Goal: Task Accomplishment & Management: Manage account settings

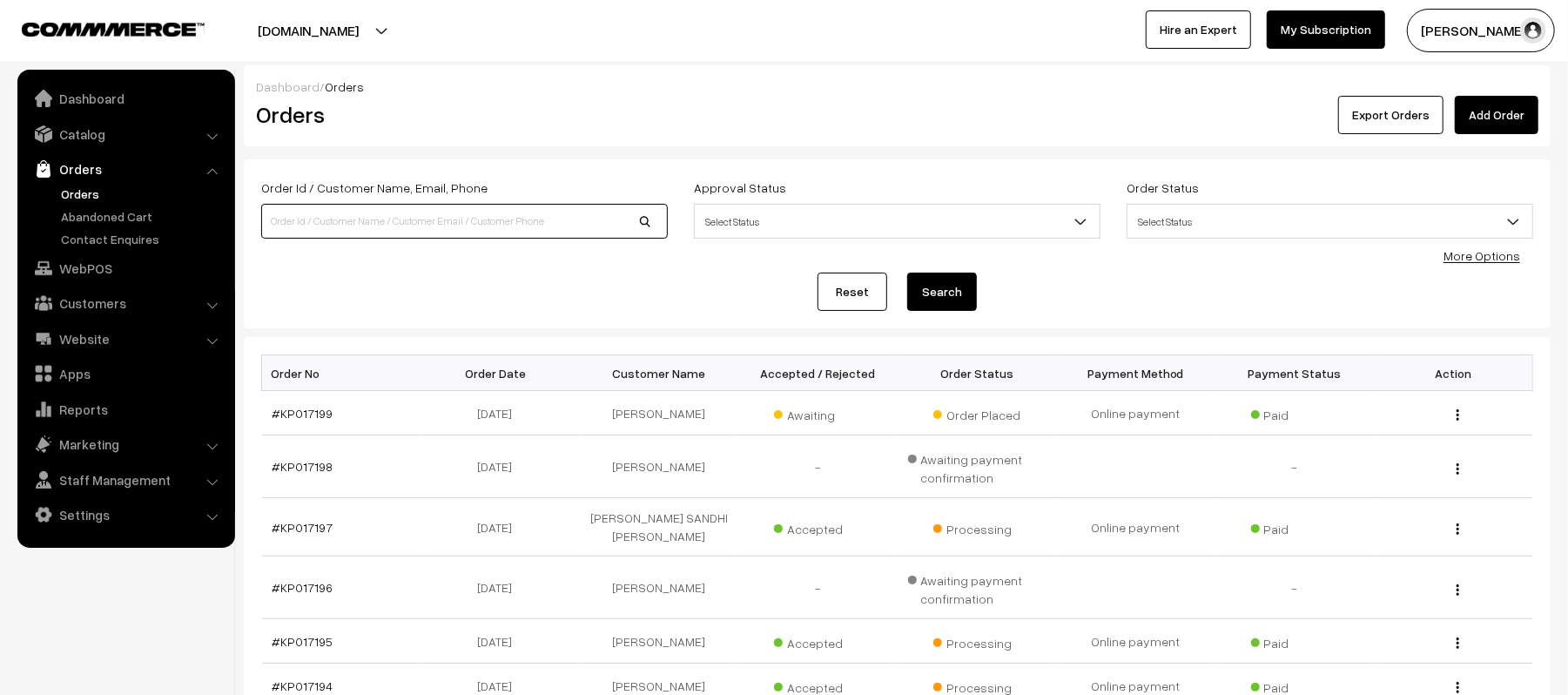
click at [384, 227] on input at bounding box center [464, 221] width 407 height 35
type input "KP017193"
click at [907, 272] on button "Search" at bounding box center [942, 292] width 69 height 39
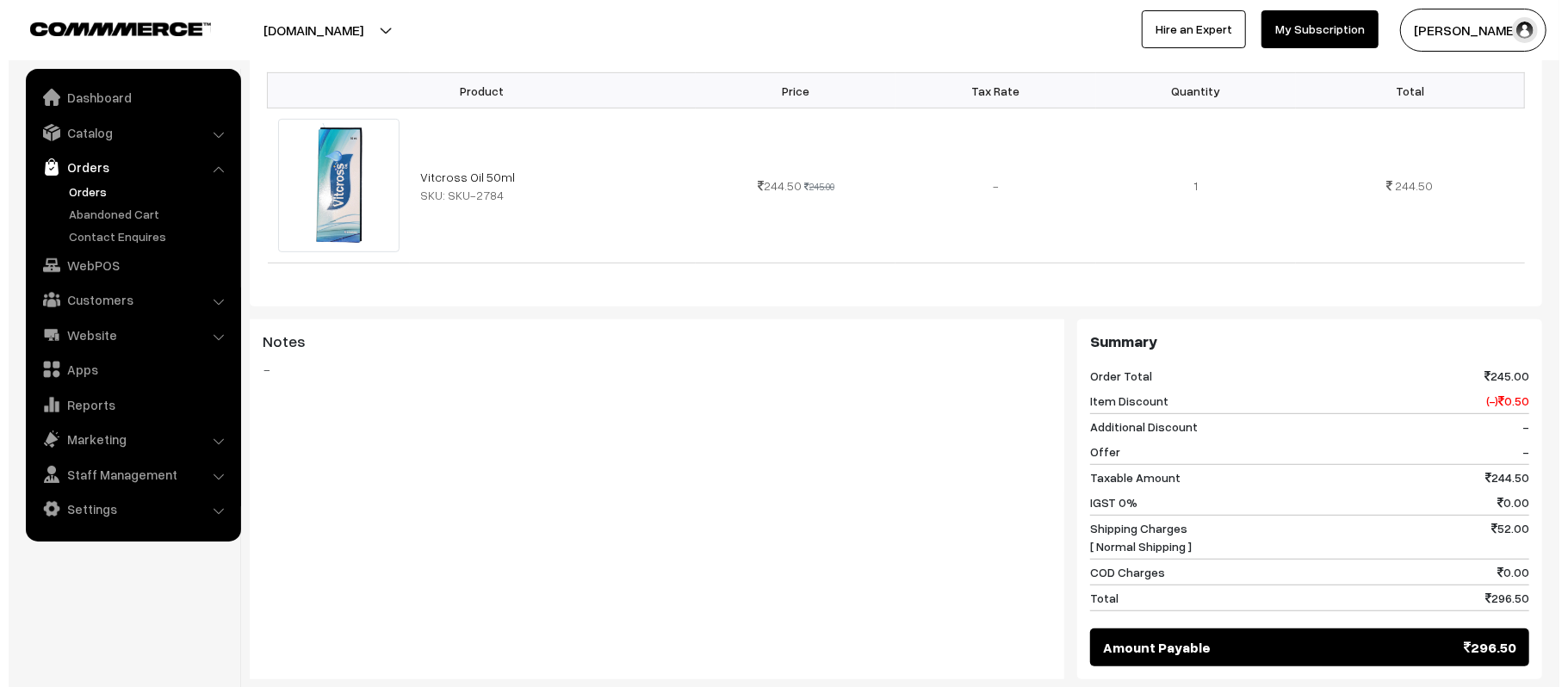
scroll to position [573, 0]
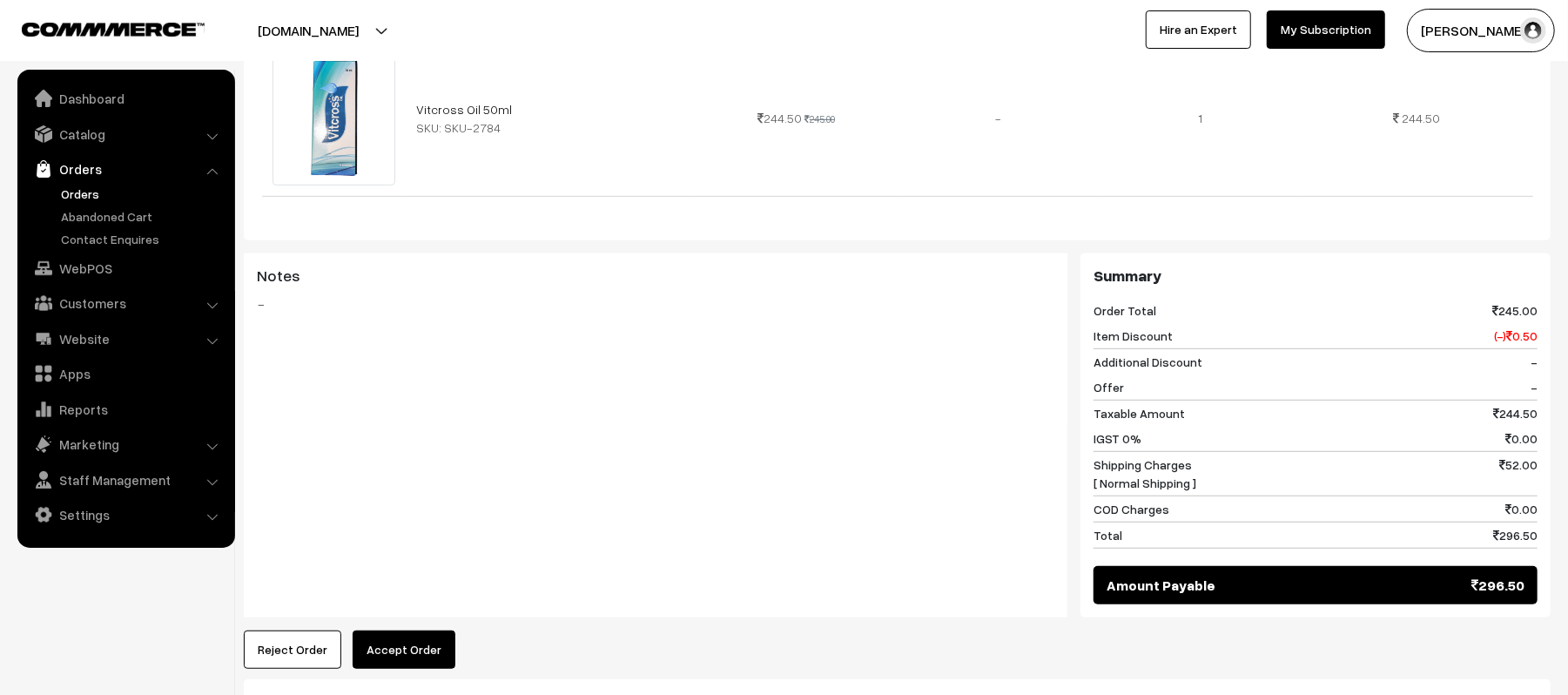
click at [415, 631] on button "Accept Order" at bounding box center [403, 650] width 103 height 39
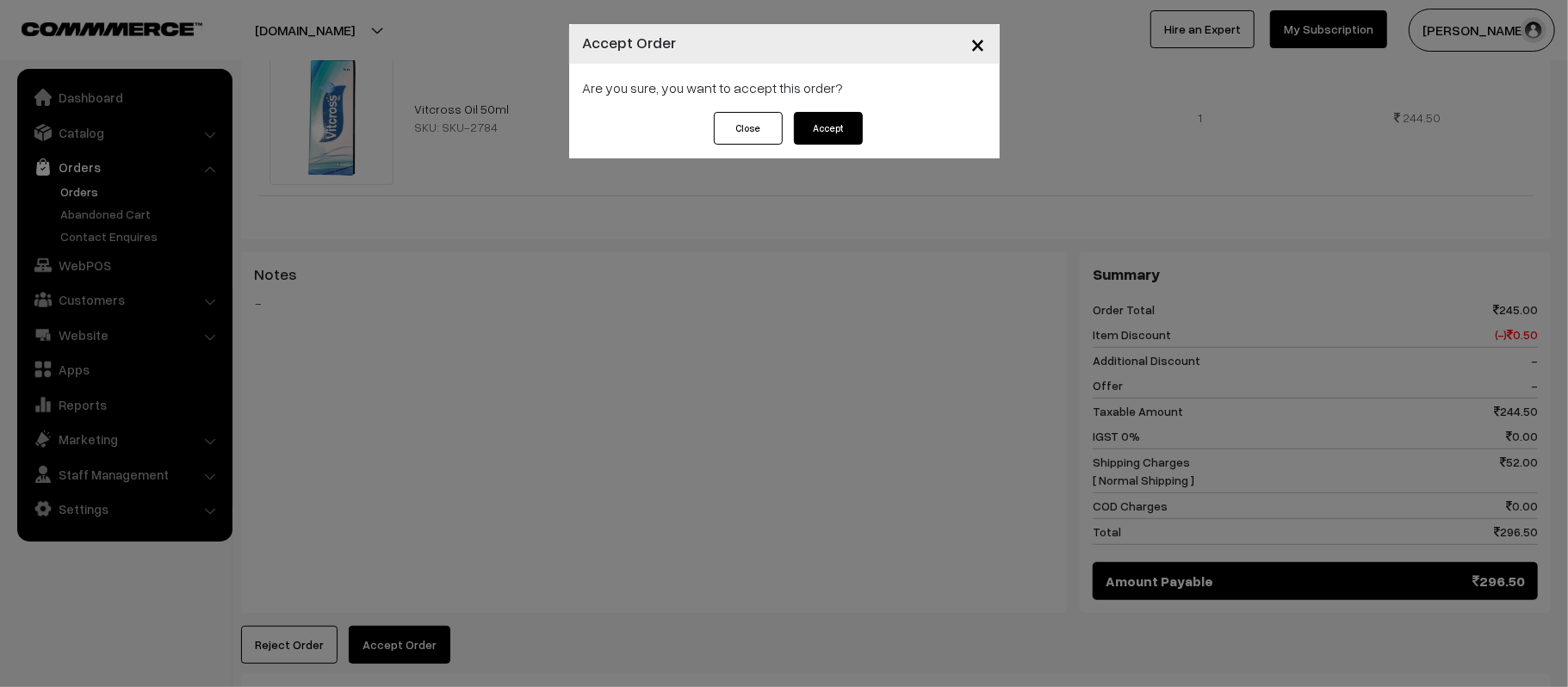
click at [817, 125] on button "Accept" at bounding box center [828, 129] width 69 height 33
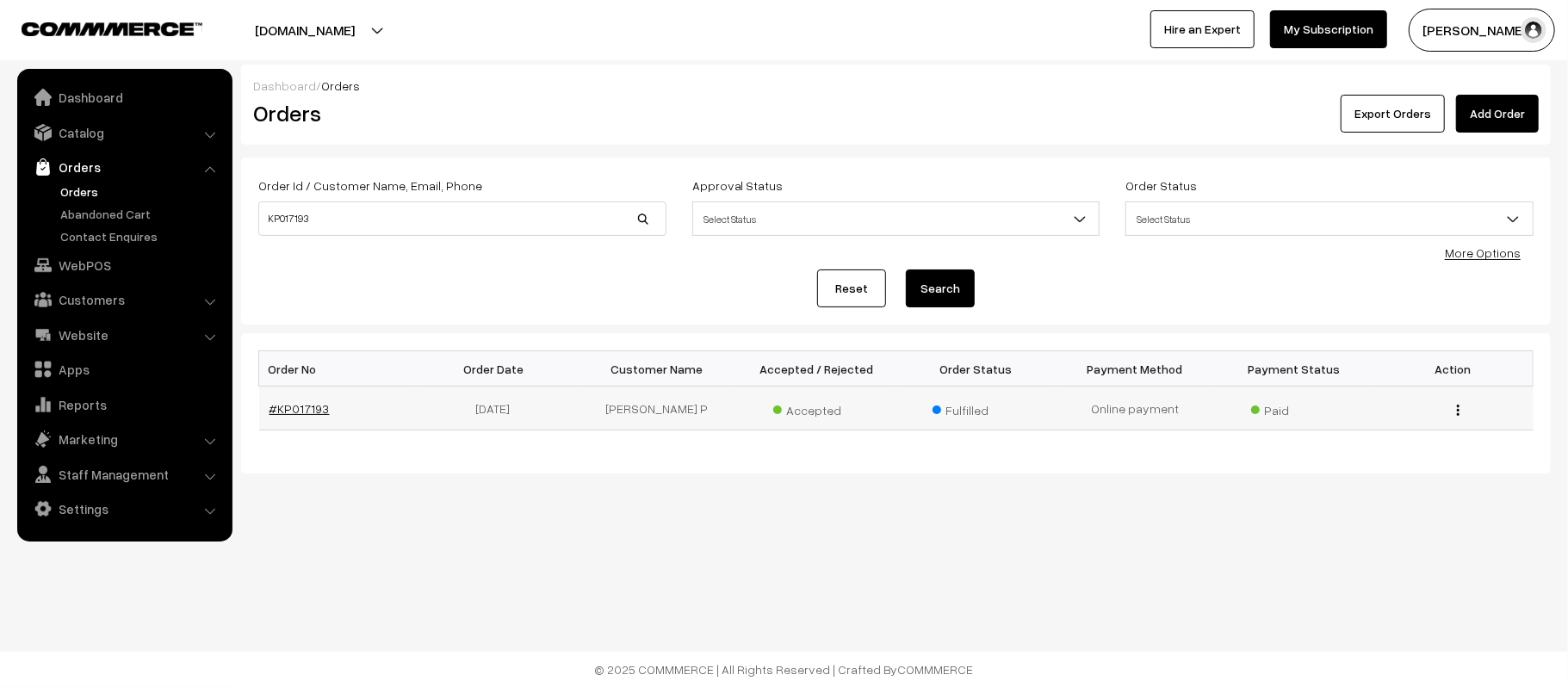
click at [312, 415] on link "#KP017193" at bounding box center [299, 408] width 60 height 15
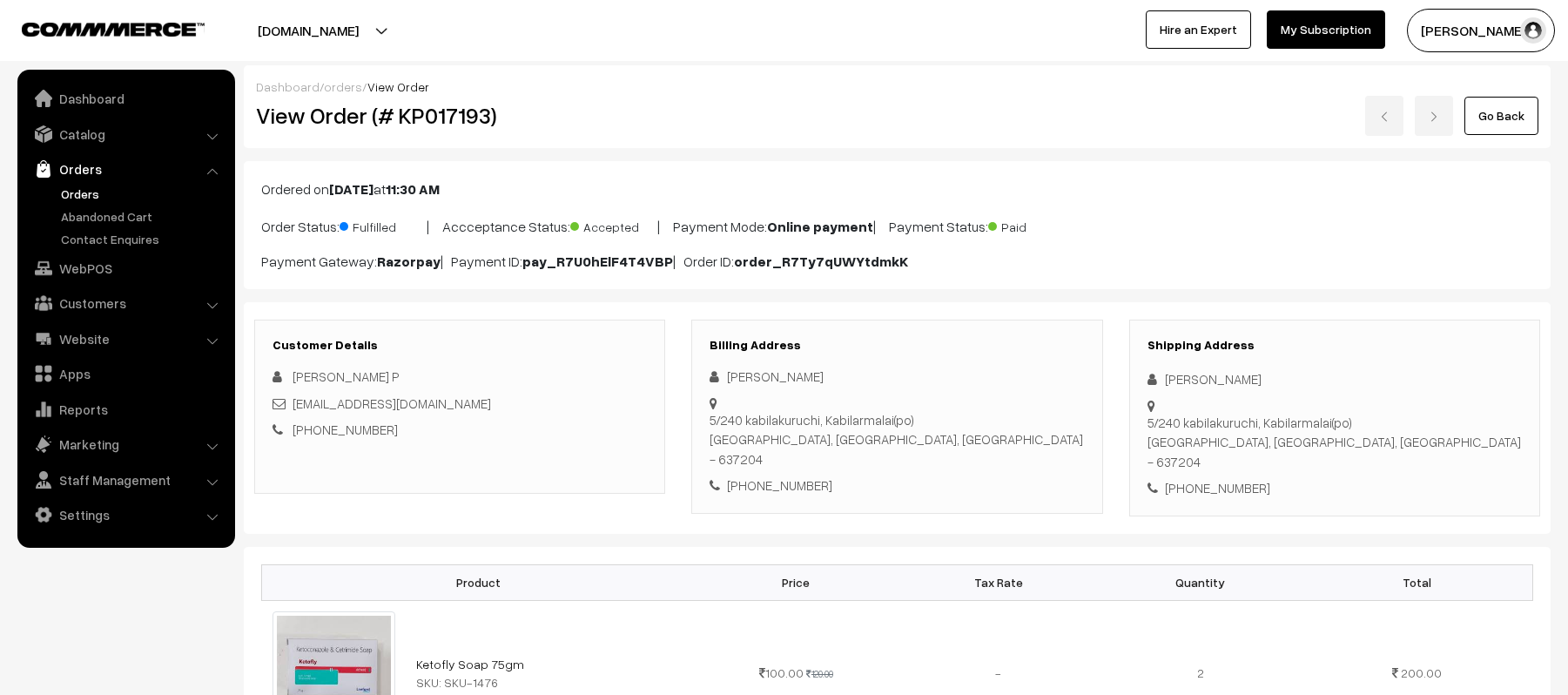
scroll to position [349, 0]
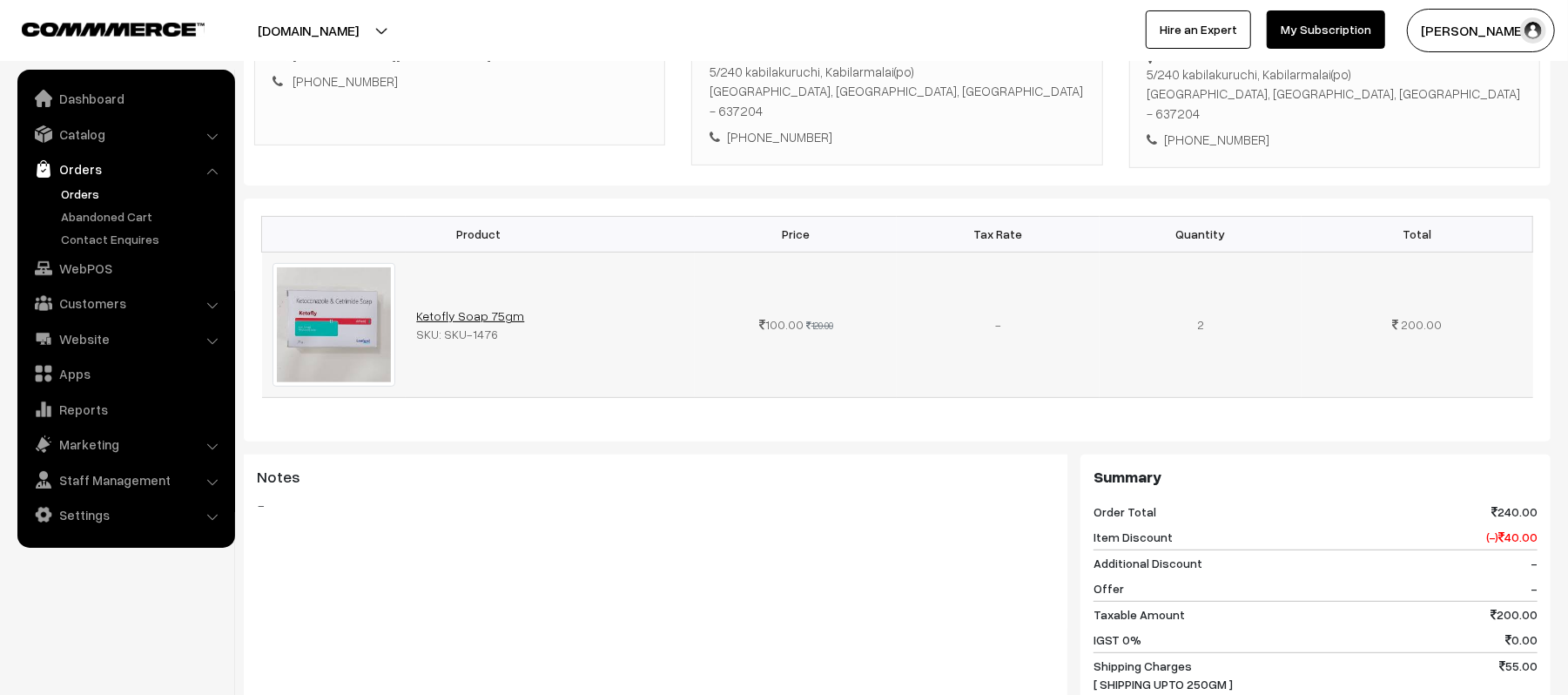
click at [461, 308] on link "Ketofly Soap 75gm" at bounding box center [470, 315] width 108 height 15
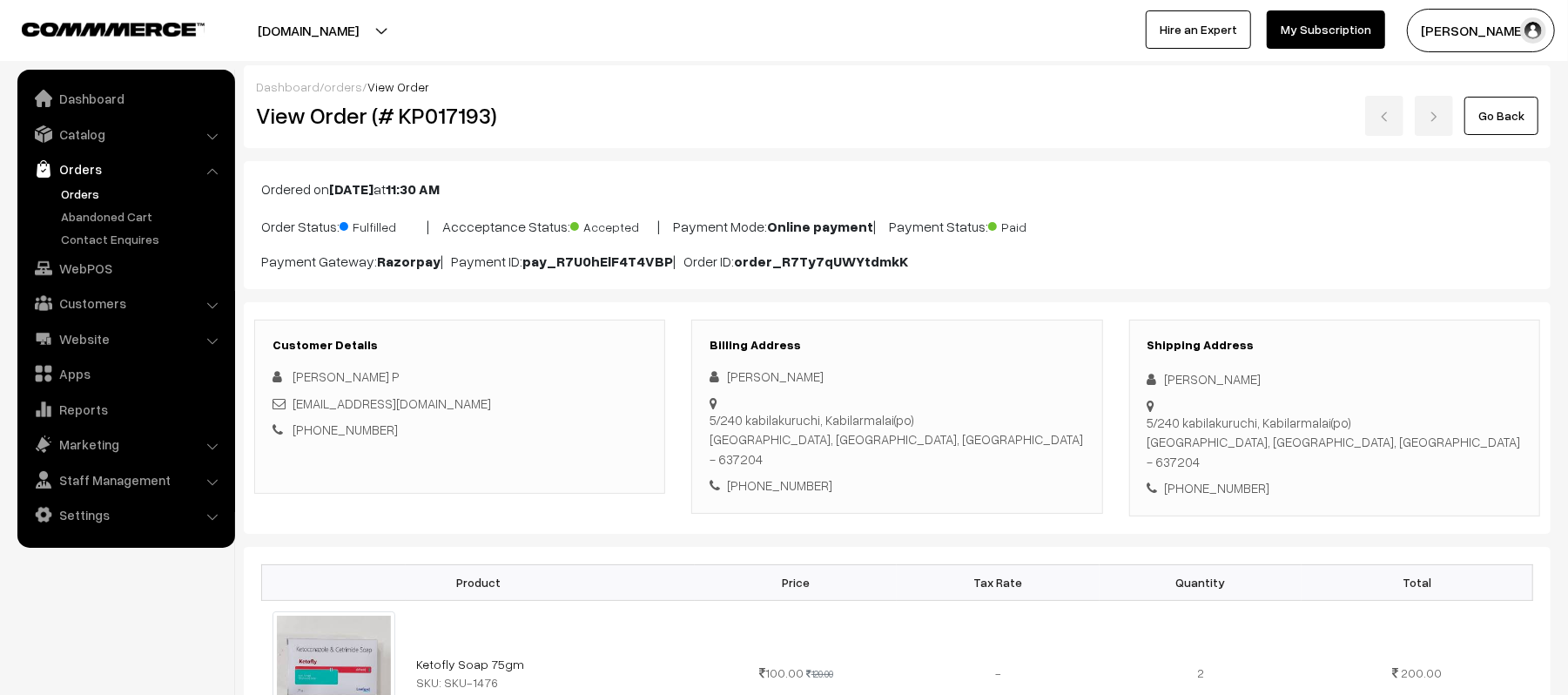
click at [78, 189] on link "Orders" at bounding box center [142, 193] width 172 height 18
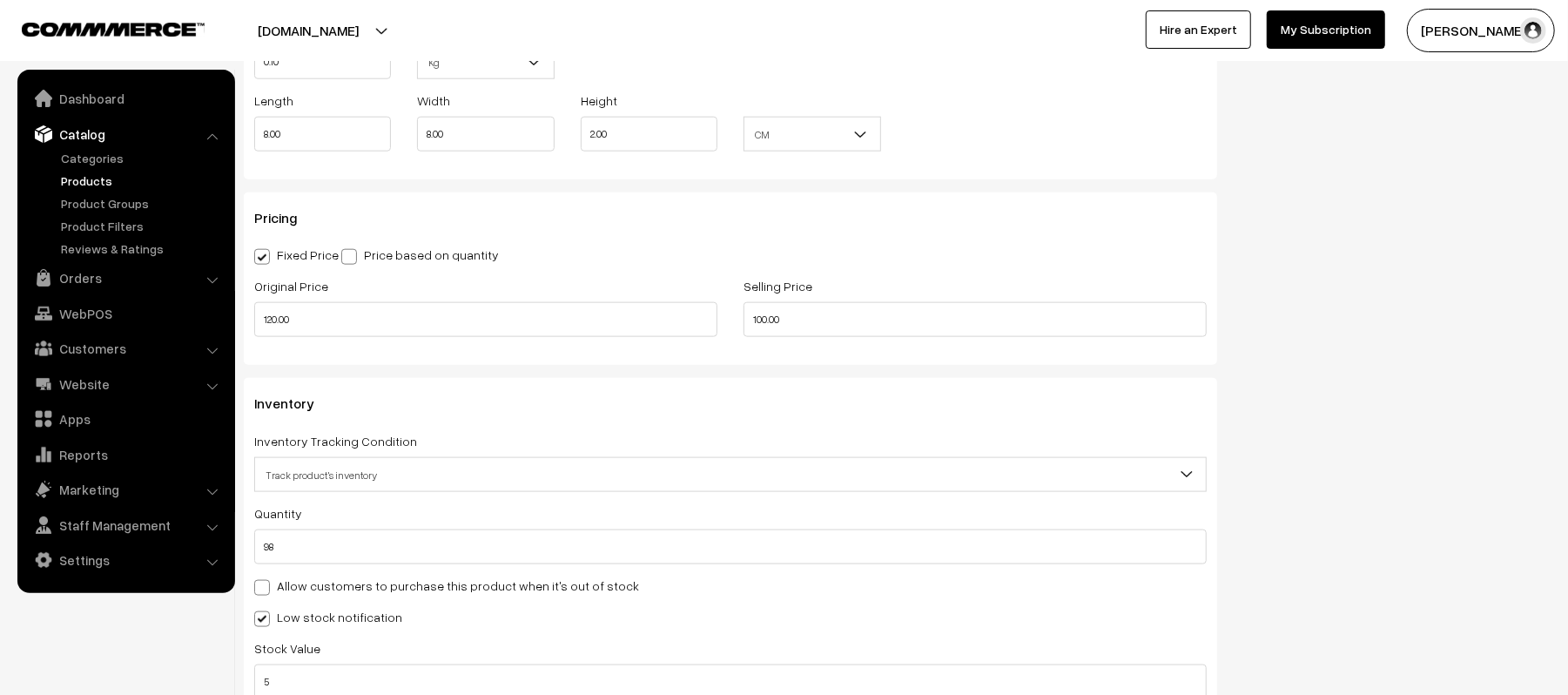
scroll to position [1394, 0]
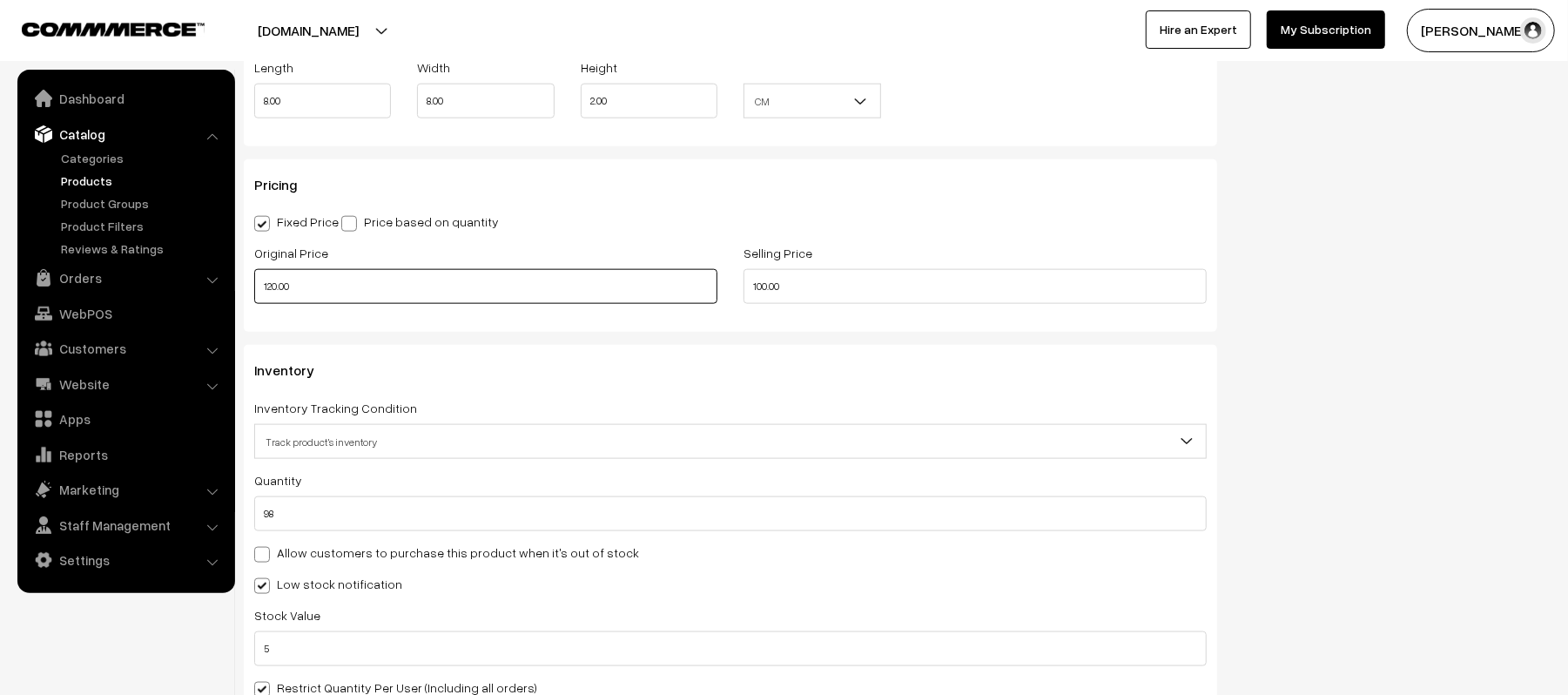
click at [390, 298] on input "120.00" at bounding box center [485, 286] width 463 height 35
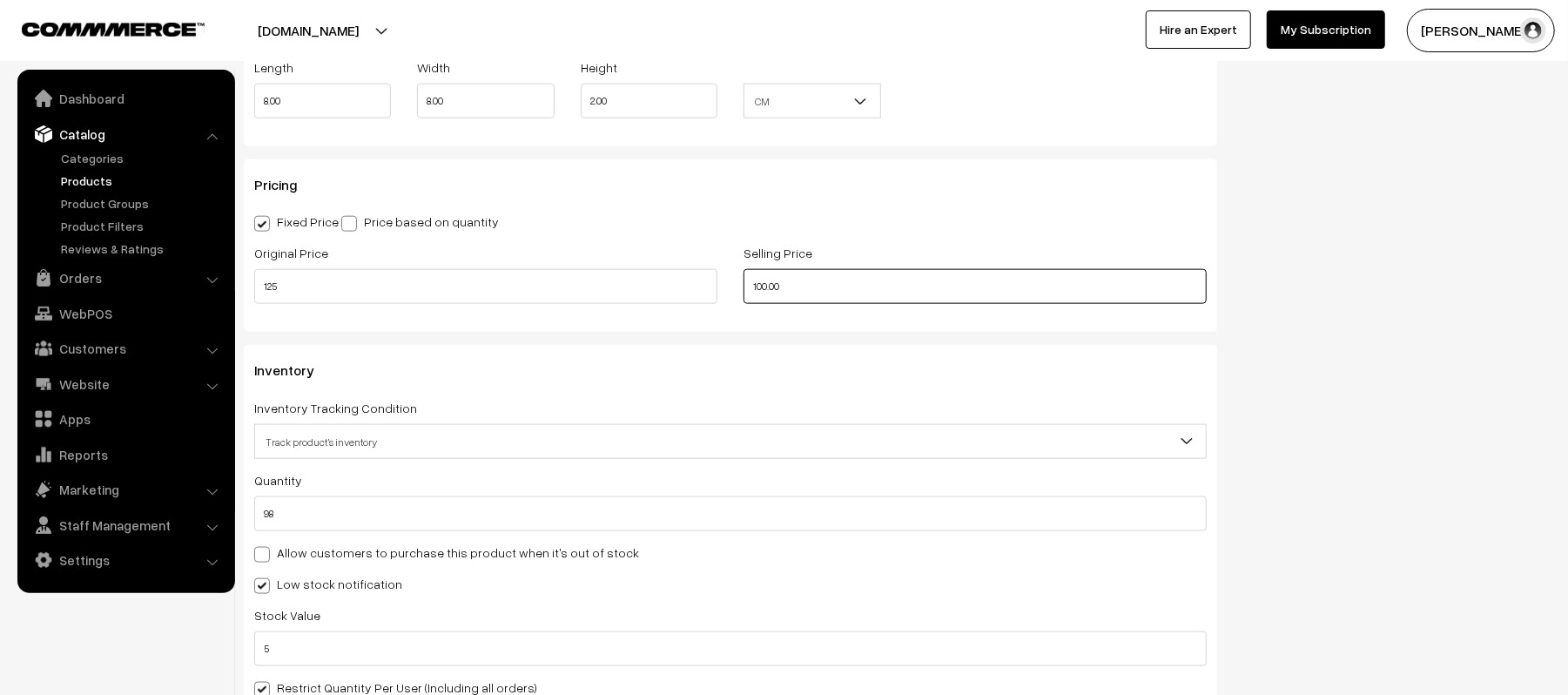
type input "125.00"
click at [903, 210] on div "Pricing Fixed Price Price based on quantity Original Price 125.00 Selling Price…" at bounding box center [731, 245] width 973 height 172
click at [813, 294] on input "108.00" at bounding box center [975, 286] width 463 height 35
click at [862, 249] on div "Selling Price 115.00" at bounding box center [975, 273] width 463 height 62
click at [762, 286] on input "115.00" at bounding box center [975, 286] width 463 height 35
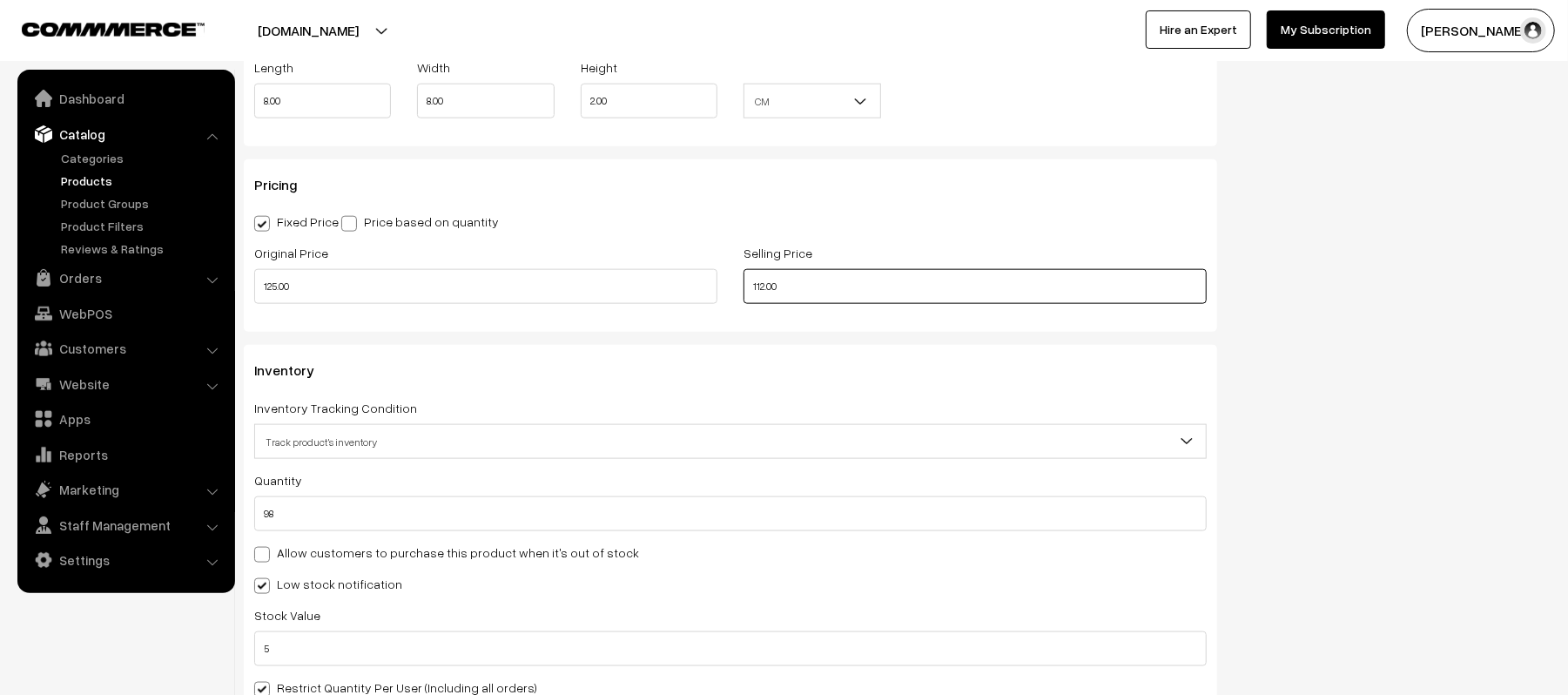
type input "112.00"
click at [941, 228] on div "Fixed Price Price based on quantity" at bounding box center [730, 221] width 953 height 21
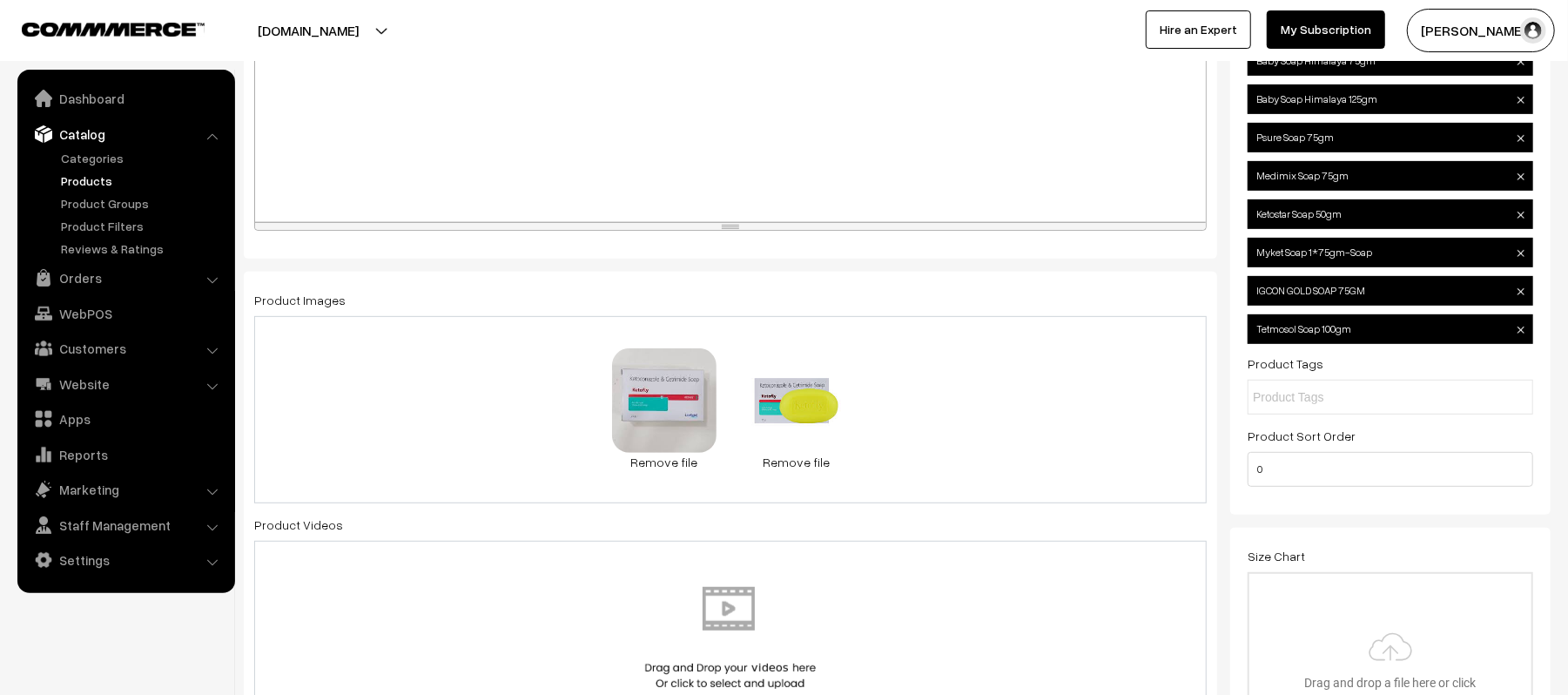
scroll to position [0, 0]
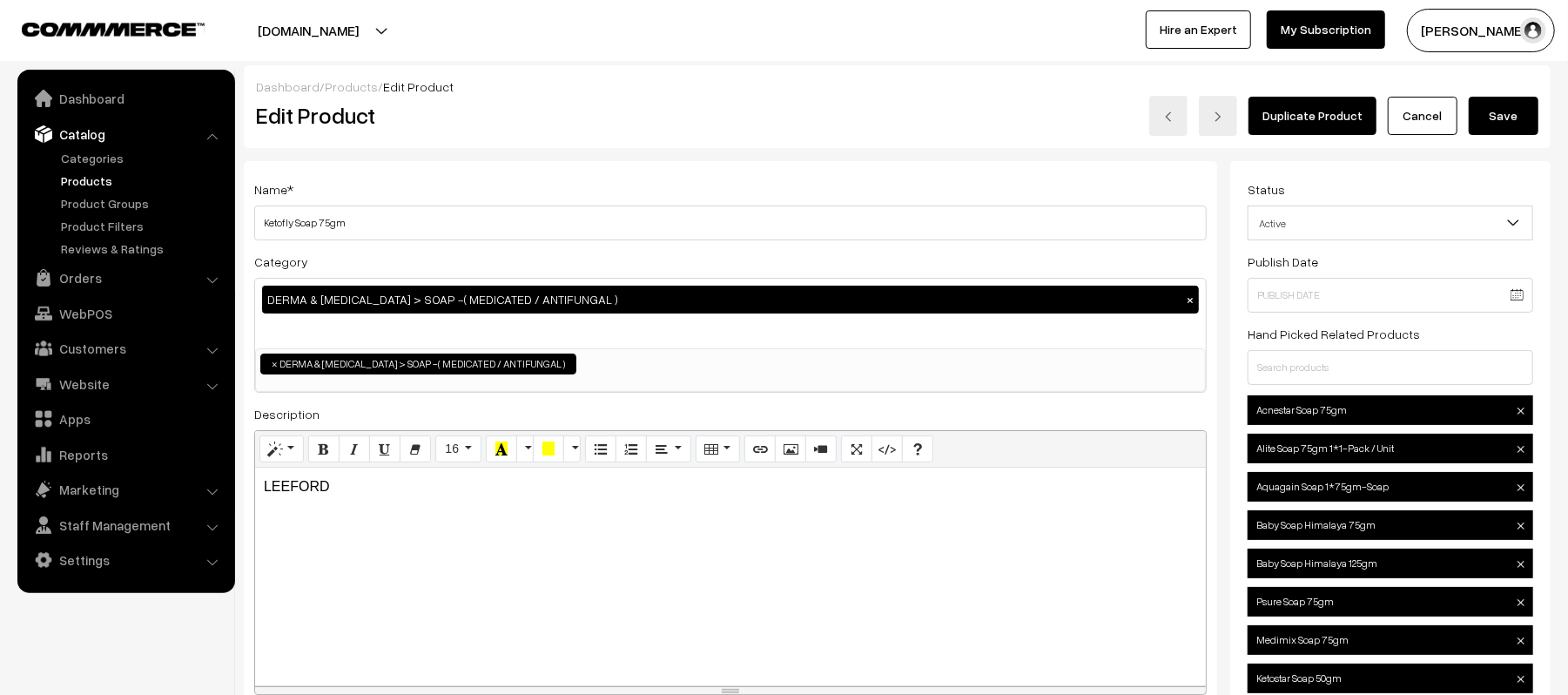
click at [1508, 115] on button "Save" at bounding box center [1503, 116] width 69 height 39
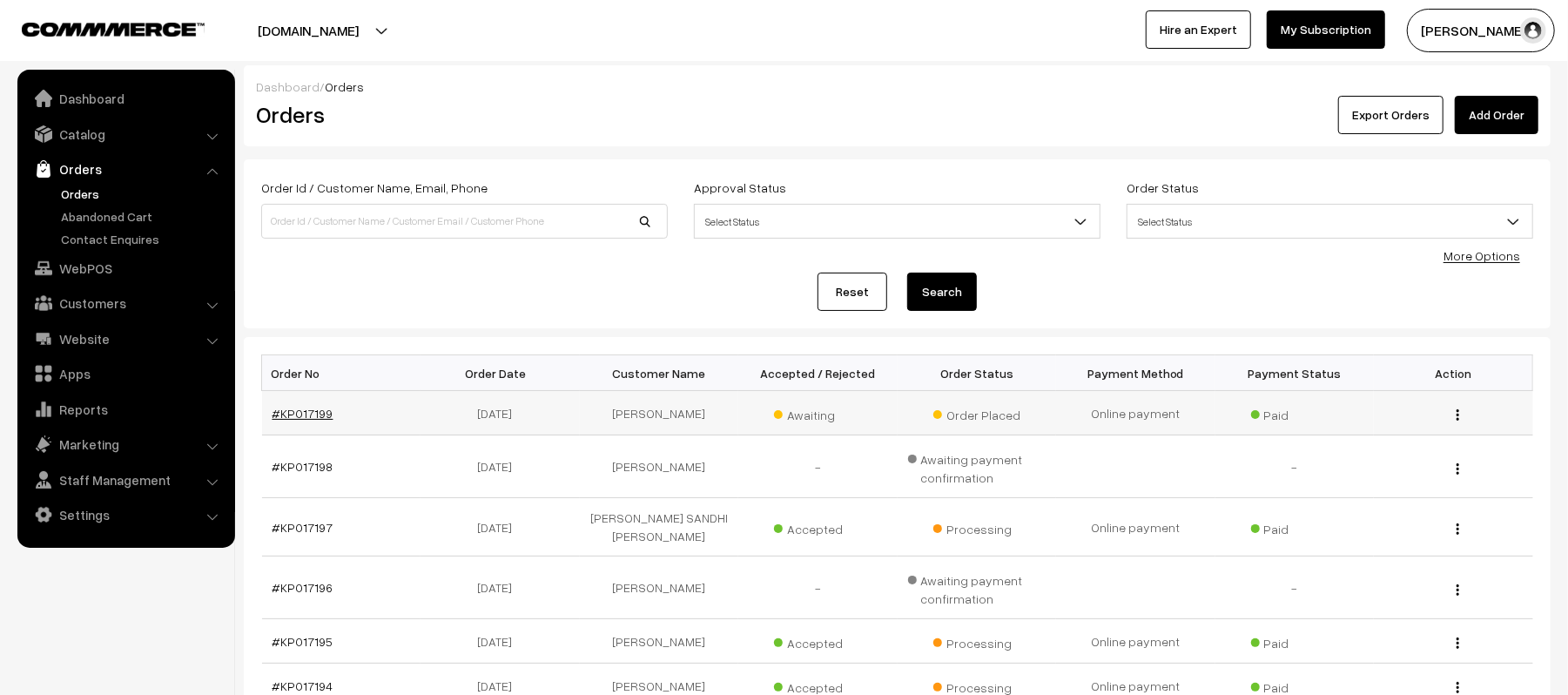
click at [291, 413] on link "#KP017199" at bounding box center [302, 413] width 61 height 15
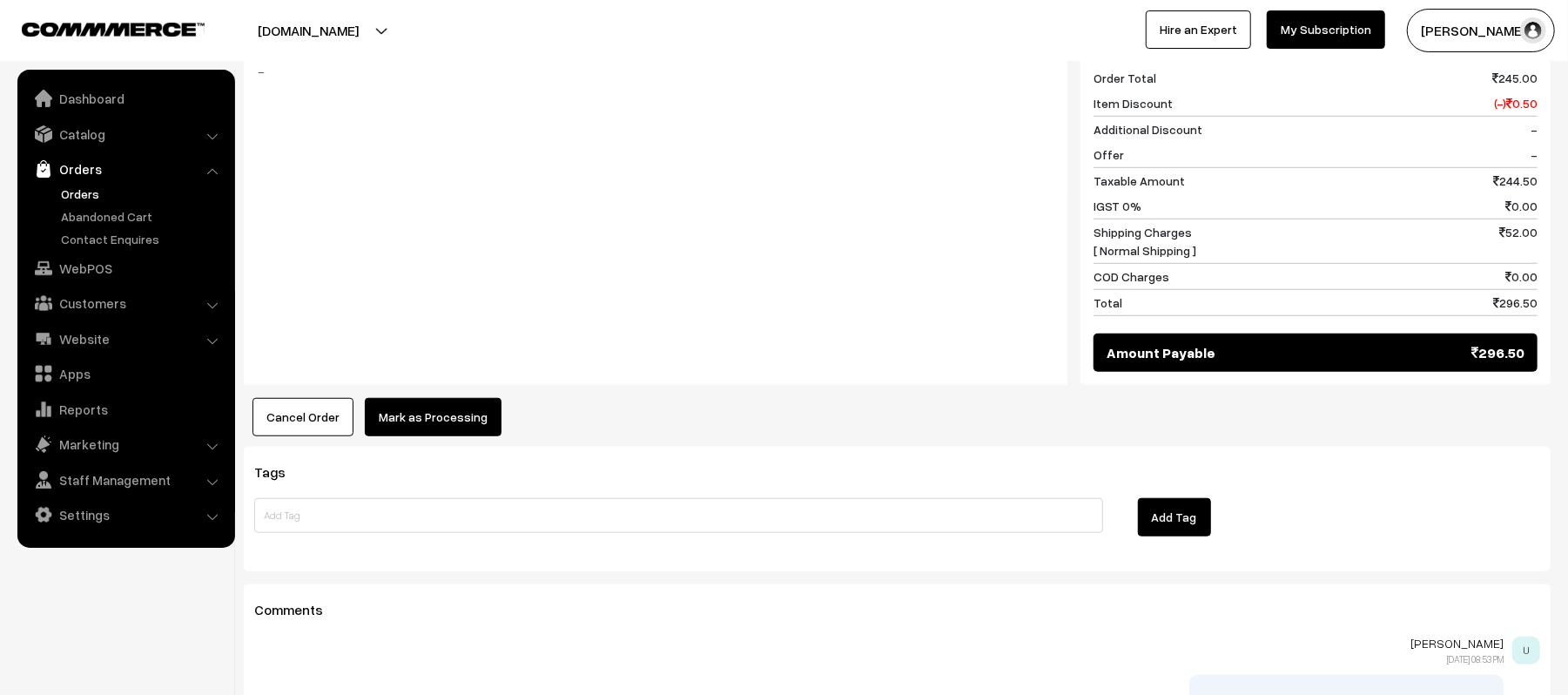
click at [427, 398] on button "Mark as Processing" at bounding box center [433, 417] width 137 height 39
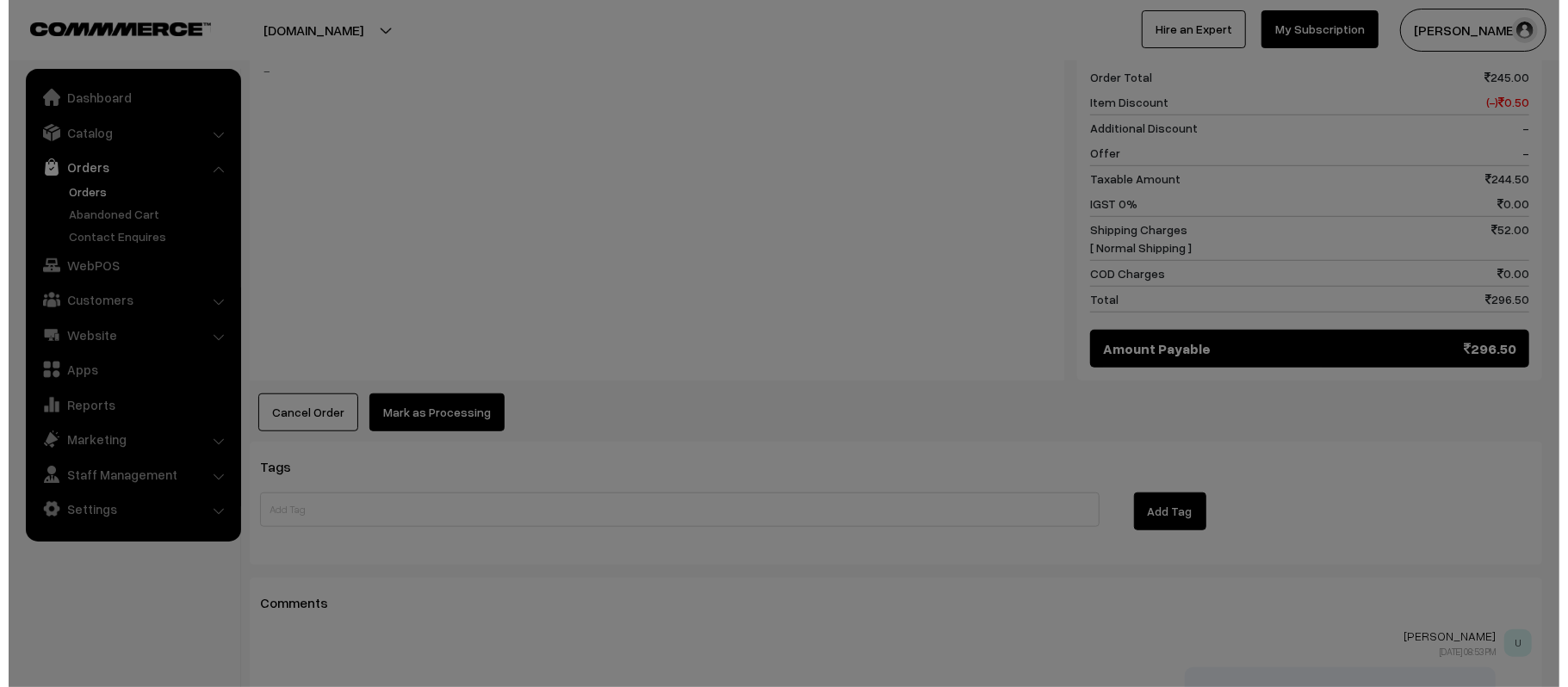
scroll to position [806, 0]
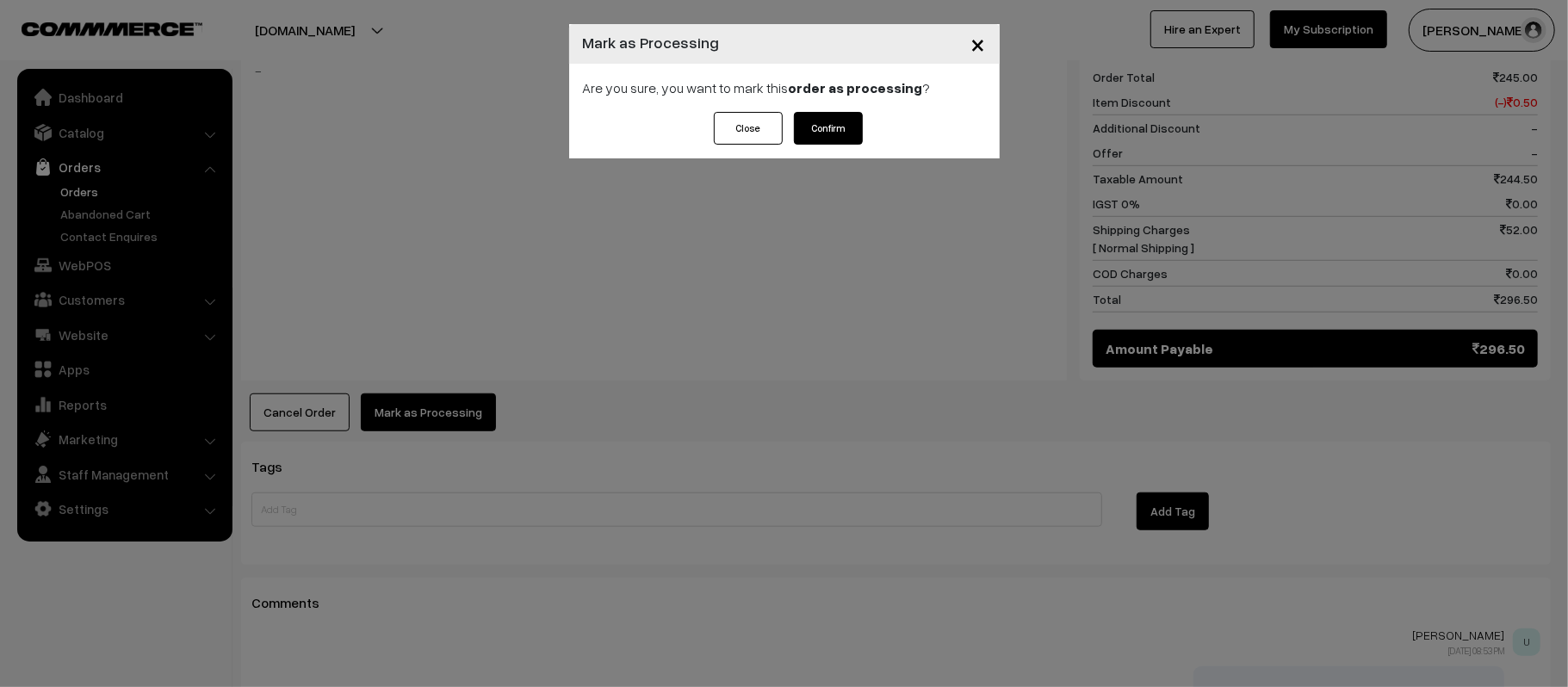
click at [831, 132] on button "Confirm" at bounding box center [828, 129] width 69 height 33
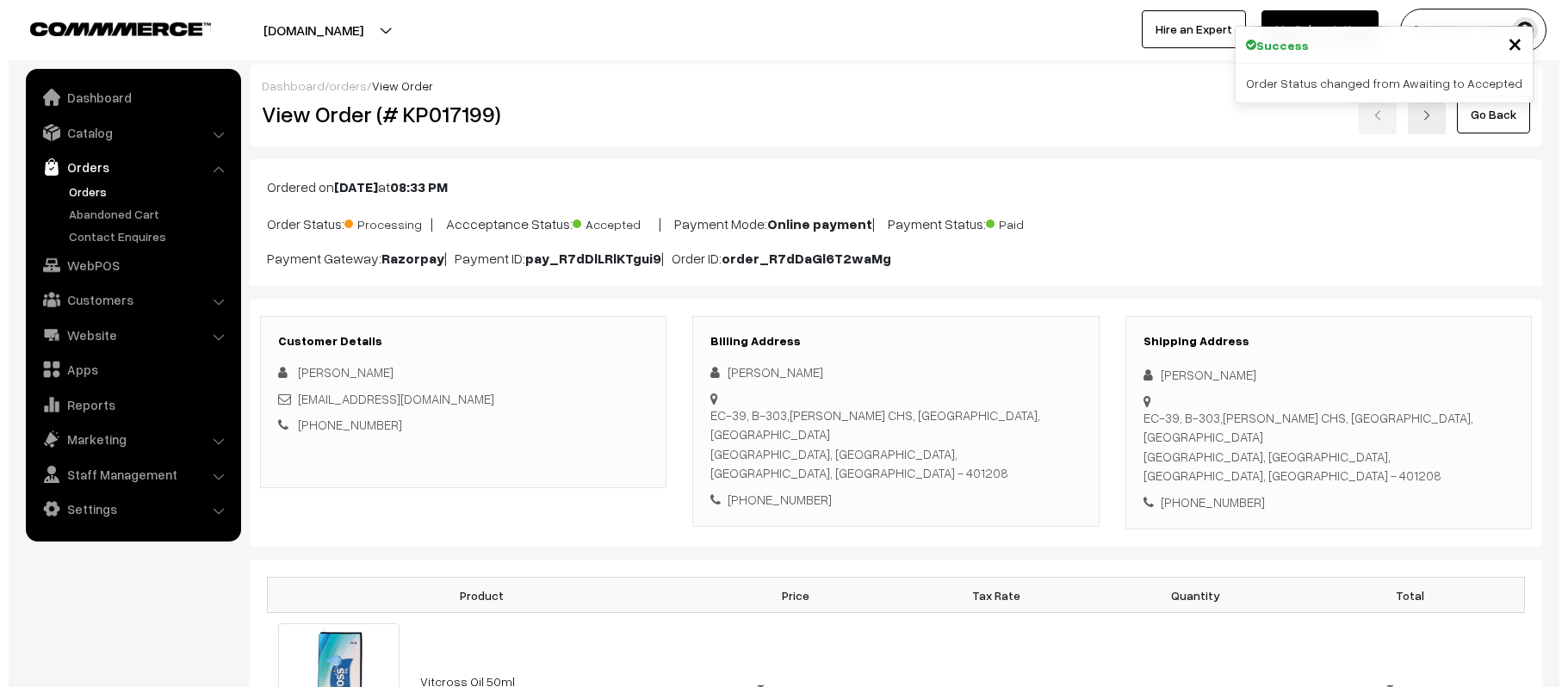
scroll to position [921, 0]
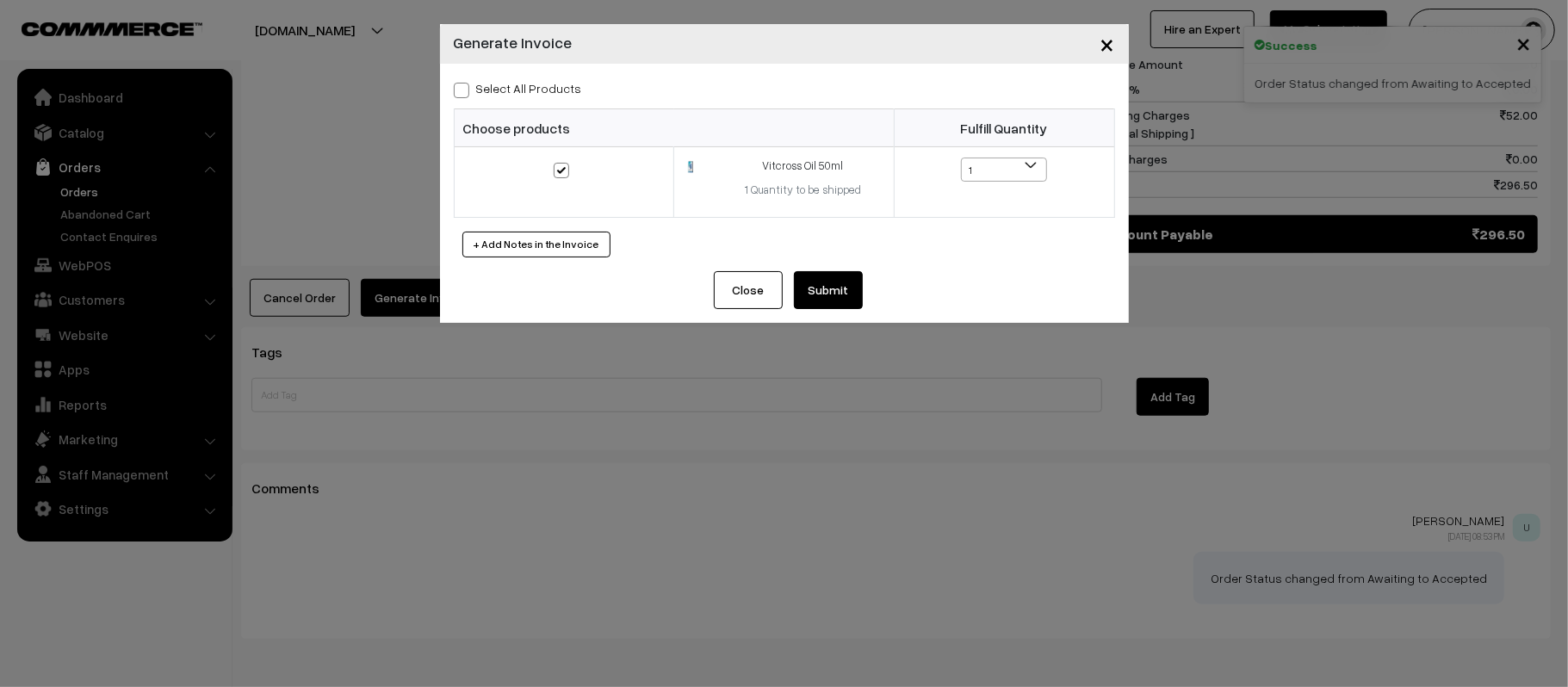
click at [835, 287] on button "Submit" at bounding box center [828, 290] width 69 height 38
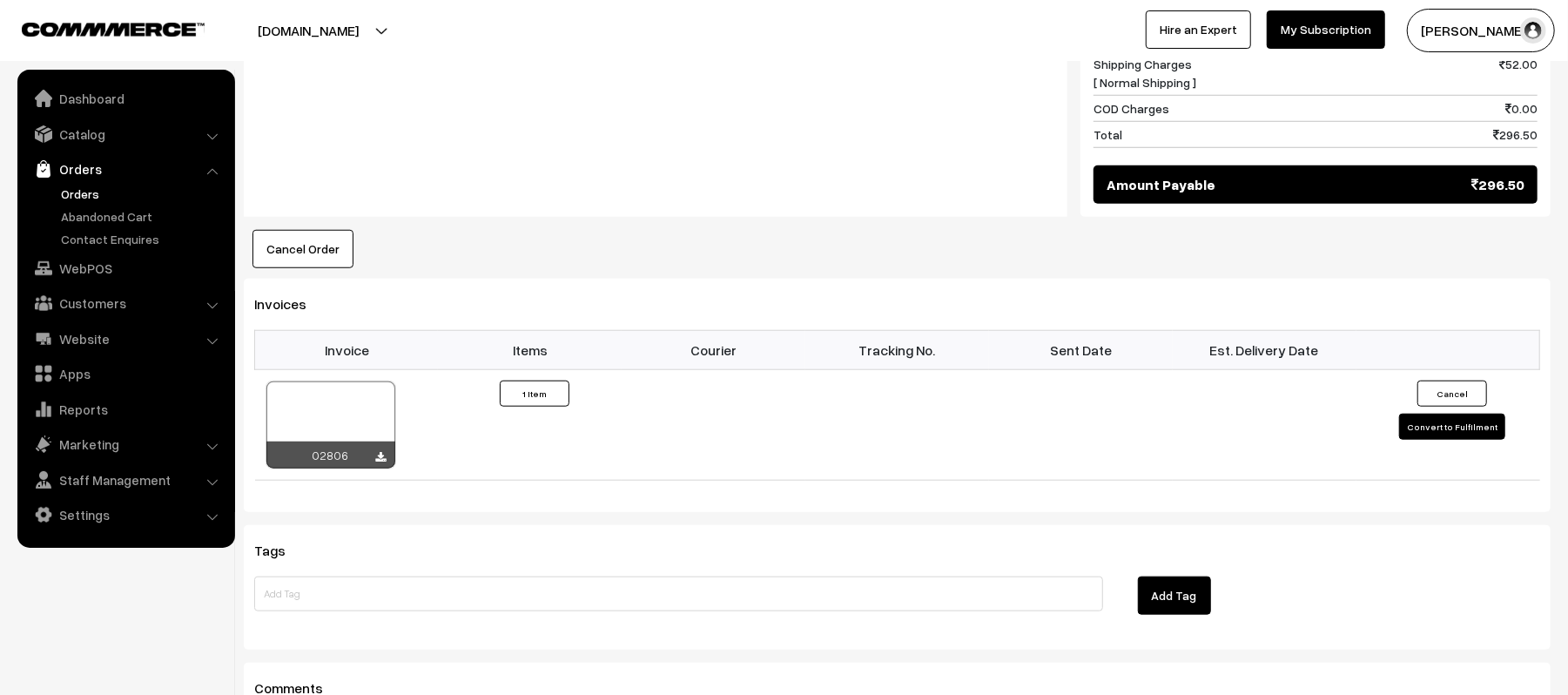
scroll to position [1046, 0]
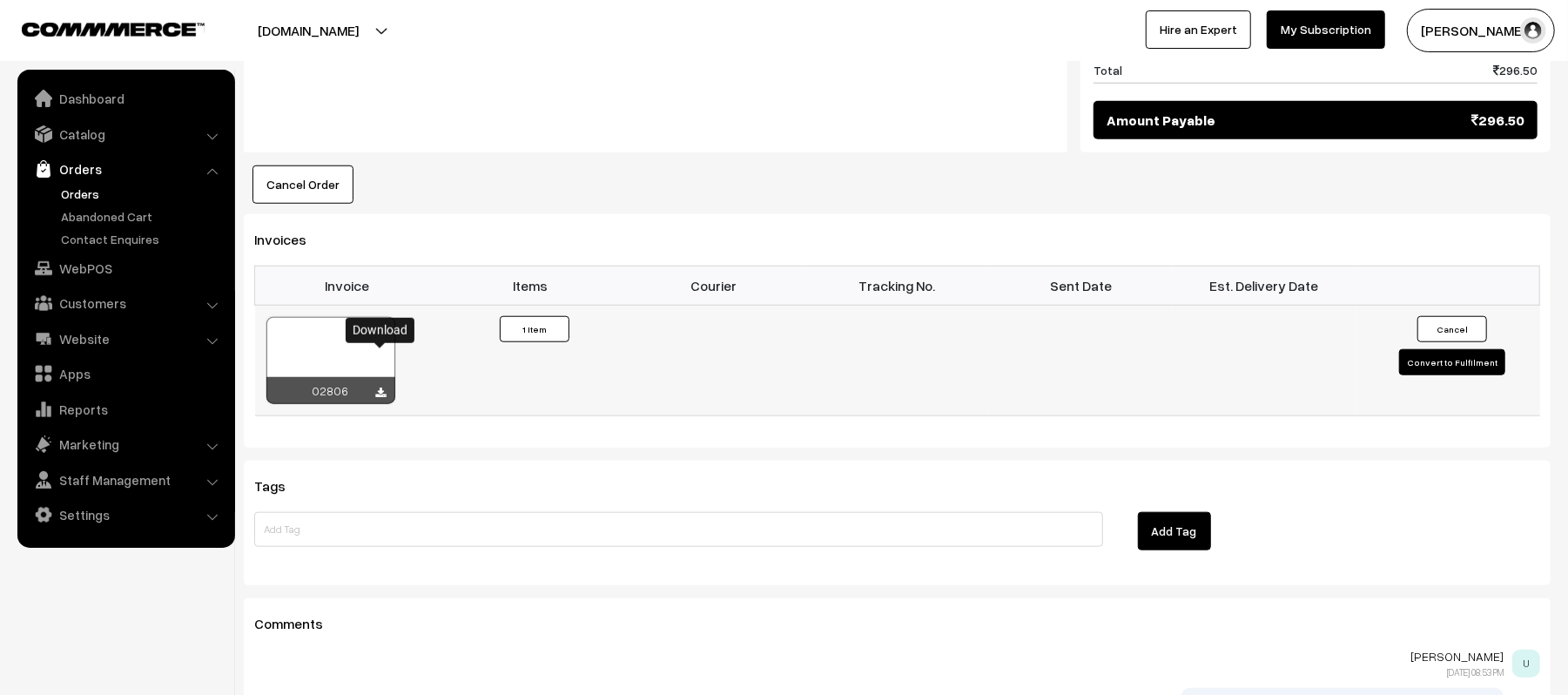
click at [383, 387] on icon at bounding box center [381, 393] width 11 height 11
click at [857, 165] on div "Cancel Order × Cancel Order Are you sure, you want to cancel this order? Close …" at bounding box center [898, 185] width 1307 height 39
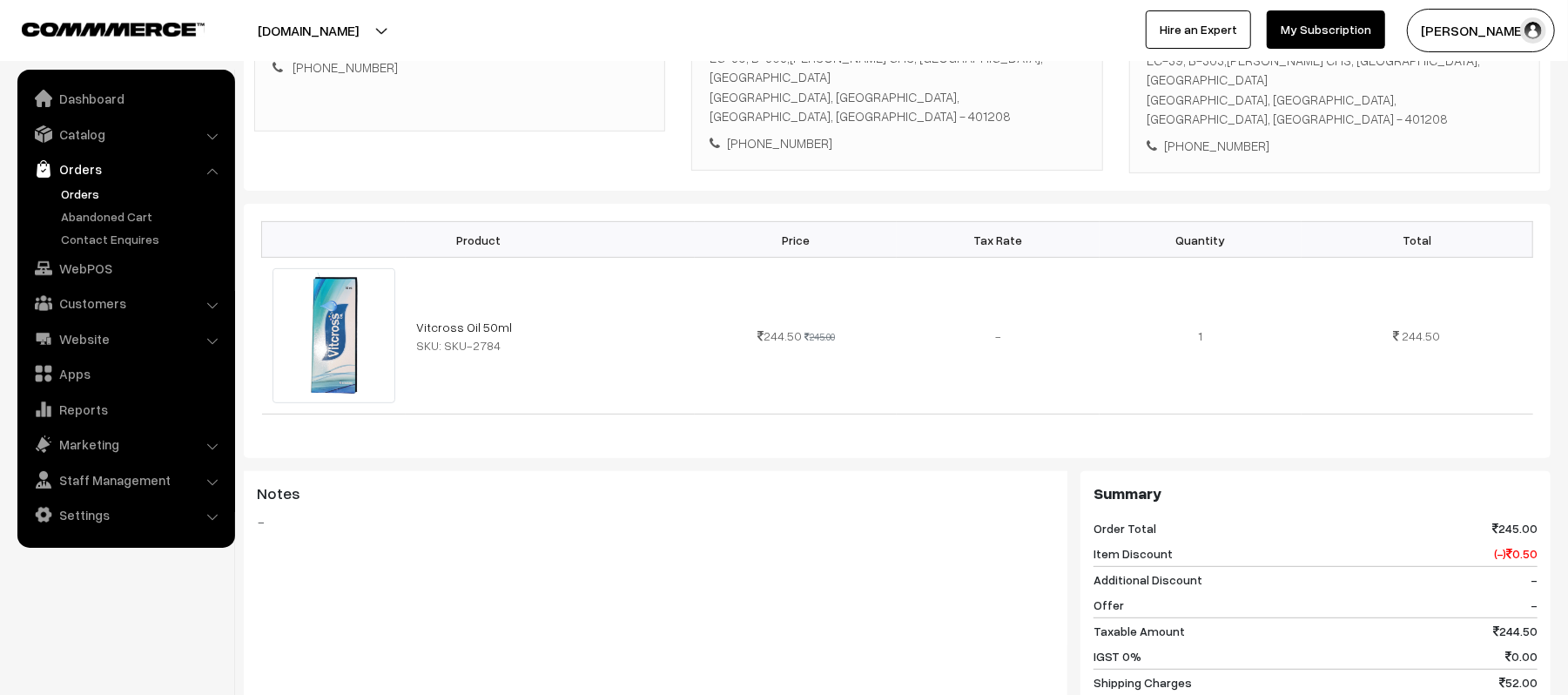
scroll to position [0, 0]
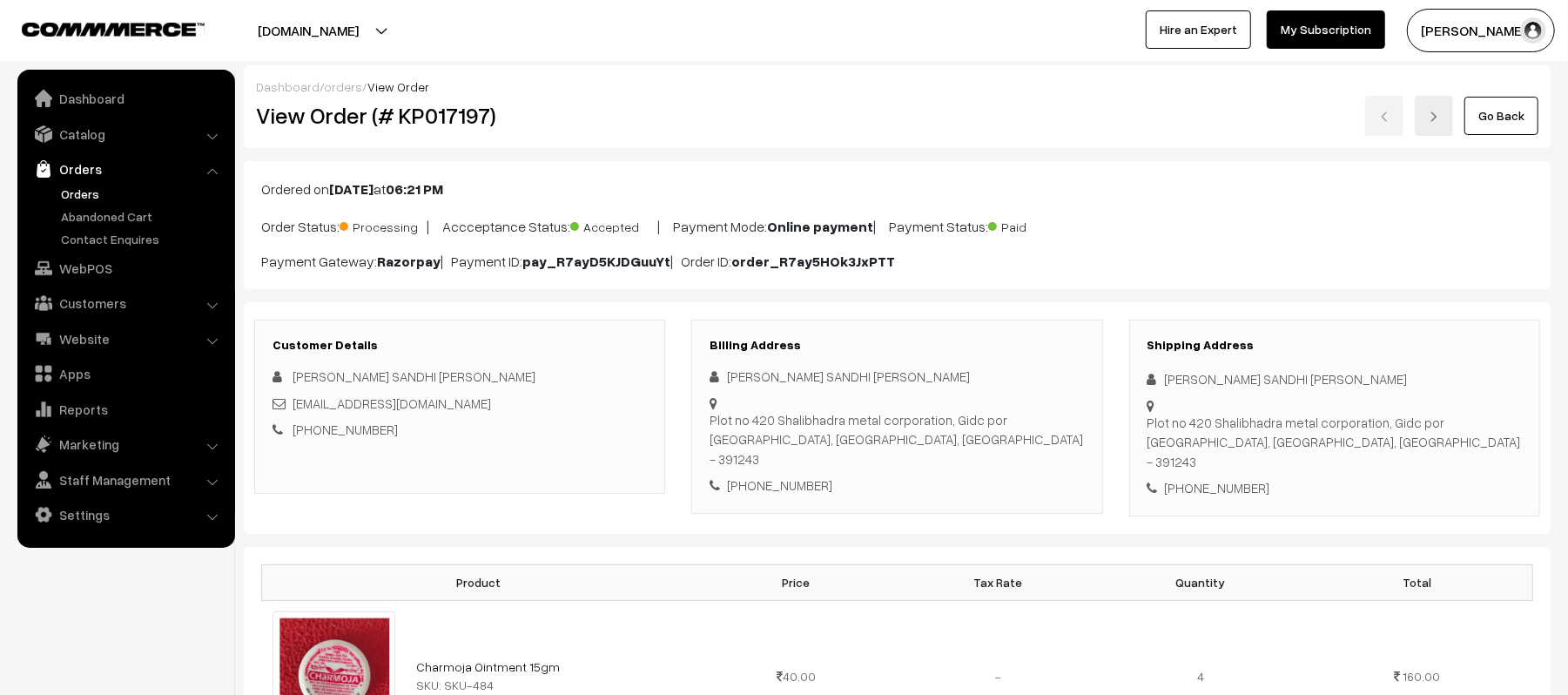
click at [1249, 478] on div "[PHONE_NUMBER]" at bounding box center [1335, 488] width 374 height 20
click at [1249, 478] on div "+91 9974033500" at bounding box center [1335, 488] width 374 height 20
copy div "9974033500"
drag, startPoint x: 1353, startPoint y: 380, endPoint x: 1167, endPoint y: 381, distance: 186.0
click at [1167, 381] on div "[PERSON_NAME] SANDHI [PERSON_NAME]" at bounding box center [1335, 379] width 374 height 20
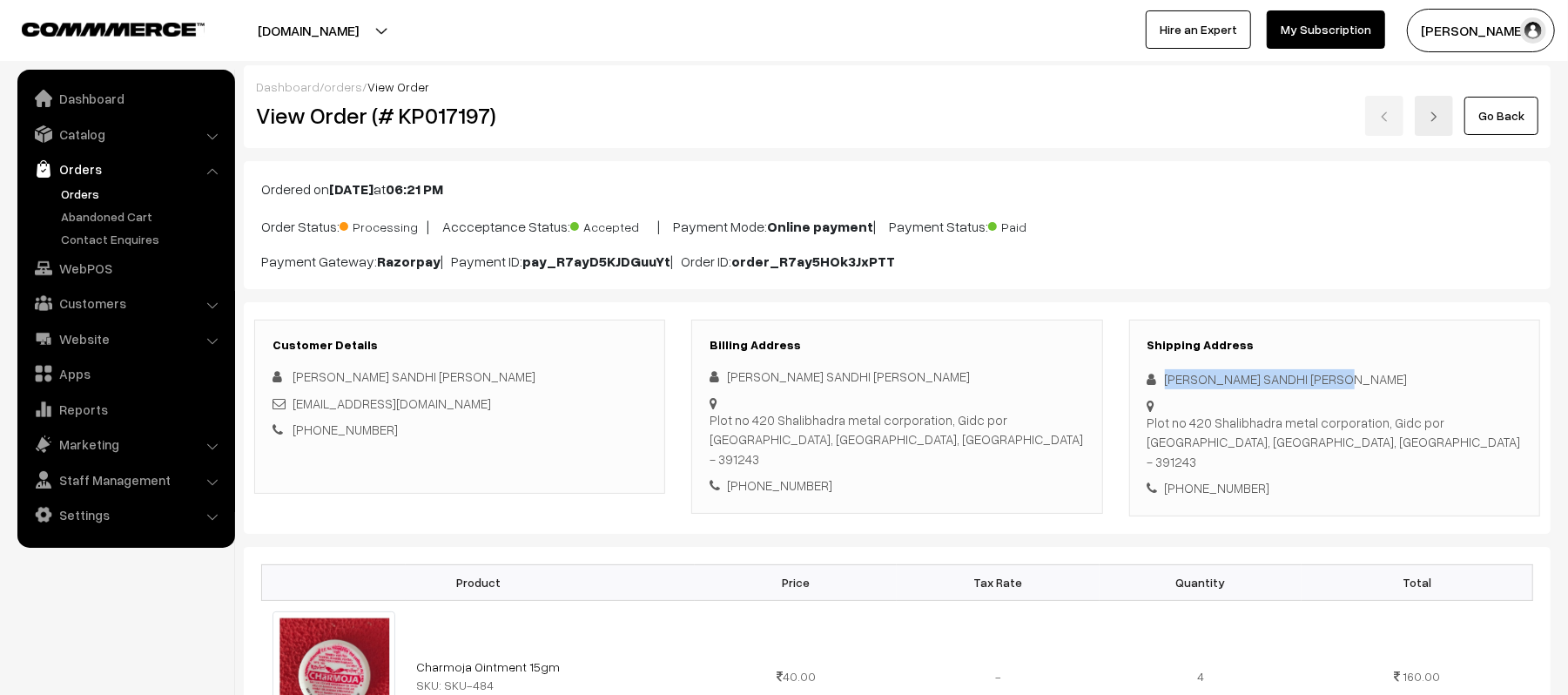
copy div "AZARUDDIN SANDHI ISMAILBHAI"
click at [1237, 478] on div "+91 9974033500" at bounding box center [1335, 488] width 374 height 20
copy div "9974033500"
click at [437, 397] on div "sindhiazzu@gmail.com" at bounding box center [459, 403] width 374 height 20
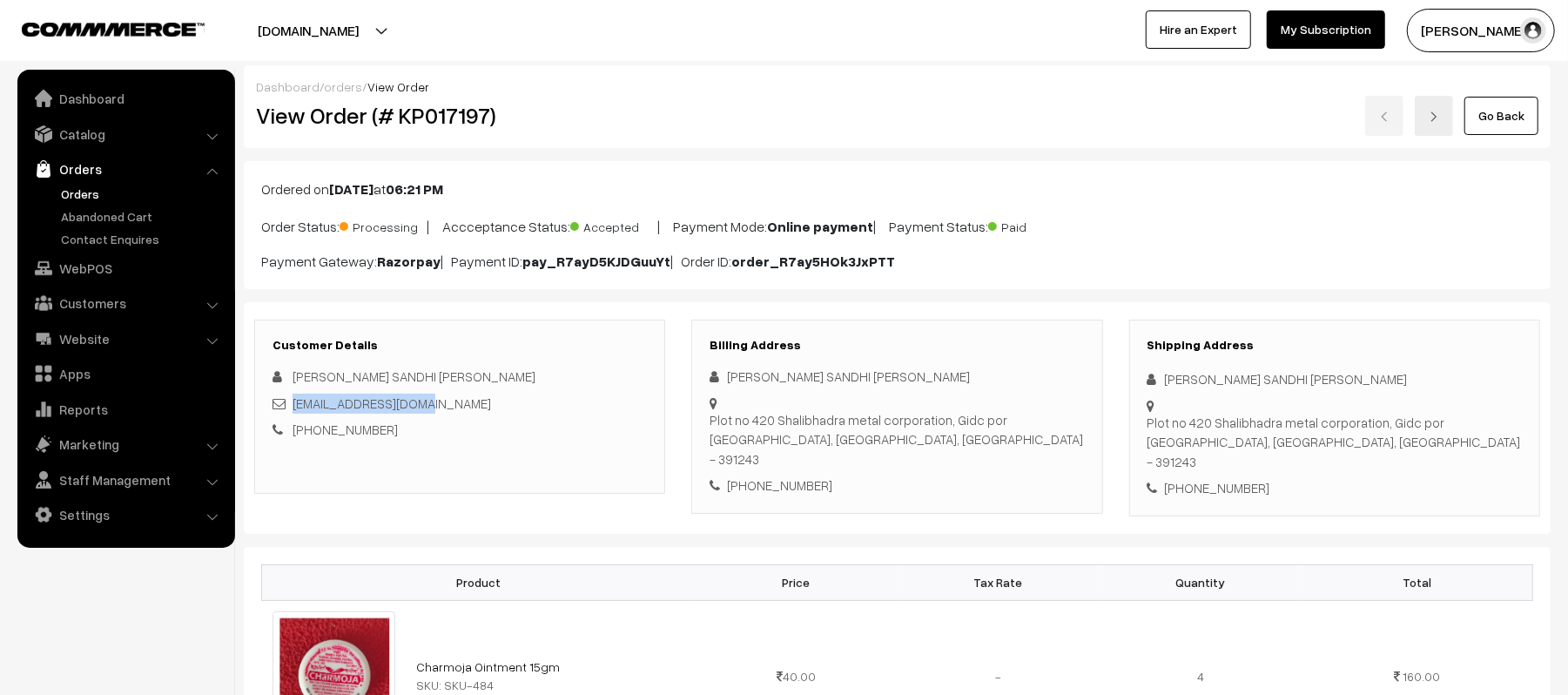
drag, startPoint x: 437, startPoint y: 401, endPoint x: 296, endPoint y: 409, distance: 141.2
click at [296, 409] on div "sindhiazzu@gmail.com" at bounding box center [459, 403] width 374 height 20
copy link "sindhiazzu@gmail.com"
drag, startPoint x: 1167, startPoint y: 406, endPoint x: 1407, endPoint y: 424, distance: 240.7
click at [1407, 424] on div "Plot no 420 Shalibhadra metal corporation, Gidc por Vadodara, Gujarat, India - …" at bounding box center [1335, 442] width 374 height 59
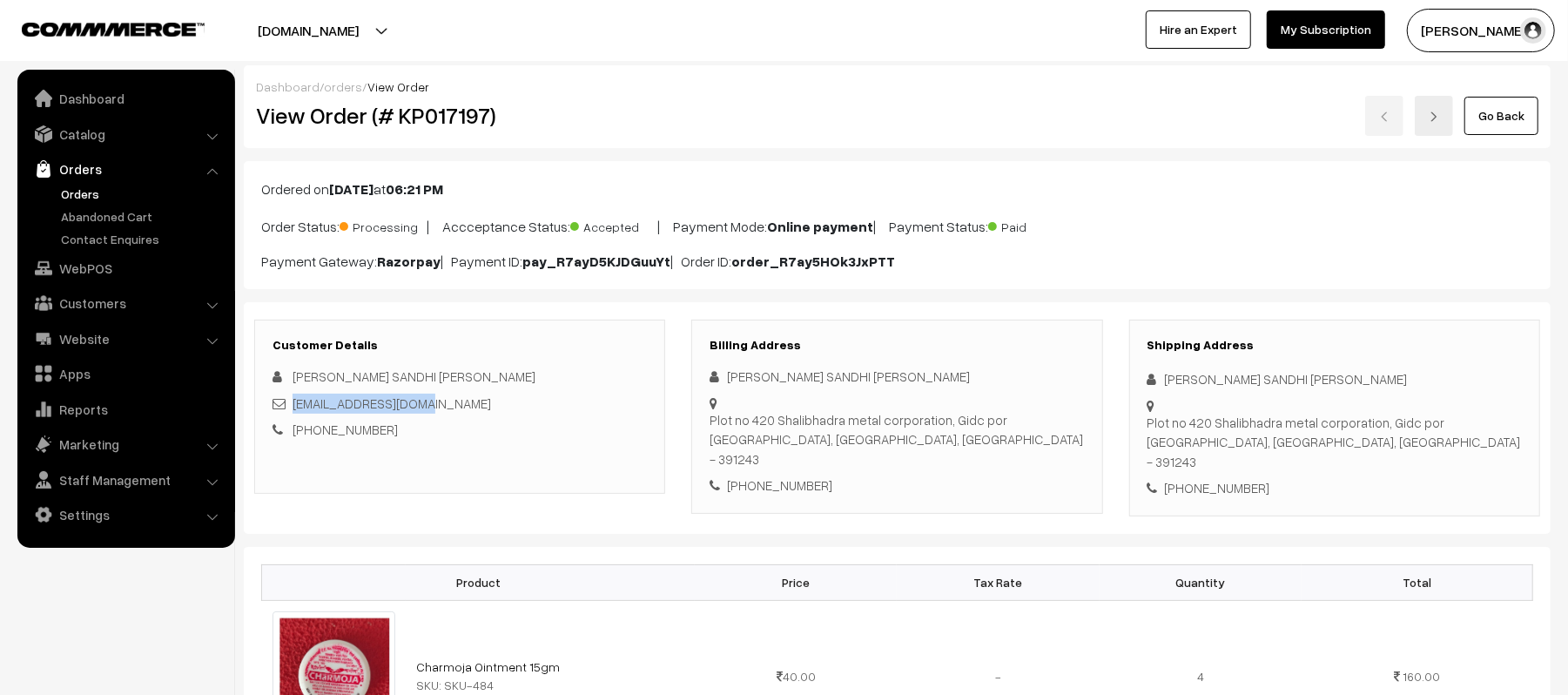
copy div "Plot no 420 Shalibhadra metal corporation, Gidc por Vadodara, Gujarat, India - …"
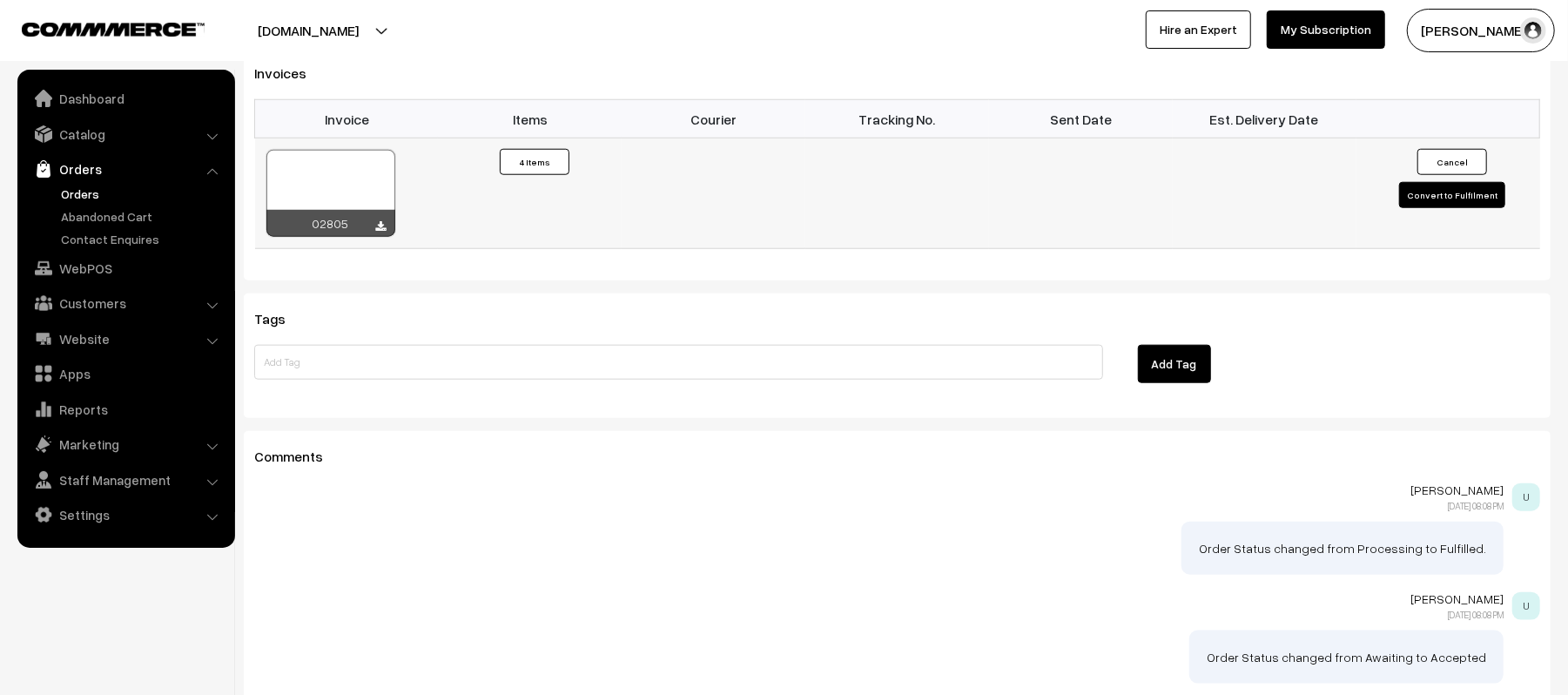
click at [1405, 182] on button "Convert to Fulfilment" at bounding box center [1452, 195] width 106 height 26
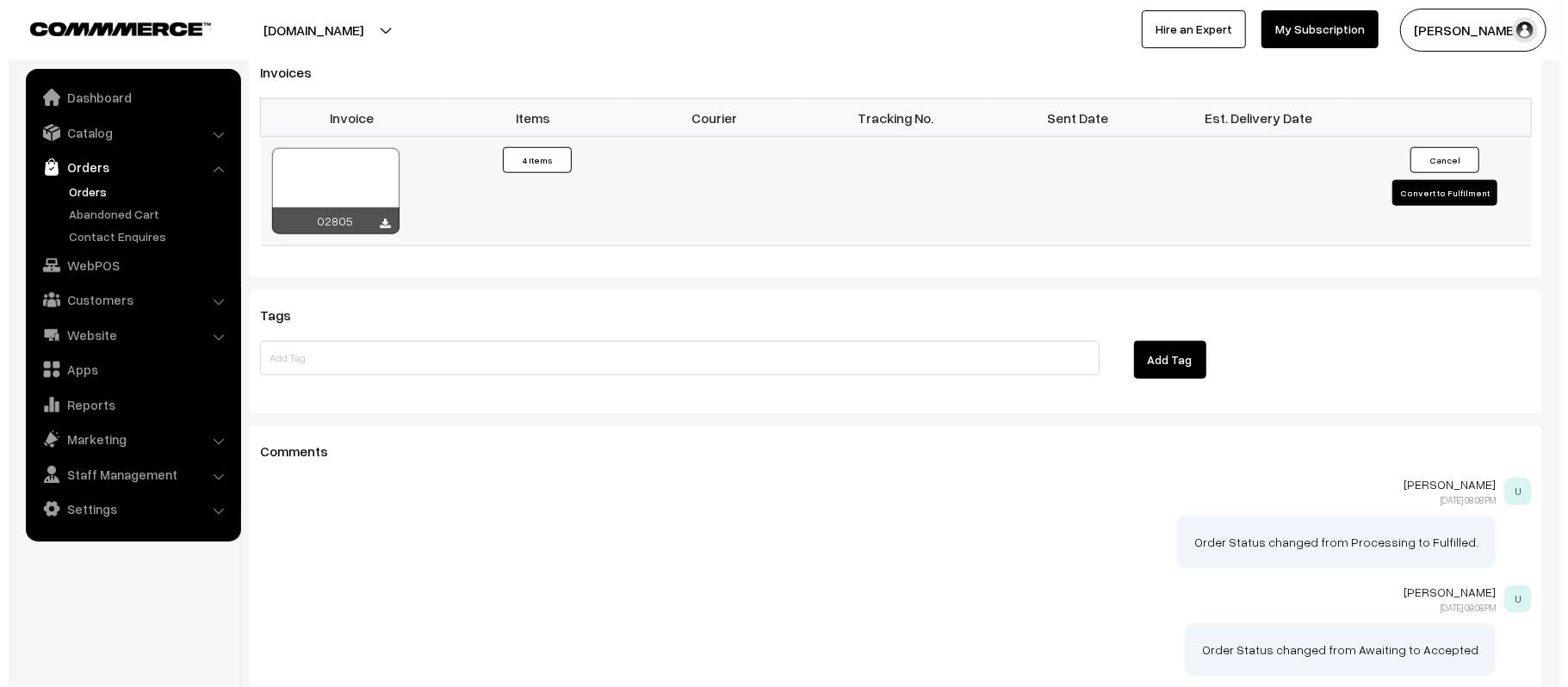
scroll to position [1150, 0]
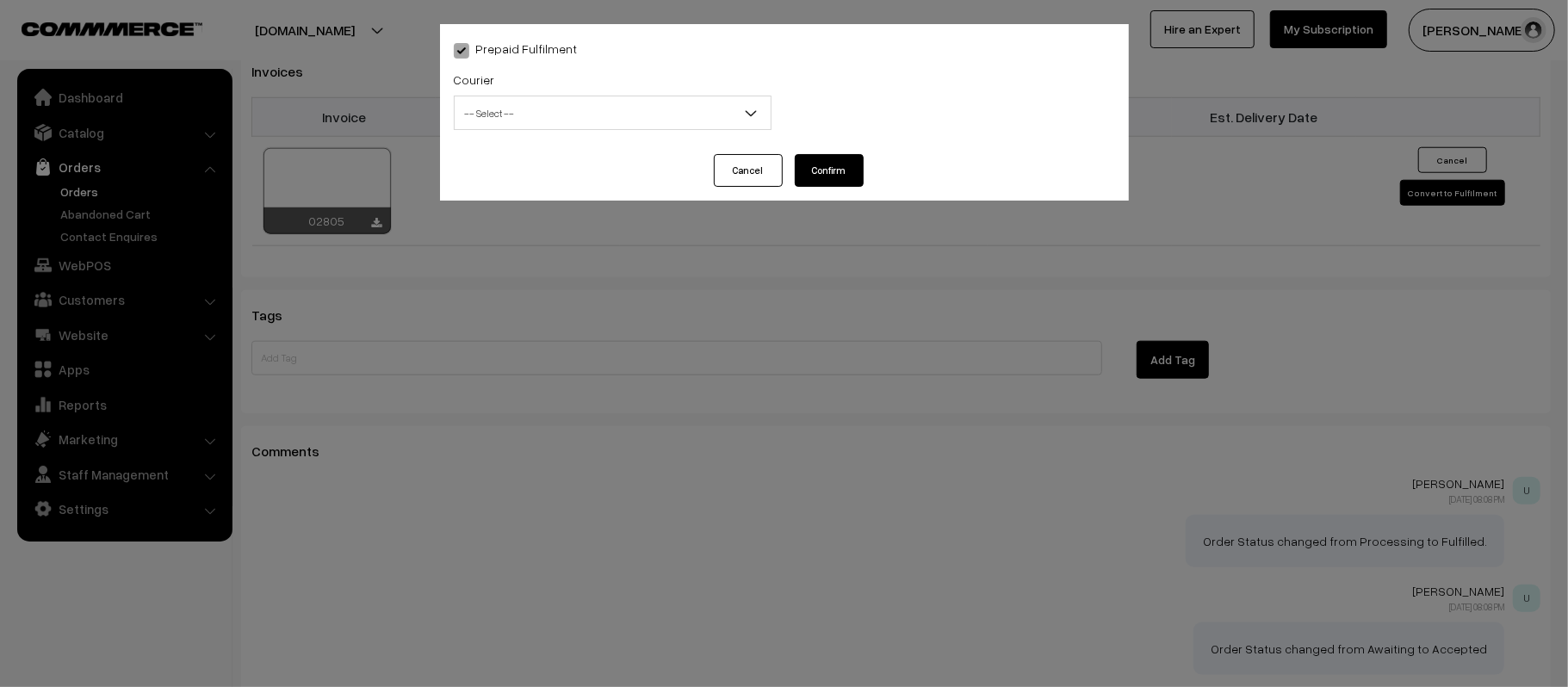
click at [622, 122] on span "-- Select --" at bounding box center [612, 113] width 316 height 30
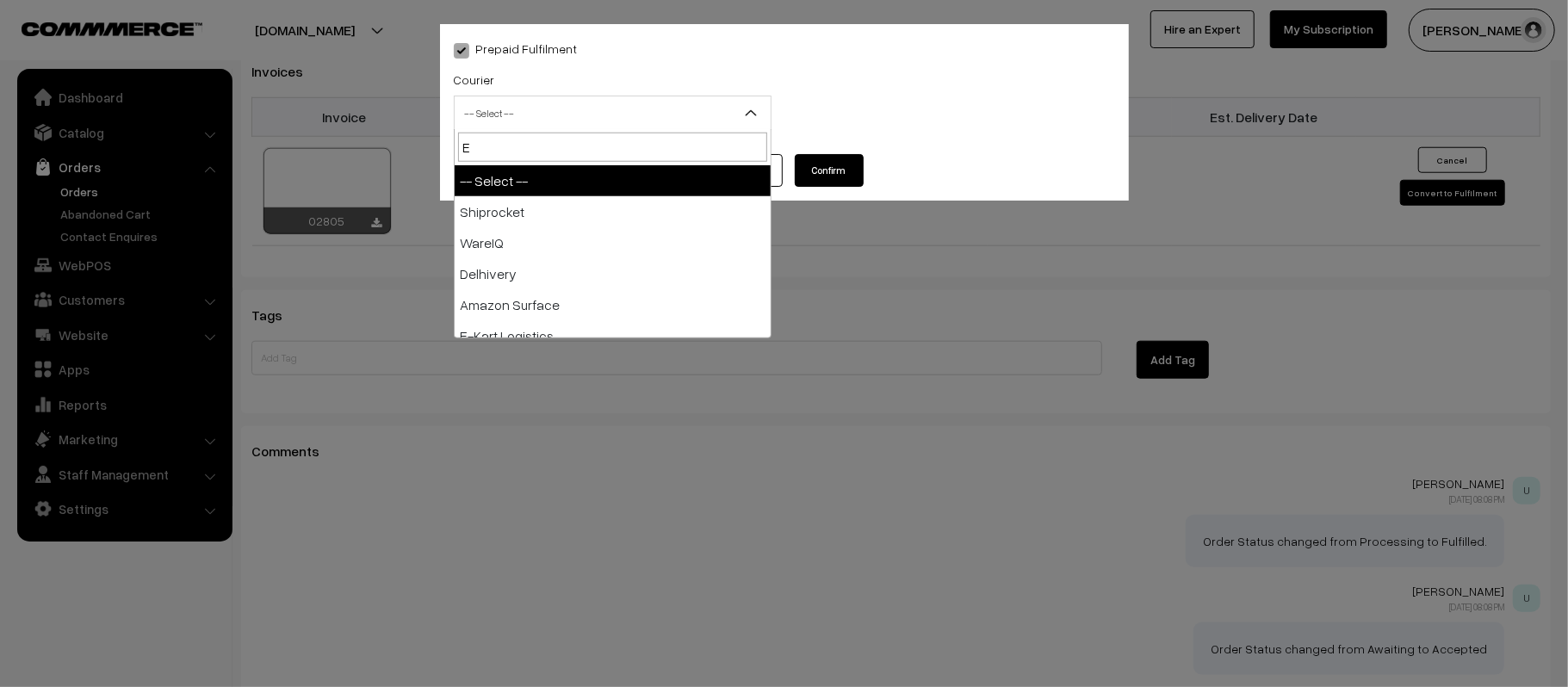
type input "E-"
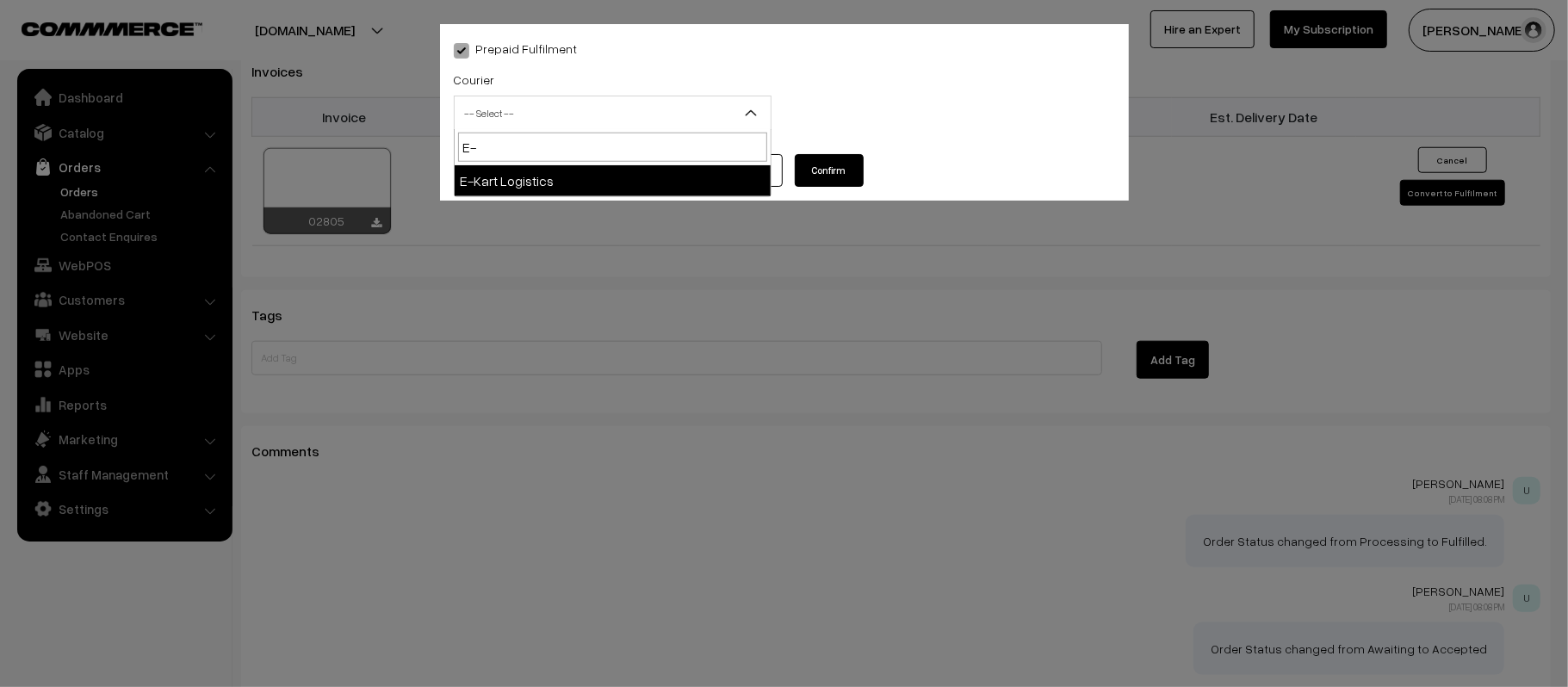
select select "6"
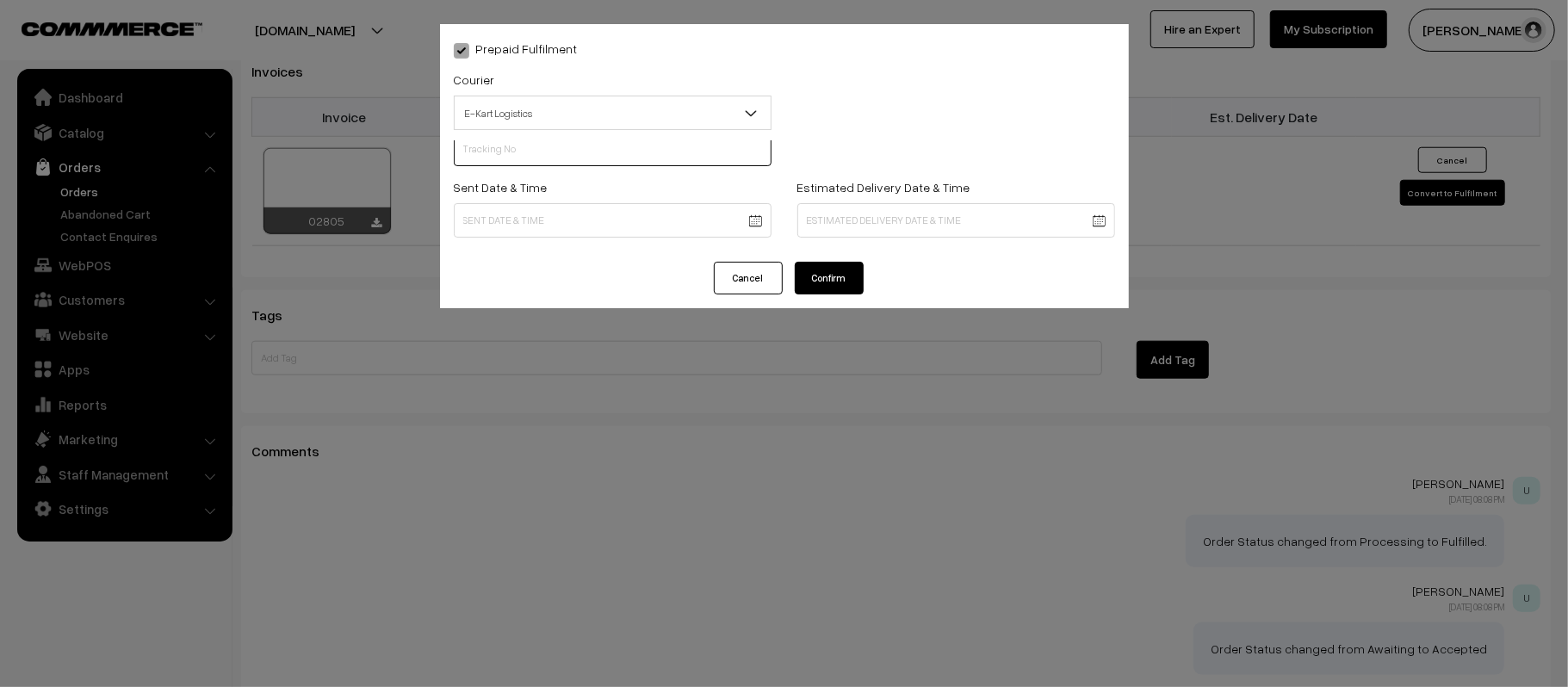
scroll to position [0, 0]
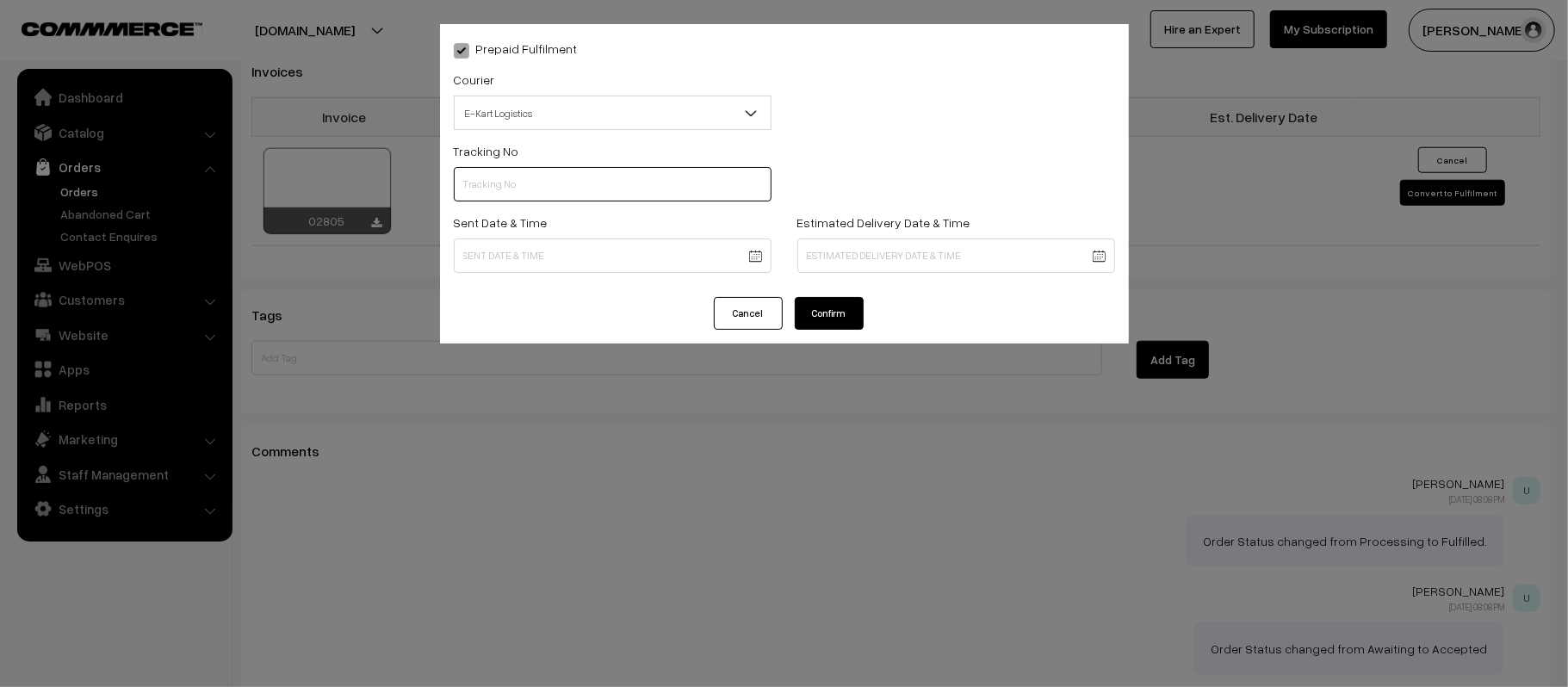
paste input "PAXP9000201882"
type input "PAXP9000201882"
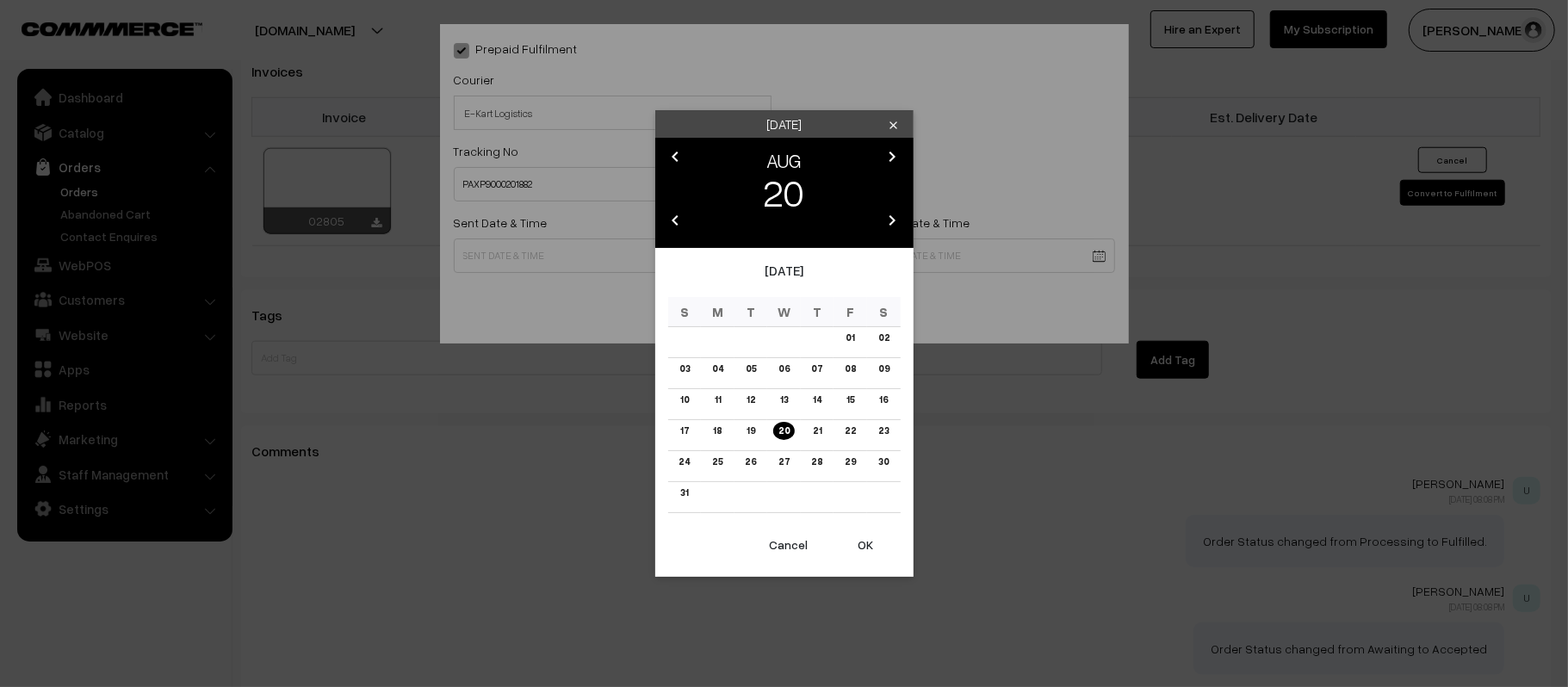
click at [866, 547] on button "OK" at bounding box center [866, 545] width 69 height 38
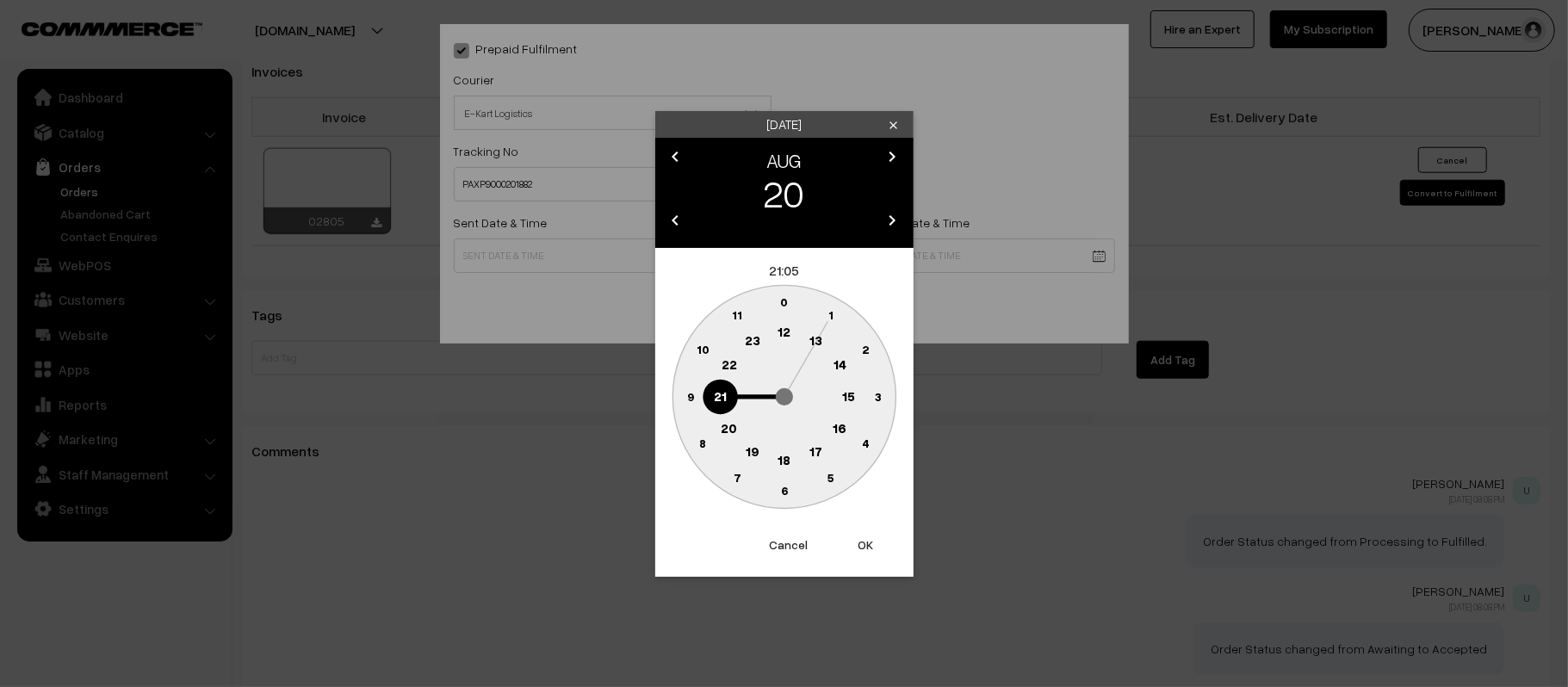
click at [778, 542] on button "Cancel" at bounding box center [788, 545] width 69 height 38
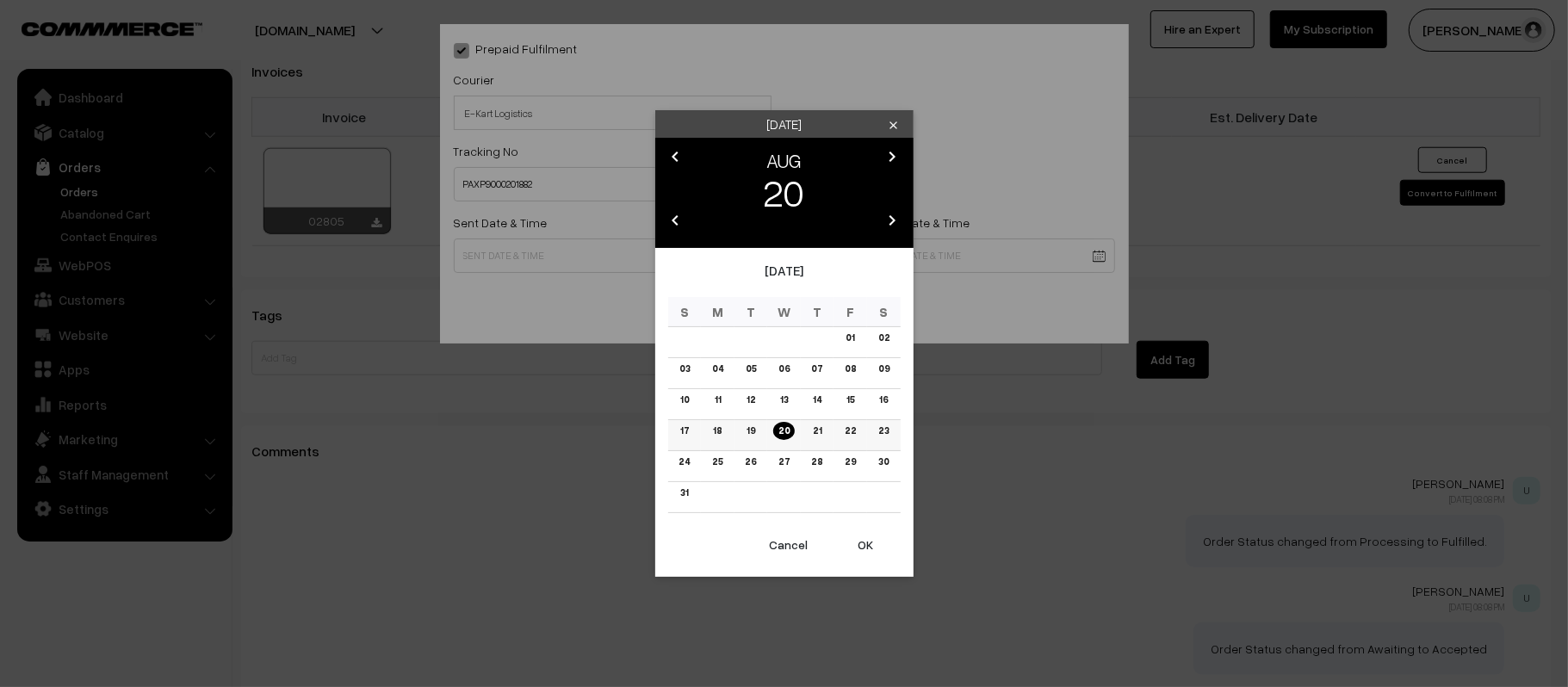
click at [818, 429] on link "21" at bounding box center [817, 431] width 19 height 18
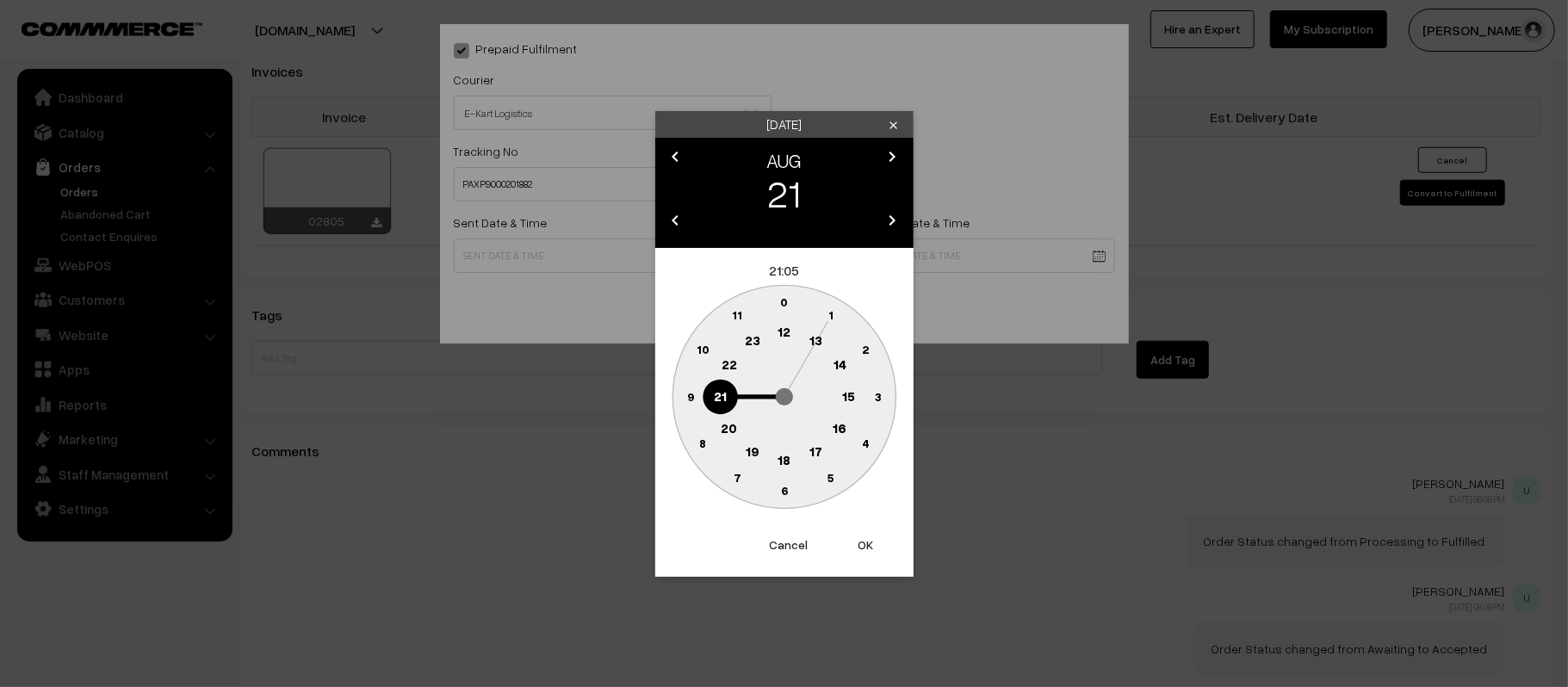
click at [691, 348] on circle at bounding box center [703, 350] width 36 height 36
click at [684, 400] on text "45" at bounding box center [690, 395] width 15 height 15
type input "21-08-2025 10:45"
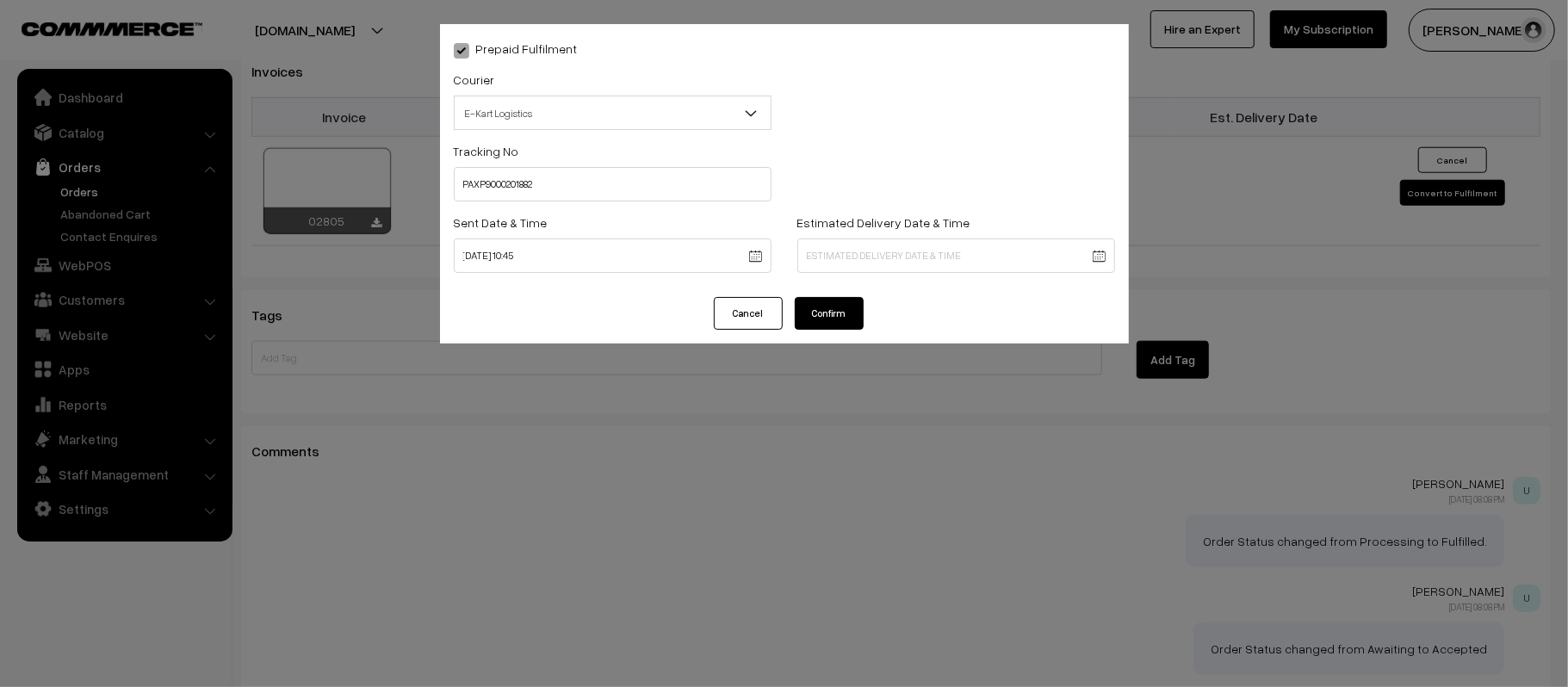
click at [908, 236] on div "Estimated Delivery Date & Time" at bounding box center [956, 242] width 318 height 61
click at [893, 273] on div "Estimated Delivery Date & Time" at bounding box center [956, 248] width 344 height 71
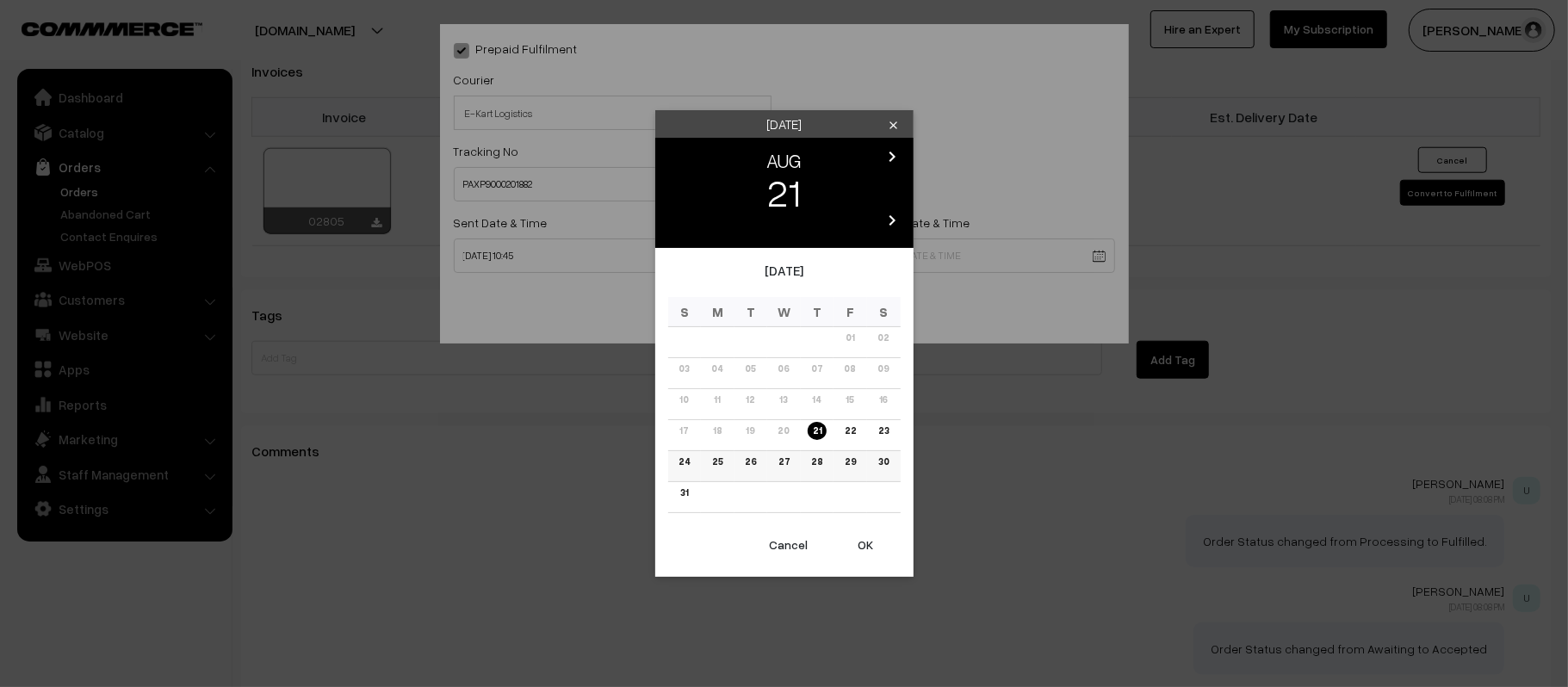
click at [779, 465] on link "27" at bounding box center [784, 461] width 22 height 18
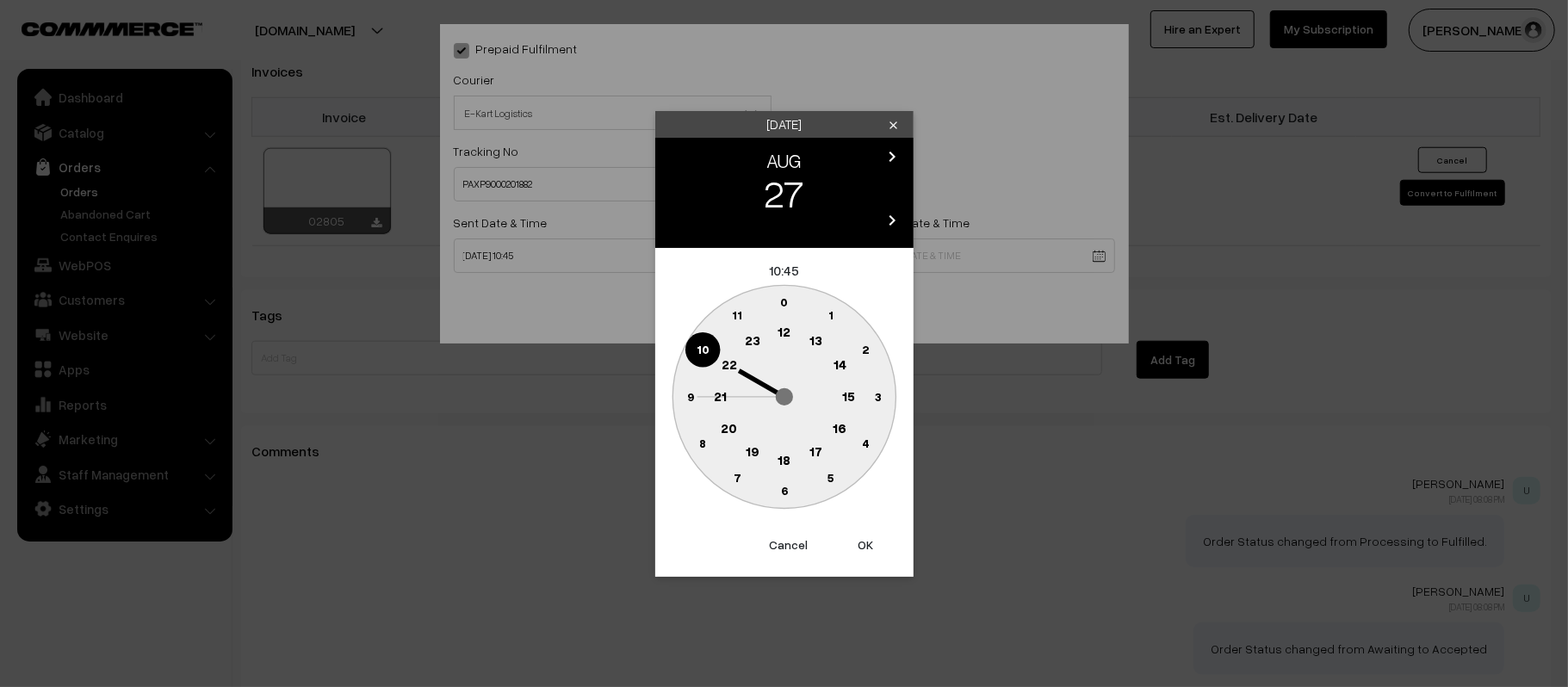
click at [717, 390] on text "21" at bounding box center [720, 395] width 13 height 16
click at [785, 486] on text "30" at bounding box center [784, 490] width 15 height 15
type input "27-08-2025 21:30"
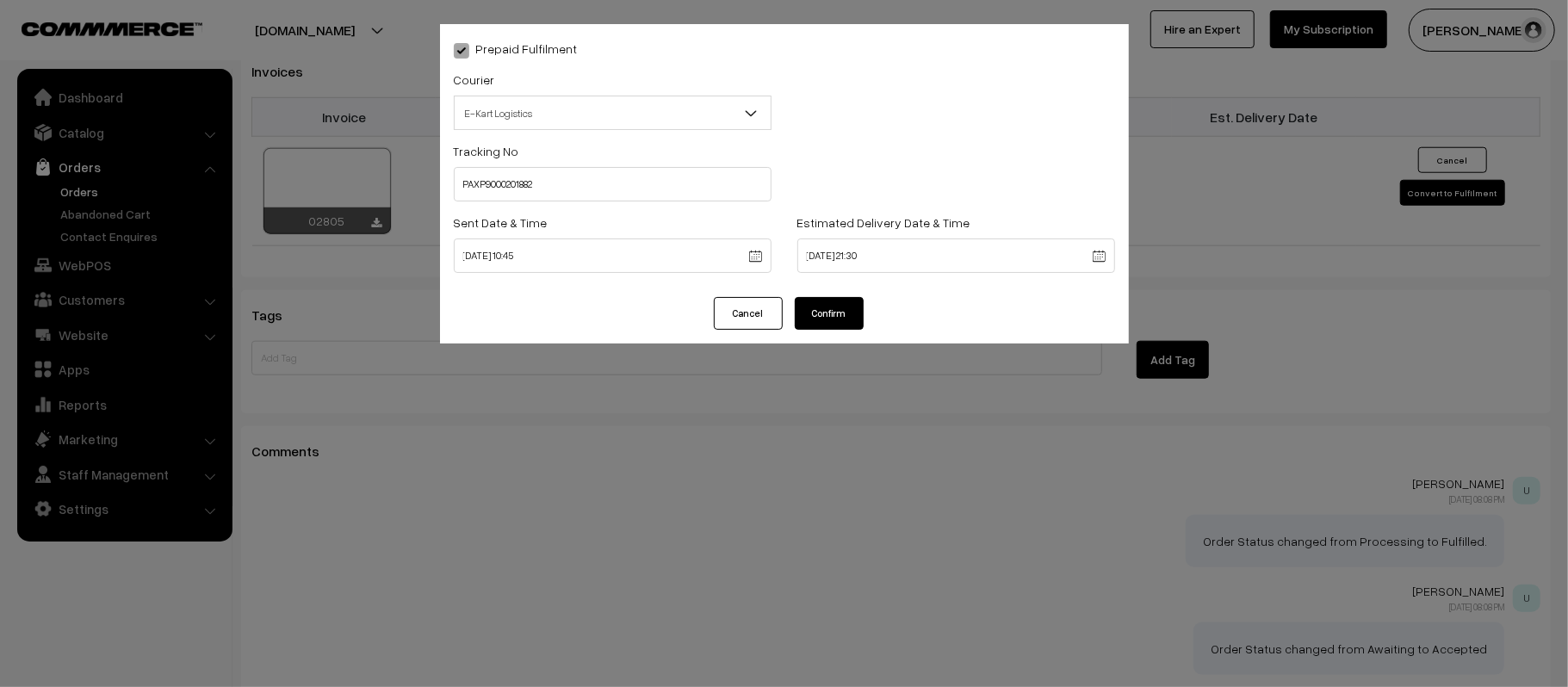
click at [832, 314] on button "Confirm" at bounding box center [829, 314] width 69 height 33
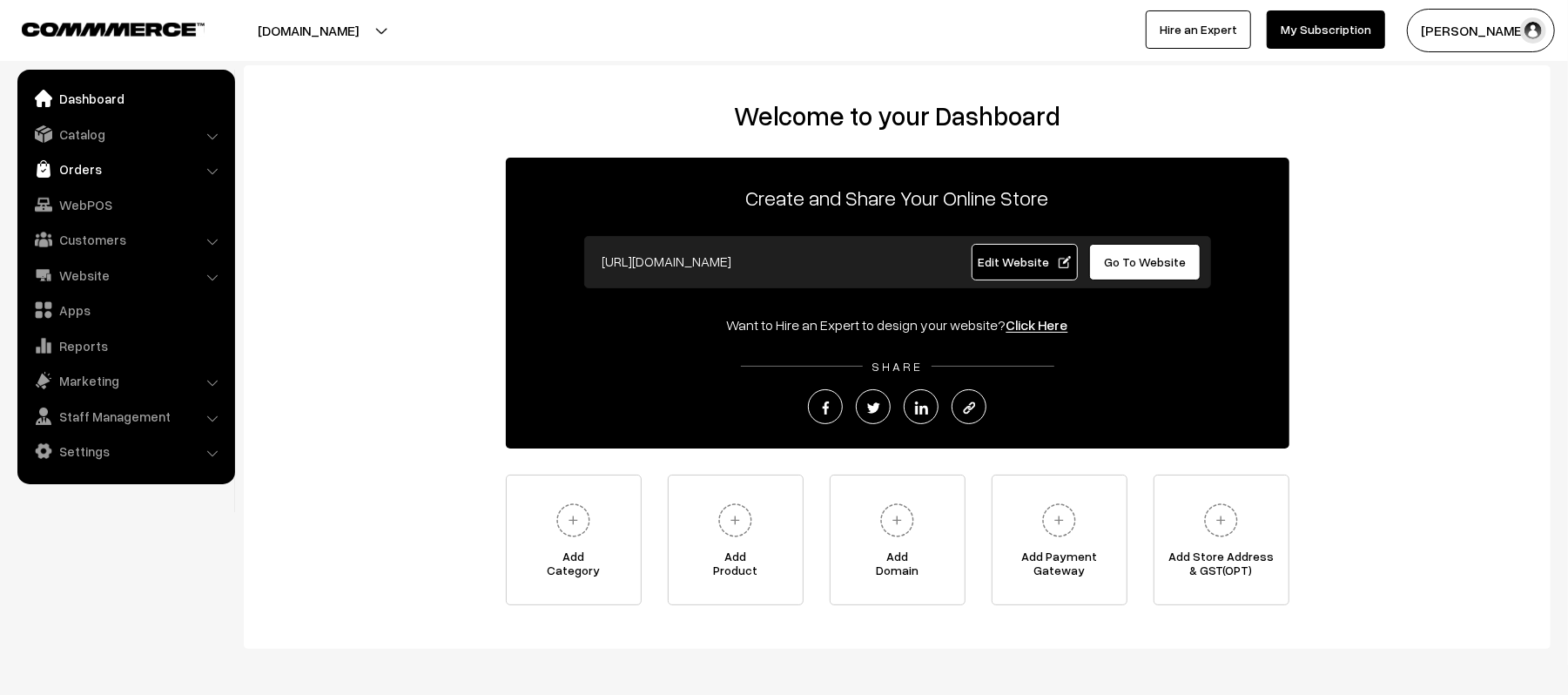
click at [71, 156] on link "Orders" at bounding box center [126, 169] width 207 height 32
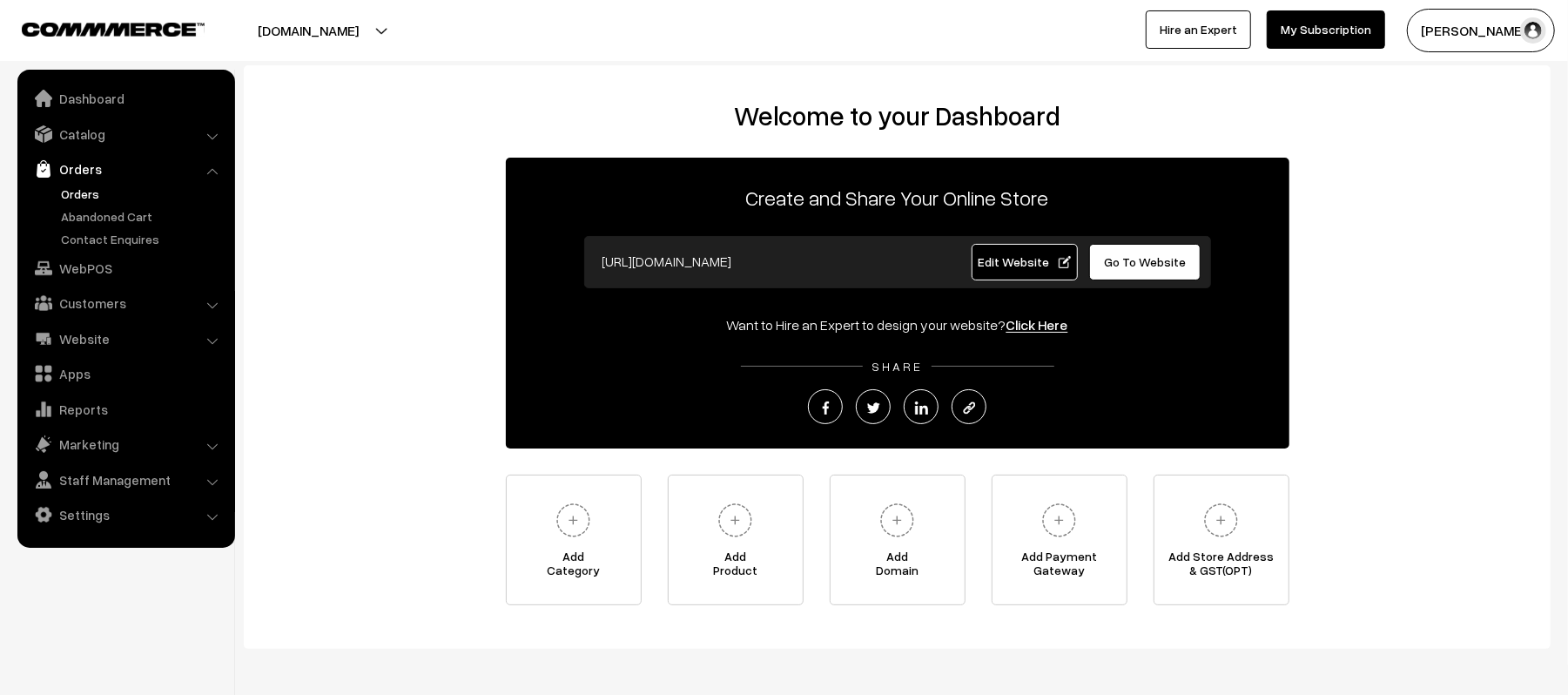
click at [76, 192] on link "Orders" at bounding box center [142, 193] width 172 height 18
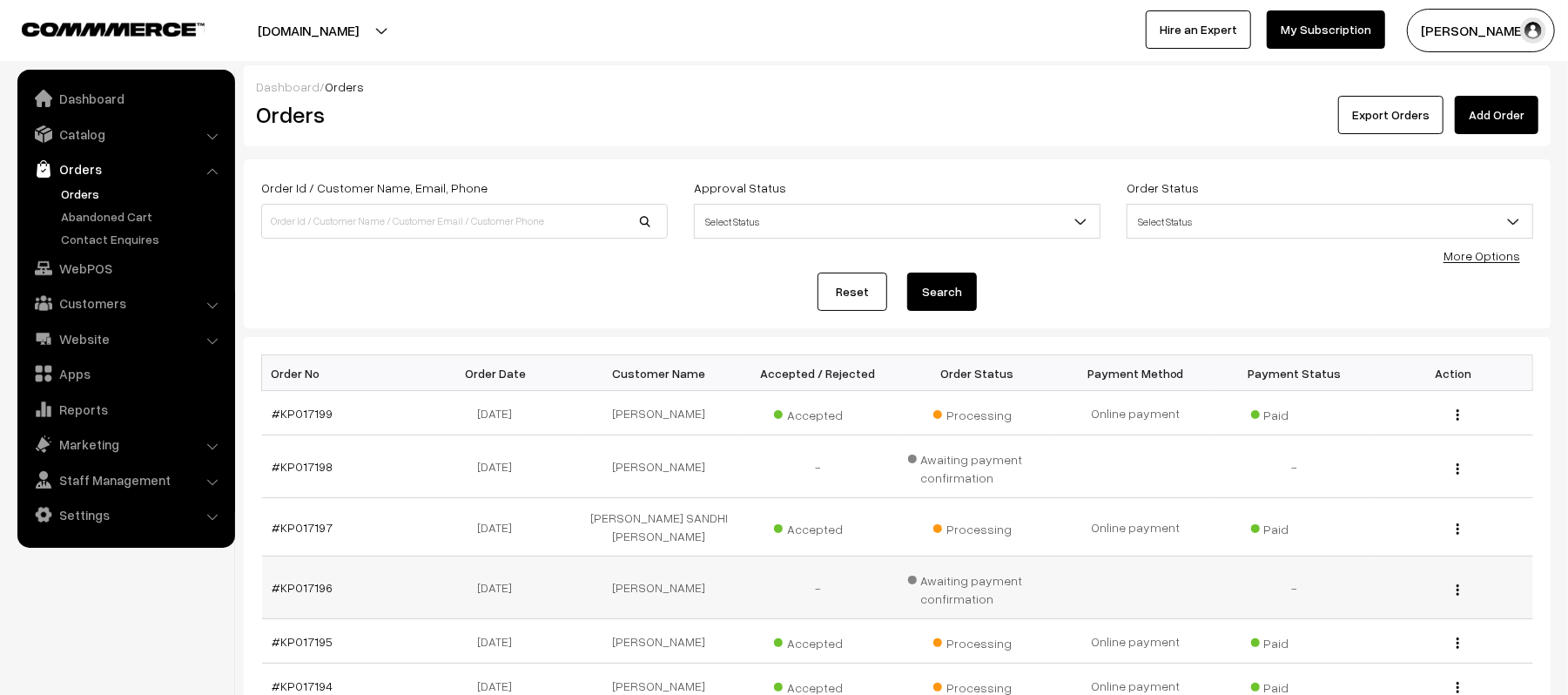
scroll to position [451, 0]
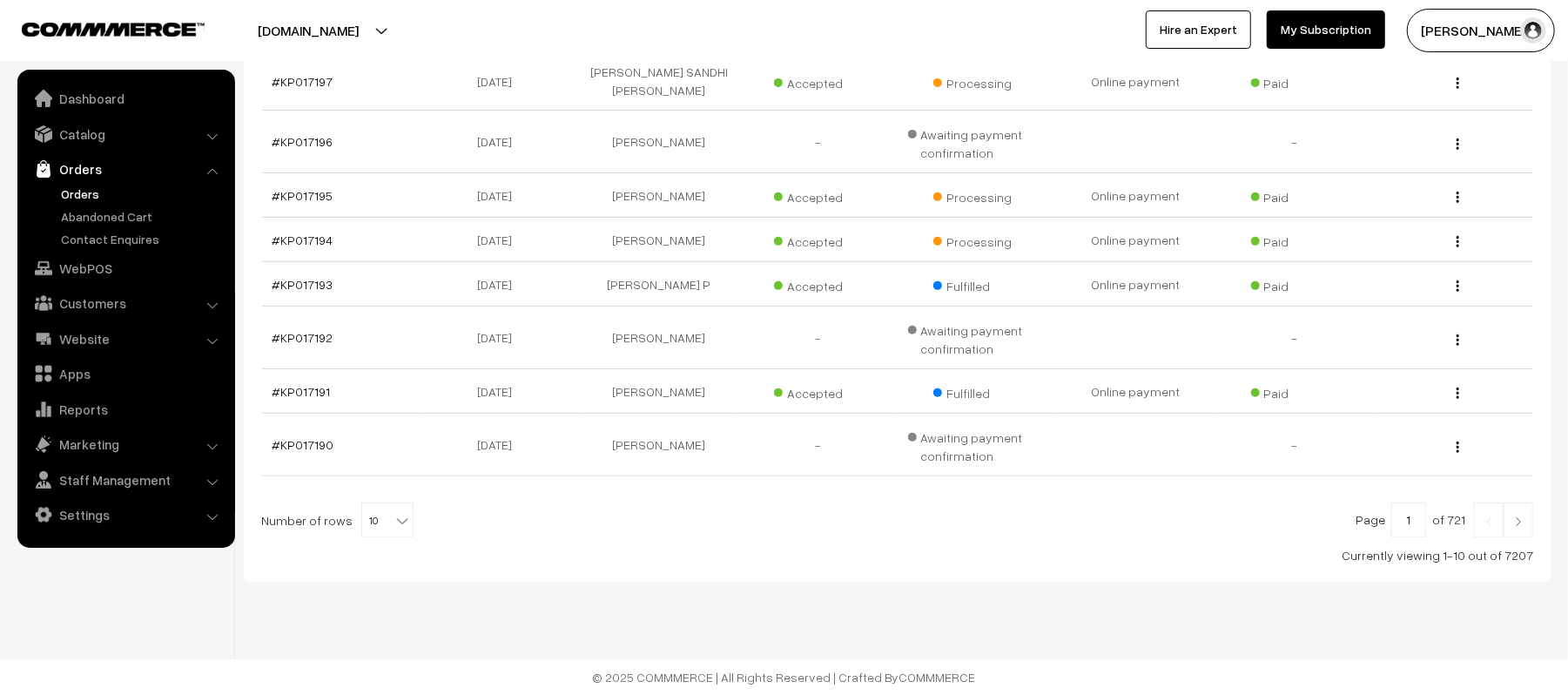
click at [1517, 530] on link at bounding box center [1519, 520] width 30 height 35
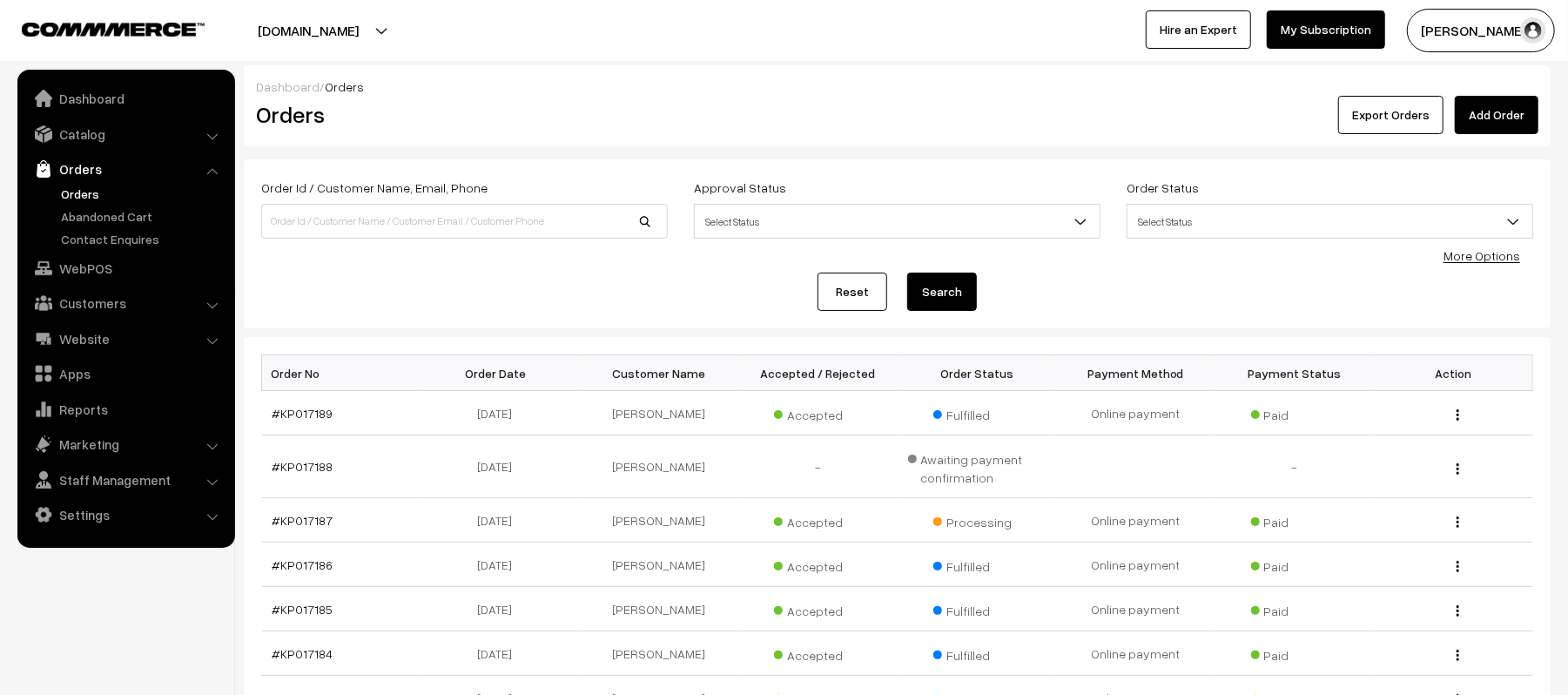
click at [448, 294] on div "Reset Search" at bounding box center [897, 292] width 1272 height 39
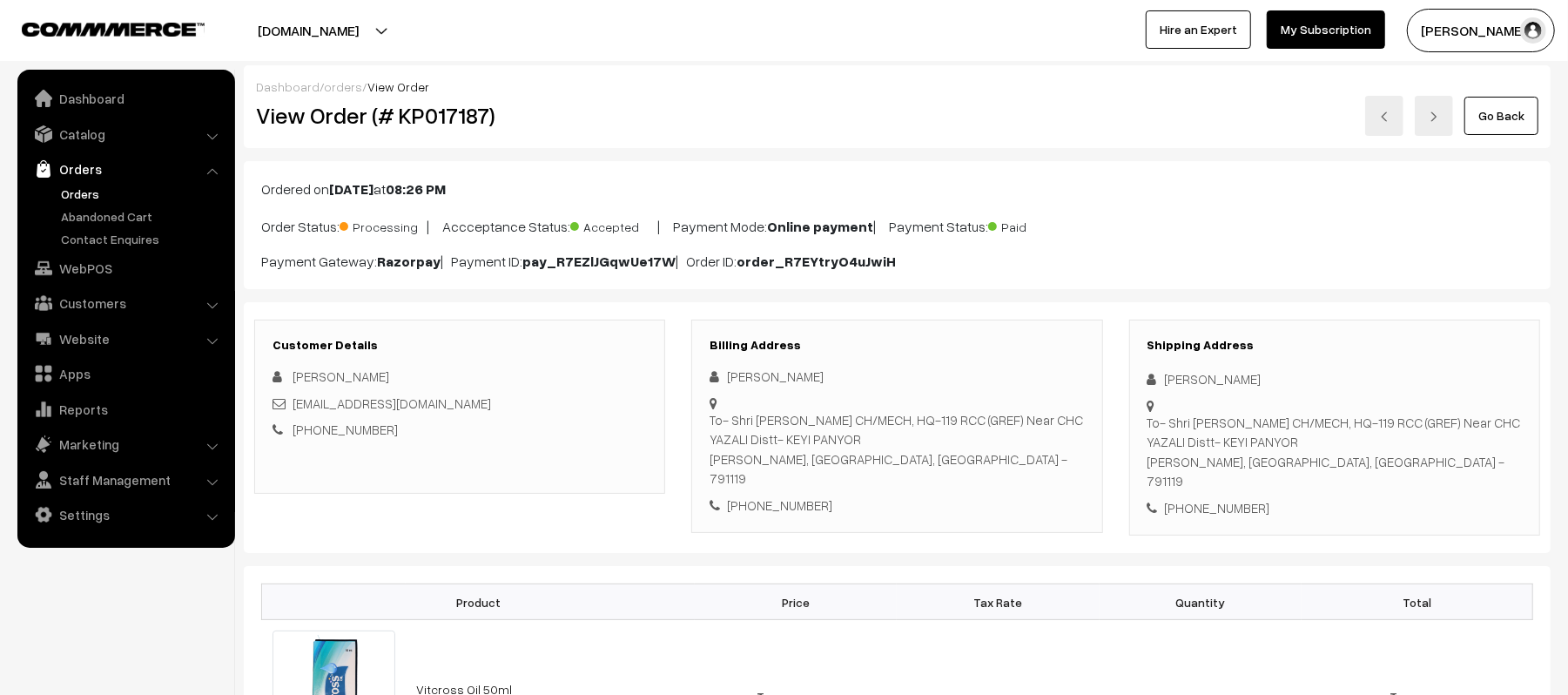
drag, startPoint x: 1313, startPoint y: 377, endPoint x: 1151, endPoint y: 380, distance: 162.0
click at [1151, 380] on div "Shri Kuljet Singh CHMECH" at bounding box center [1335, 379] width 374 height 20
copy div "Shri Kuljet Singh CHMECH"
click at [1223, 498] on div "+91 9805831120" at bounding box center [1335, 508] width 374 height 20
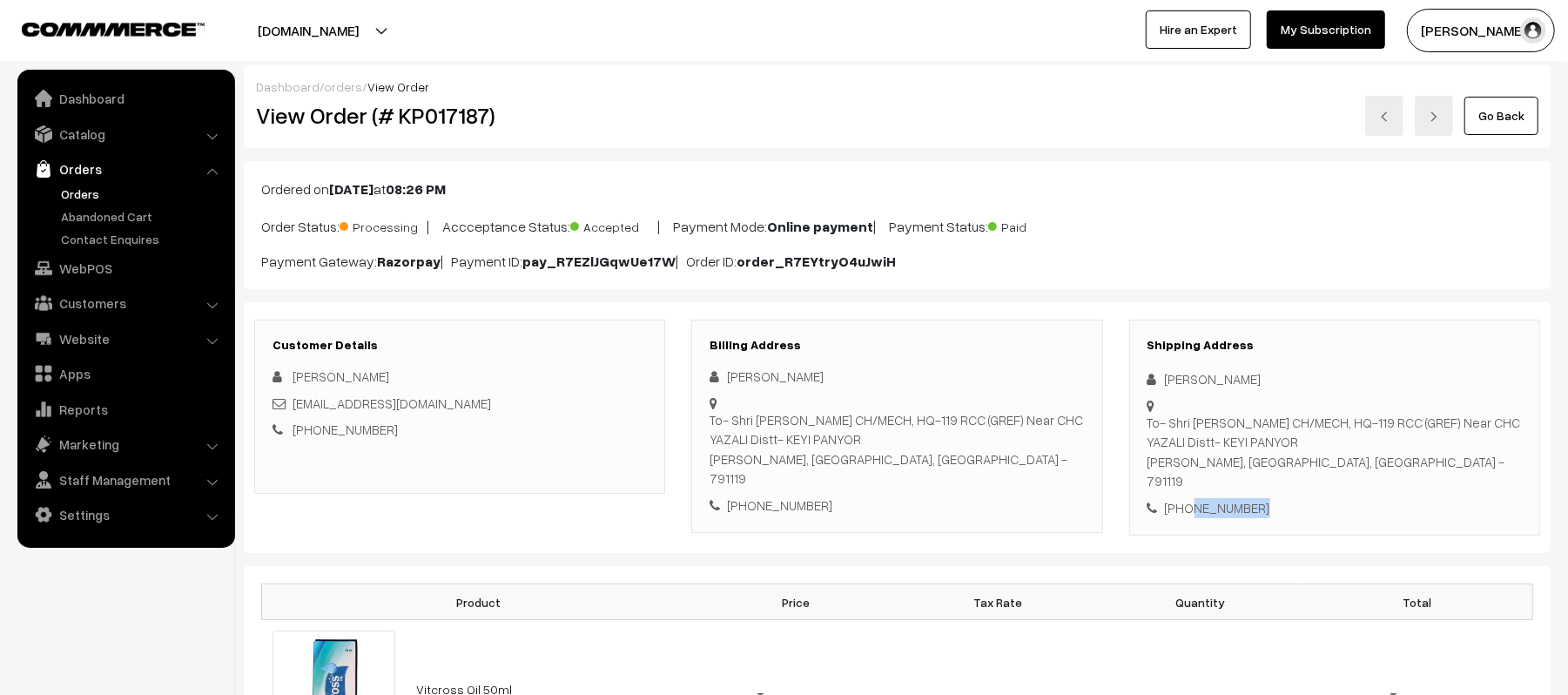
copy div "9805831120"
drag, startPoint x: 391, startPoint y: 431, endPoint x: 314, endPoint y: 447, distance: 78.6
click at [314, 447] on div "Customer Details Jay Prakash Dristhipathak1752@gmail.com +91 9140851647" at bounding box center [459, 407] width 411 height 174
copy link "9140851647"
drag, startPoint x: 1148, startPoint y: 429, endPoint x: 1413, endPoint y: 468, distance: 267.9
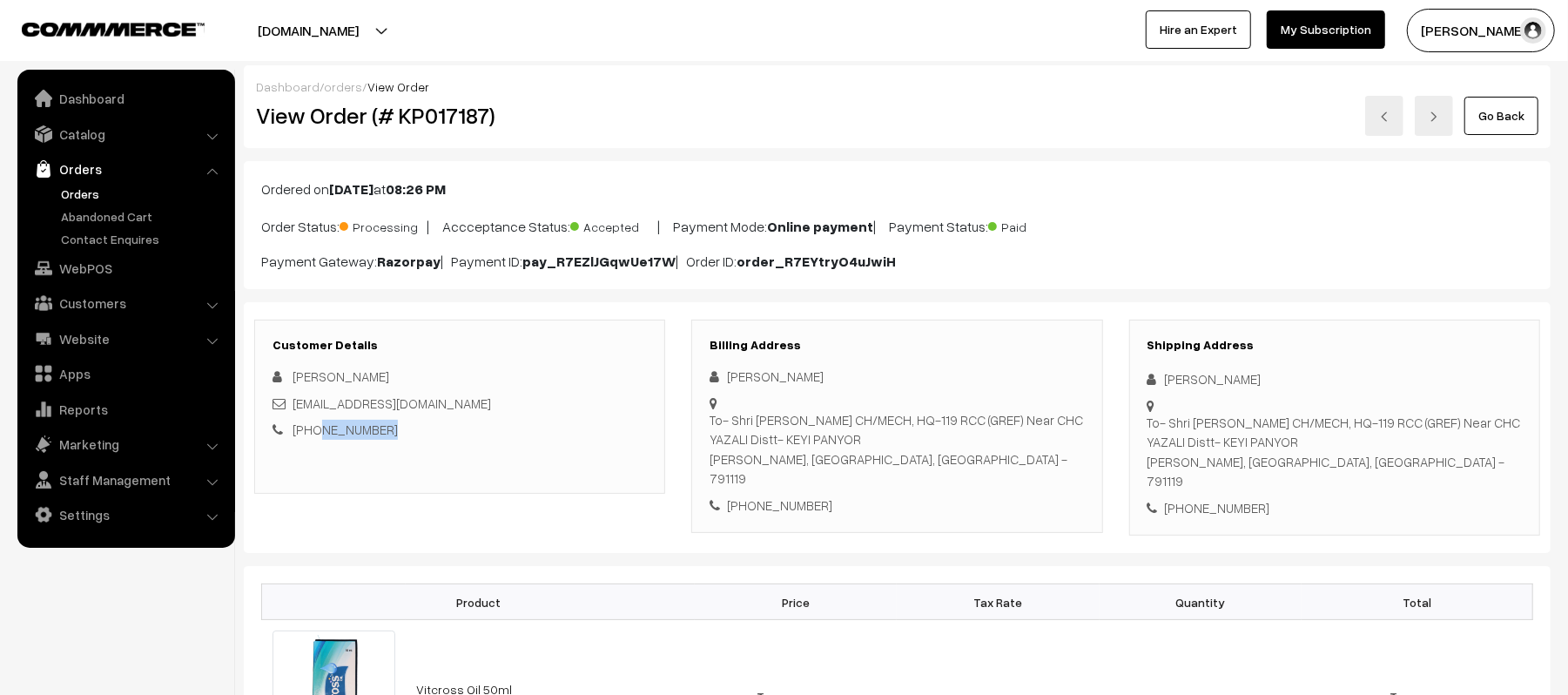
click at [1413, 468] on div "To- Shri Jay Prakash CH/MECH, HQ-119 RCC (GREF) Near CHC YAZALI Distt- KEYI PAN…" at bounding box center [1335, 452] width 374 height 78
copy div "To- Shri Jay Prakash CH/MECH, HQ-119 RCC (GREF) Near CHC YAZALI Distt- KEYI PAN…"
drag, startPoint x: 475, startPoint y: 408, endPoint x: 294, endPoint y: 402, distance: 181.1
click at [294, 402] on div "Dristhipathak1752@gmail.com" at bounding box center [459, 403] width 374 height 20
copy link "Dristhipathak1752@gmail.com"
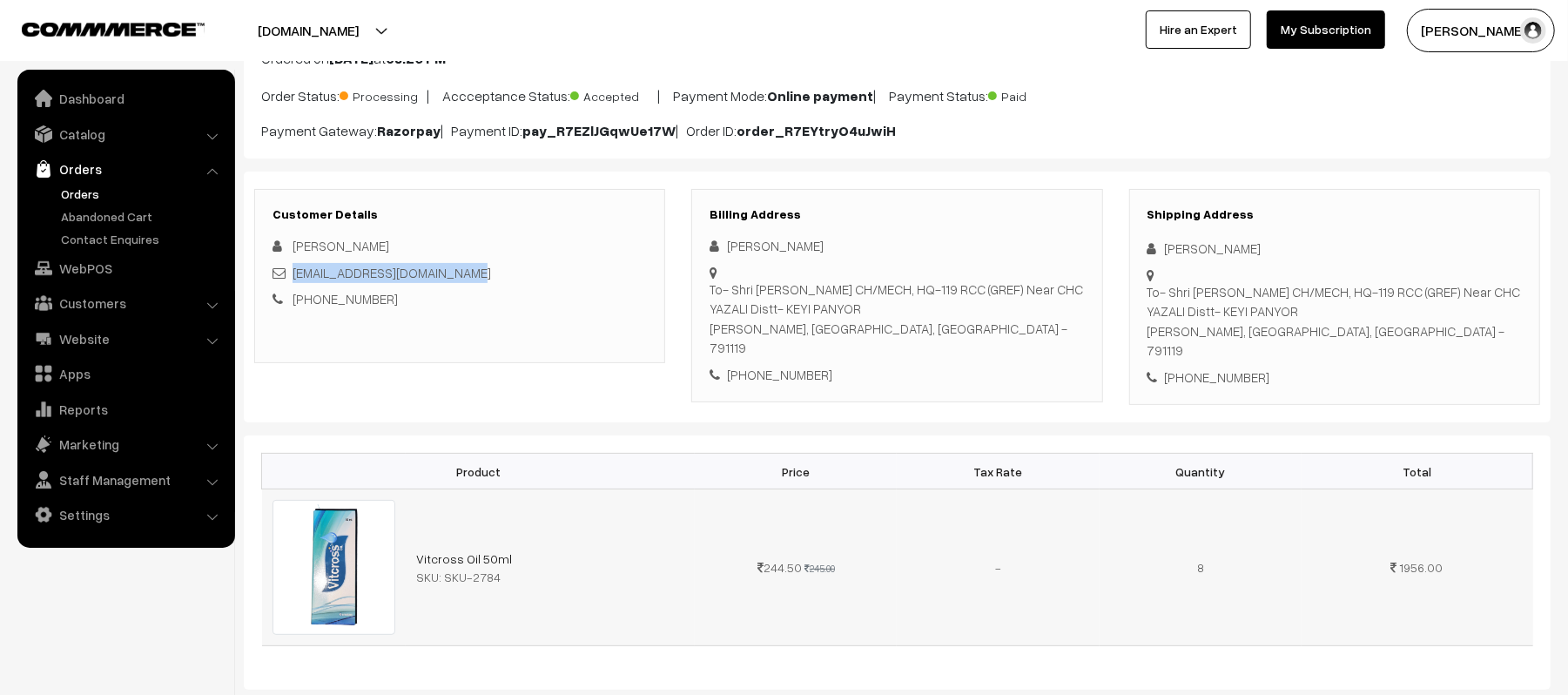
scroll to position [349, 0]
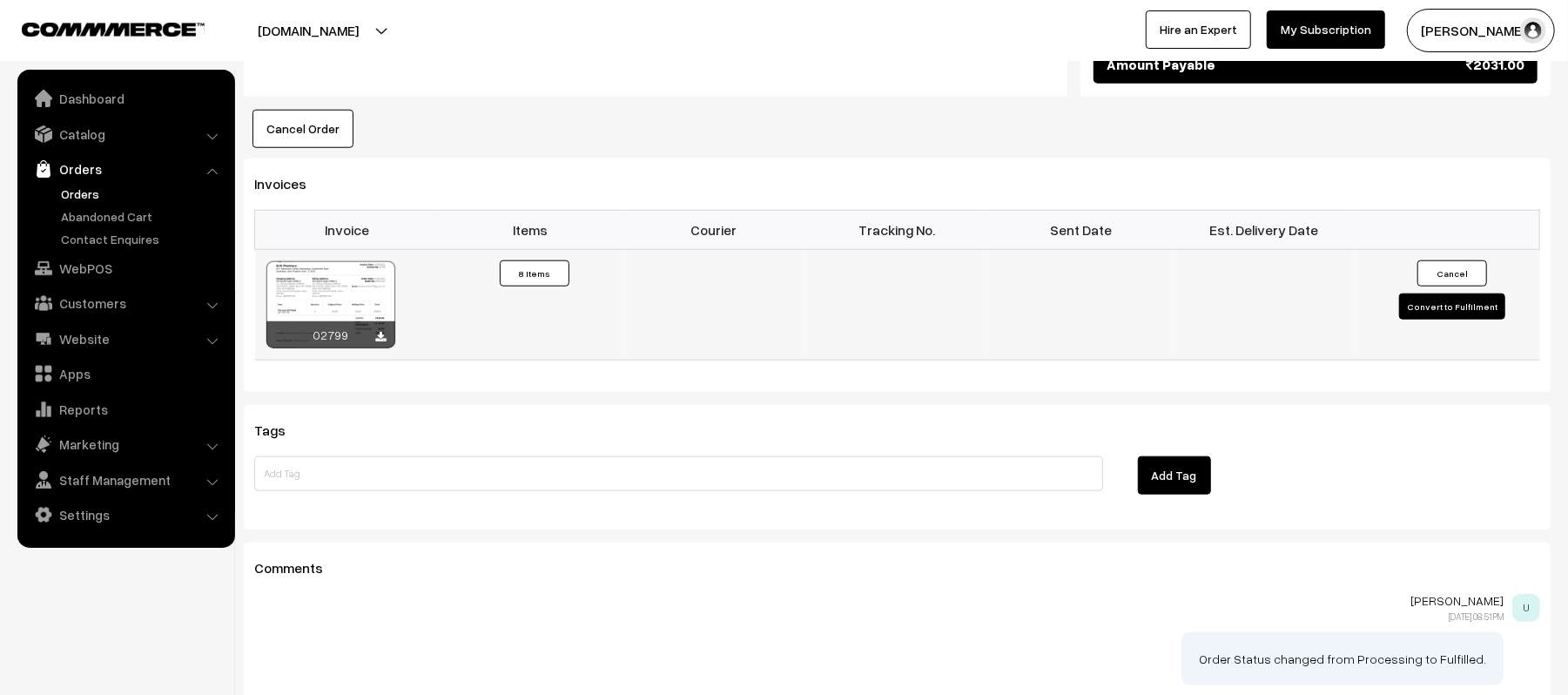
click at [1435, 293] on button "Convert to Fulfilment" at bounding box center [1452, 307] width 106 height 26
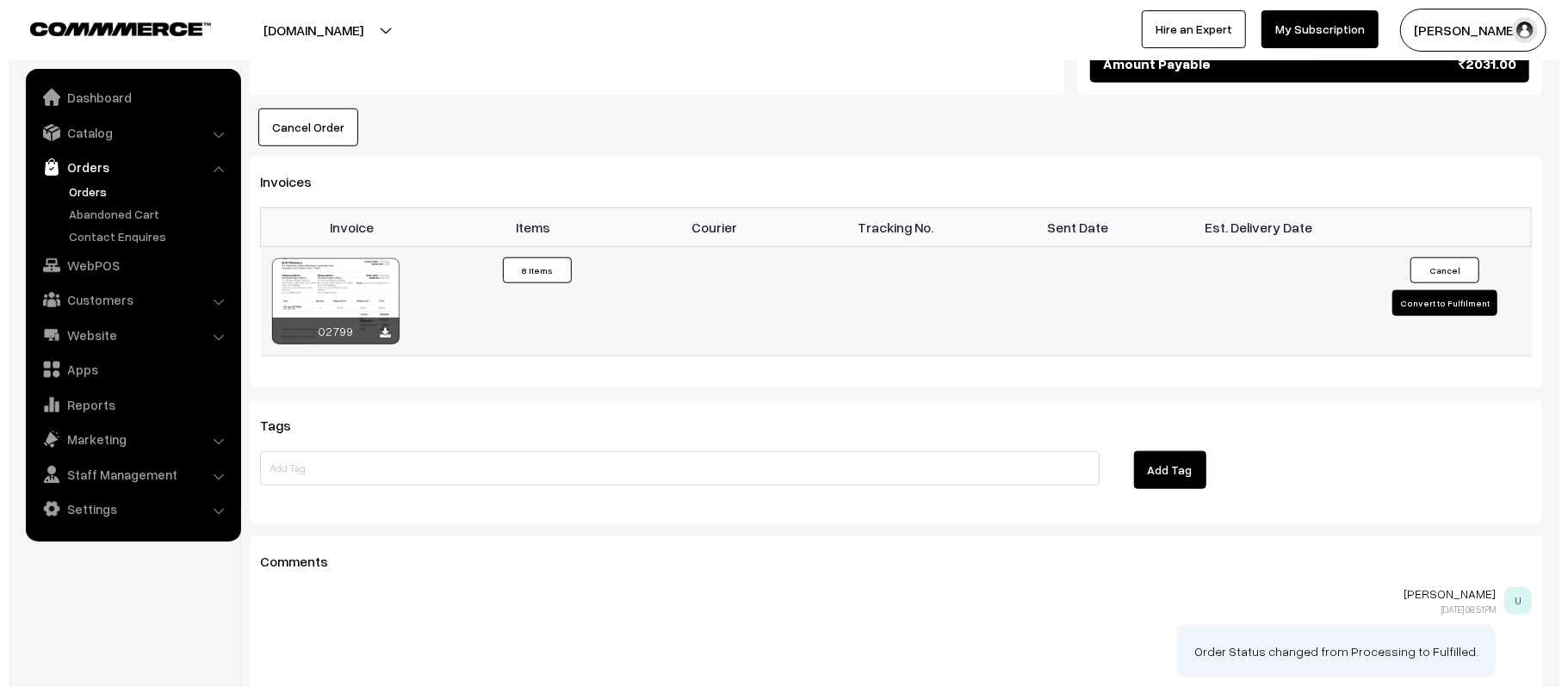
scroll to position [1109, 0]
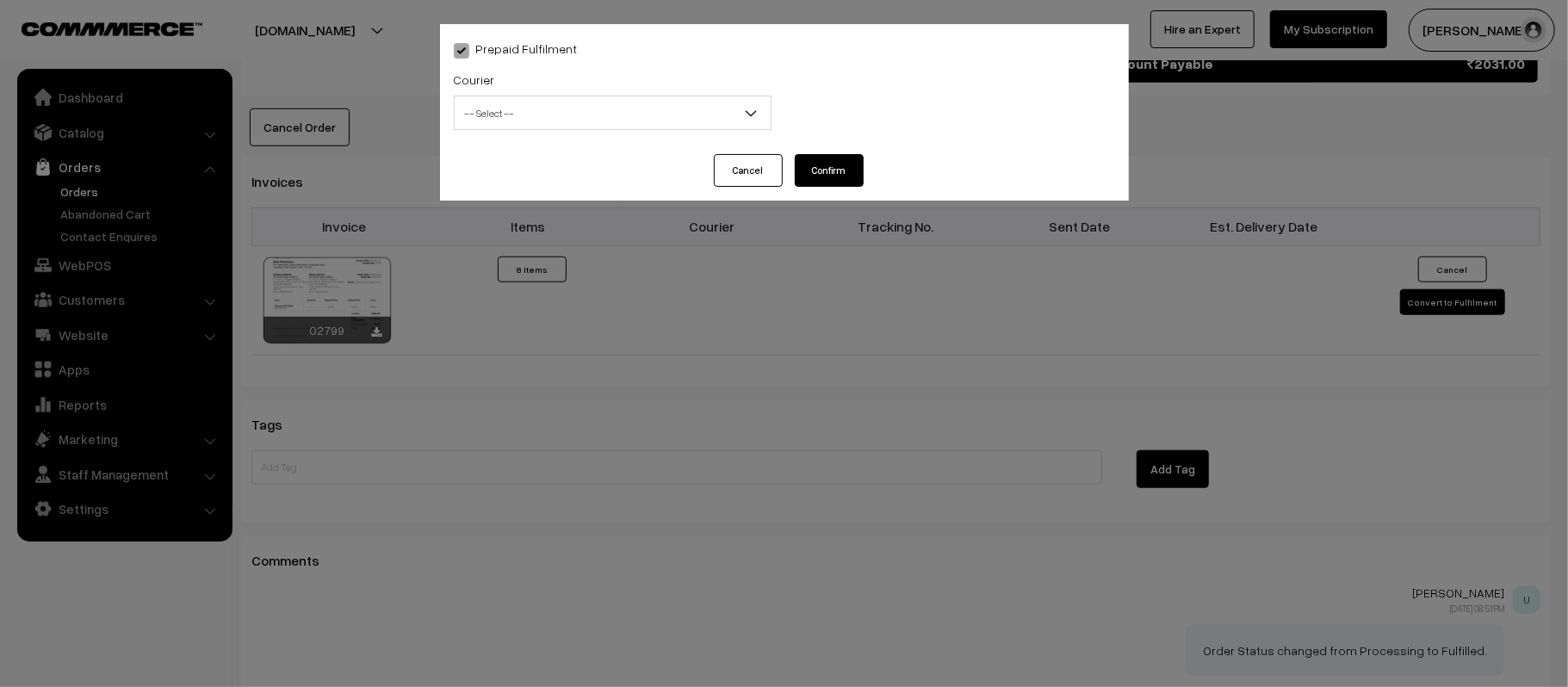
click at [627, 91] on div "Courier -- Select -- Shiprocket WareIQ iCarry Delhivery Amazon Surface E-Kart L…" at bounding box center [612, 99] width 318 height 61
click at [628, 112] on span "-- Select --" at bounding box center [612, 113] width 316 height 30
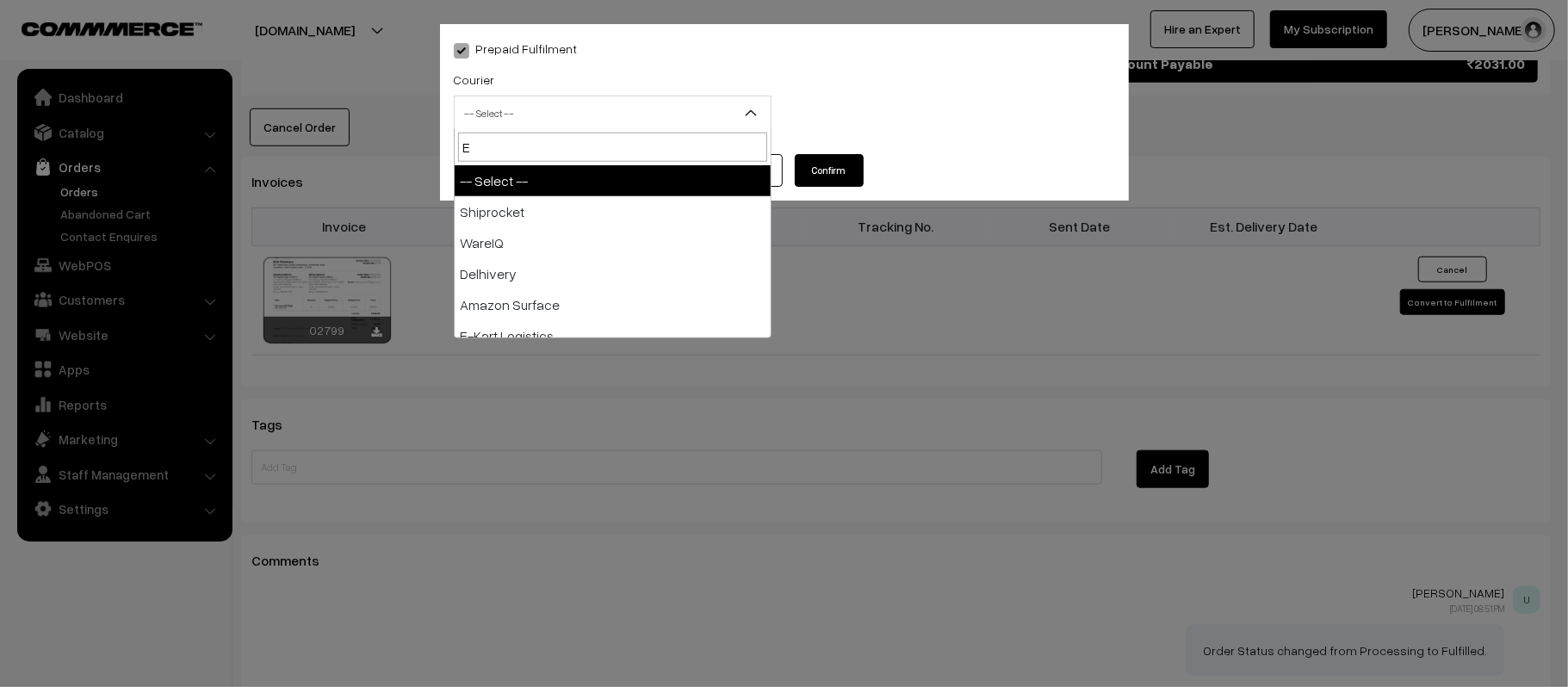
type input "E-"
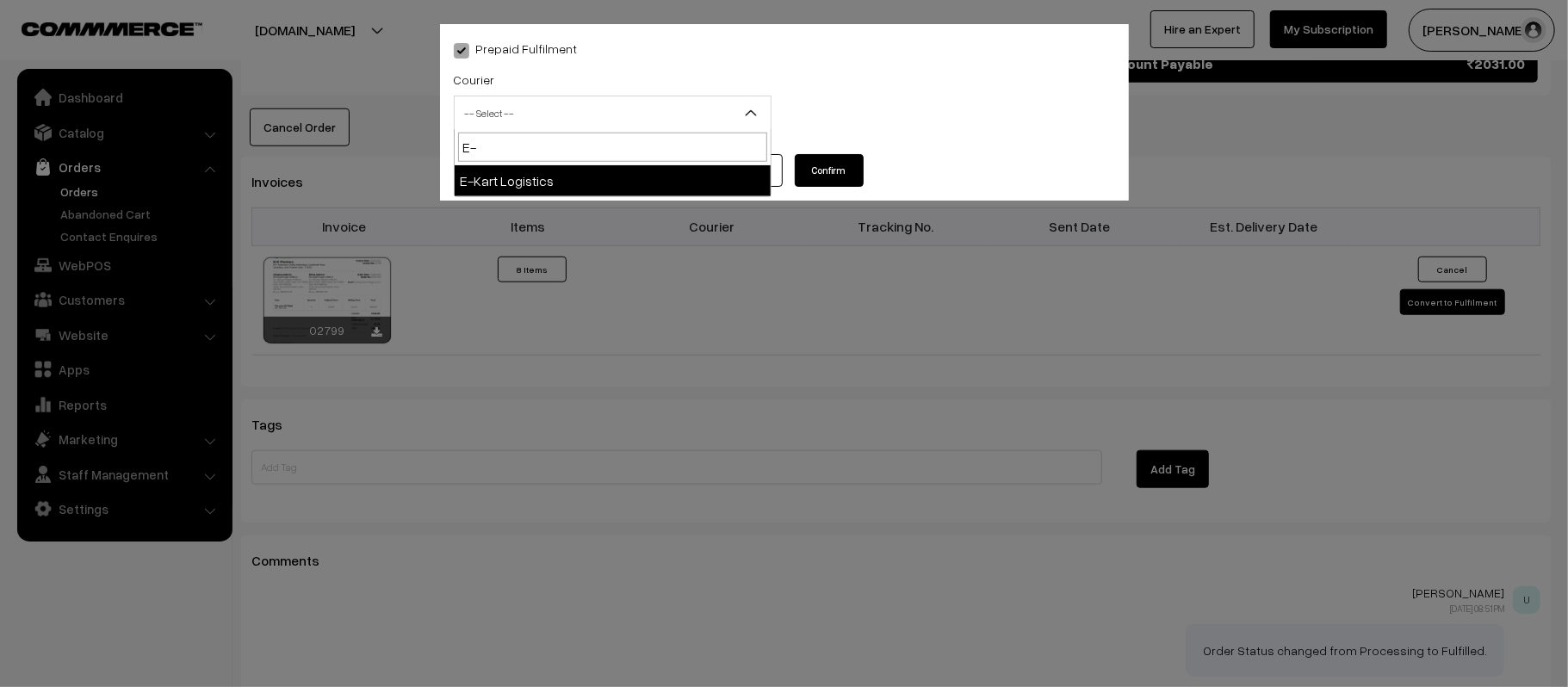
select select "6"
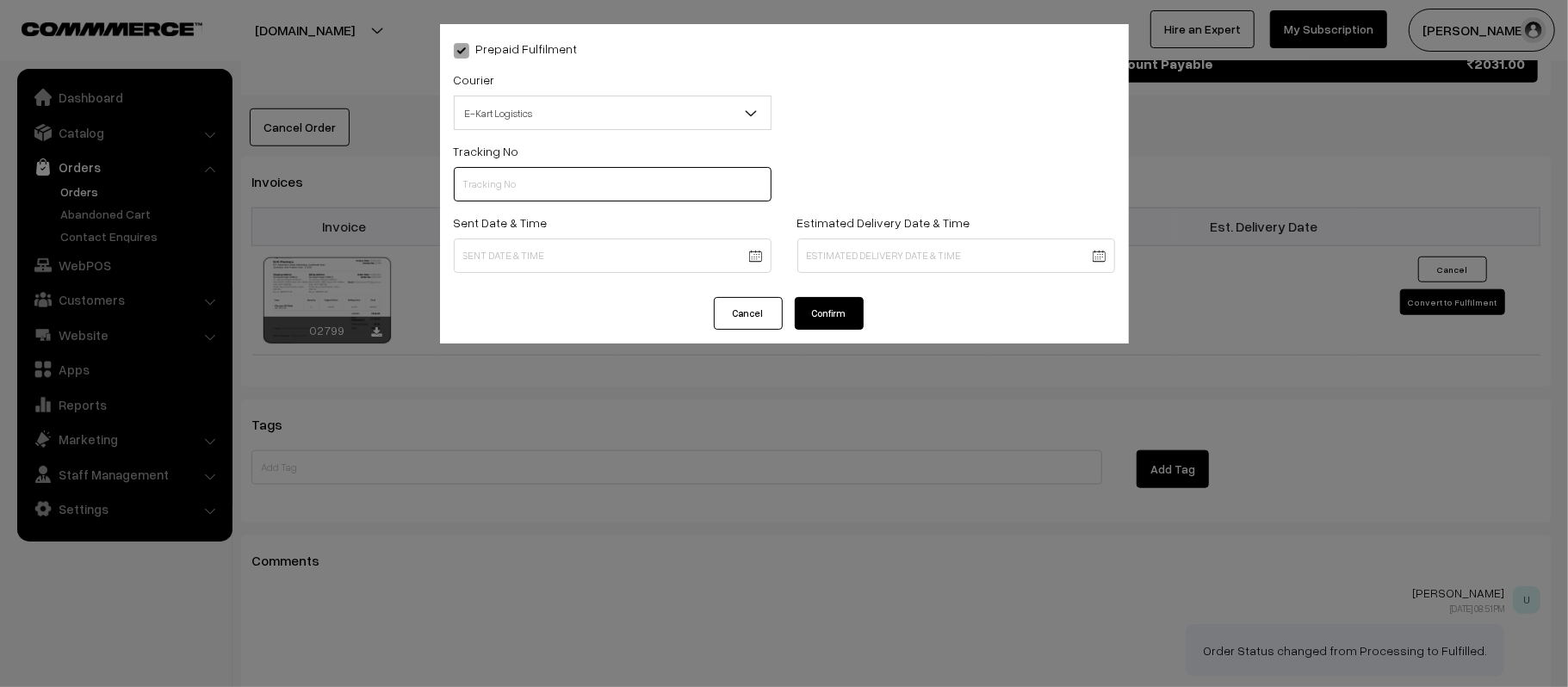
paste input "ICYP0003925678"
type input "ICYP0003925678"
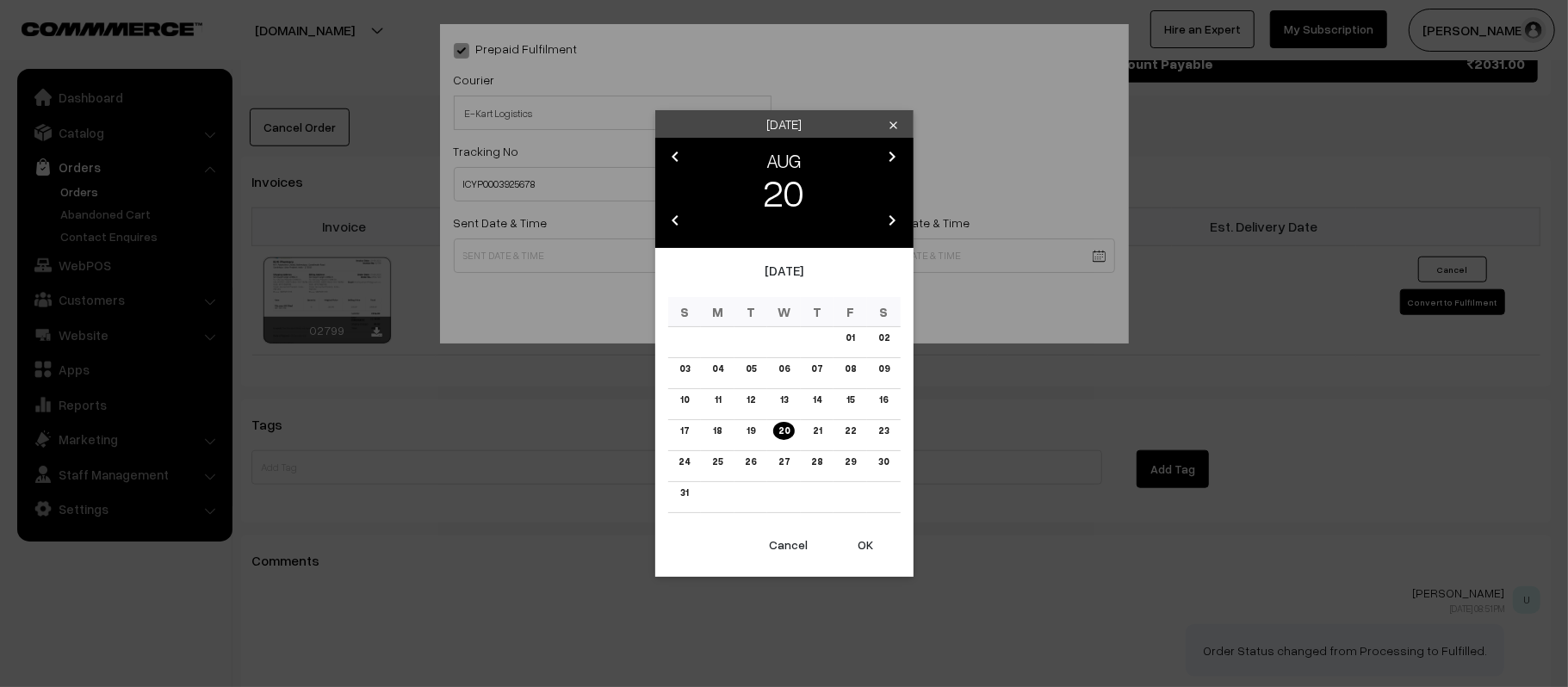
click at [817, 436] on link "21" at bounding box center [817, 431] width 19 height 18
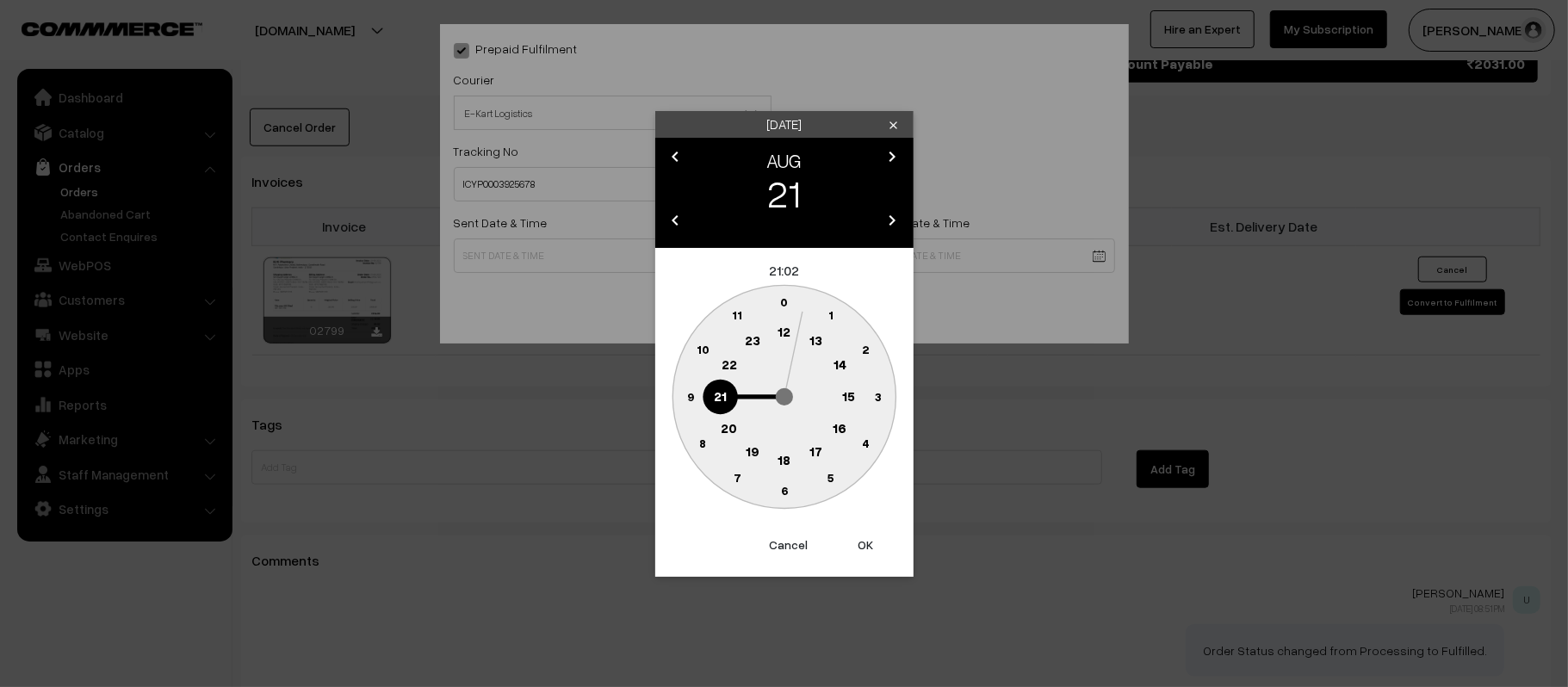
click at [701, 348] on text "10" at bounding box center [702, 349] width 13 height 15
click at [685, 406] on circle at bounding box center [690, 396] width 36 height 36
type input "21-08-2025 10:45"
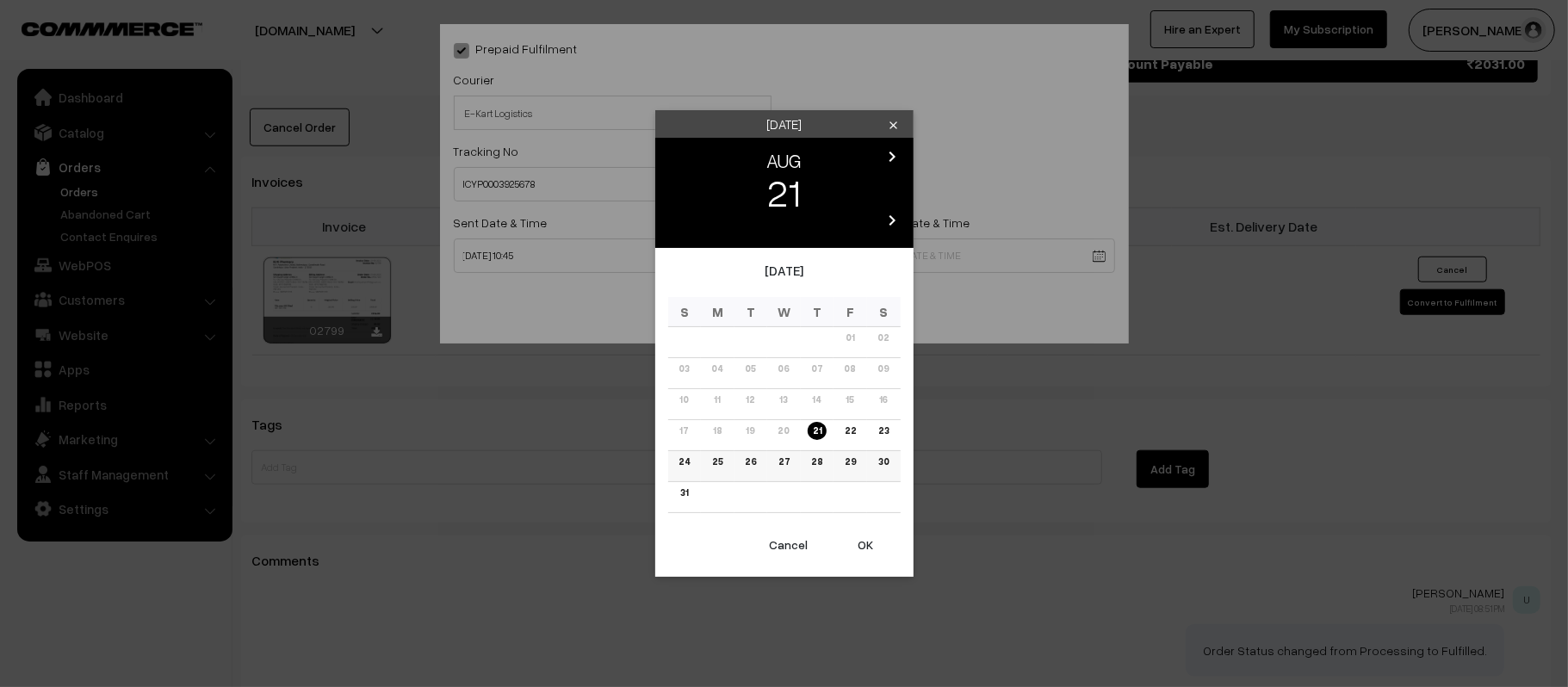
click at [787, 459] on link "27" at bounding box center [784, 461] width 22 height 18
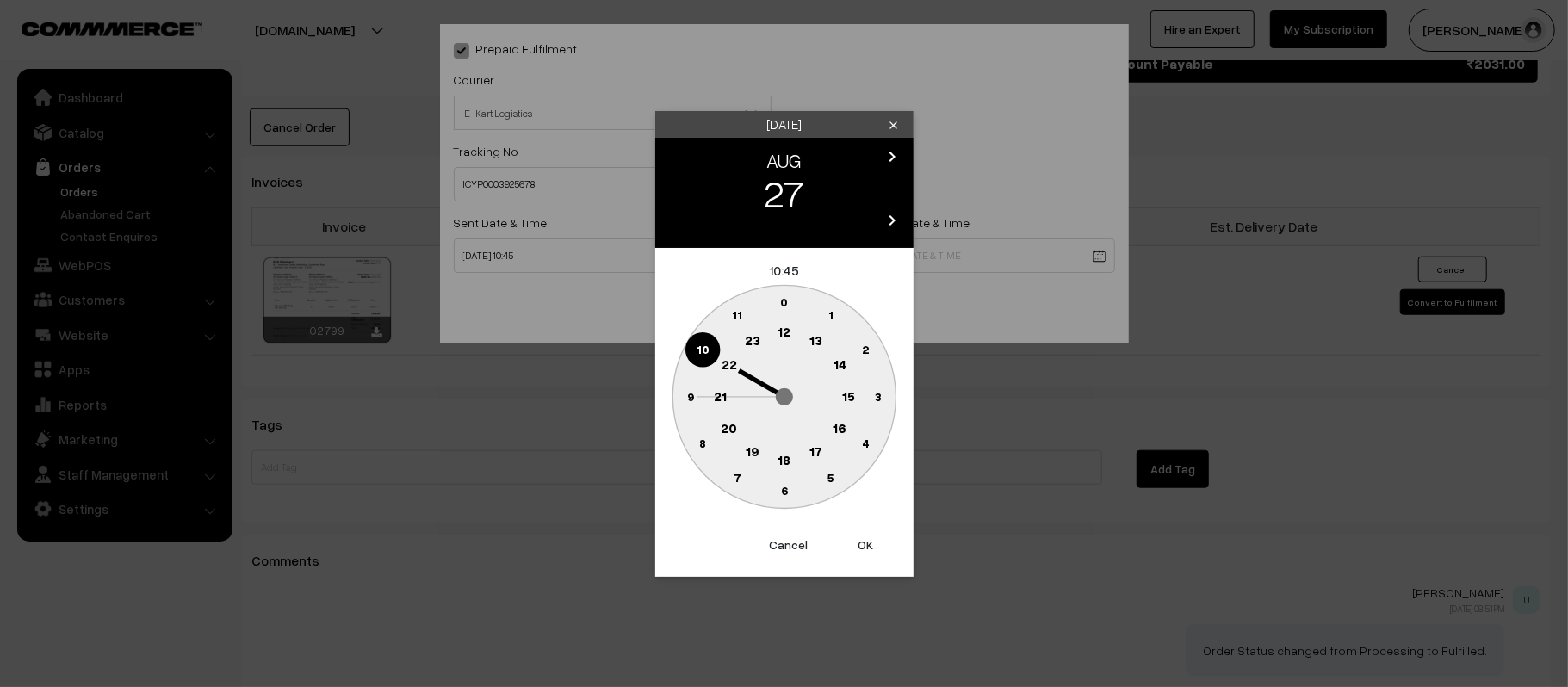
click at [724, 397] on text "21" at bounding box center [720, 395] width 13 height 16
click at [780, 493] on text "30" at bounding box center [784, 490] width 15 height 15
type input "27-08-2025 21:30"
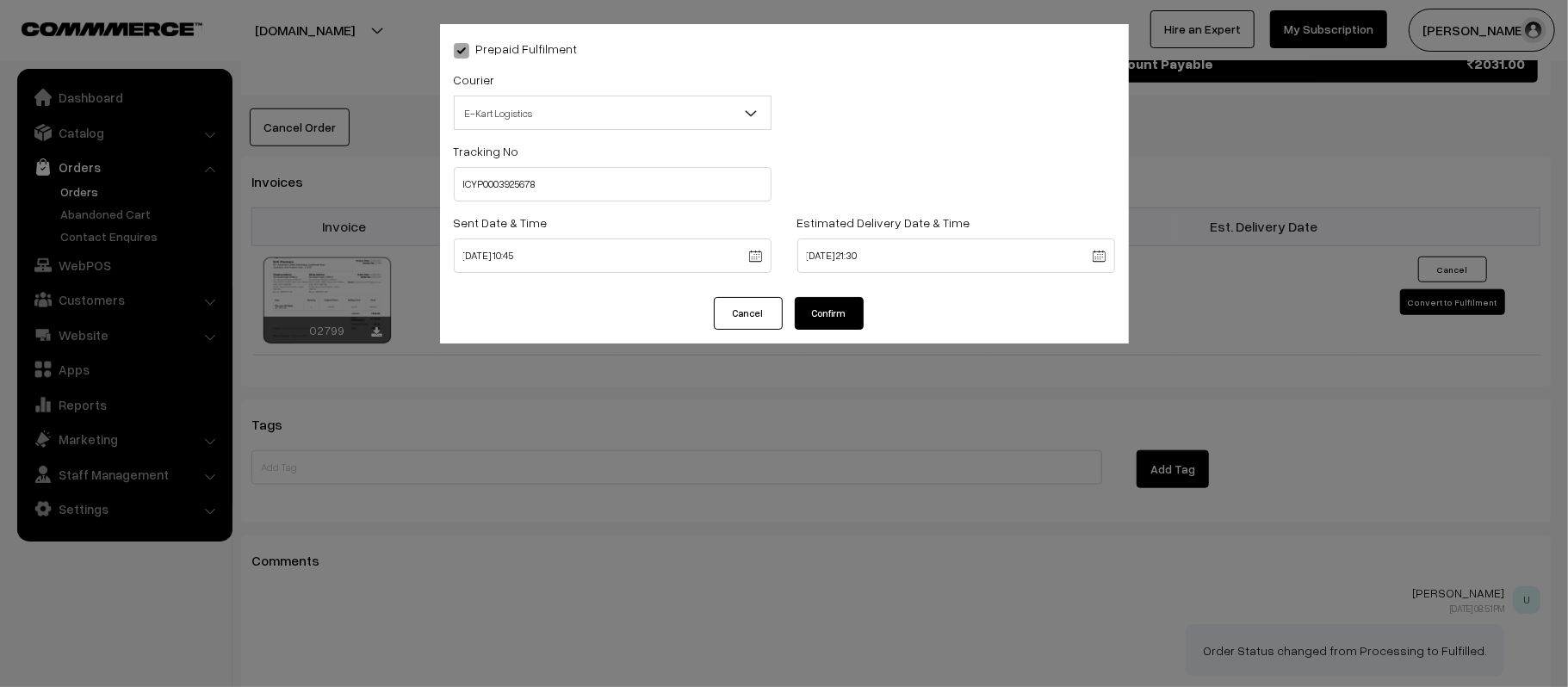
click at [838, 311] on button "Confirm" at bounding box center [829, 314] width 69 height 33
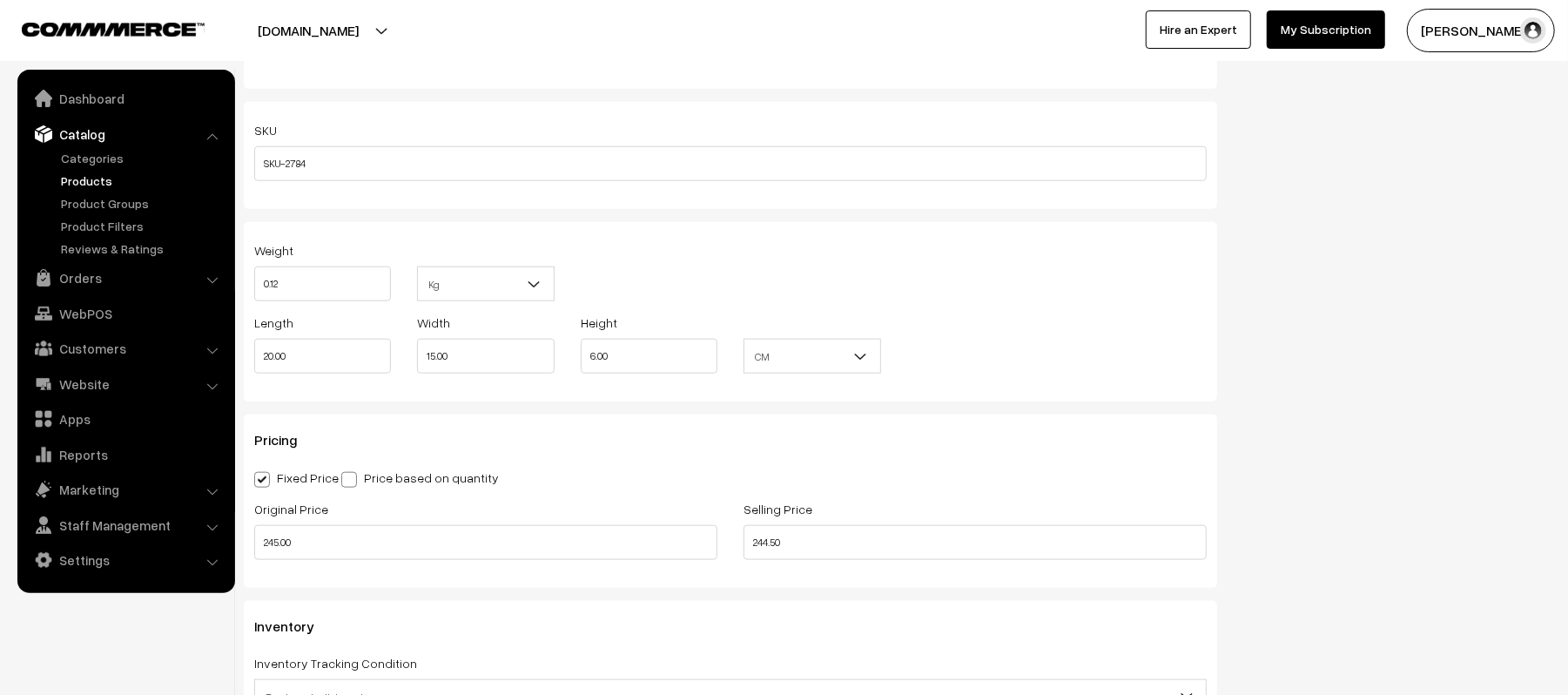
scroll to position [1161, 0]
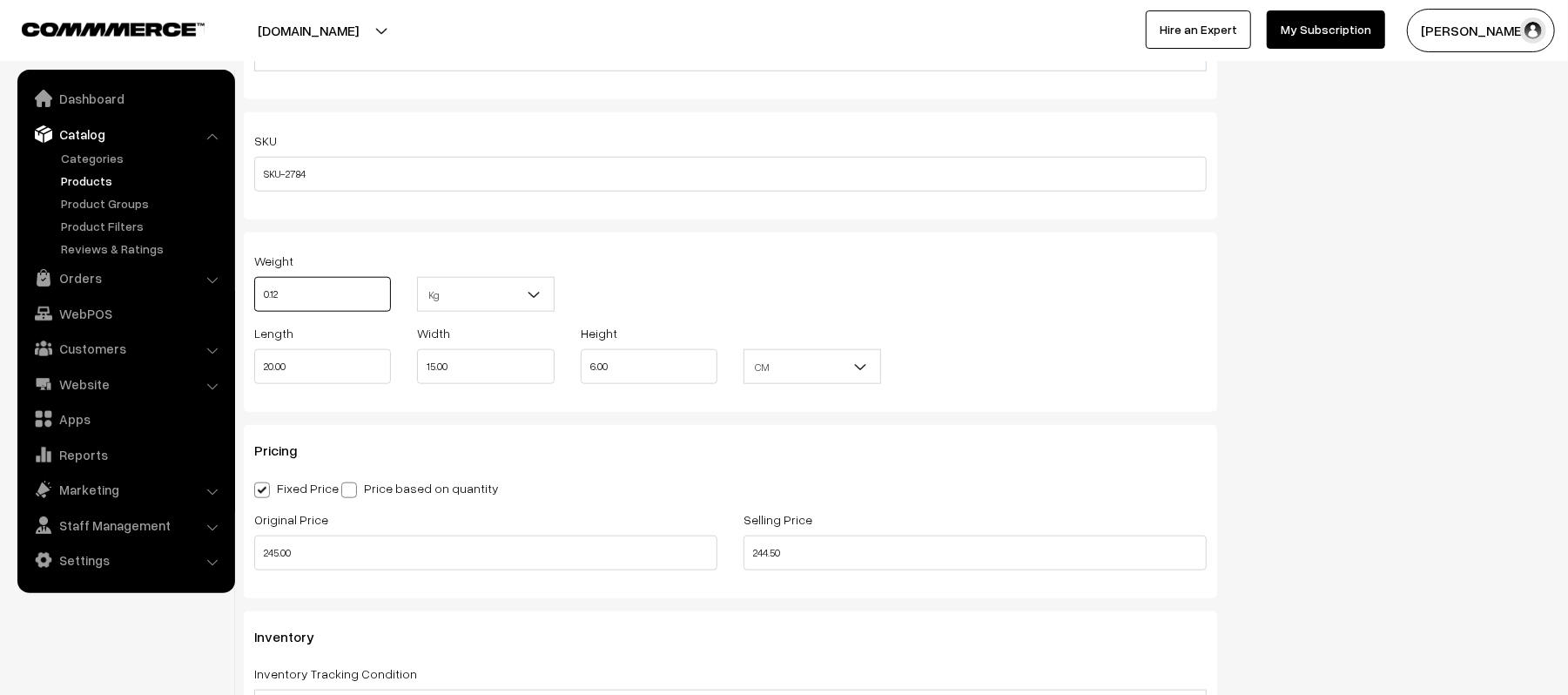
click at [360, 296] on input "0.12" at bounding box center [322, 294] width 137 height 35
type input "0.15"
click at [803, 273] on div "Weight 0.15 Kg Kg" at bounding box center [731, 286] width 979 height 72
click at [333, 305] on input "0.15" at bounding box center [322, 294] width 137 height 35
click at [827, 290] on div "Weight 0.15 Kg Kg" at bounding box center [731, 286] width 979 height 72
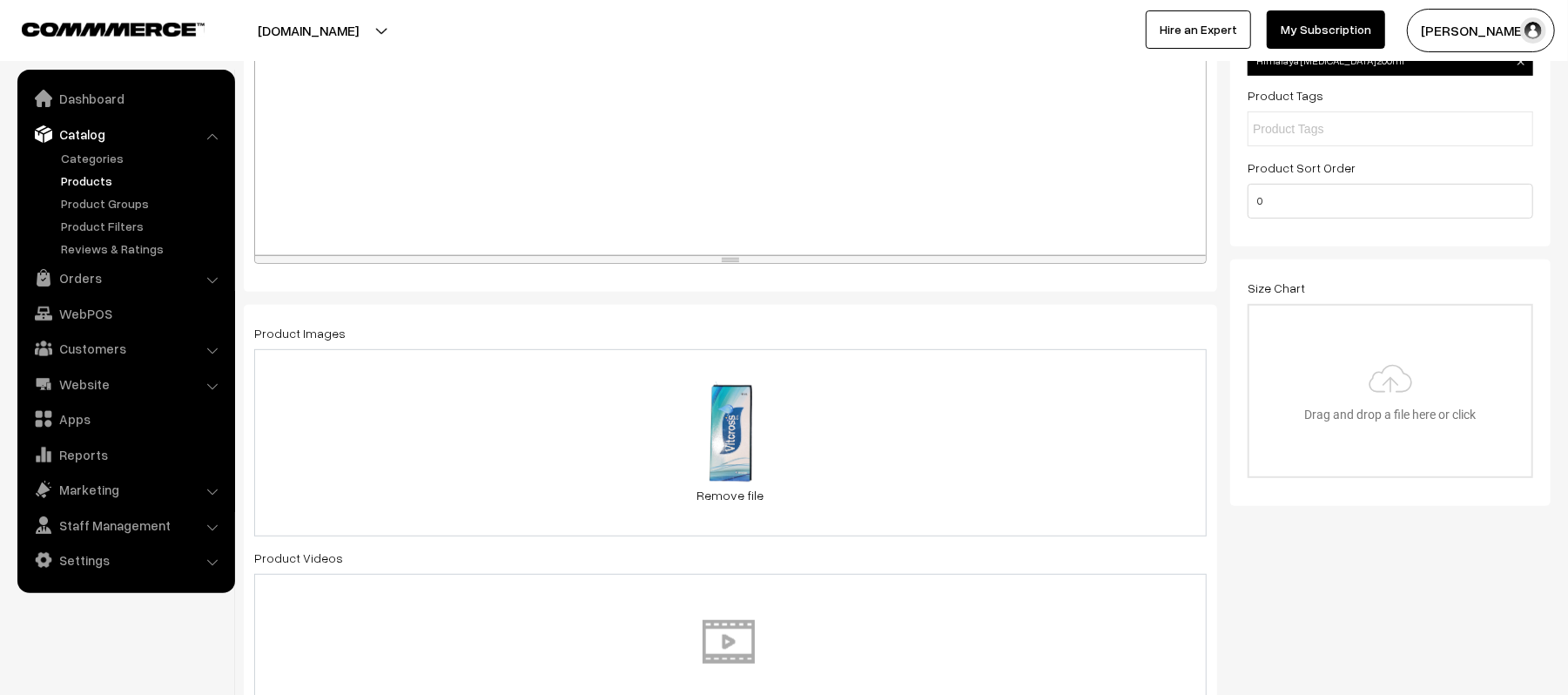
scroll to position [0, 0]
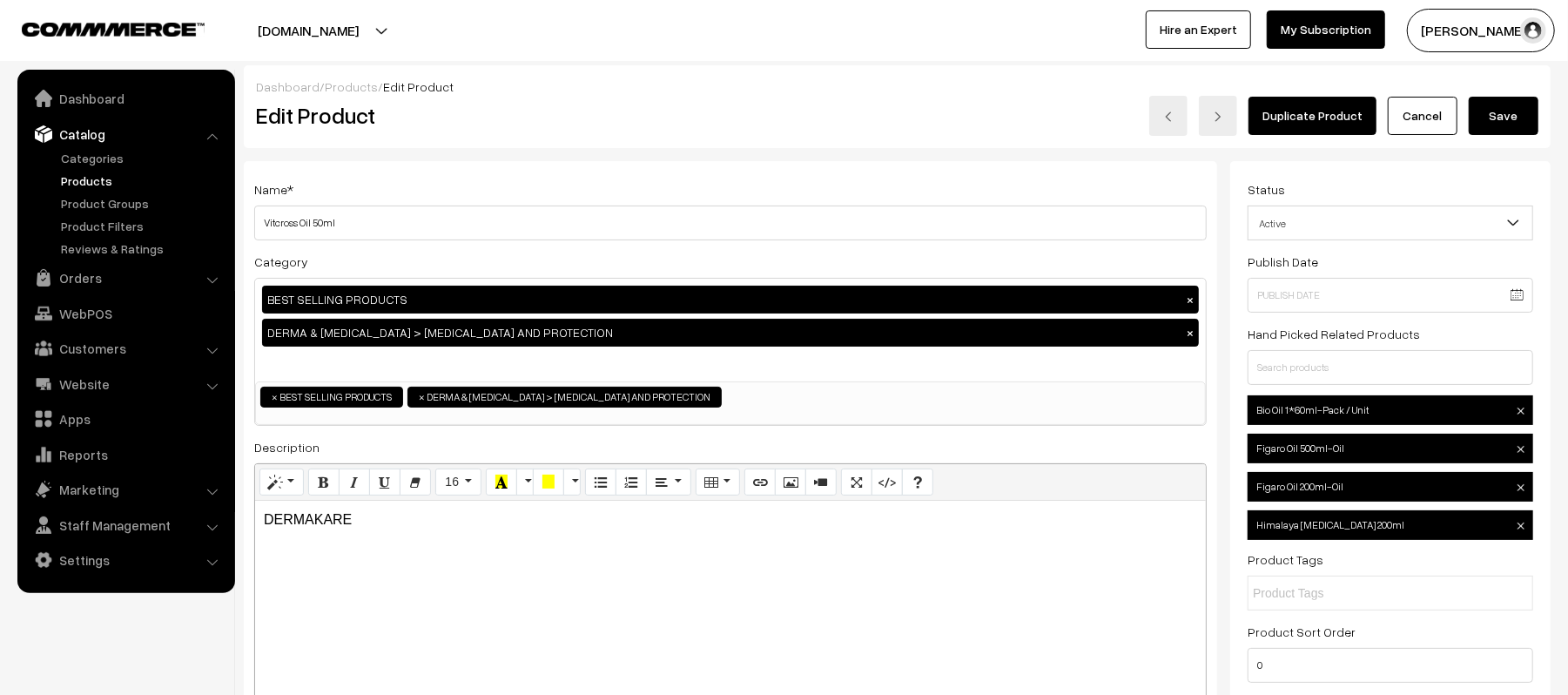
click at [1508, 98] on button "Save" at bounding box center [1503, 116] width 69 height 39
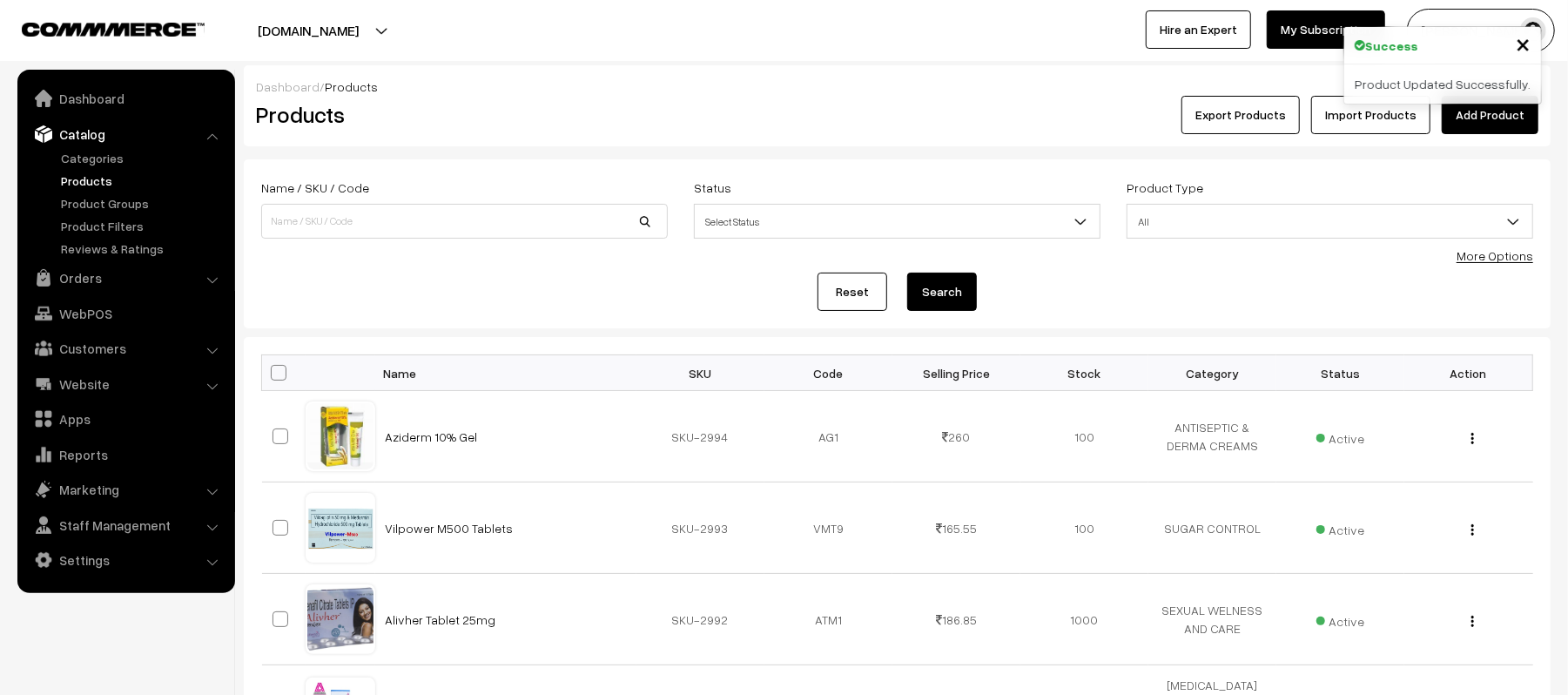
click at [755, 81] on div "Dashboard / Products" at bounding box center [897, 86] width 1283 height 18
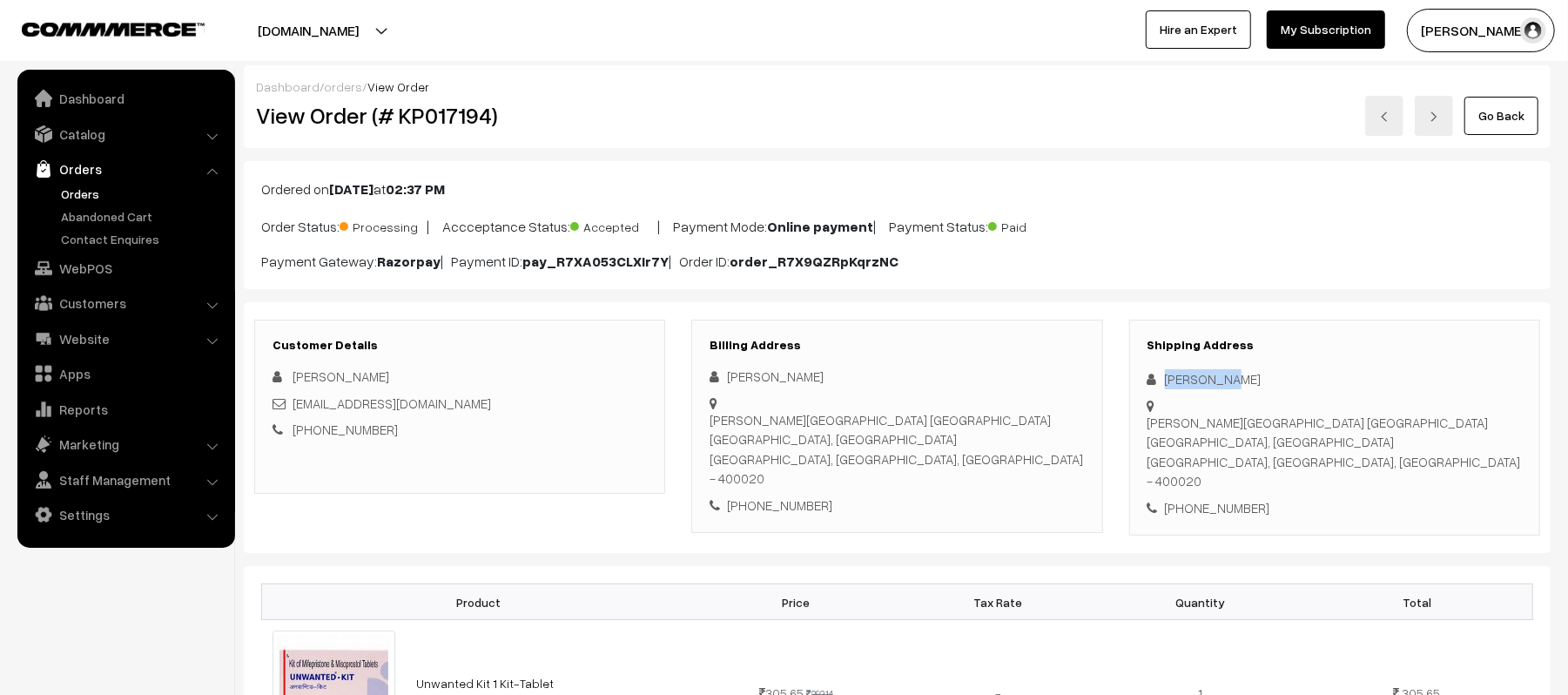
drag, startPoint x: 1248, startPoint y: 378, endPoint x: 1118, endPoint y: 378, distance: 130.0
click at [1118, 378] on div "Shipping Address [PERSON_NAME][GEOGRAPHIC_DATA] [GEOGRAPHIC_DATA] [GEOGRAPHIC_D…" at bounding box center [1335, 428] width 437 height 217
copy div "[PERSON_NAME]"
click at [1231, 498] on div "[PHONE_NUMBER]" at bounding box center [1335, 508] width 374 height 20
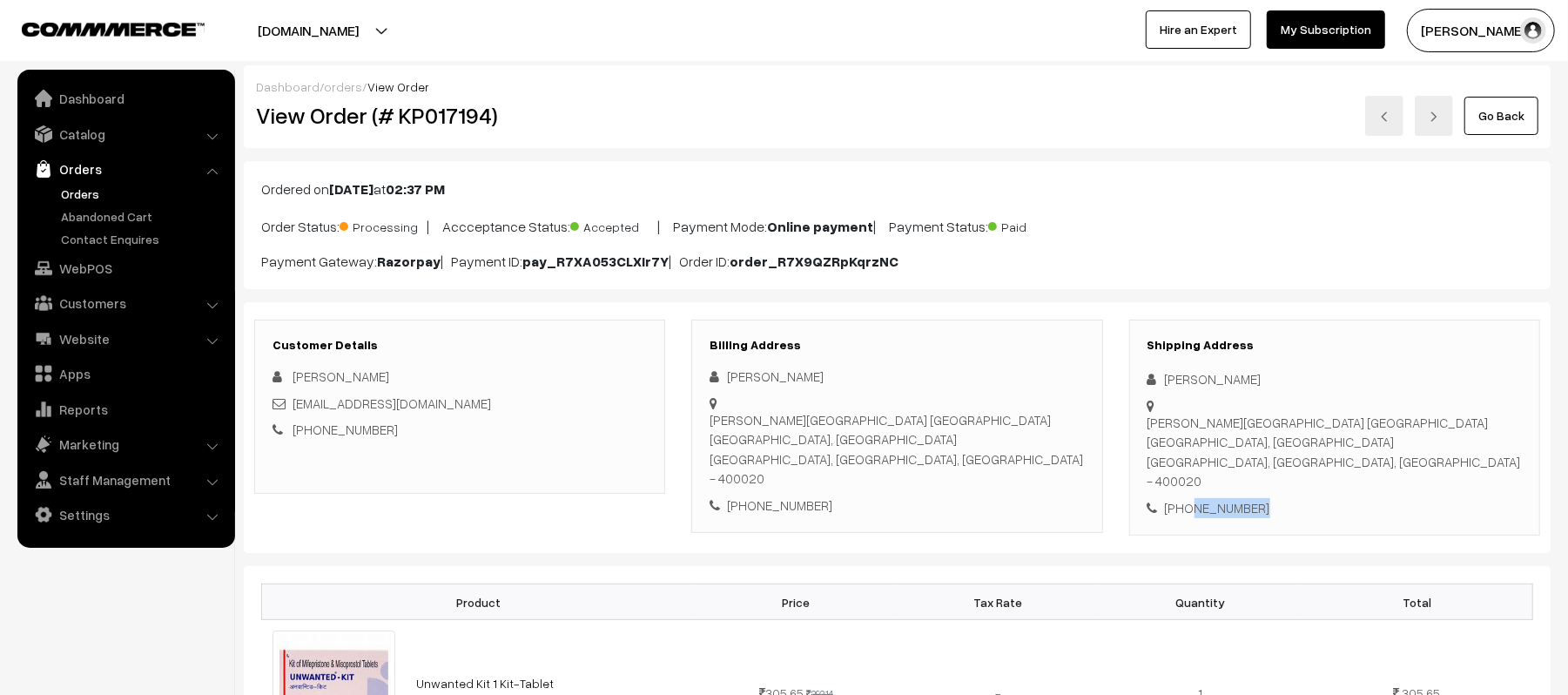
click at [1231, 498] on div "[PHONE_NUMBER]" at bounding box center [1335, 508] width 374 height 20
copy div "8414003510"
drag, startPoint x: 436, startPoint y: 404, endPoint x: 293, endPoint y: 394, distance: 143.3
click at [293, 394] on div "[PERSON_NAME] [EMAIL_ADDRESS][DOMAIN_NAME] [PHONE_NUMBER]" at bounding box center [459, 402] width 374 height 73
copy link "[EMAIL_ADDRESS][DOMAIN_NAME]"
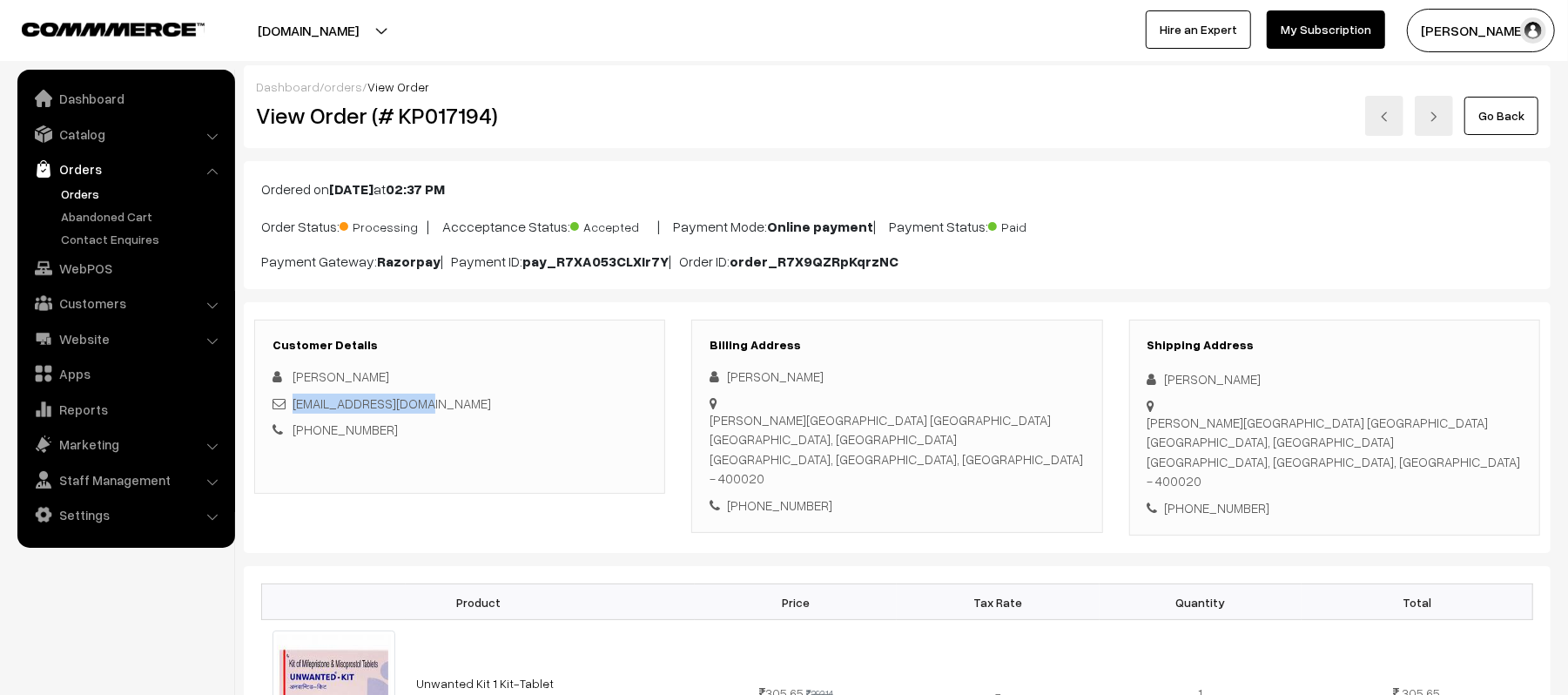
drag, startPoint x: 1167, startPoint y: 408, endPoint x: 1507, endPoint y: 416, distance: 340.1
click at [1507, 416] on div "Shipping Address [PERSON_NAME][GEOGRAPHIC_DATA] [GEOGRAPHIC_DATA] [GEOGRAPHIC_D…" at bounding box center [1335, 428] width 411 height 217
copy div "[PERSON_NAME][GEOGRAPHIC_DATA] [GEOGRAPHIC_DATA] [GEOGRAPHIC_DATA], [GEOGRAPHIC…"
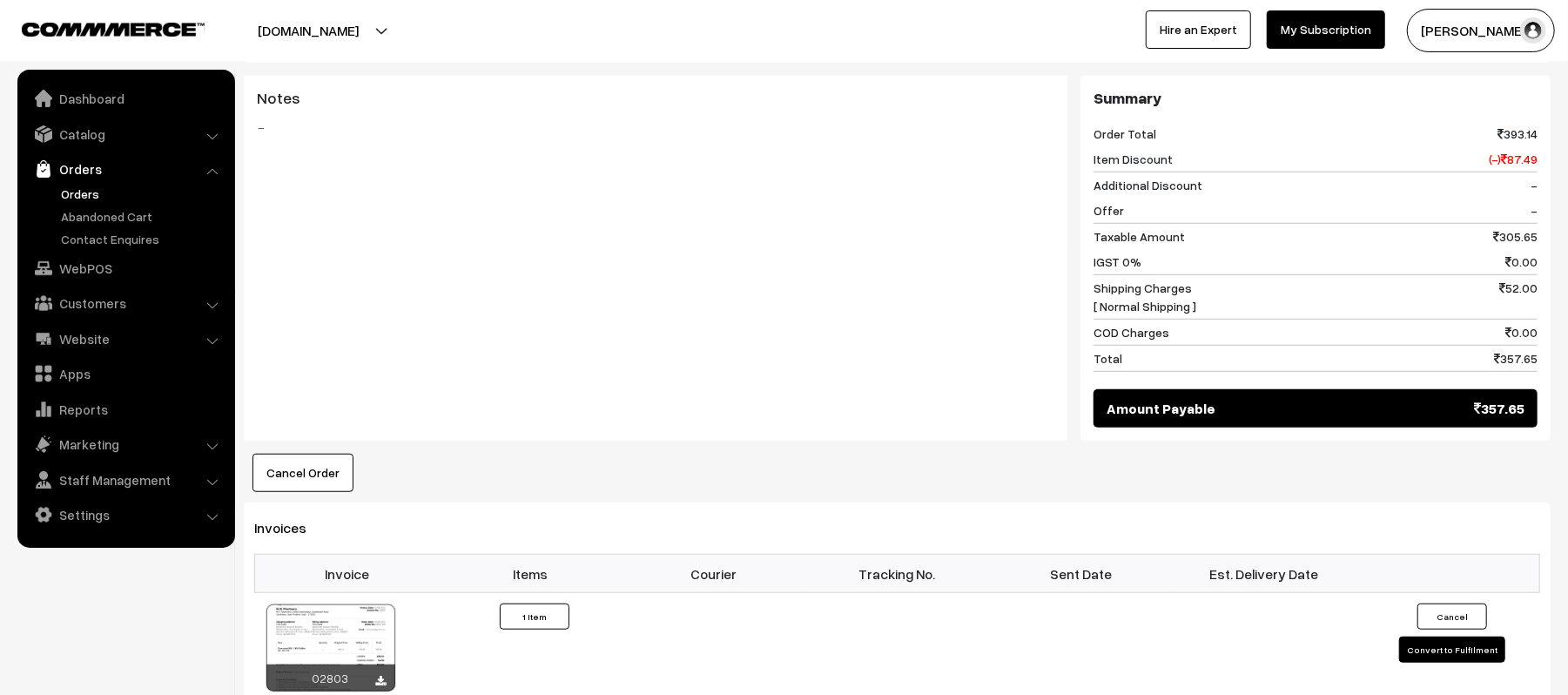
scroll to position [813, 0]
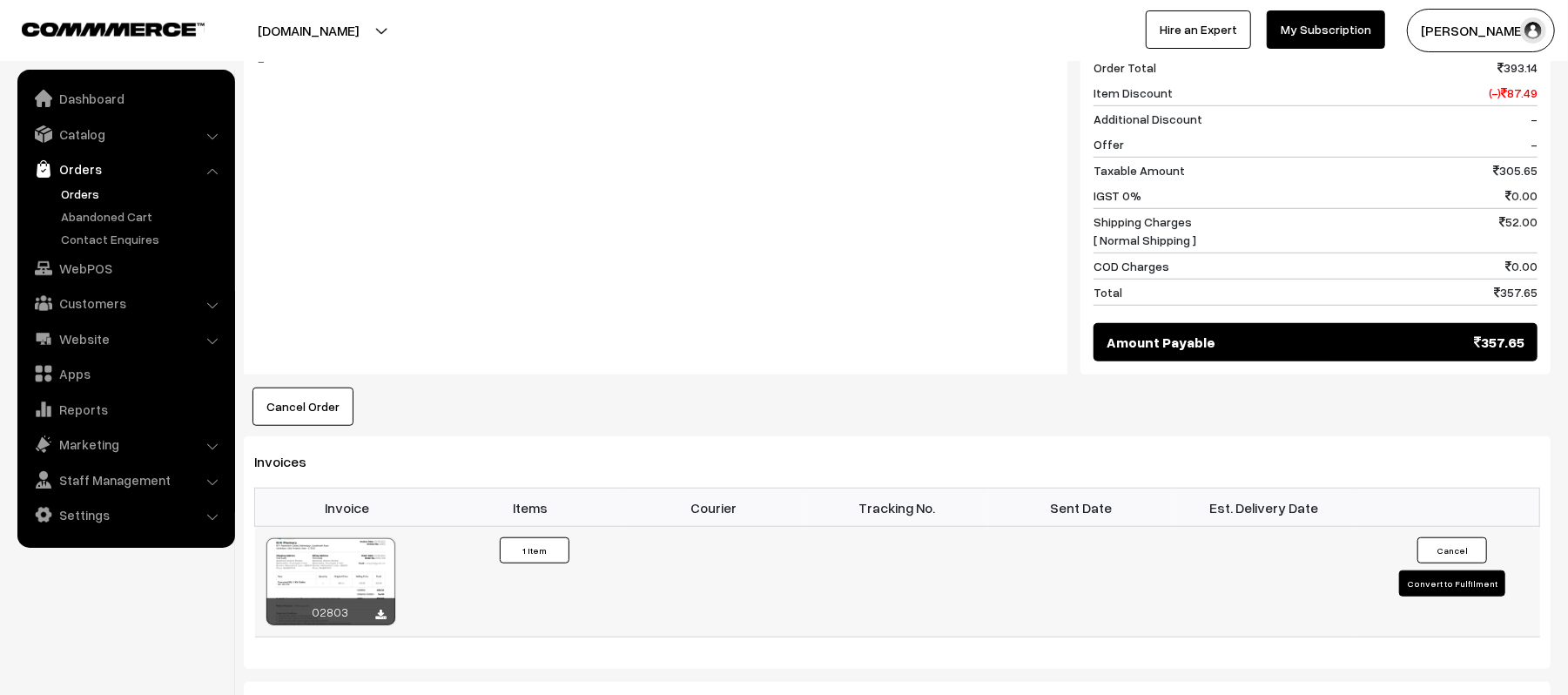
click at [1413, 570] on button "Convert to Fulfilment" at bounding box center [1452, 583] width 106 height 26
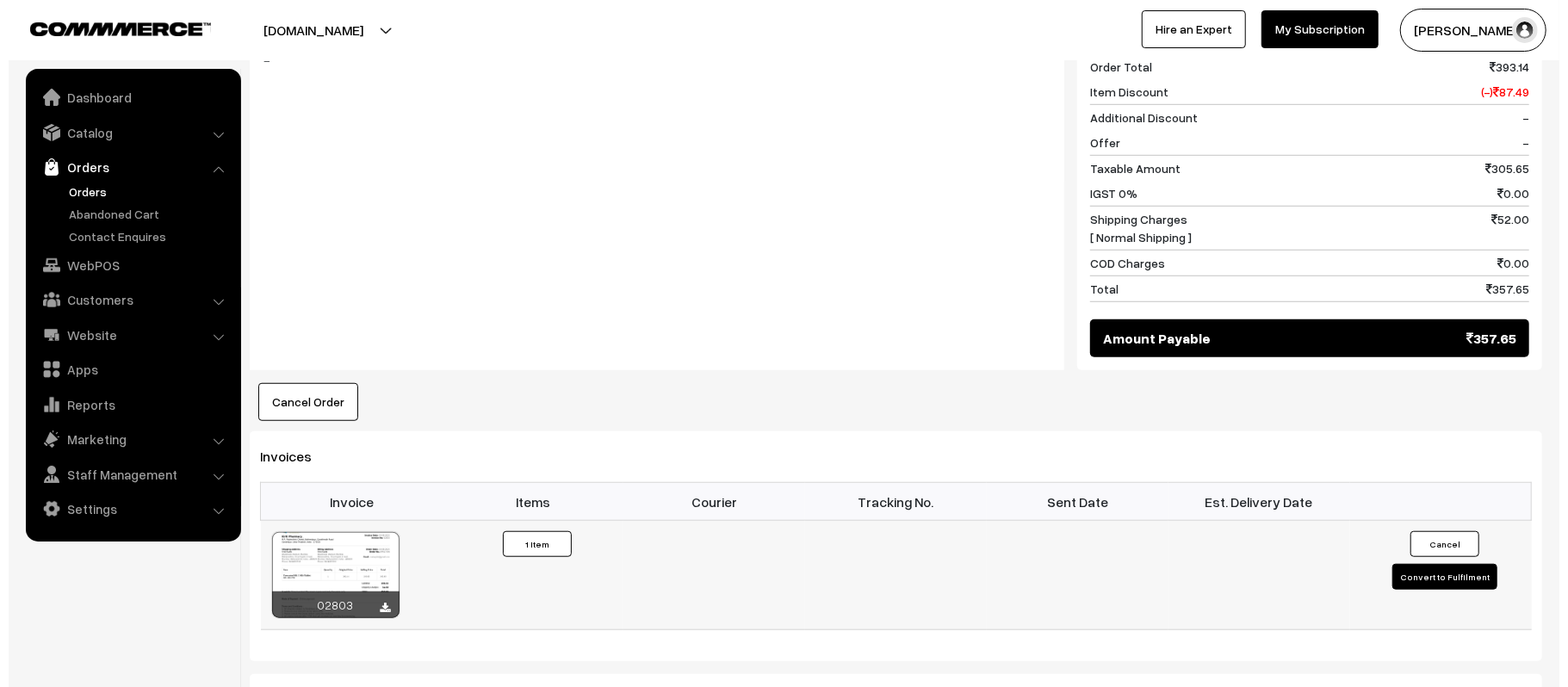
scroll to position [806, 0]
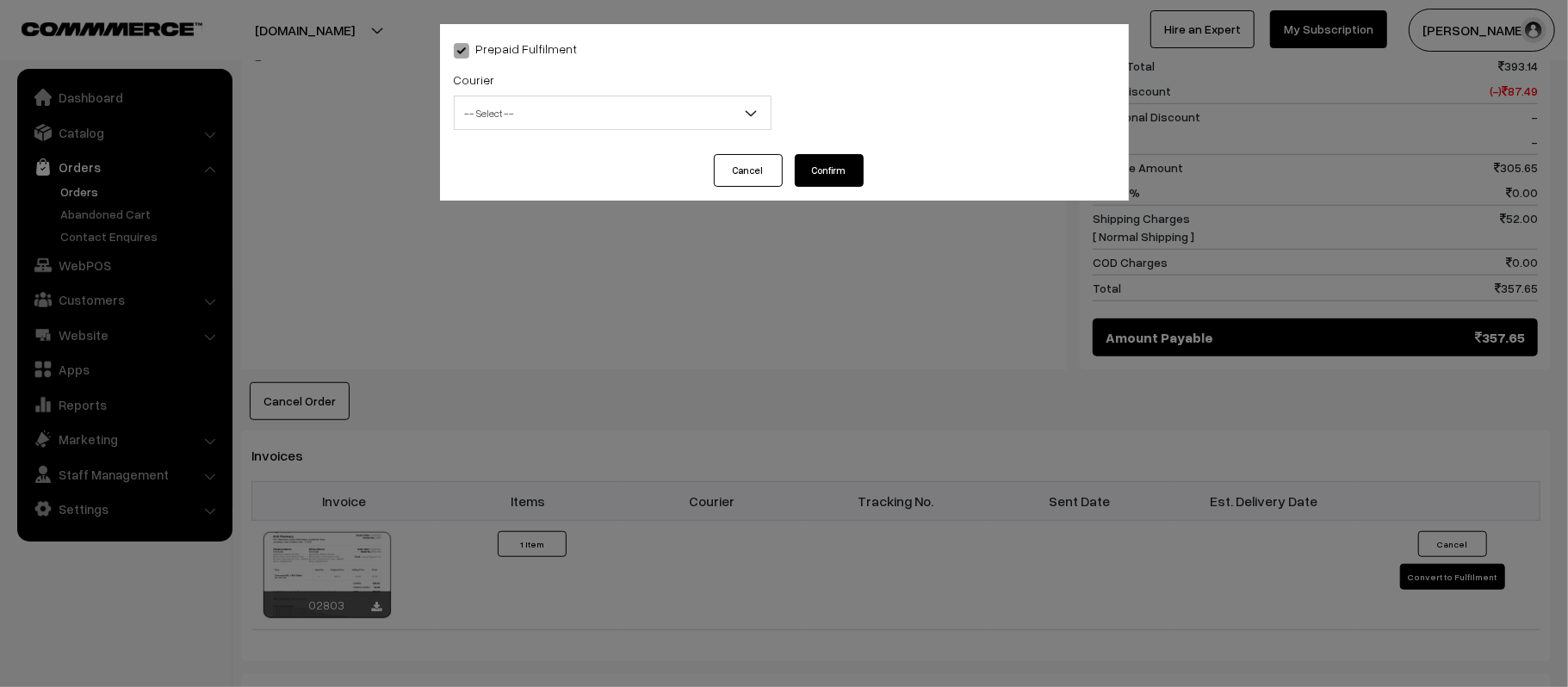
click at [591, 114] on span "-- Select --" at bounding box center [612, 113] width 316 height 30
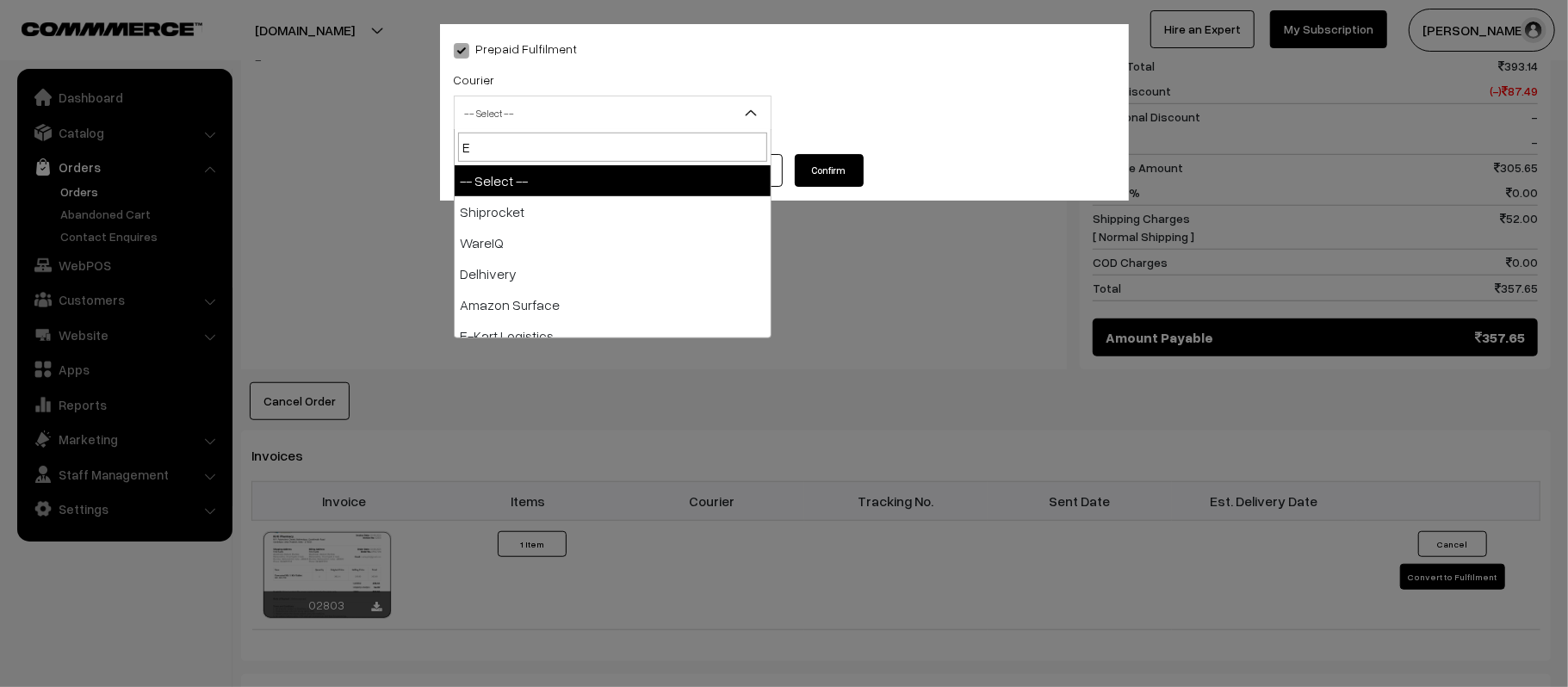
type input "E-"
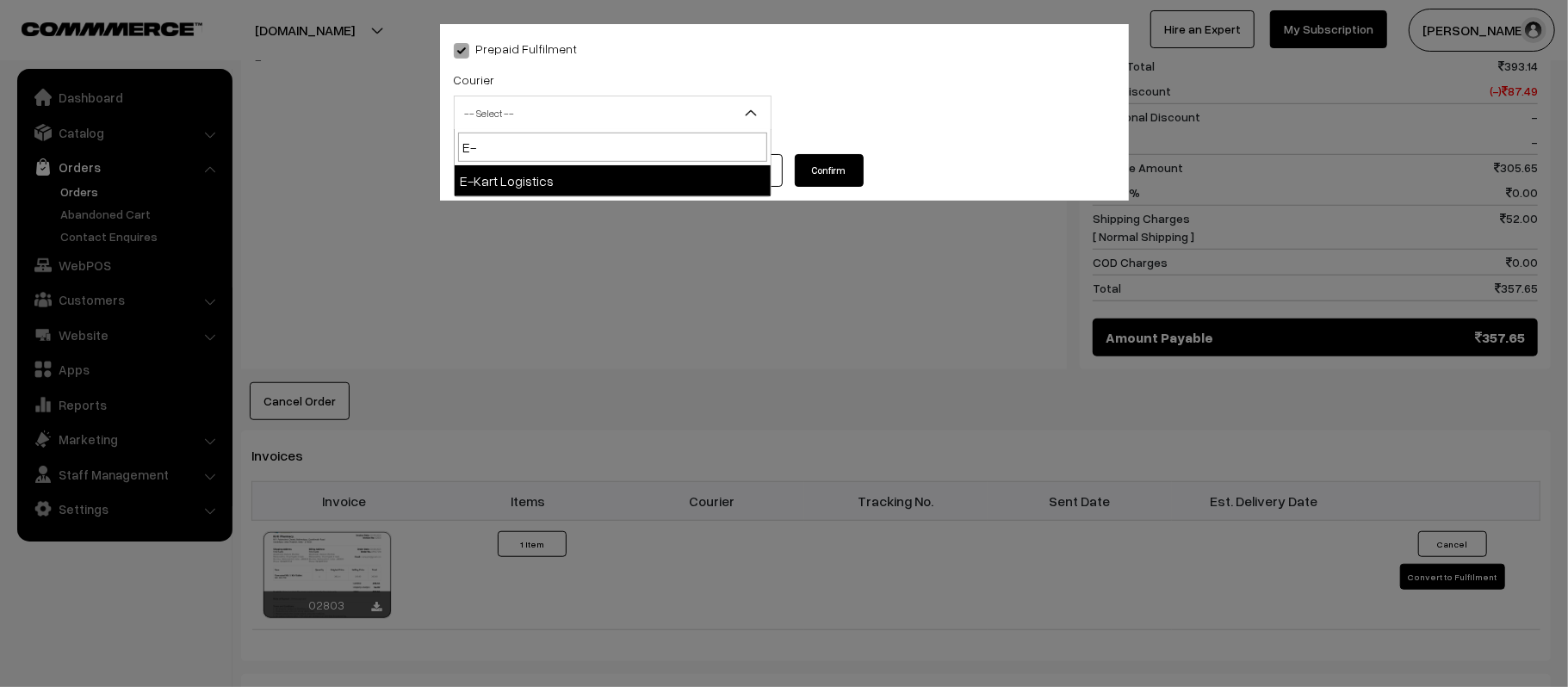
select select "6"
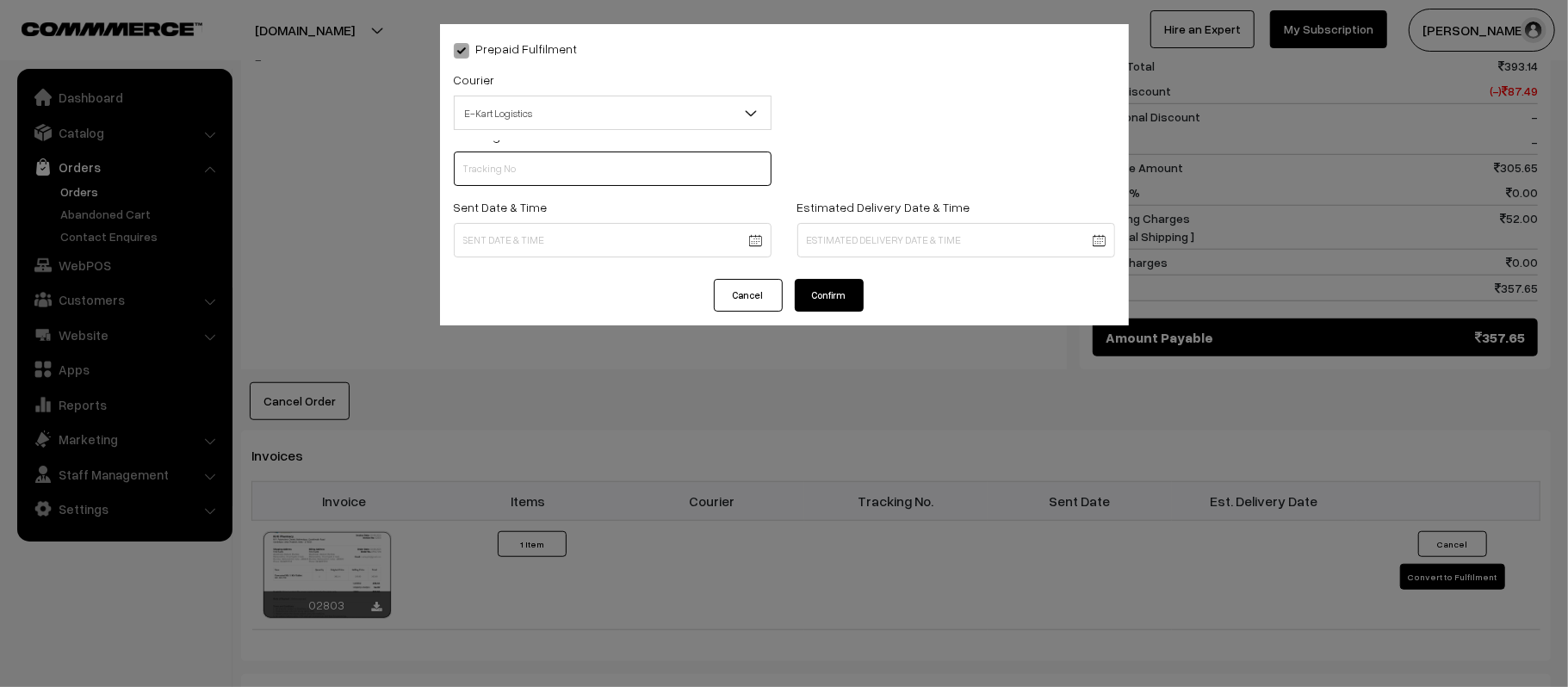
scroll to position [0, 0]
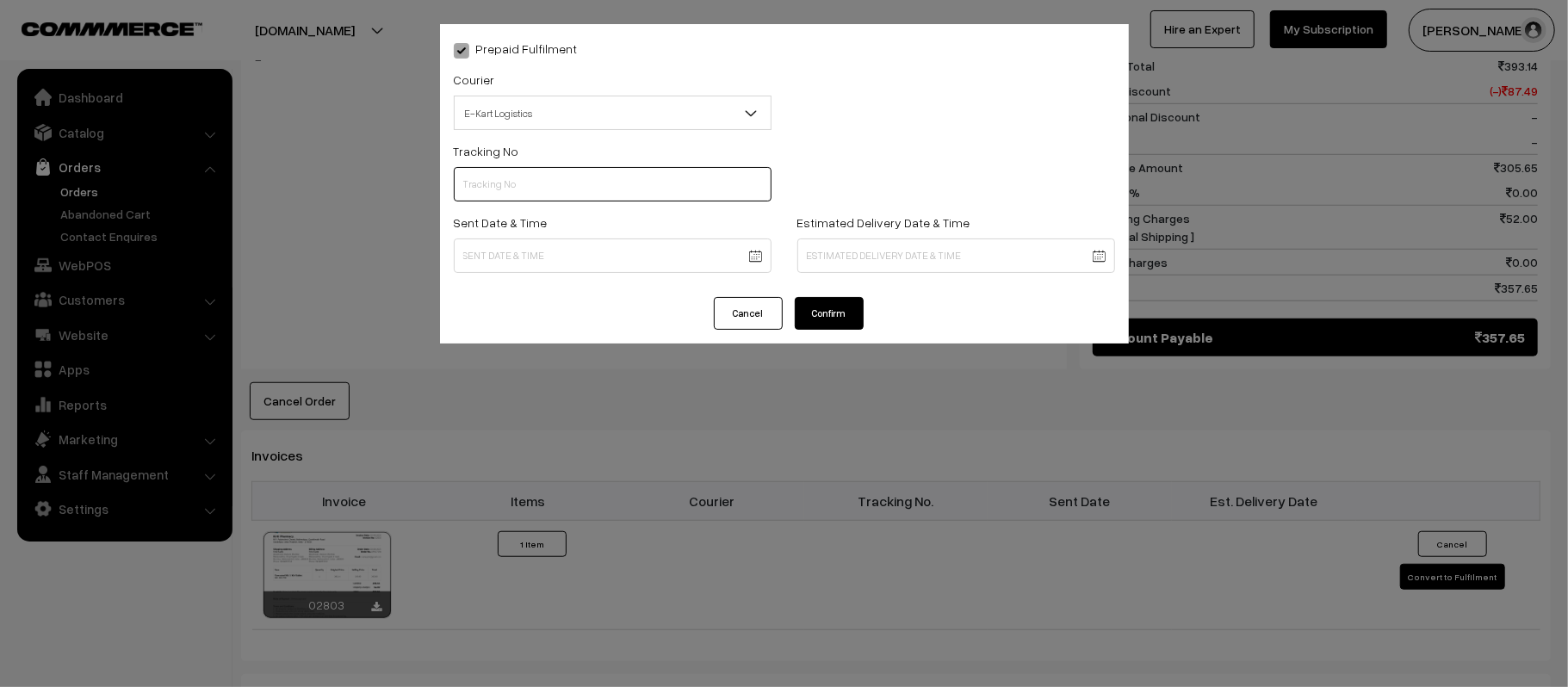
paste input "PAXP9000201883"
type input "PAXP9000201883"
click at [599, 248] on body "Thank you for showing interest. Our team will call you shortly. Close [DOMAIN_N…" at bounding box center [784, 200] width 1568 height 2011
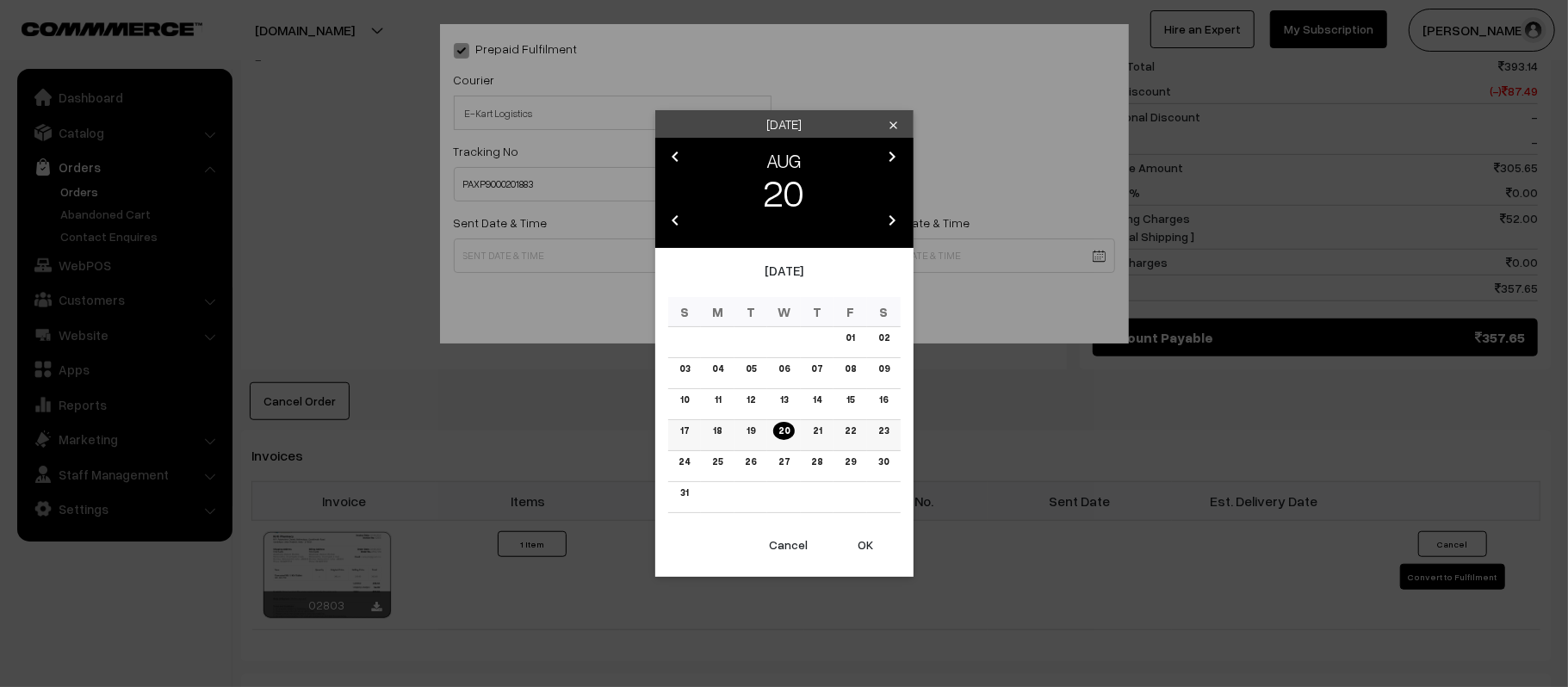
click at [817, 435] on link "21" at bounding box center [817, 431] width 19 height 18
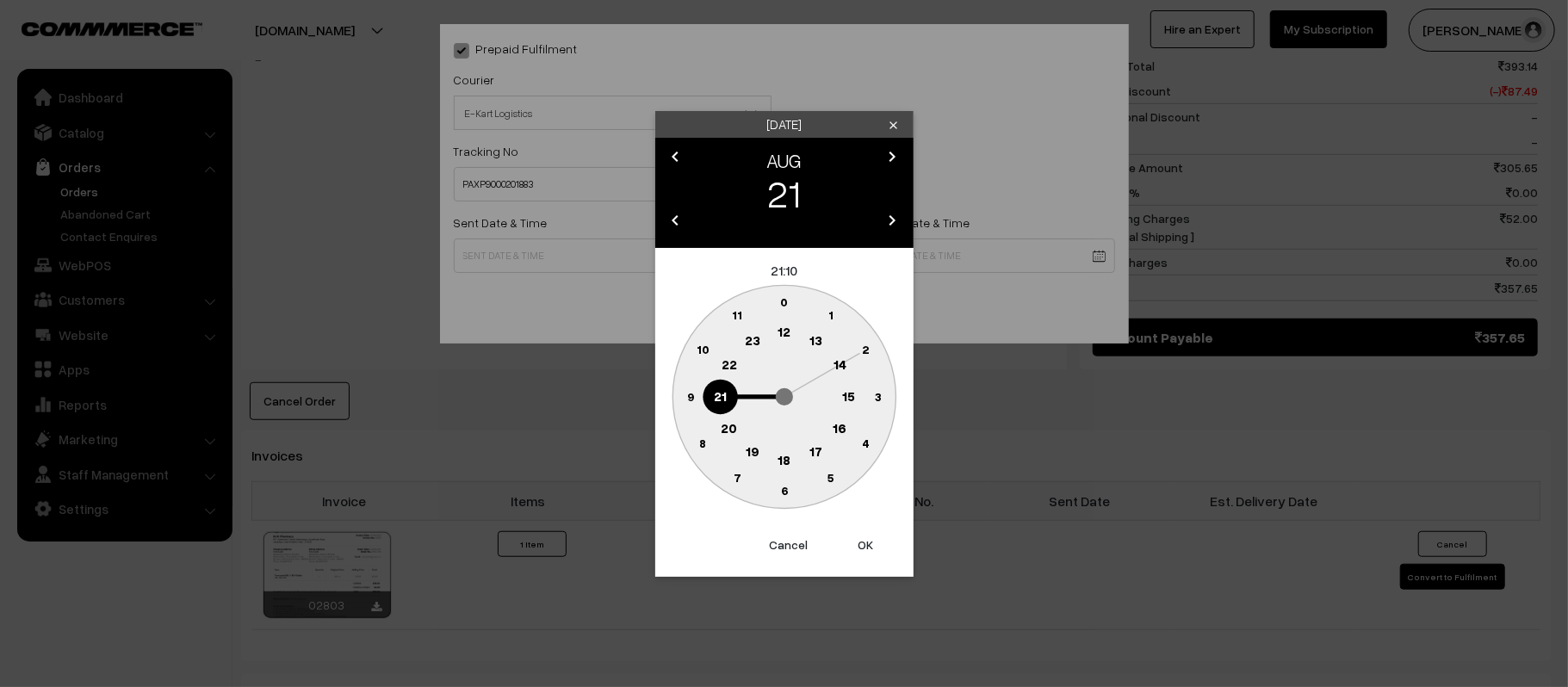
drag, startPoint x: 698, startPoint y: 349, endPoint x: 698, endPoint y: 369, distance: 20.0
click at [698, 348] on text "10" at bounding box center [702, 349] width 13 height 15
click at [689, 391] on text "45" at bounding box center [690, 395] width 15 height 15
type input "[DATE] 10:45"
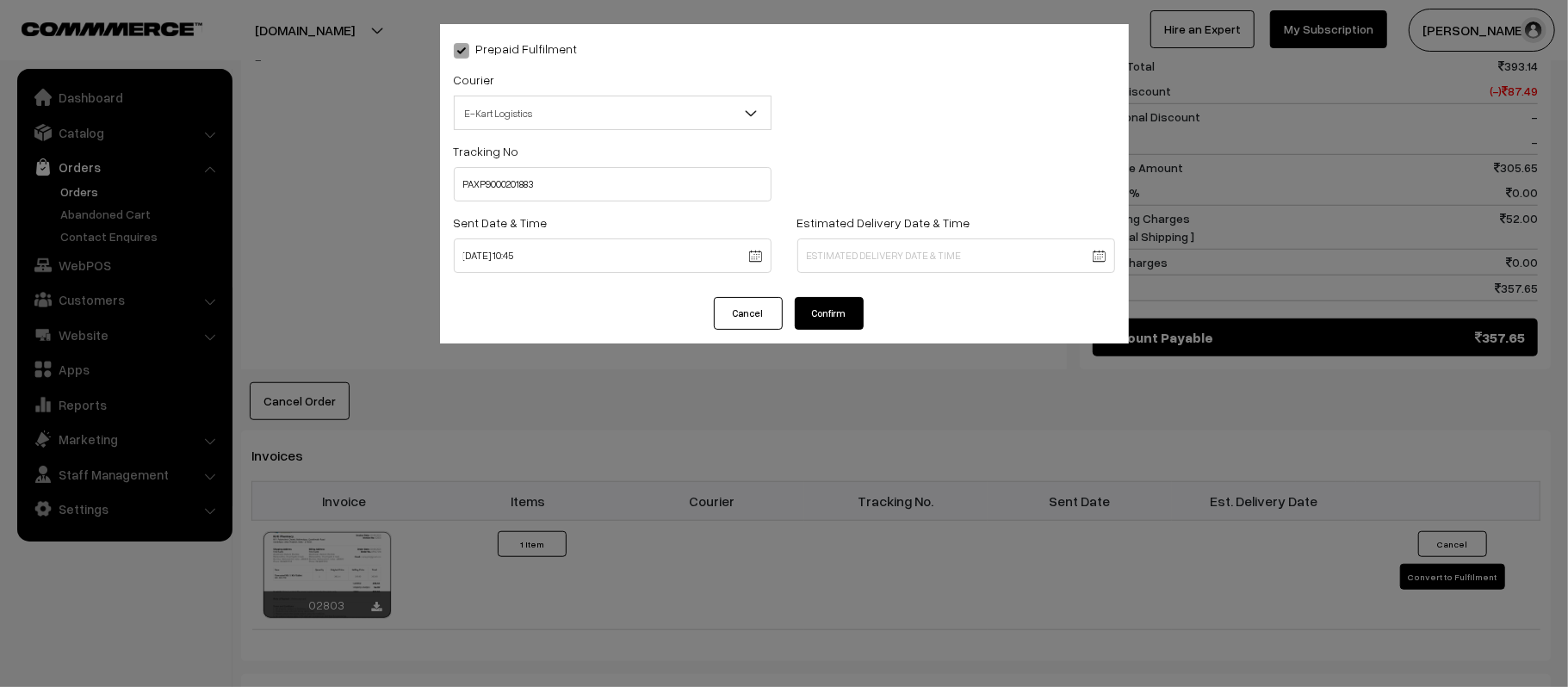
click at [903, 246] on body "Thank you for showing interest. Our team will call you shortly. Close [DOMAIN_N…" at bounding box center [784, 200] width 1568 height 2011
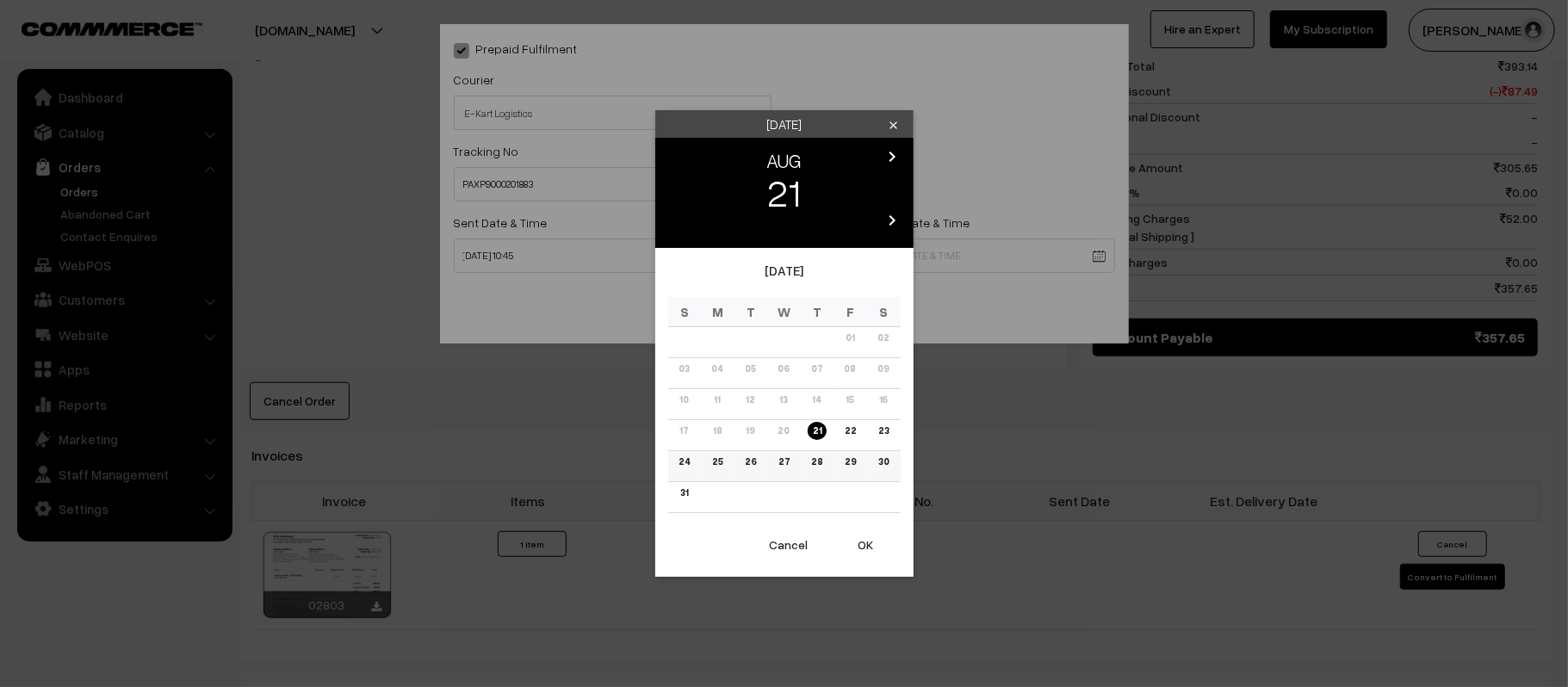
click at [749, 463] on link "26" at bounding box center [751, 461] width 22 height 18
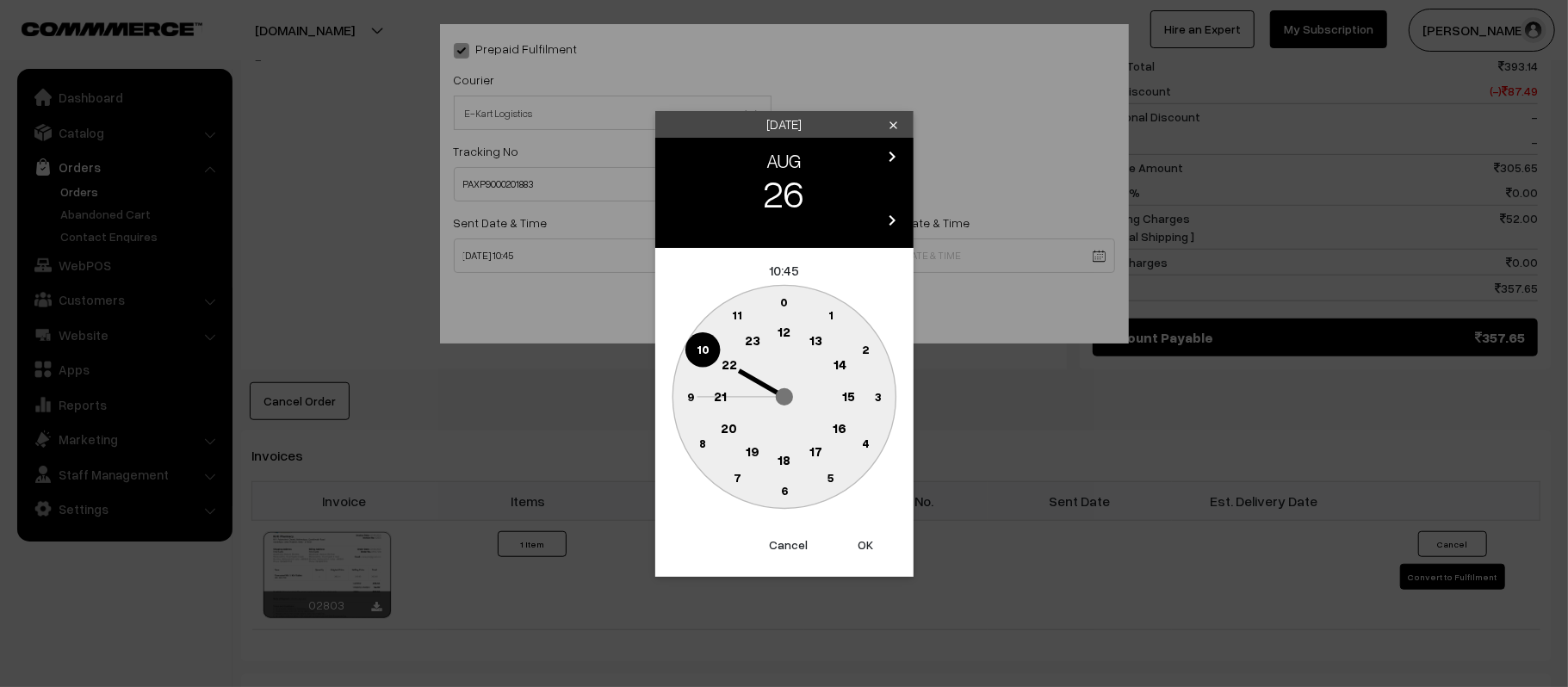
drag, startPoint x: 721, startPoint y: 398, endPoint x: 752, endPoint y: 432, distance: 46.0
click at [721, 398] on text "21" at bounding box center [720, 395] width 13 height 16
click at [780, 496] on text "30" at bounding box center [784, 490] width 15 height 15
type input "[DATE] 21:30"
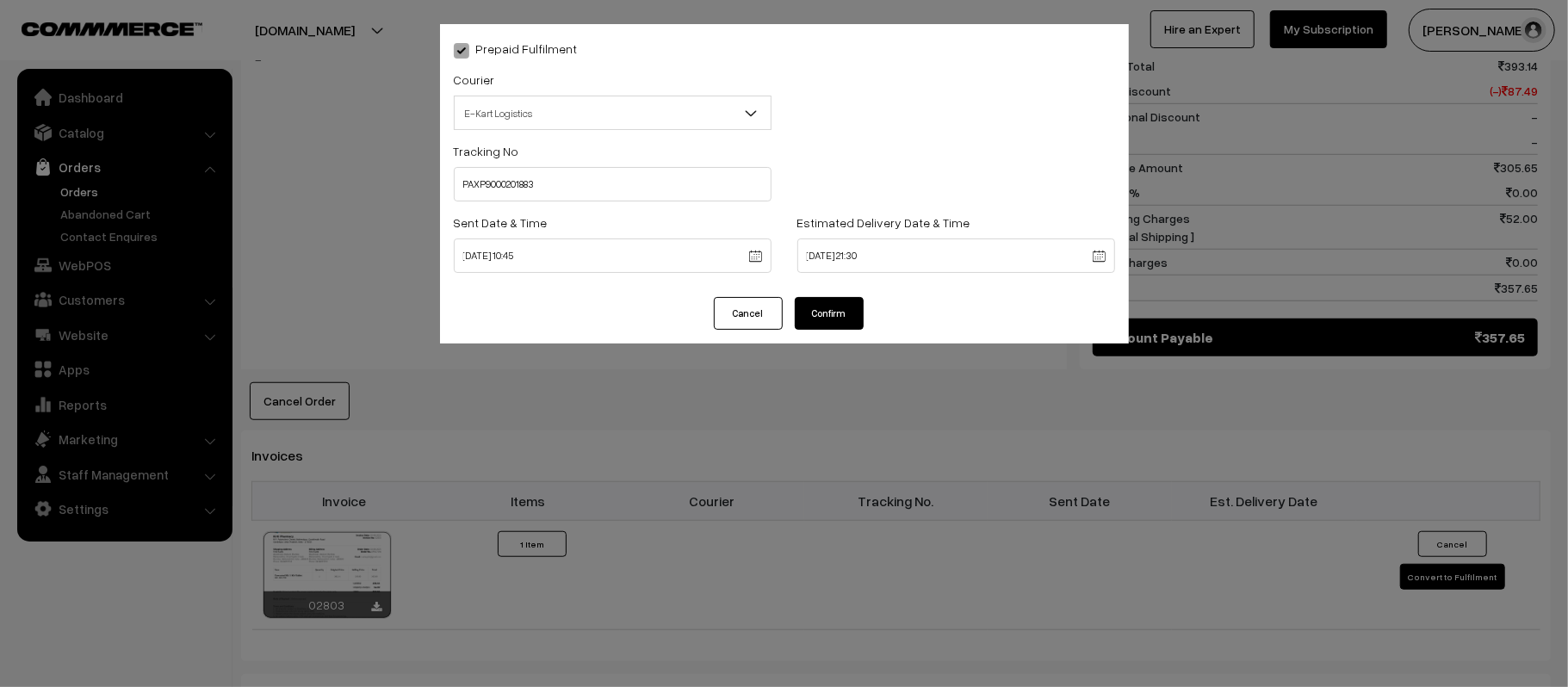
click at [808, 315] on button "Confirm" at bounding box center [829, 314] width 69 height 33
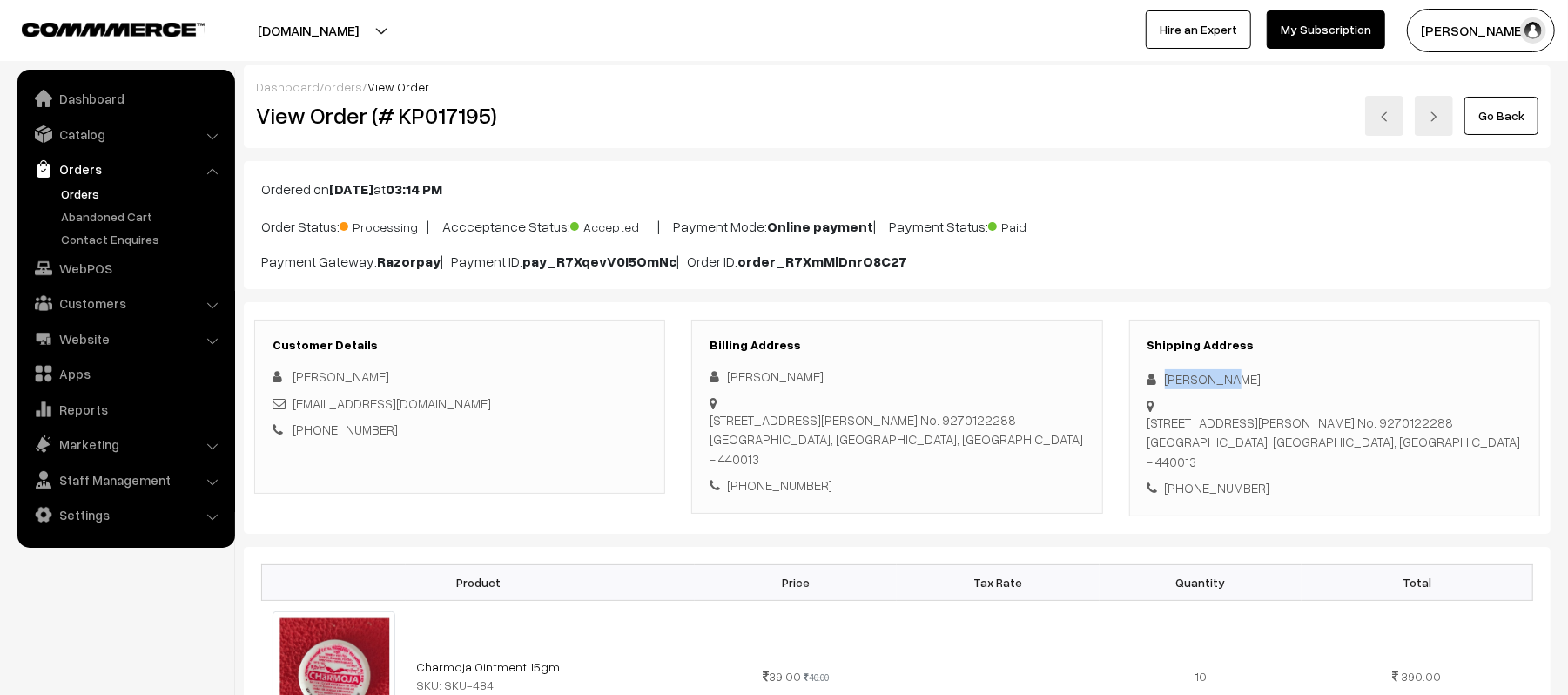
drag, startPoint x: 1234, startPoint y: 387, endPoint x: 1153, endPoint y: 374, distance: 82.0
click at [1153, 374] on div "Jafar Khan" at bounding box center [1335, 379] width 374 height 20
copy div "[PERSON_NAME]"
click at [1248, 506] on div "Shipping Address Jafar Khan Flat No. 601, Sixth Floor, Metro Heights, Arafat Co…" at bounding box center [1335, 418] width 411 height 197
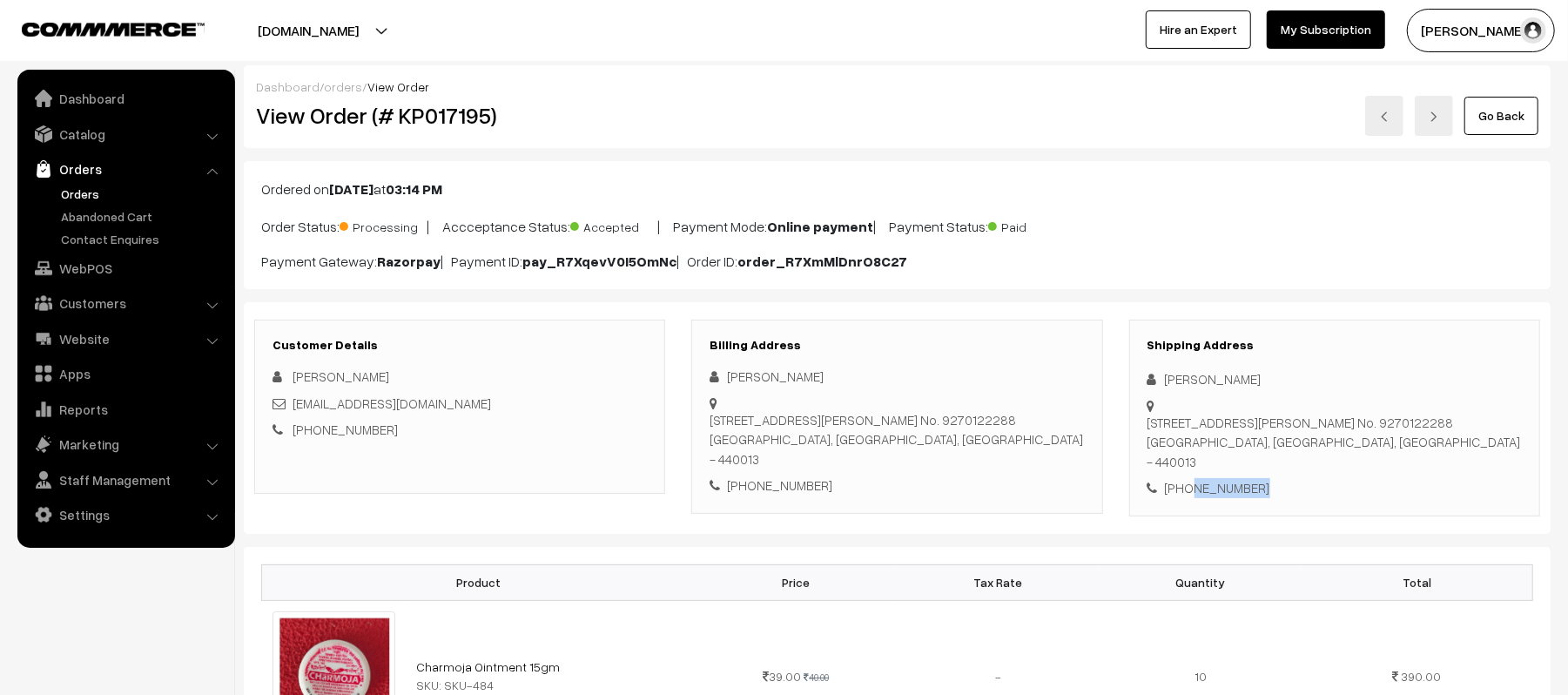
copy div "9922152880"
drag, startPoint x: 430, startPoint y: 406, endPoint x: 293, endPoint y: 405, distance: 137.0
click at [293, 405] on div "jrkhan786@gmail.com" at bounding box center [459, 403] width 374 height 20
copy link "jrkhan786@gmail.com"
drag, startPoint x: 1150, startPoint y: 419, endPoint x: 1429, endPoint y: 457, distance: 281.6
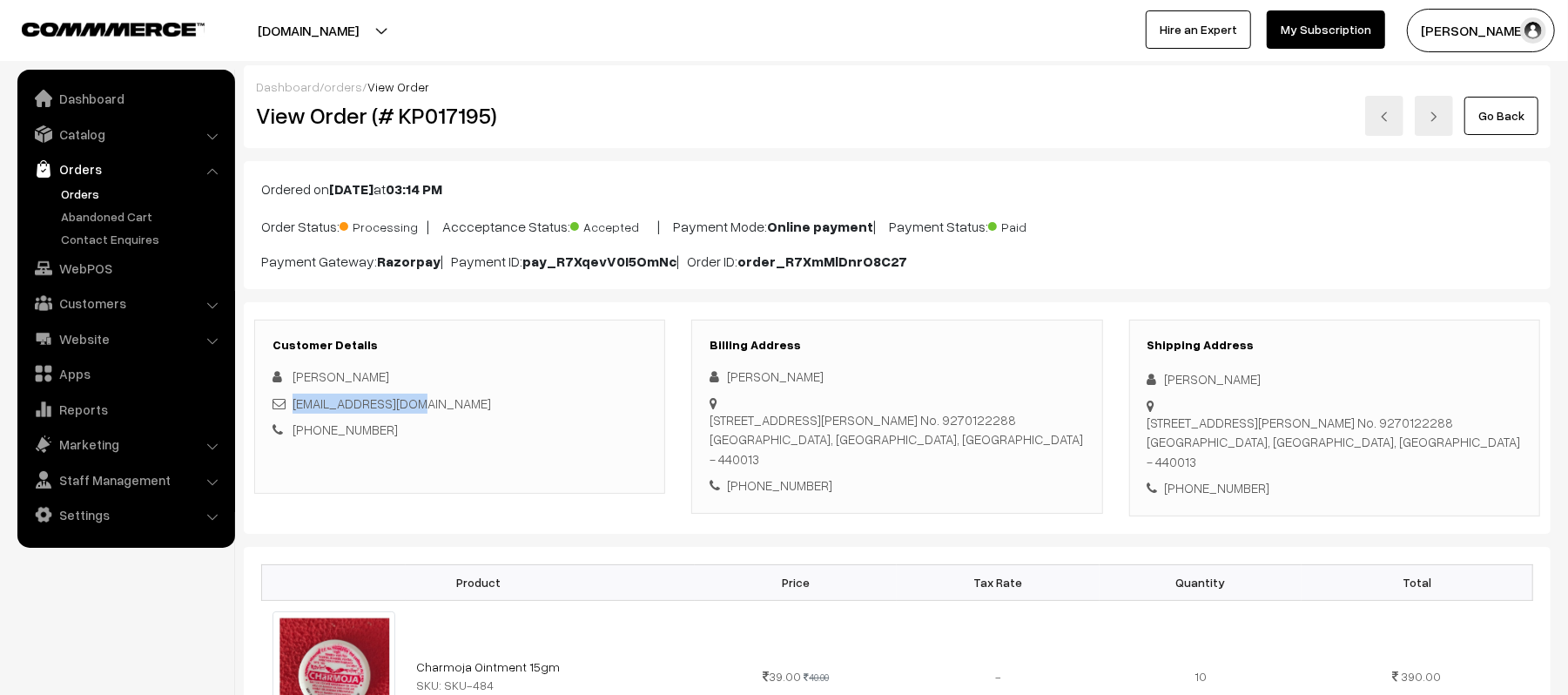
click at [1429, 457] on div "Flat No. 601, Sixth Floor, Metro Heights, Arafat Colony, Gorewada Ring Road, Mo…" at bounding box center [1335, 442] width 374 height 59
copy div "Flat No. 601, Sixth Floor, Metro Heights, Arafat Colony, Gorewada Ring Road, Mo…"
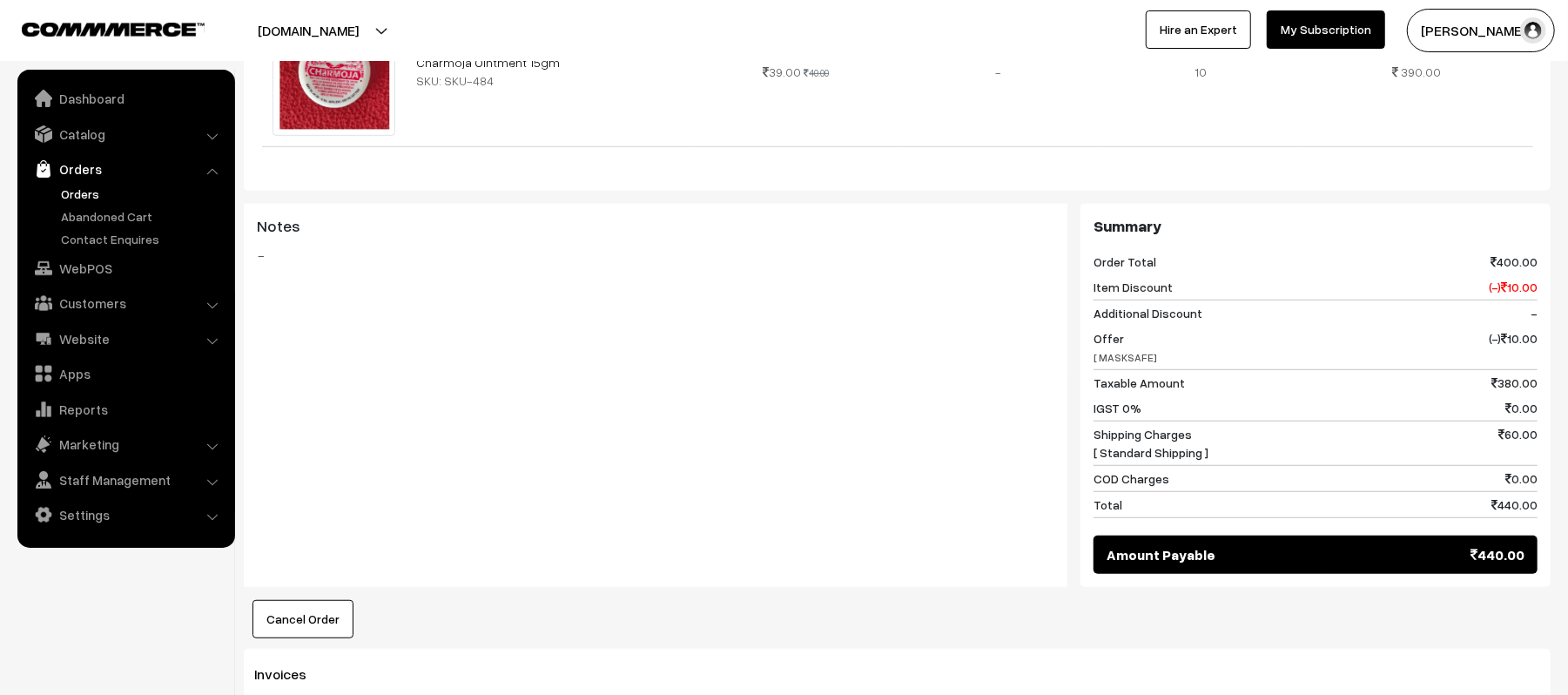
scroll to position [813, 0]
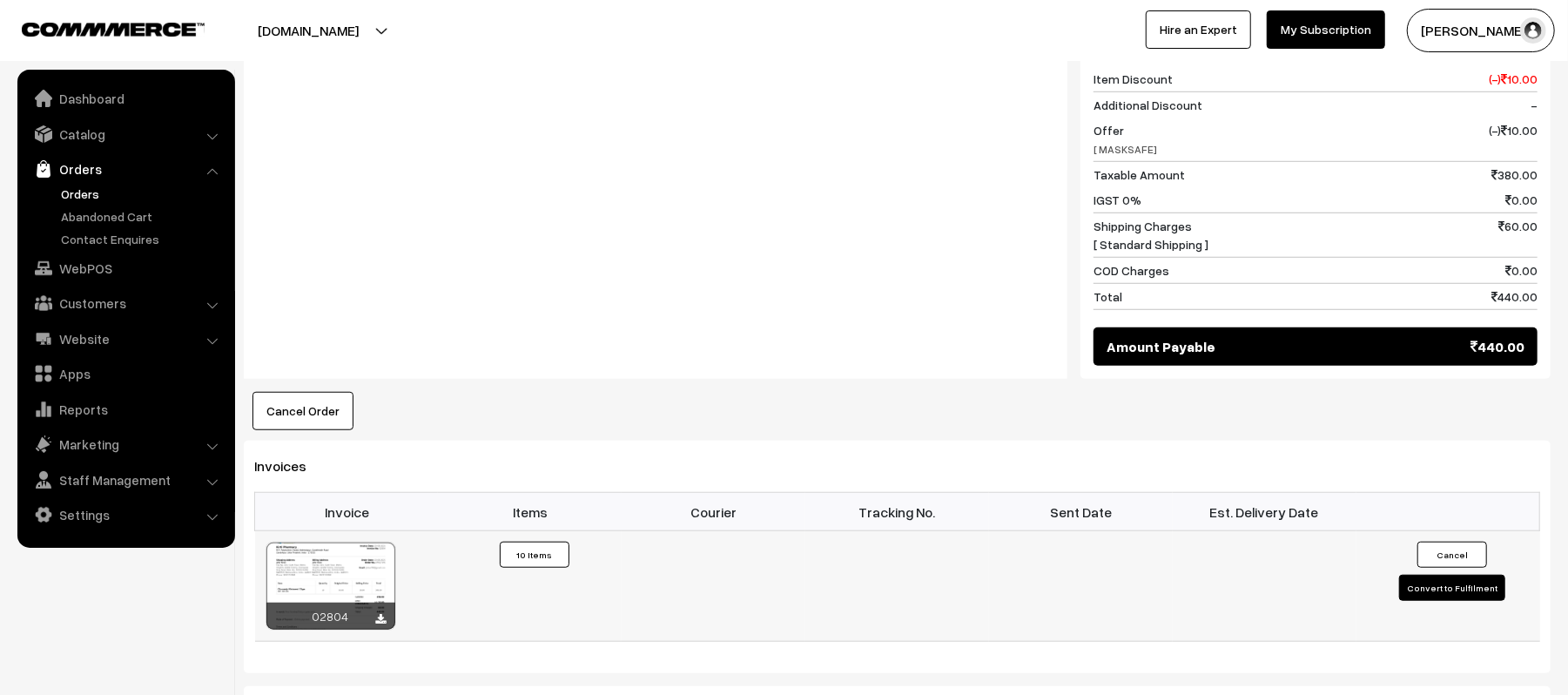
click at [1455, 592] on button "Convert to Fulfilment" at bounding box center [1452, 588] width 106 height 26
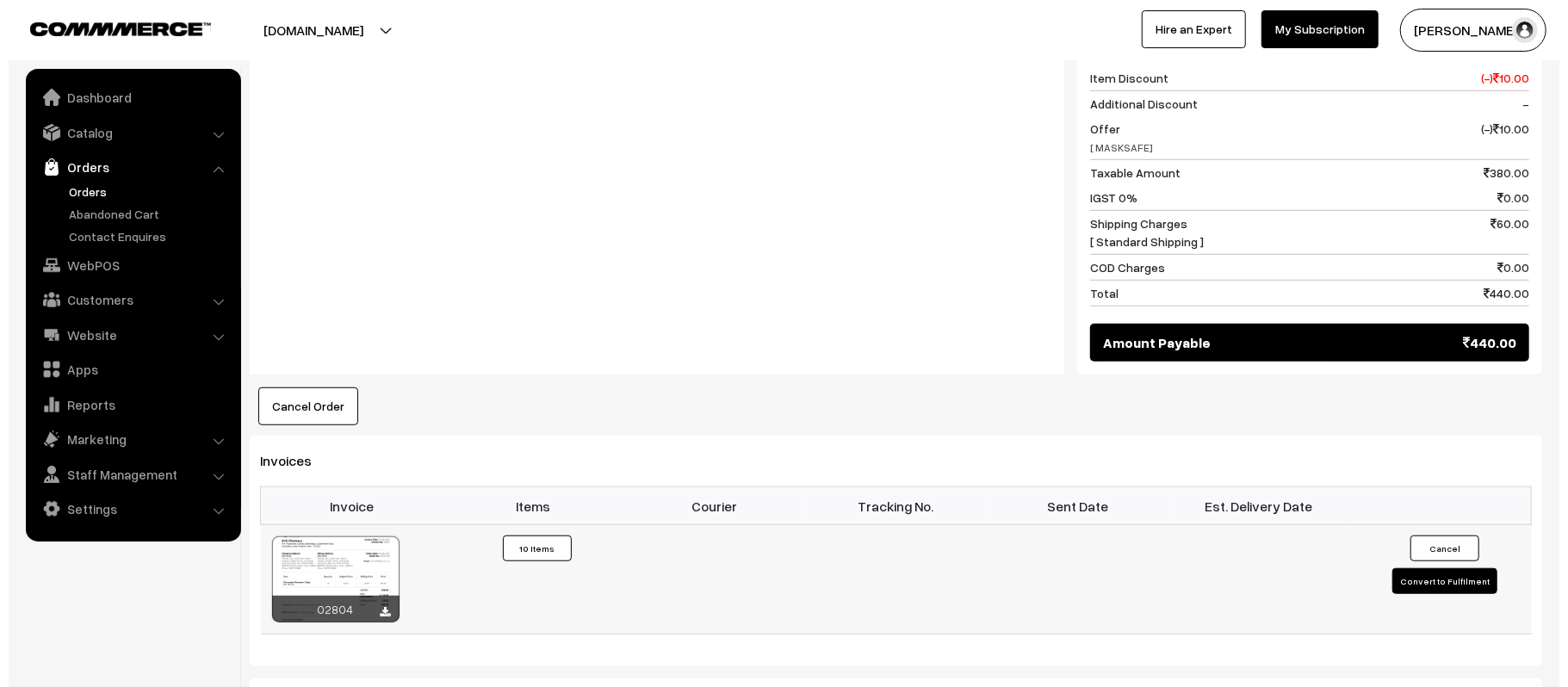
scroll to position [806, 0]
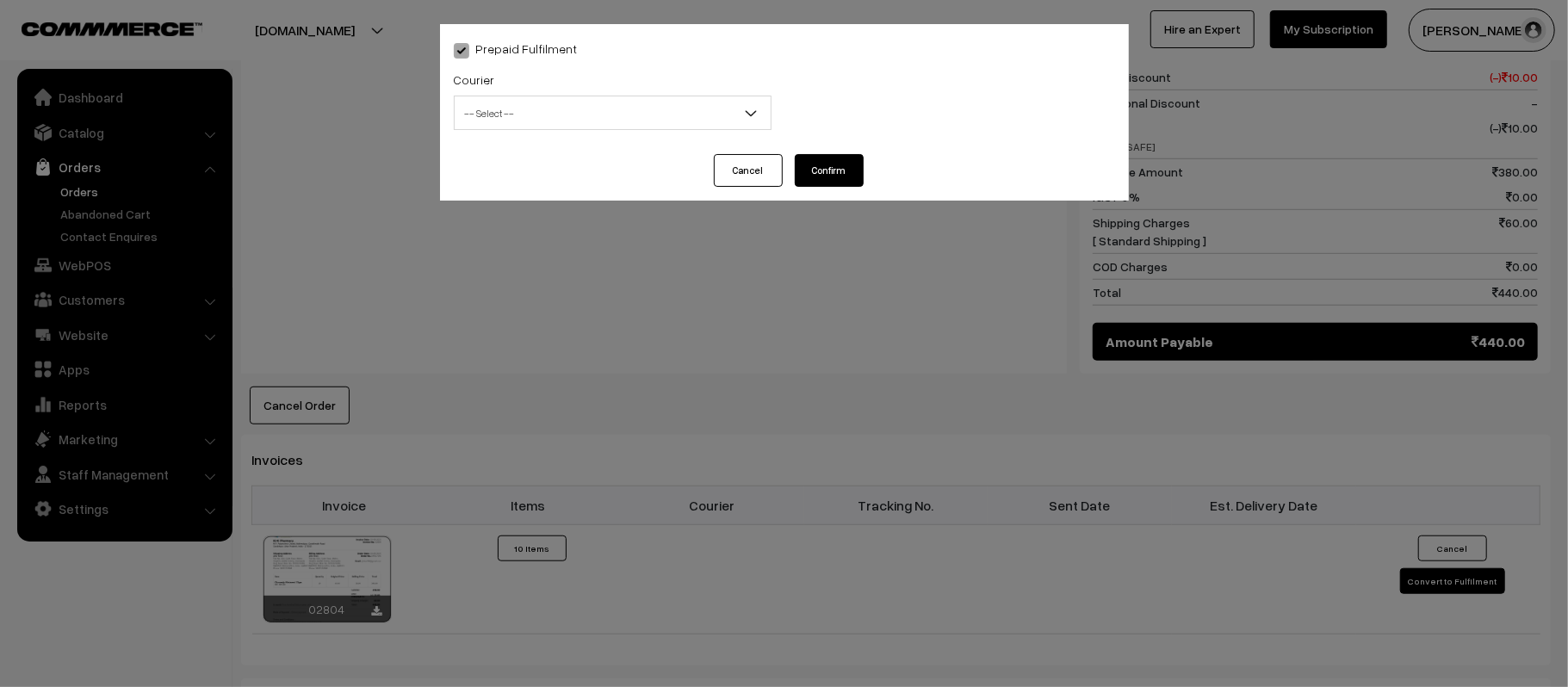
click at [508, 138] on div "Courier -- Select -- Shiprocket WareIQ iCarry Delhivery Amazon Surface E-Kart L…" at bounding box center [613, 104] width 344 height 71
click at [506, 118] on span "-- Select --" at bounding box center [612, 113] width 316 height 30
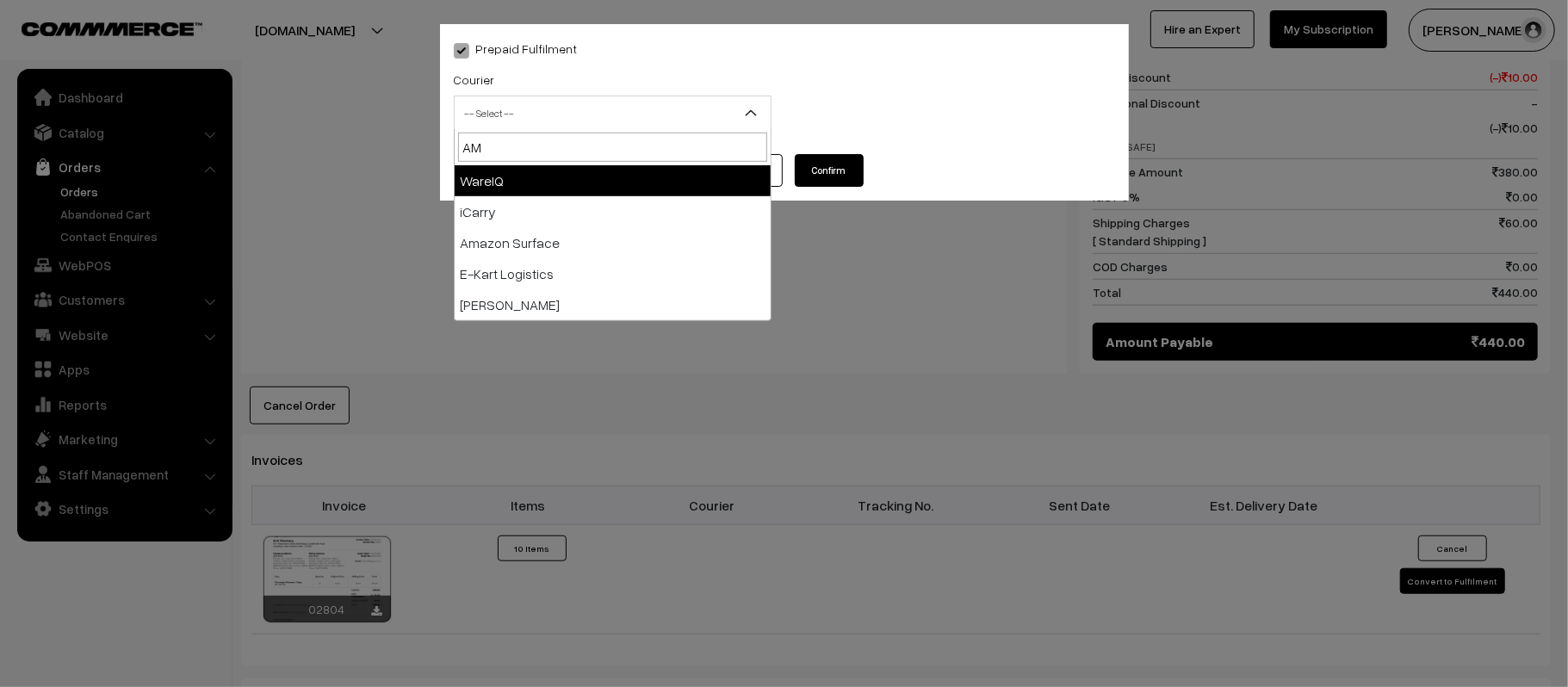
type input "AMA"
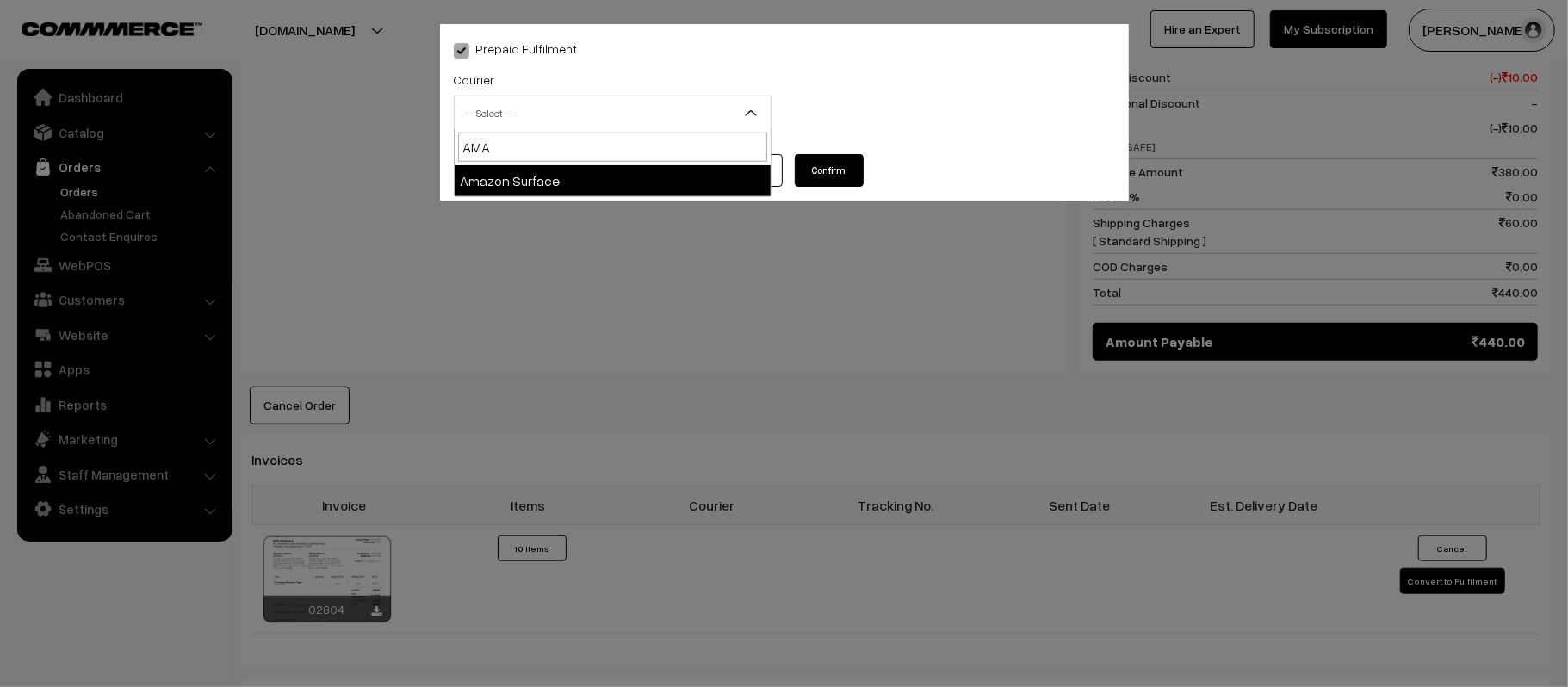
select select "5"
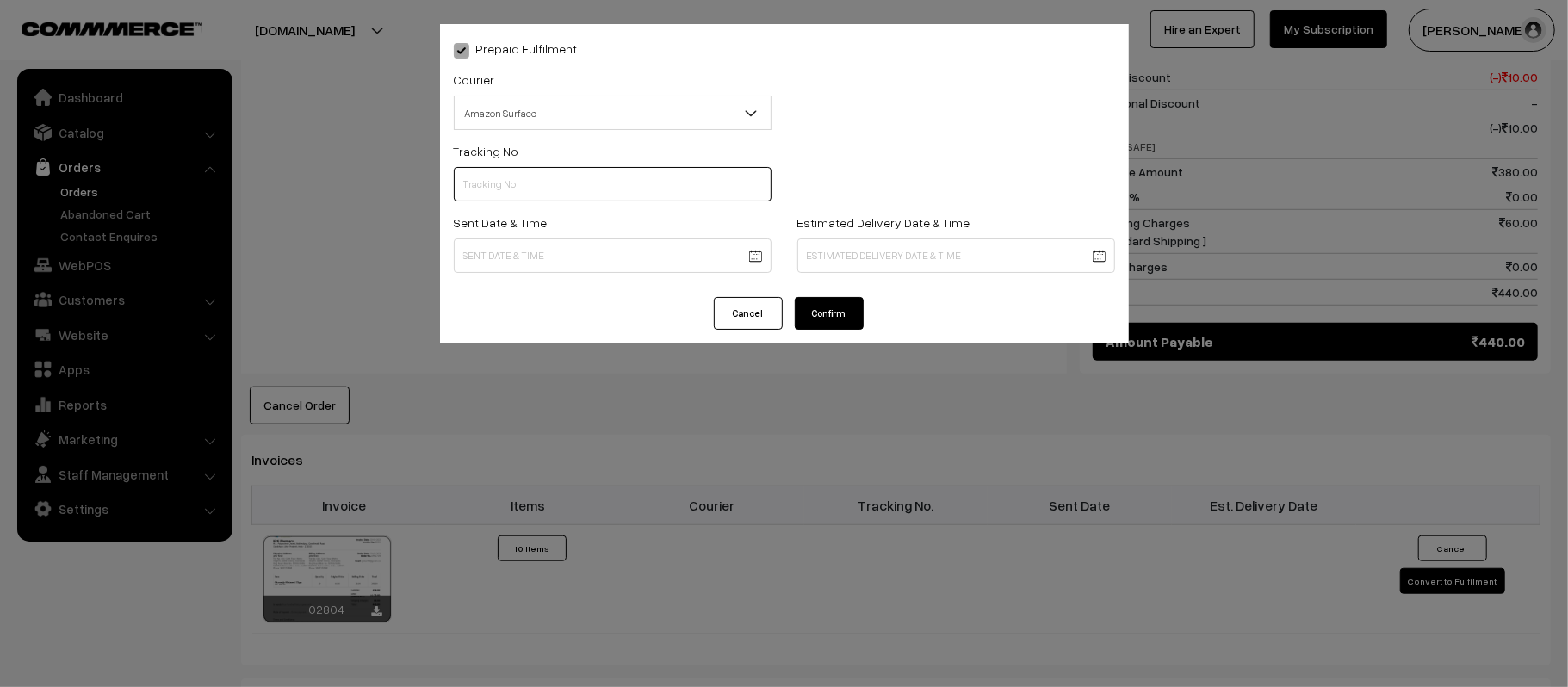
paste input "362910251881"
paste input "text"
type input "362910251881"
click at [524, 268] on body "Thank you for showing interest. Our team will call you shortly. Close kirtiphar…" at bounding box center [784, 201] width 1568 height 2016
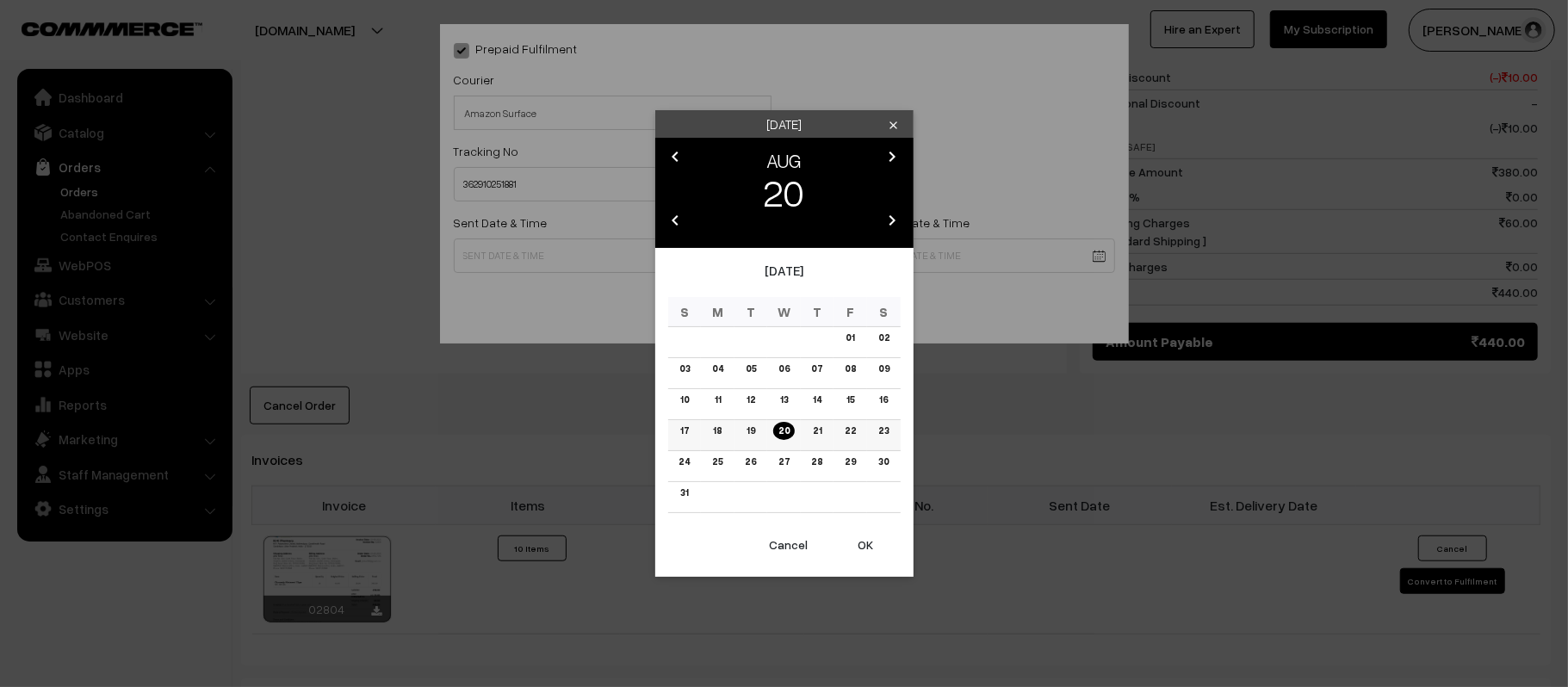
click at [821, 433] on link "21" at bounding box center [817, 431] width 19 height 18
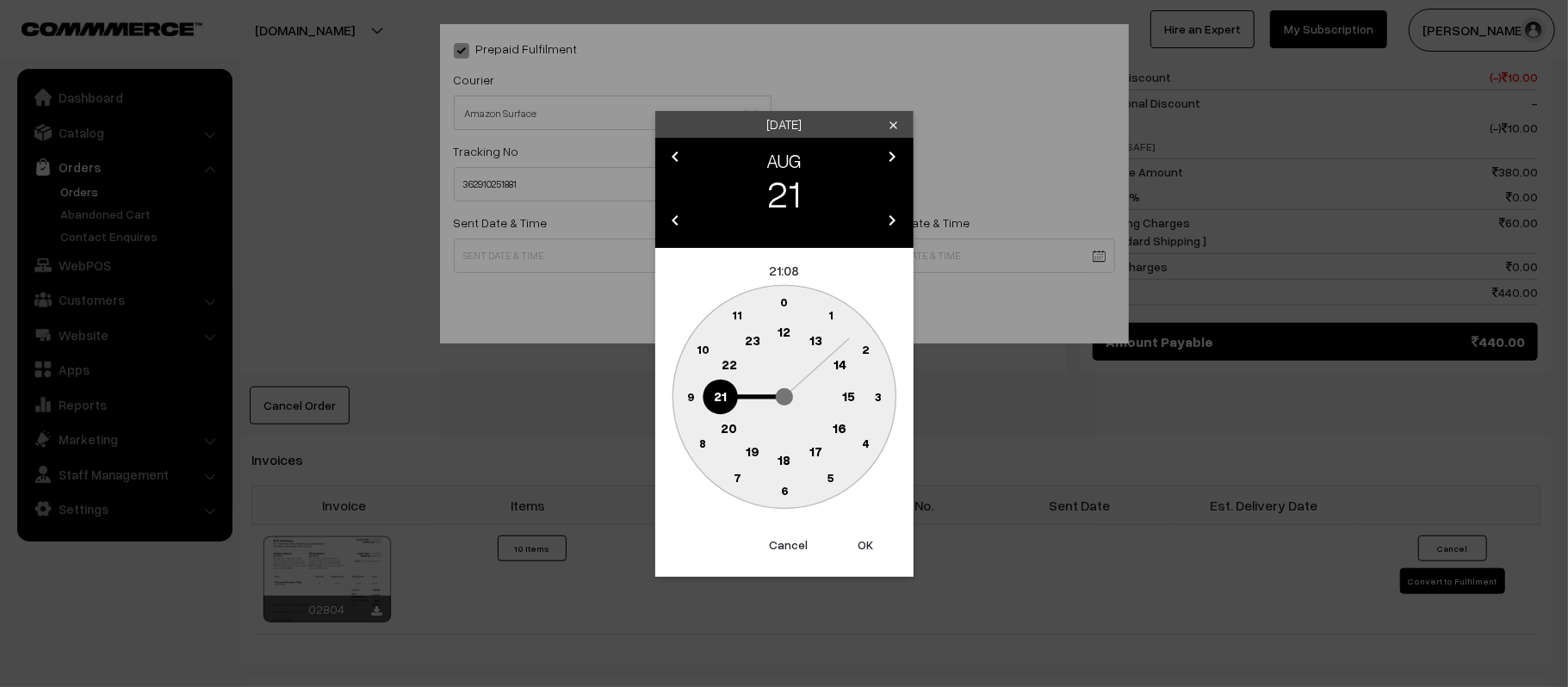
click at [700, 336] on circle at bounding box center [703, 350] width 36 height 36
click at [689, 404] on circle at bounding box center [690, 396] width 36 height 36
type input "21-08-2025 10:45"
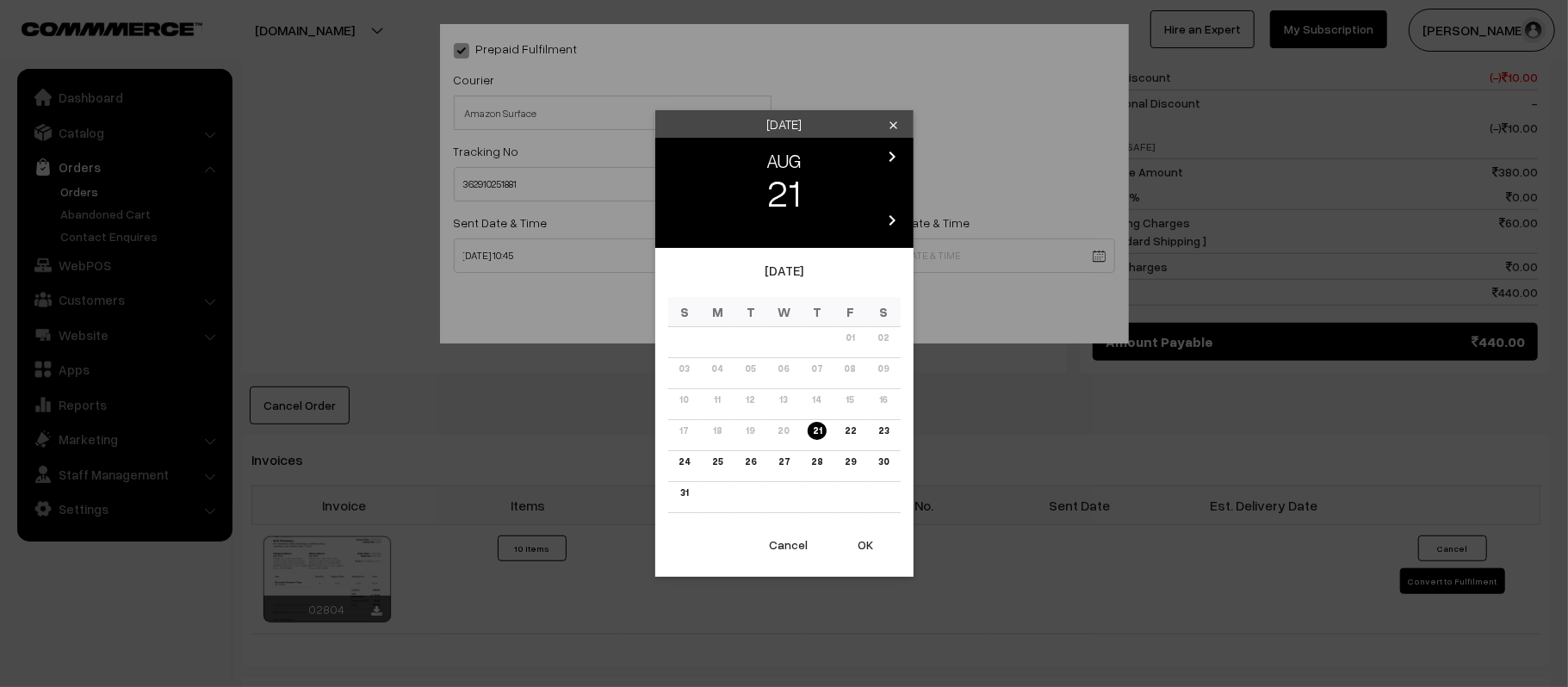
click at [903, 261] on body "Thank you for showing interest. Our team will call you shortly. Close kirtiphar…" at bounding box center [784, 201] width 1568 height 2016
click at [752, 462] on link "26" at bounding box center [751, 461] width 22 height 18
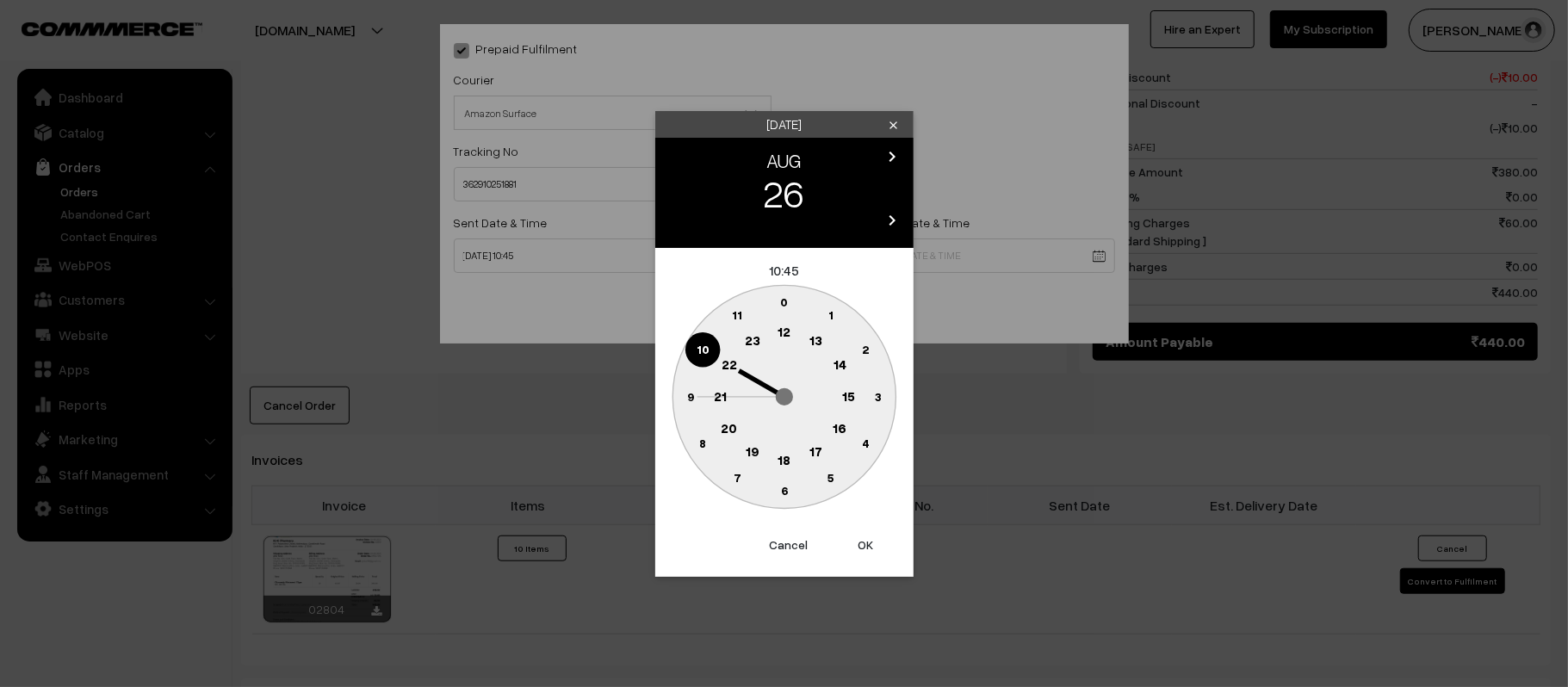
click at [715, 400] on text "21" at bounding box center [720, 395] width 13 height 16
click at [779, 486] on text "30" at bounding box center [784, 490] width 15 height 15
type input "26-08-2025 21:30"
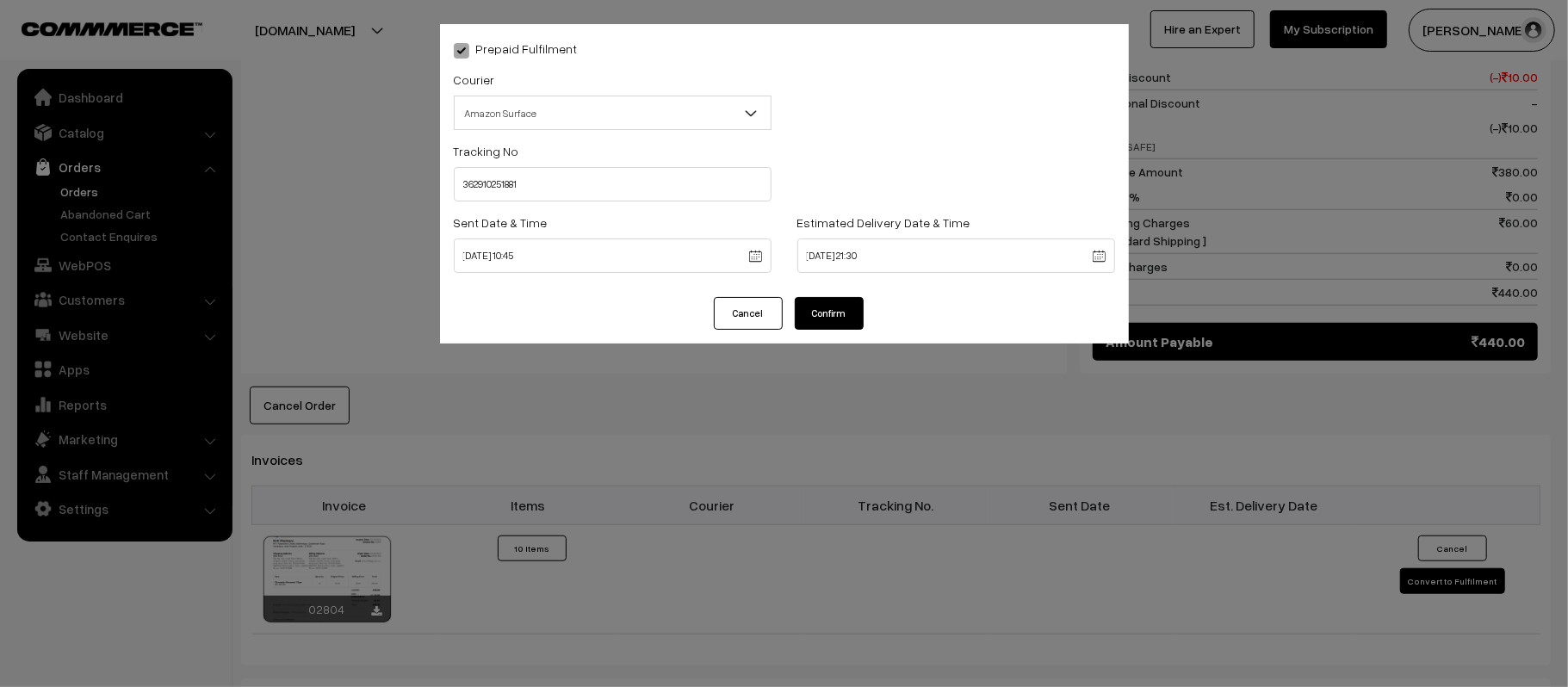
click at [769, 294] on div "Prepaid Fulfilment Courier -- Select -- Shiprocket WareIQ iCarry Delhivery Amaz…" at bounding box center [784, 161] width 689 height 273
click at [850, 297] on button "Confirm" at bounding box center [829, 314] width 69 height 33
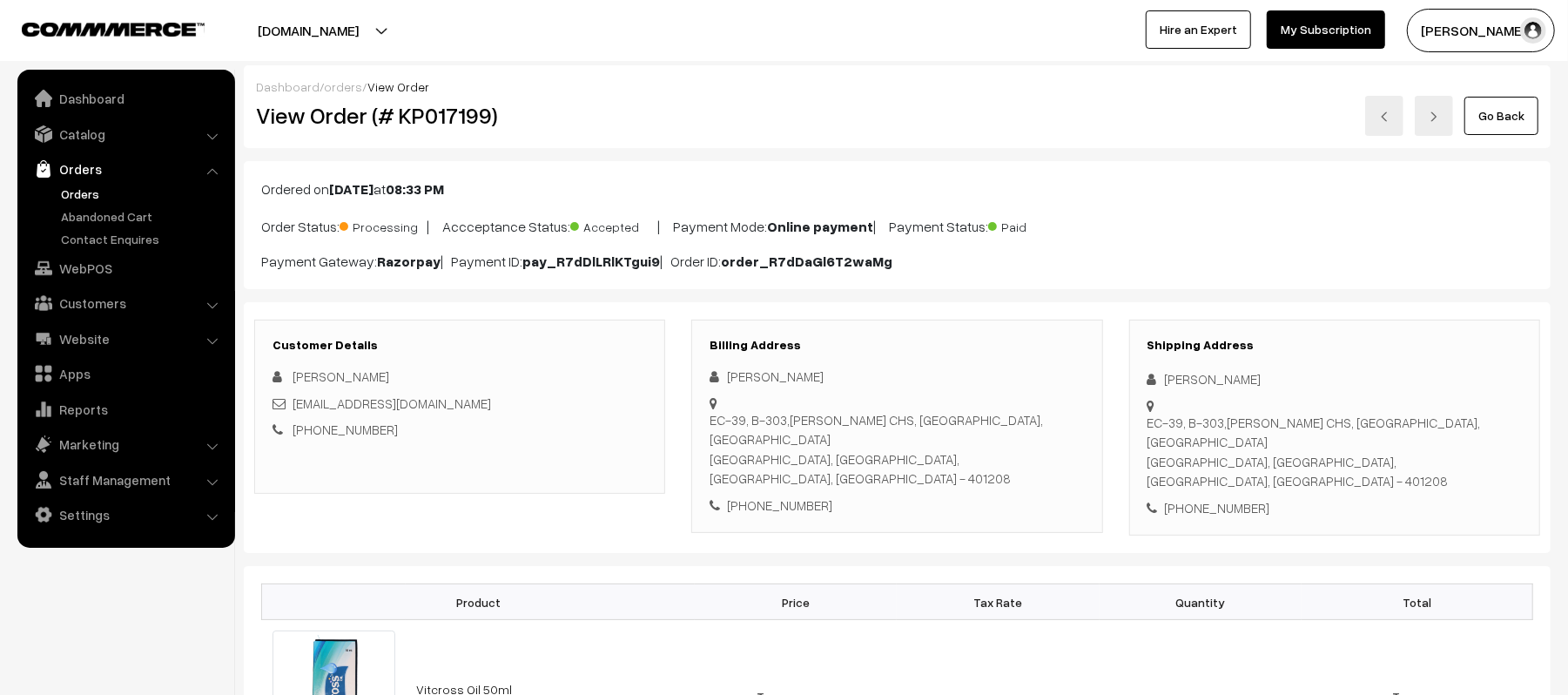
drag, startPoint x: 1275, startPoint y: 380, endPoint x: 1136, endPoint y: 377, distance: 139.0
click at [1136, 377] on div "Shipping Address [PERSON_NAME] [STREET_ADDRESS][PERSON_NAME] [PHONE_NUMBER]" at bounding box center [1335, 428] width 411 height 217
copy div "[PERSON_NAME]"
click at [1233, 498] on div "[PHONE_NUMBER]" at bounding box center [1335, 508] width 374 height 20
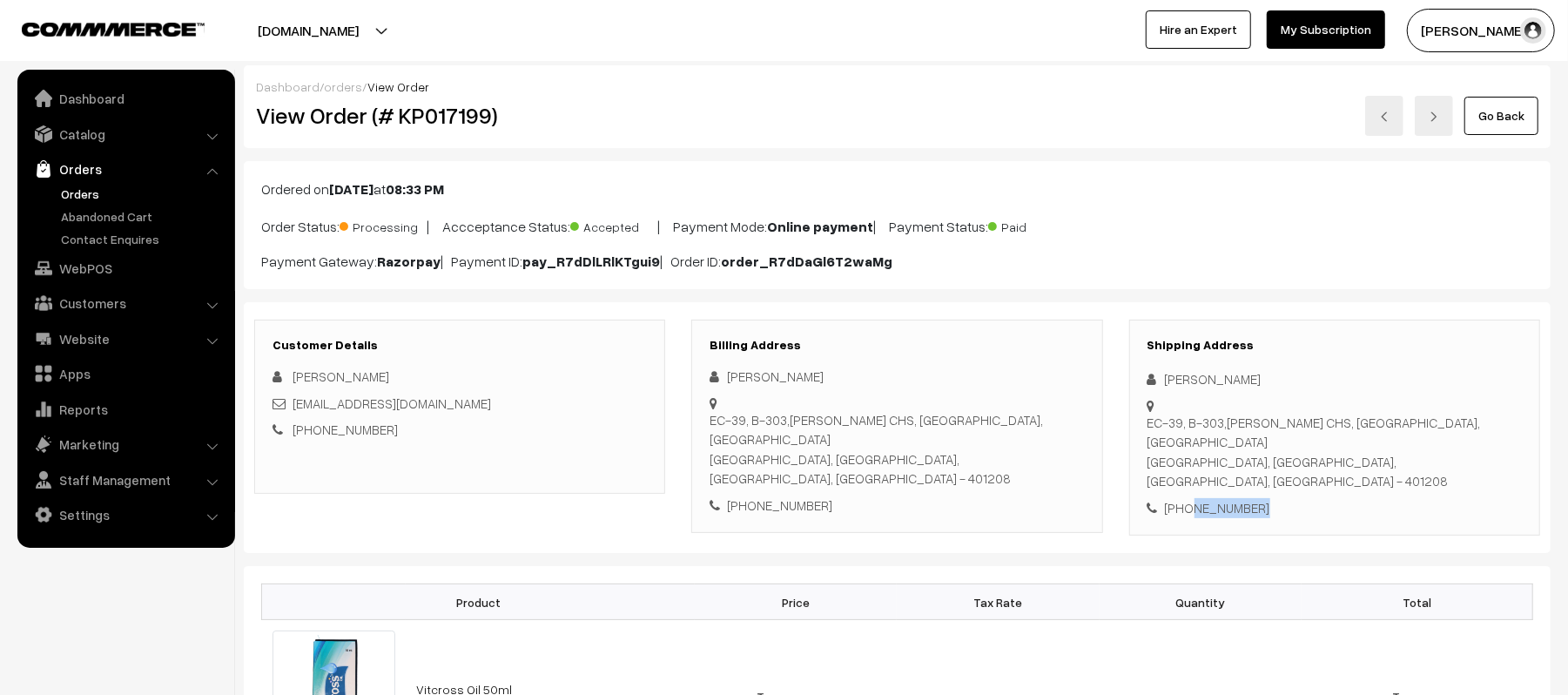
copy div "7624999132"
drag, startPoint x: 437, startPoint y: 409, endPoint x: 293, endPoint y: 406, distance: 144.0
click at [293, 406] on div "[EMAIL_ADDRESS][DOMAIN_NAME]" at bounding box center [459, 403] width 374 height 20
copy link "[EMAIL_ADDRESS][DOMAIN_NAME]"
drag, startPoint x: 1164, startPoint y: 406, endPoint x: 1555, endPoint y: 424, distance: 391.4
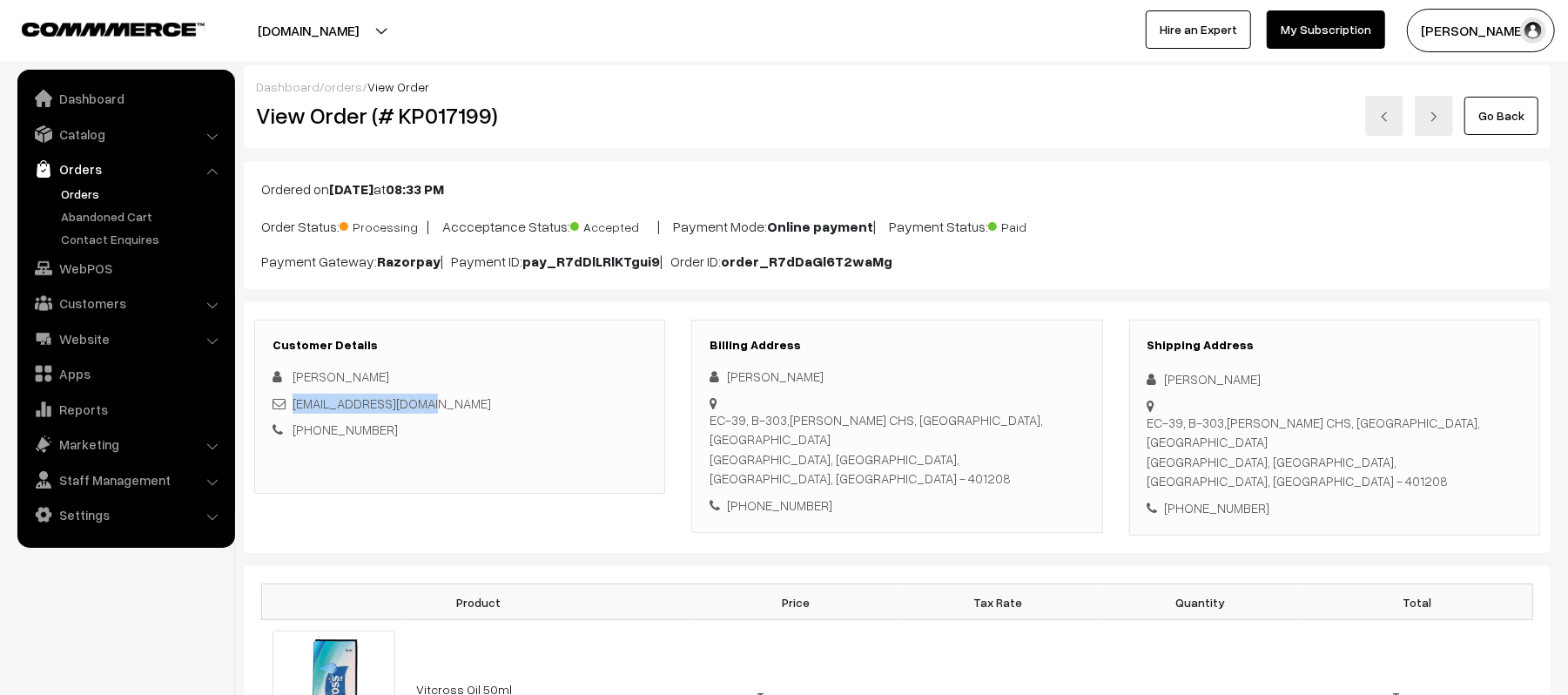
copy div "[STREET_ADDRESS][PERSON_NAME]"
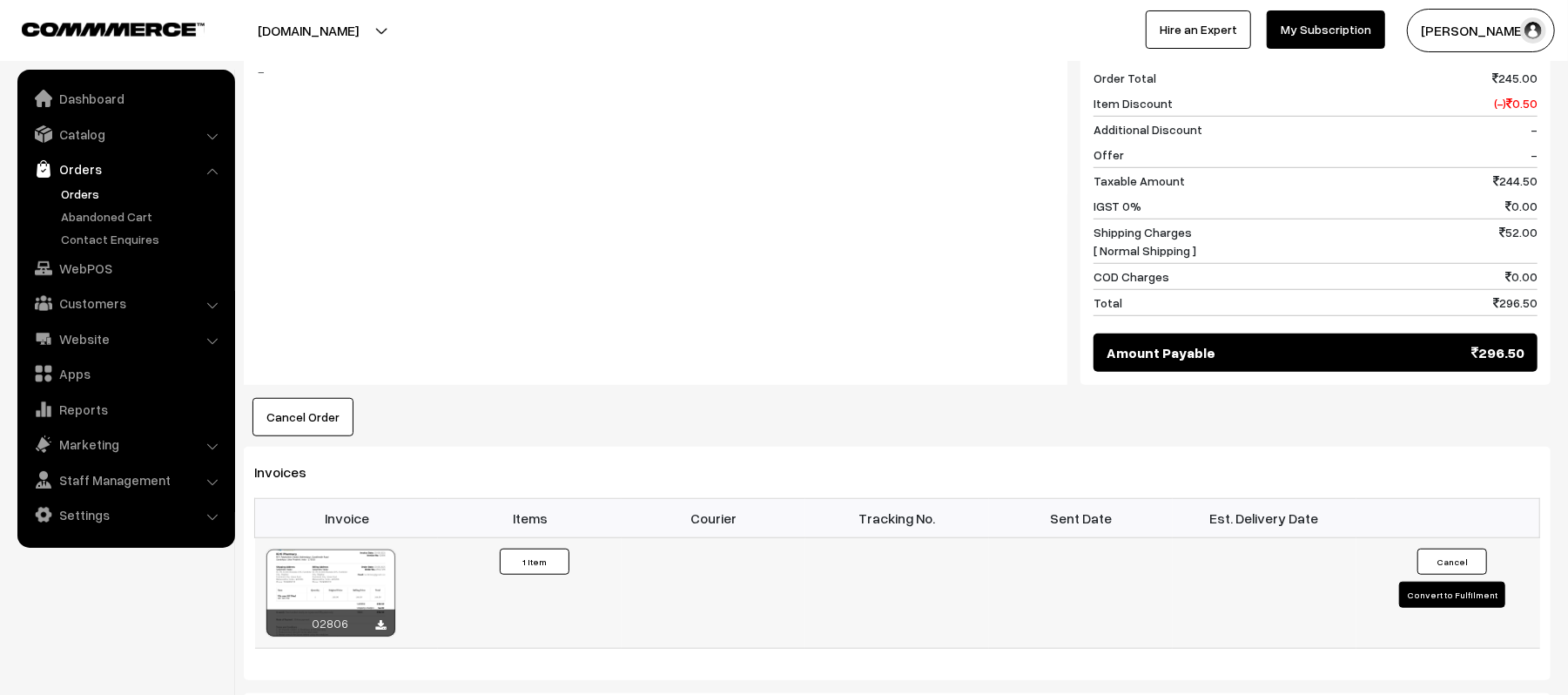
click at [1415, 582] on button "Convert to Fulfilment" at bounding box center [1452, 595] width 106 height 26
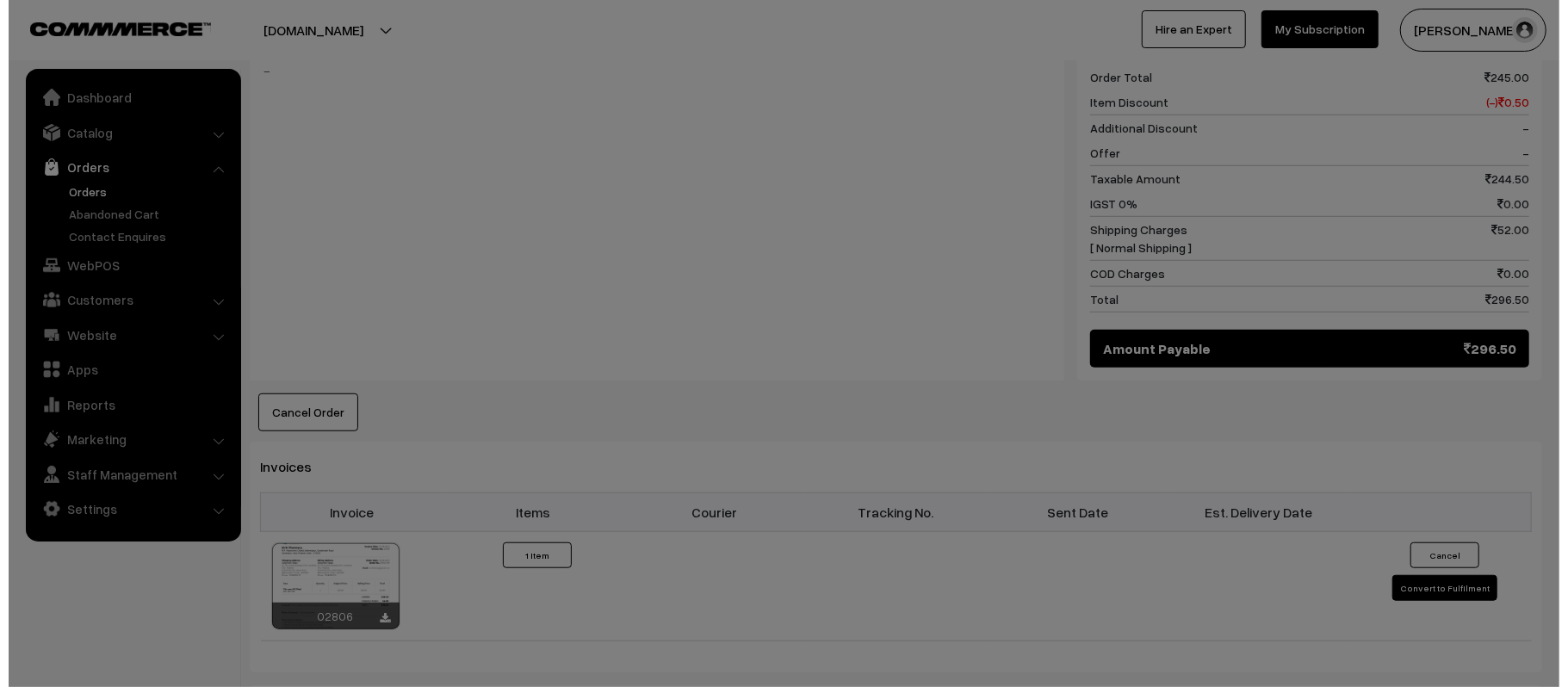
scroll to position [806, 0]
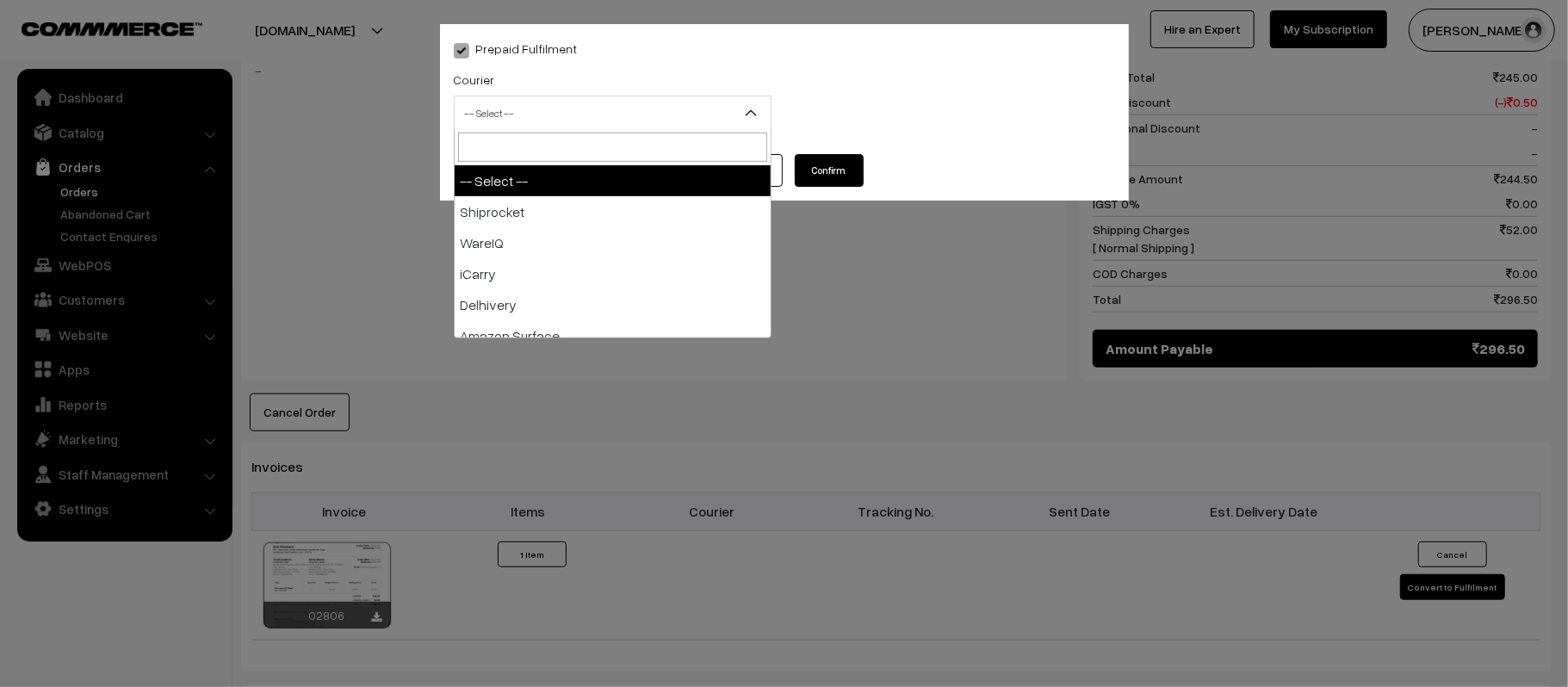
click at [548, 100] on span "-- Select --" at bounding box center [612, 113] width 316 height 30
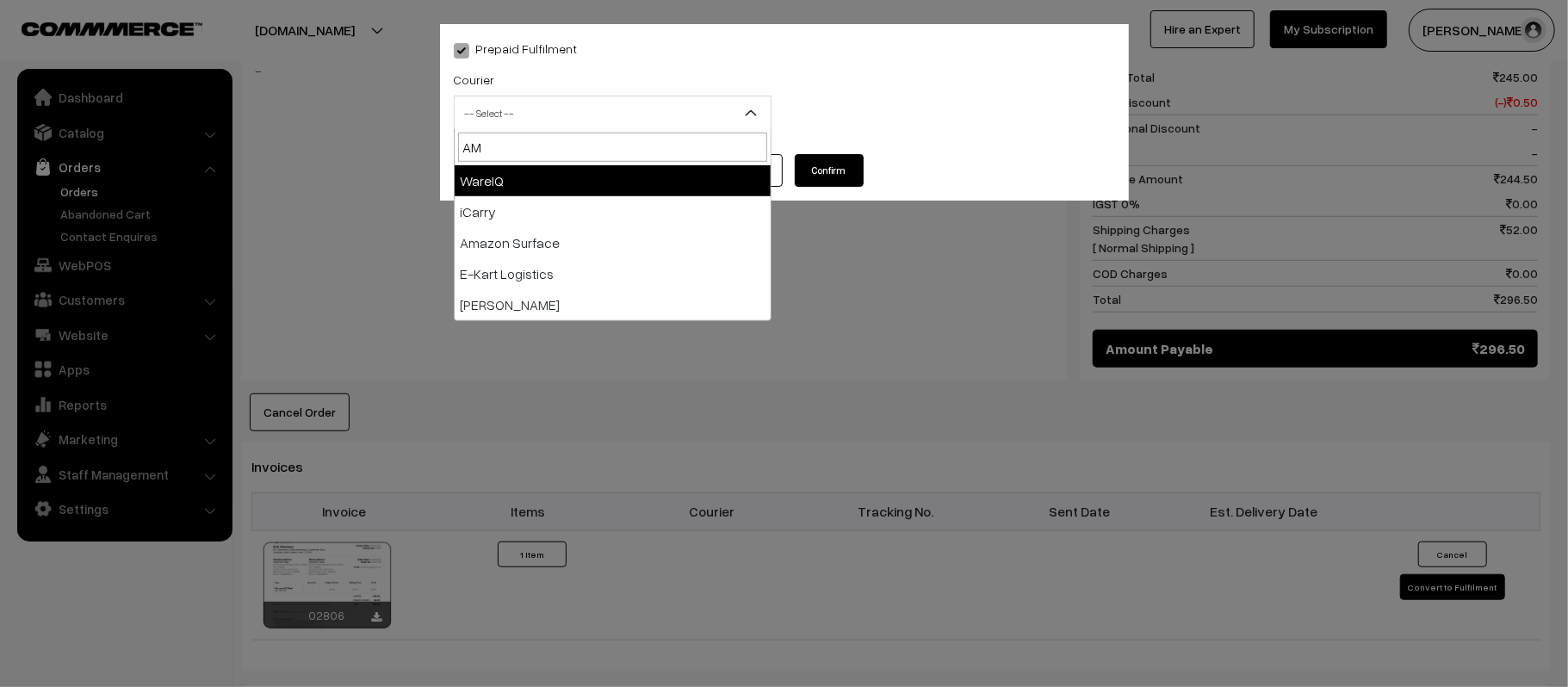
type input "AMA"
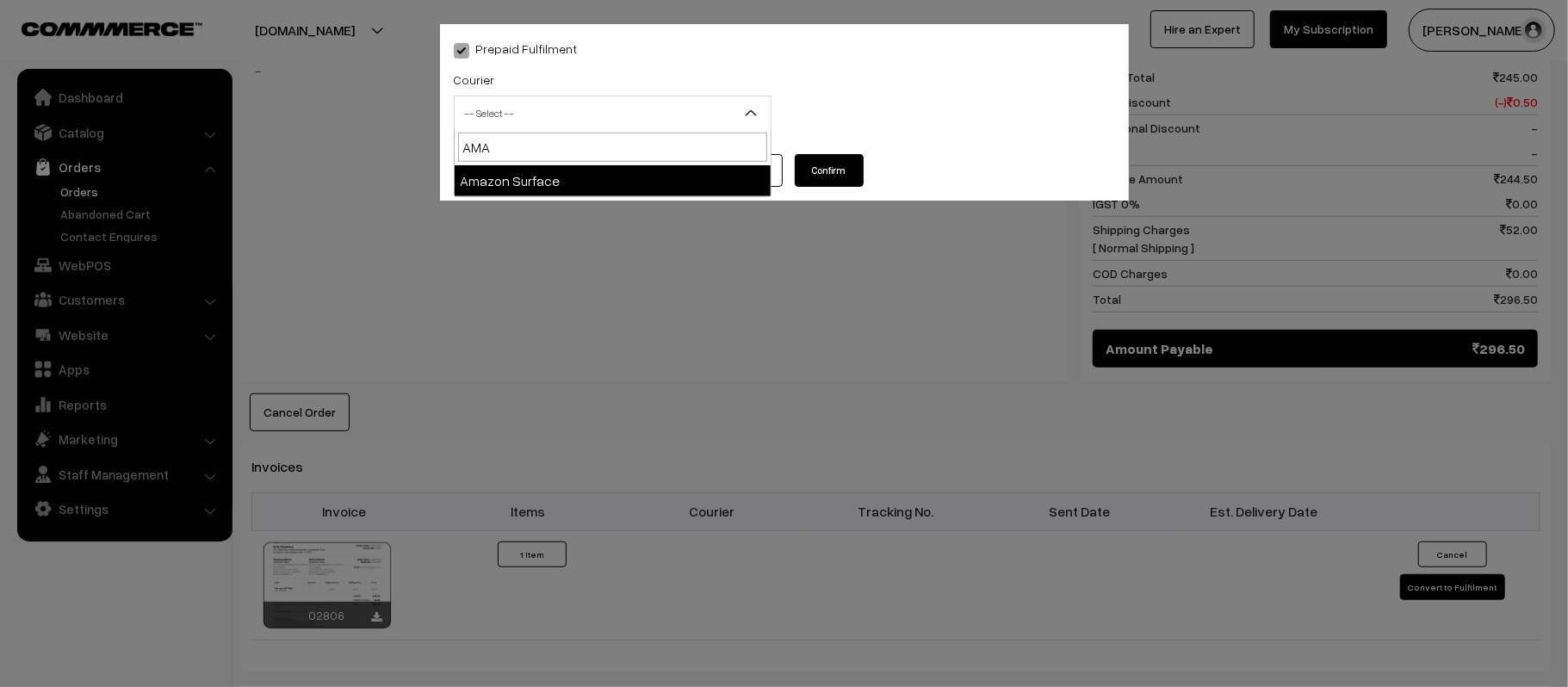
select select "5"
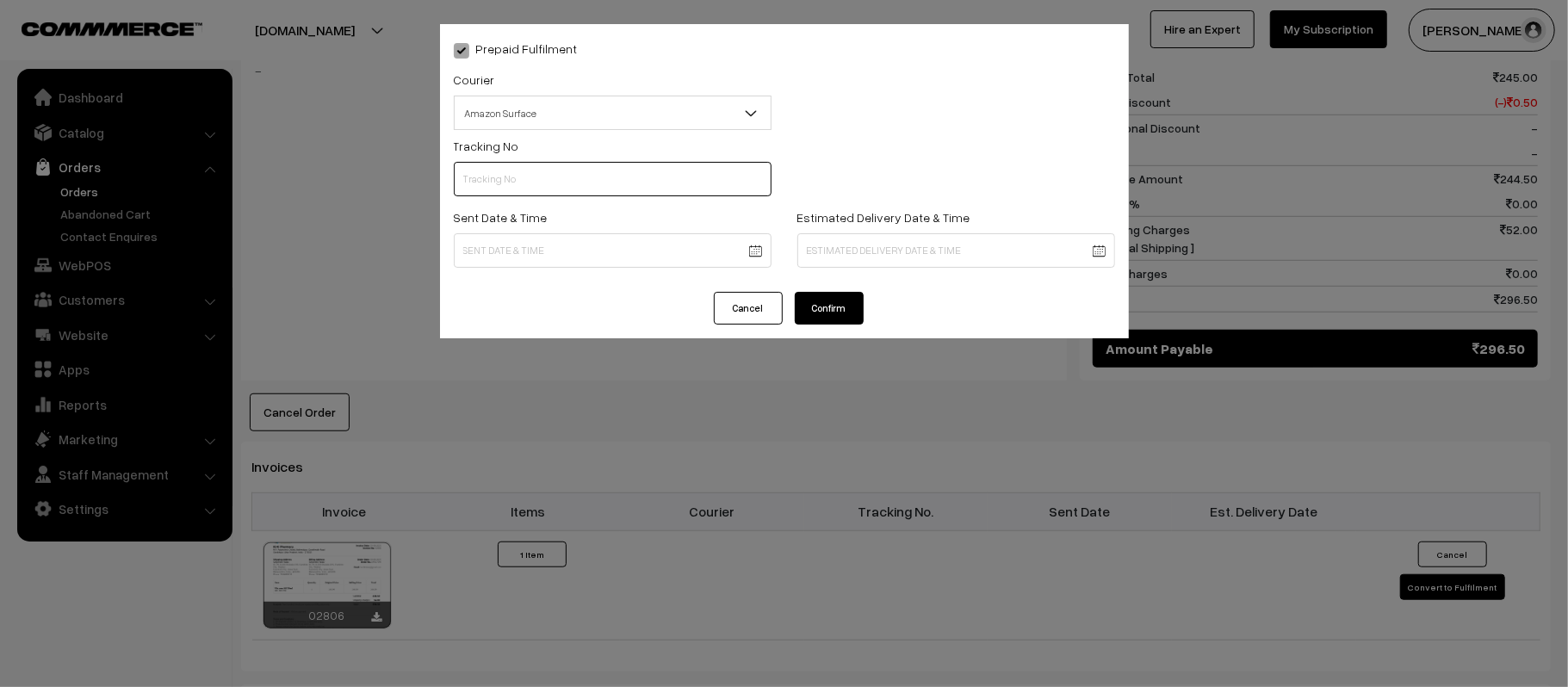
scroll to position [0, 0]
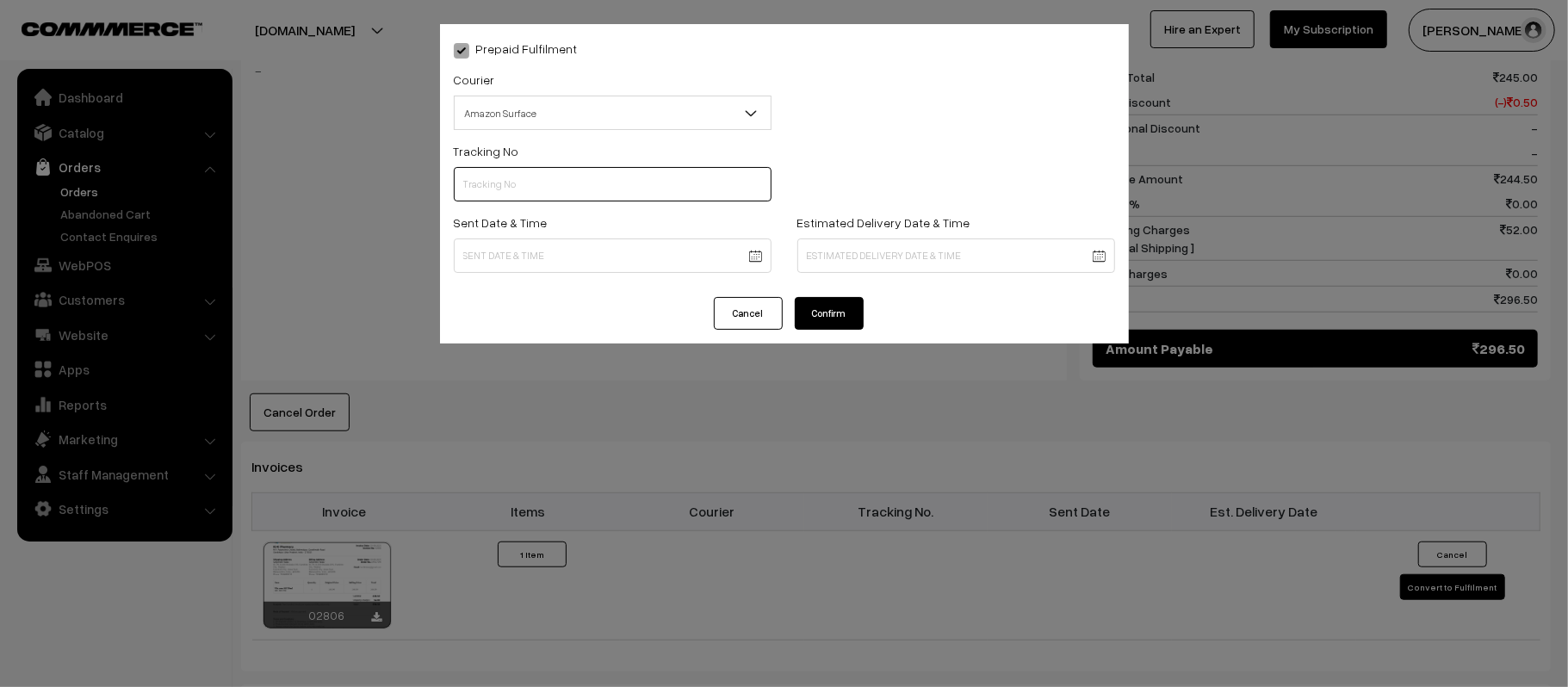
paste input "362910384855"
type input "362910384855"
click at [577, 251] on body "Thank you for showing interest. Our team will call you shortly. Close kirtiphar…" at bounding box center [784, 205] width 1568 height 2022
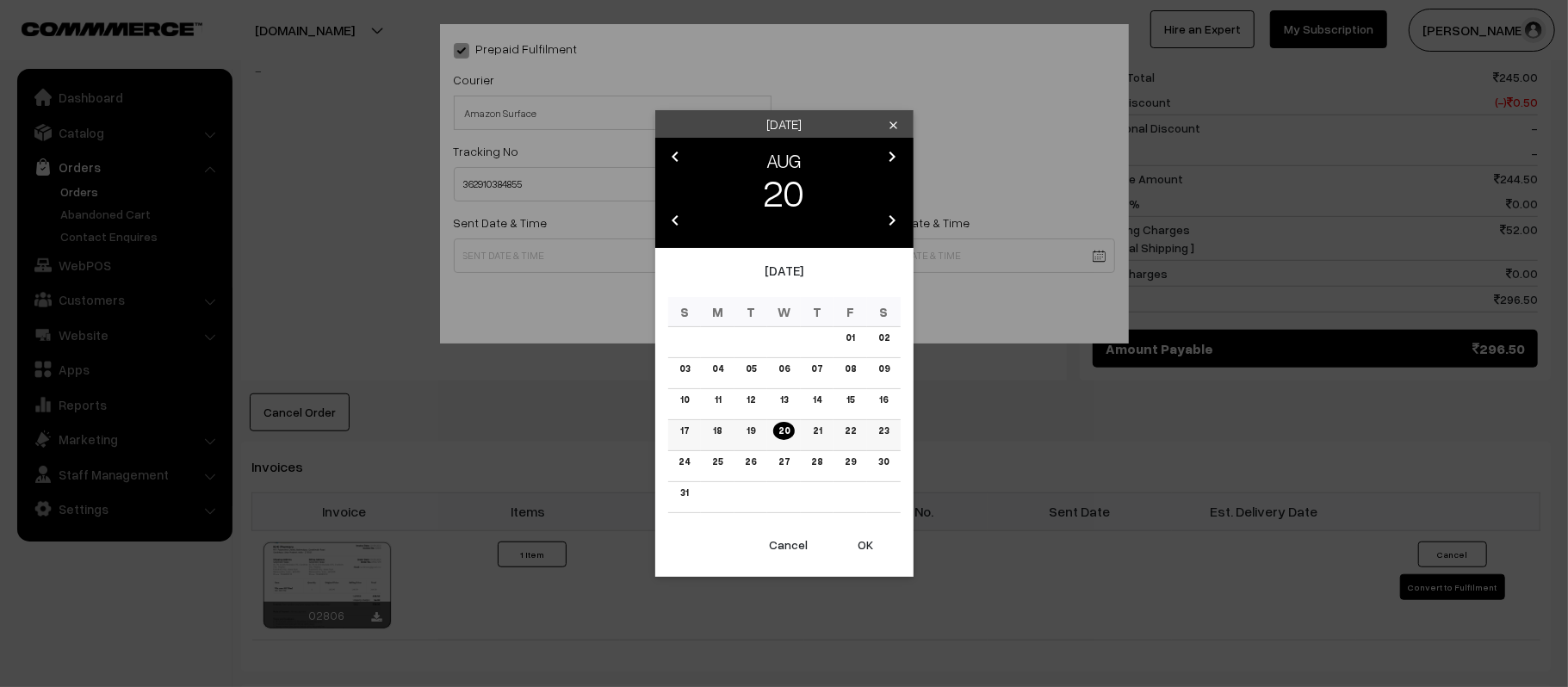
click at [810, 421] on td "21" at bounding box center [817, 436] width 34 height 31
click at [817, 435] on link "21" at bounding box center [817, 431] width 19 height 18
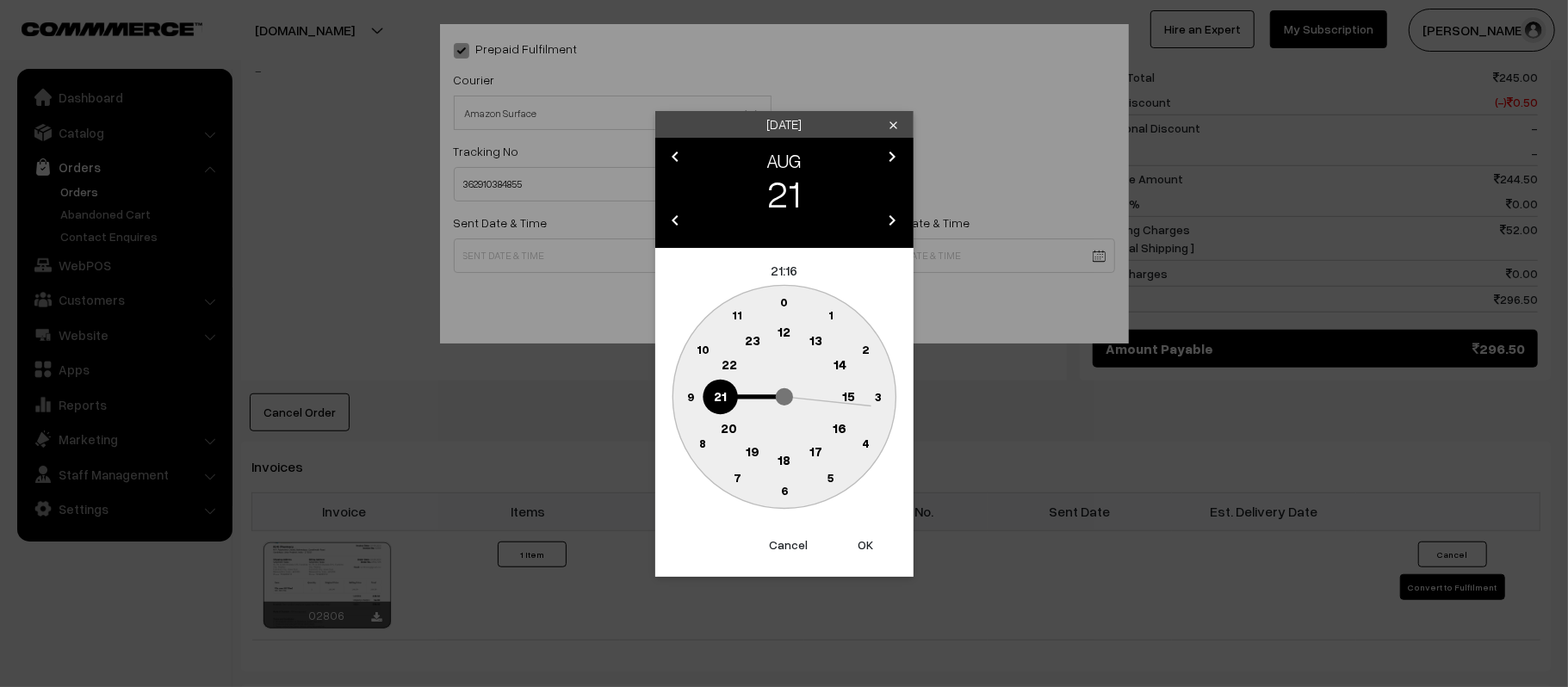
click at [787, 331] on text "12" at bounding box center [784, 332] width 13 height 16
click at [680, 394] on circle at bounding box center [690, 396] width 36 height 36
type input "21-08-2025 12:45"
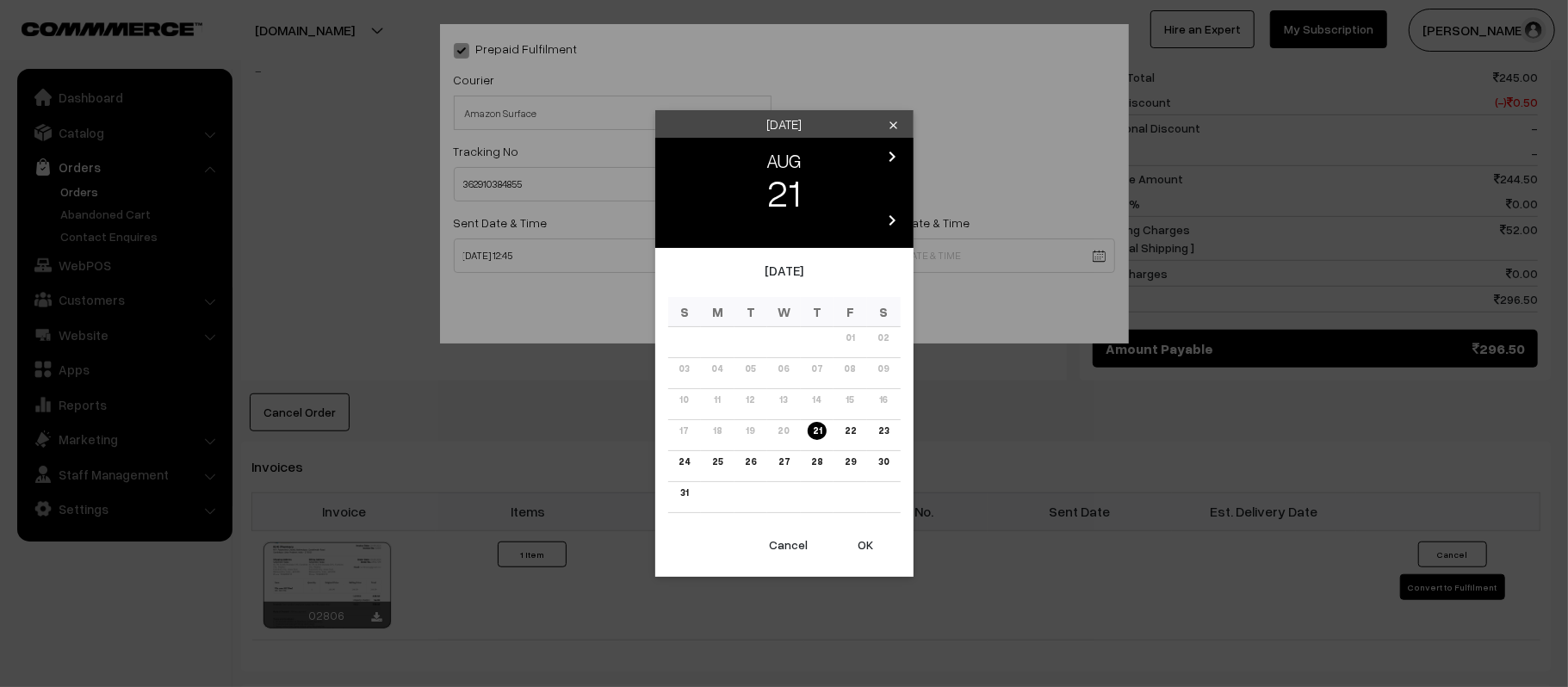
click at [968, 263] on body "Thank you for showing interest. Our team will call you shortly. Close kirtiphar…" at bounding box center [784, 205] width 1568 height 2022
click at [755, 458] on link "26" at bounding box center [751, 461] width 22 height 18
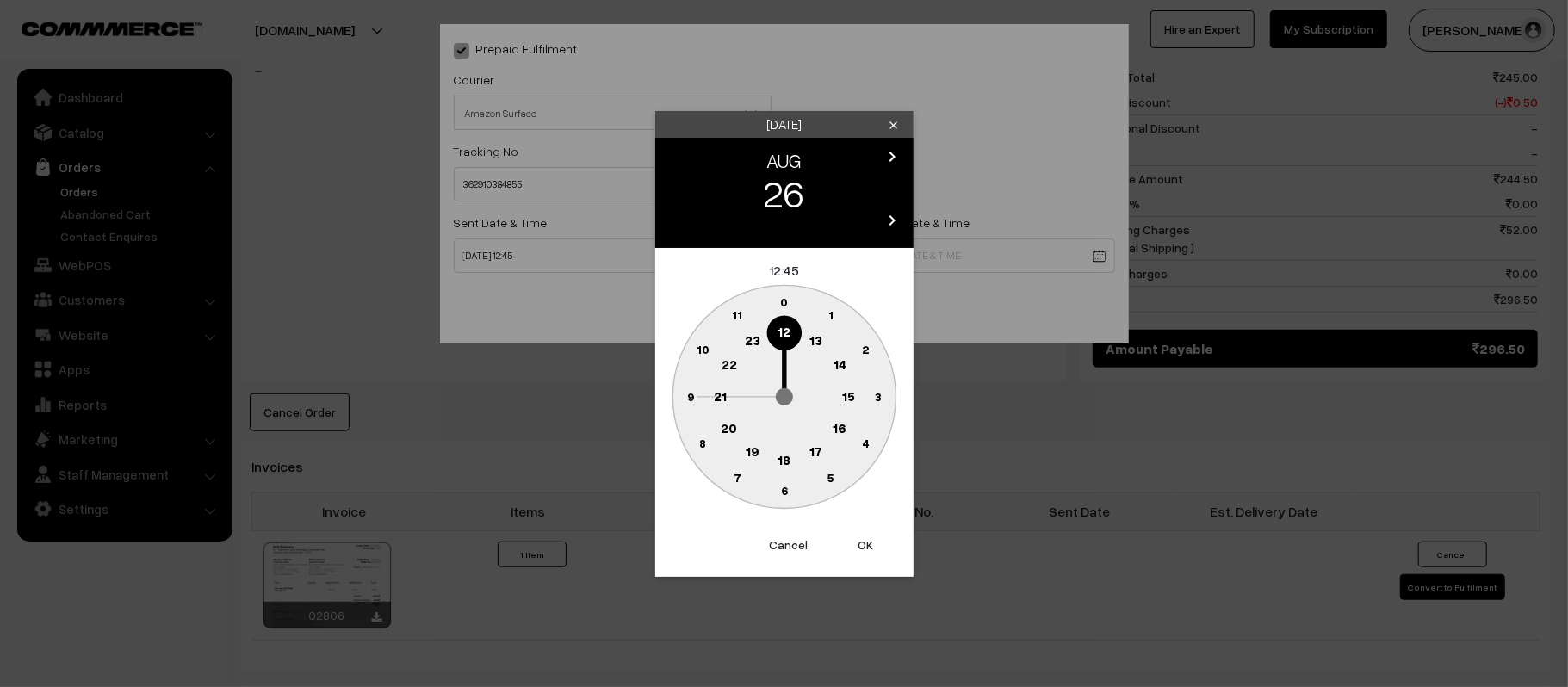
drag, startPoint x: 722, startPoint y: 393, endPoint x: 741, endPoint y: 435, distance: 46.1
click at [722, 393] on text "21" at bounding box center [720, 395] width 13 height 16
click at [779, 492] on text "30" at bounding box center [784, 490] width 15 height 15
type input "26-08-2025 21:30"
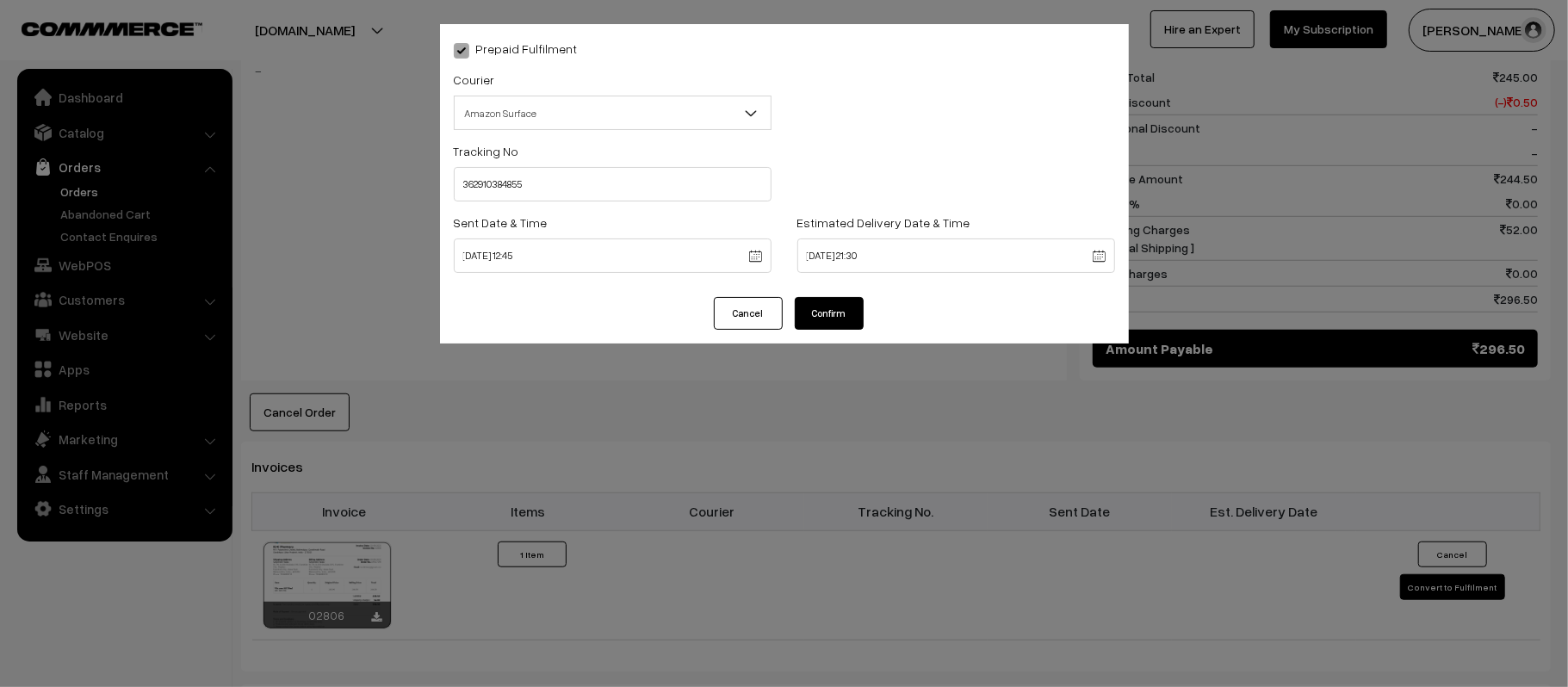
click at [813, 287] on div "Prepaid Fulfilment Courier -- Select -- Shiprocket WareIQ iCarry Delhivery Amaz…" at bounding box center [784, 161] width 689 height 273
click at [820, 317] on button "Confirm" at bounding box center [829, 314] width 69 height 33
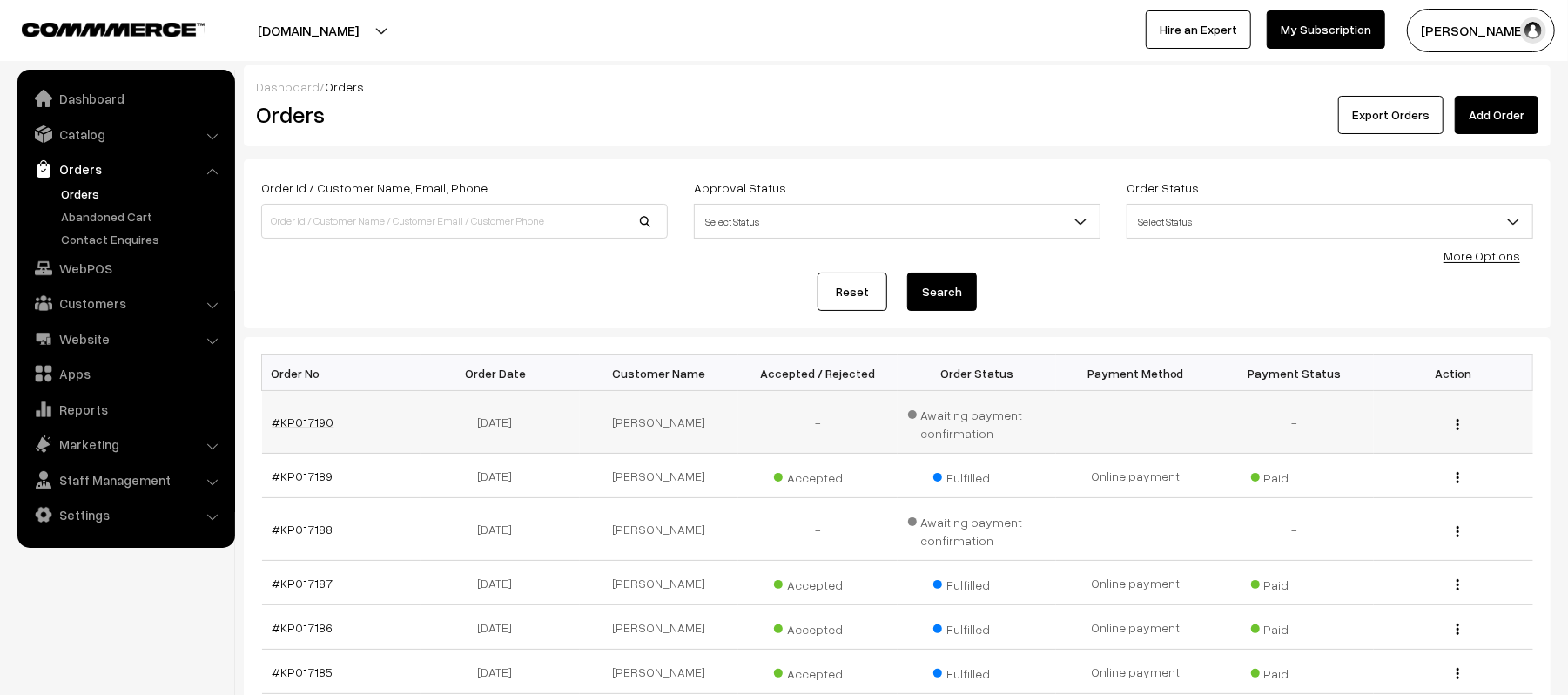
click at [314, 423] on link "#KP017190" at bounding box center [303, 422] width 61 height 15
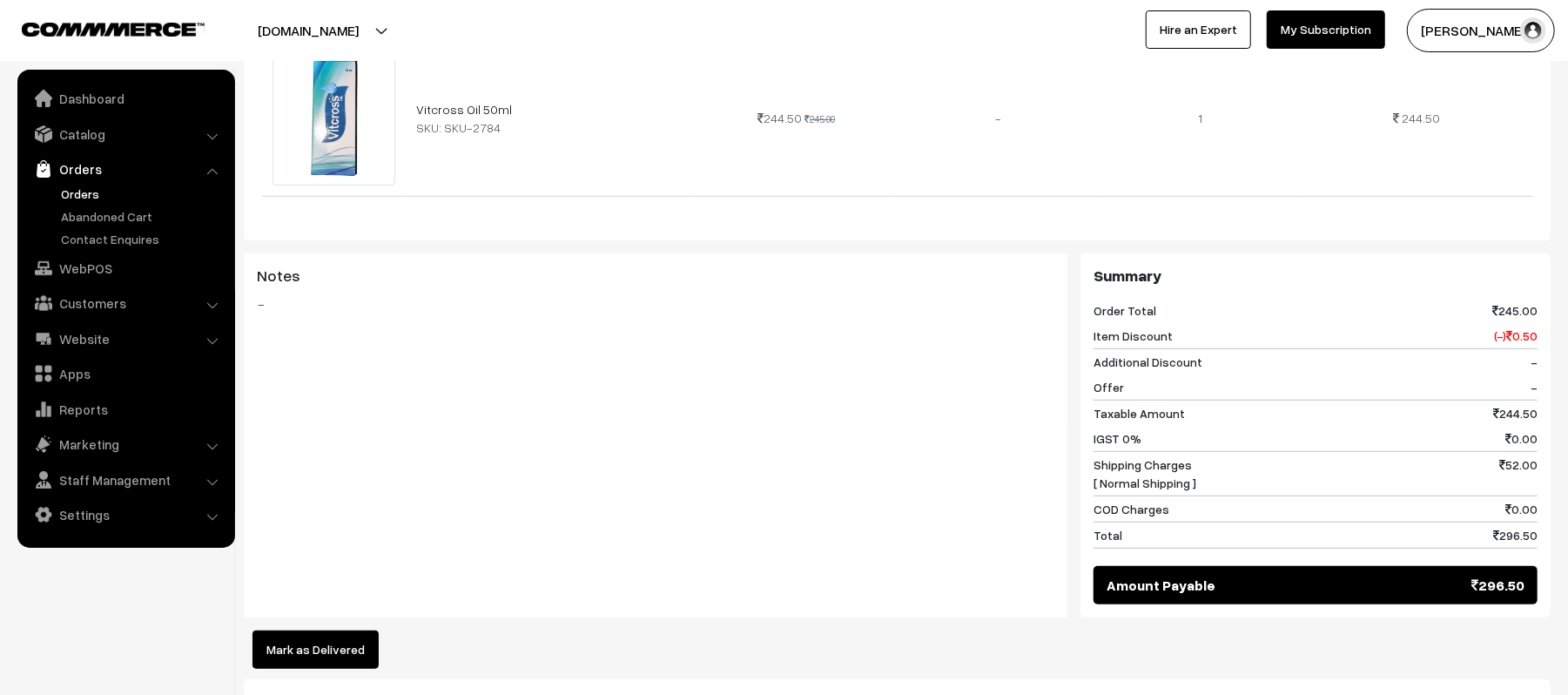
scroll to position [1046, 0]
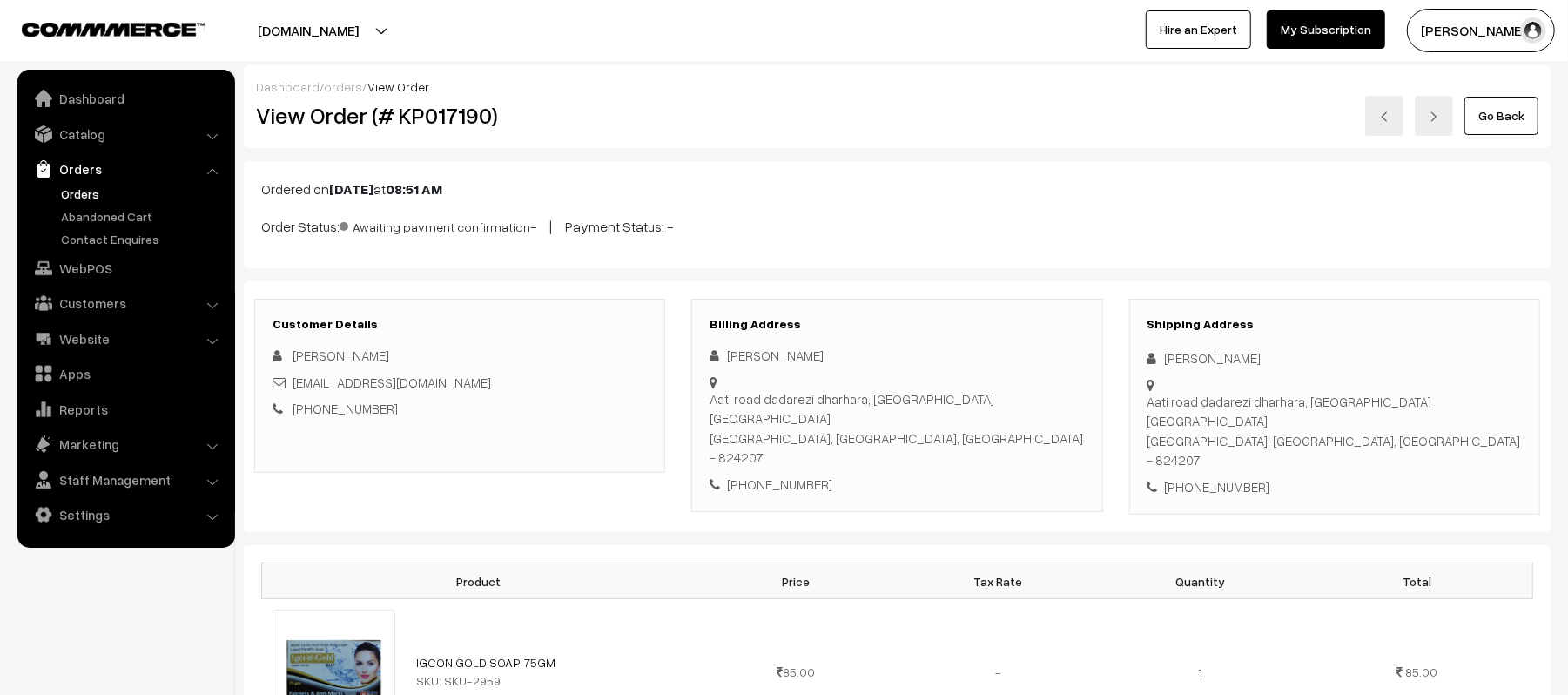
click at [85, 182] on link "Orders" at bounding box center [126, 169] width 207 height 32
click at [80, 185] on link "Orders" at bounding box center [142, 193] width 172 height 18
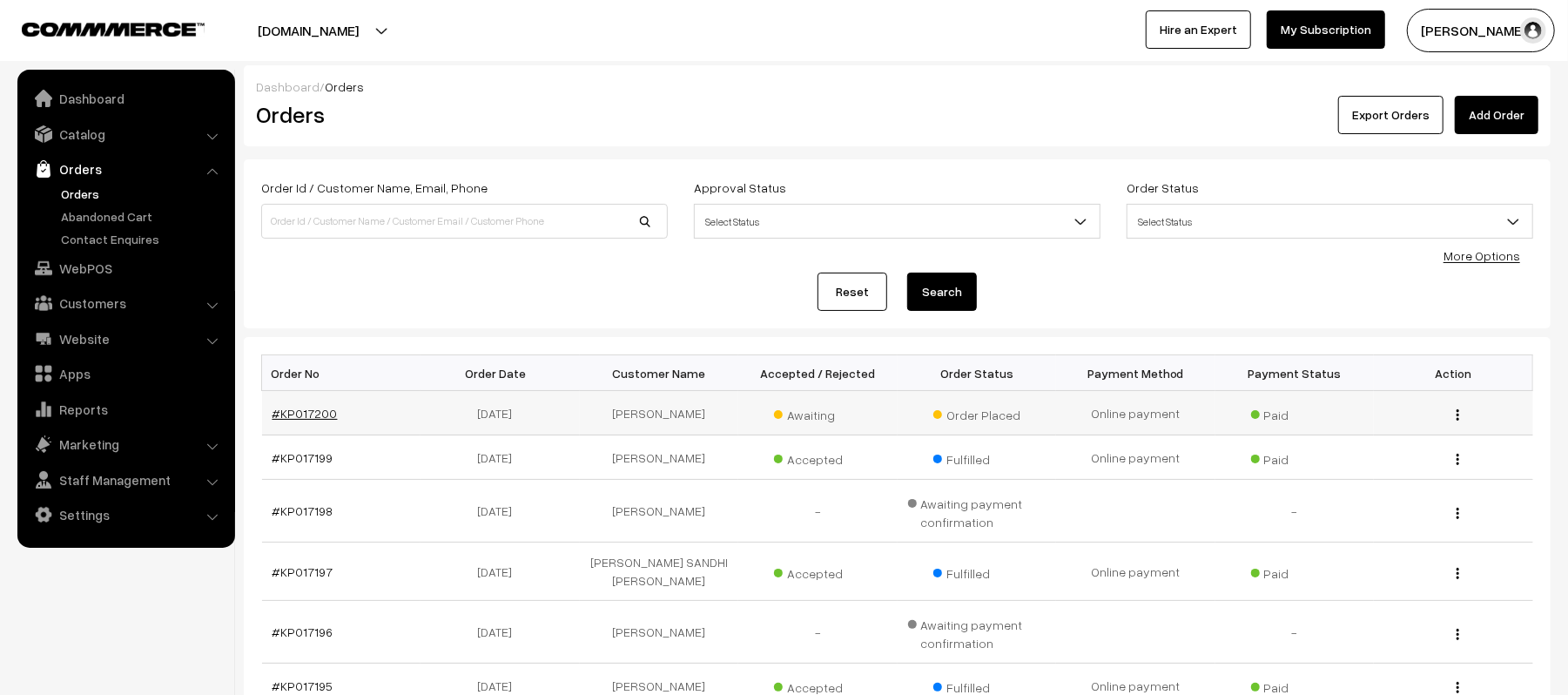
click at [311, 416] on link "#KP017200" at bounding box center [305, 413] width 65 height 15
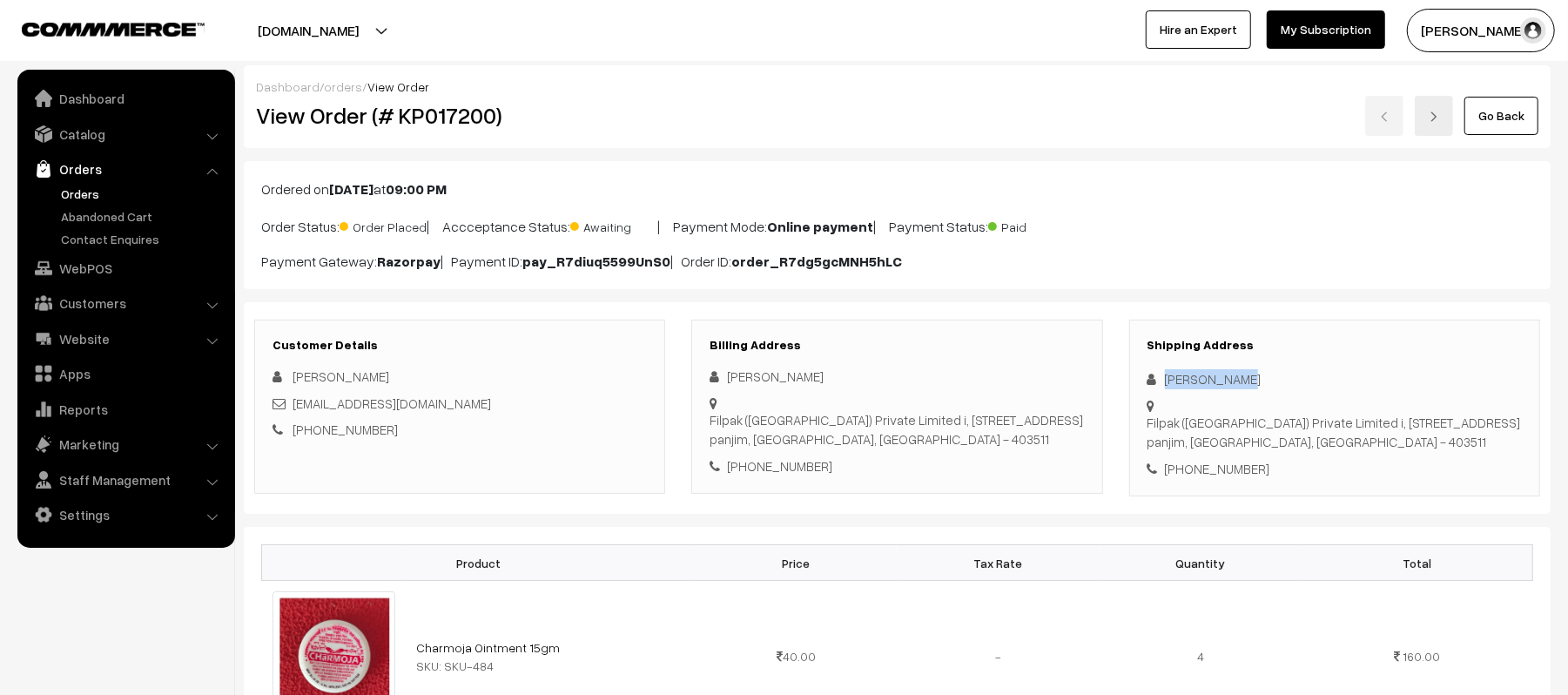
drag, startPoint x: 1240, startPoint y: 380, endPoint x: 1154, endPoint y: 380, distance: 86.0
click at [1154, 380] on div "[PERSON_NAME]" at bounding box center [1335, 379] width 374 height 20
copy div "[PERSON_NAME]"
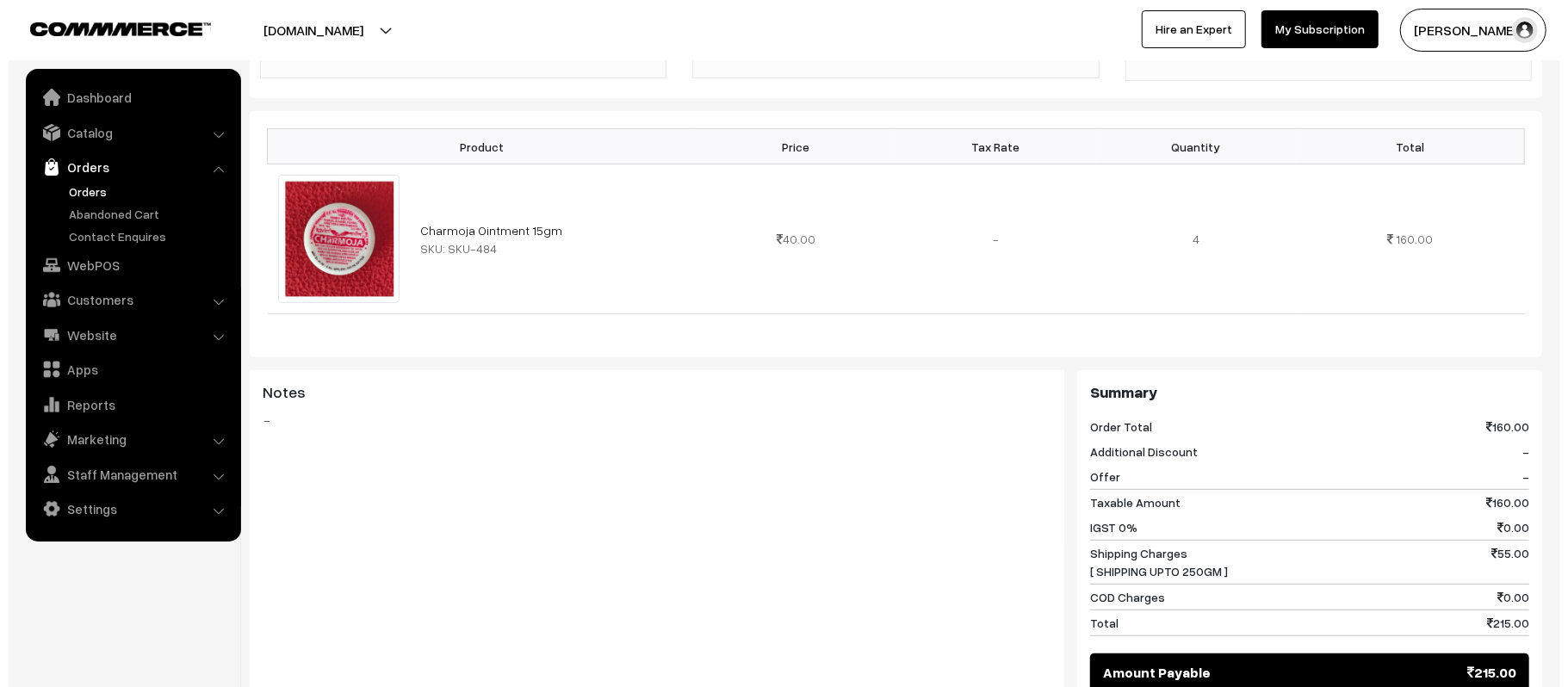
scroll to position [747, 0]
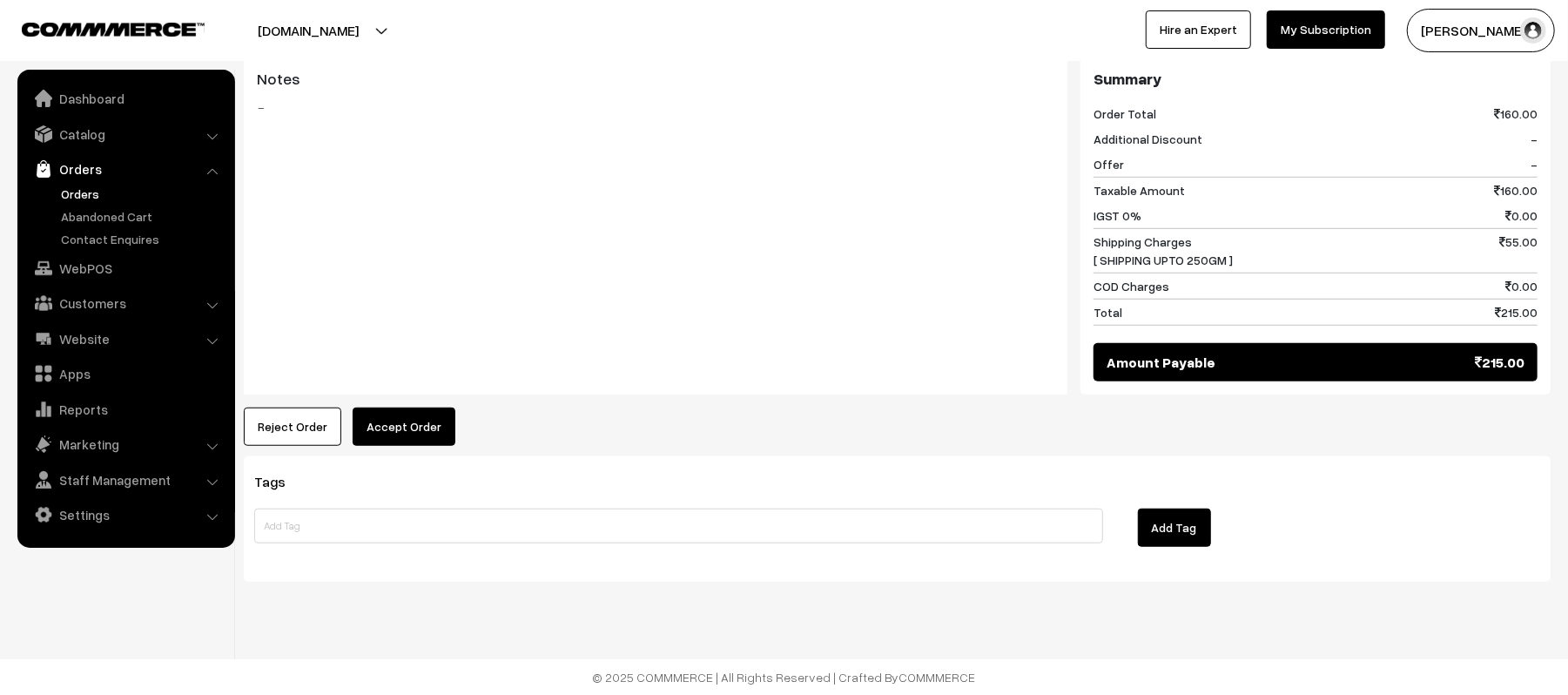
click at [374, 426] on button "Accept Order" at bounding box center [403, 427] width 103 height 39
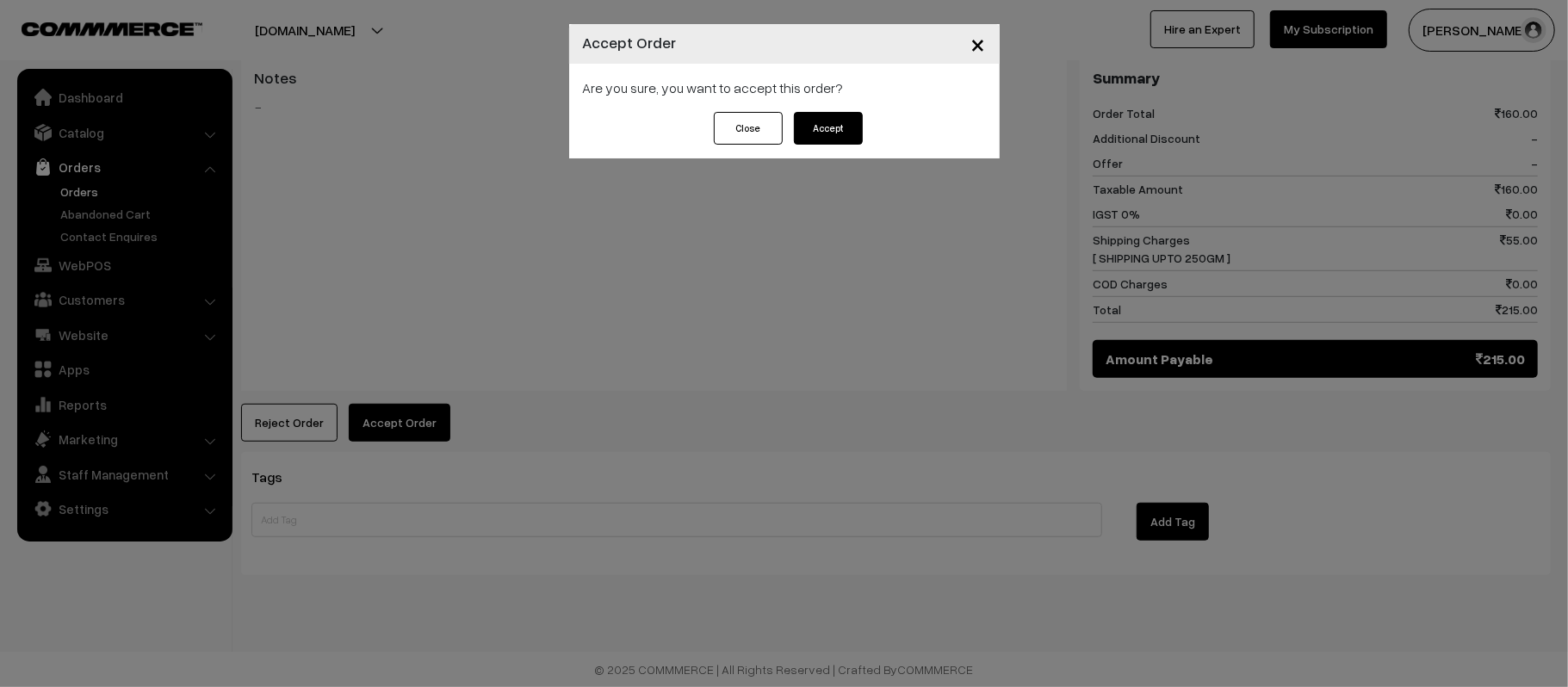
click at [817, 129] on button "Accept" at bounding box center [828, 129] width 69 height 33
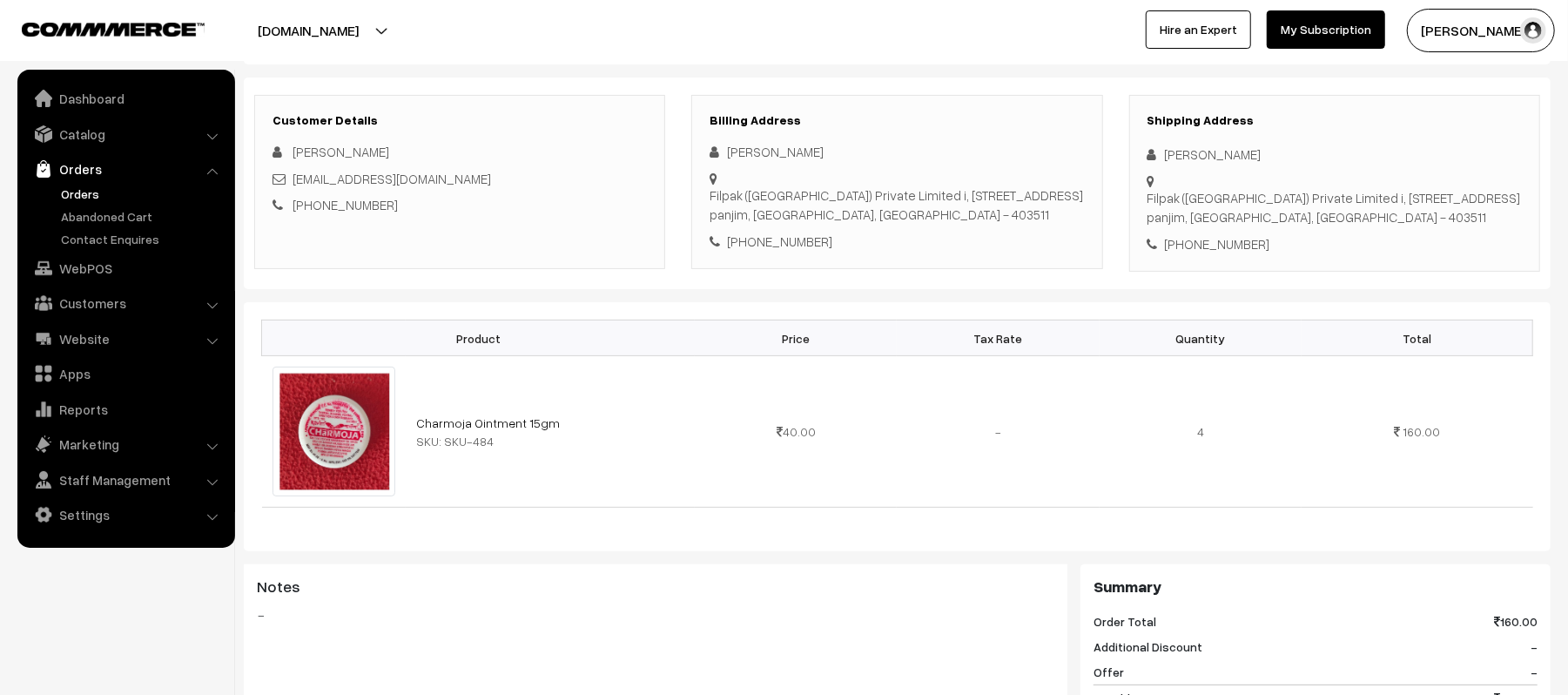
scroll to position [929, 0]
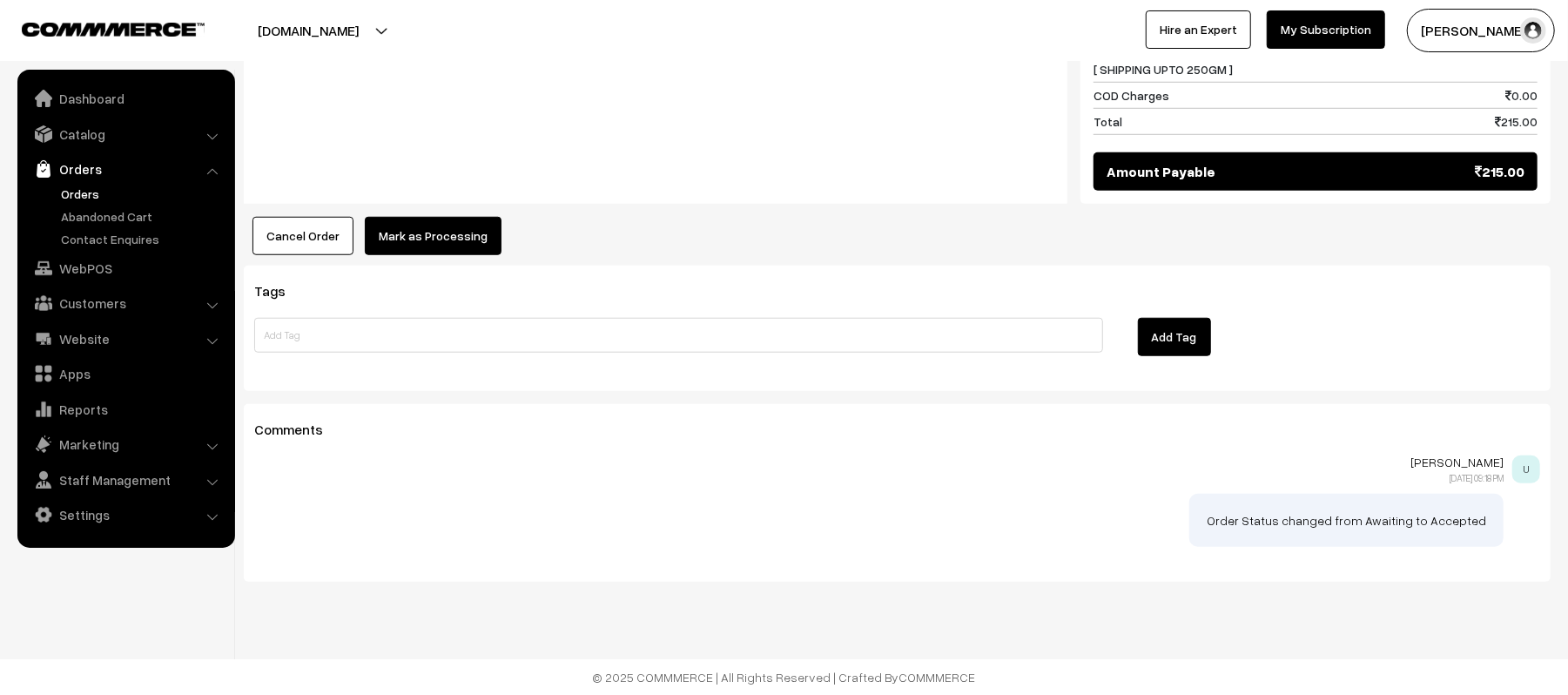
click at [466, 202] on div "Notes -" at bounding box center [656, 35] width 824 height 339
click at [461, 255] on button "Mark as Processing" at bounding box center [433, 236] width 137 height 39
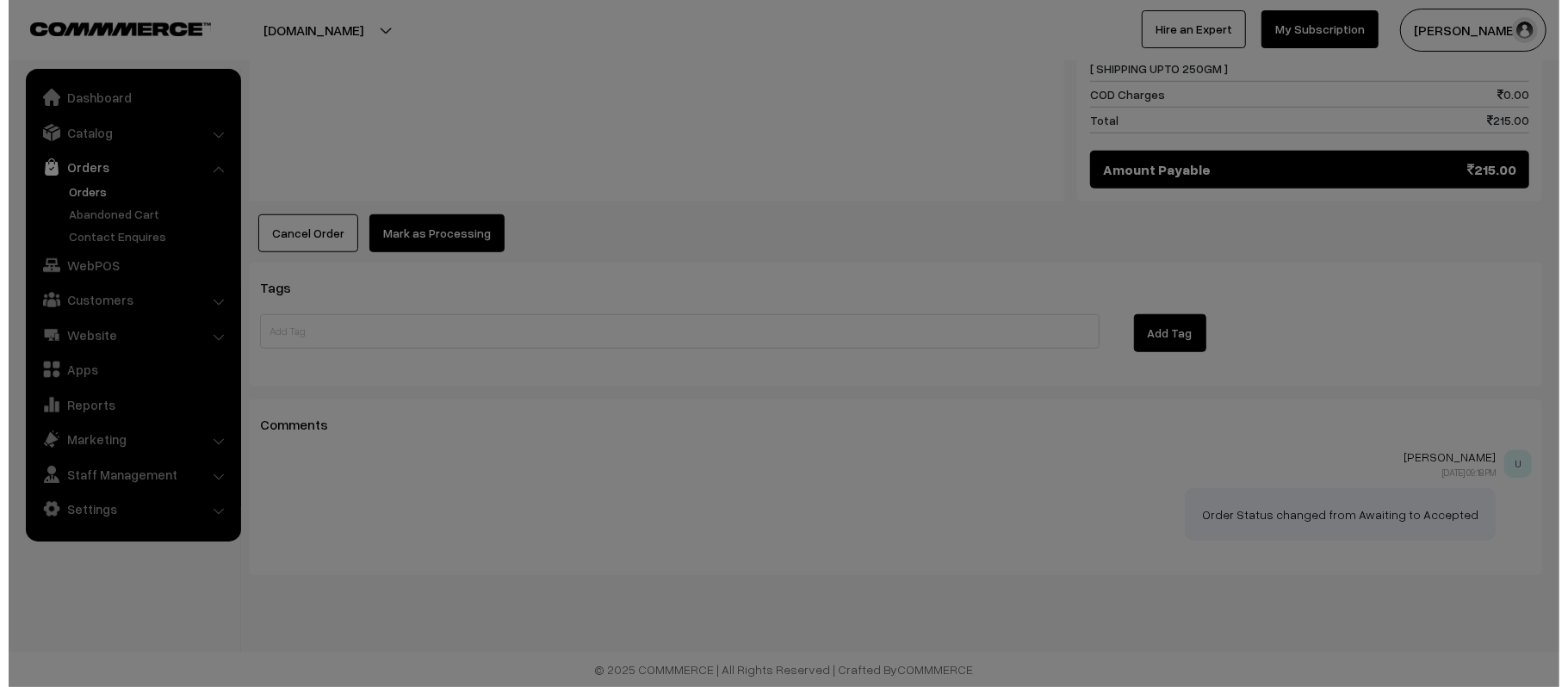
scroll to position [921, 0]
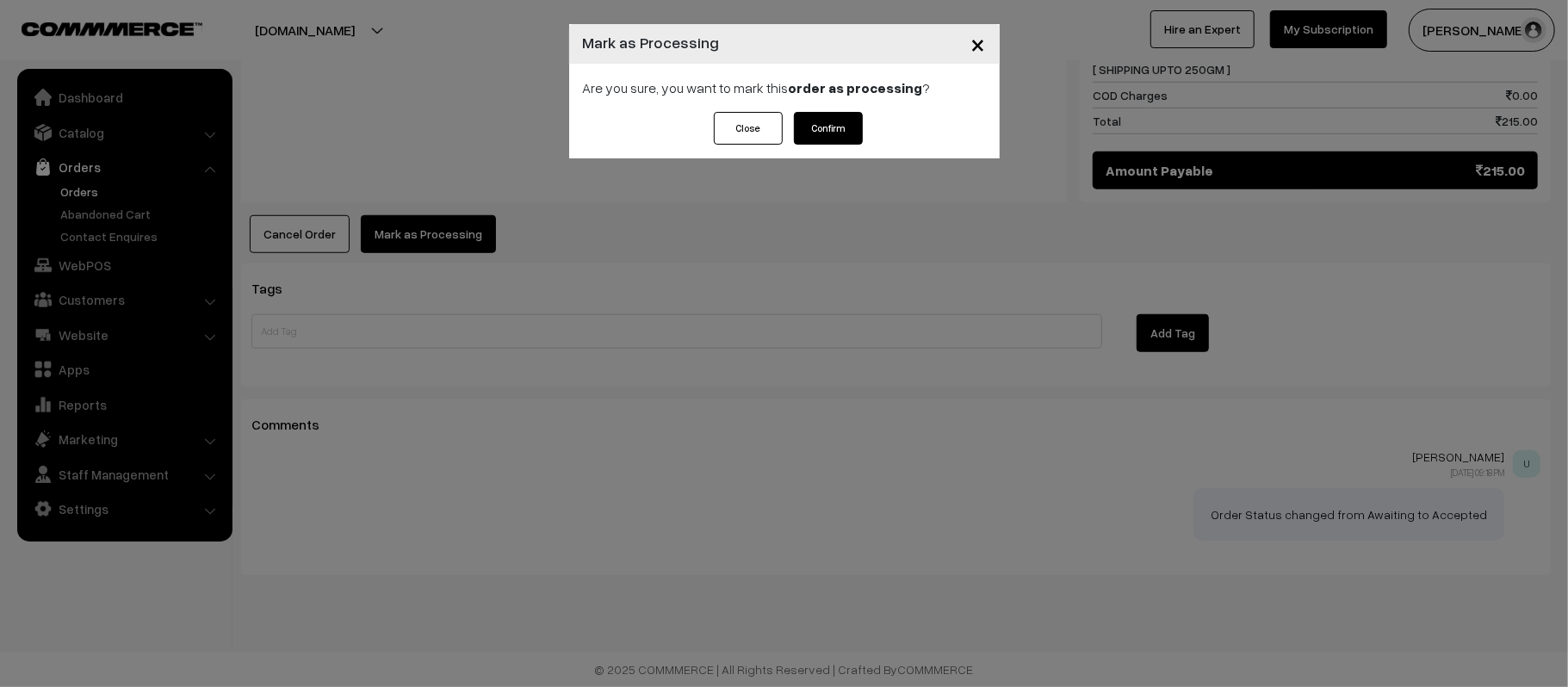
click at [814, 119] on button "Confirm" at bounding box center [828, 129] width 69 height 33
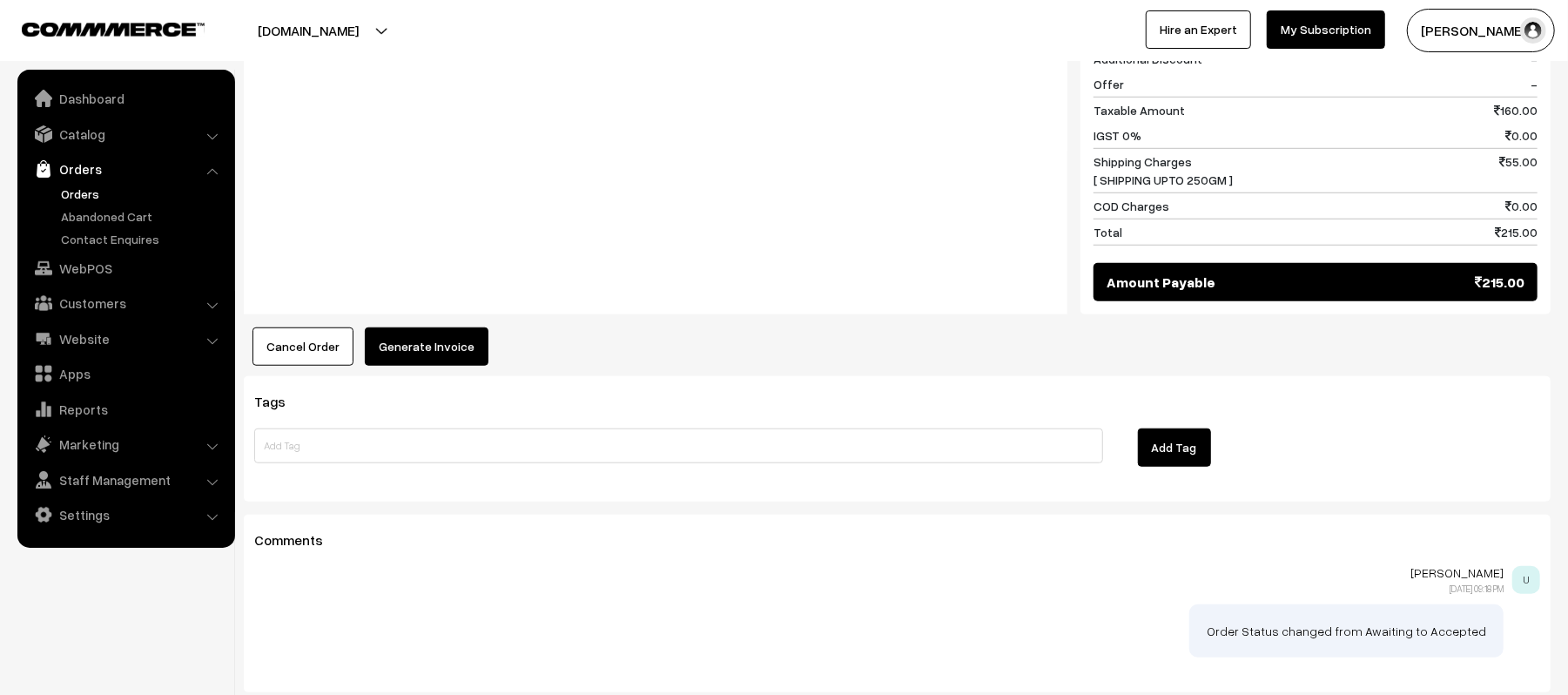
click at [450, 366] on button "Generate Invoice" at bounding box center [426, 347] width 124 height 39
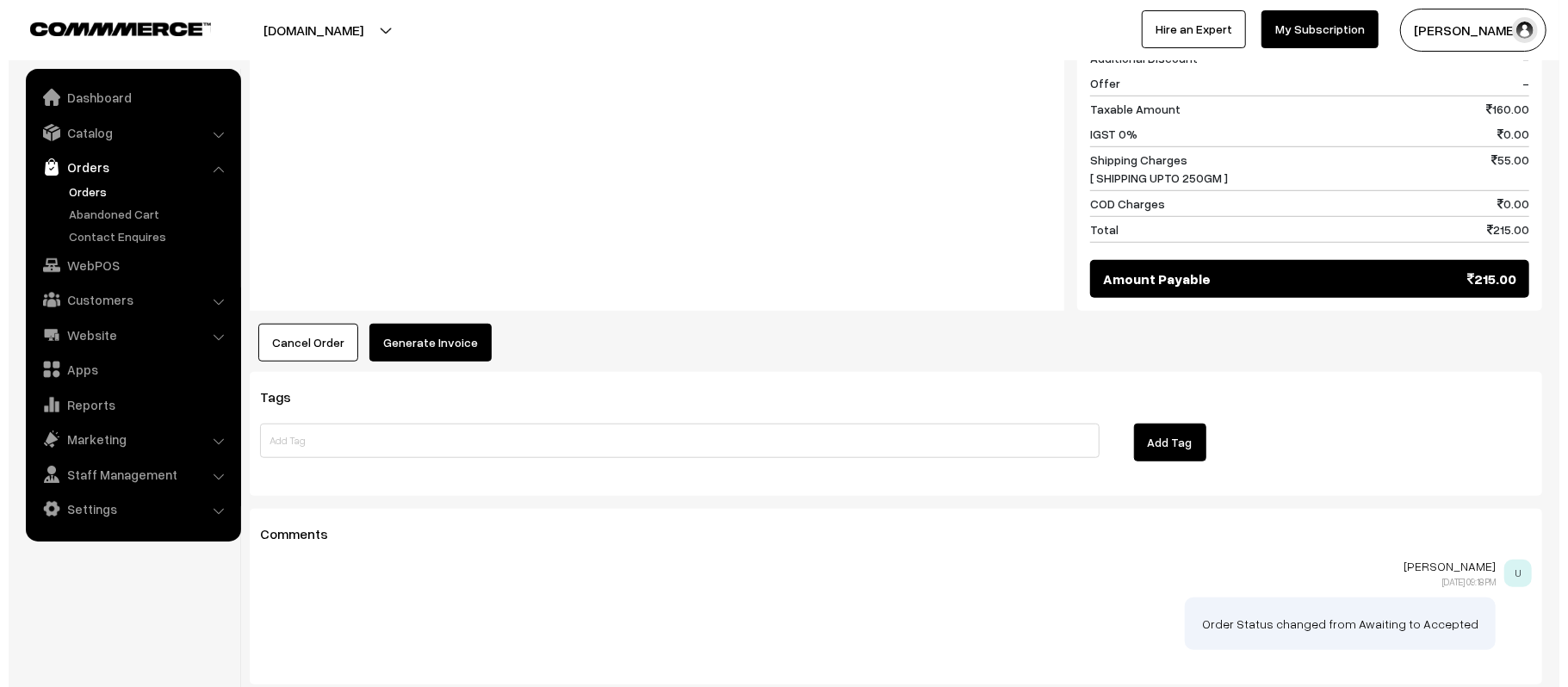
scroll to position [806, 0]
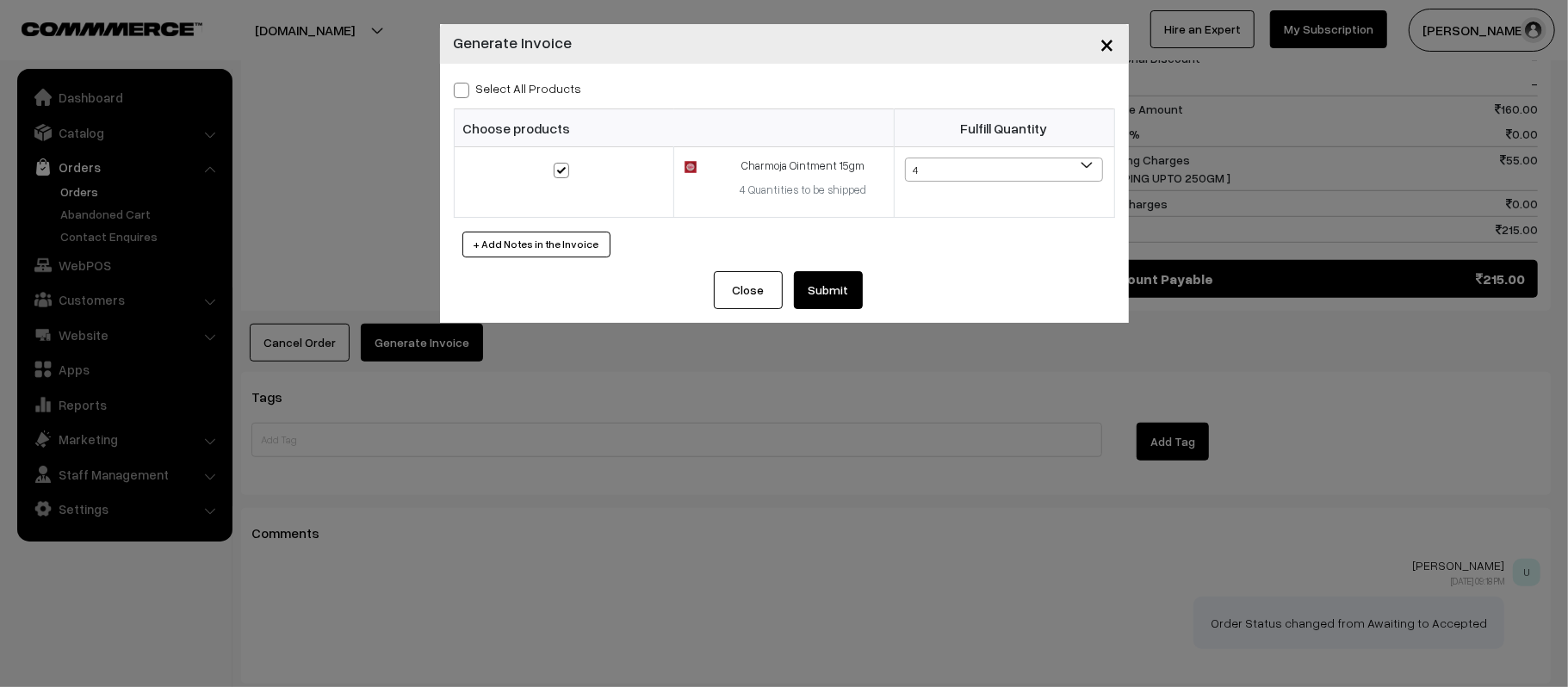
click at [834, 301] on button "Submit" at bounding box center [828, 290] width 69 height 38
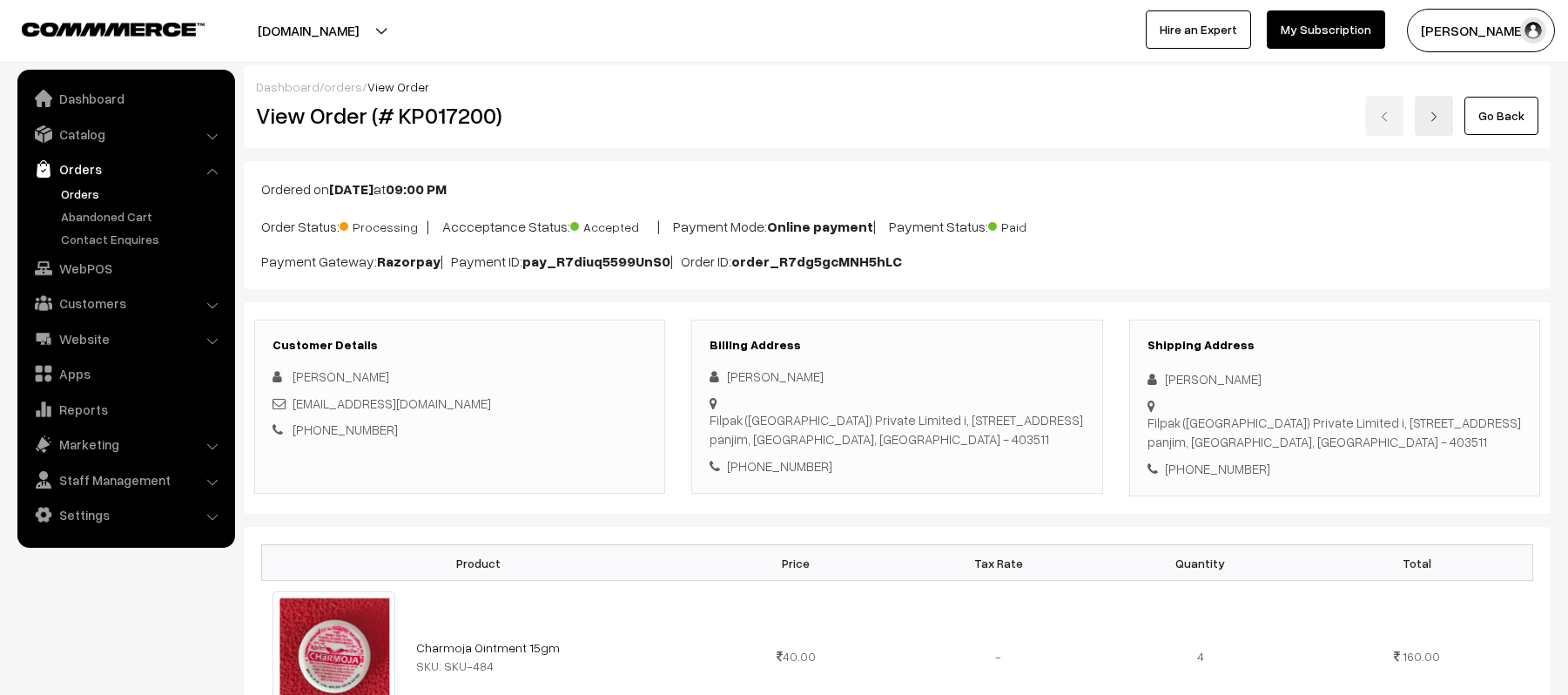
scroll to position [1161, 0]
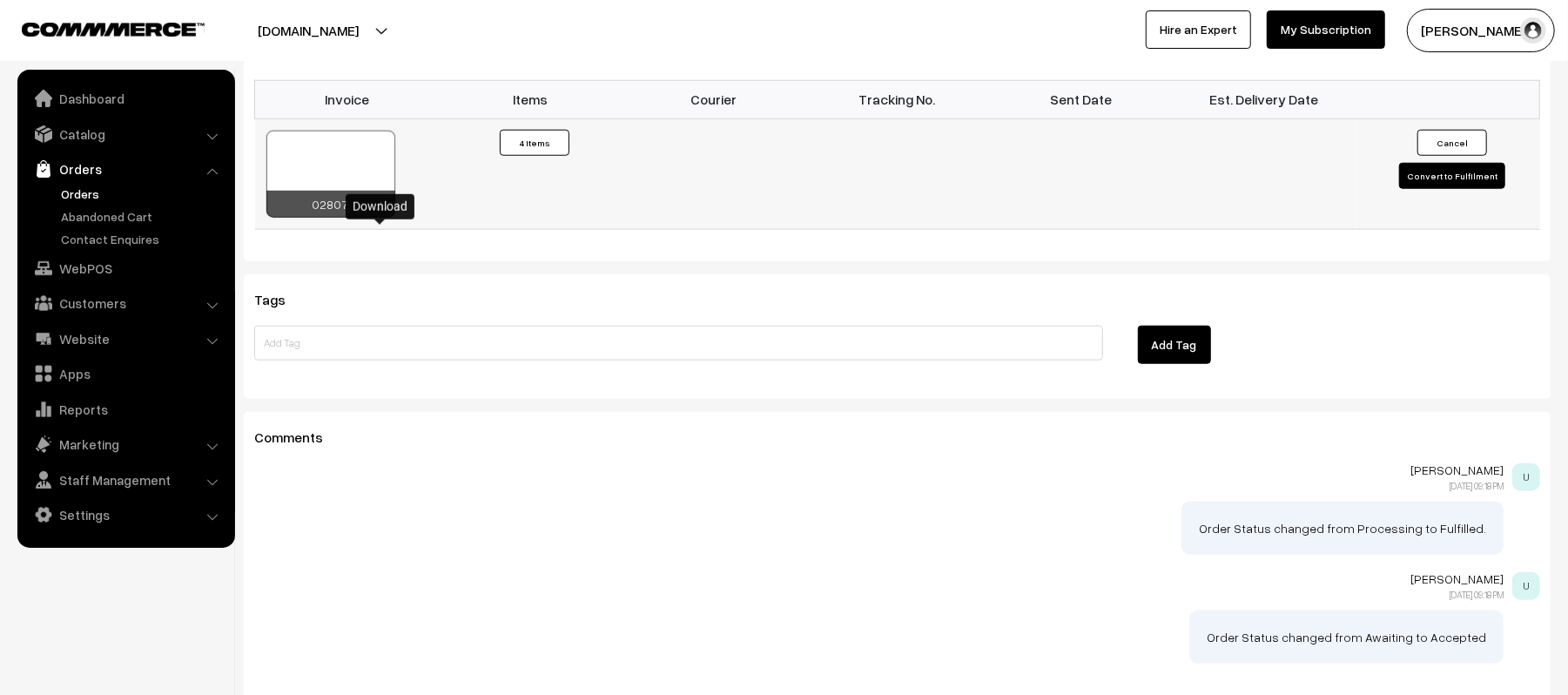
click at [383, 213] on icon at bounding box center [381, 206] width 11 height 11
click at [488, 477] on div "Comments Utkarsh Gupta 20-08-2025 09:18 PM U Order Status changed from Processi…" at bounding box center [898, 555] width 1307 height 286
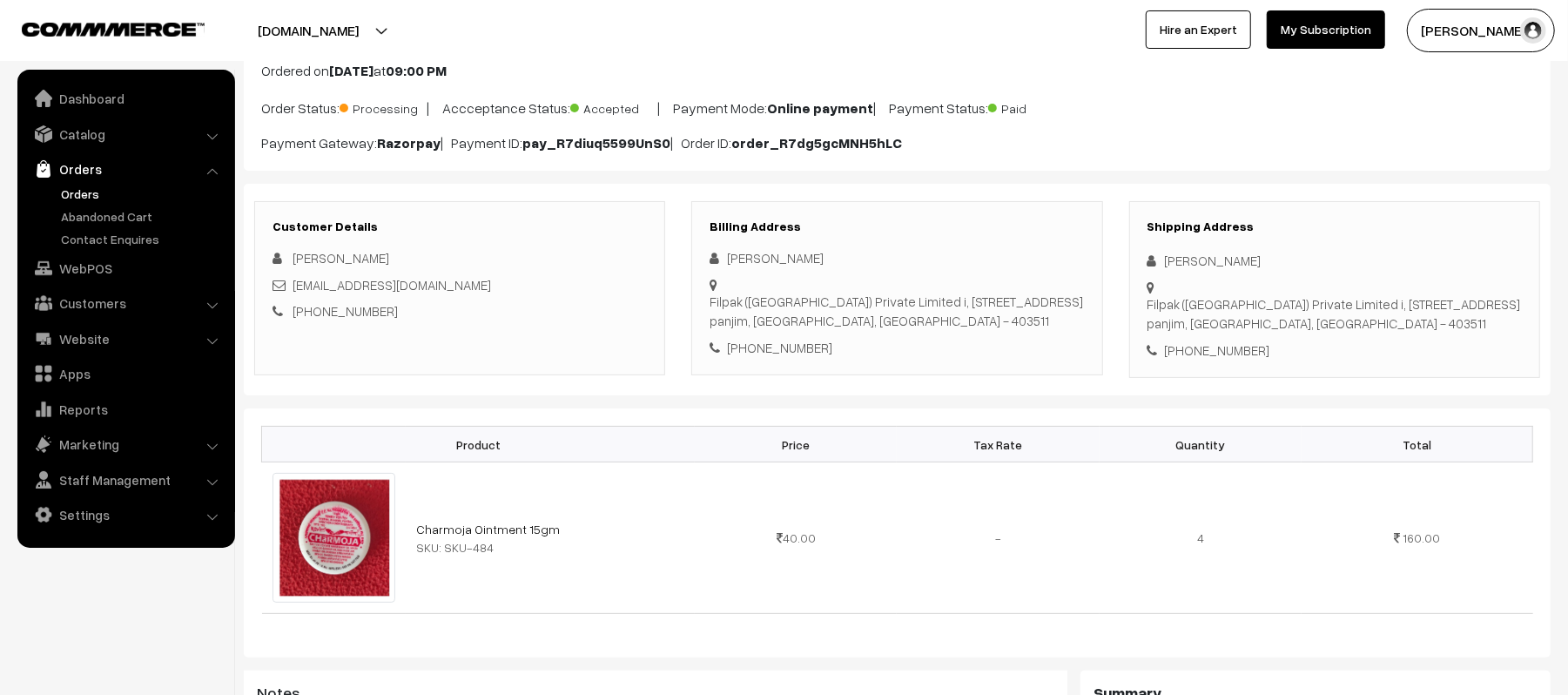
scroll to position [0, 0]
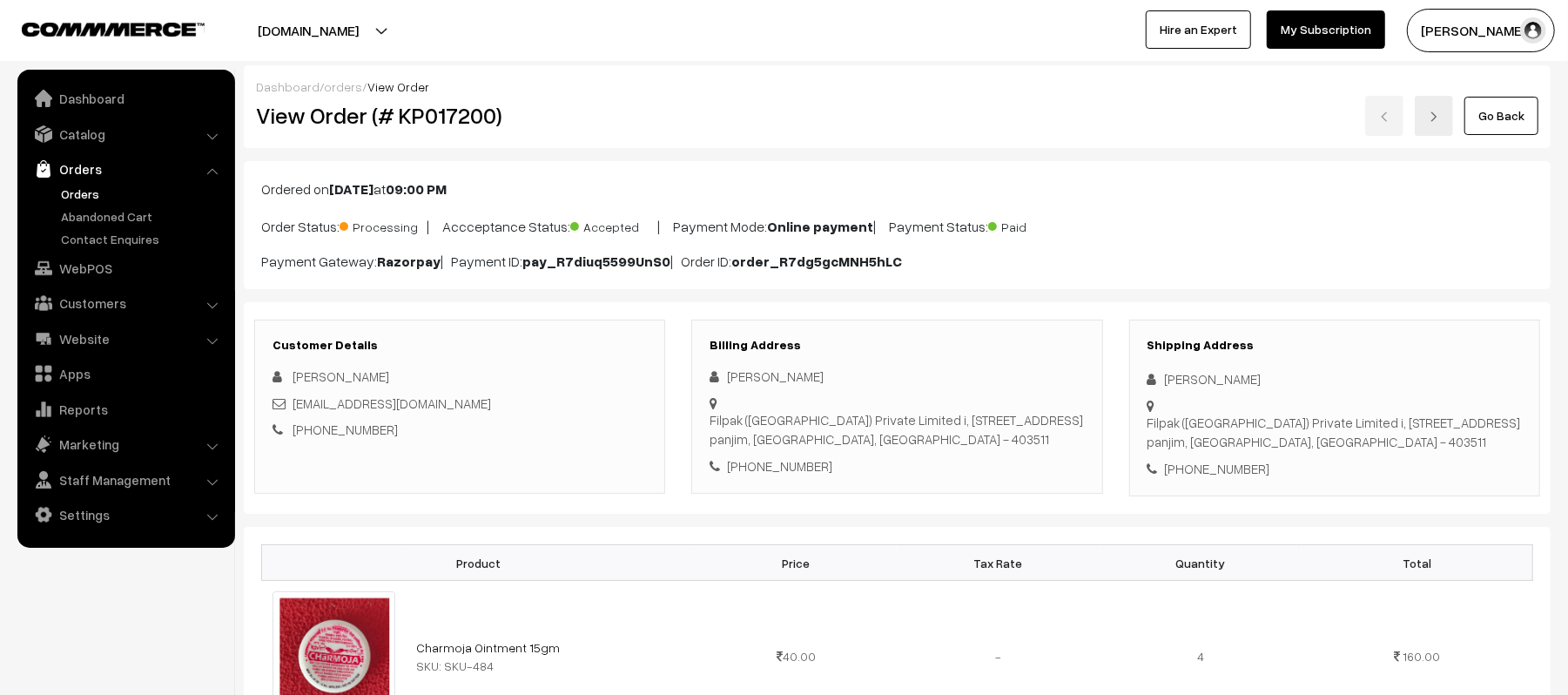
click at [1225, 479] on div "+91 8329805516" at bounding box center [1335, 468] width 374 height 20
copy div "8329805516"
drag, startPoint x: 465, startPoint y: 402, endPoint x: 296, endPoint y: 411, distance: 169.2
click at [296, 411] on div "mkumar4886@gmail.com" at bounding box center [459, 403] width 374 height 20
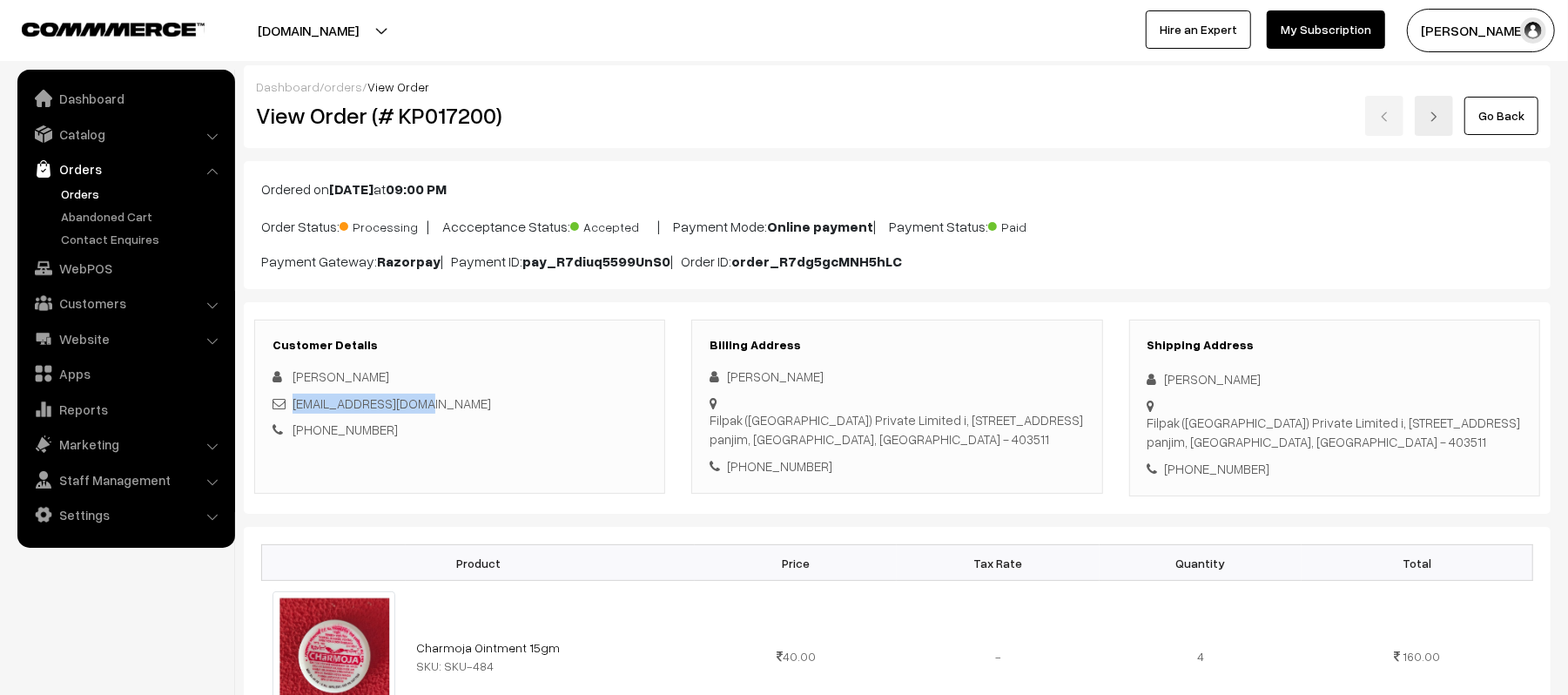
copy link "mkumar4886@gmail.com"
drag, startPoint x: 1150, startPoint y: 426, endPoint x: 1329, endPoint y: 467, distance: 183.6
click at [1329, 452] on div "Filpak (India) Private Limited i, 46/47 Pilerne Industrial Estate, Saligao, Bar…" at bounding box center [1334, 432] width 373 height 40
copy div "Filpak (India) Private Limited i, 46/47 Pilerne Industrial Estate, Saligao, Bar…"
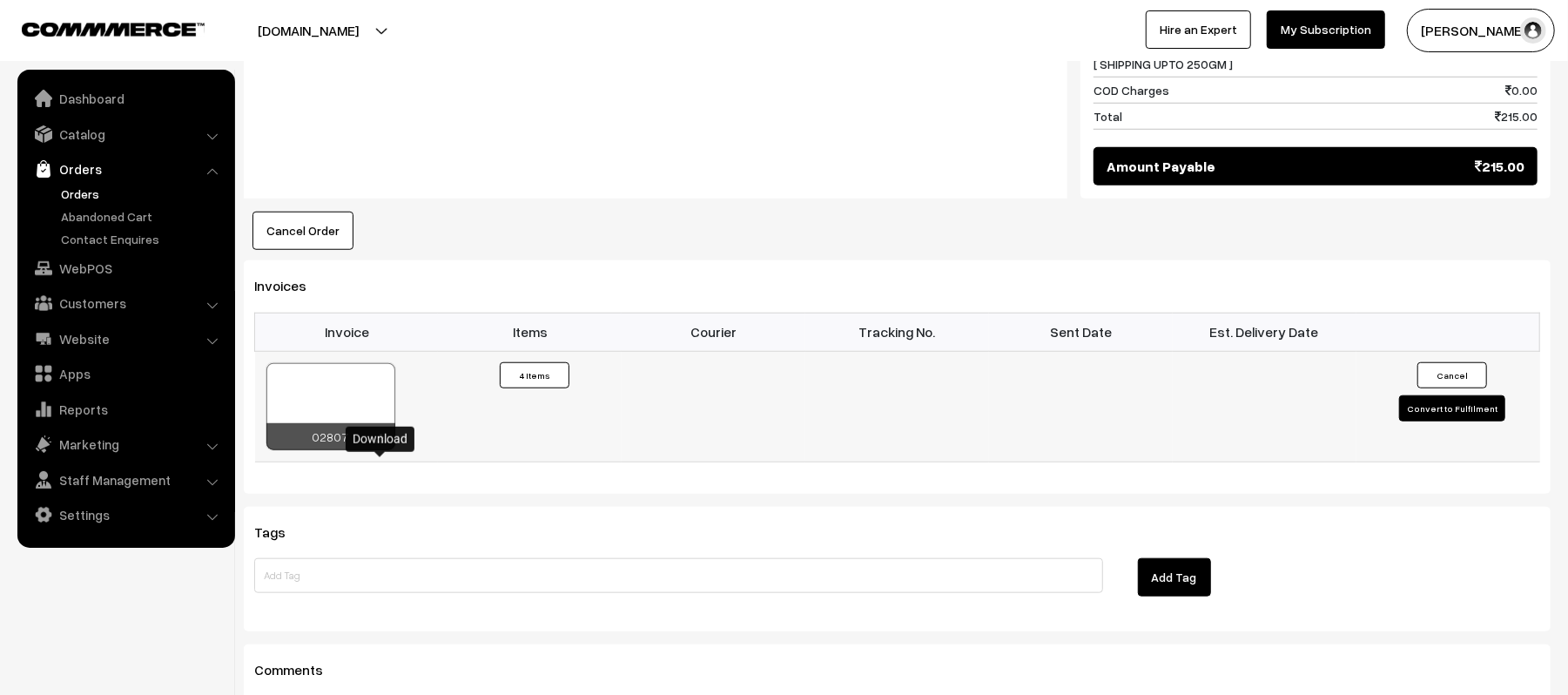
click at [379, 446] on link at bounding box center [381, 439] width 11 height 14
click at [676, 183] on div "Notes -" at bounding box center [656, 30] width 824 height 339
click at [496, 122] on div "Notes -" at bounding box center [656, 30] width 824 height 339
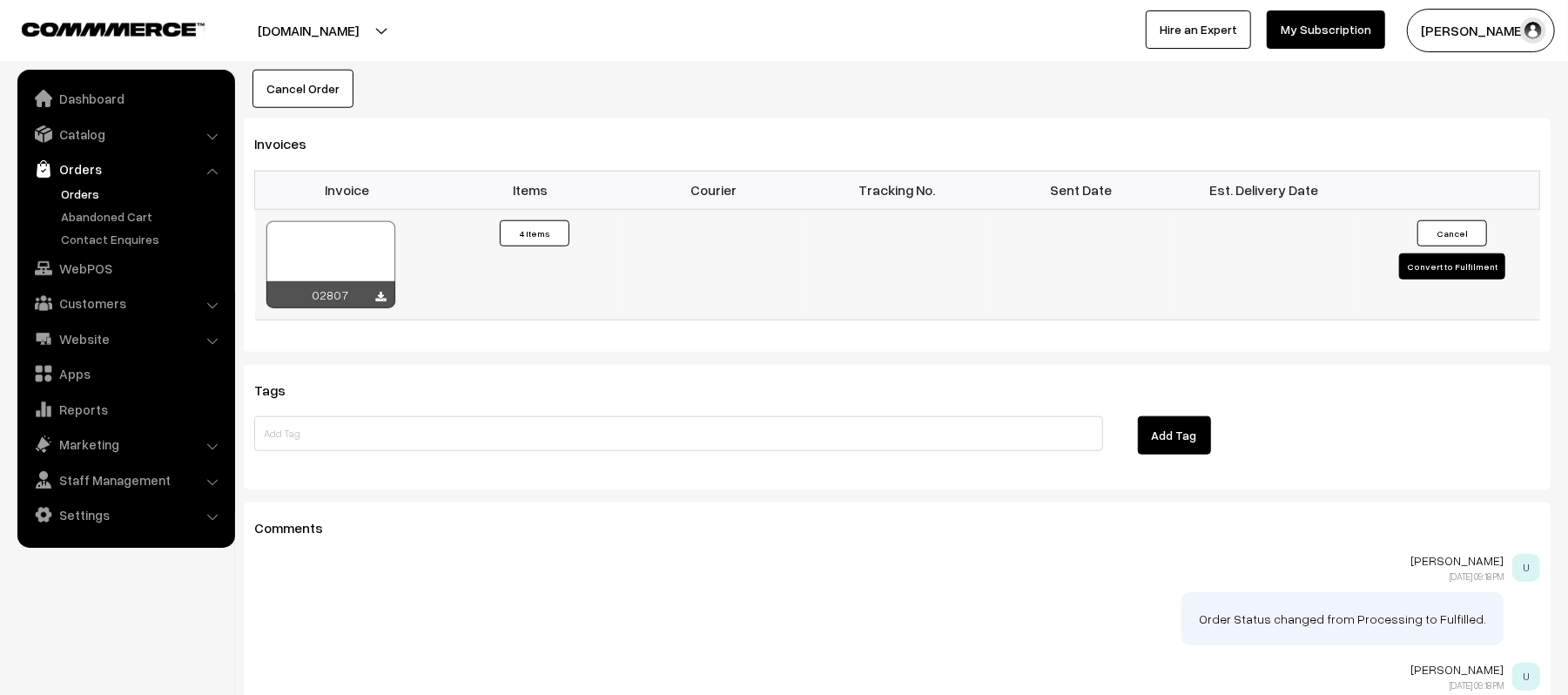
click at [1484, 279] on button "Convert to Fulfilment" at bounding box center [1452, 266] width 106 height 26
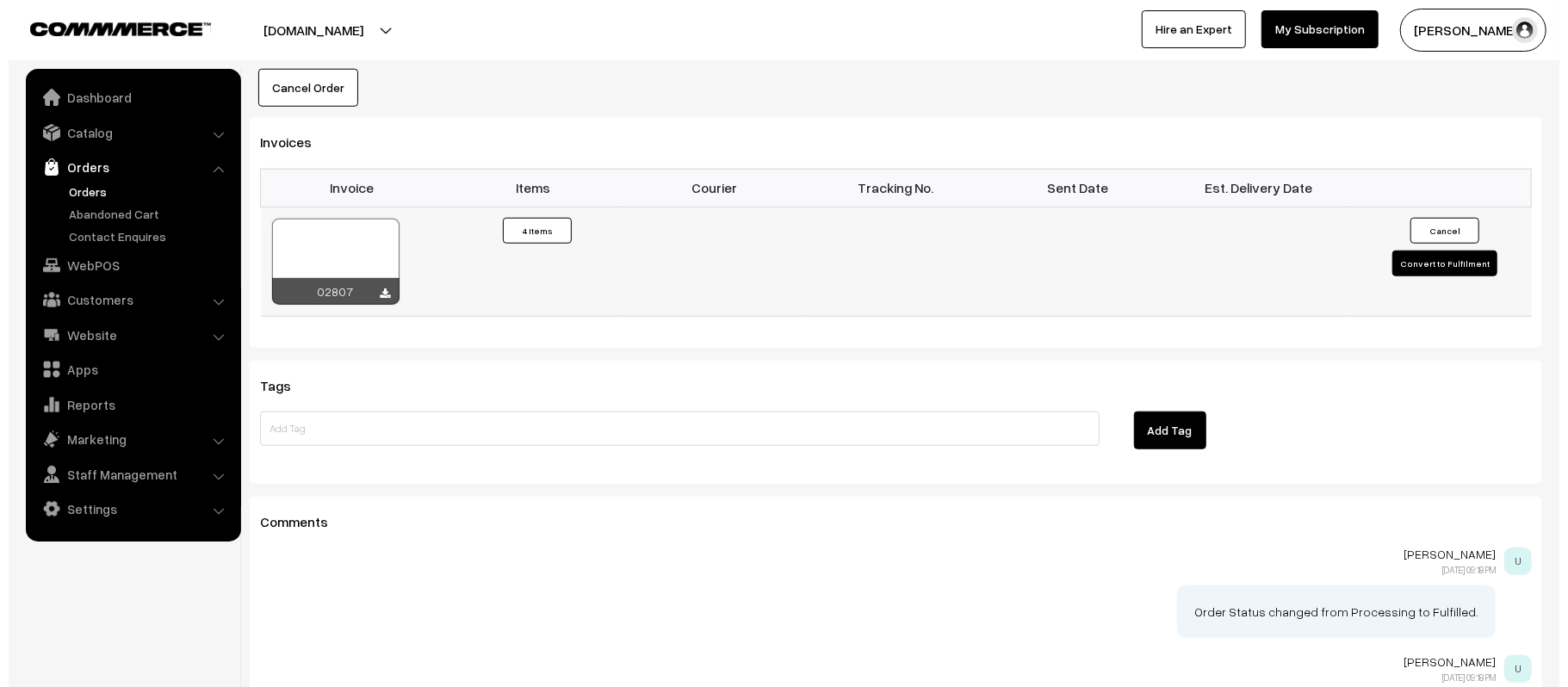
scroll to position [1060, 0]
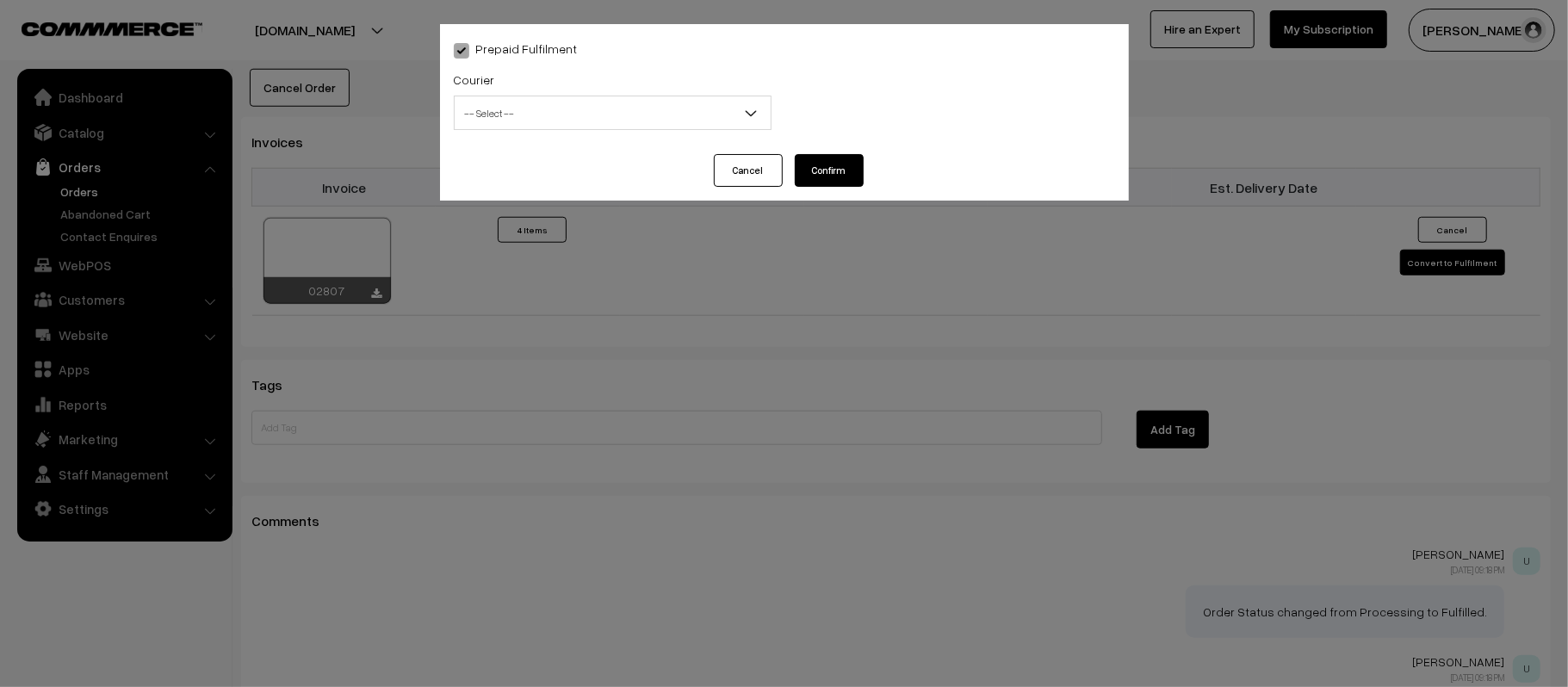
click at [604, 108] on span "-- Select --" at bounding box center [612, 113] width 316 height 30
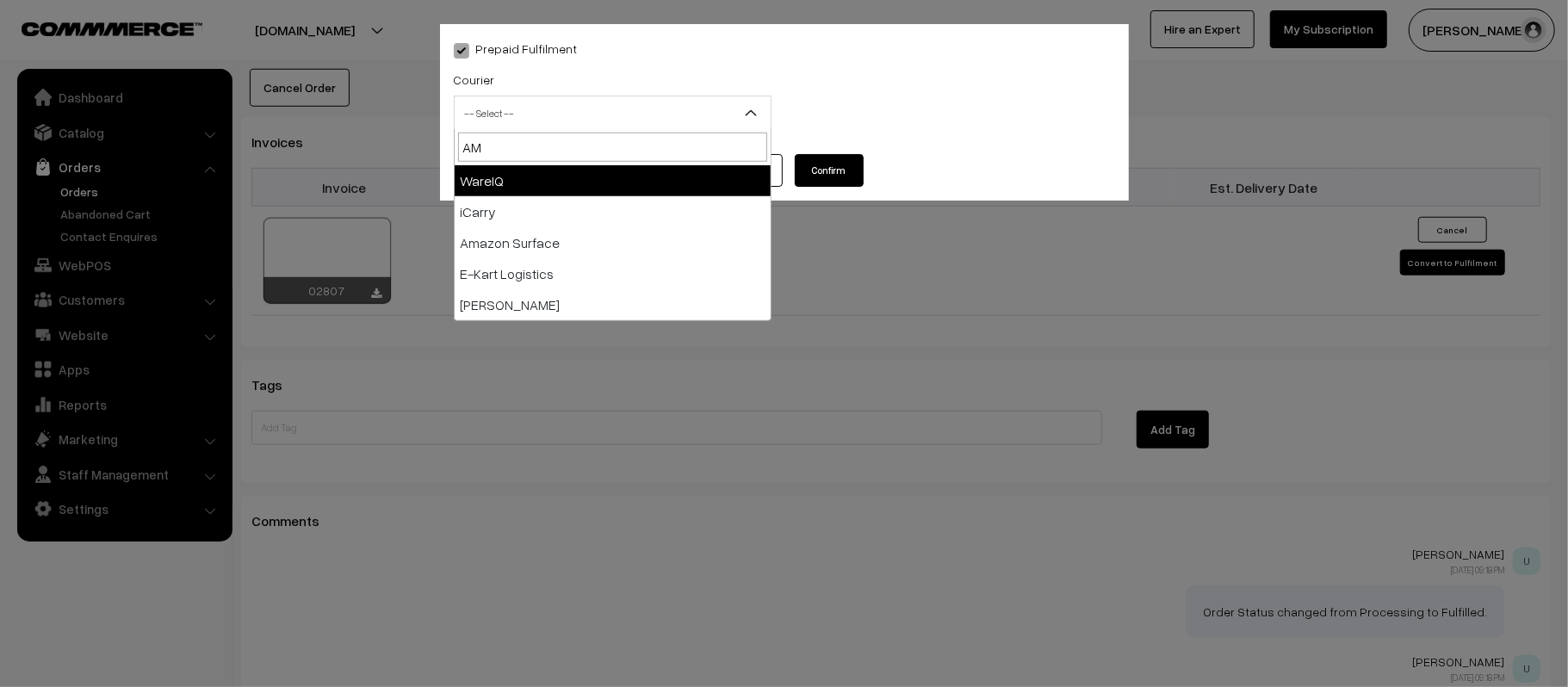
type input "AMA"
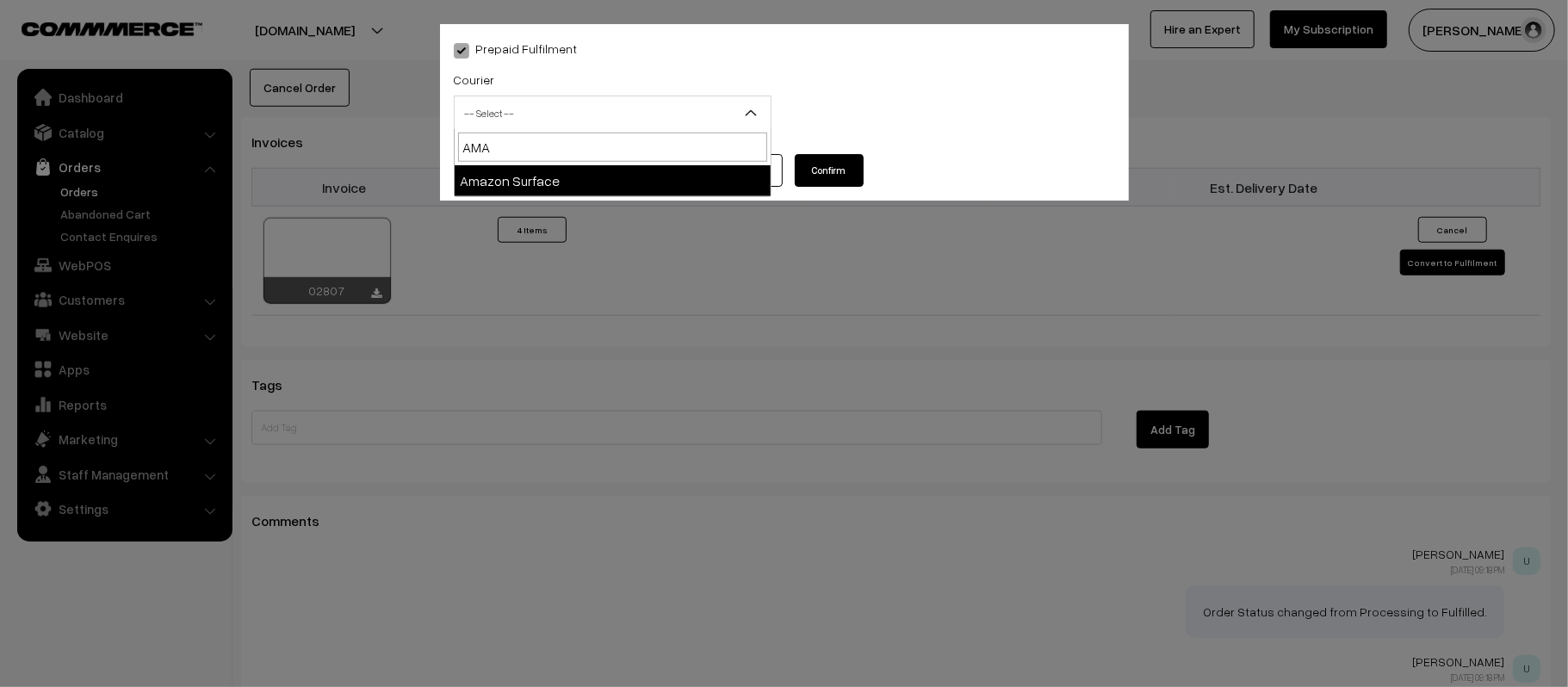
select select "5"
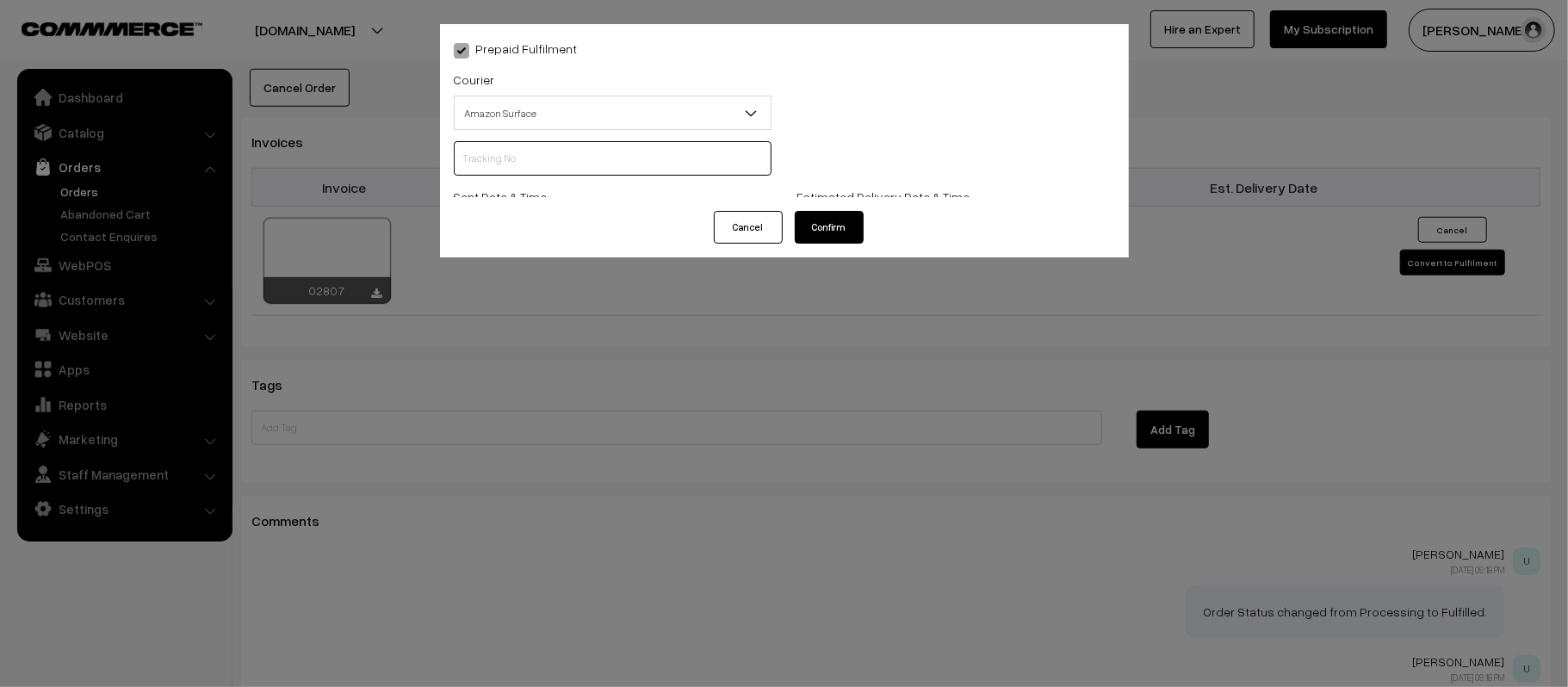
scroll to position [0, 0]
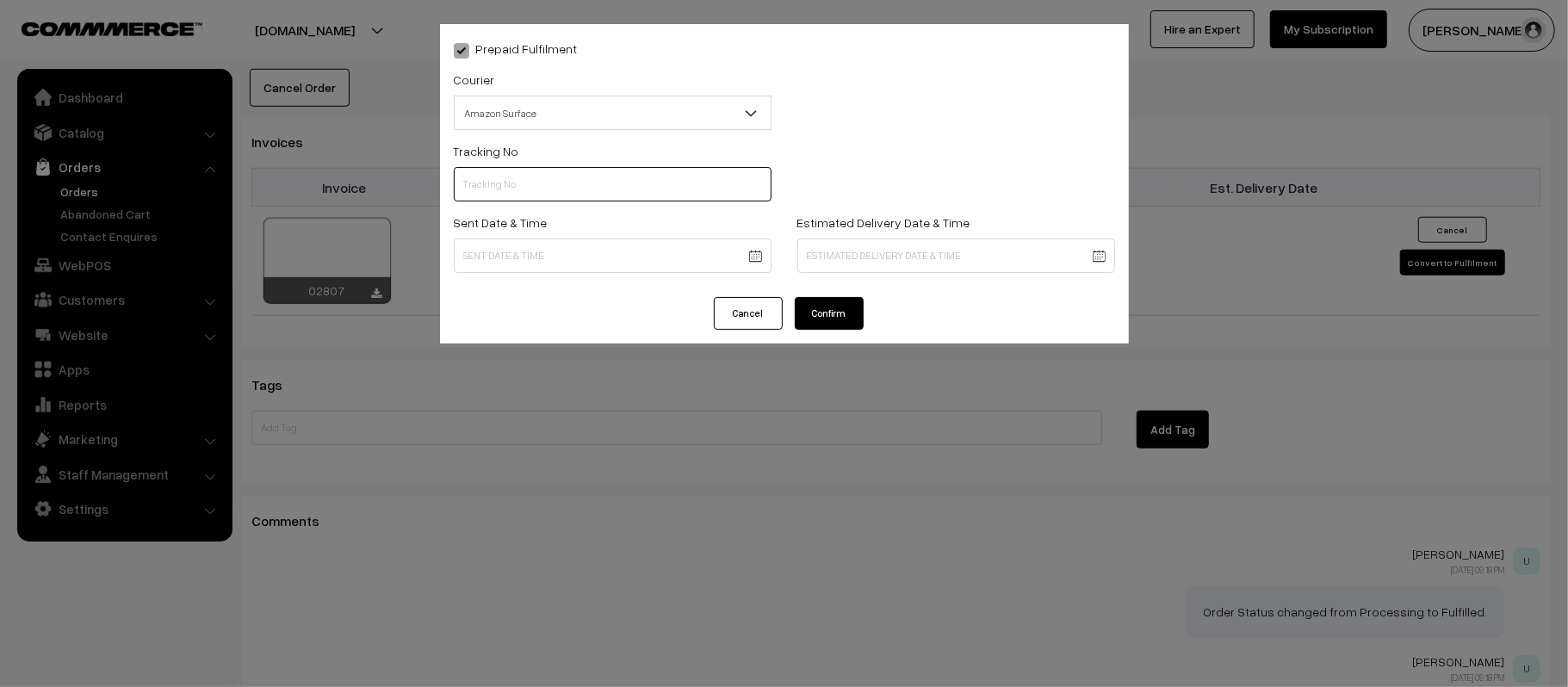
paste input "362910434383"
type input "362910434383"
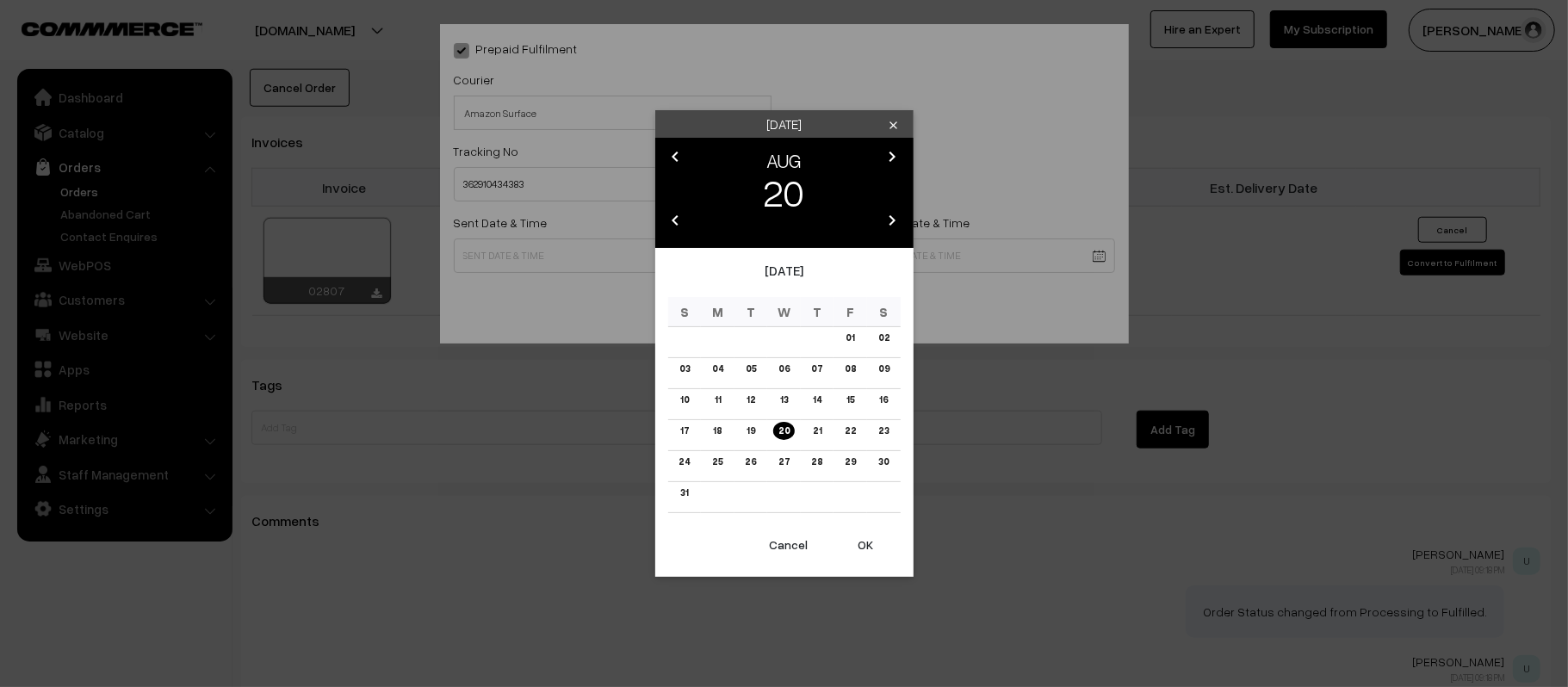
click at [817, 436] on link "21" at bounding box center [817, 431] width 19 height 18
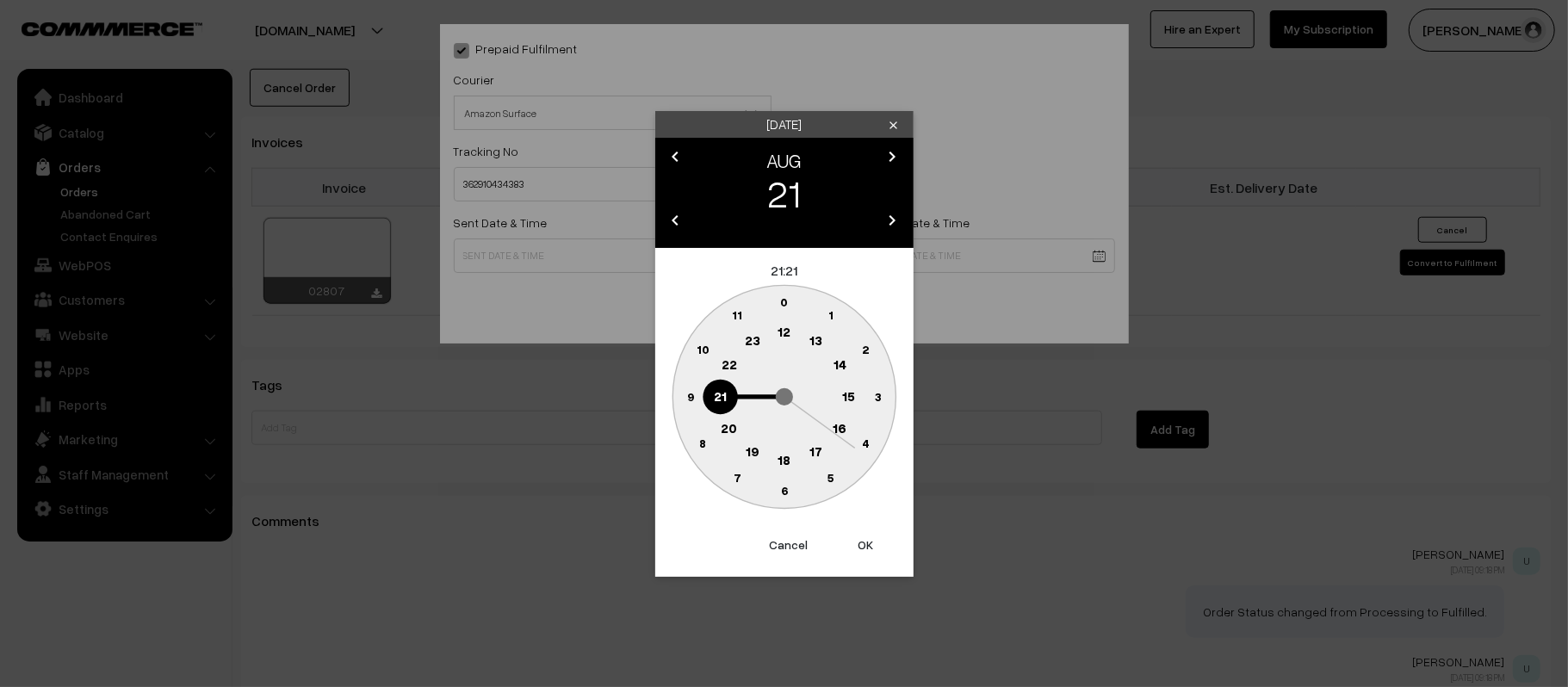
click at [783, 325] on text "12" at bounding box center [784, 332] width 13 height 16
click at [696, 400] on text "45" at bounding box center [690, 395] width 15 height 15
type input "21-08-2025 12:45"
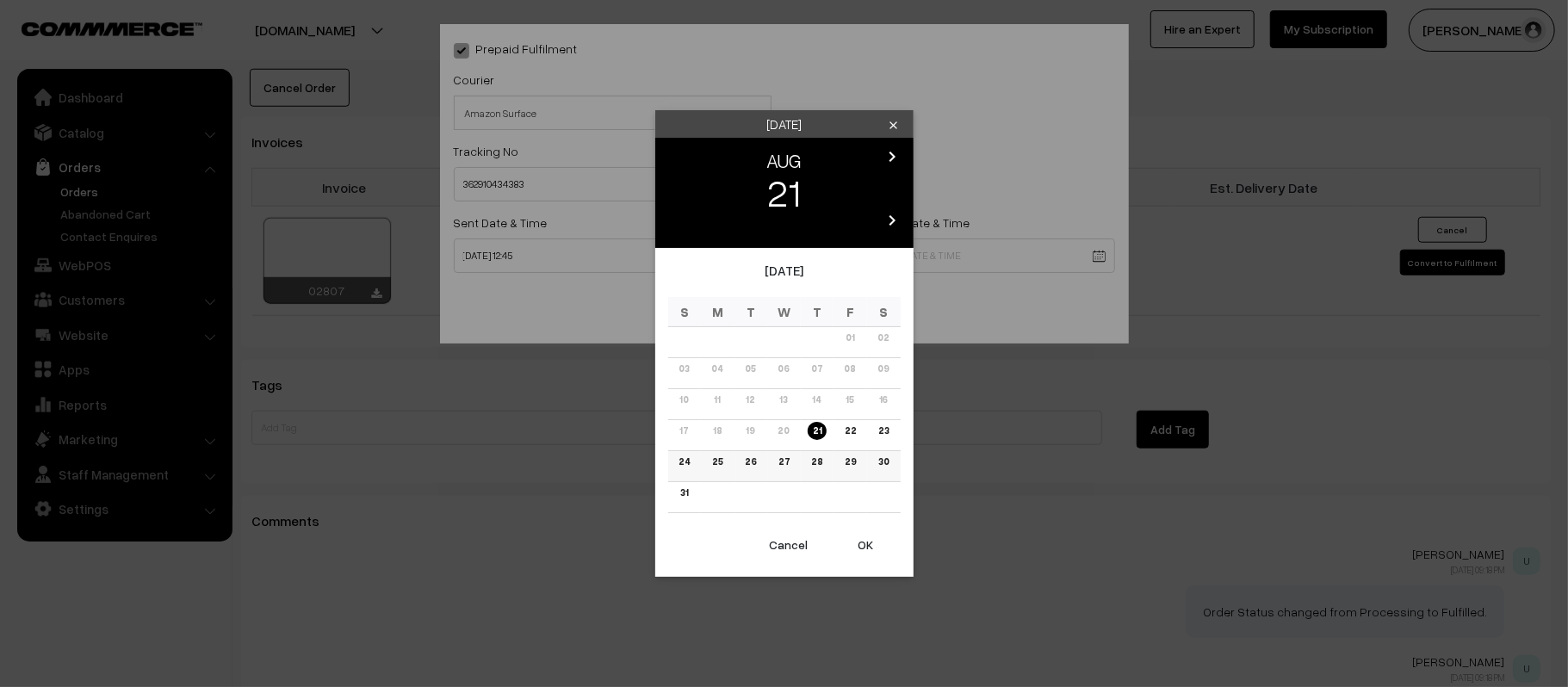
click at [756, 459] on link "26" at bounding box center [751, 461] width 22 height 18
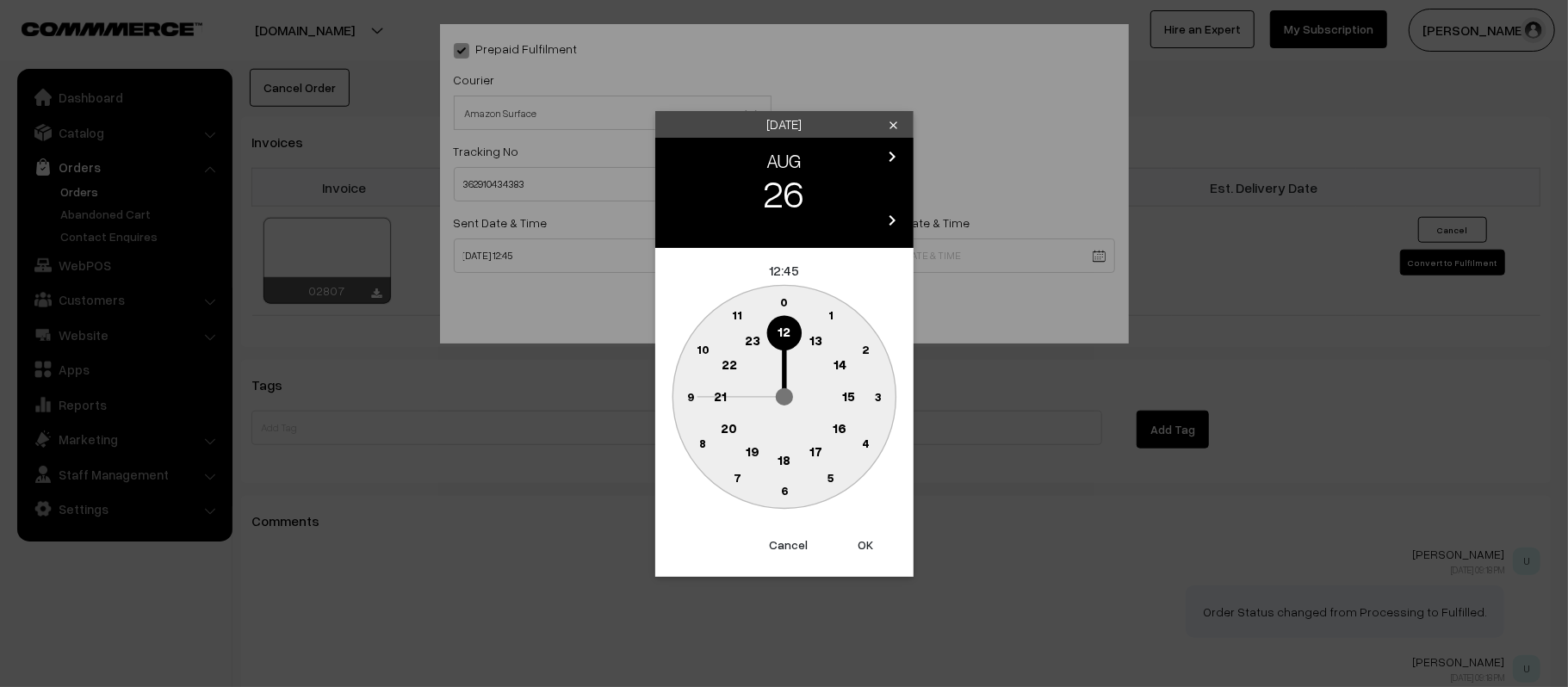
click at [720, 401] on text "21" at bounding box center [720, 395] width 13 height 16
click at [780, 486] on text "30" at bounding box center [784, 490] width 15 height 15
type input "26-08-2025 21:30"
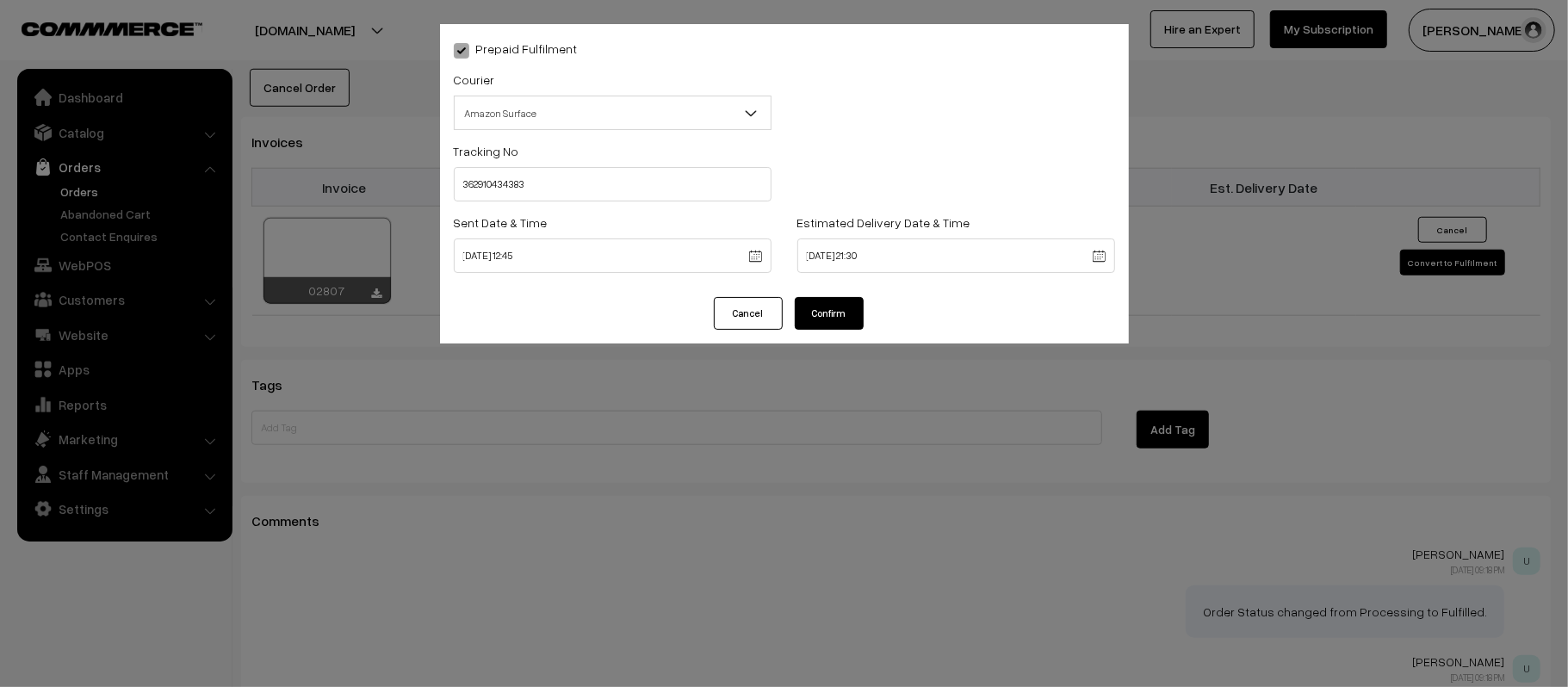
click at [830, 318] on button "Confirm" at bounding box center [829, 314] width 69 height 33
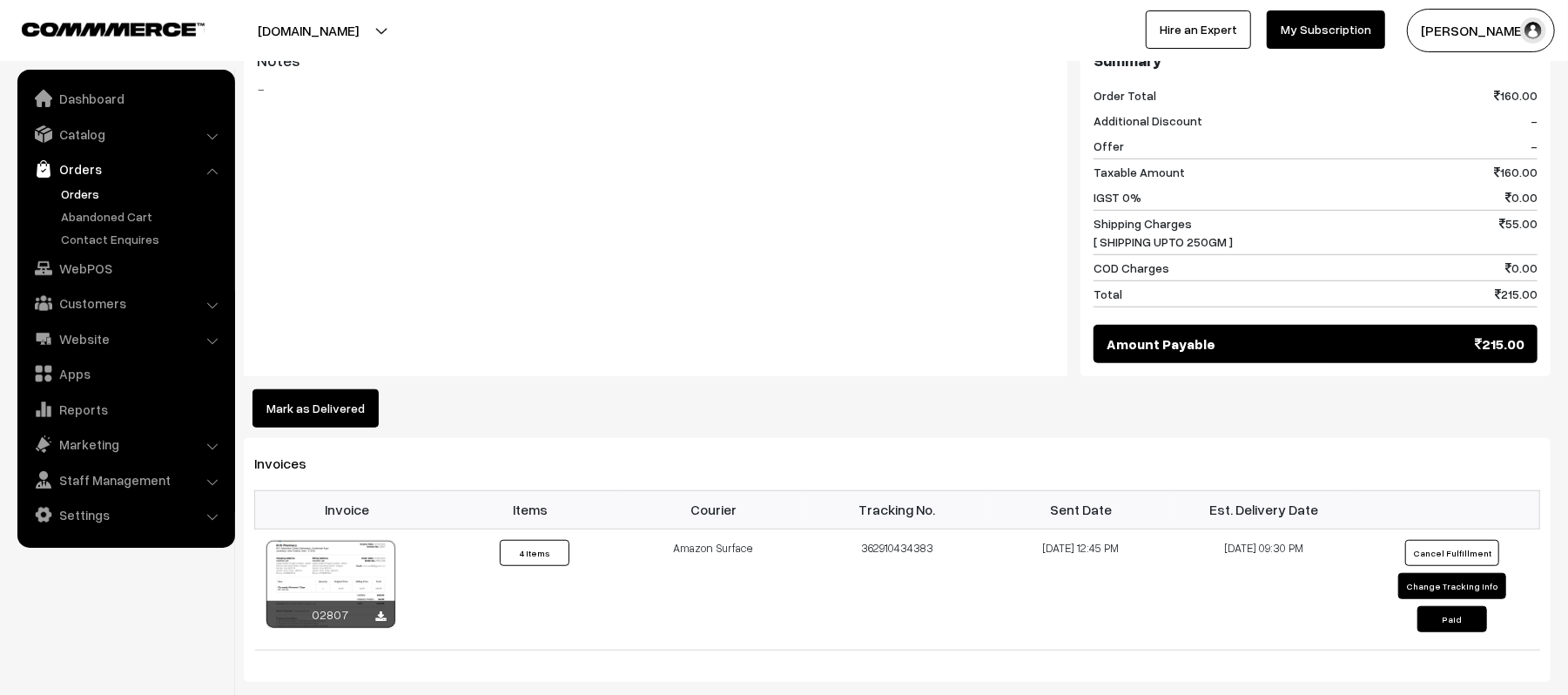
scroll to position [257, 0]
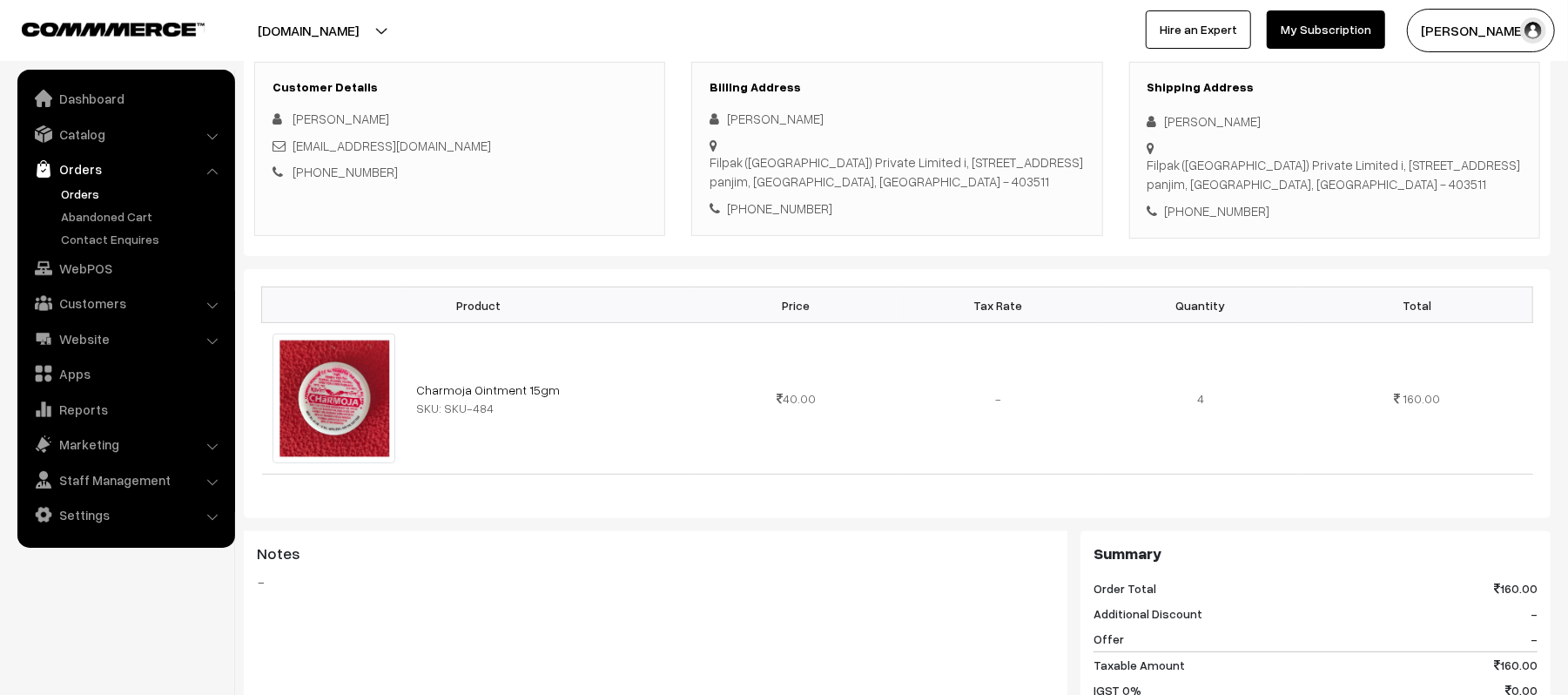
click at [83, 192] on link "Orders" at bounding box center [142, 193] width 172 height 18
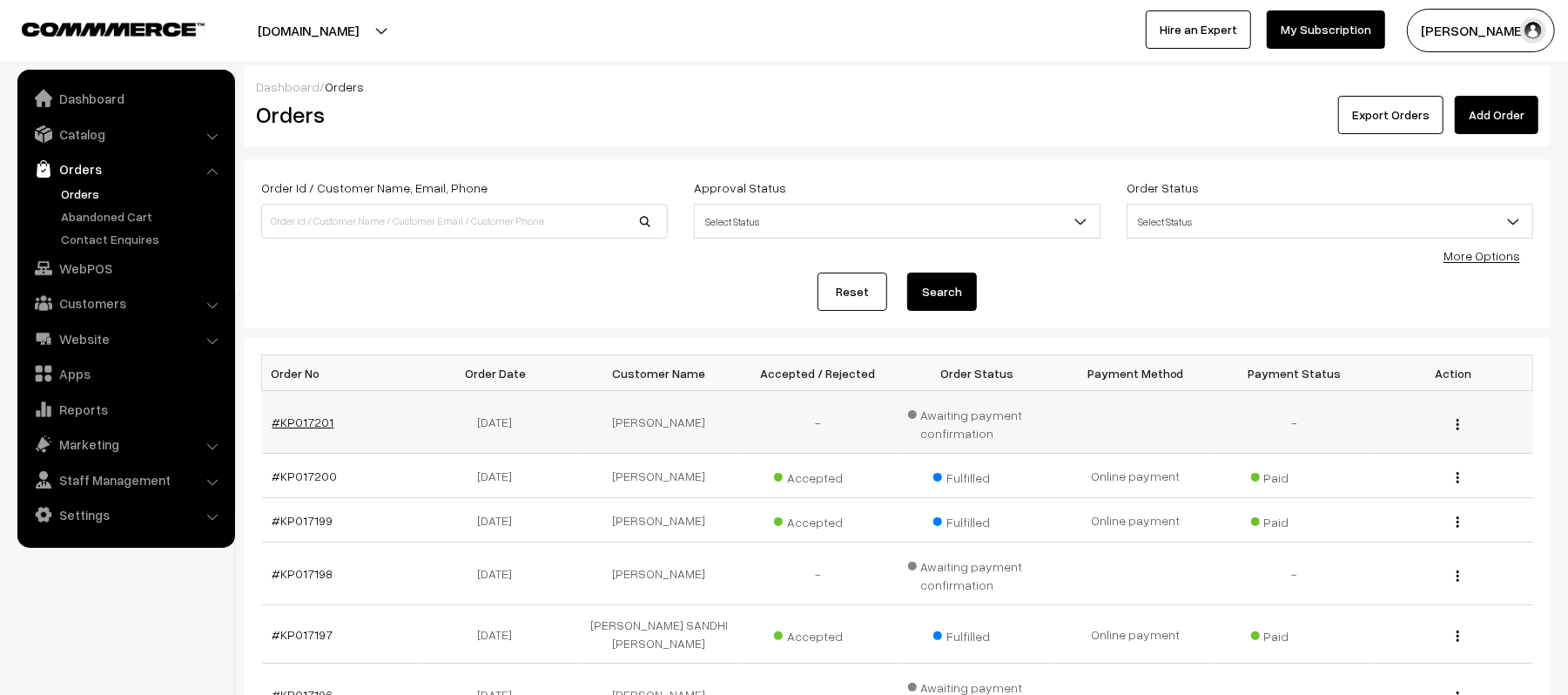
click at [314, 425] on link "#KP017201" at bounding box center [303, 422] width 61 height 15
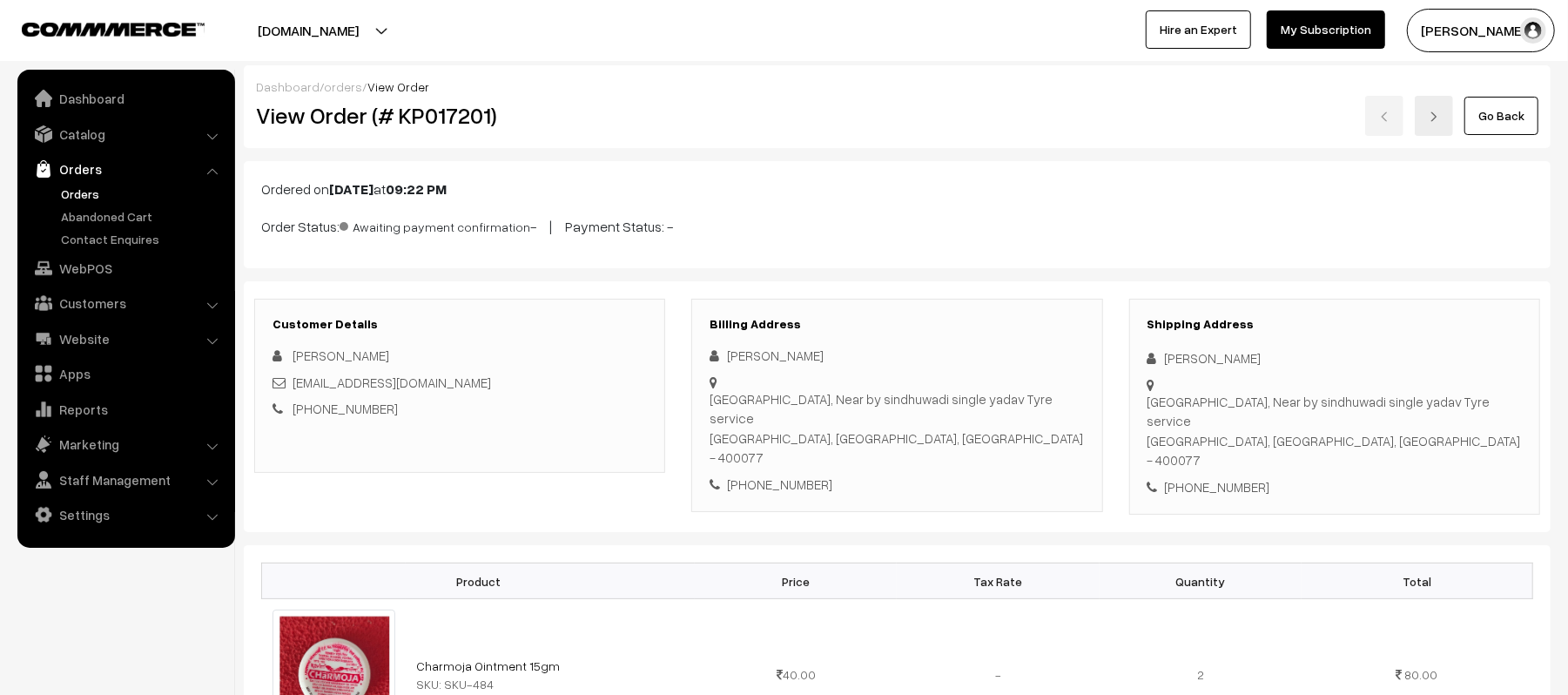
click at [70, 185] on link "Orders" at bounding box center [142, 193] width 172 height 18
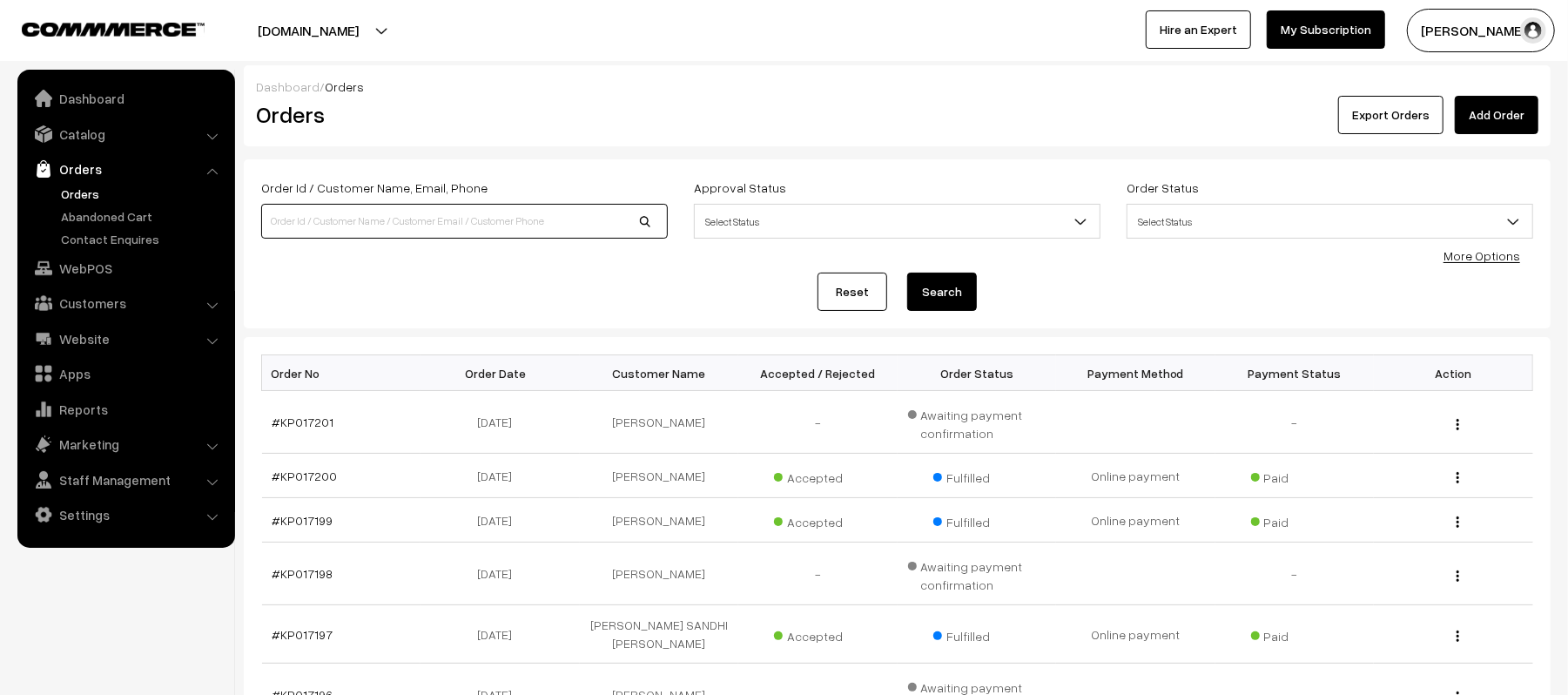
click at [394, 221] on input at bounding box center [464, 221] width 407 height 35
type input "[PERSON_NAME]"
click at [907, 272] on button "Search" at bounding box center [942, 292] width 69 height 39
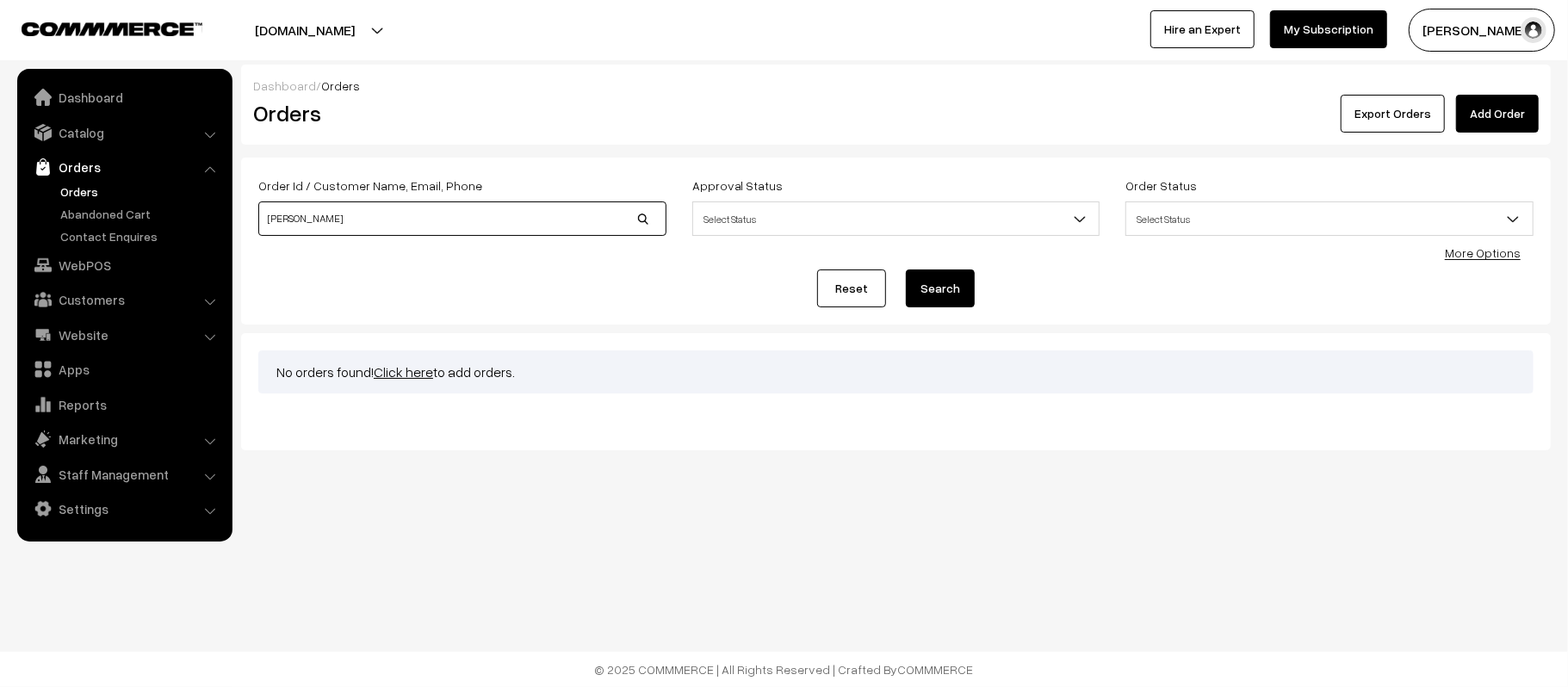
click at [375, 214] on input "[PERSON_NAME]" at bounding box center [462, 219] width 408 height 35
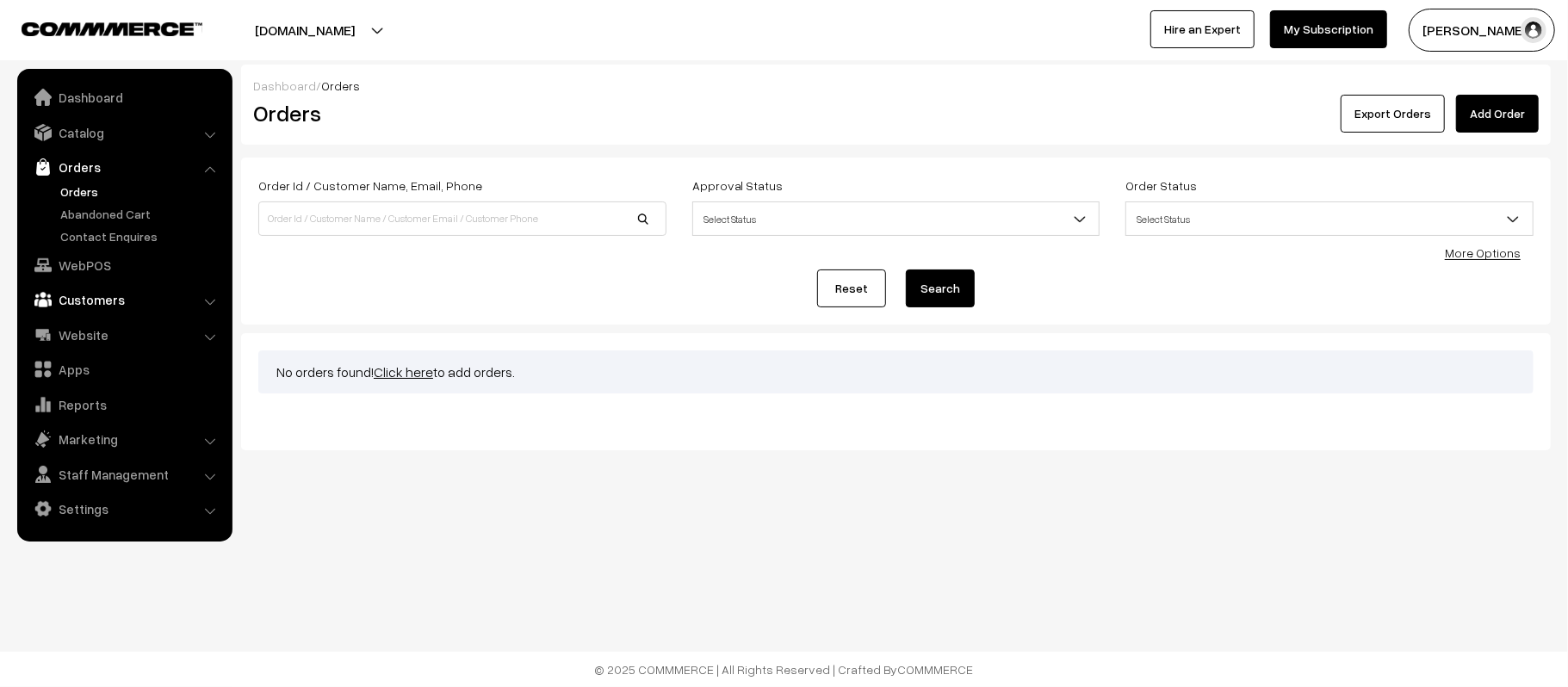
click at [91, 298] on link "Customers" at bounding box center [124, 300] width 205 height 31
click at [86, 267] on link "Customers" at bounding box center [141, 261] width 170 height 18
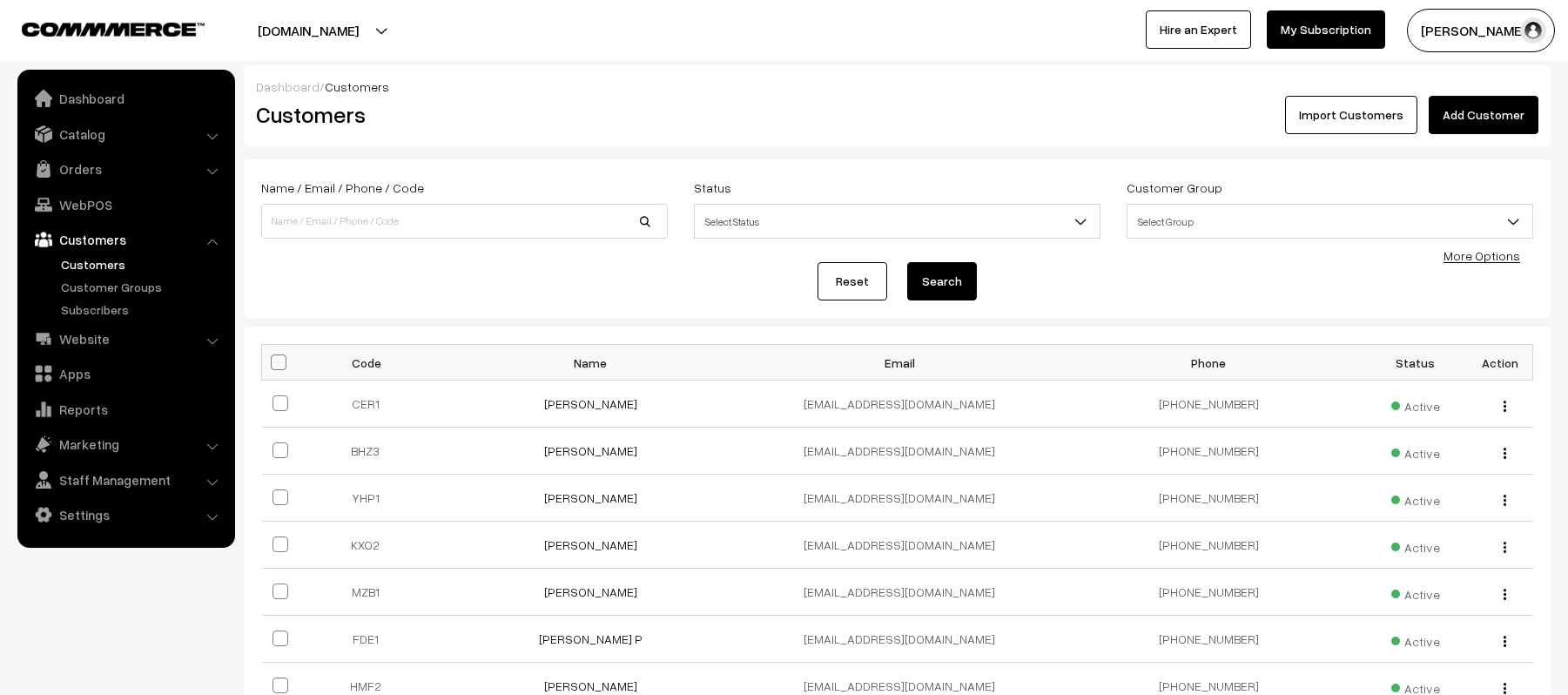
click at [364, 214] on input at bounding box center [464, 221] width 407 height 35
type input "SHERA"
click at [907, 262] on button "Search" at bounding box center [942, 281] width 69 height 39
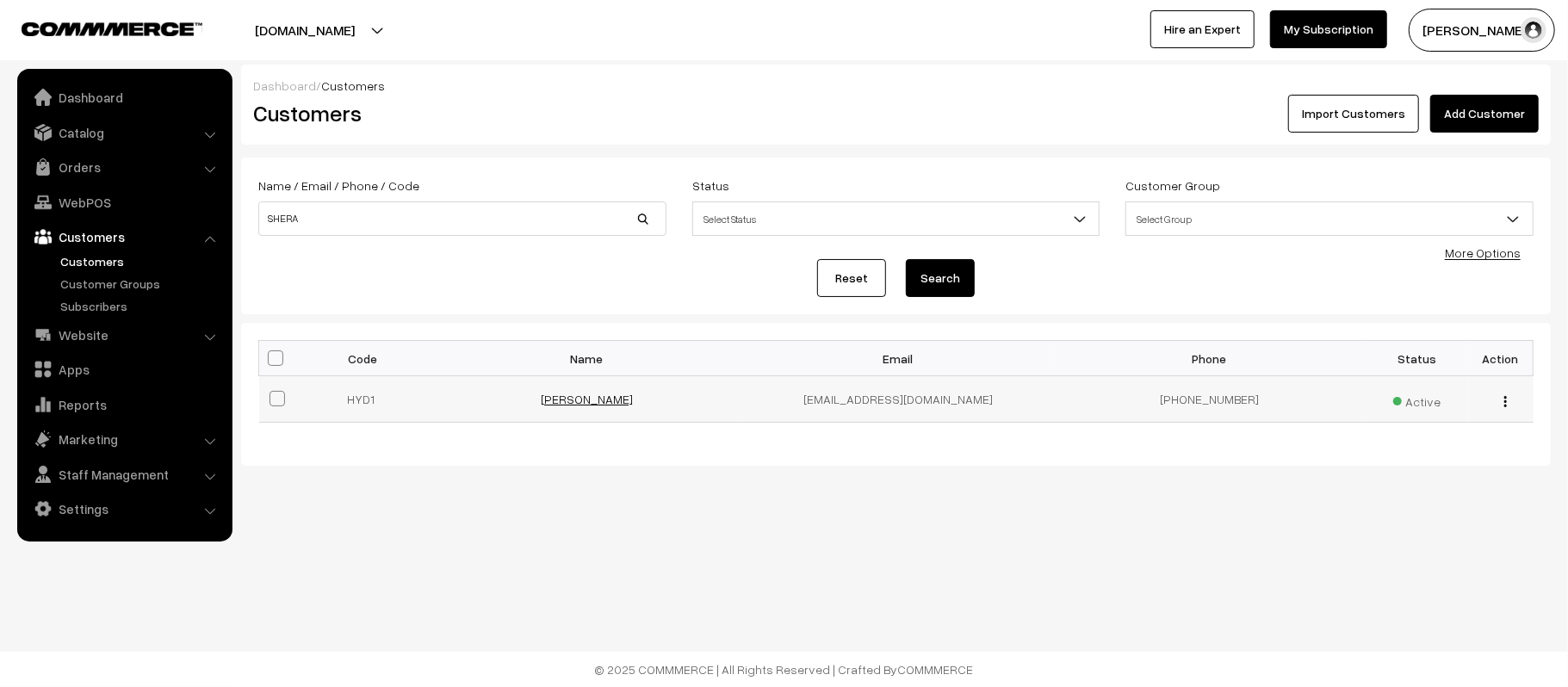
click at [572, 400] on link "[PERSON_NAME]" at bounding box center [587, 399] width 92 height 15
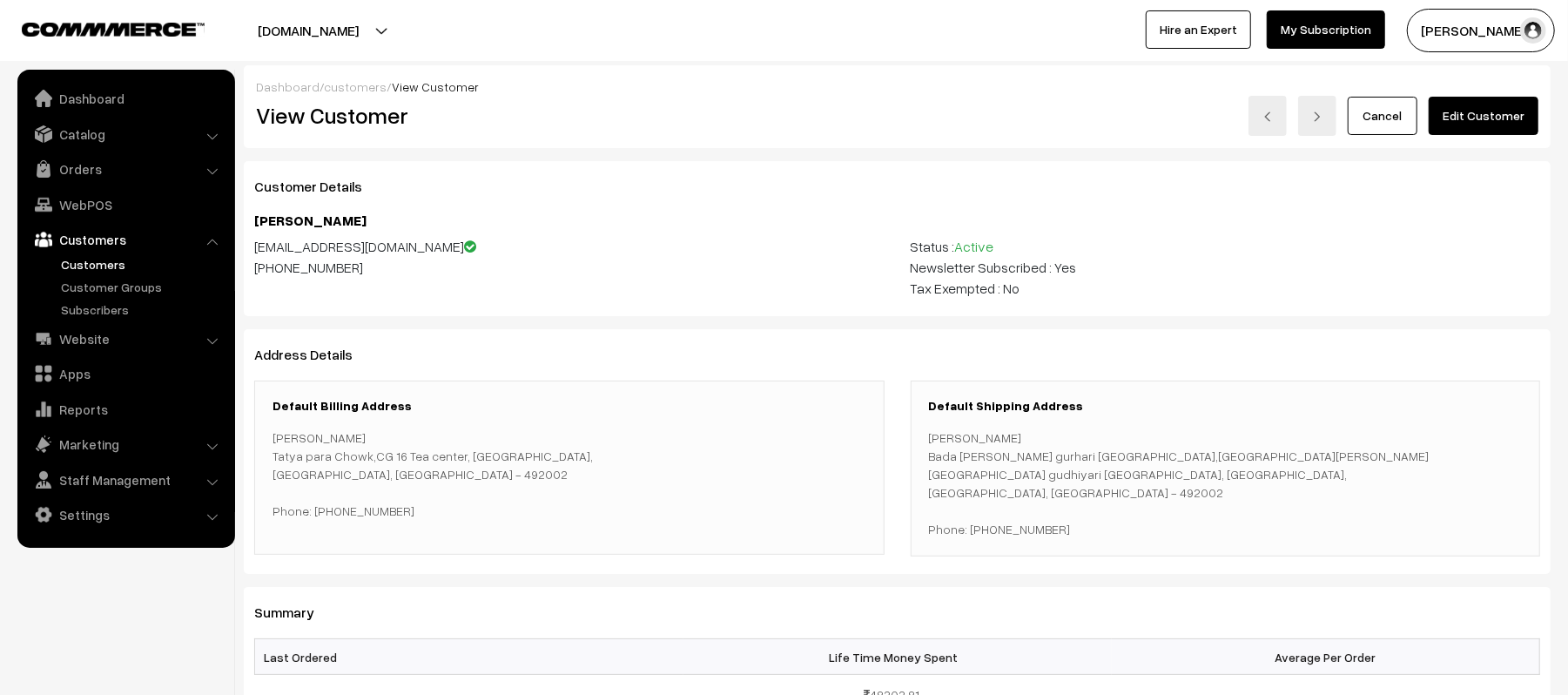
click at [1039, 518] on p "[PERSON_NAME] Bada [PERSON_NAME] [GEOGRAPHIC_DATA],[GEOGRAPHIC_DATA][PERSON_NAM…" at bounding box center [1226, 483] width 594 height 110
copy p "7803058769"
click at [85, 169] on link "Orders" at bounding box center [126, 169] width 207 height 32
click at [92, 188] on link "Orders" at bounding box center [142, 193] width 172 height 18
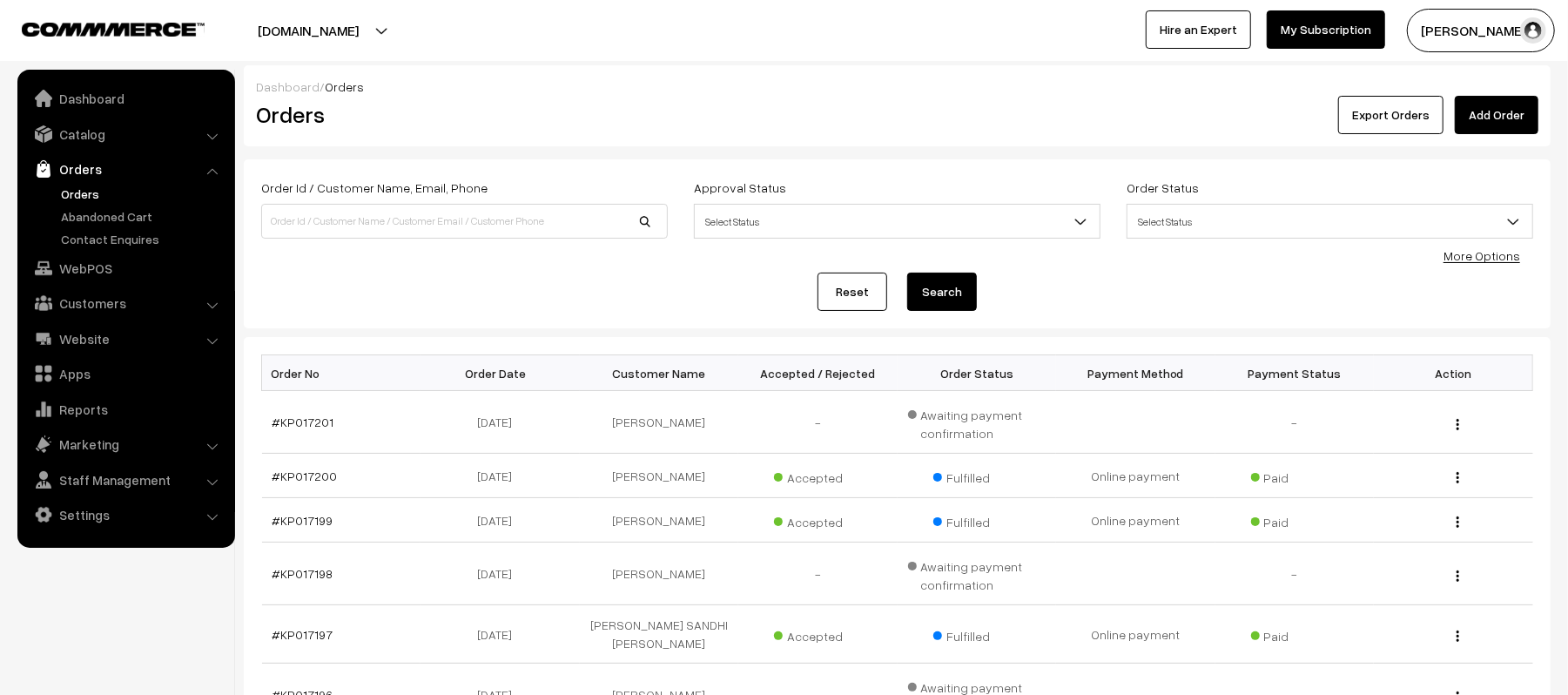
click at [1503, 106] on link "Add Order" at bounding box center [1497, 115] width 83 height 39
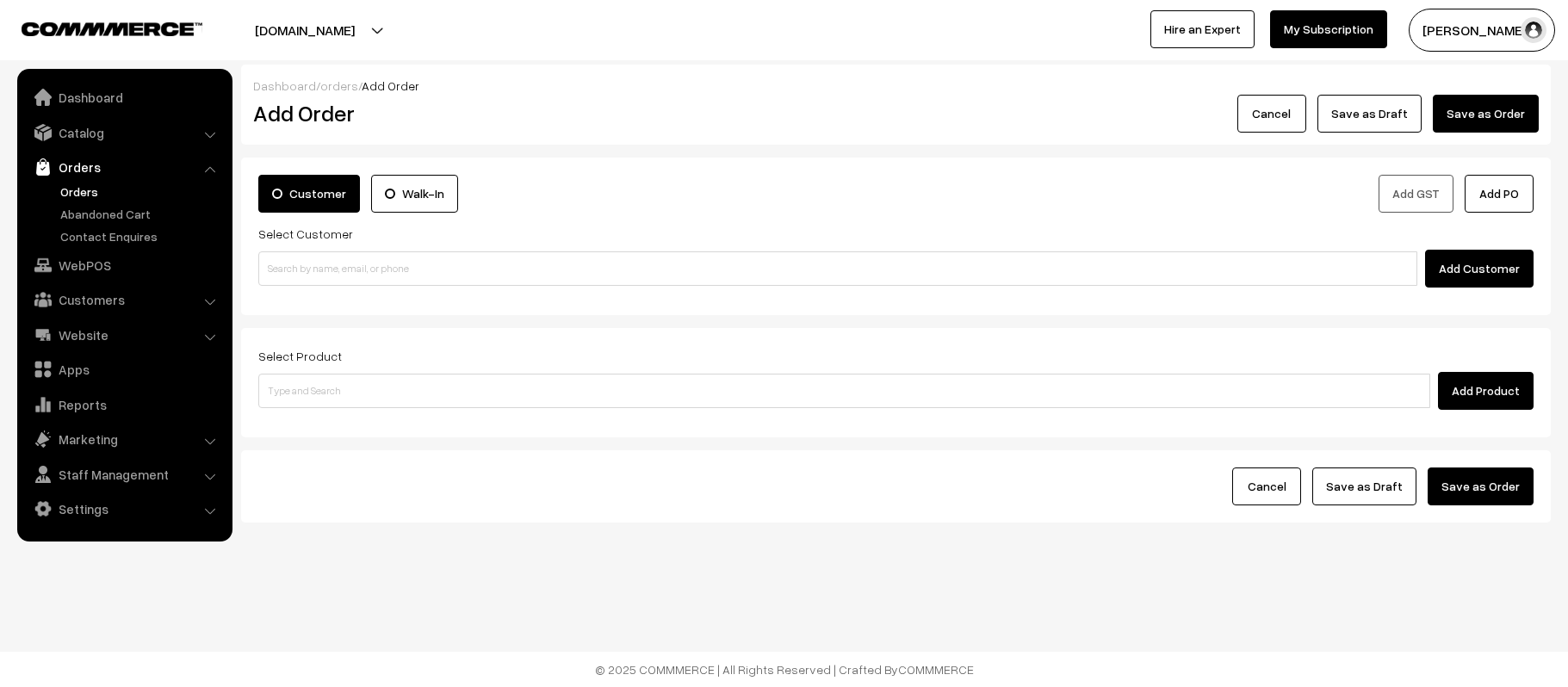
click at [398, 275] on input at bounding box center [837, 268] width 1159 height 35
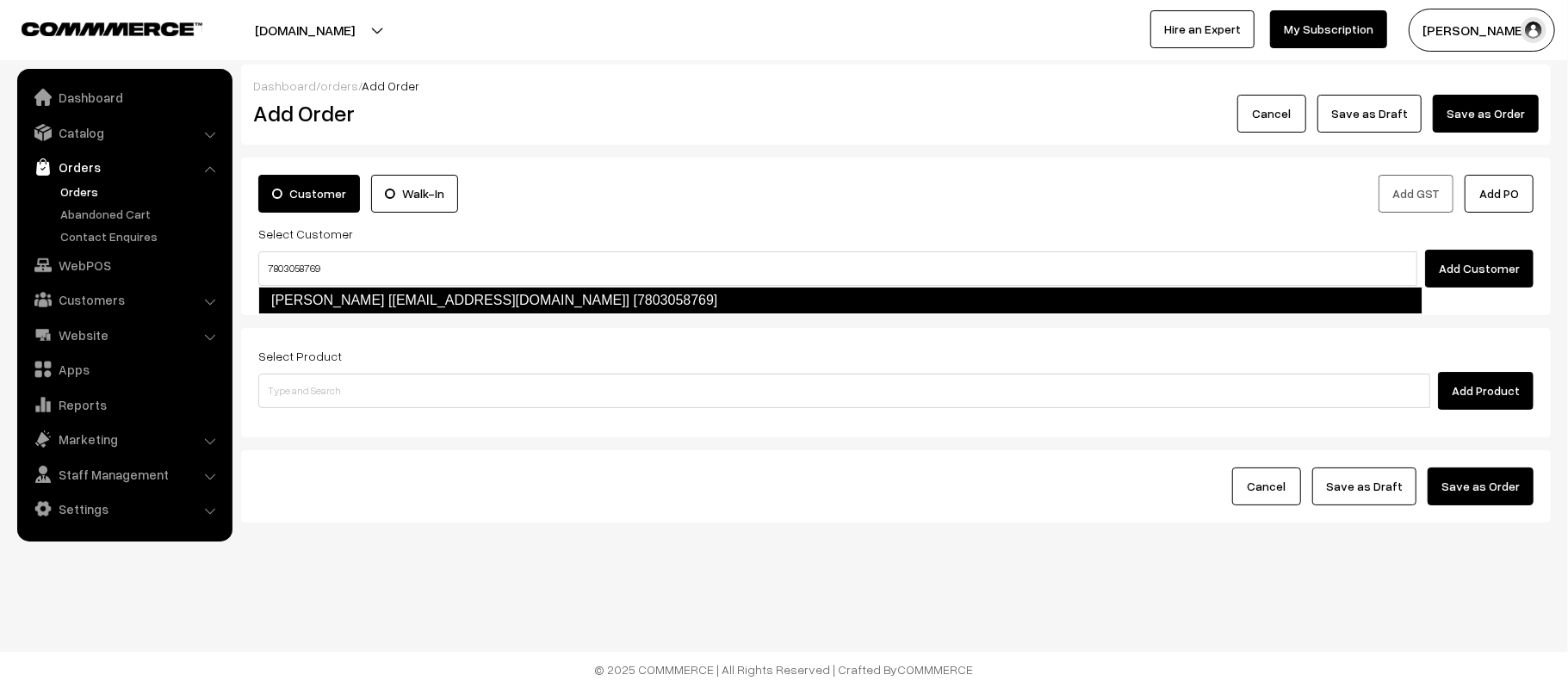
click at [394, 289] on link "[PERSON_NAME] [[EMAIL_ADDRESS][DOMAIN_NAME]] [7803058769]" at bounding box center [840, 301] width 1164 height 28
type input "7803058769"
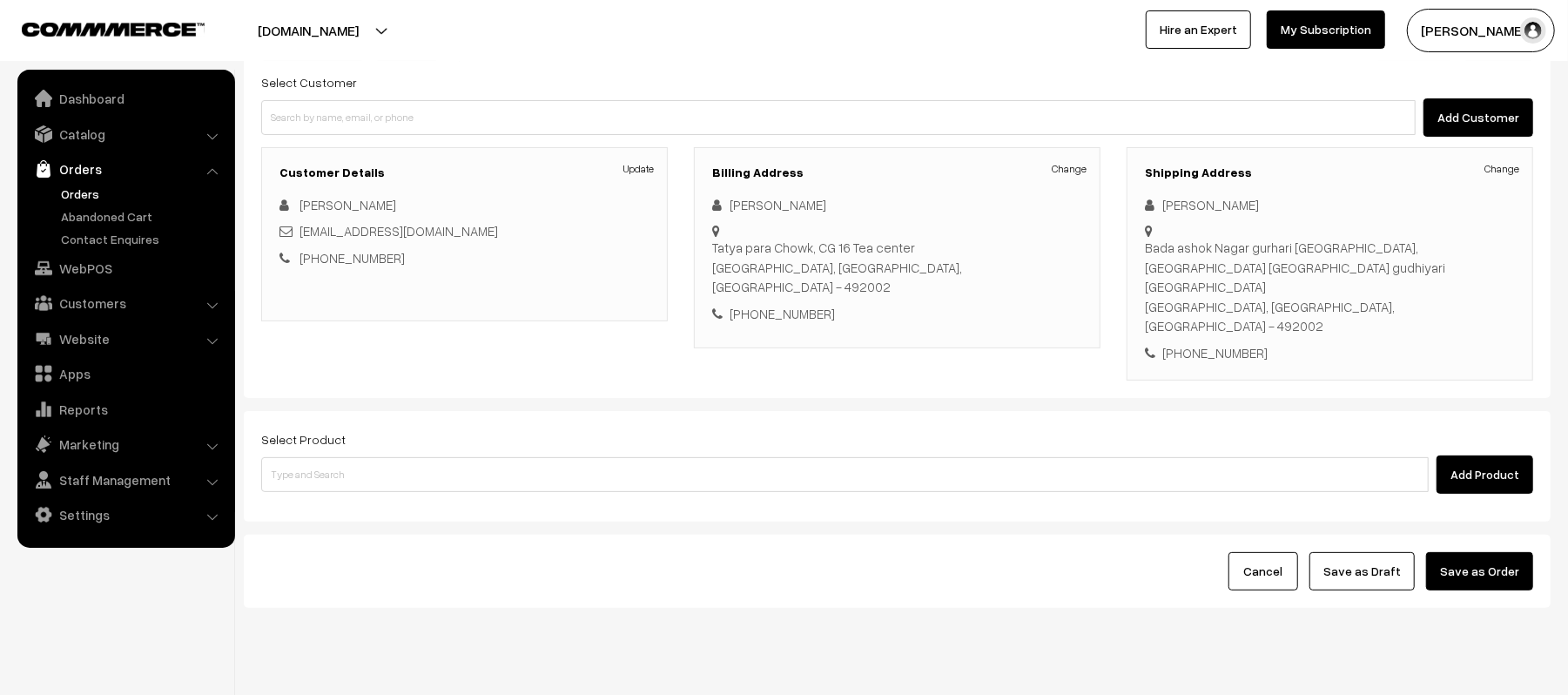
scroll to position [155, 0]
click at [401, 457] on div "Select Product Add Product" at bounding box center [898, 466] width 1307 height 111
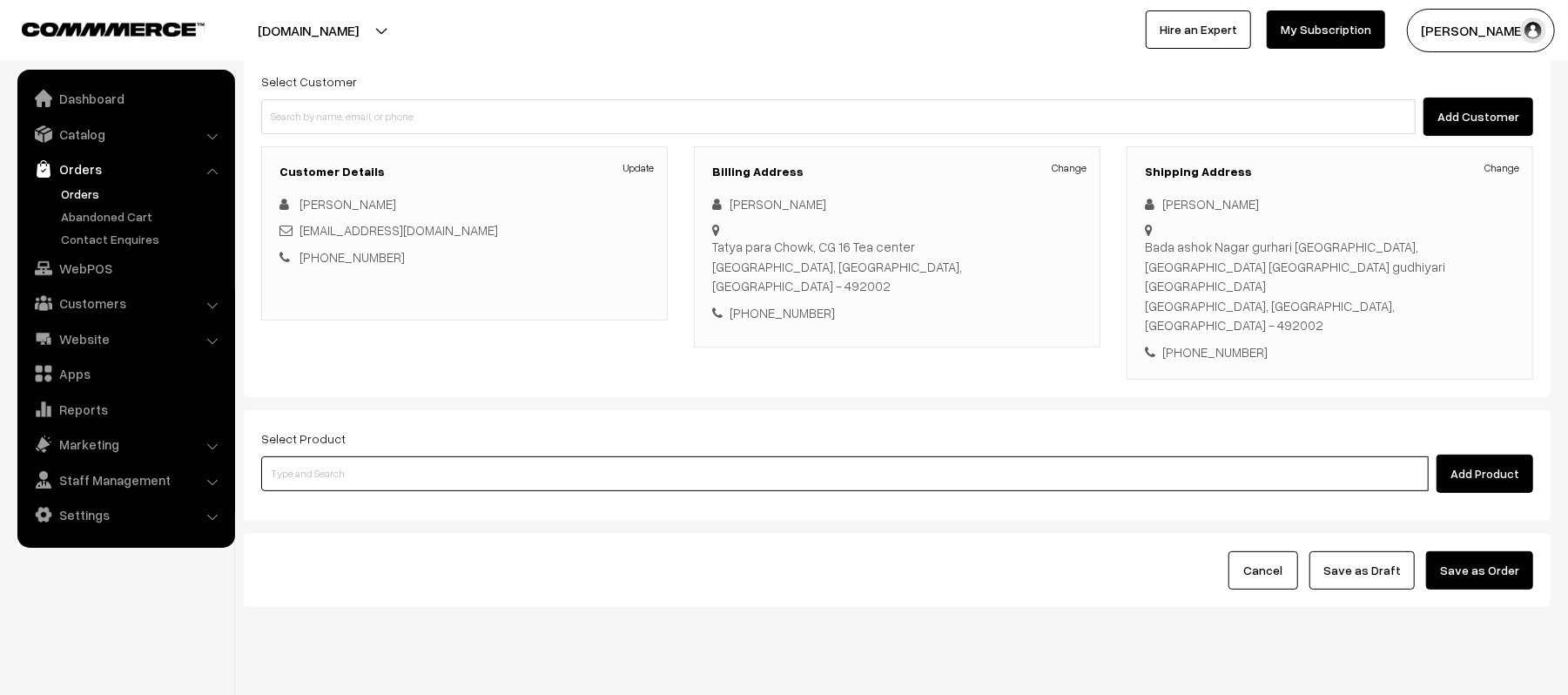
click at [401, 456] on input at bounding box center [844, 474] width 1167 height 35
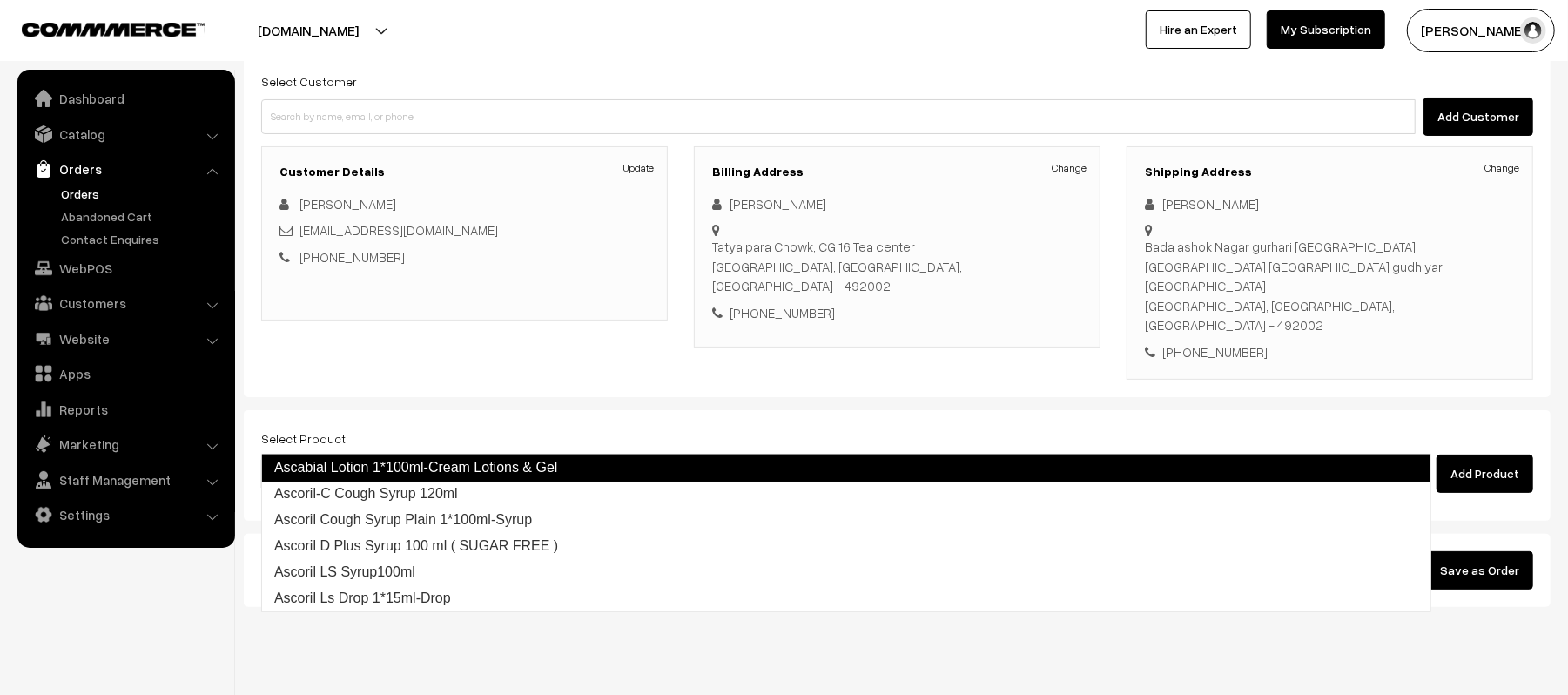
type input "ASCORIL"
click at [436, 467] on link "Ascoril-C Cough Syrup 120ml" at bounding box center [846, 467] width 1170 height 28
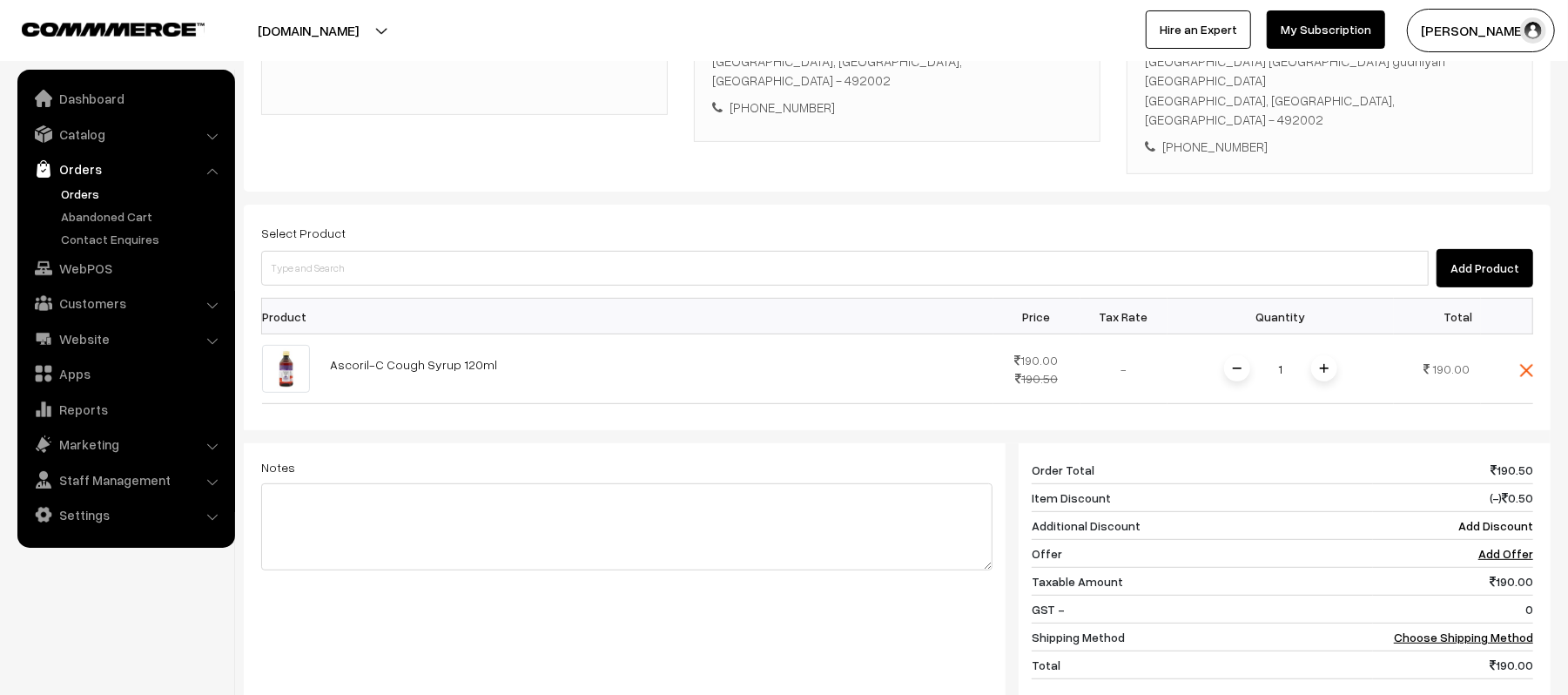
scroll to position [359, 0]
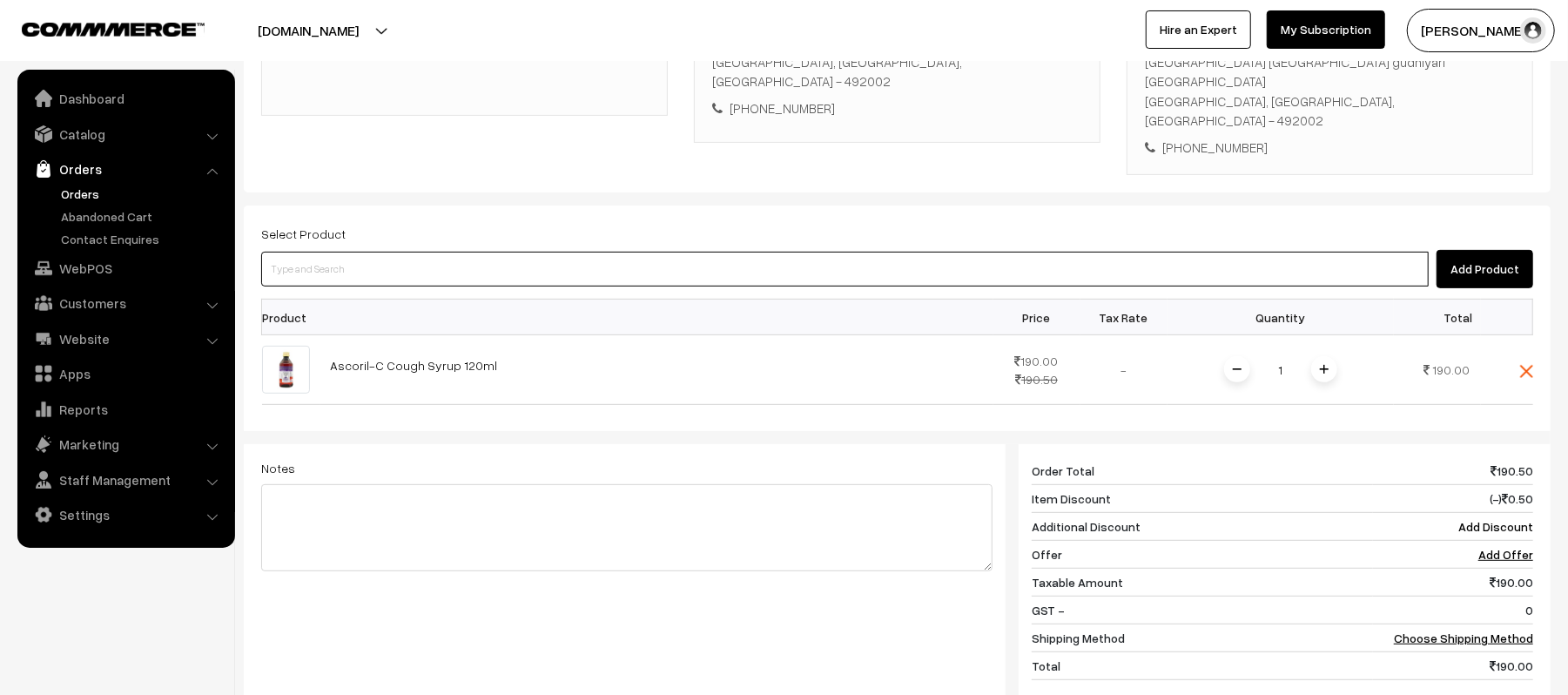
click at [416, 252] on input at bounding box center [844, 270] width 1167 height 35
type input "CODISTAR"
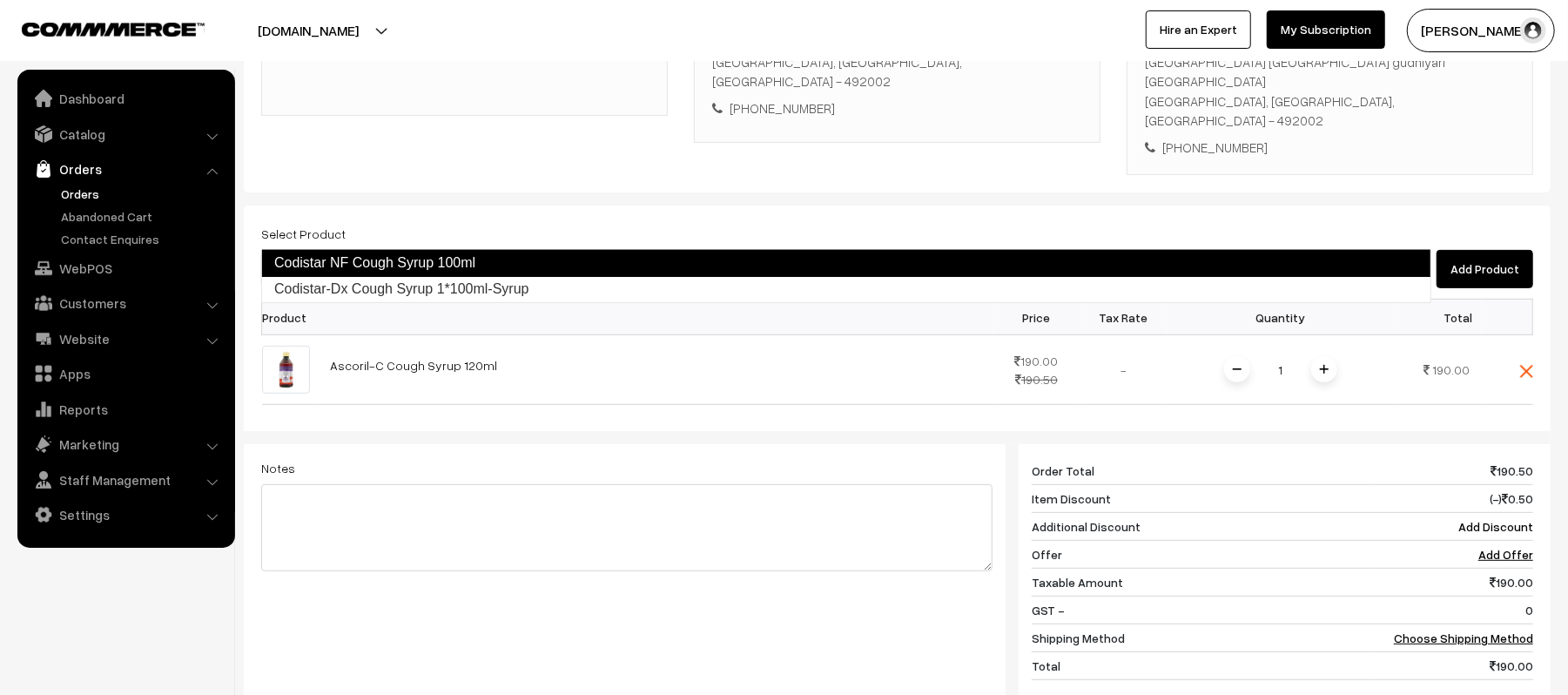
click at [419, 261] on link "Codistar NF Cough Syrup 100ml" at bounding box center [846, 264] width 1170 height 28
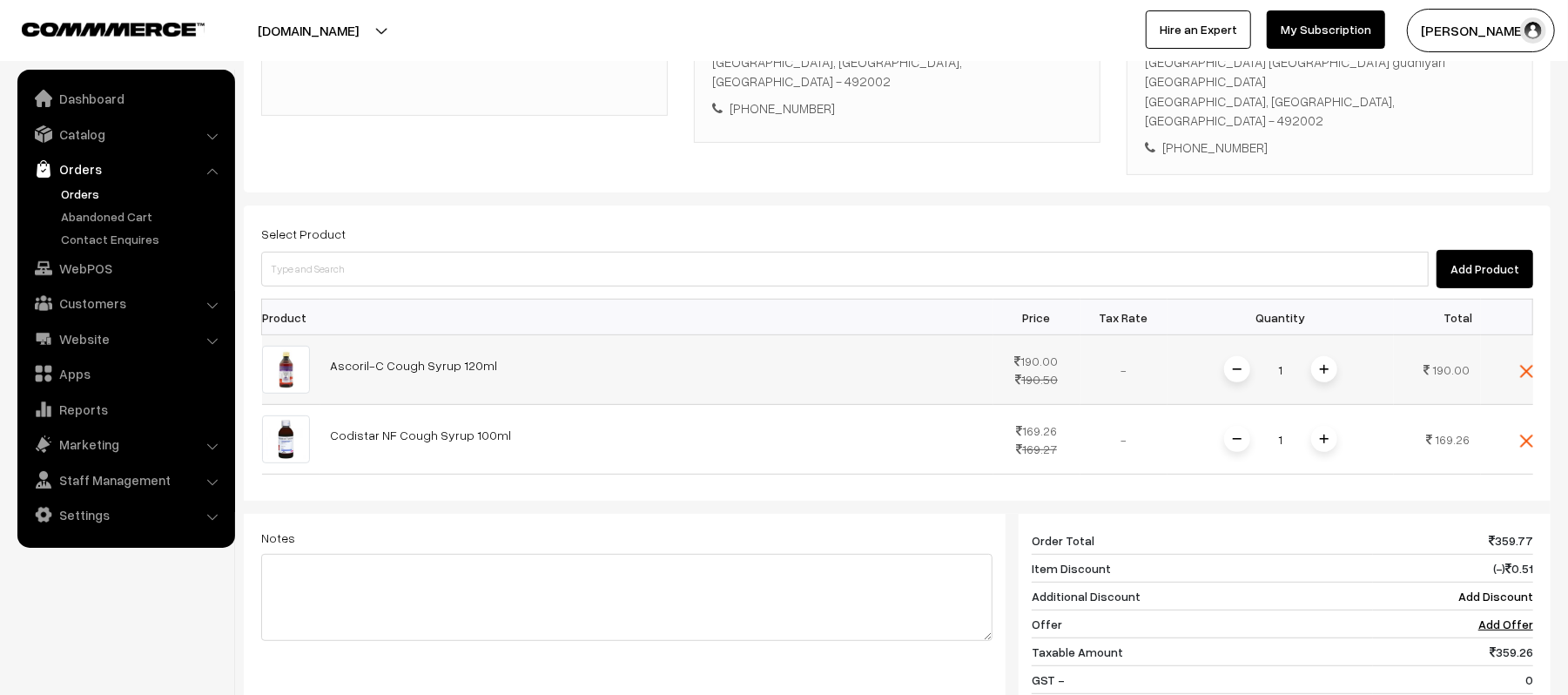
click at [1329, 356] on span at bounding box center [1325, 369] width 26 height 26
click at [1321, 426] on span at bounding box center [1325, 439] width 26 height 26
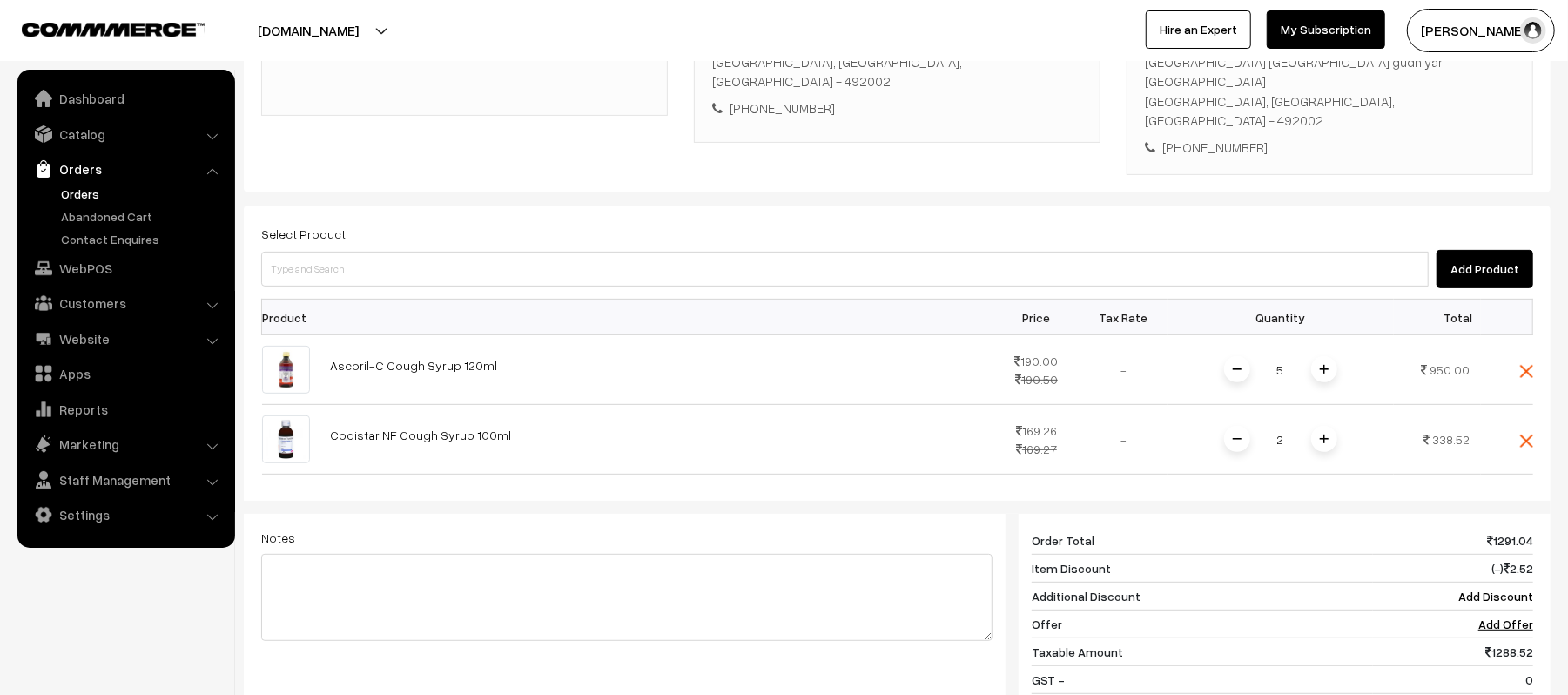
click at [1321, 426] on span at bounding box center [1325, 439] width 26 height 26
click at [1226, 426] on span at bounding box center [1238, 439] width 26 height 26
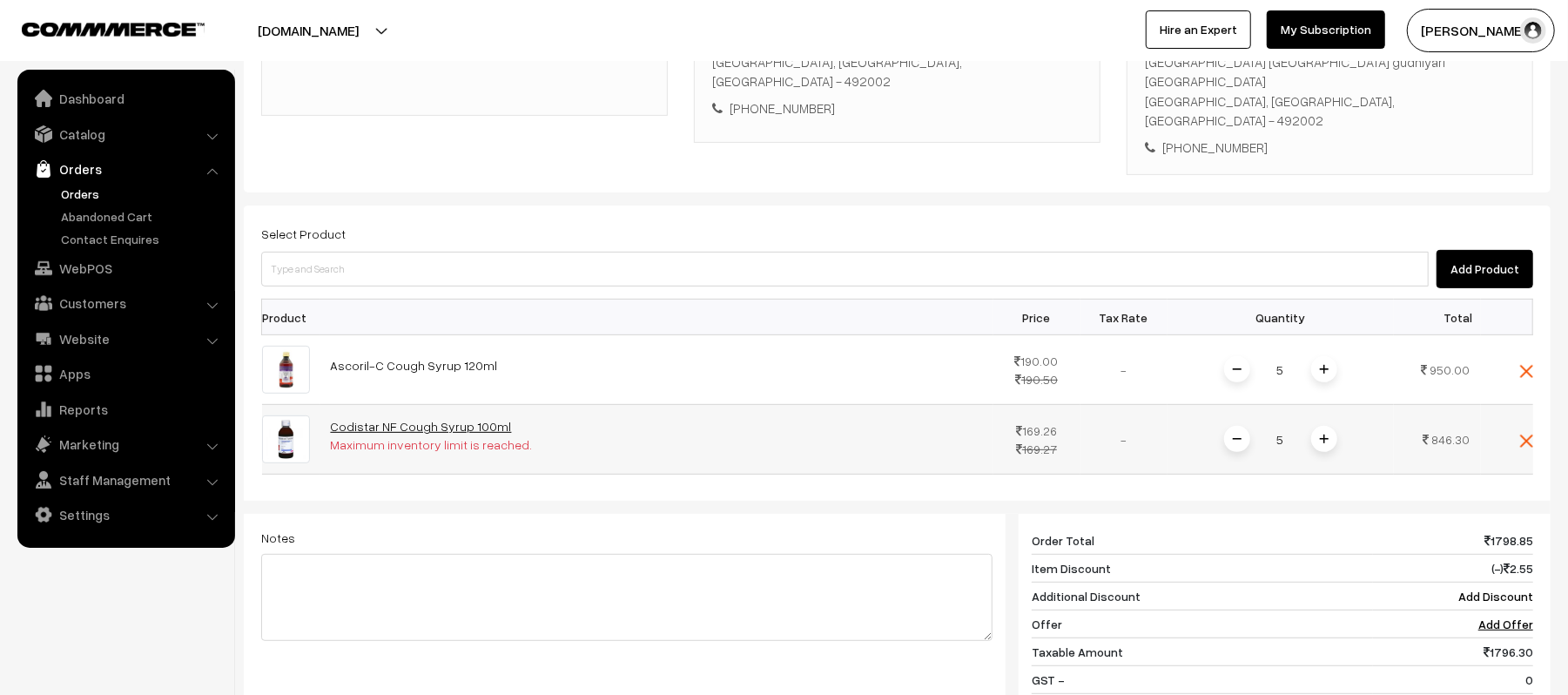
click at [388, 419] on link "Codistar NF Cough Syrup 100ml" at bounding box center [422, 426] width 181 height 15
click at [1335, 426] on span at bounding box center [1325, 439] width 26 height 26
click at [1206, 405] on td "6" at bounding box center [1281, 439] width 227 height 69
click at [1244, 426] on span at bounding box center [1238, 439] width 26 height 26
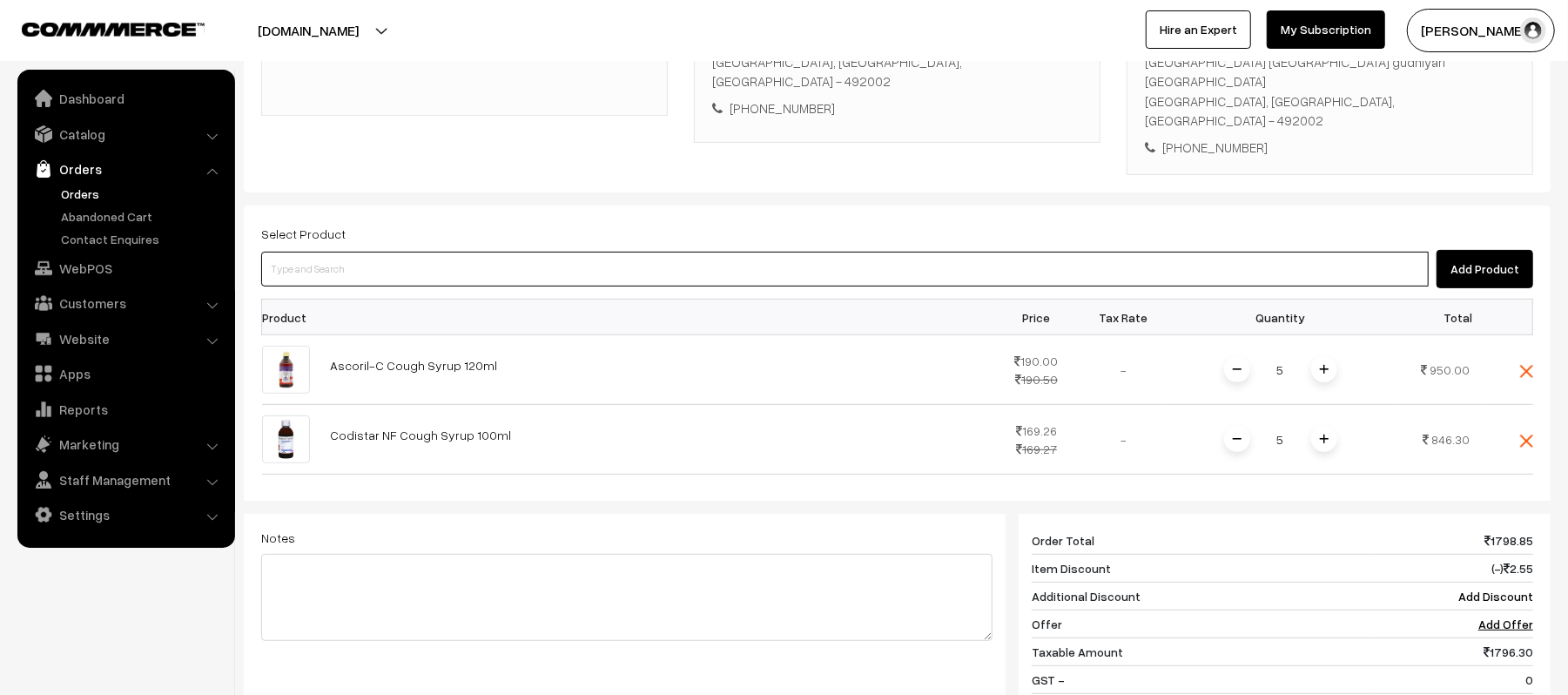
click at [379, 252] on input at bounding box center [844, 270] width 1167 height 35
type input "PREGA"
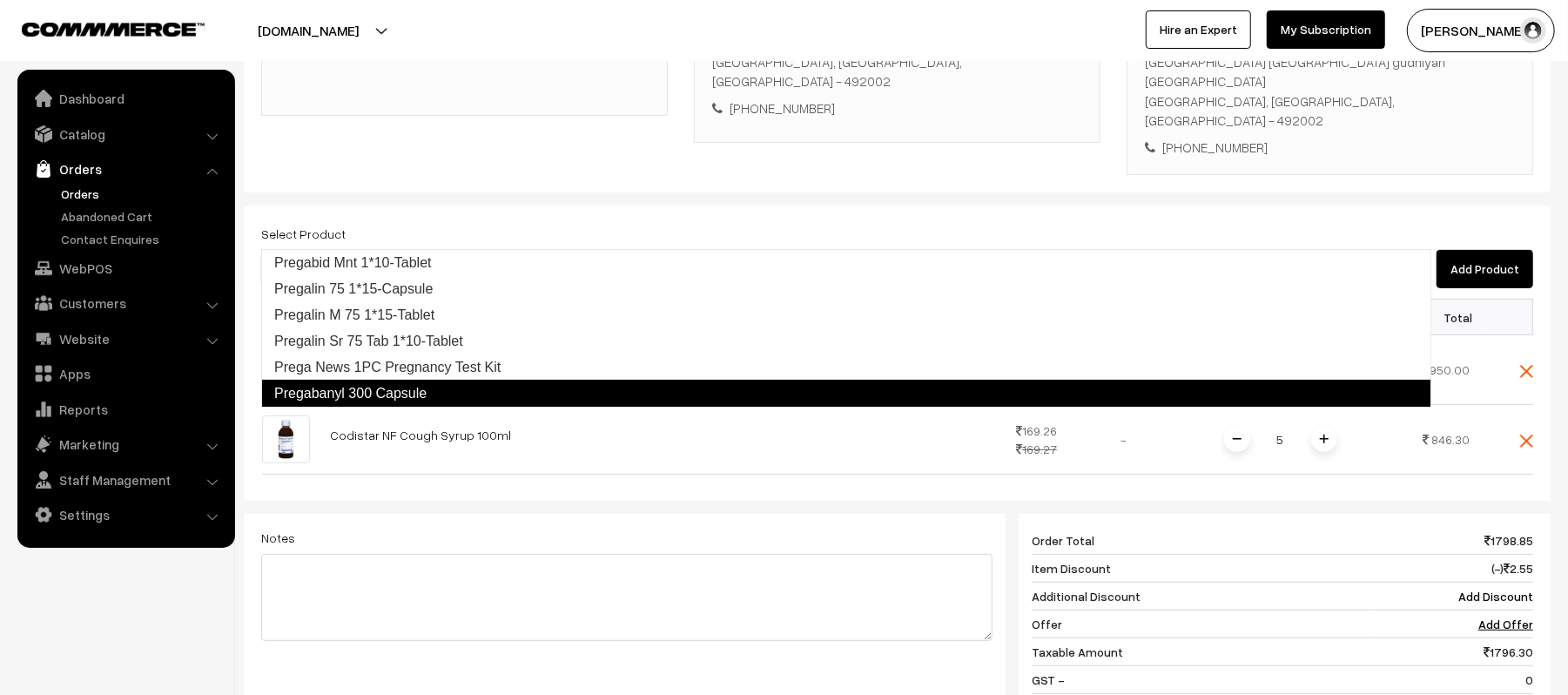
click at [387, 384] on link "Pregabanyl 300 Capsule" at bounding box center [846, 394] width 1170 height 28
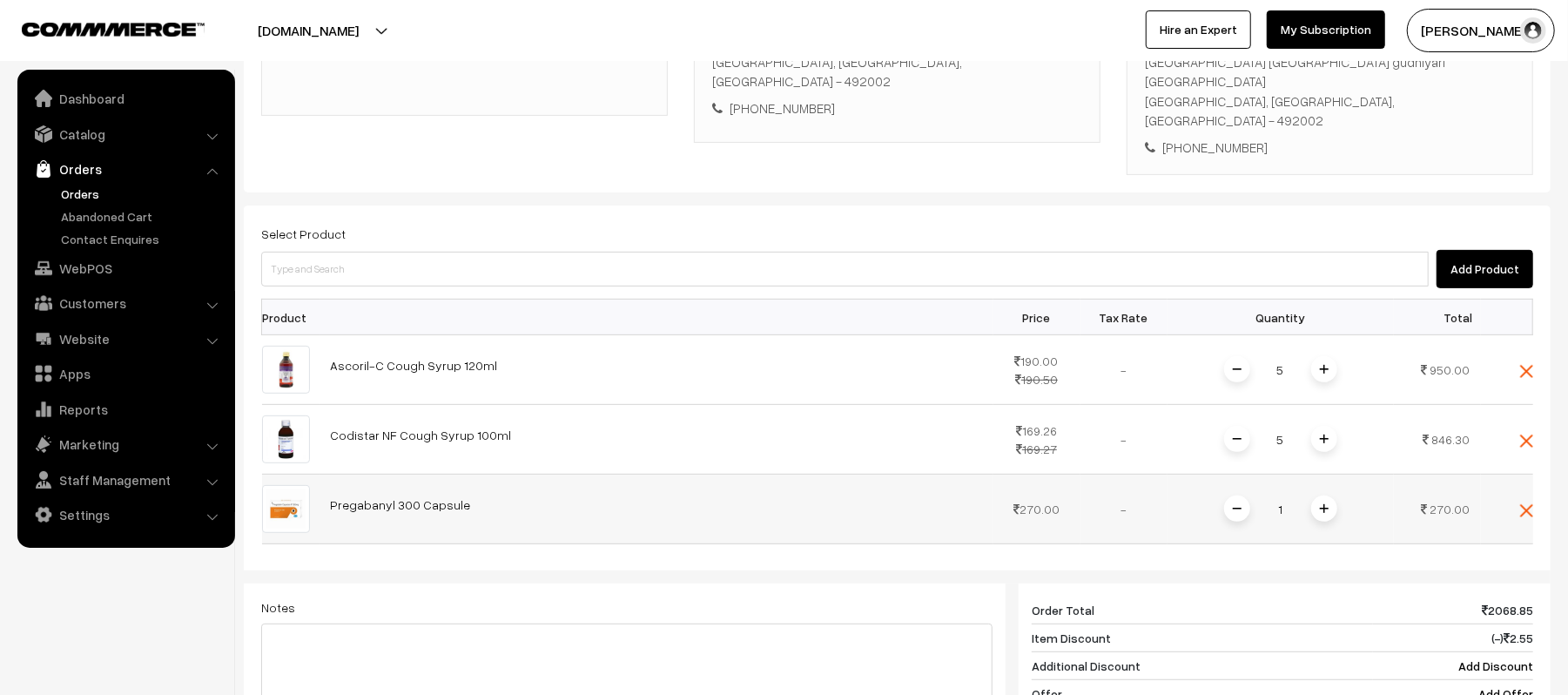
click at [1326, 496] on span at bounding box center [1325, 509] width 26 height 26
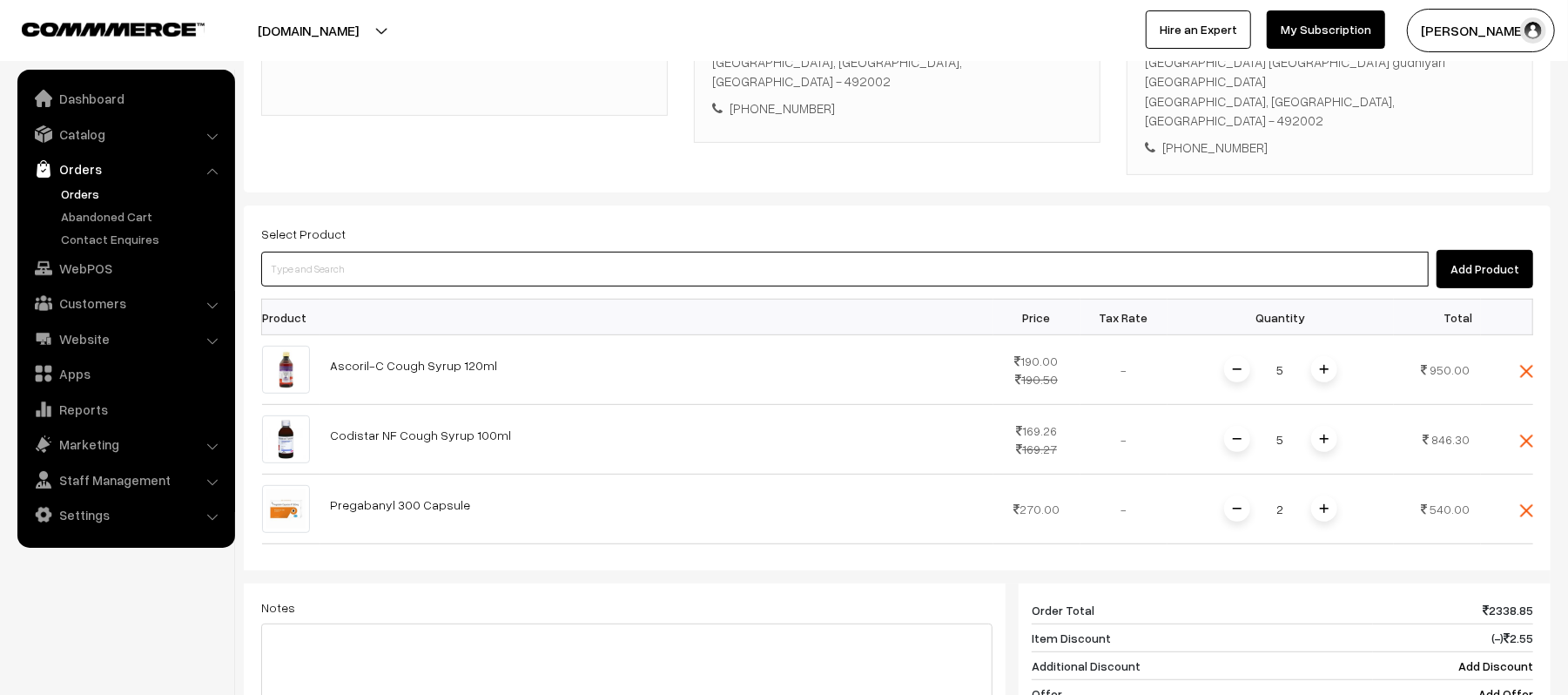
click at [342, 252] on input at bounding box center [844, 270] width 1167 height 35
type input "NITE"
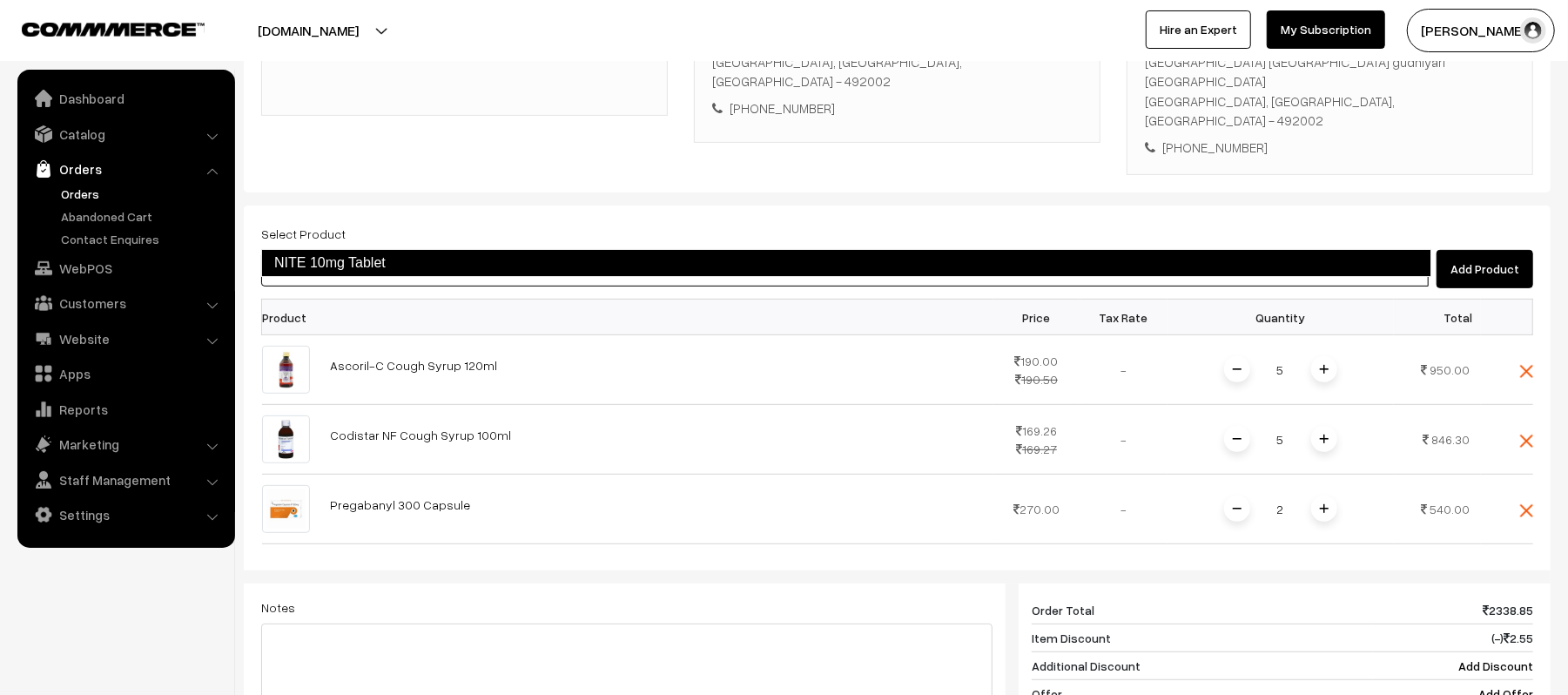
click at [374, 268] on link "NITE 10mg Tablet" at bounding box center [846, 264] width 1170 height 28
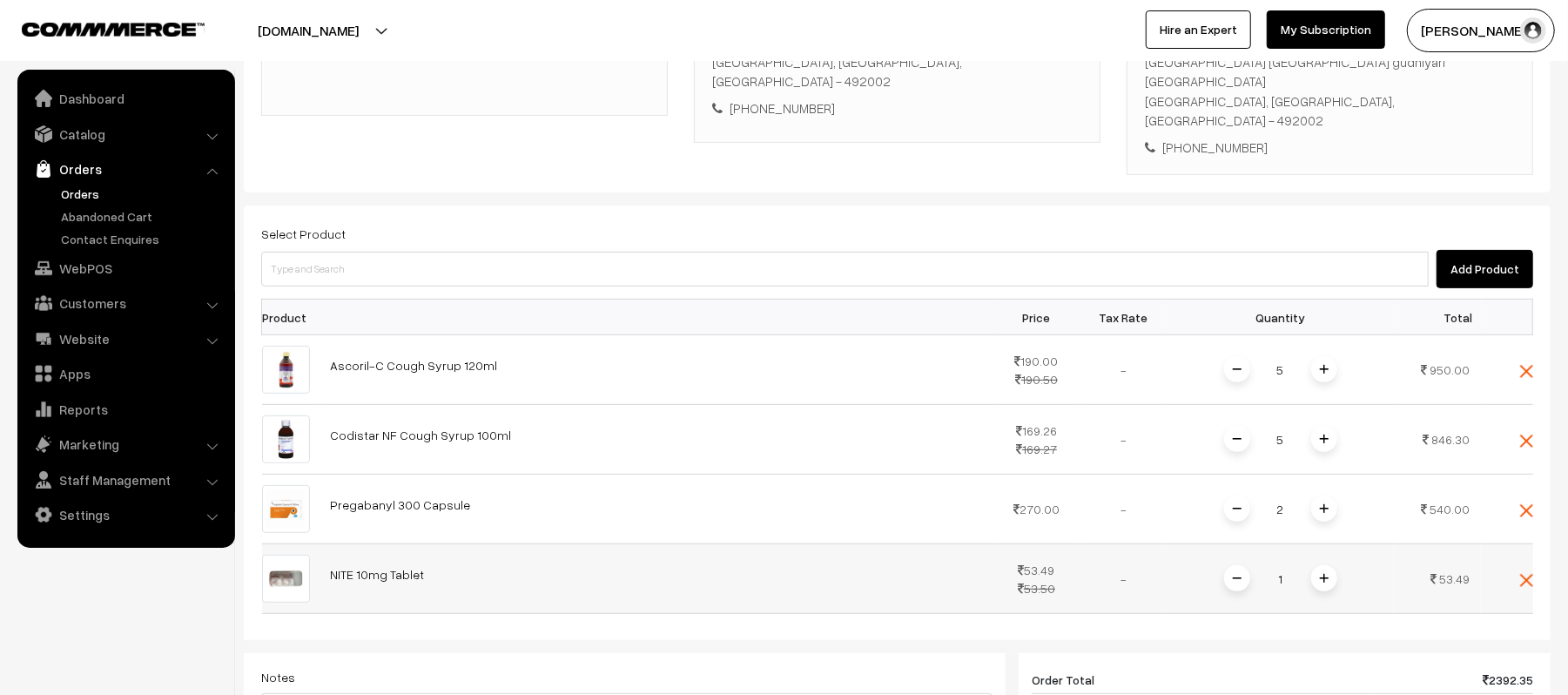
click at [1324, 574] on img at bounding box center [1325, 578] width 9 height 9
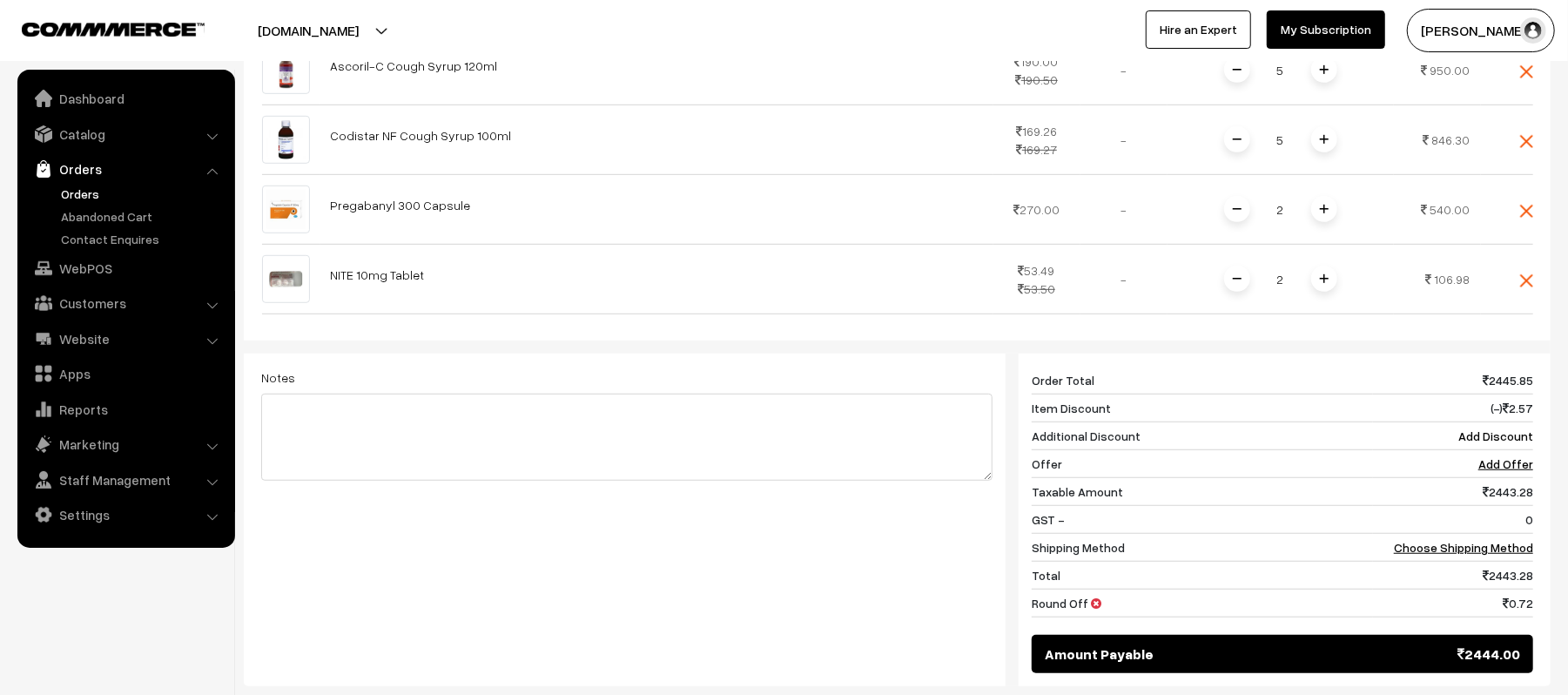
scroll to position [824, 0]
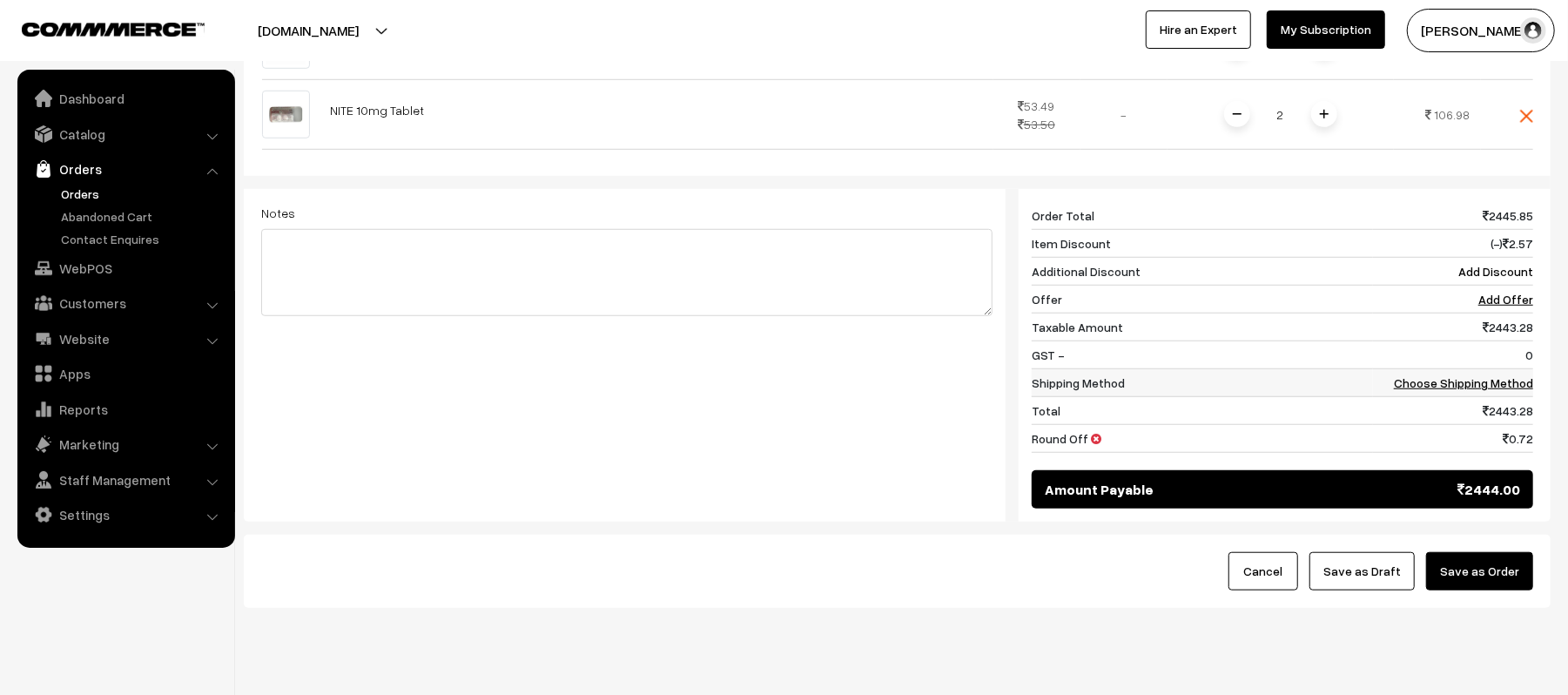
click at [1508, 375] on link "Choose Shipping Method" at bounding box center [1463, 382] width 140 height 15
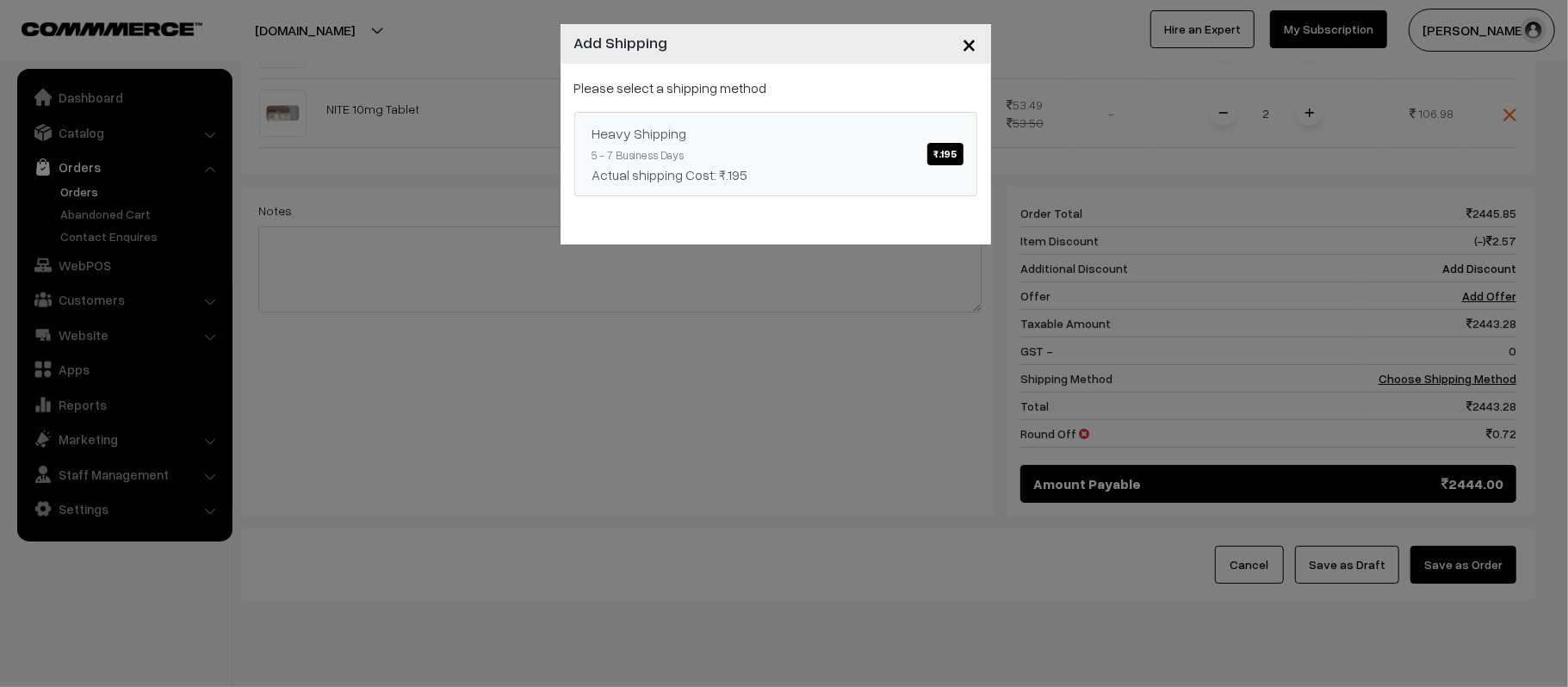
click at [764, 147] on link "Heavy Shipping ₹.195 5 - 7 Business Days Actual shipping Cost: ₹.195" at bounding box center [776, 154] width 403 height 84
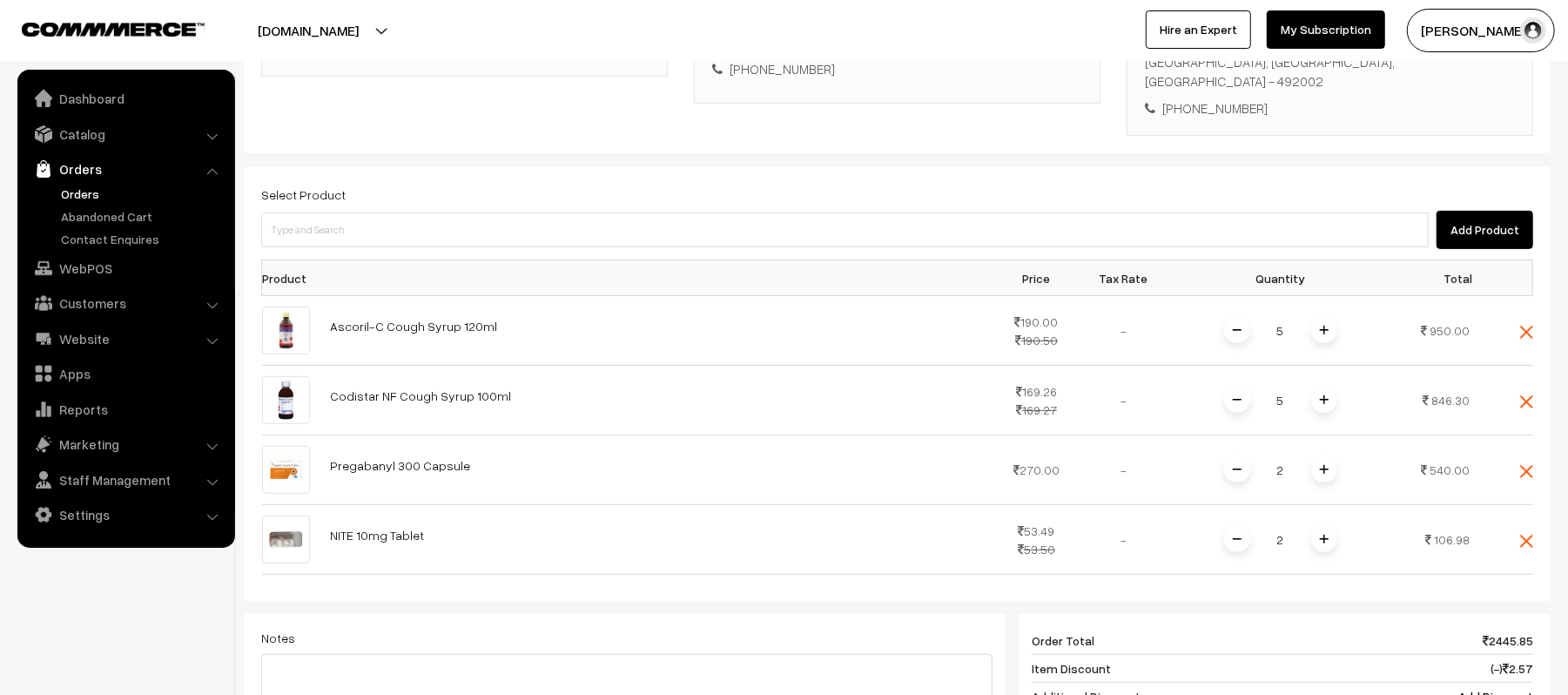
scroll to position [464, 0]
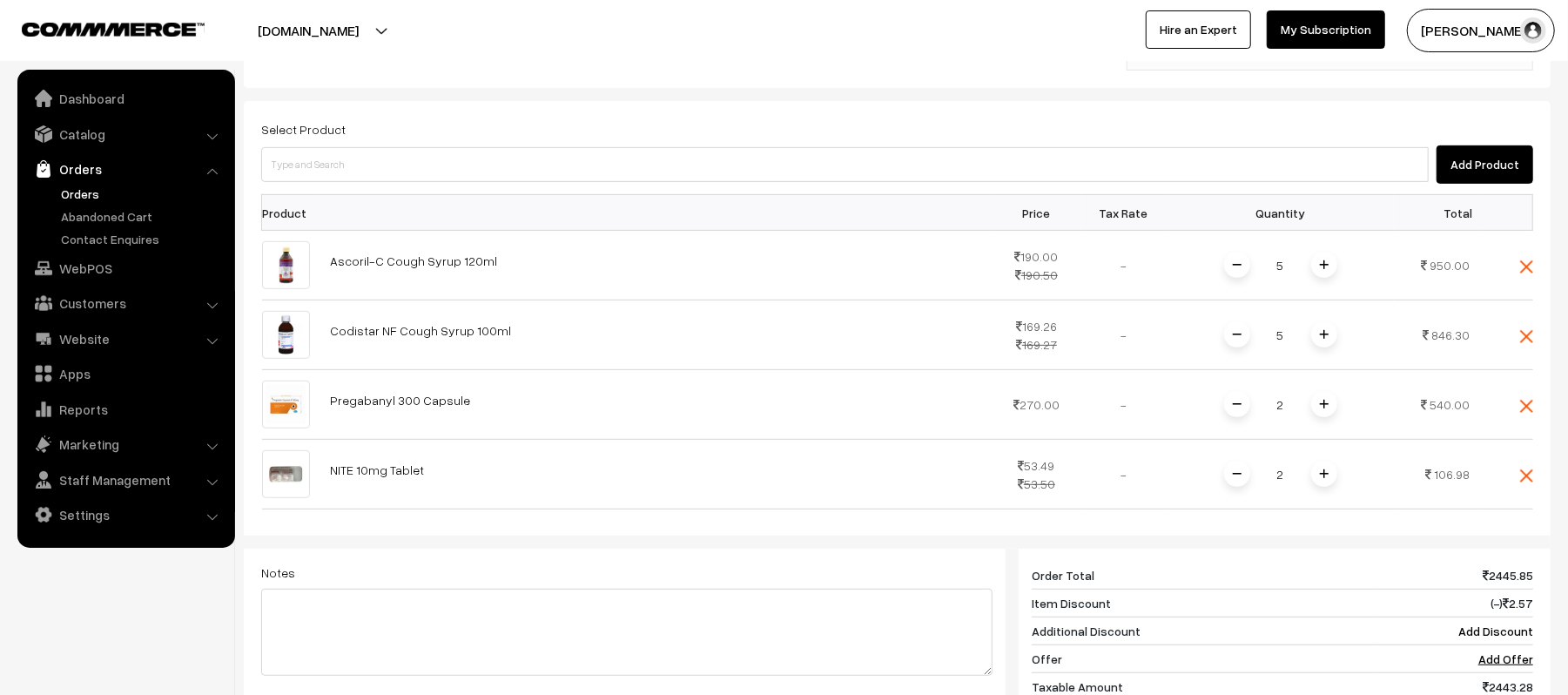
click at [1322, 260] on img at bounding box center [1325, 264] width 9 height 9
click at [1336, 322] on span at bounding box center [1325, 335] width 26 height 26
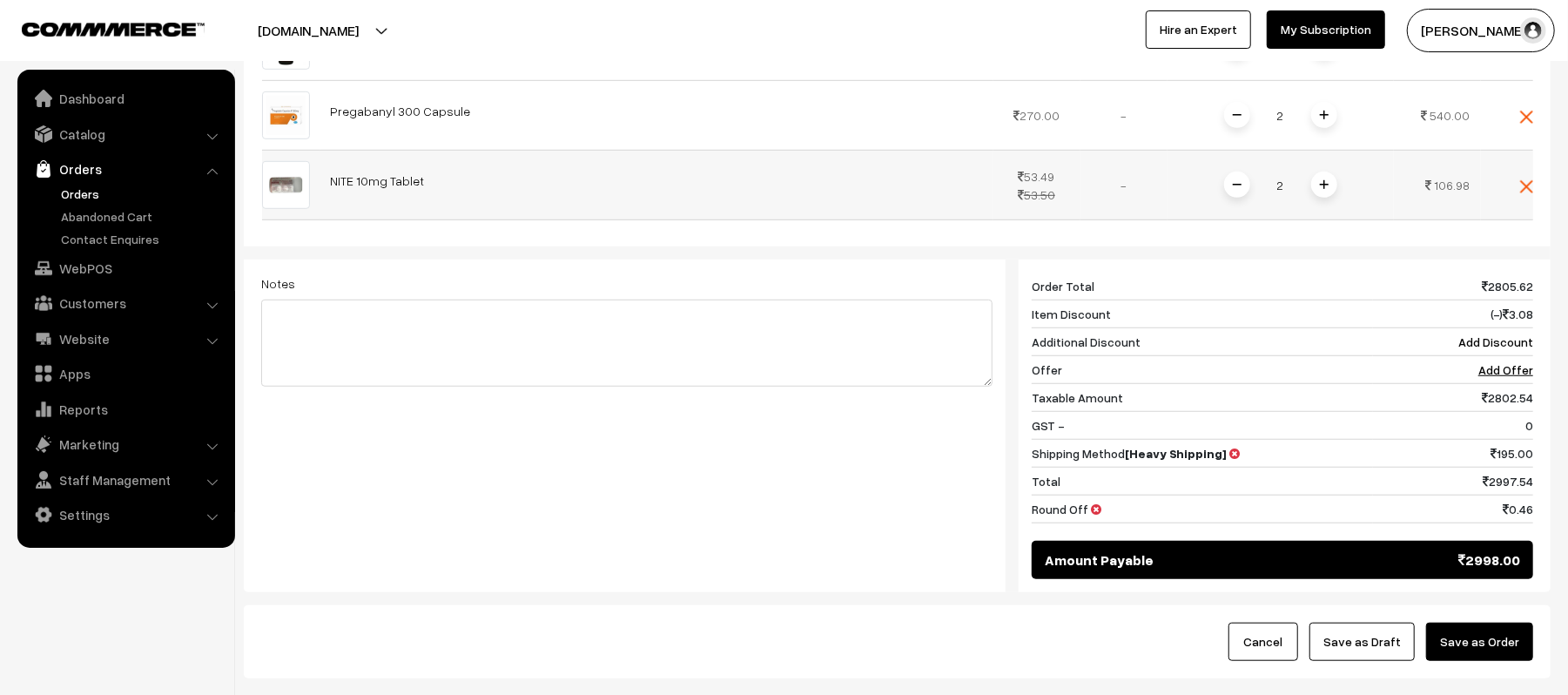
scroll to position [813, 0]
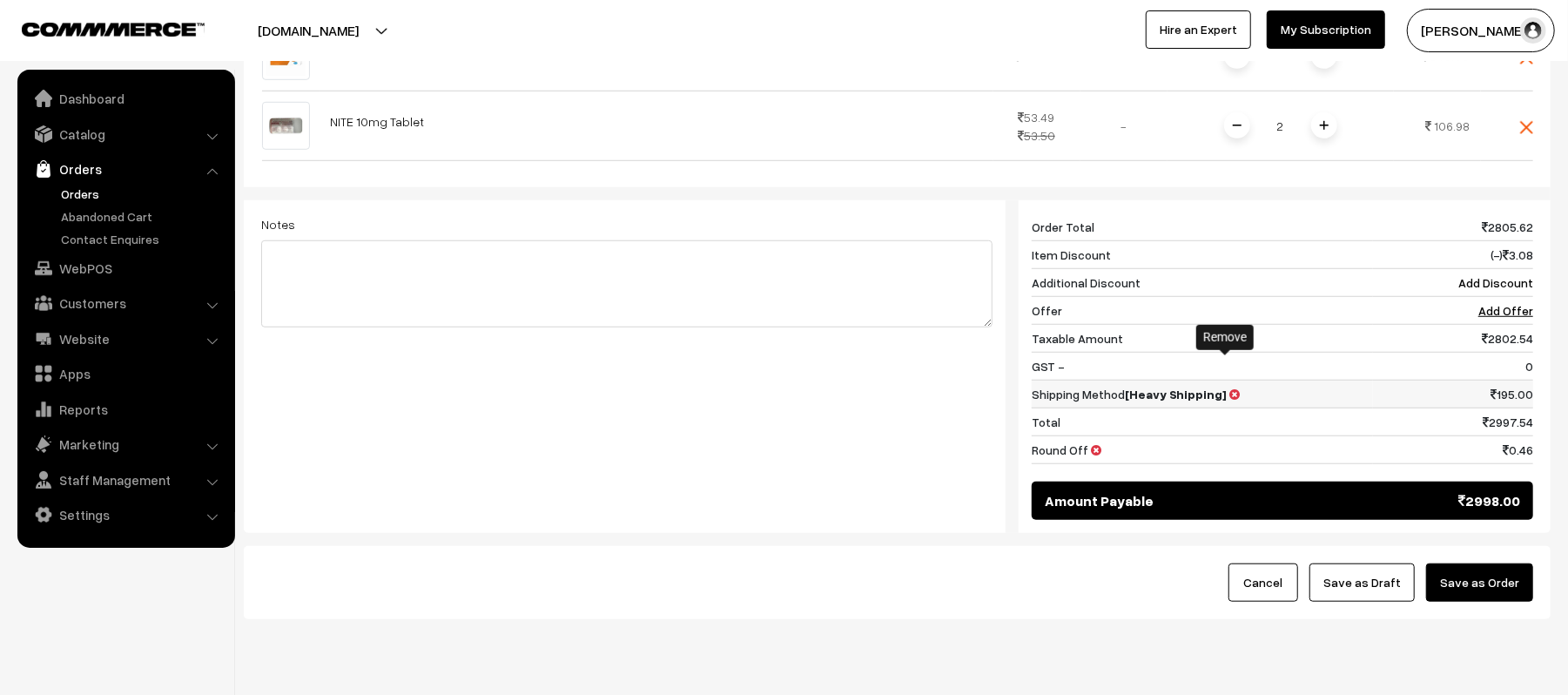
click at [1231, 388] on icon at bounding box center [1236, 395] width 11 height 12
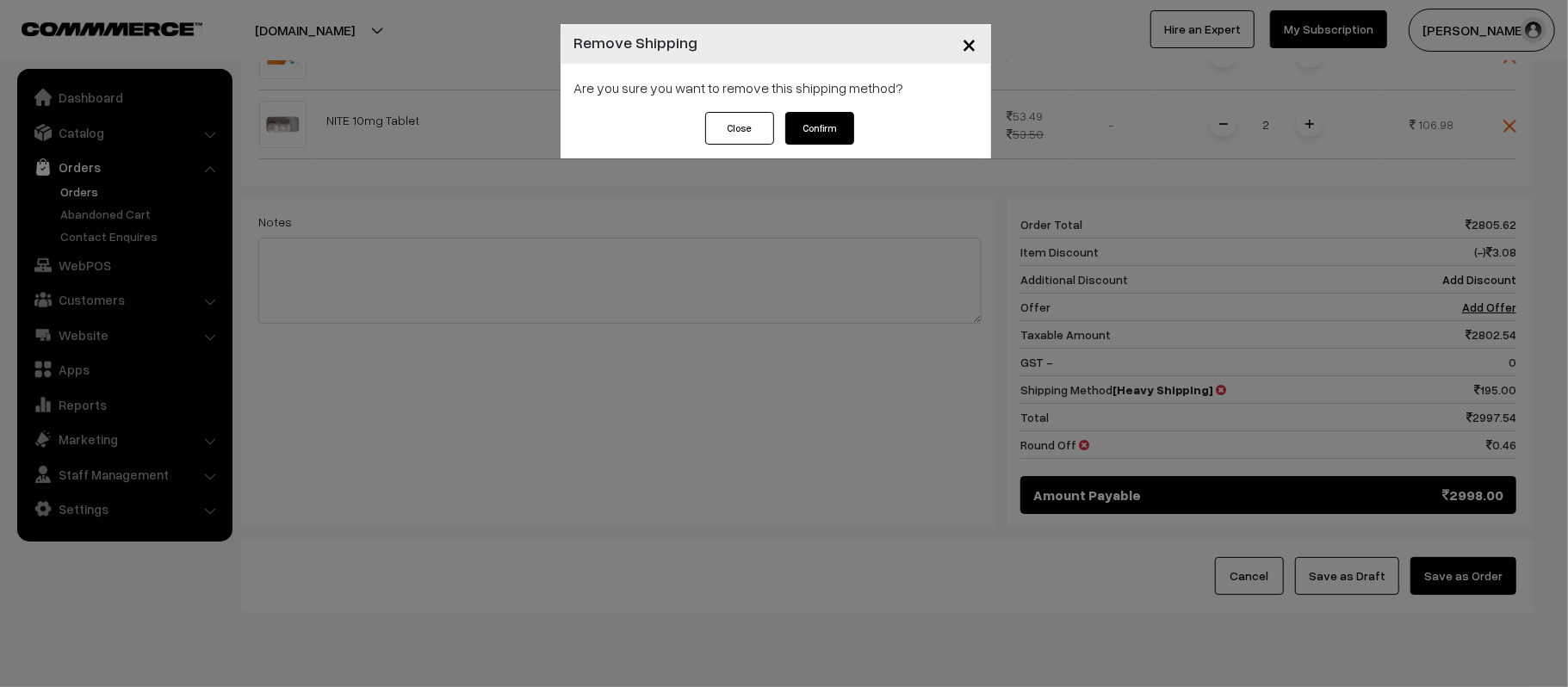
click at [824, 131] on button "Confirm" at bounding box center [819, 129] width 69 height 33
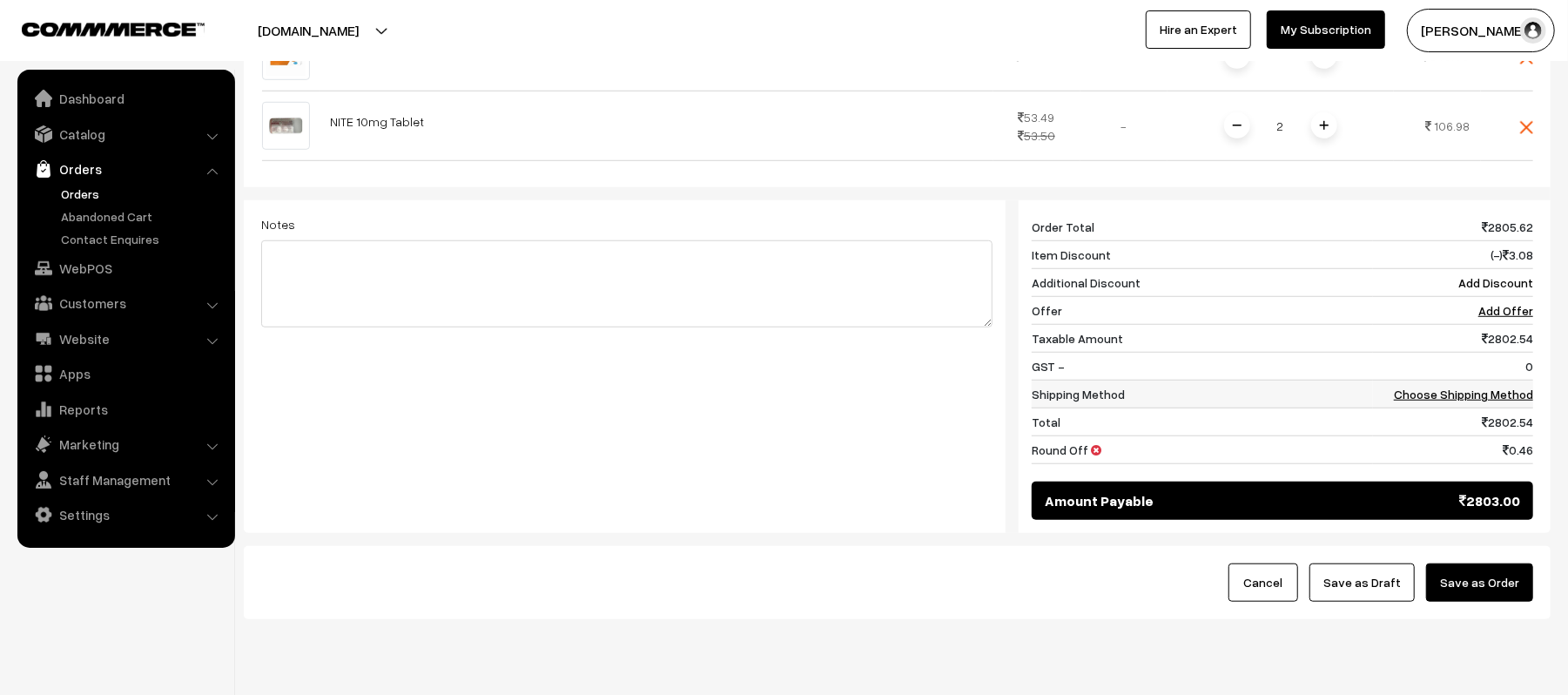
click at [1430, 387] on link "Choose Shipping Method" at bounding box center [1463, 394] width 140 height 15
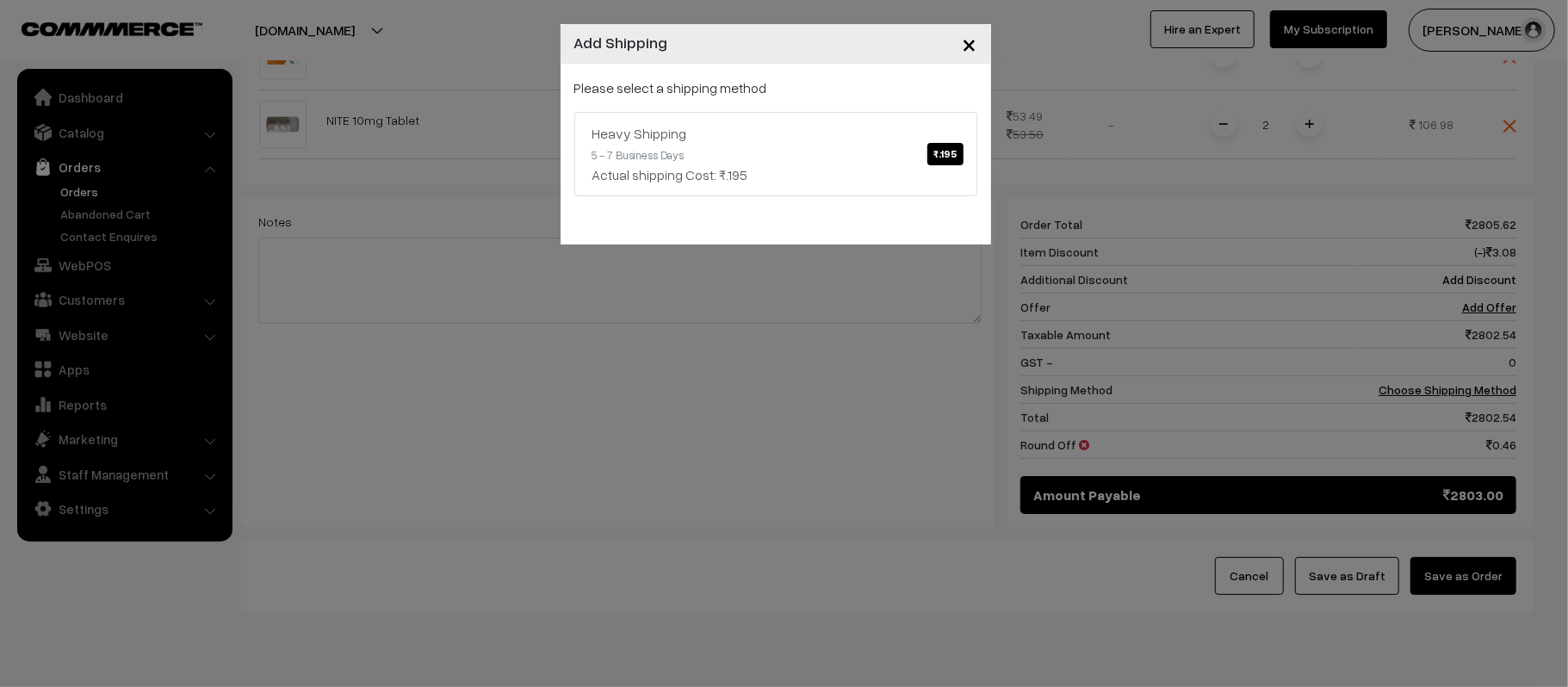
click at [976, 45] on button "×" at bounding box center [969, 43] width 43 height 53
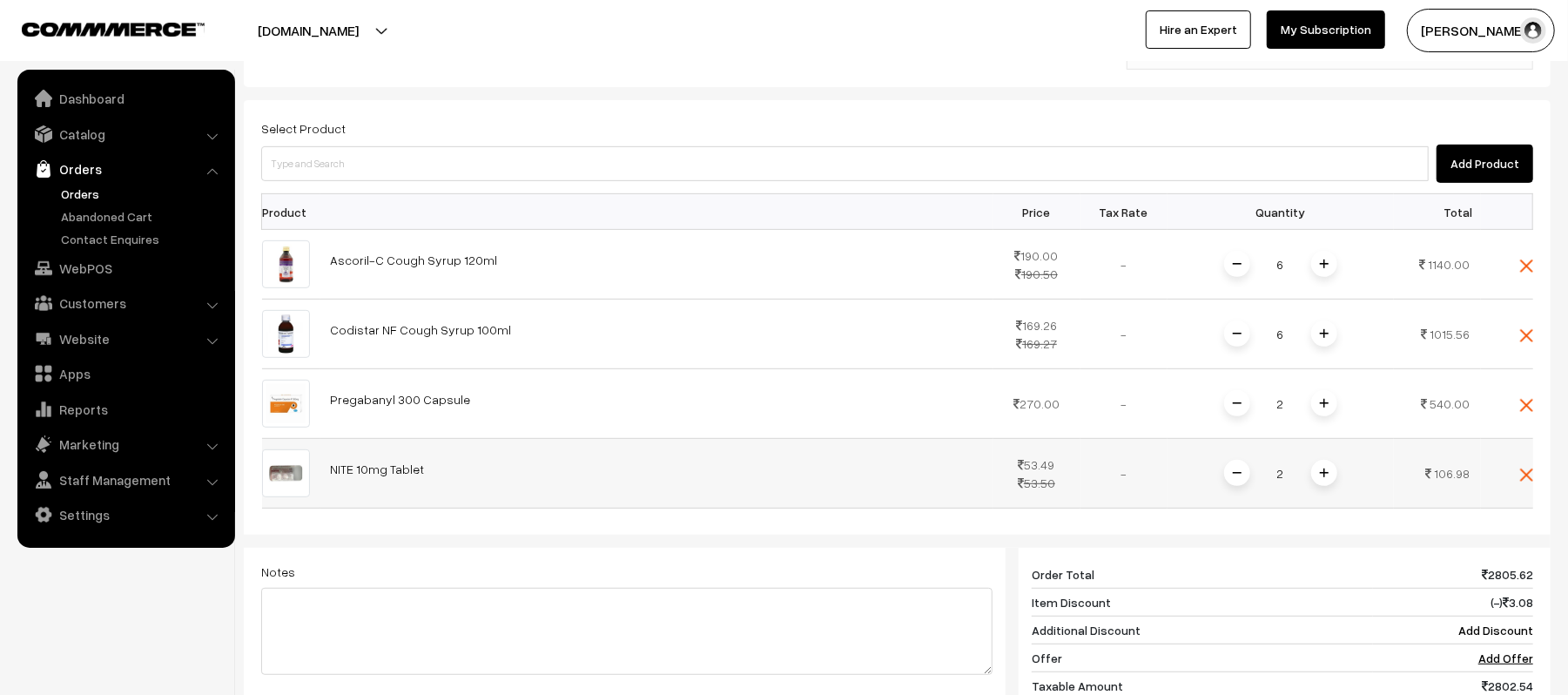
scroll to position [464, 0]
click at [1241, 460] on span at bounding box center [1238, 474] width 26 height 26
click at [1315, 460] on span at bounding box center [1325, 474] width 26 height 26
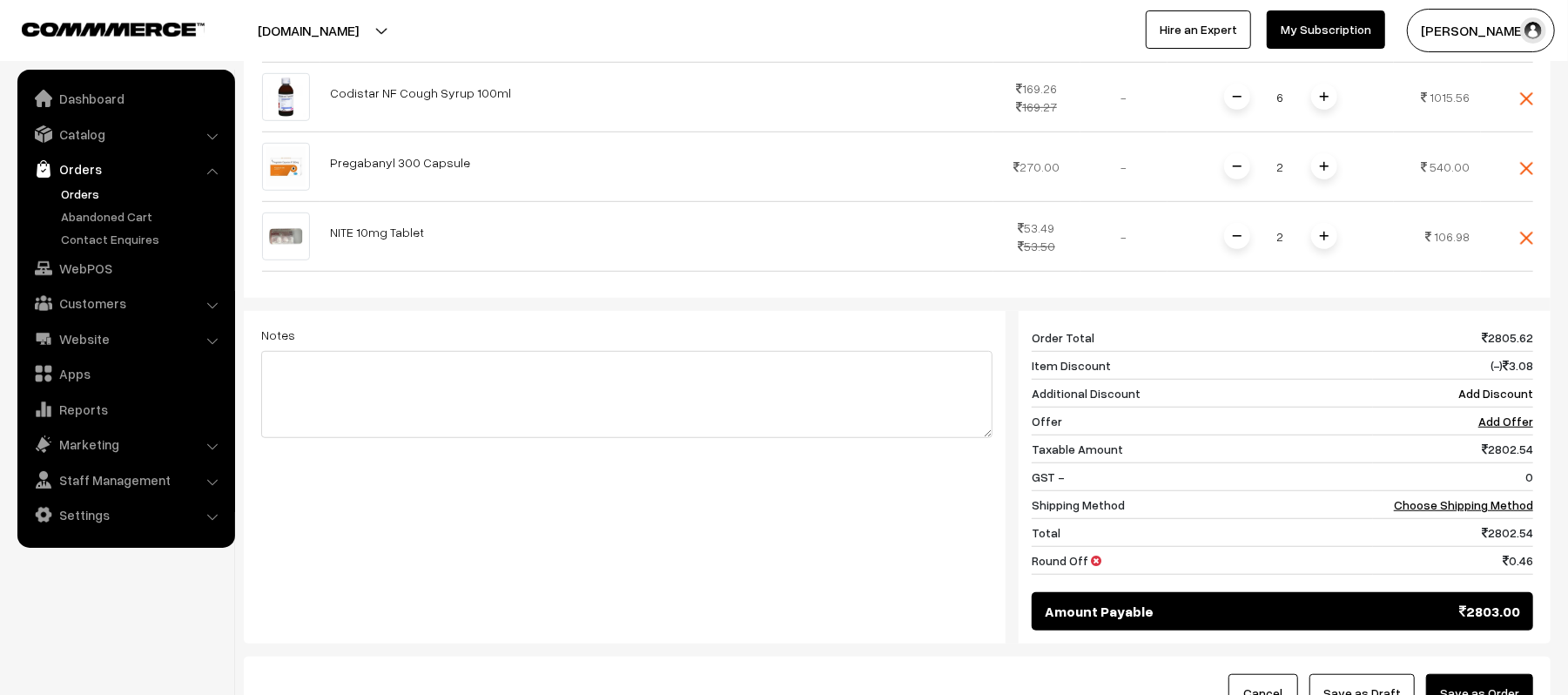
scroll to position [813, 0]
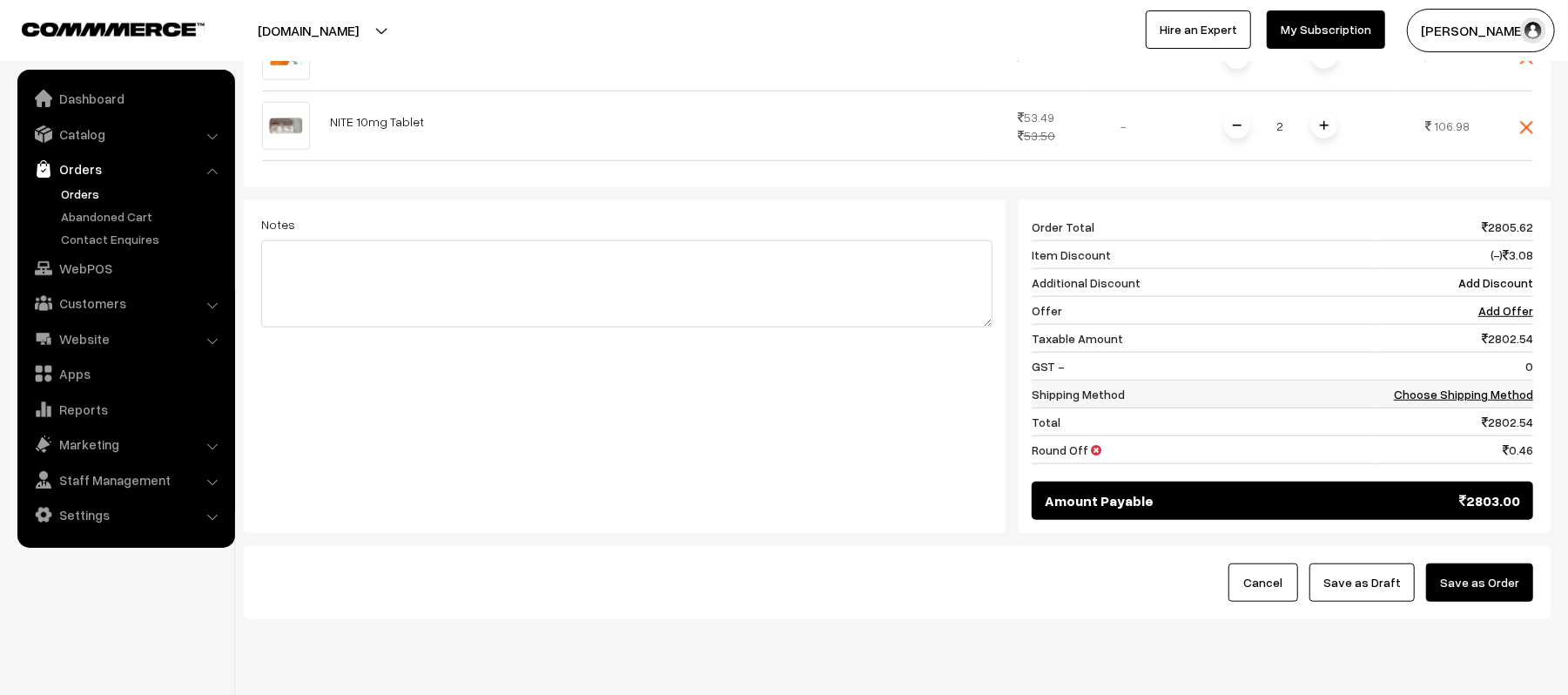
click at [1489, 387] on link "Choose Shipping Method" at bounding box center [1463, 394] width 140 height 15
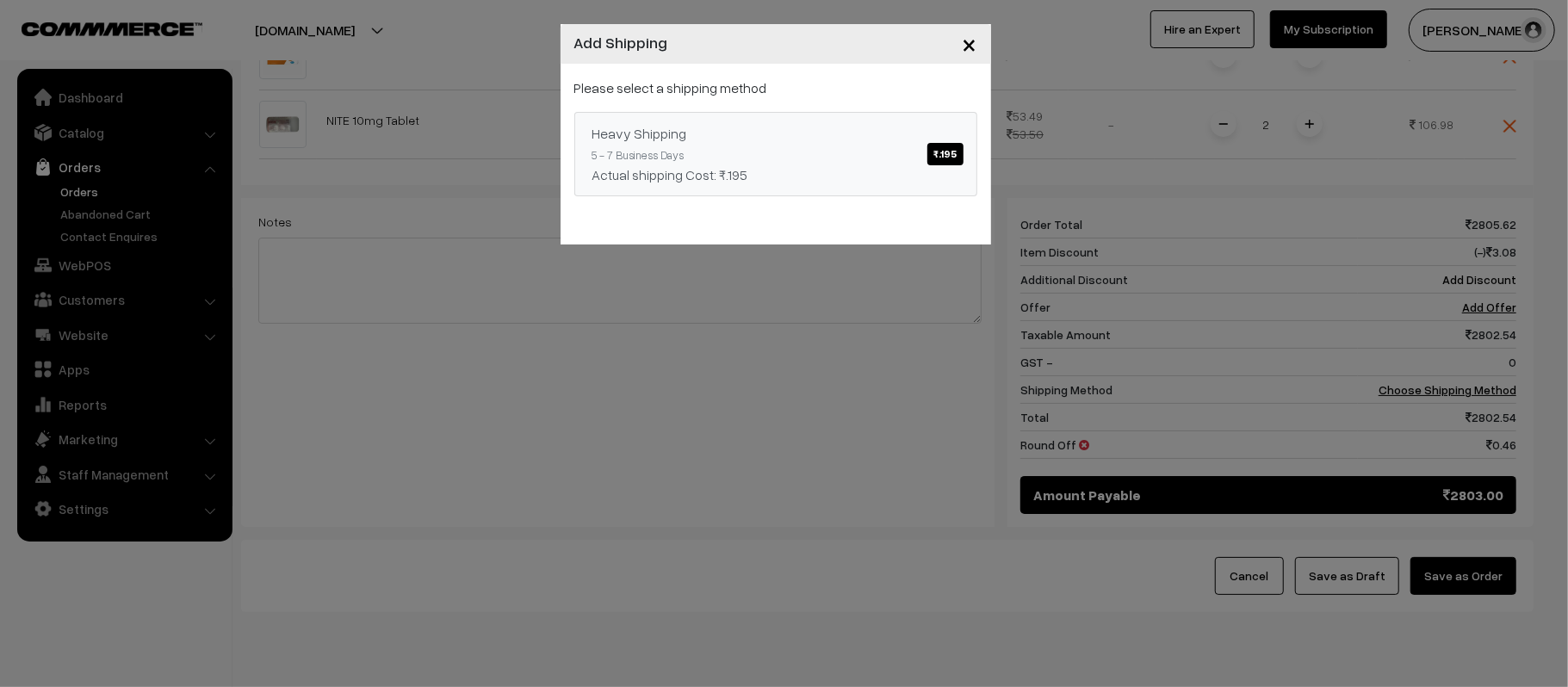
click at [835, 146] on link "Heavy Shipping ₹.195 5 - 7 Business Days Actual shipping Cost: ₹.195" at bounding box center [776, 154] width 403 height 84
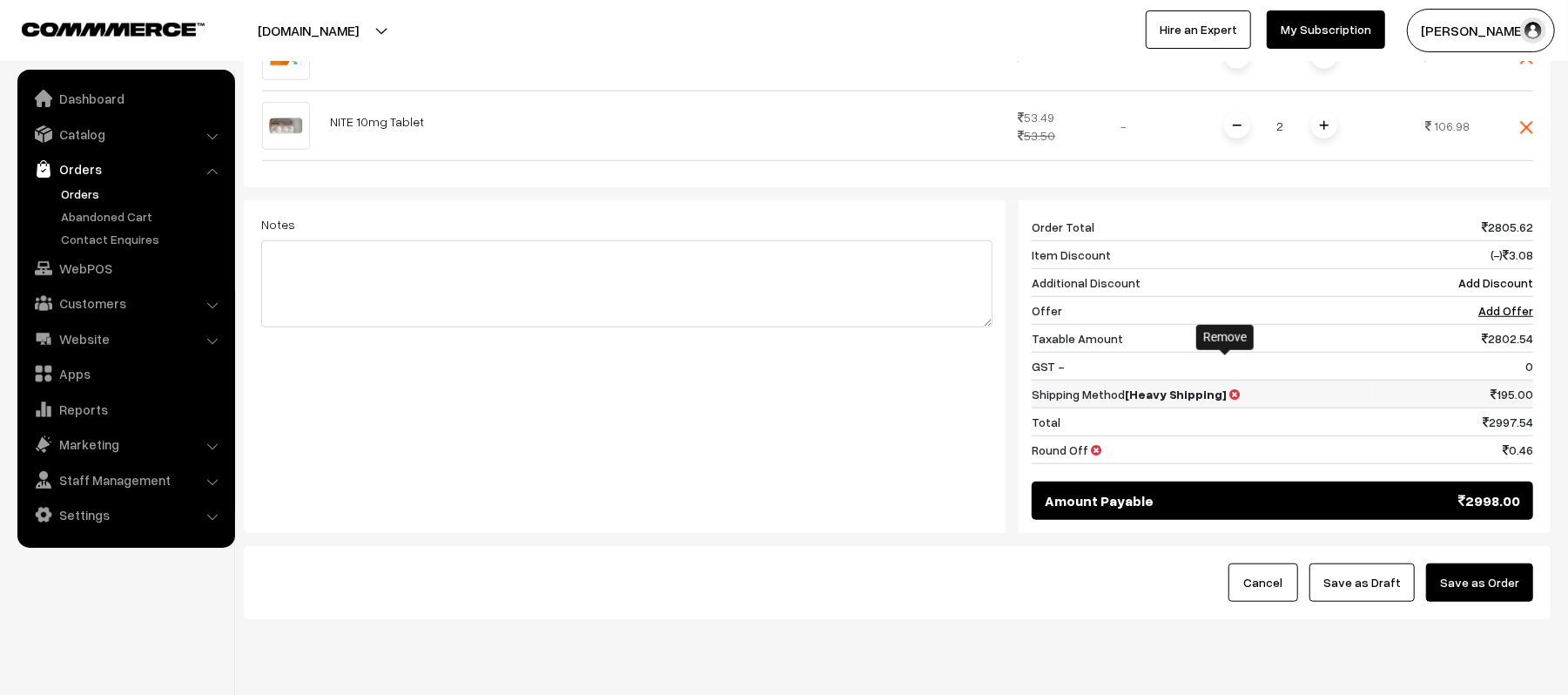
click at [1231, 388] on icon at bounding box center [1236, 395] width 11 height 12
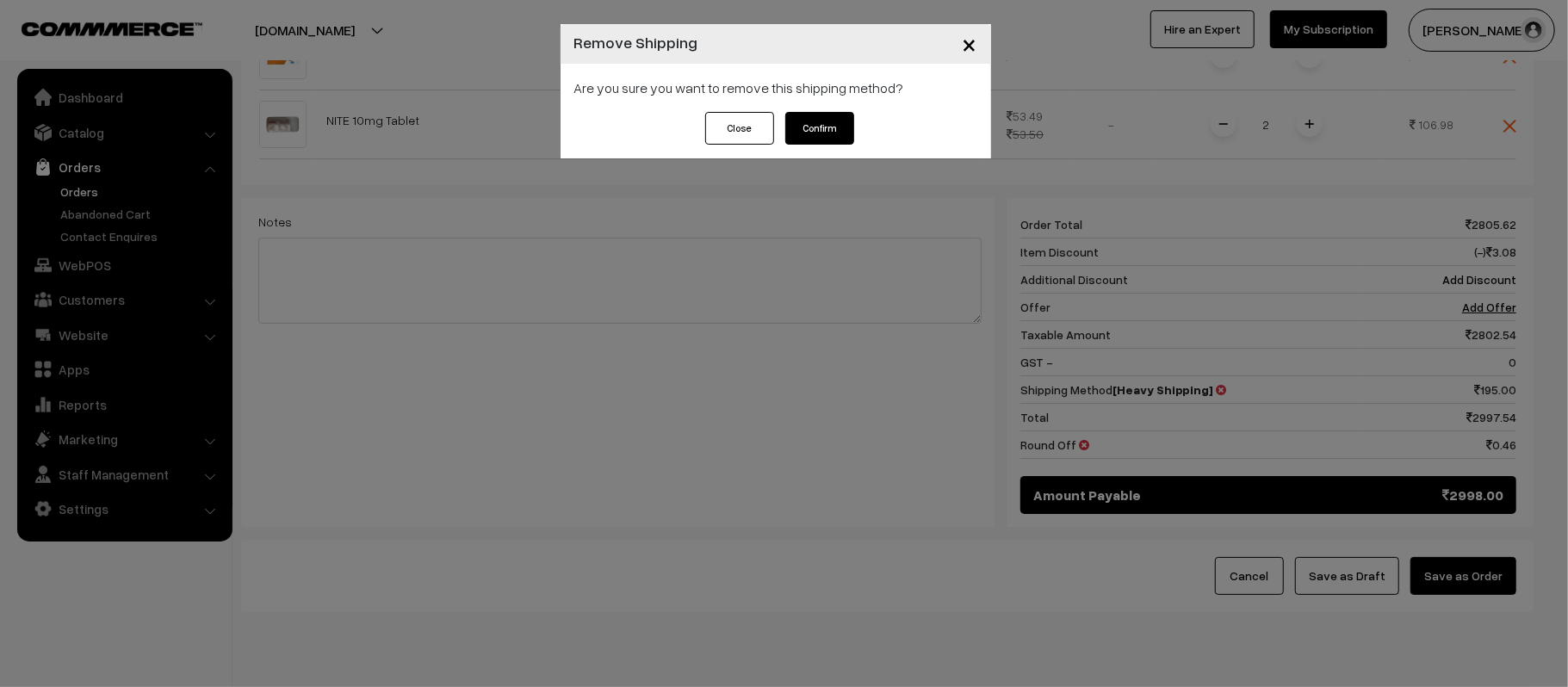
click at [820, 122] on button "Confirm" at bounding box center [819, 129] width 69 height 33
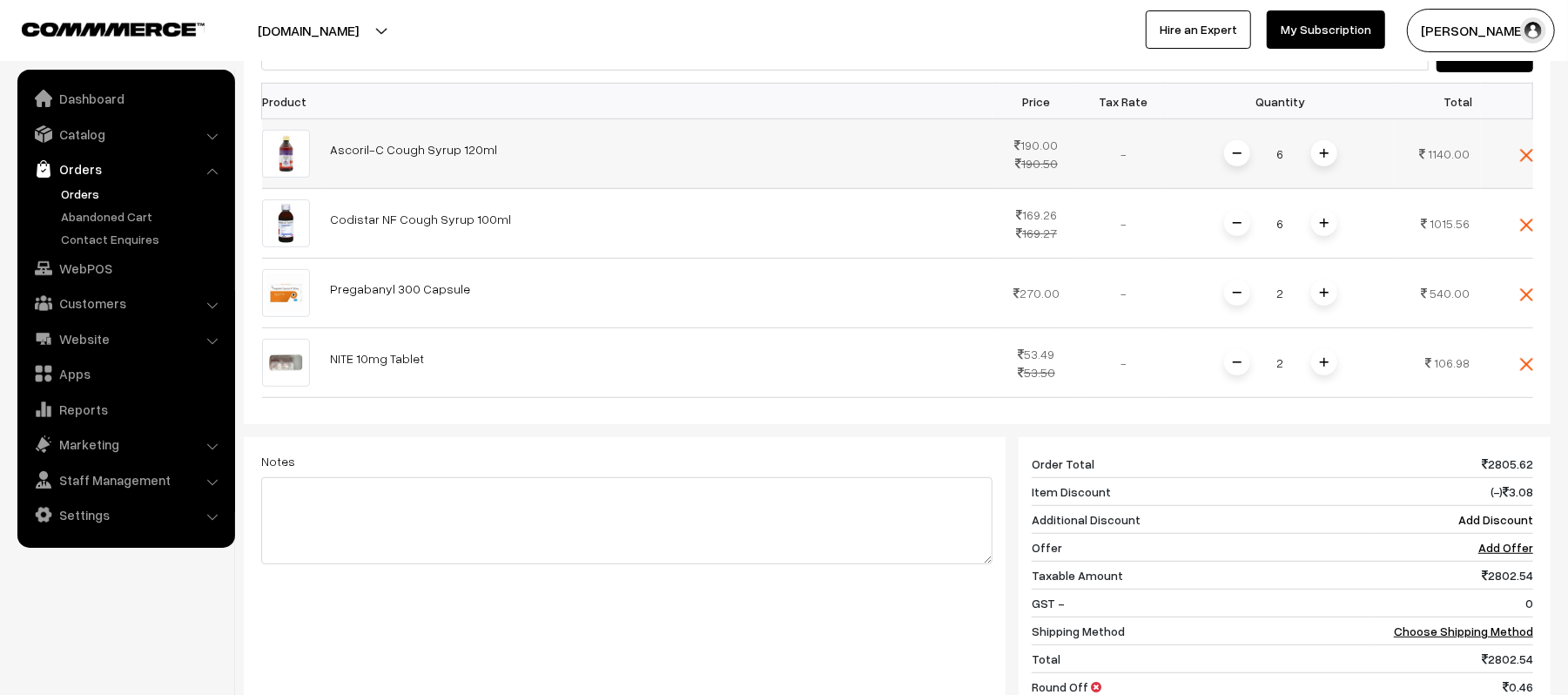
scroll to position [232, 0]
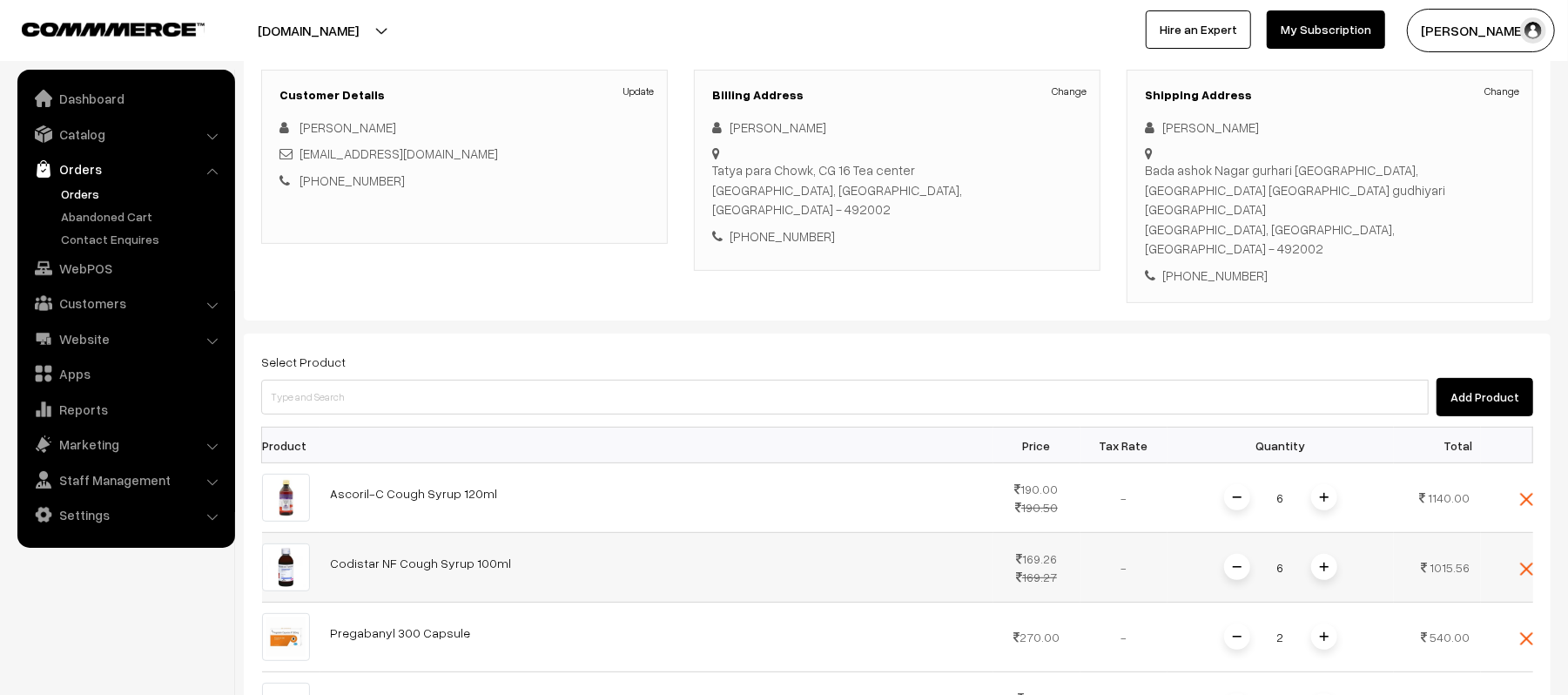
click at [1244, 554] on span at bounding box center [1238, 567] width 26 height 26
click at [1328, 562] on img at bounding box center [1325, 567] width 9 height 9
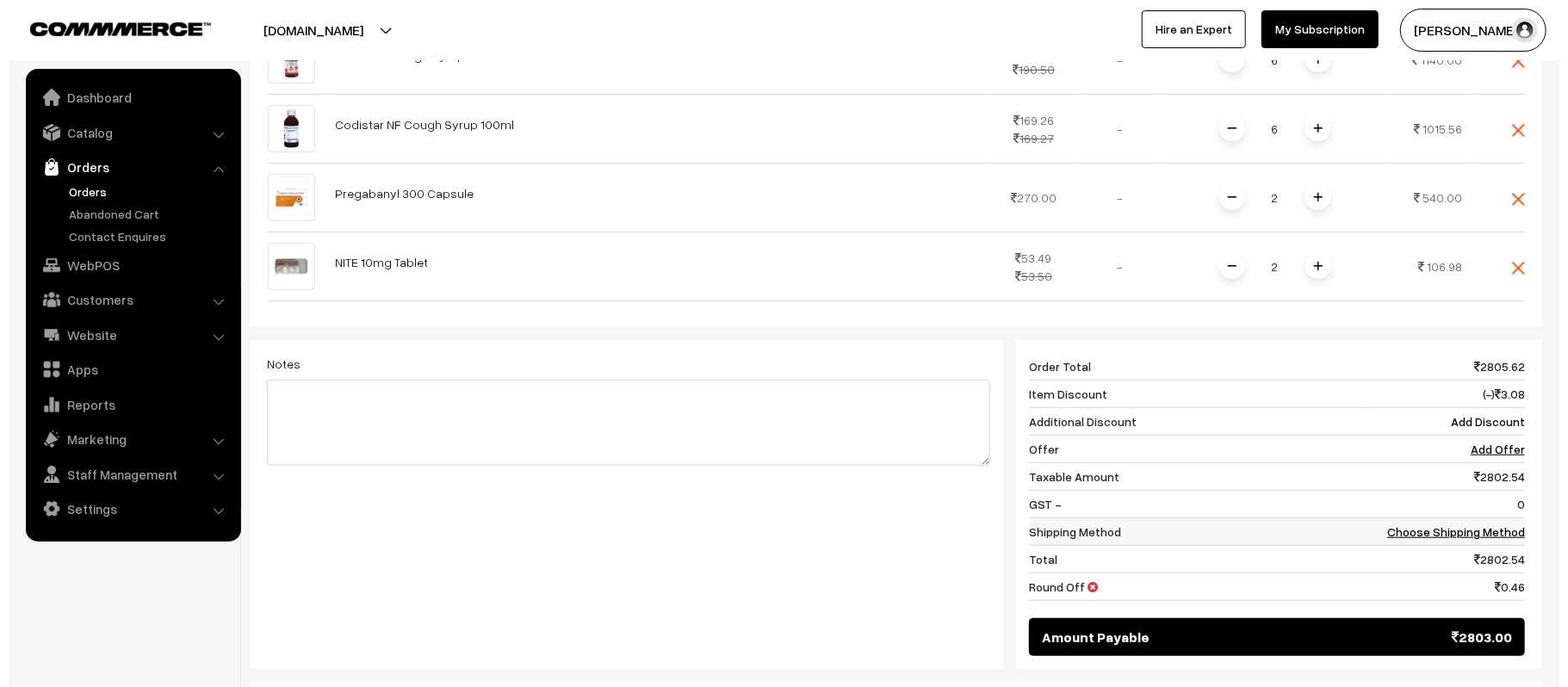
scroll to position [689, 0]
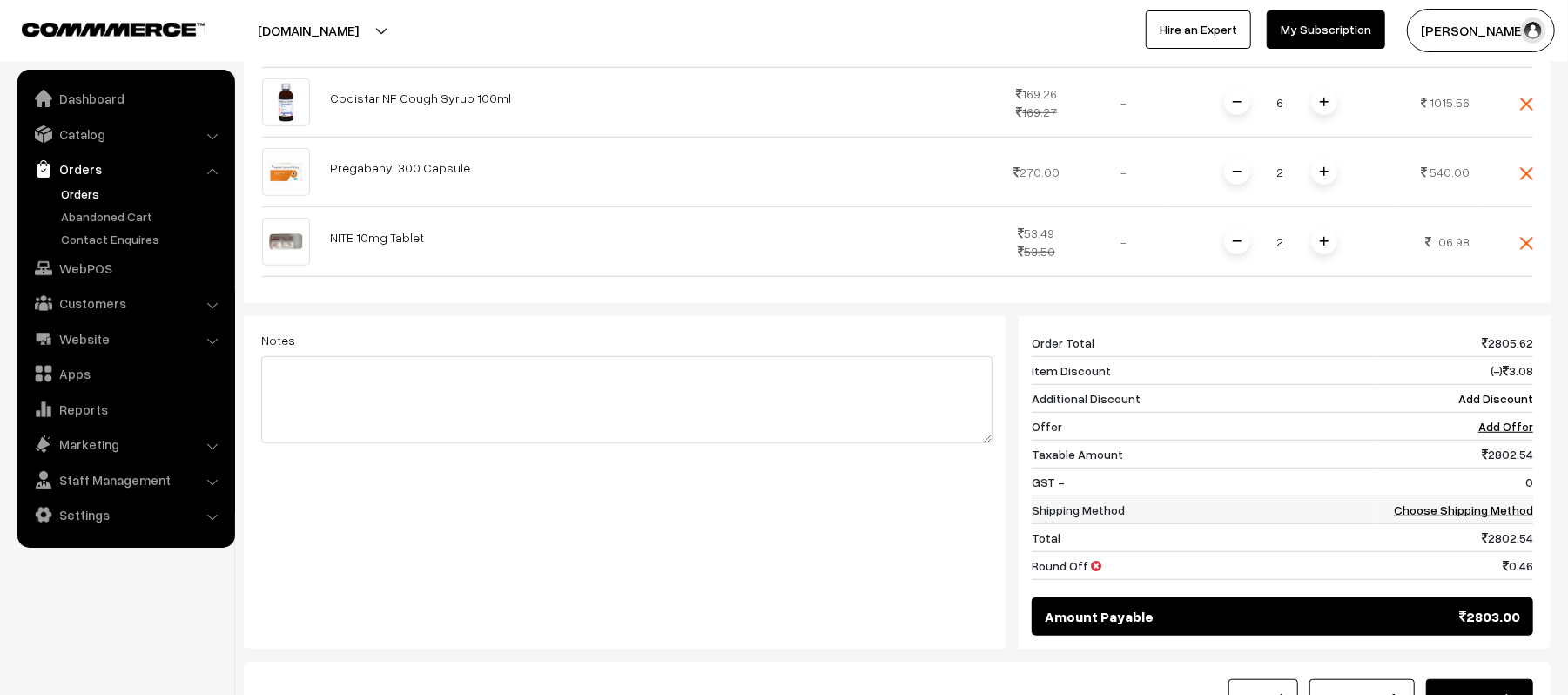
click at [1503, 503] on link "Choose Shipping Method" at bounding box center [1463, 510] width 140 height 15
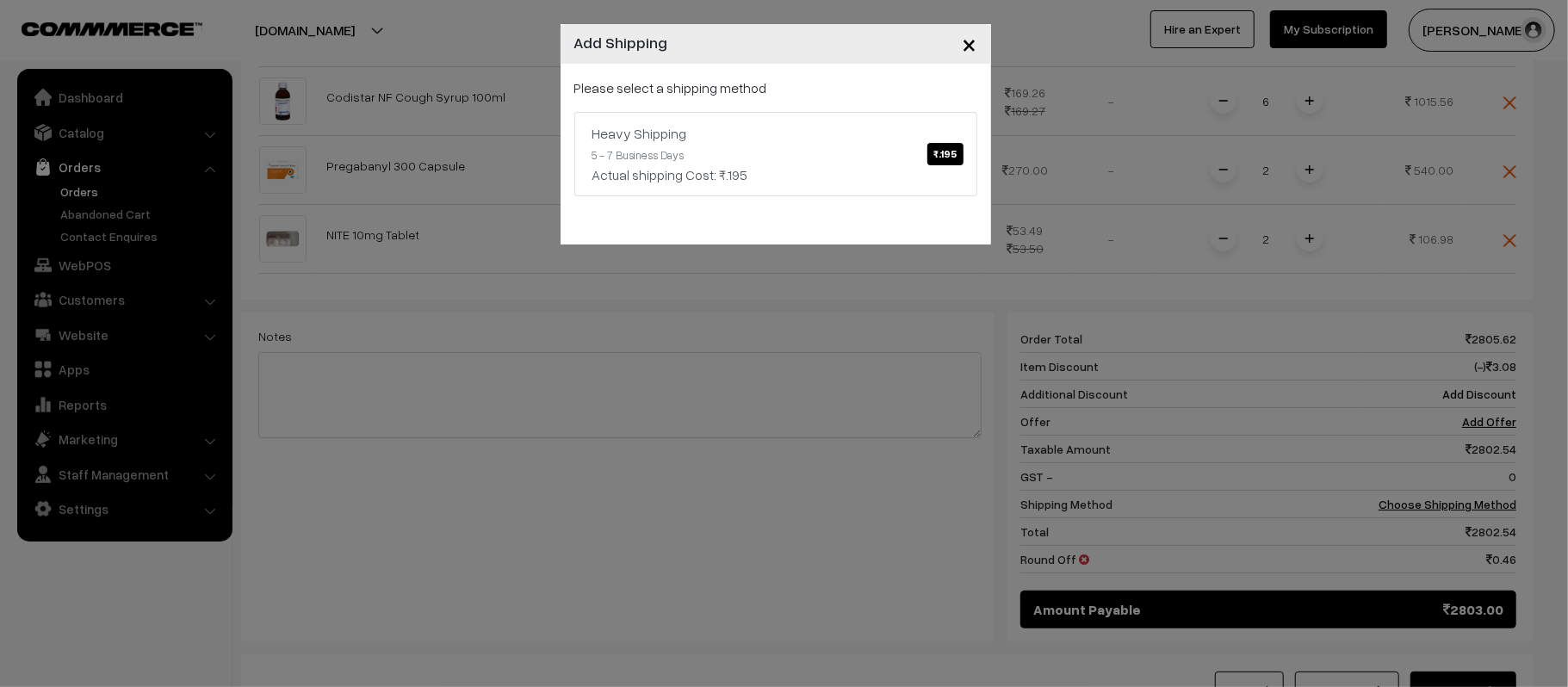
click at [968, 42] on span "×" at bounding box center [969, 43] width 15 height 32
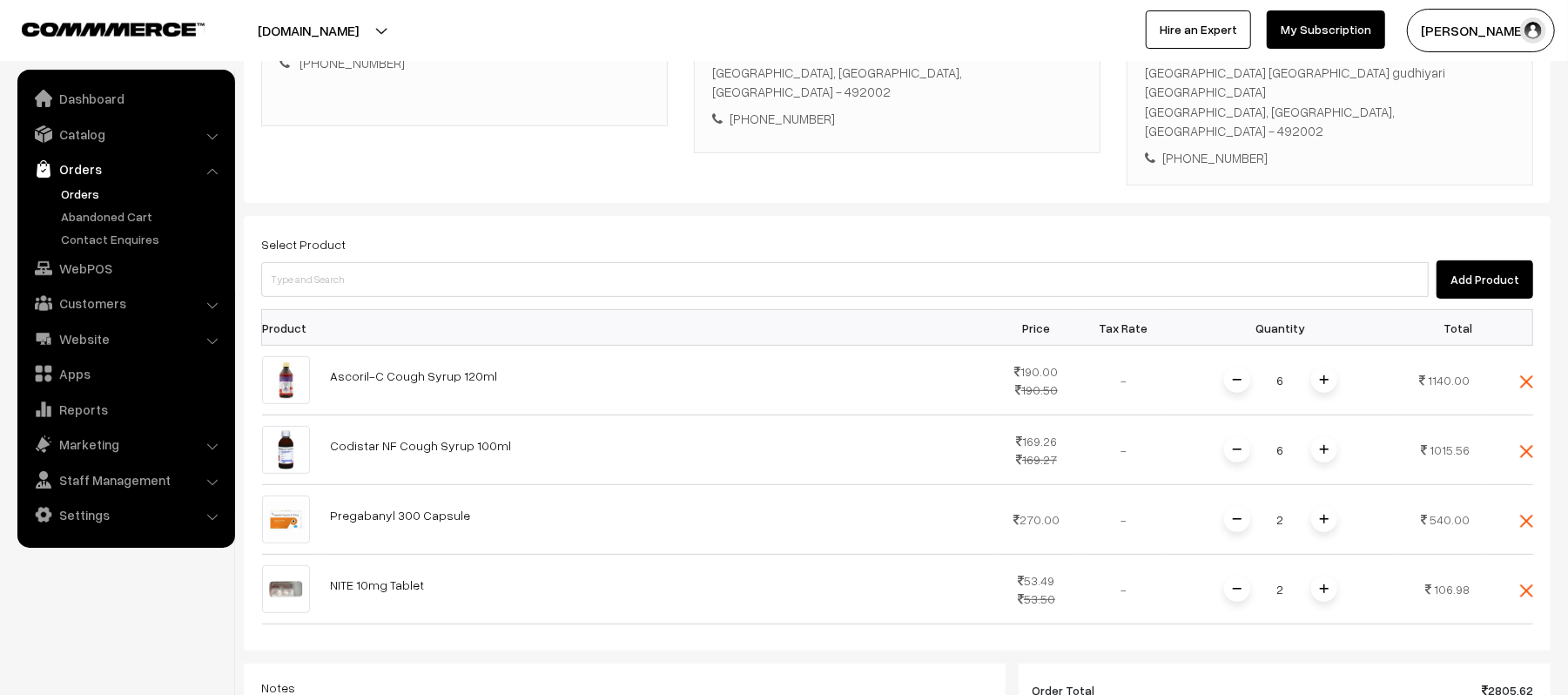
scroll to position [349, 0]
click at [1233, 376] on img at bounding box center [1238, 380] width 9 height 9
click at [1331, 367] on span at bounding box center [1325, 380] width 26 height 26
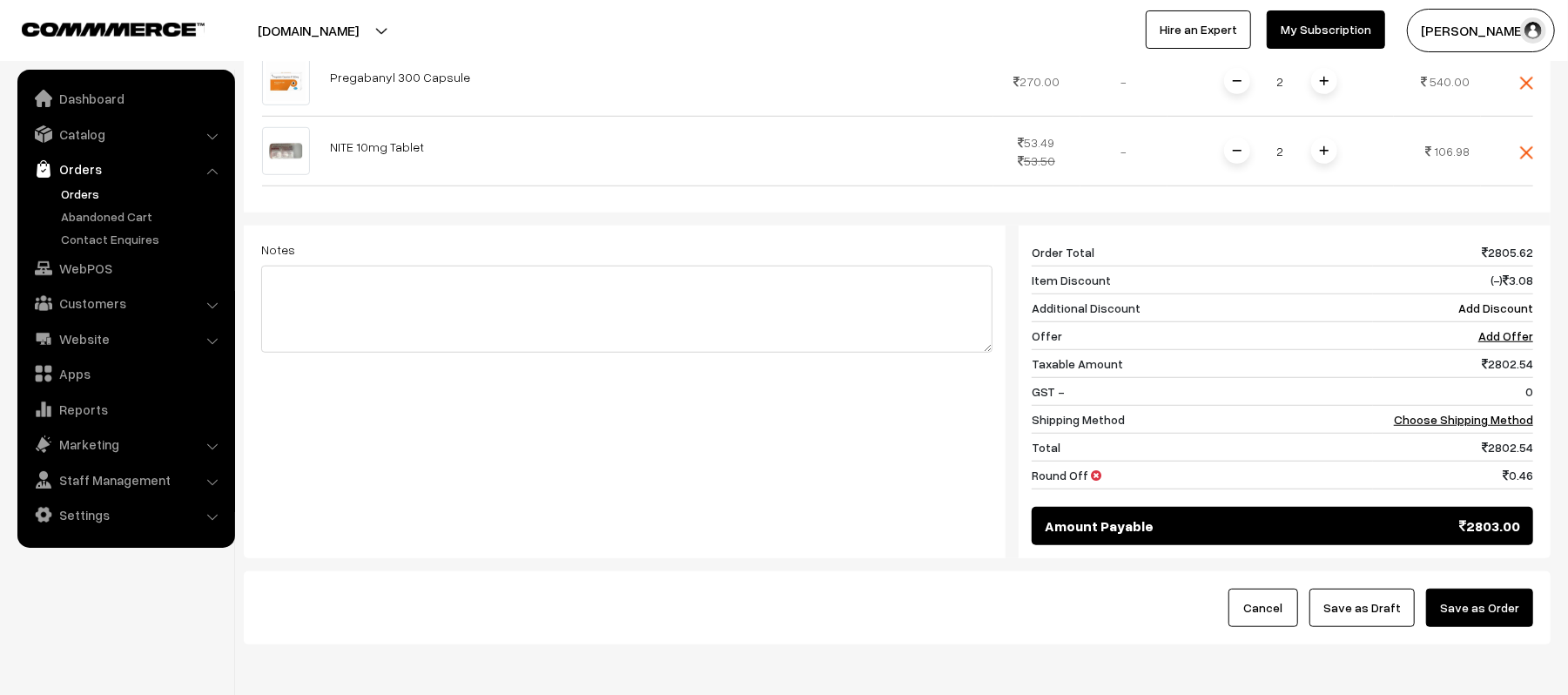
scroll to position [830, 0]
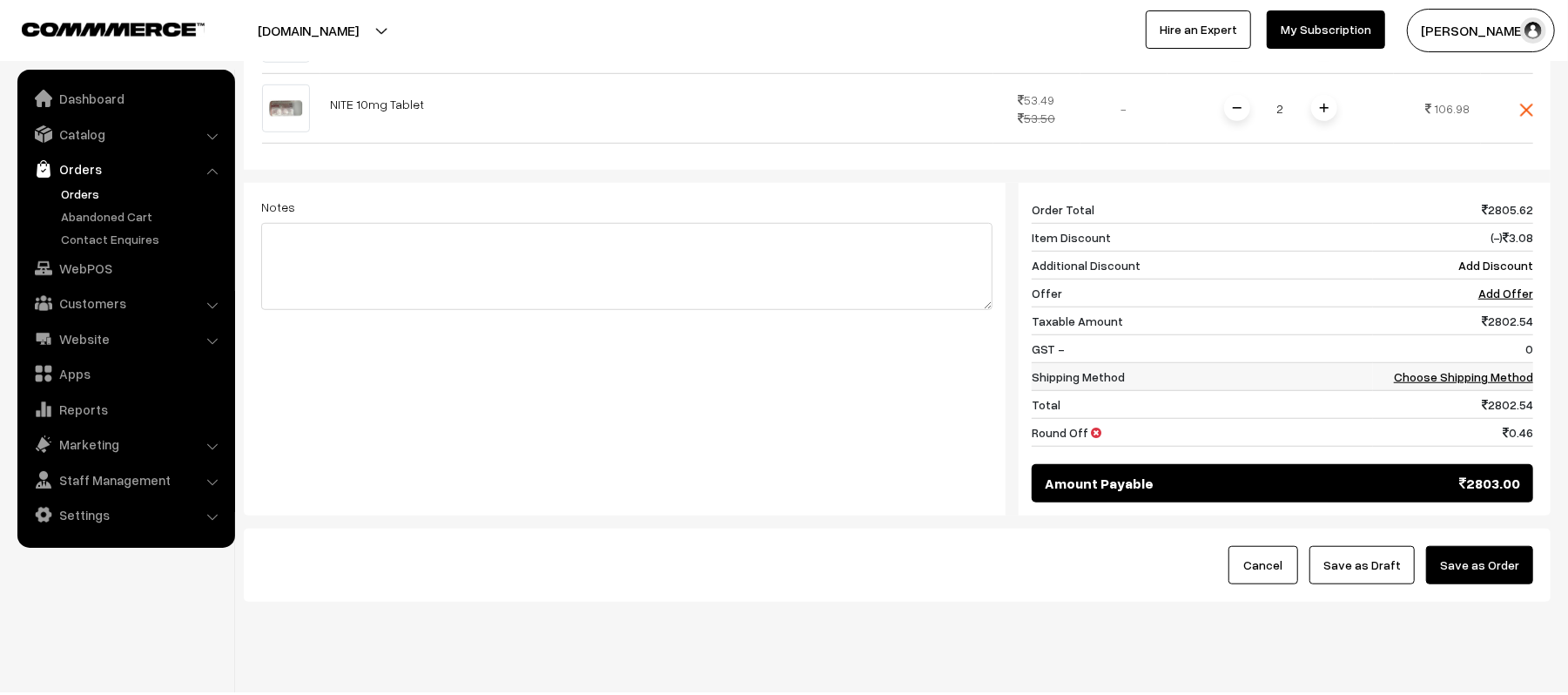
click at [1517, 369] on link "Choose Shipping Method" at bounding box center [1463, 376] width 140 height 15
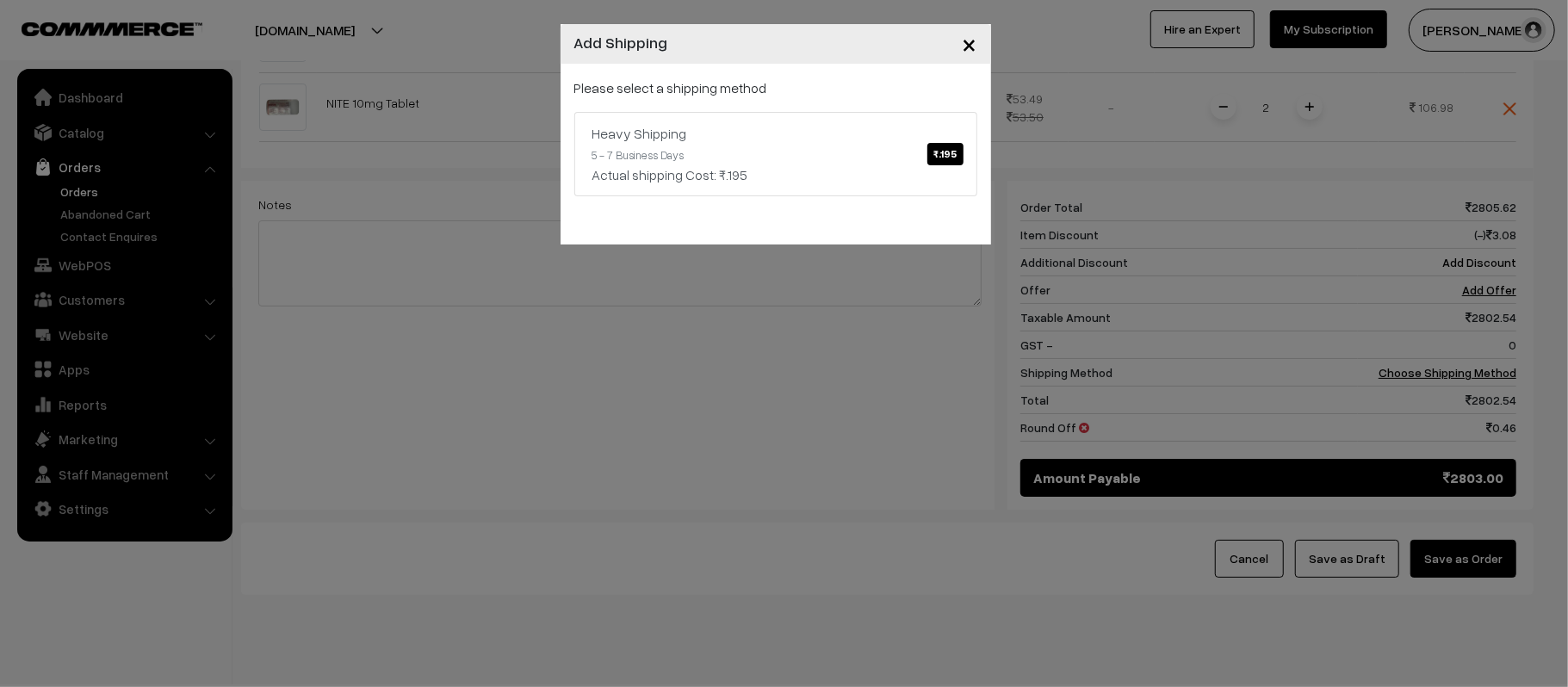
click at [964, 43] on span "×" at bounding box center [969, 43] width 15 height 32
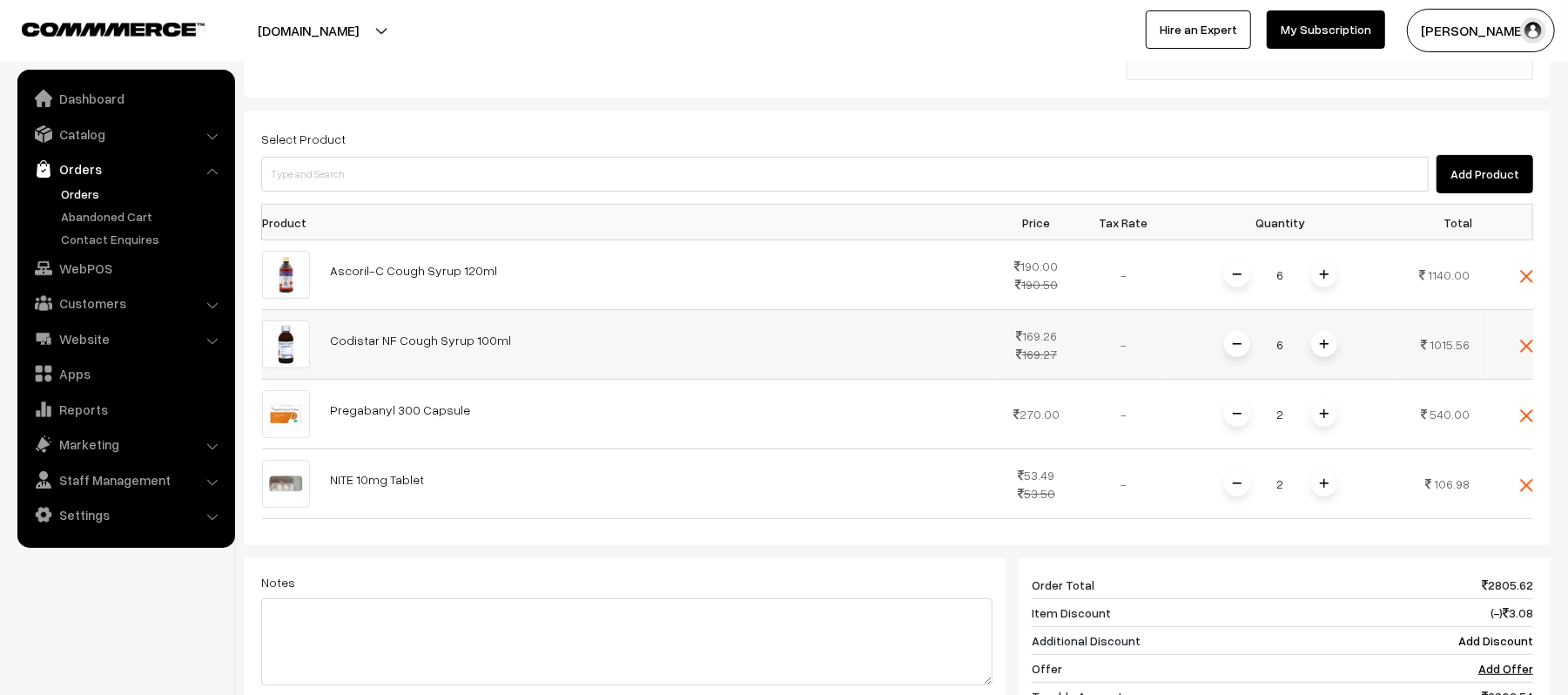
scroll to position [366, 0]
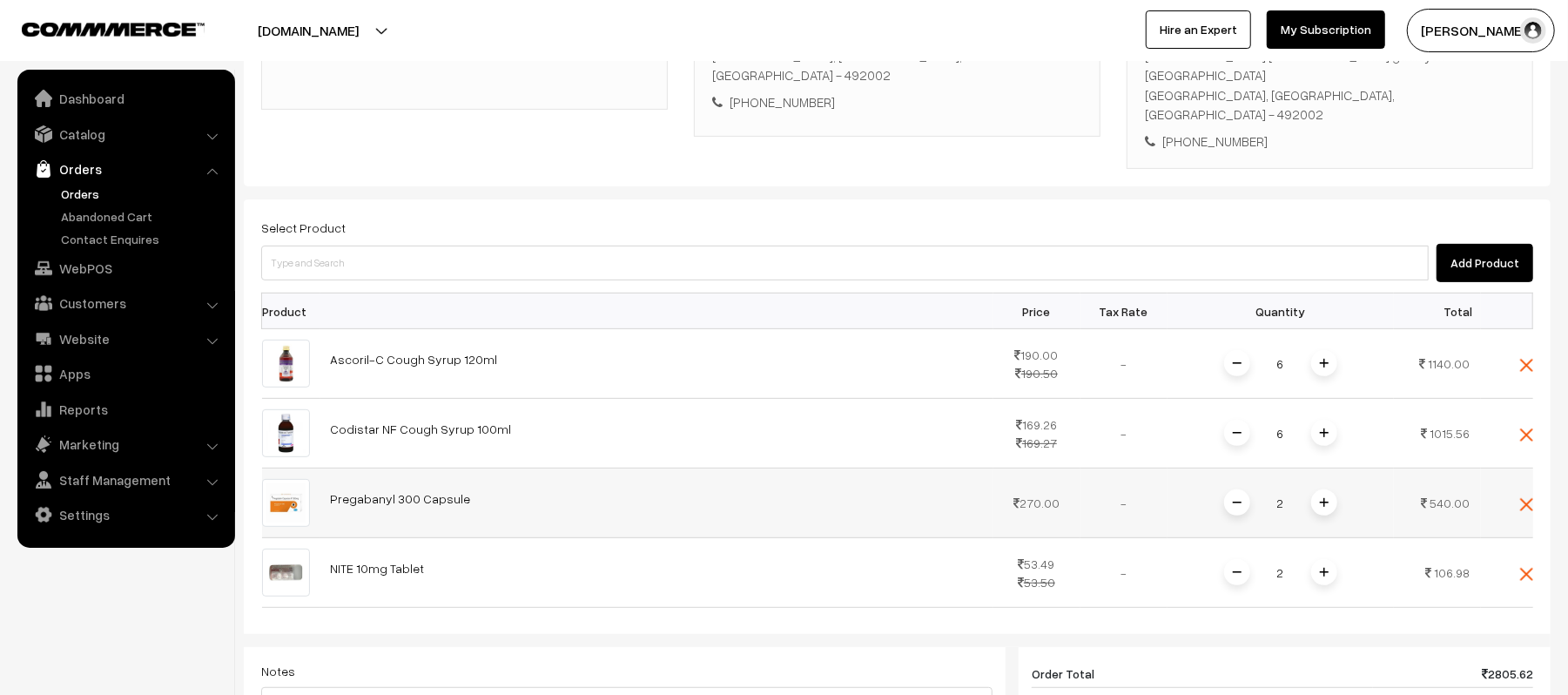
click at [1231, 489] on span at bounding box center [1238, 503] width 26 height 26
click at [1327, 498] on img at bounding box center [1325, 503] width 9 height 9
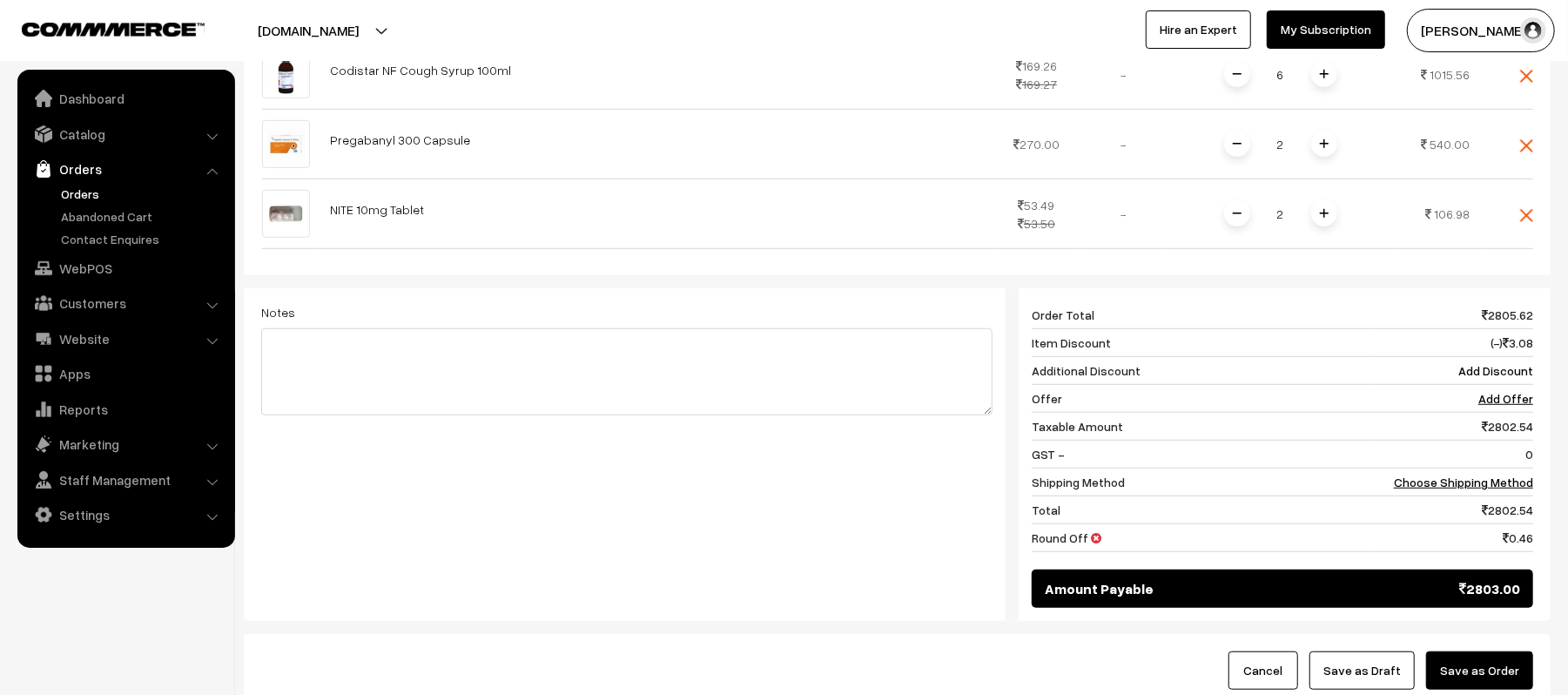
scroll to position [830, 0]
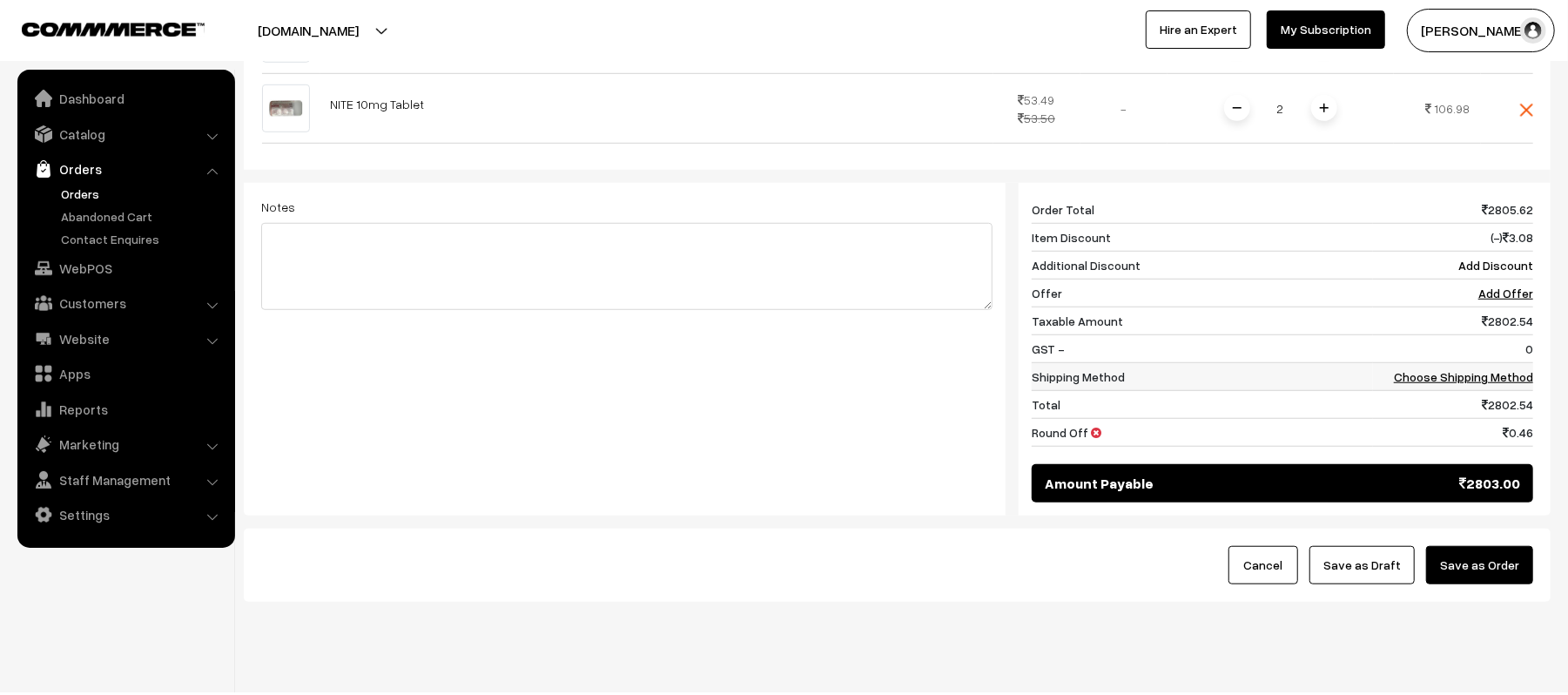
click at [1458, 369] on link "Choose Shipping Method" at bounding box center [1463, 376] width 140 height 15
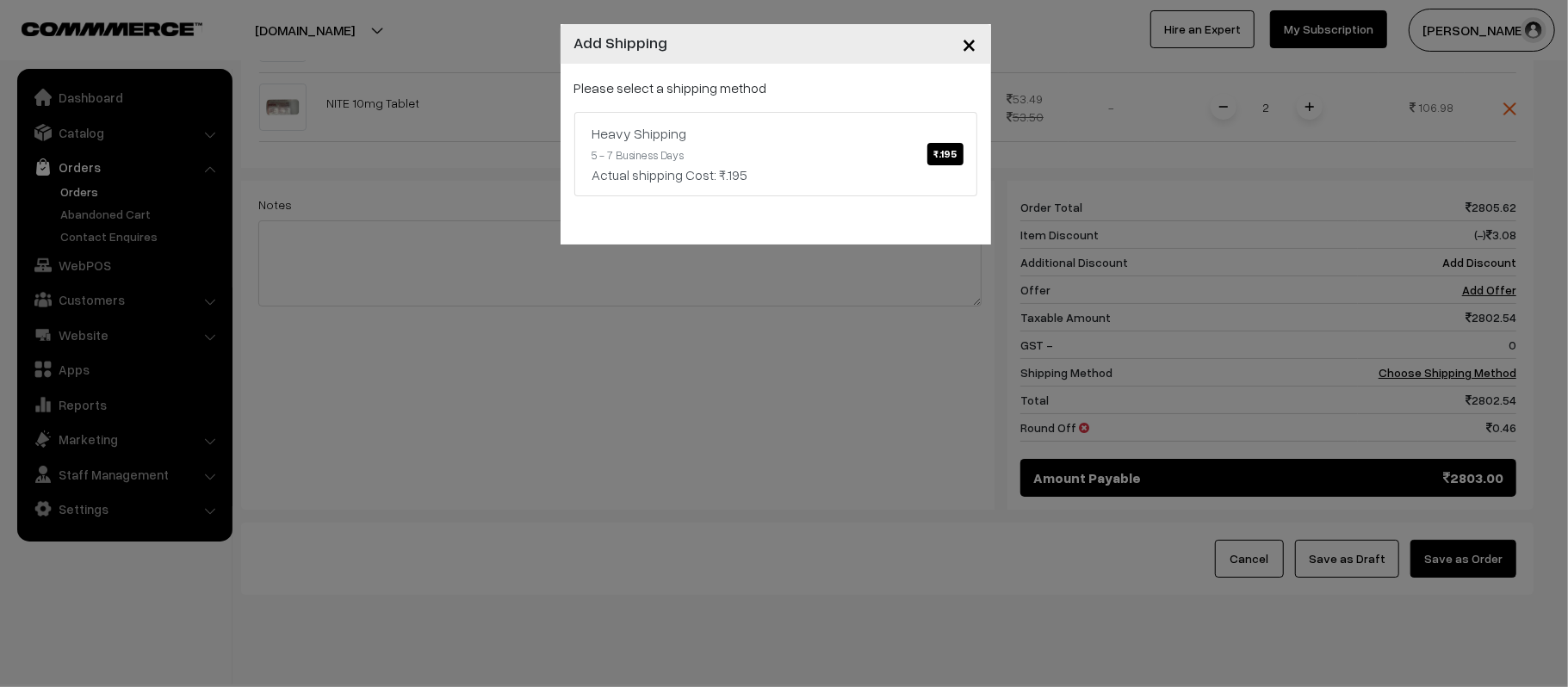
click at [971, 38] on span "×" at bounding box center [969, 43] width 15 height 32
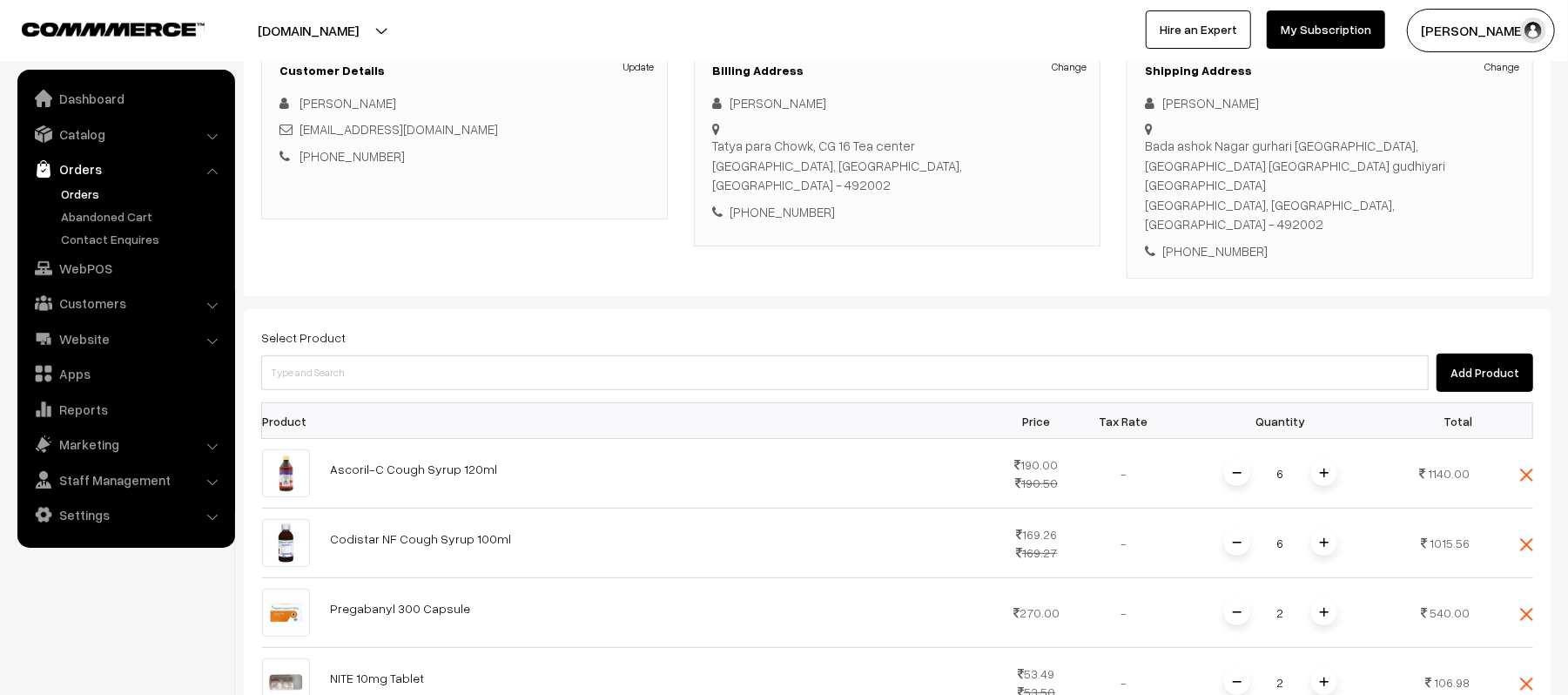
scroll to position [597, 0]
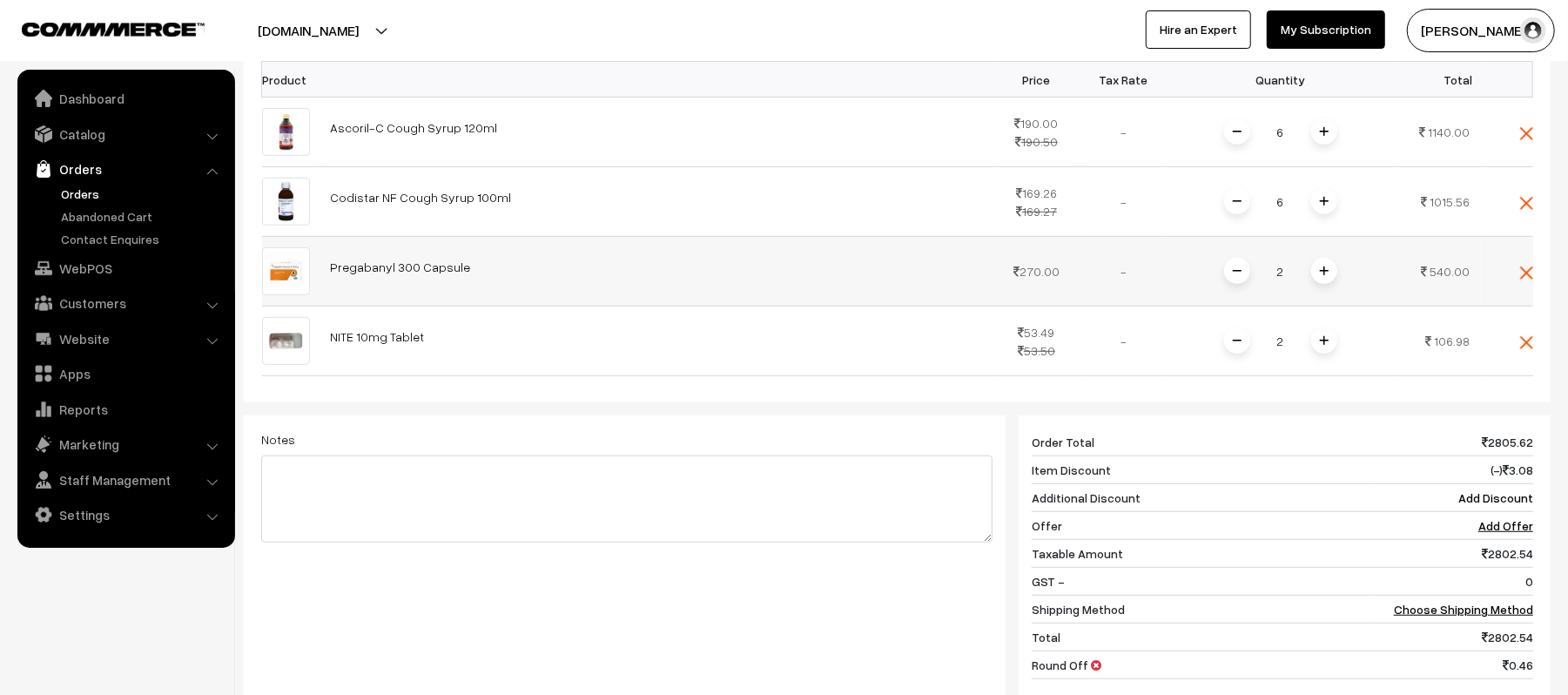
click at [1324, 257] on span at bounding box center [1325, 271] width 26 height 26
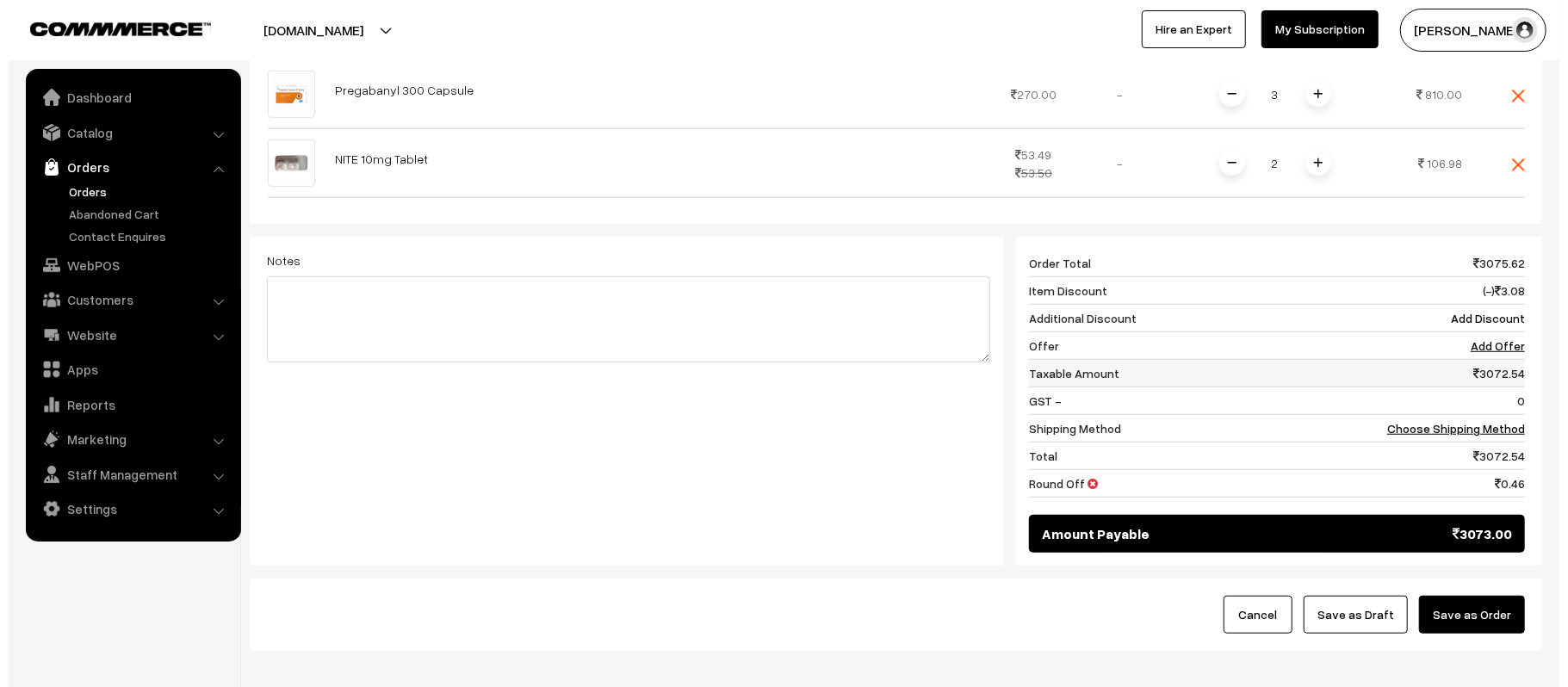
scroll to position [821, 0]
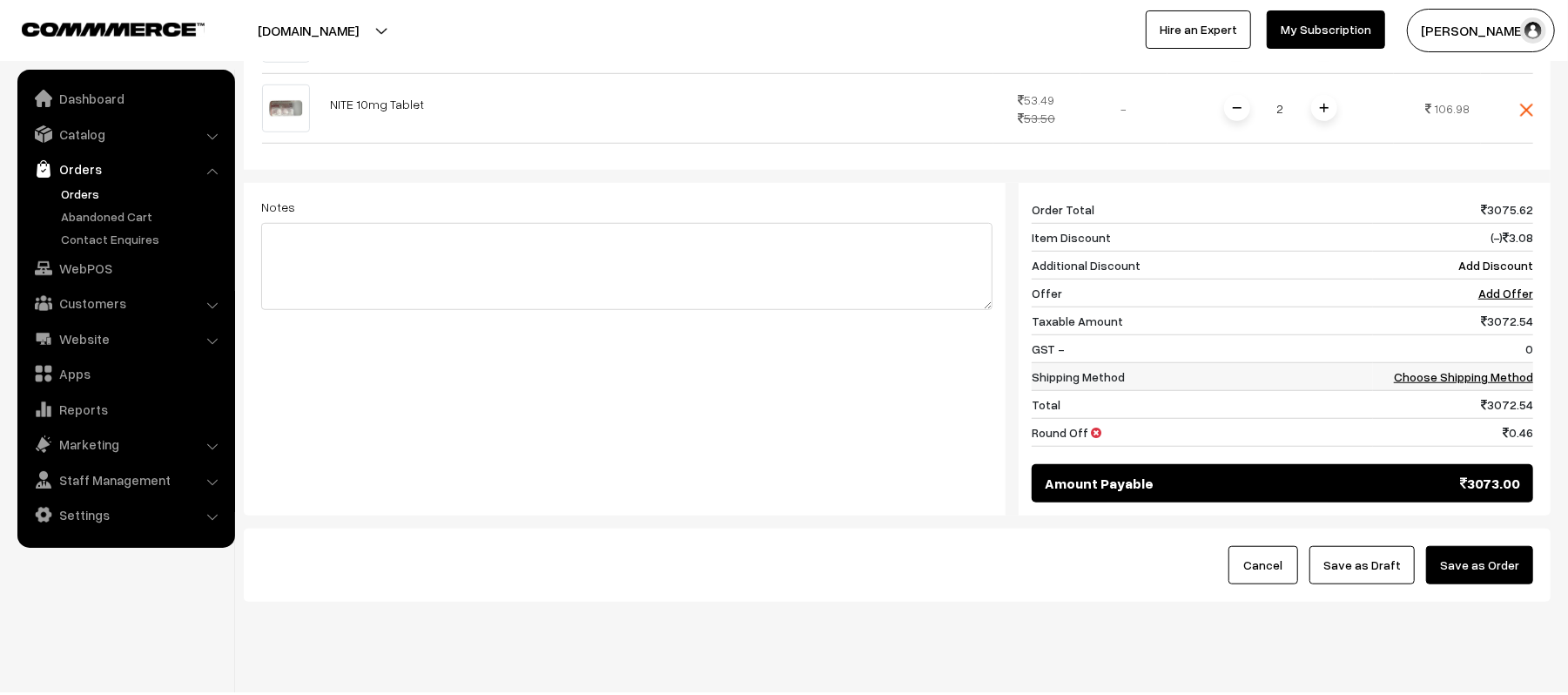
click at [1467, 369] on link "Choose Shipping Method" at bounding box center [1463, 376] width 140 height 15
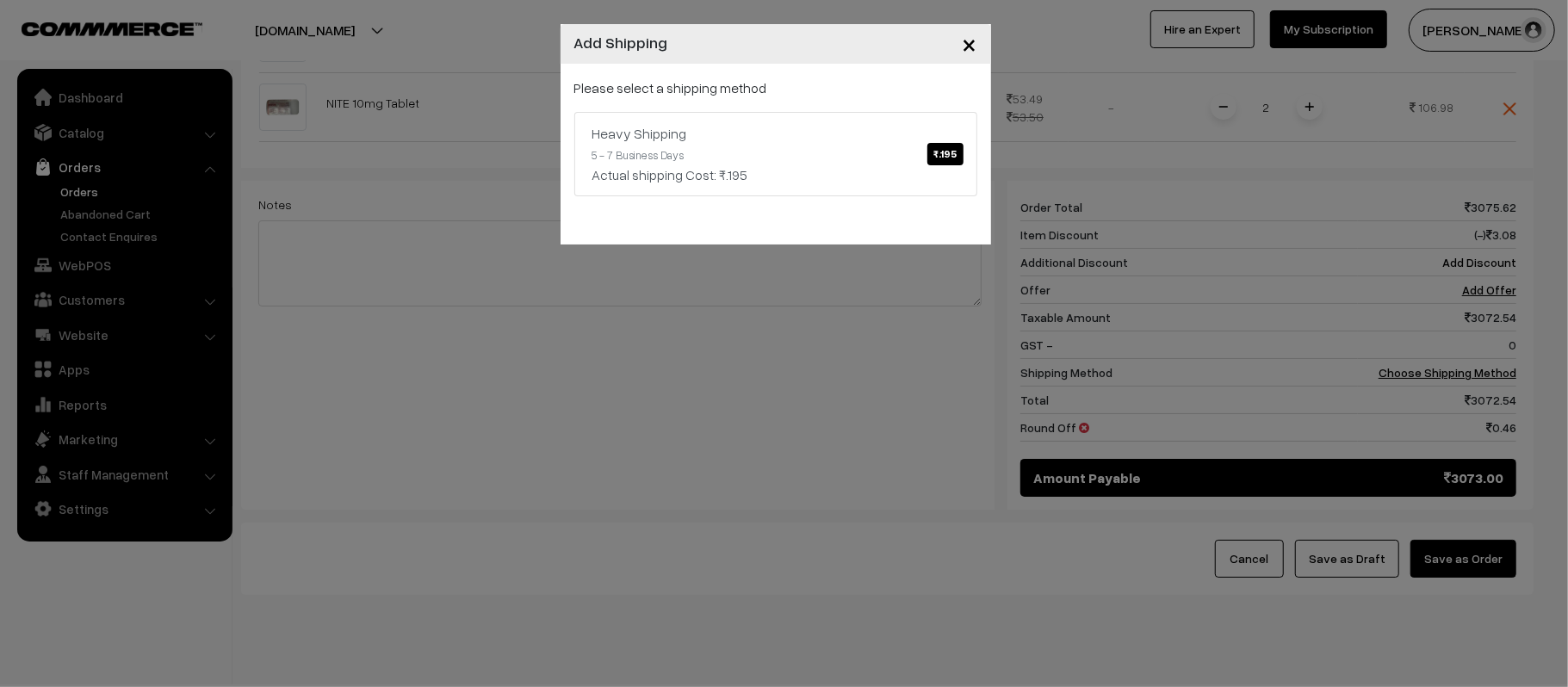
click at [968, 42] on span "×" at bounding box center [969, 43] width 15 height 32
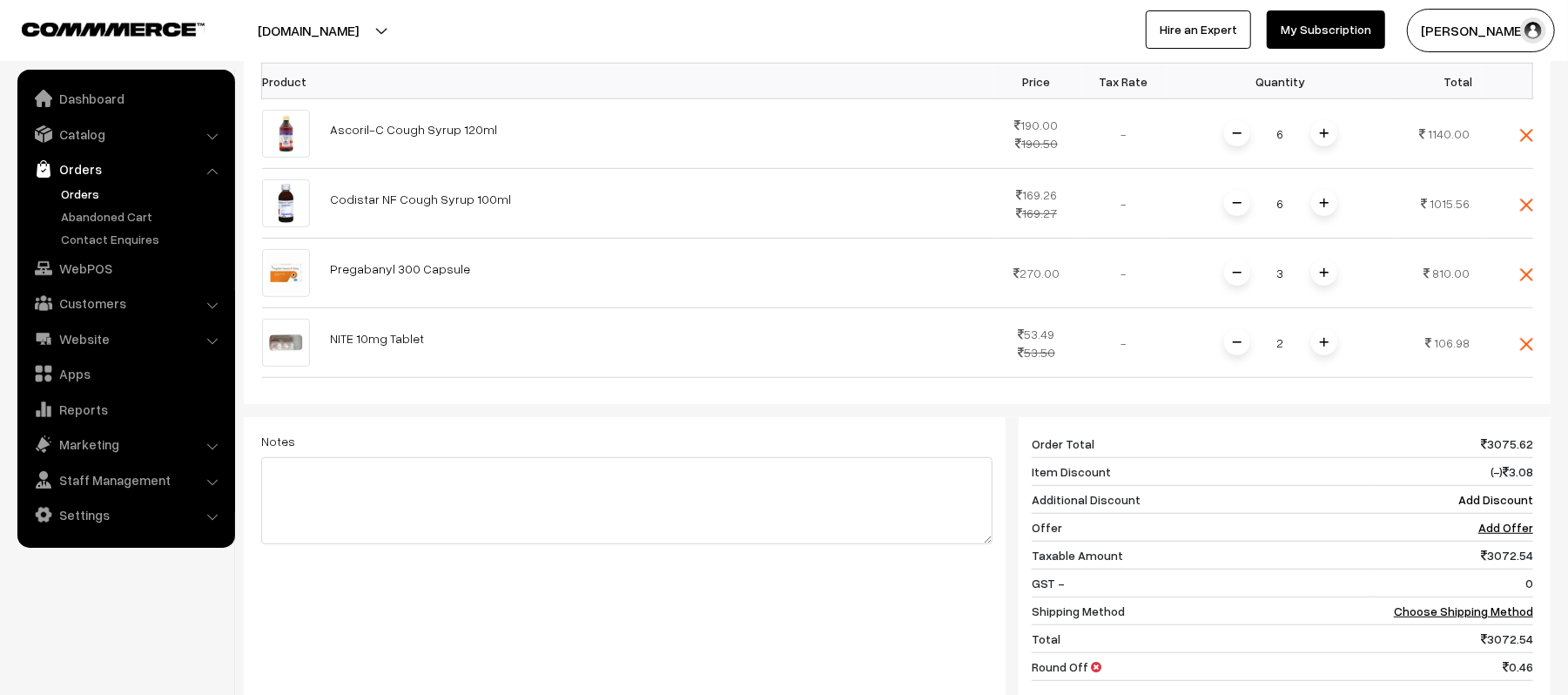
scroll to position [597, 0]
click at [1235, 257] on span at bounding box center [1238, 271] width 26 height 26
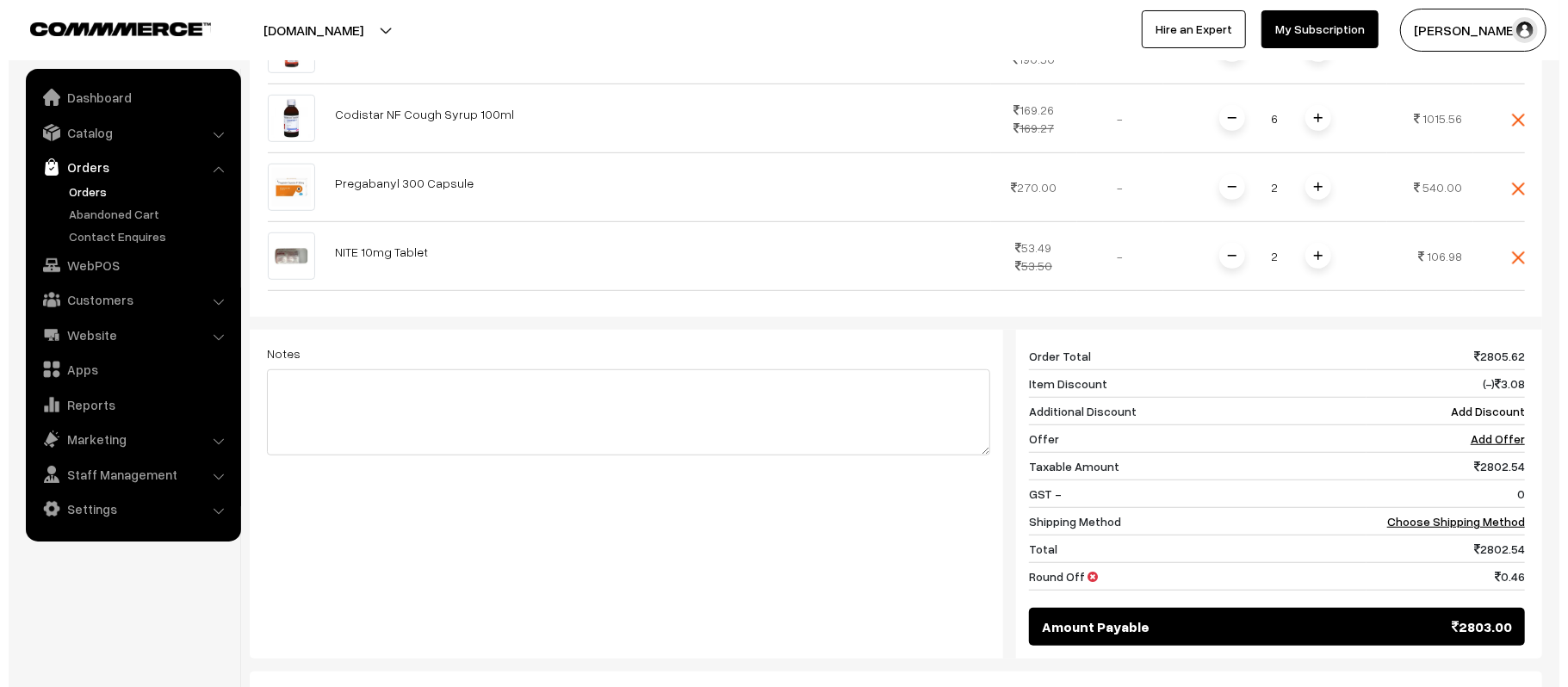
scroll to position [821, 0]
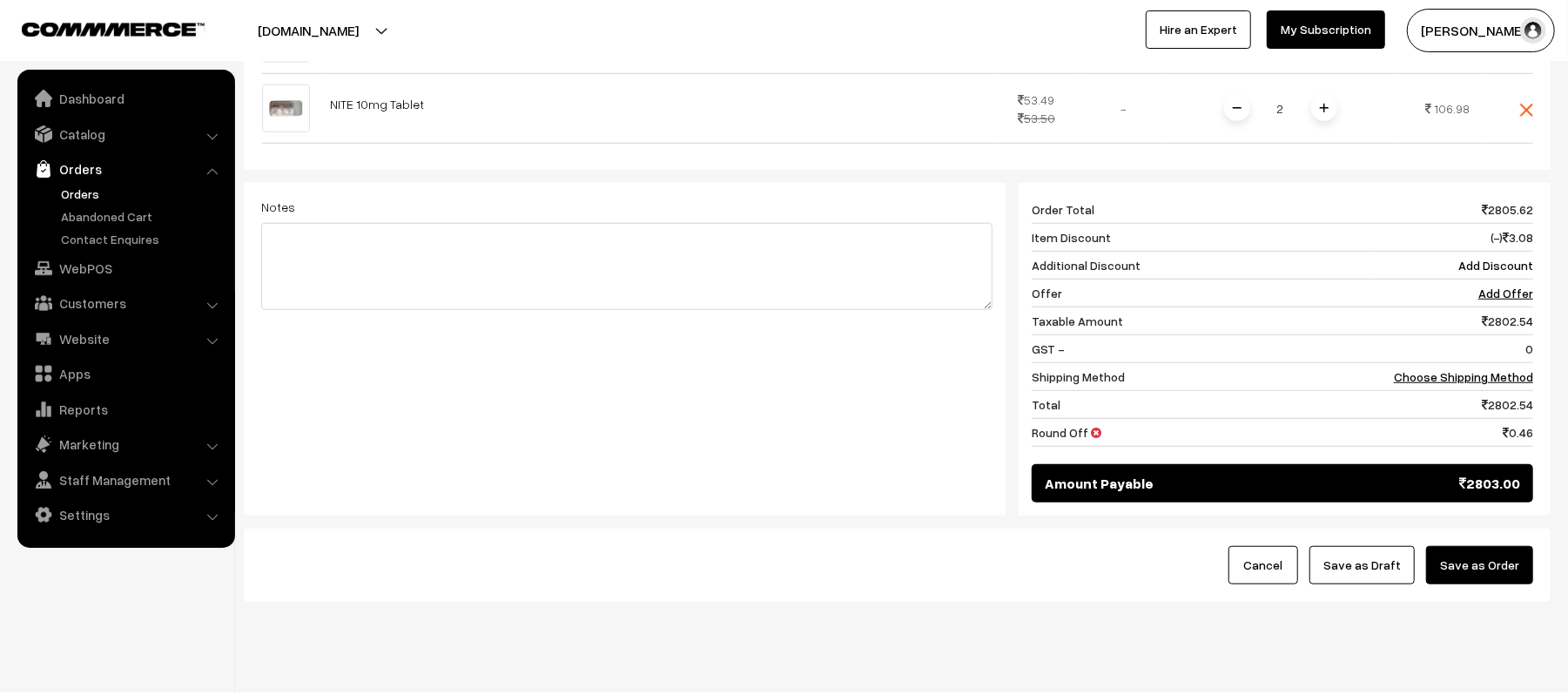
click at [1492, 547] on button "Save as Order" at bounding box center [1480, 566] width 107 height 39
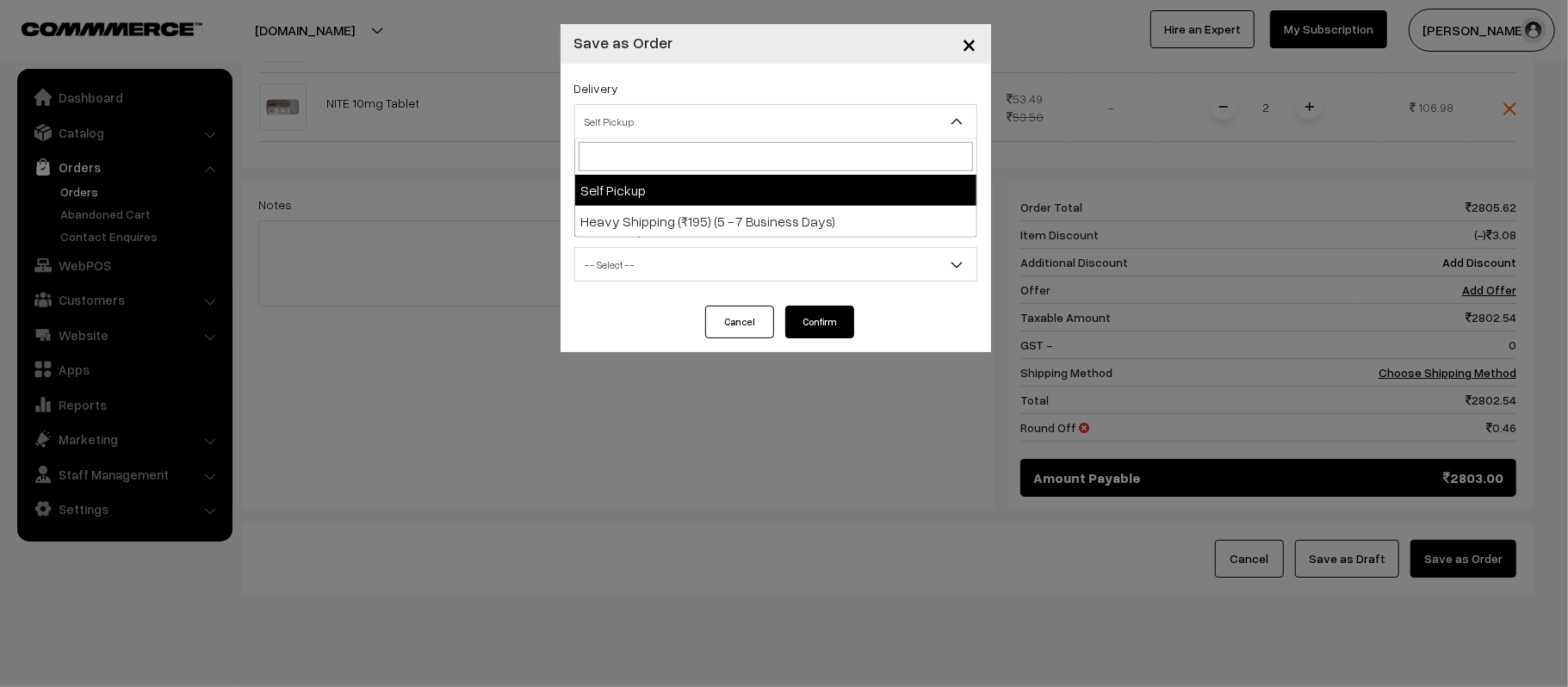
click at [724, 115] on span "Self Pickup" at bounding box center [776, 122] width 401 height 30
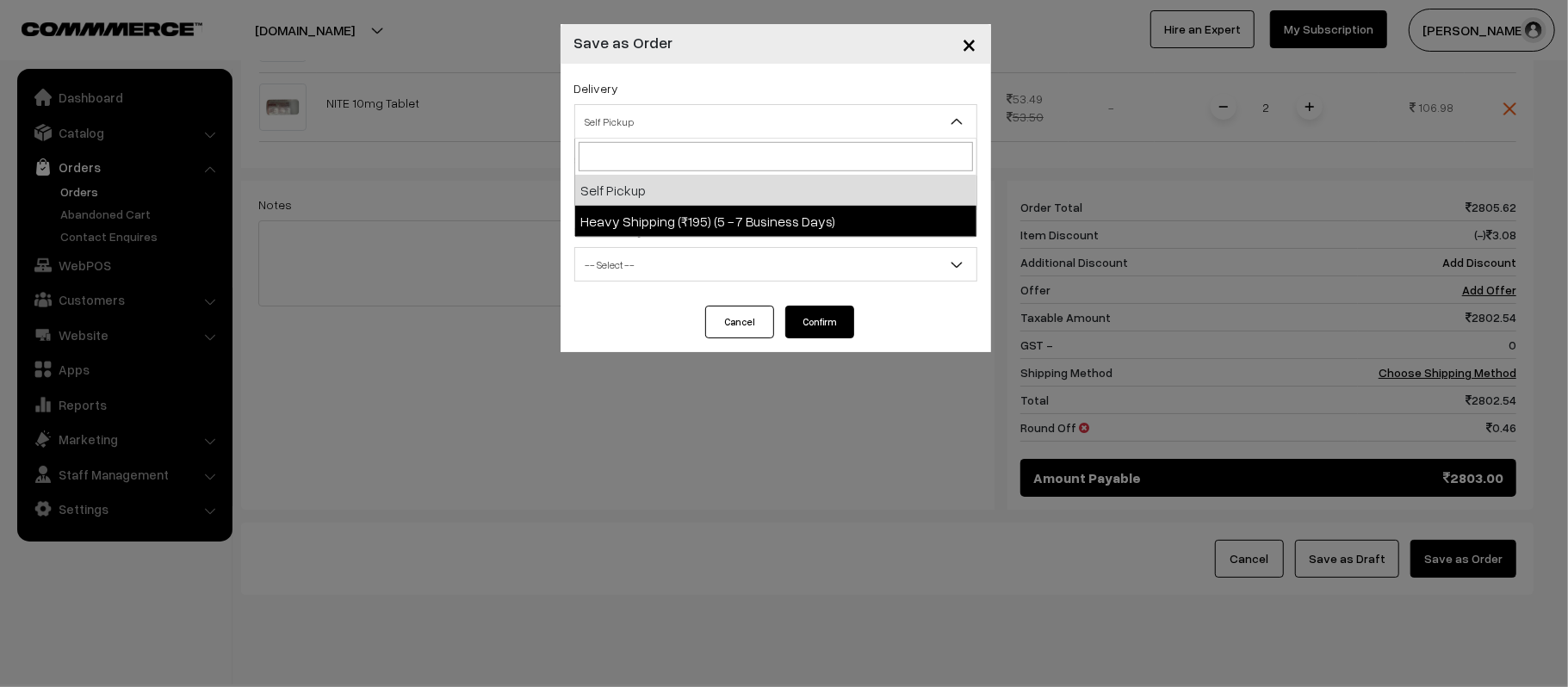
select select "HS4"
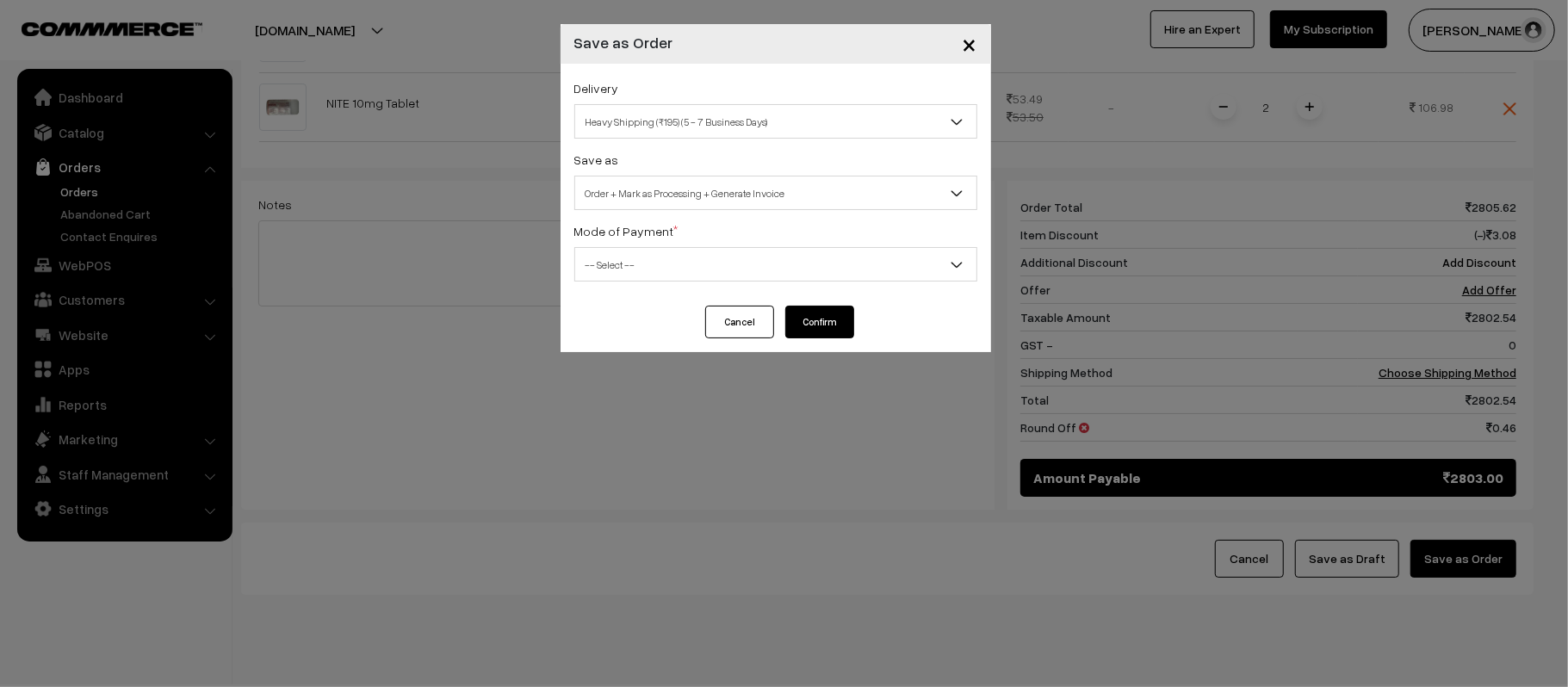
click at [684, 190] on span "Order + Mark as Processing + Generate Invoice" at bounding box center [776, 193] width 401 height 30
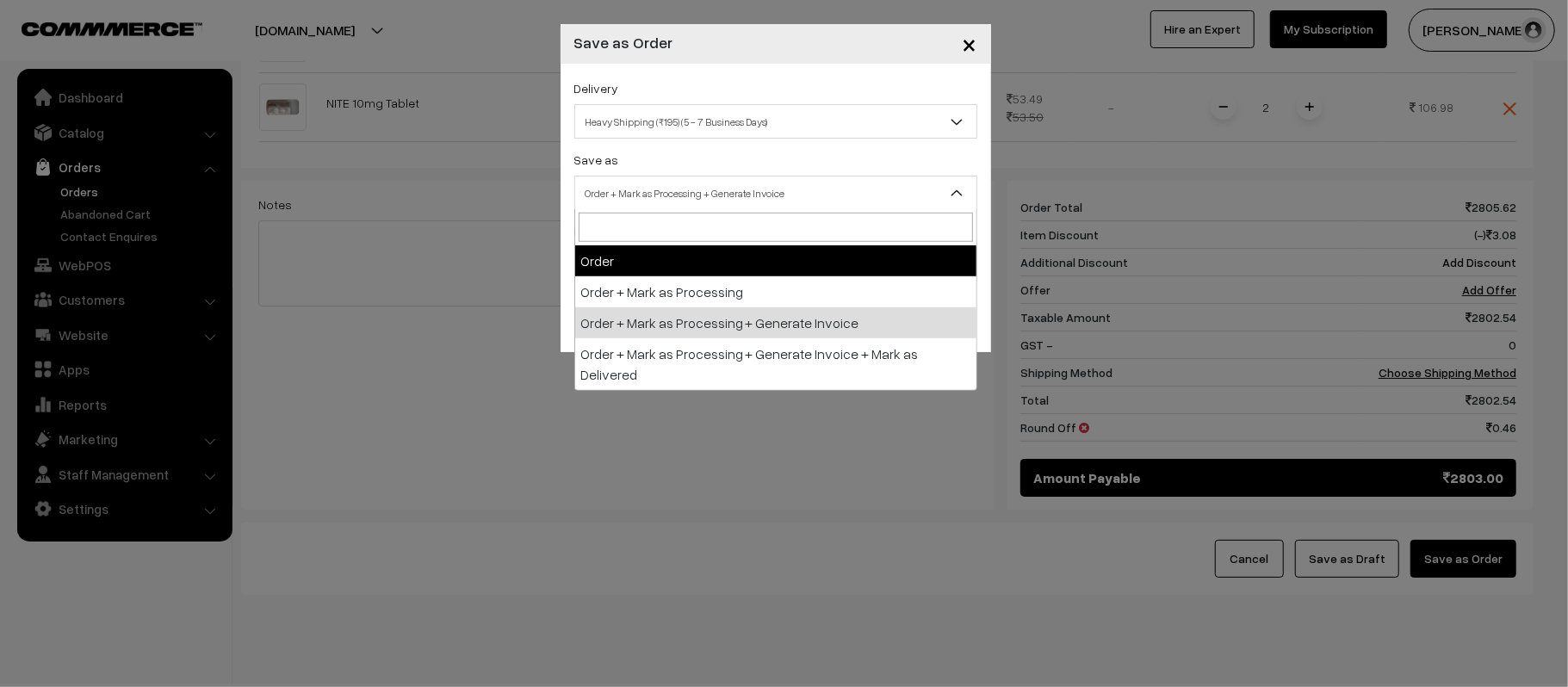
select select "1"
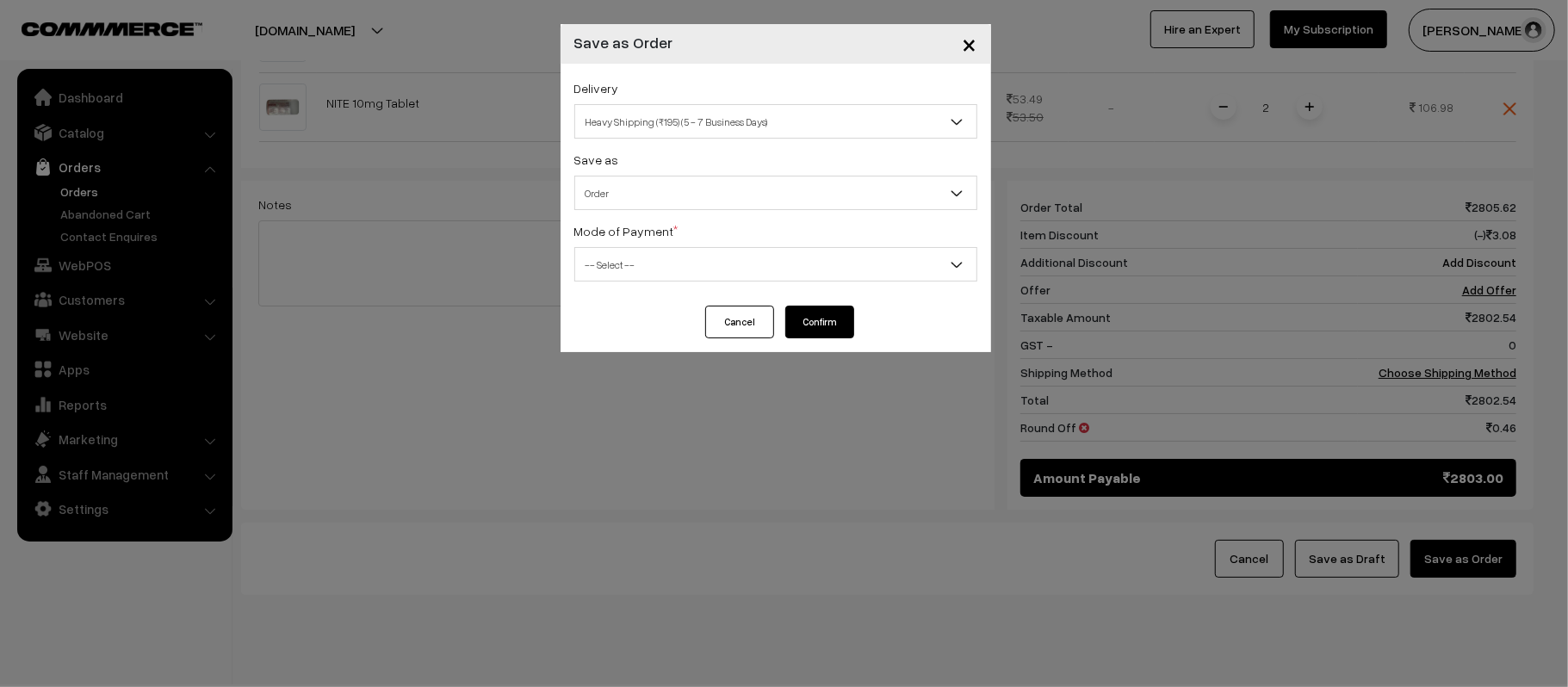
click at [677, 274] on span "-- Select --" at bounding box center [776, 264] width 401 height 30
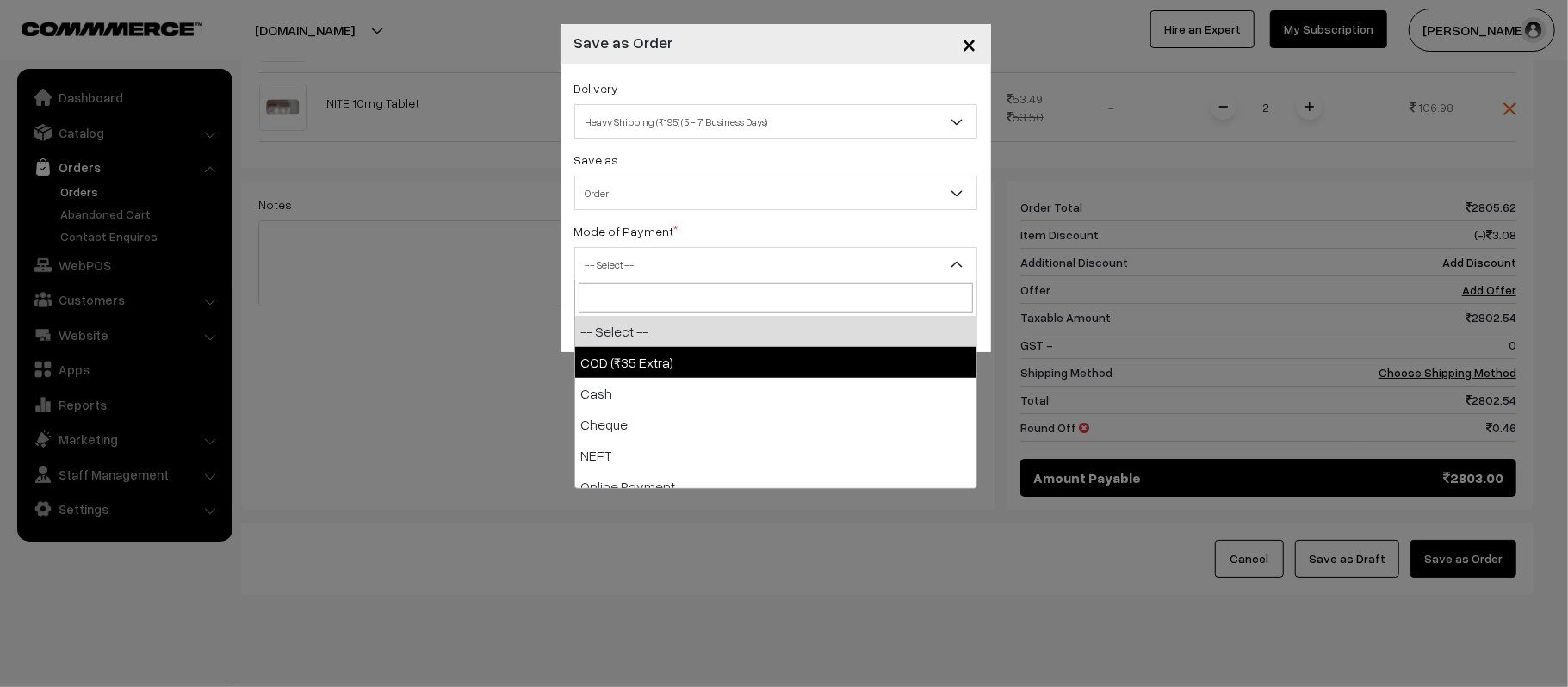
select select "1"
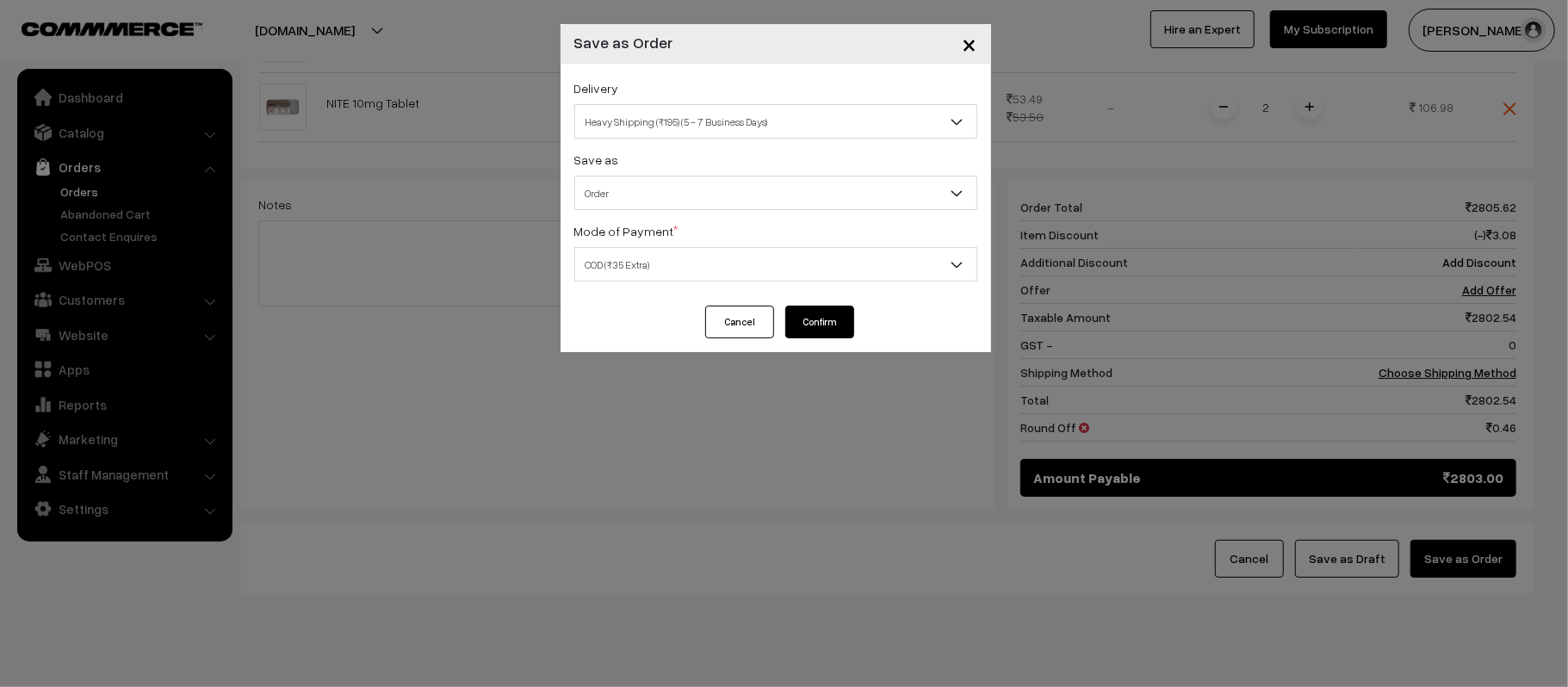
click at [844, 314] on button "Confirm" at bounding box center [819, 322] width 69 height 33
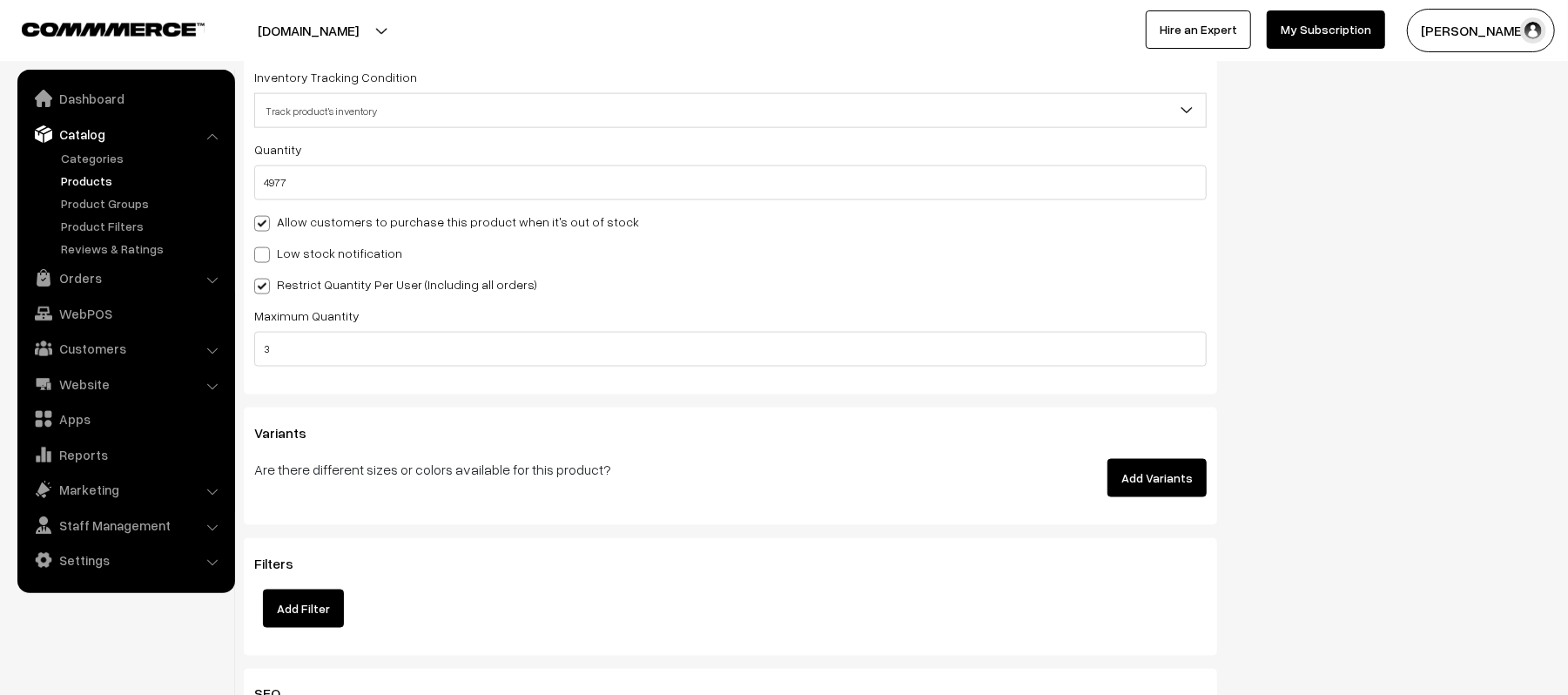
scroll to position [1742, 0]
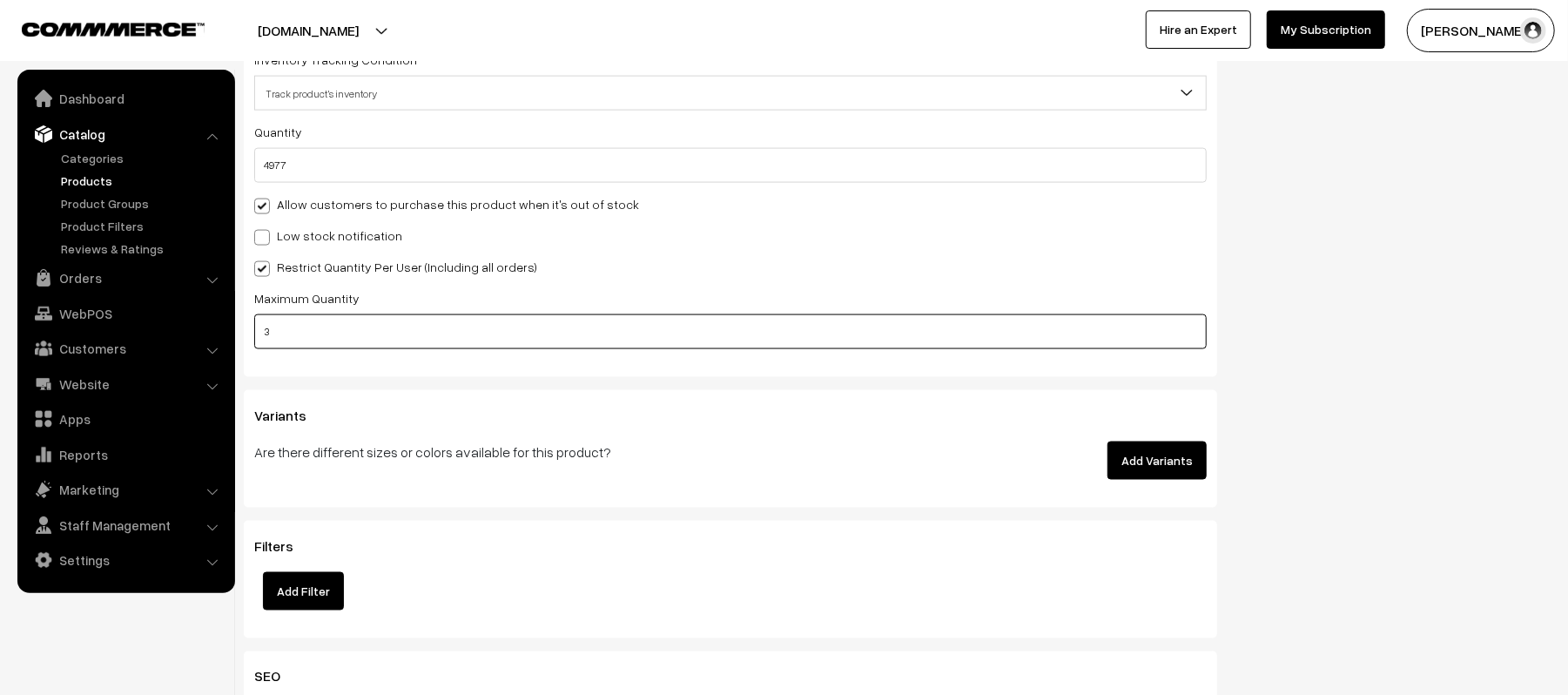
click at [291, 326] on input "3" at bounding box center [730, 332] width 953 height 35
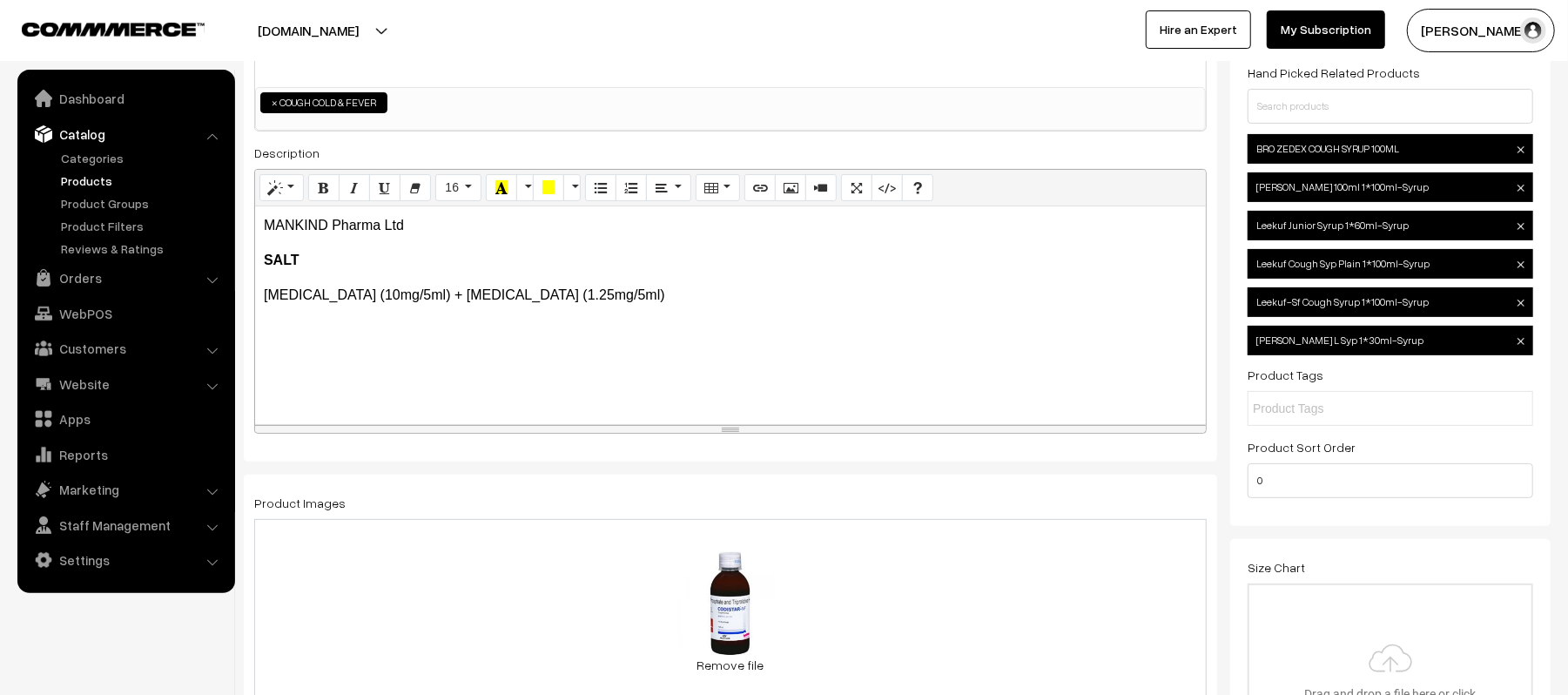
scroll to position [0, 0]
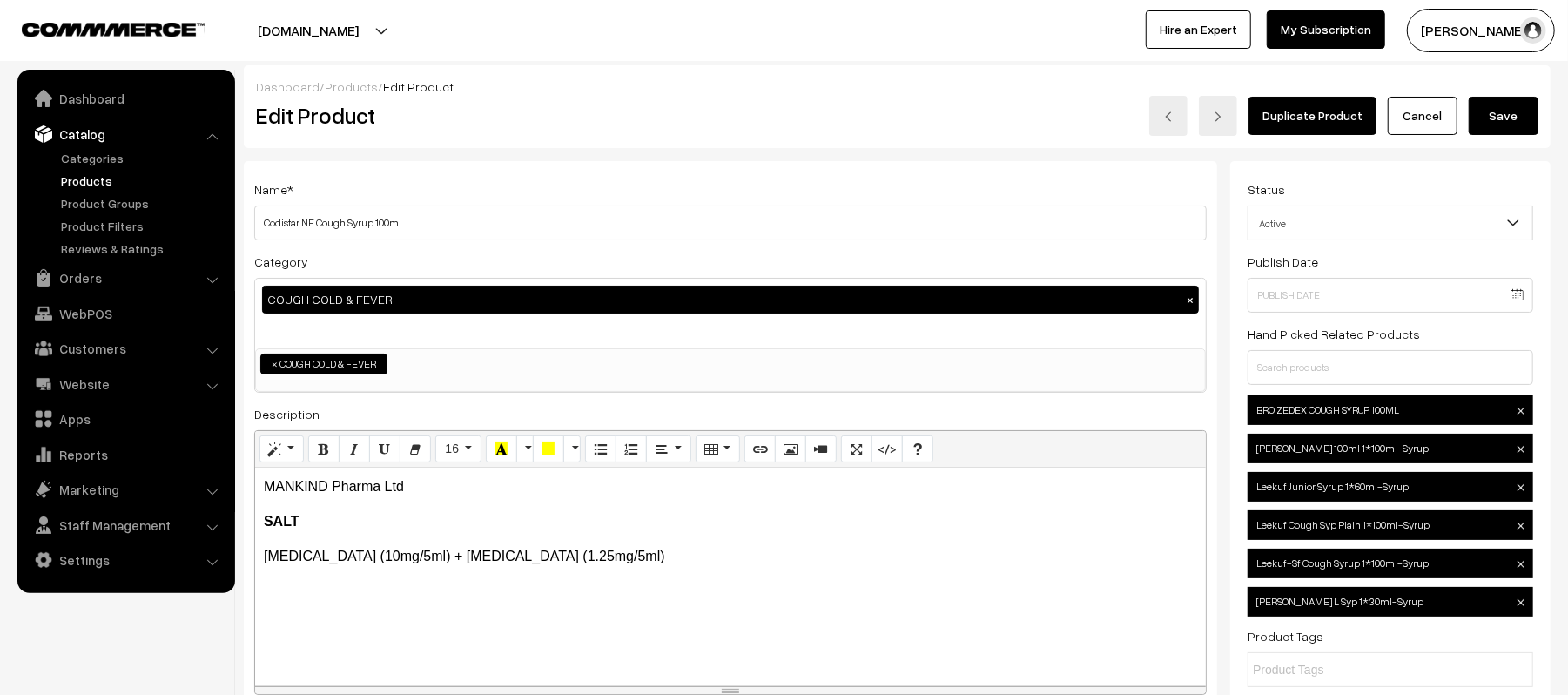
type input "5"
click at [1508, 109] on button "Save" at bounding box center [1503, 116] width 69 height 39
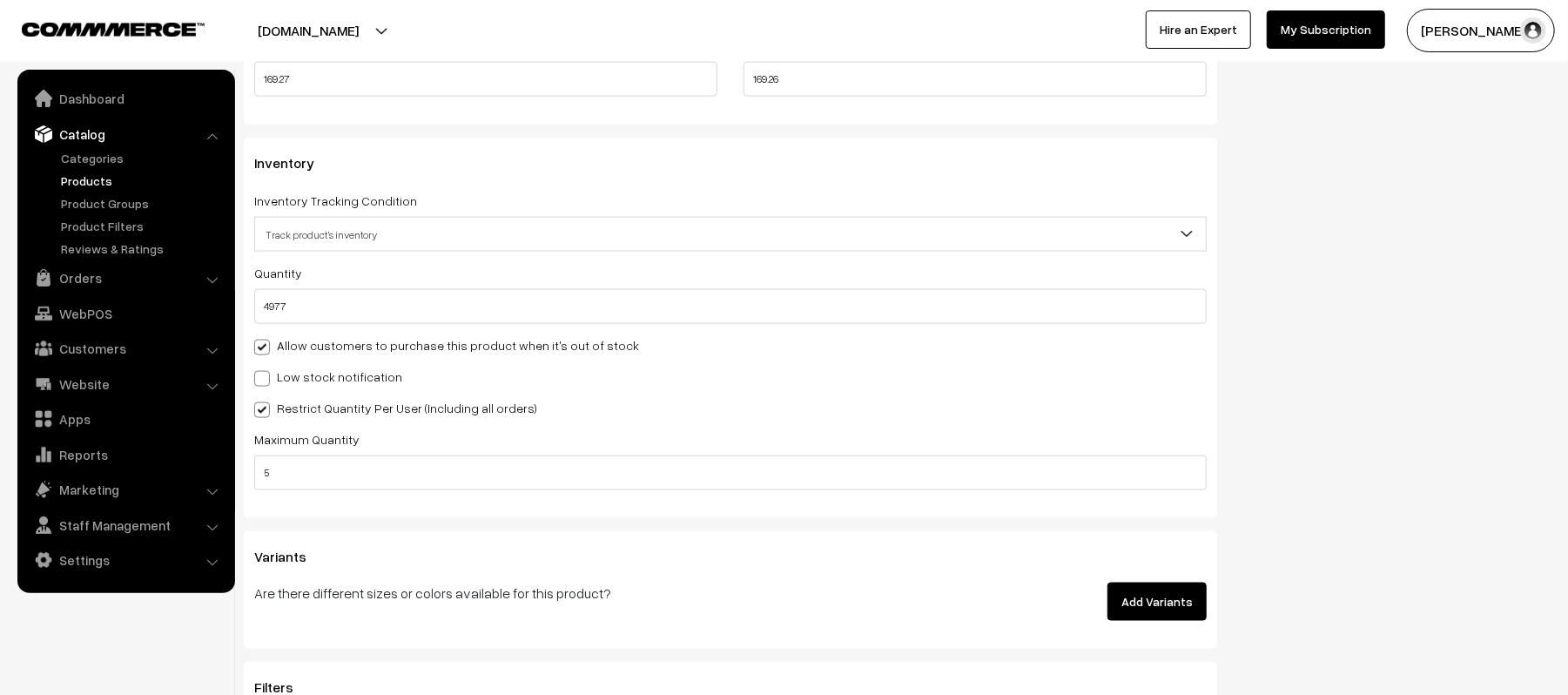
scroll to position [1625, 0]
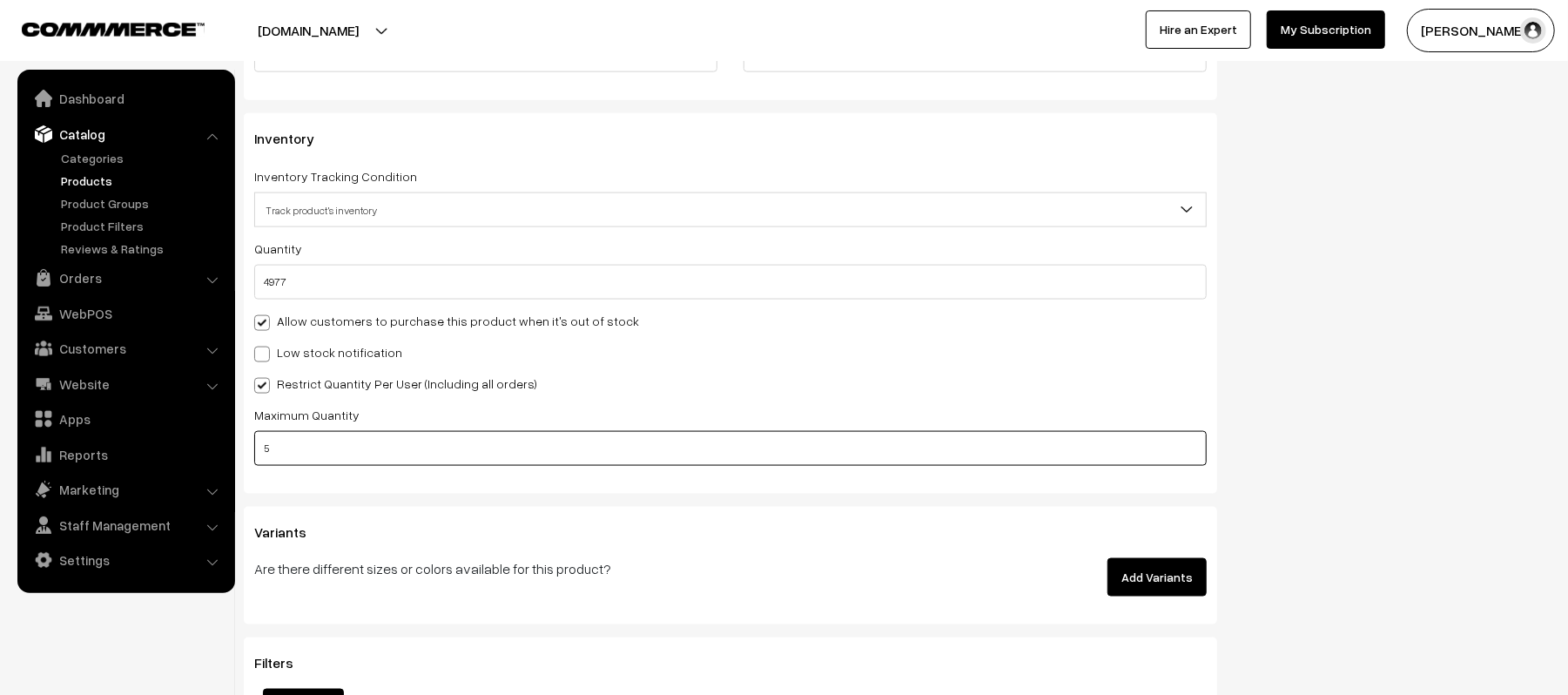
click at [324, 453] on input "5" at bounding box center [730, 449] width 953 height 35
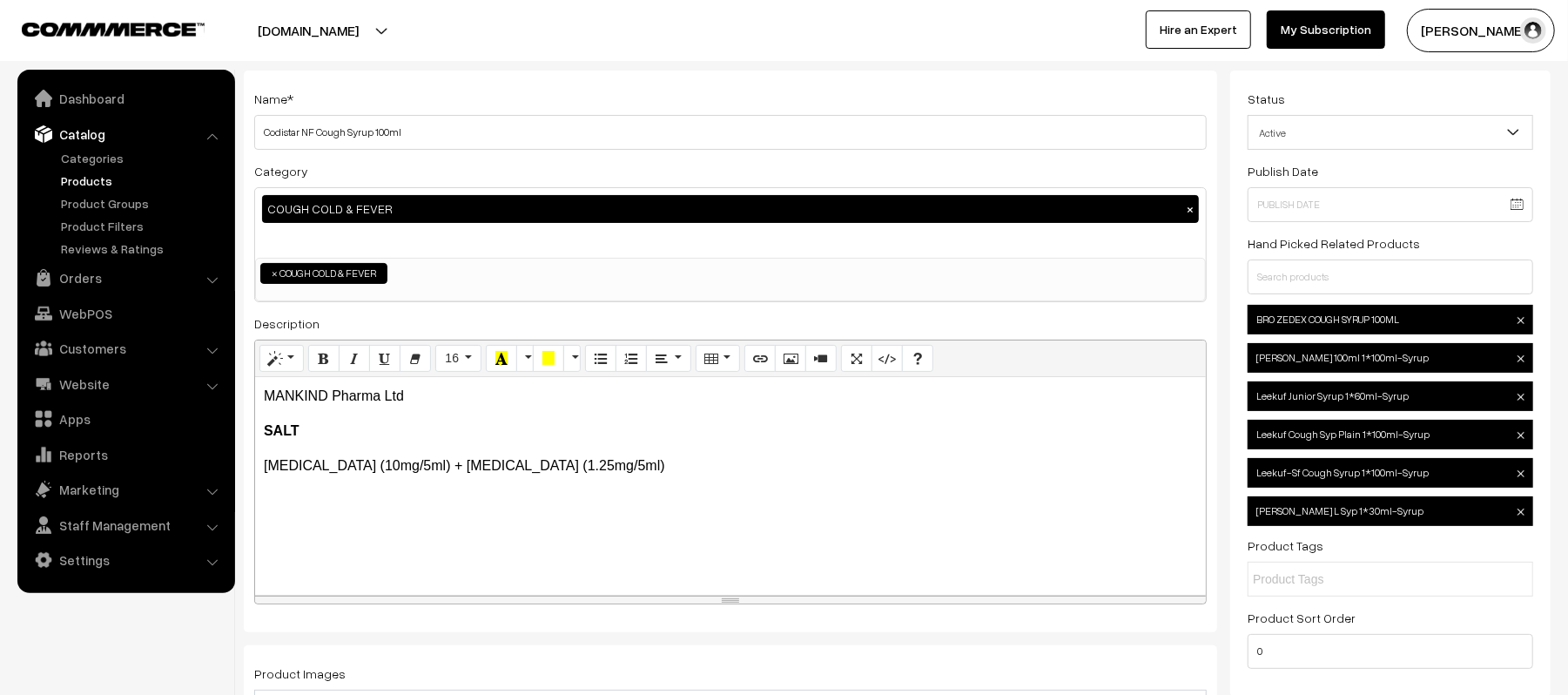
scroll to position [0, 0]
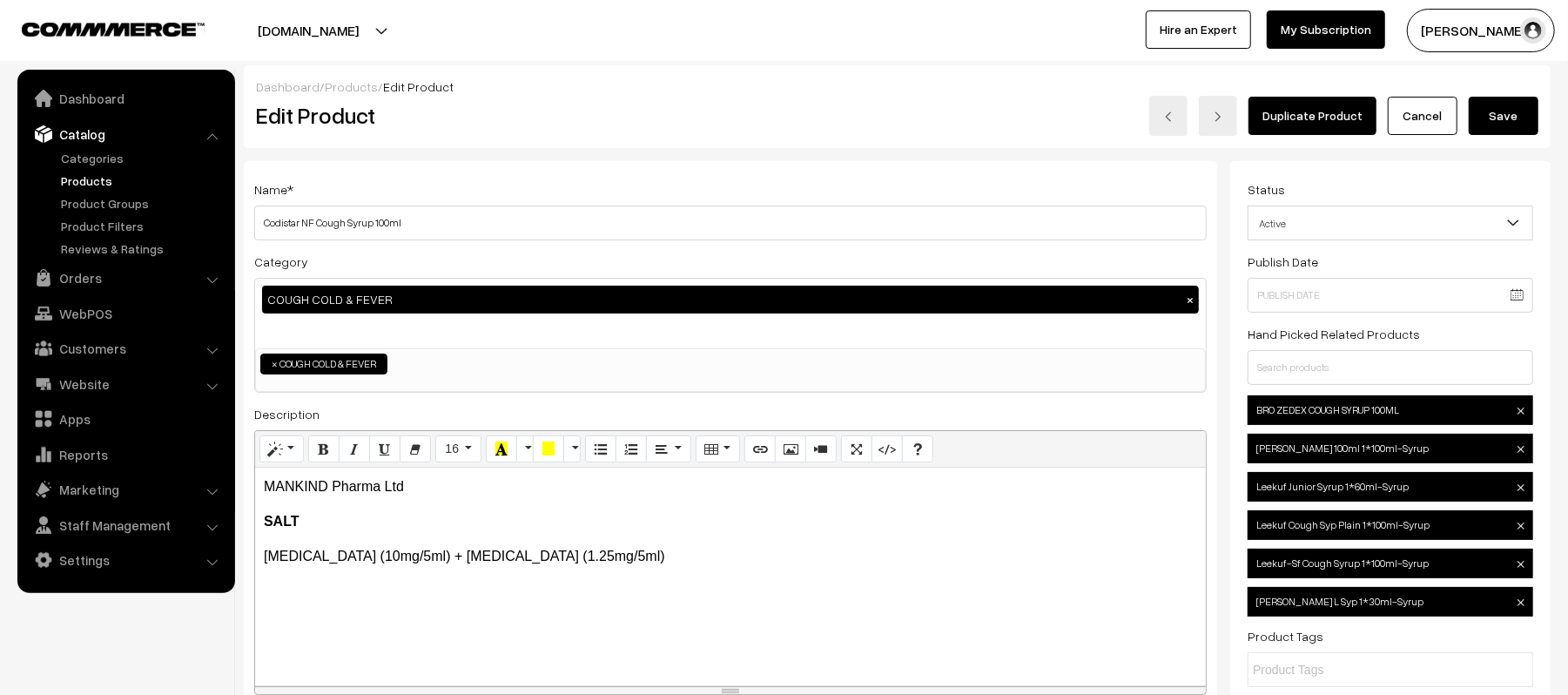
type input "6"
click at [1485, 127] on button "Save" at bounding box center [1503, 116] width 69 height 39
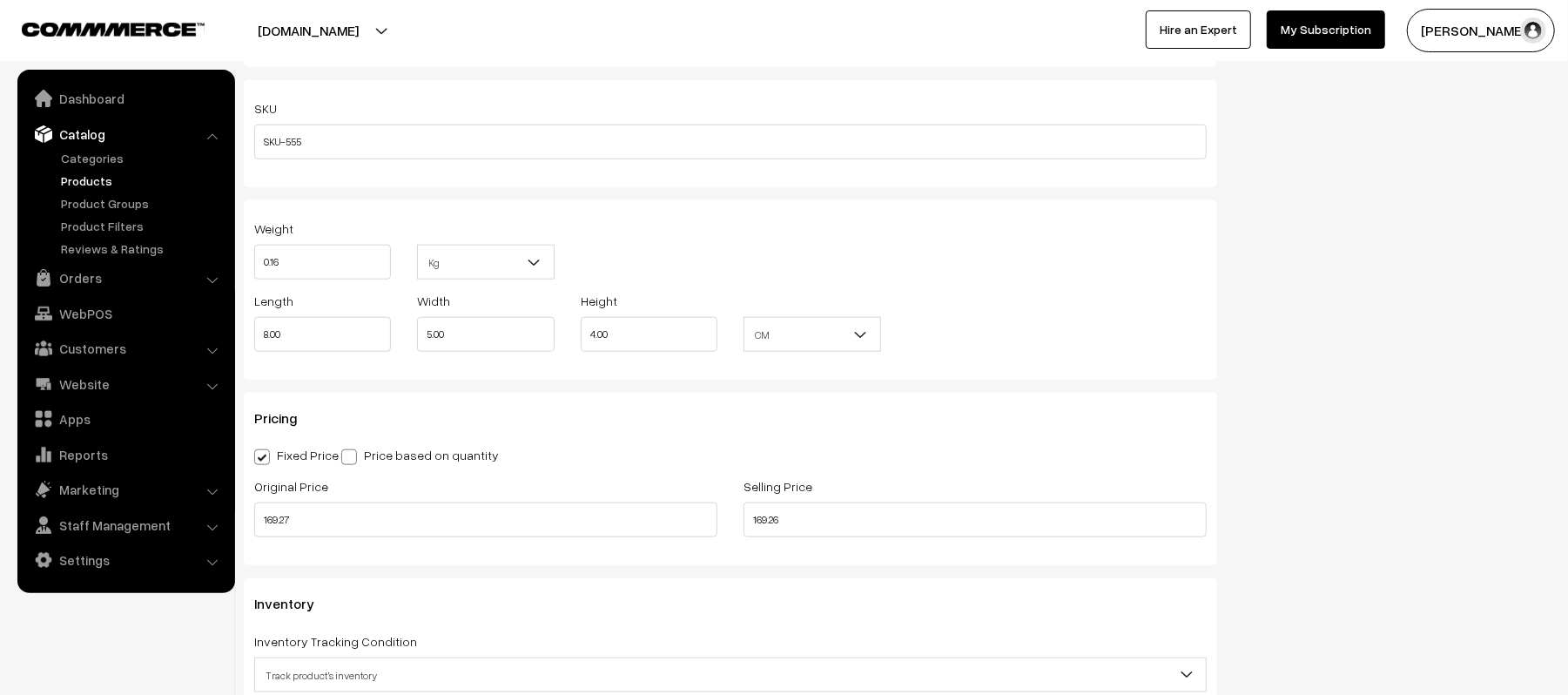
scroll to position [1161, 0]
click at [352, 264] on input "0.16" at bounding box center [322, 262] width 137 height 35
type input "0.2"
click at [1541, 319] on div "Status Active Inactive Active Publish Date Product Type -- Select -- -- Select …" at bounding box center [1398, 116] width 334 height 2233
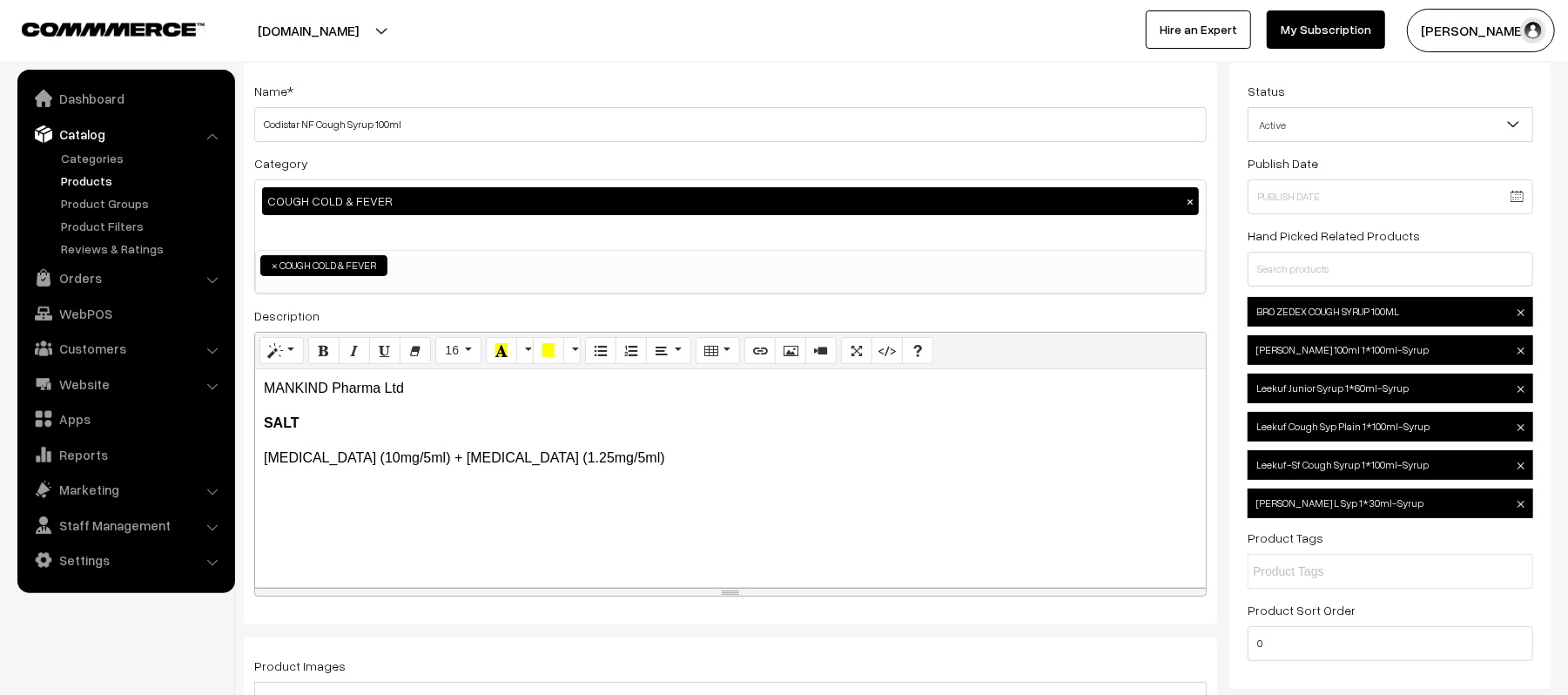
scroll to position [0, 0]
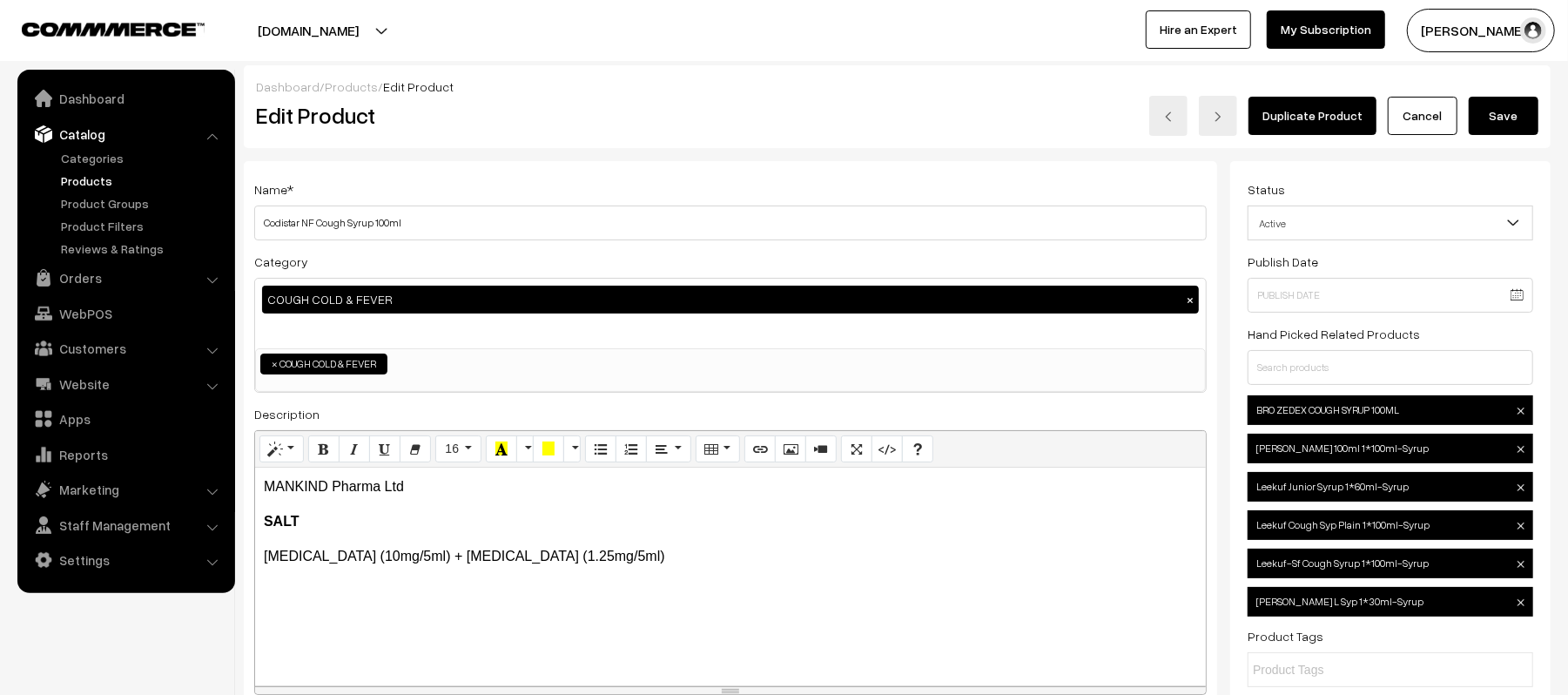
click at [1505, 109] on button "Save" at bounding box center [1503, 116] width 69 height 39
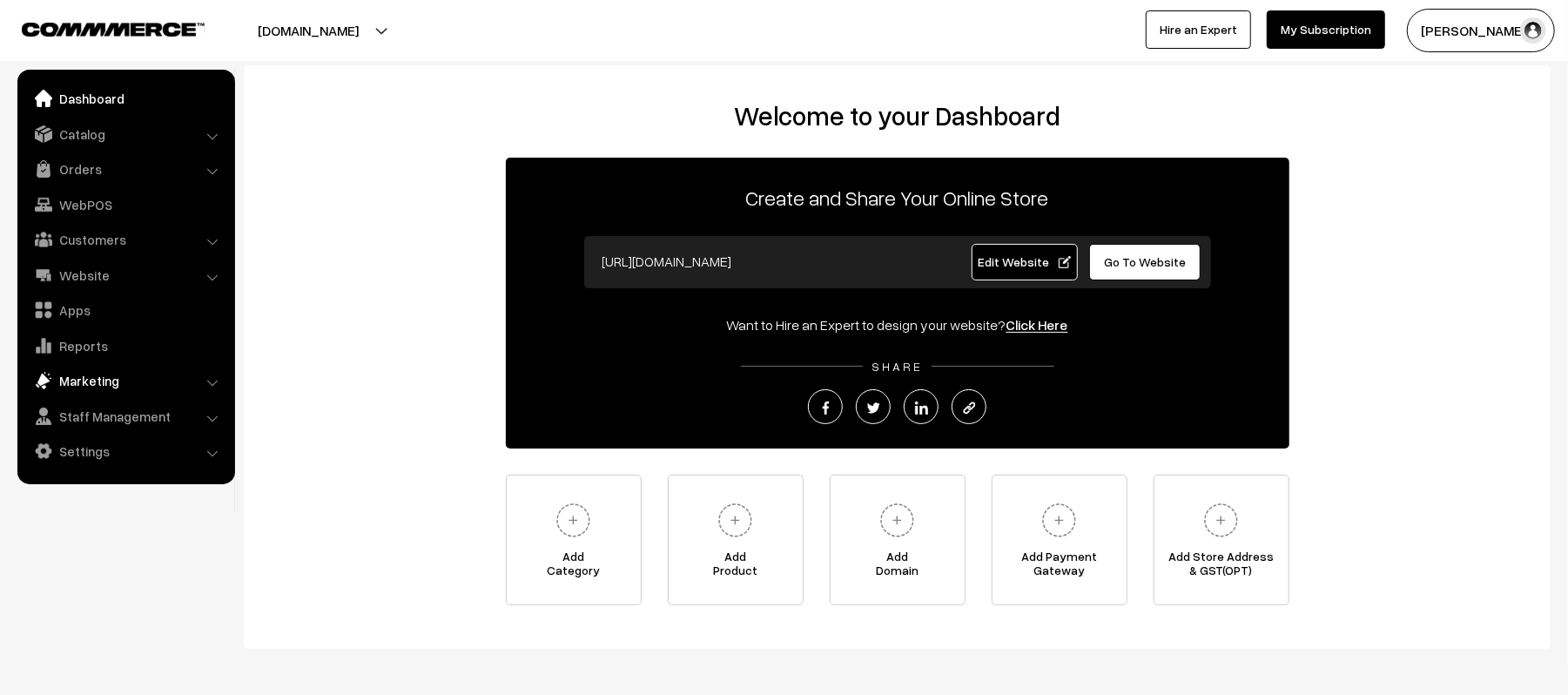
click at [67, 378] on link "Marketing" at bounding box center [126, 380] width 207 height 32
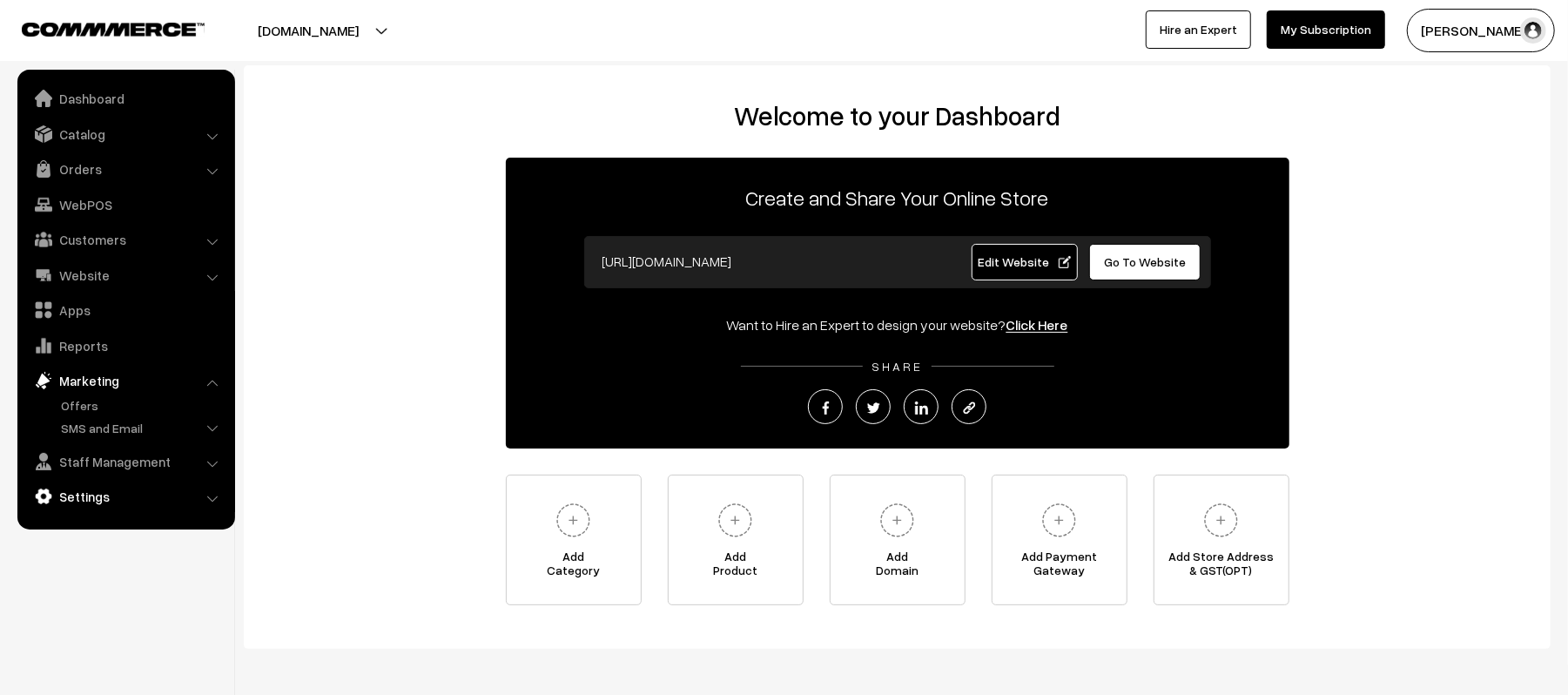
click at [78, 496] on link "Settings" at bounding box center [126, 496] width 207 height 32
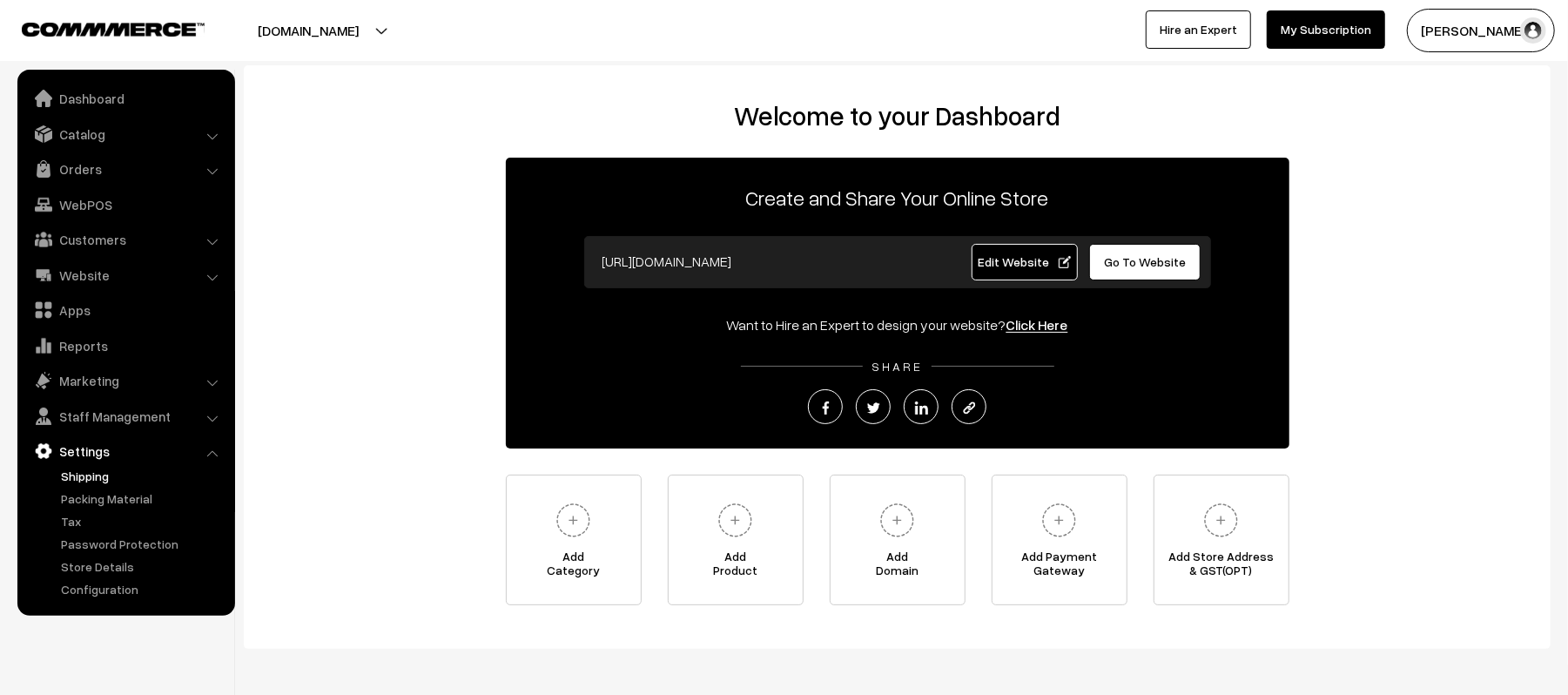
click at [84, 475] on link "Shipping" at bounding box center [142, 475] width 172 height 18
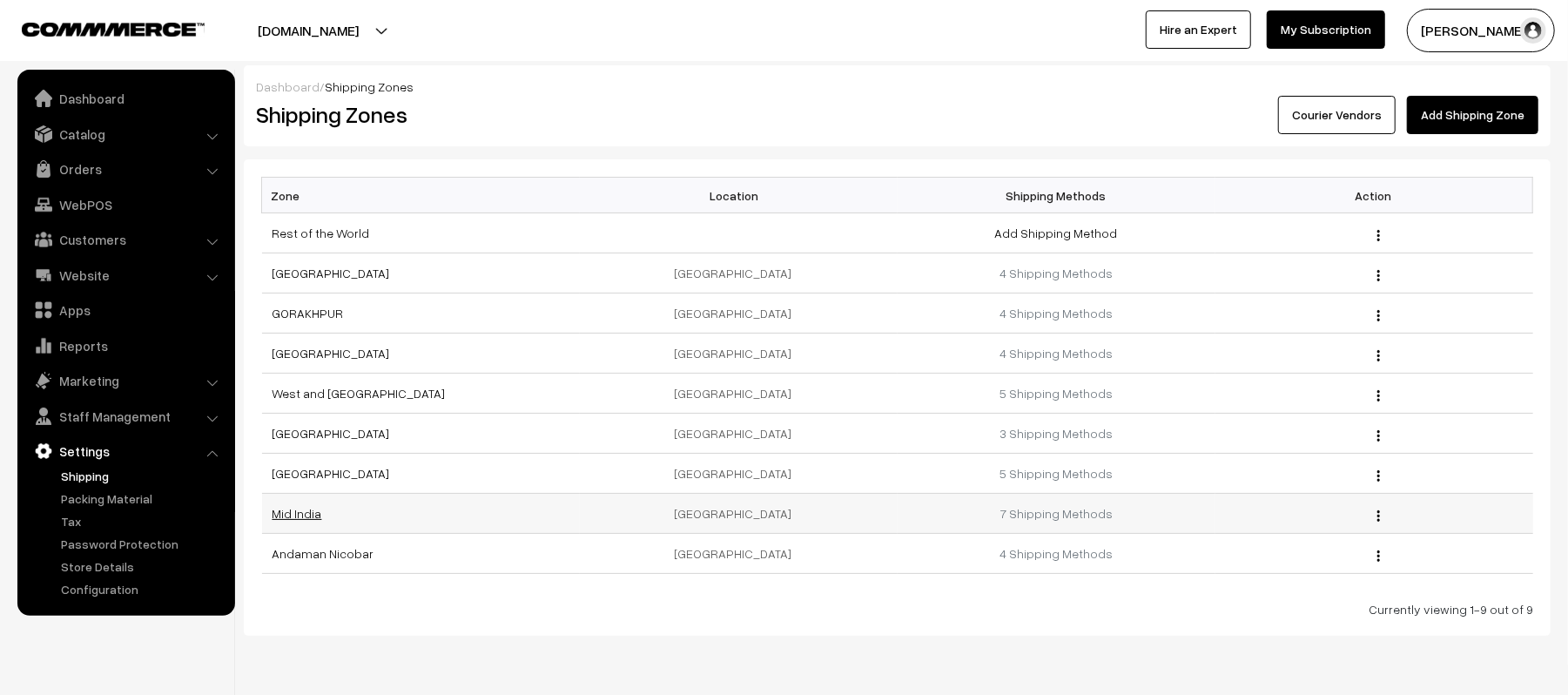
click at [293, 519] on link "Mid India" at bounding box center [297, 513] width 50 height 15
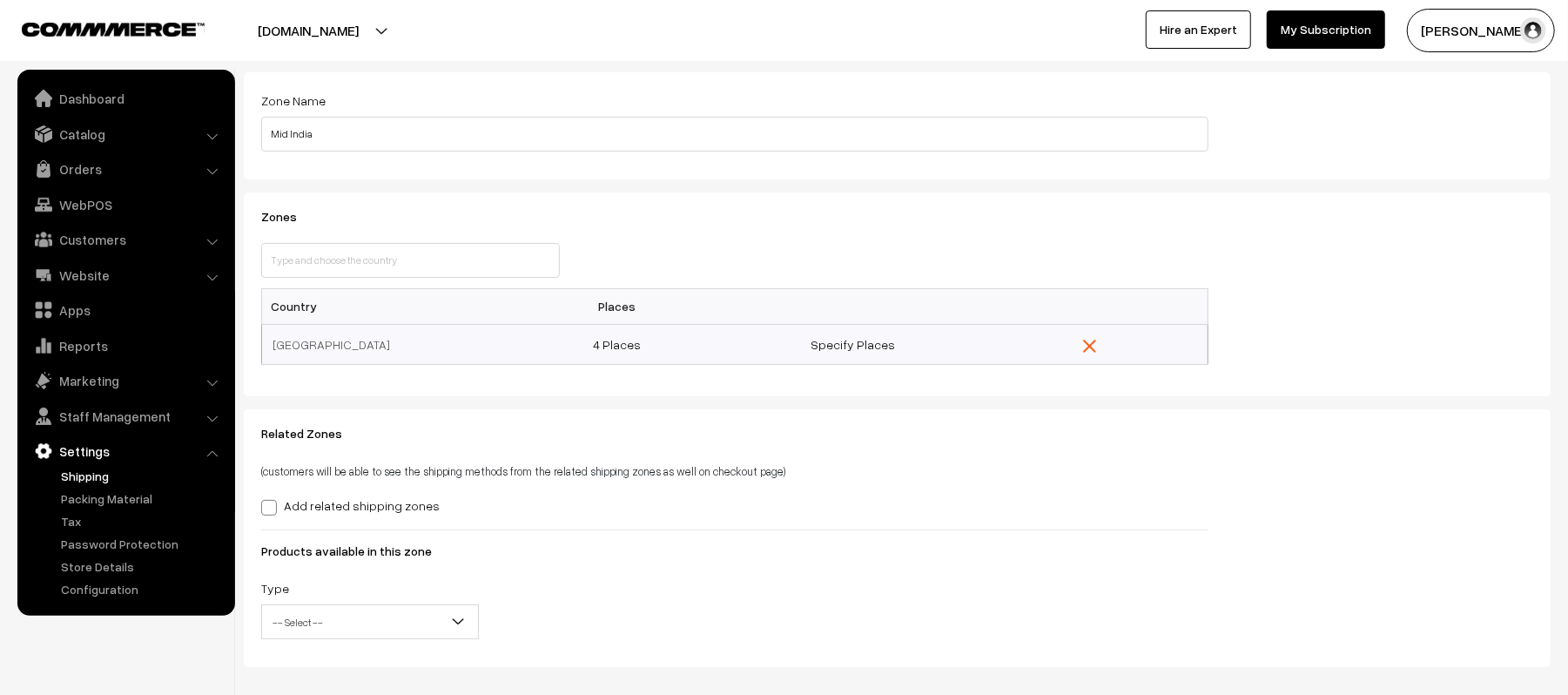
scroll to position [171, 0]
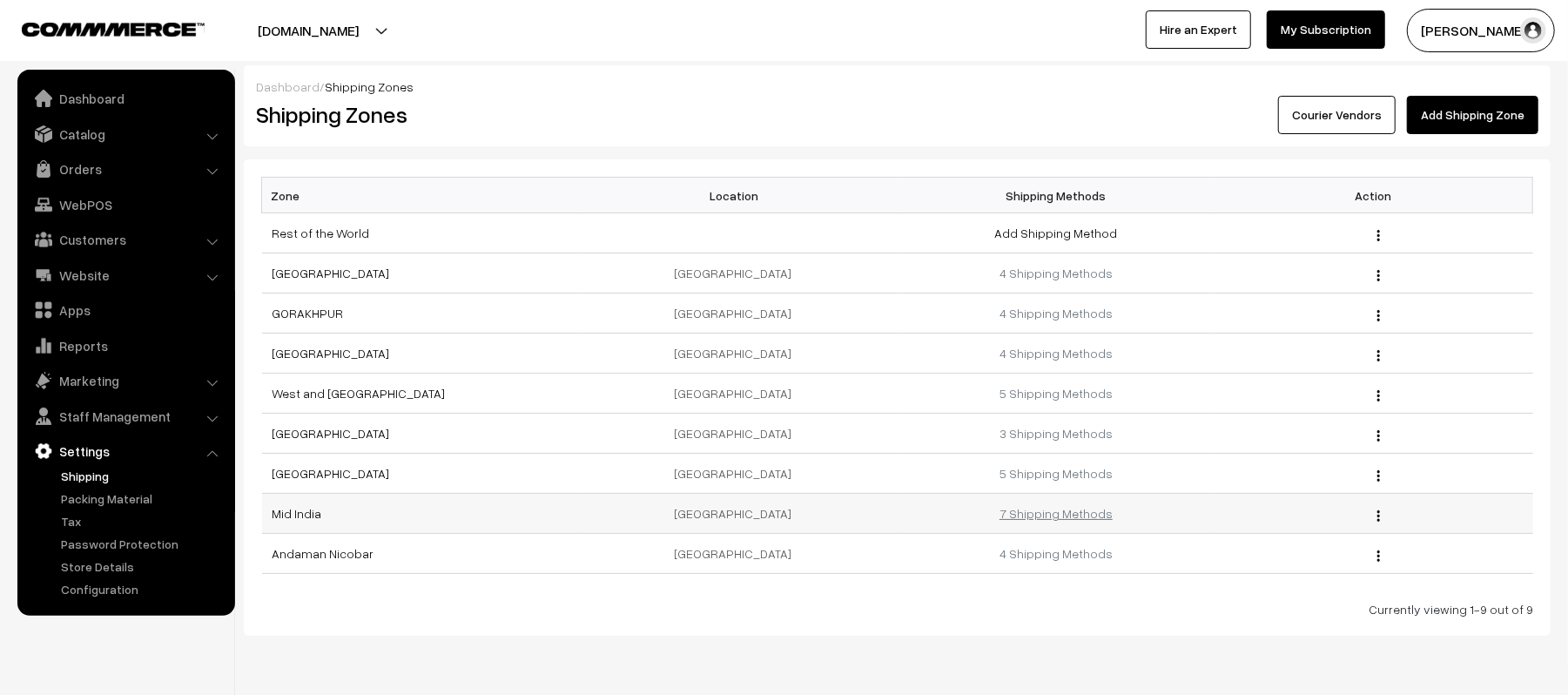
click at [1059, 519] on link "7 Shipping Methods" at bounding box center [1056, 513] width 113 height 15
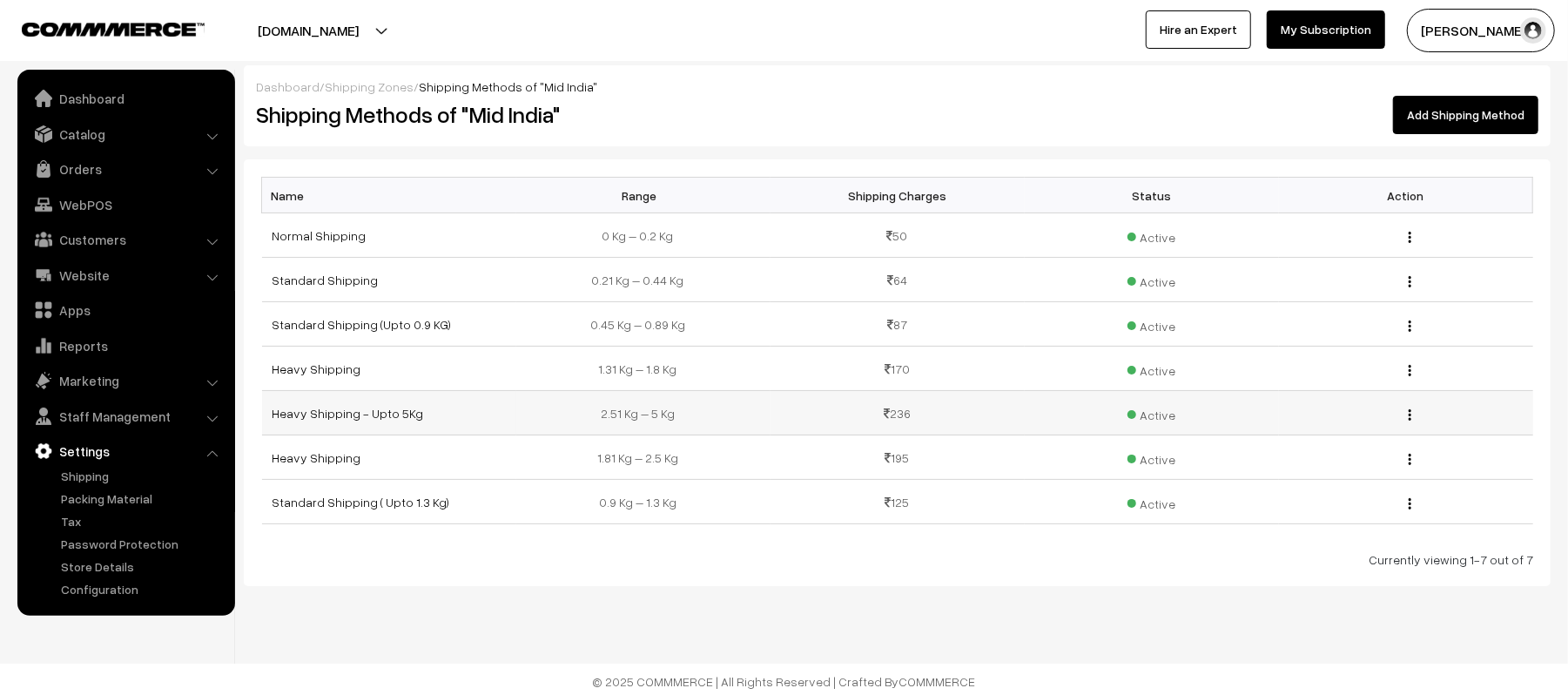
drag, startPoint x: 592, startPoint y: 412, endPoint x: 965, endPoint y: 413, distance: 373.0
click at [965, 413] on tr "Heavy Shipping - Upto 5Kg 2.51 Kg – 5 Kg 236 Active Edit [GEOGRAPHIC_DATA]" at bounding box center [897, 413] width 1271 height 45
click at [74, 164] on link "Orders" at bounding box center [126, 169] width 207 height 32
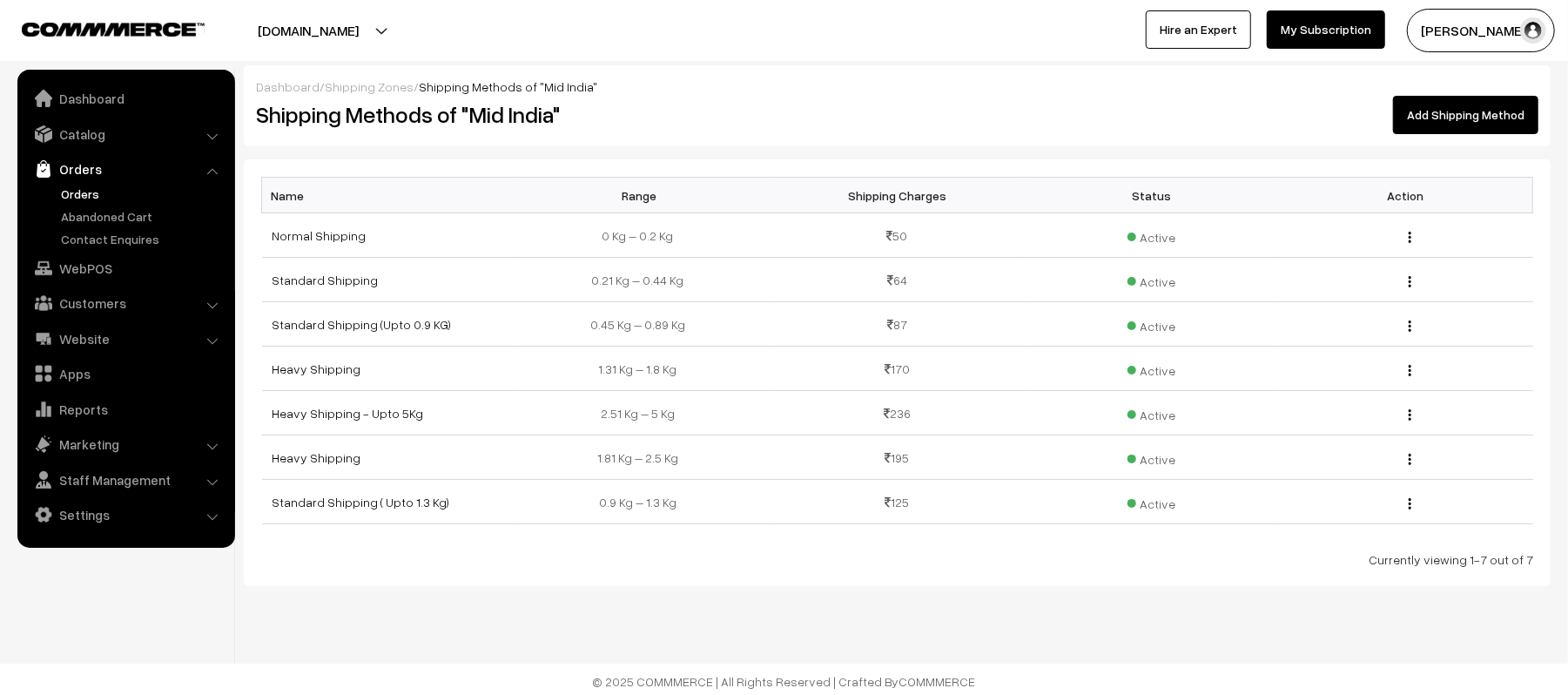
click at [76, 193] on link "Orders" at bounding box center [142, 193] width 172 height 18
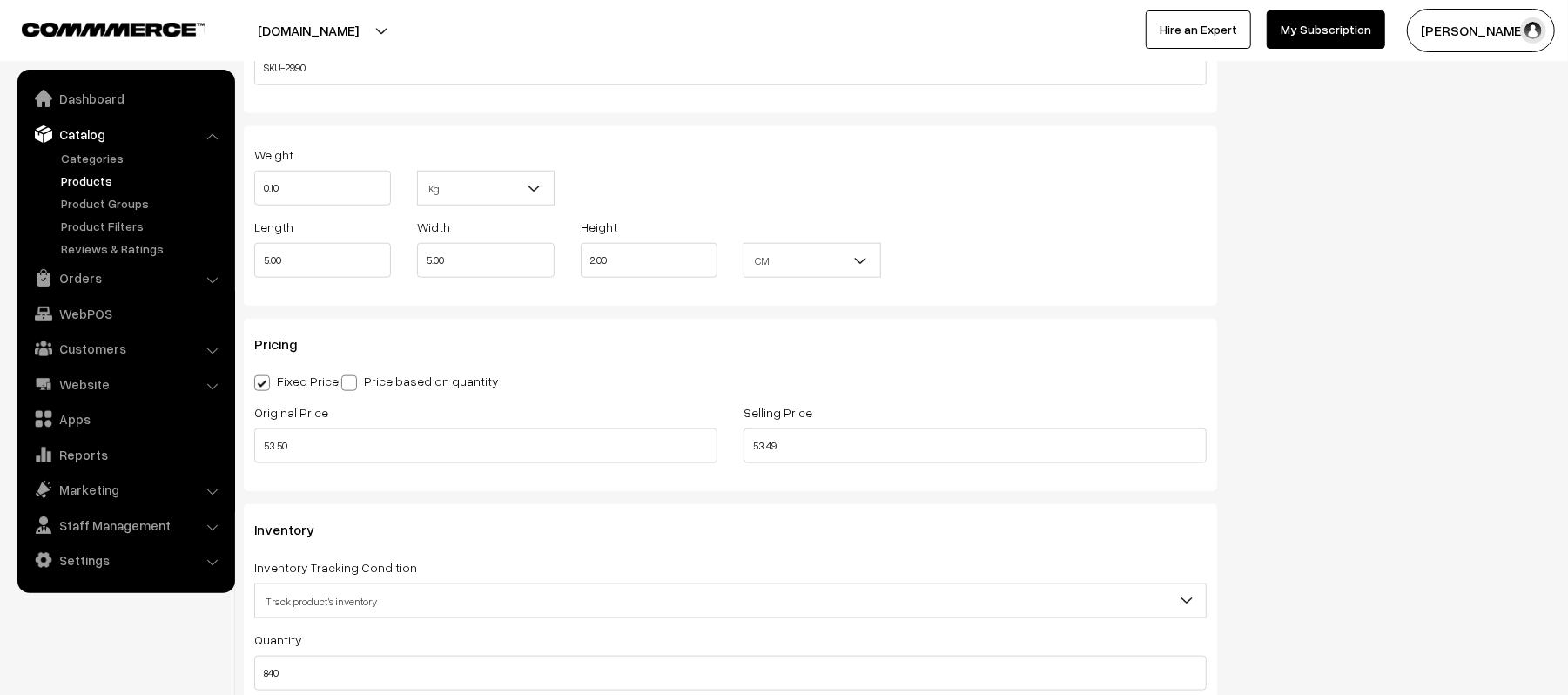
scroll to position [1277, 0]
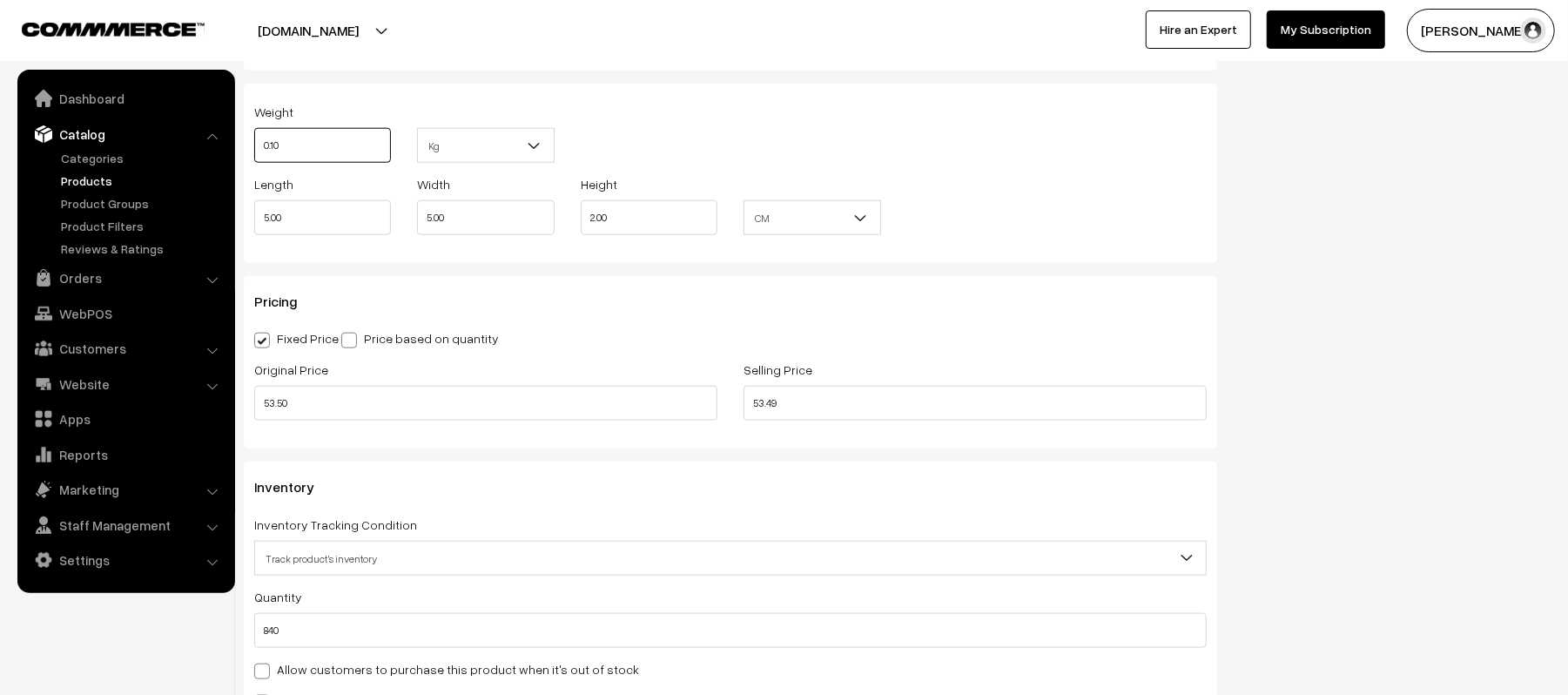
click at [349, 151] on input "0.10" at bounding box center [322, 146] width 137 height 35
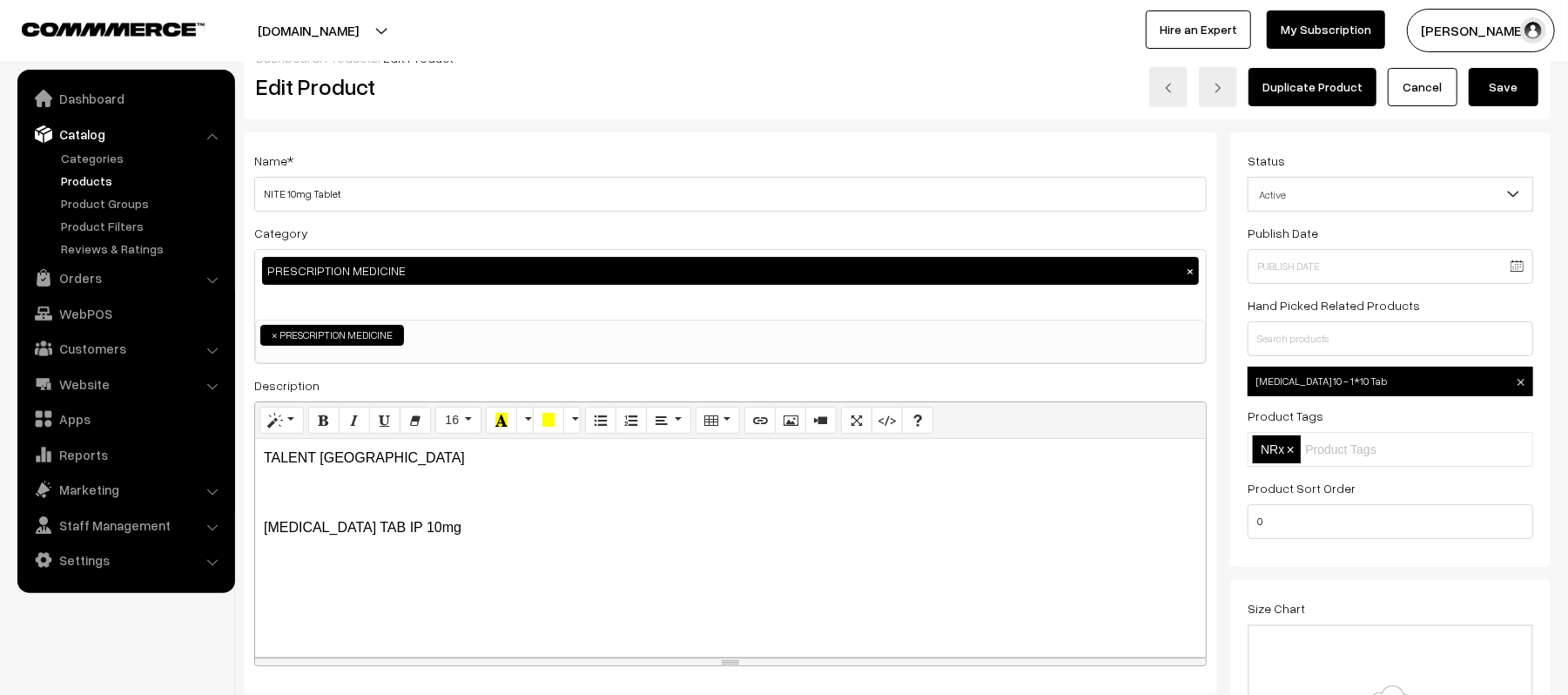
scroll to position [0, 0]
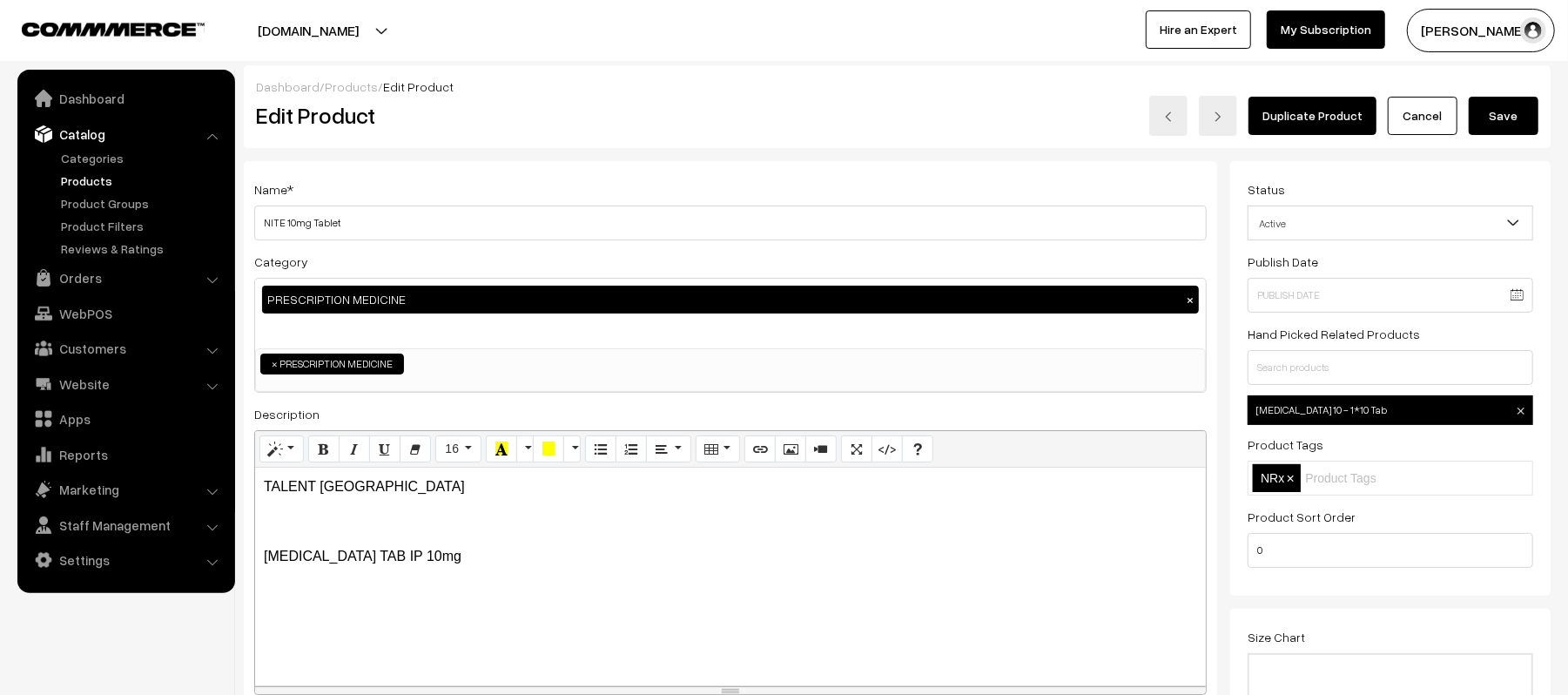
type input "0.2"
click at [1513, 129] on button "Save" at bounding box center [1503, 116] width 69 height 39
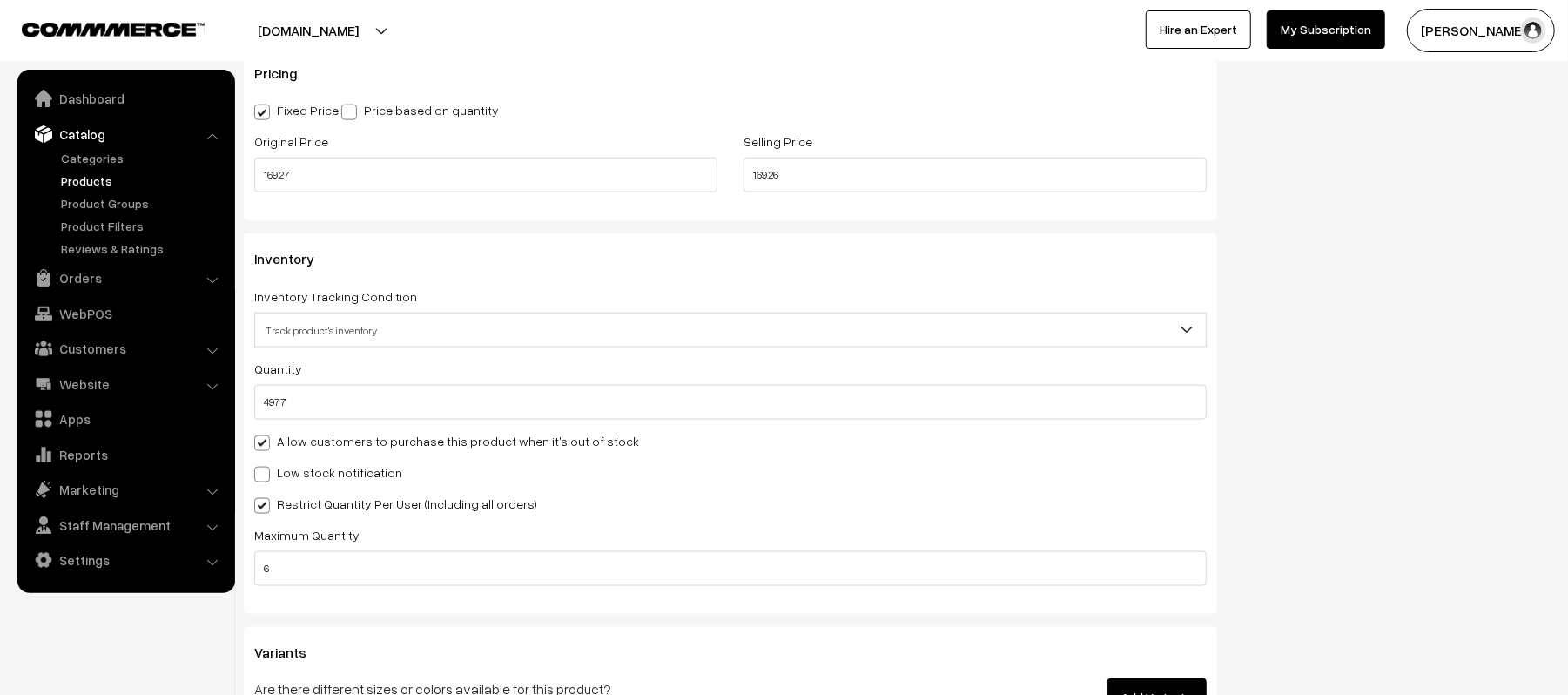
scroll to position [1625, 0]
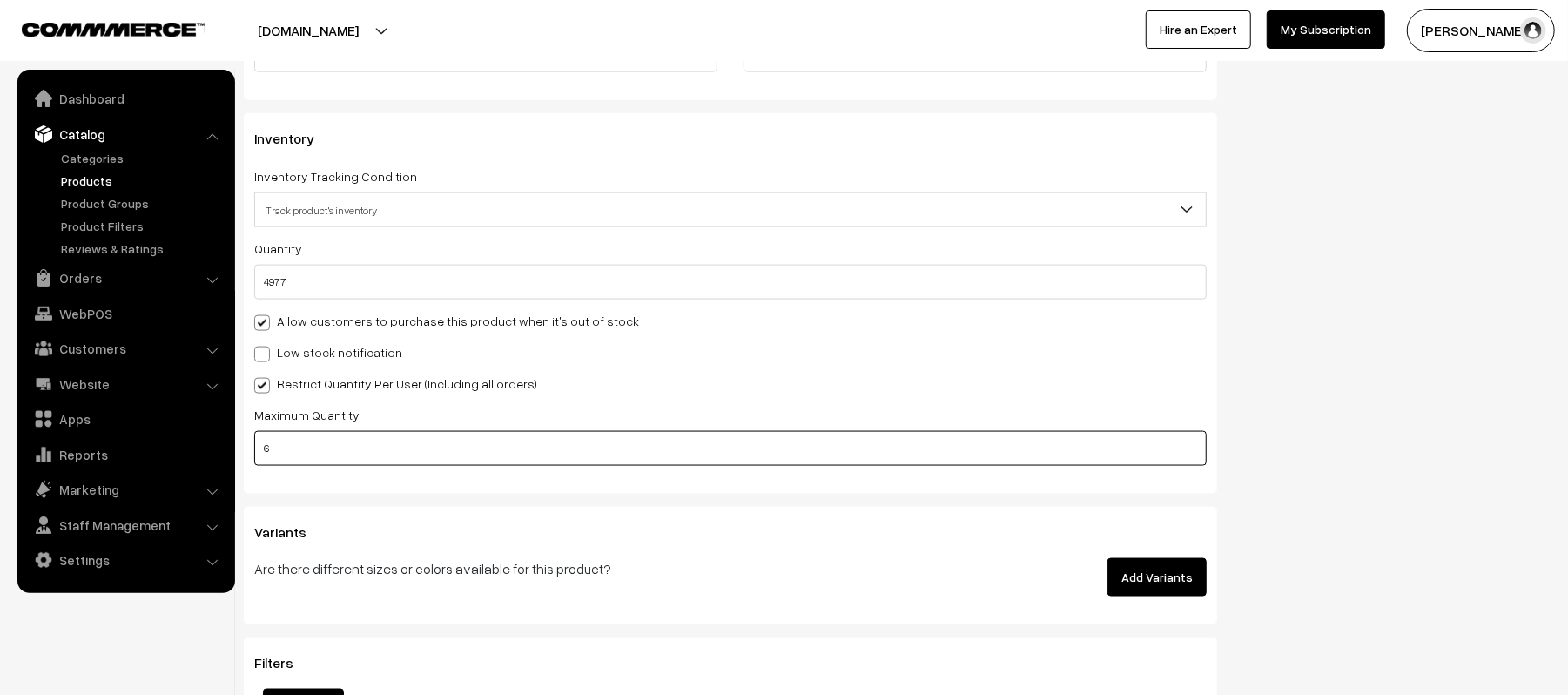
click at [322, 445] on input "6" at bounding box center [730, 449] width 953 height 35
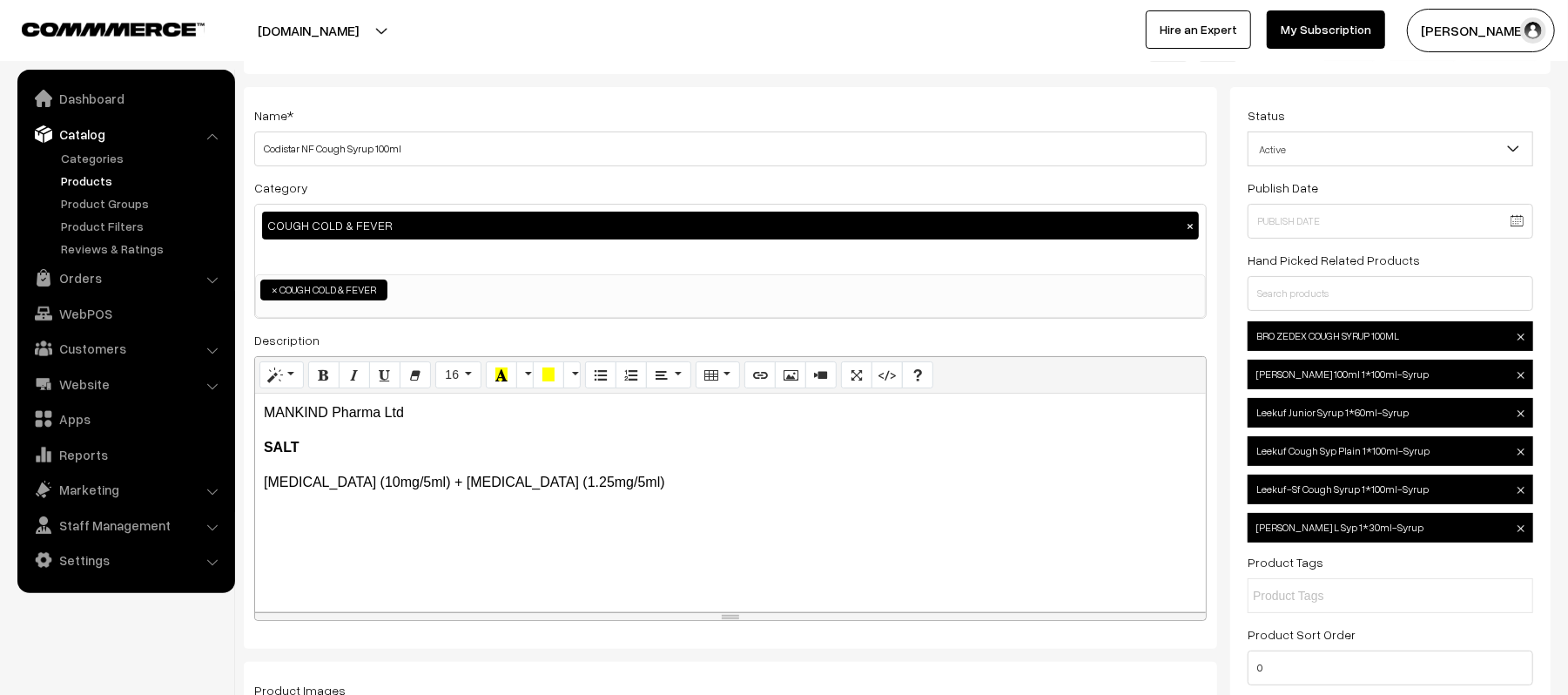
scroll to position [0, 0]
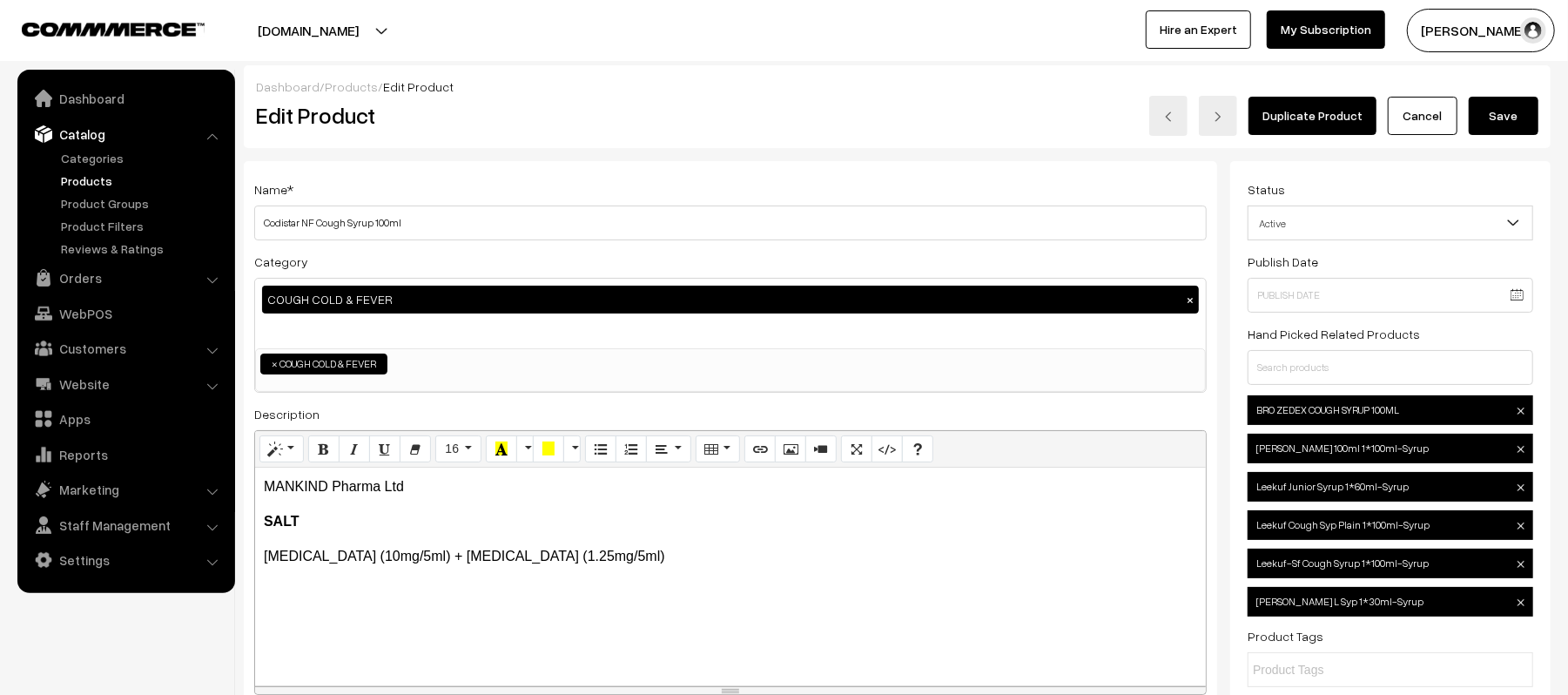
type input "3"
click at [1487, 116] on button "Save" at bounding box center [1503, 116] width 69 height 39
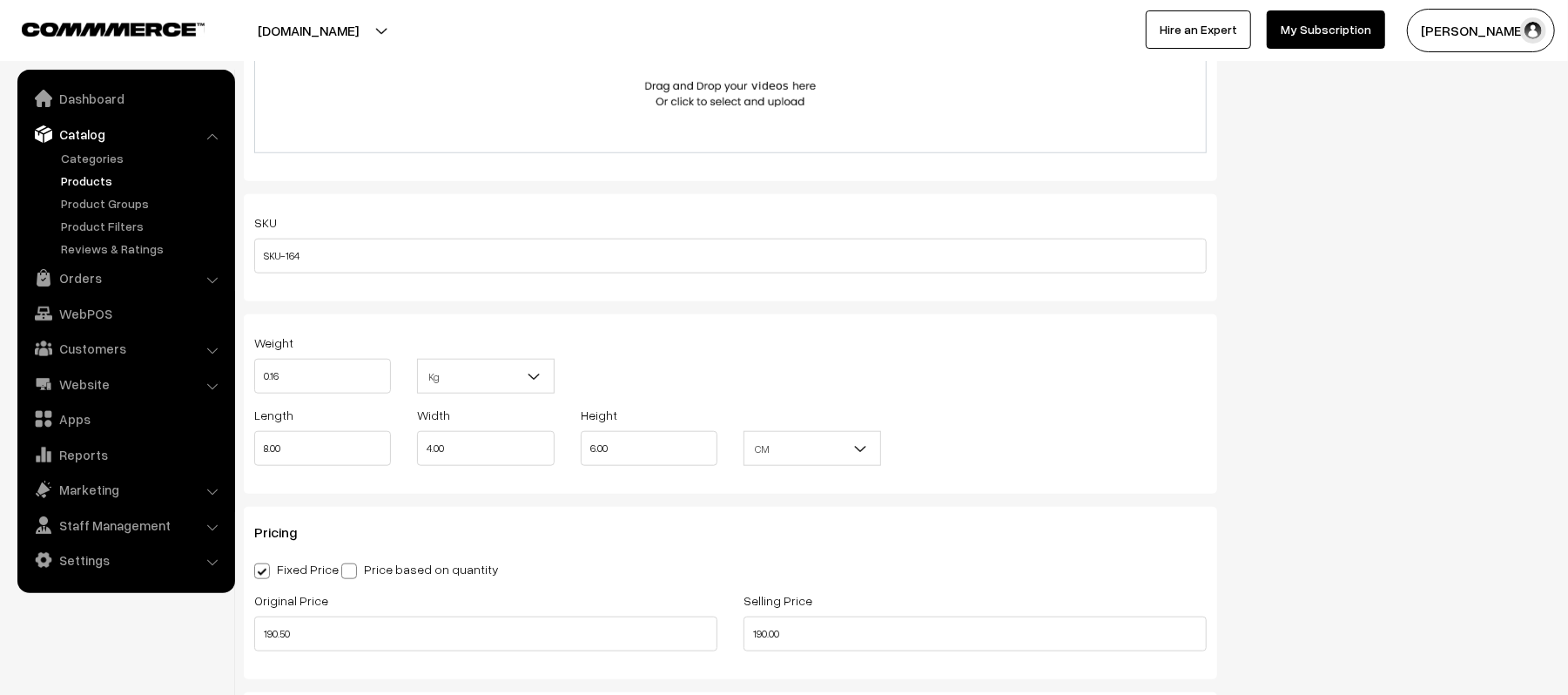
scroll to position [1046, 0]
click at [336, 383] on input "0.16" at bounding box center [322, 377] width 137 height 35
type input "0.21"
click at [771, 373] on div "Weight 0.21 Kg Kg" at bounding box center [731, 369] width 979 height 72
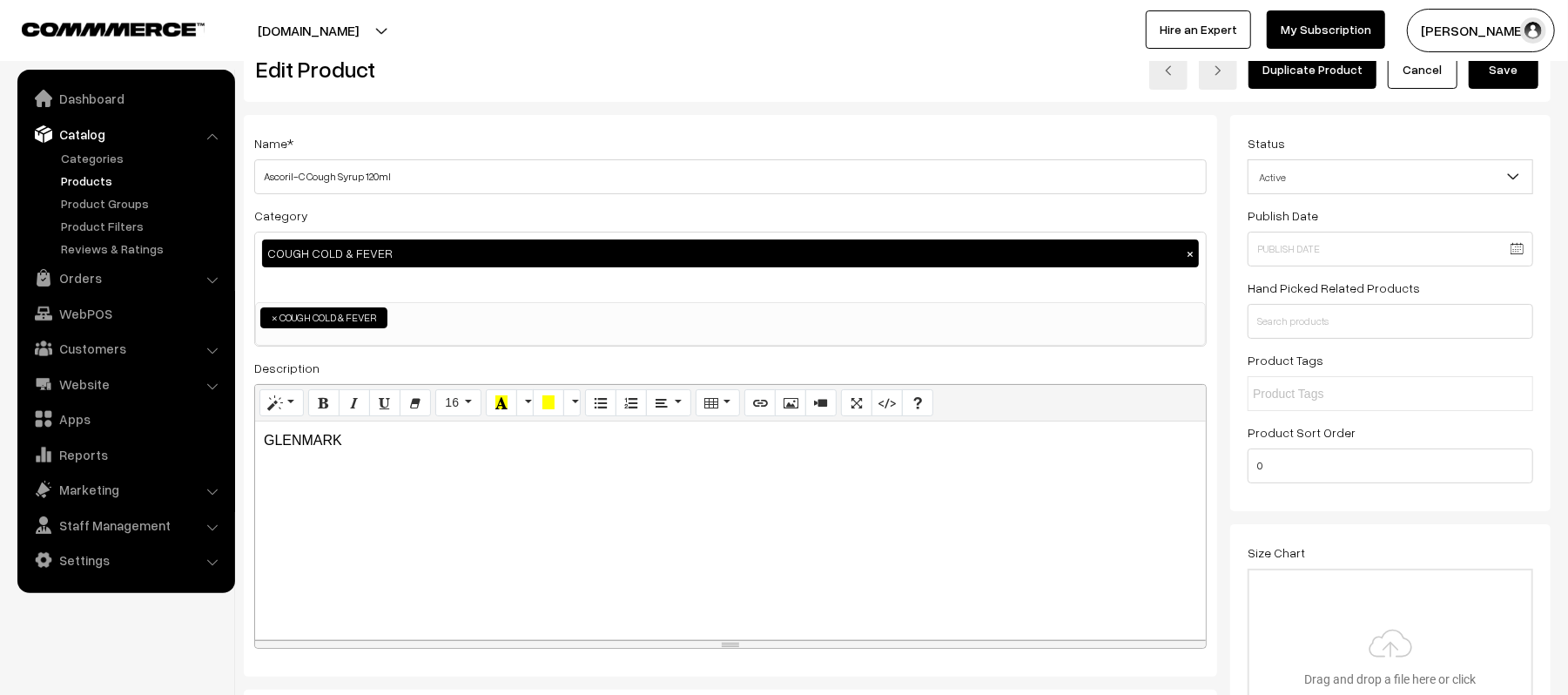
scroll to position [0, 0]
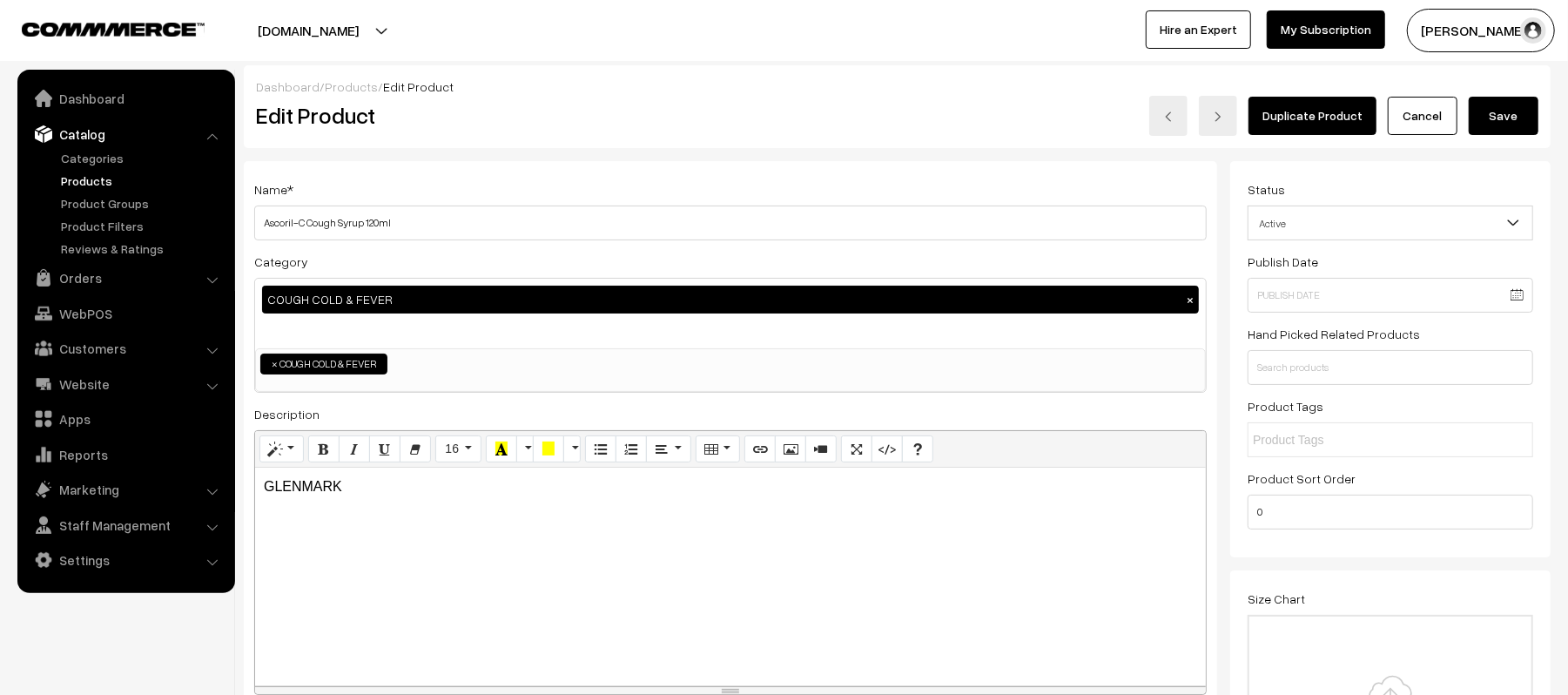
drag, startPoint x: 1508, startPoint y: 116, endPoint x: 1478, endPoint y: 234, distance: 121.8
click at [1508, 116] on button "Save" at bounding box center [1503, 116] width 69 height 39
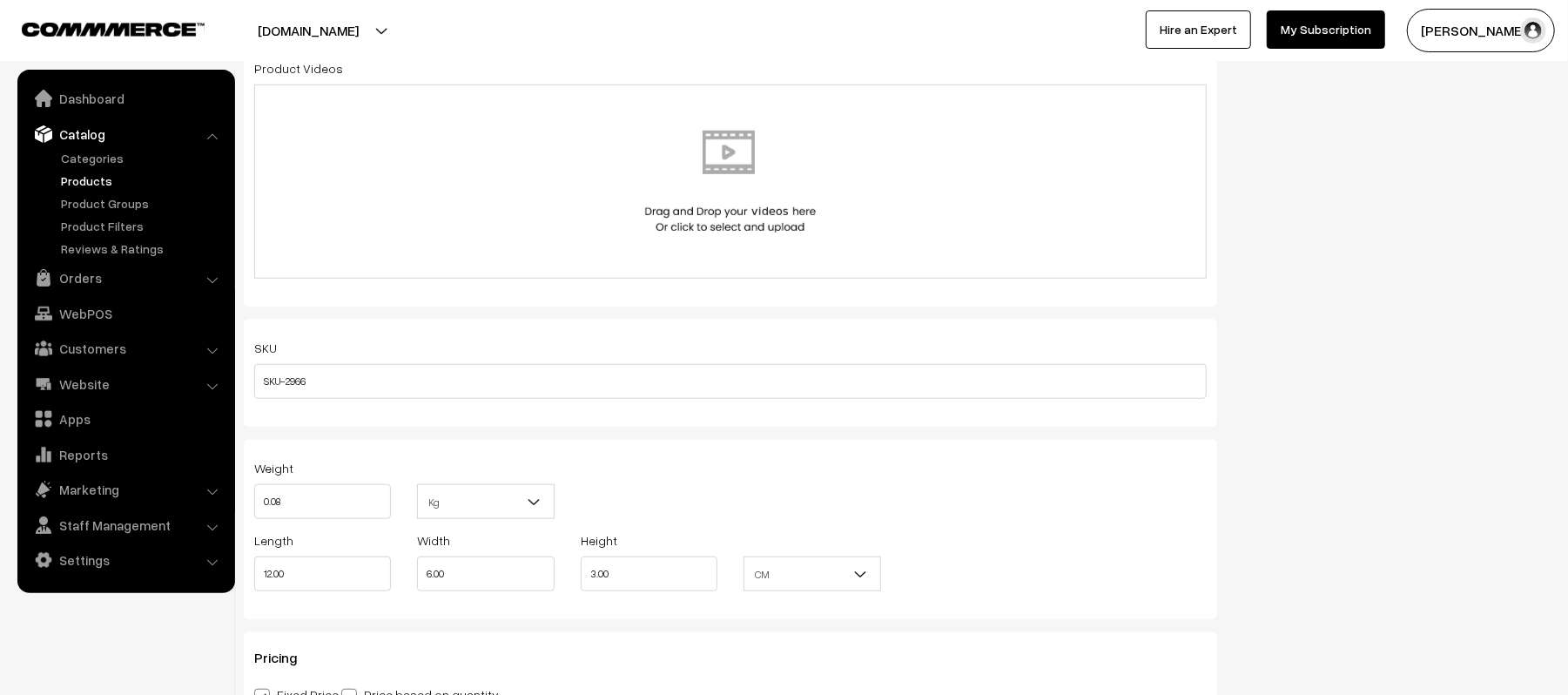
scroll to position [1161, 0]
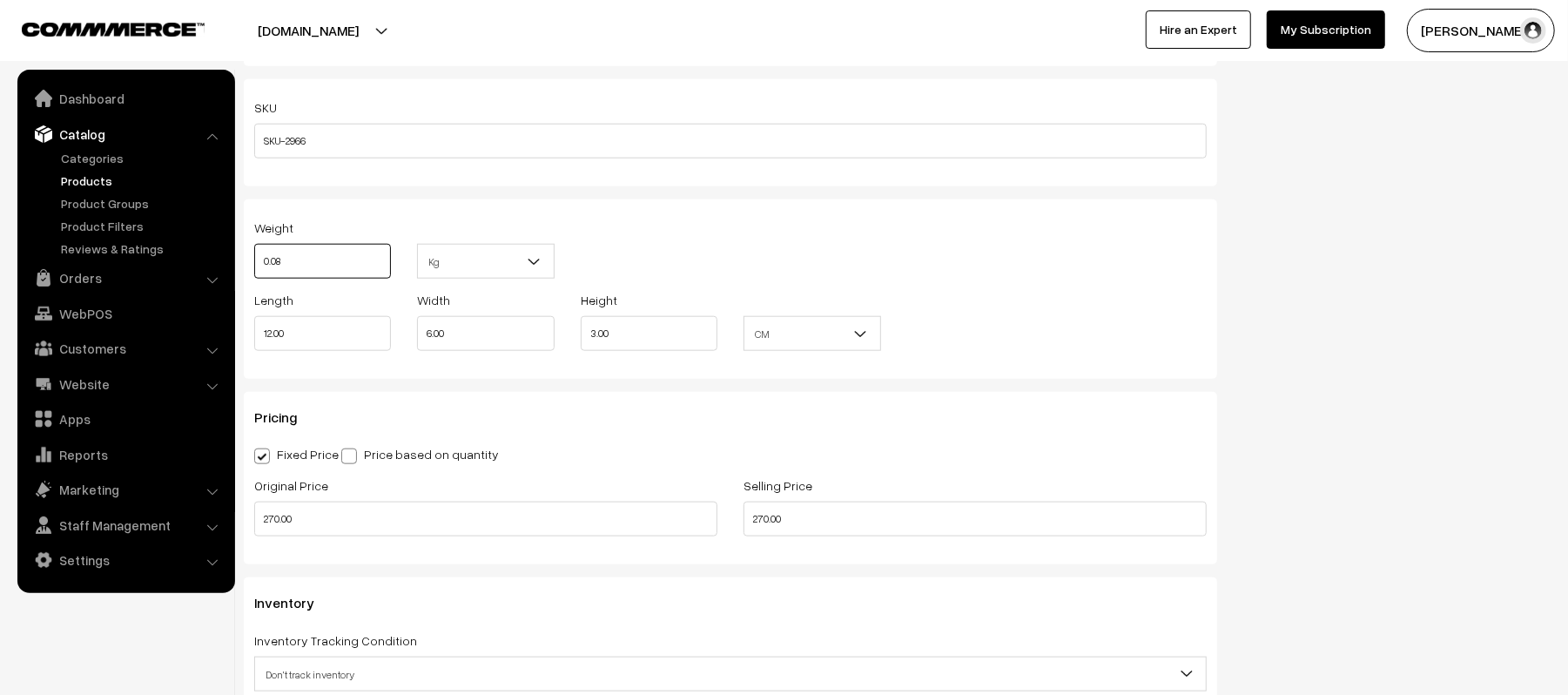
click at [328, 259] on input "0.08" at bounding box center [322, 262] width 137 height 35
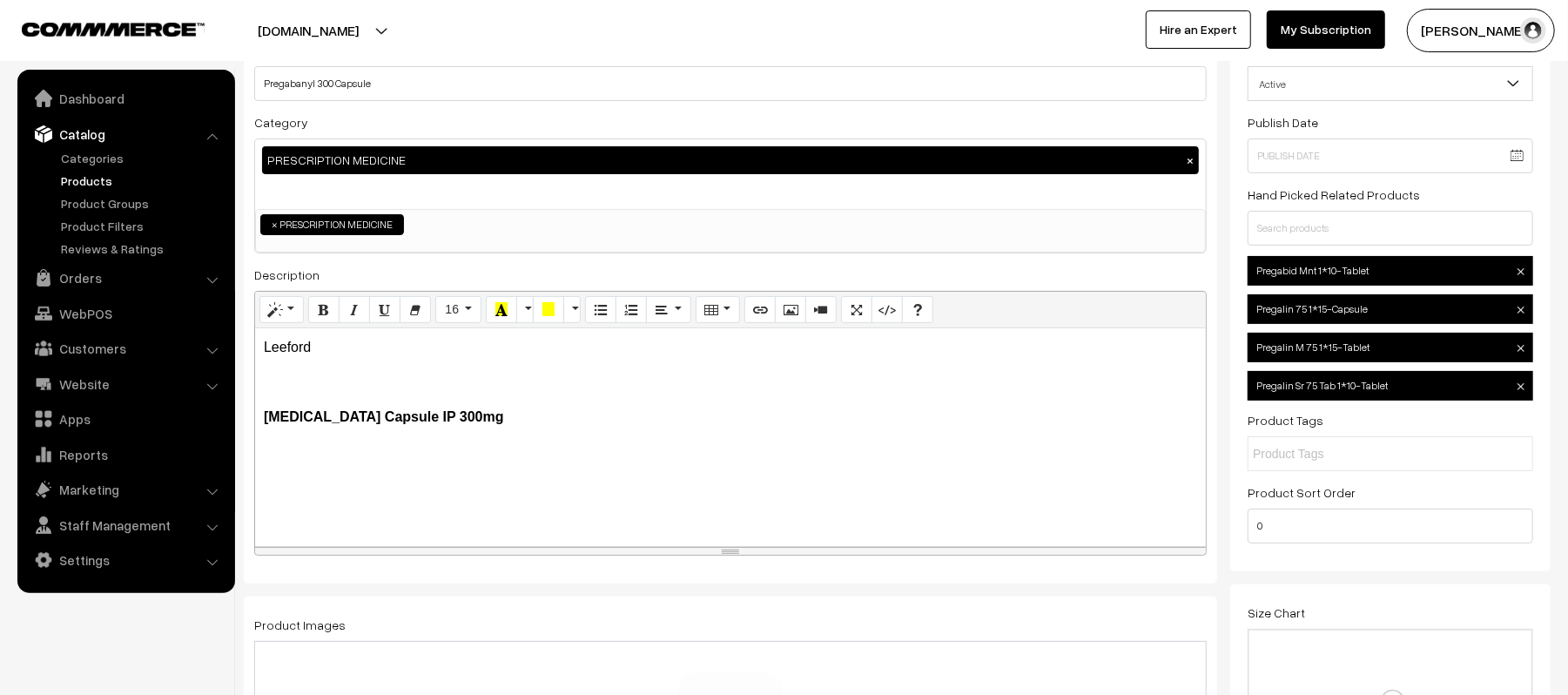
scroll to position [0, 0]
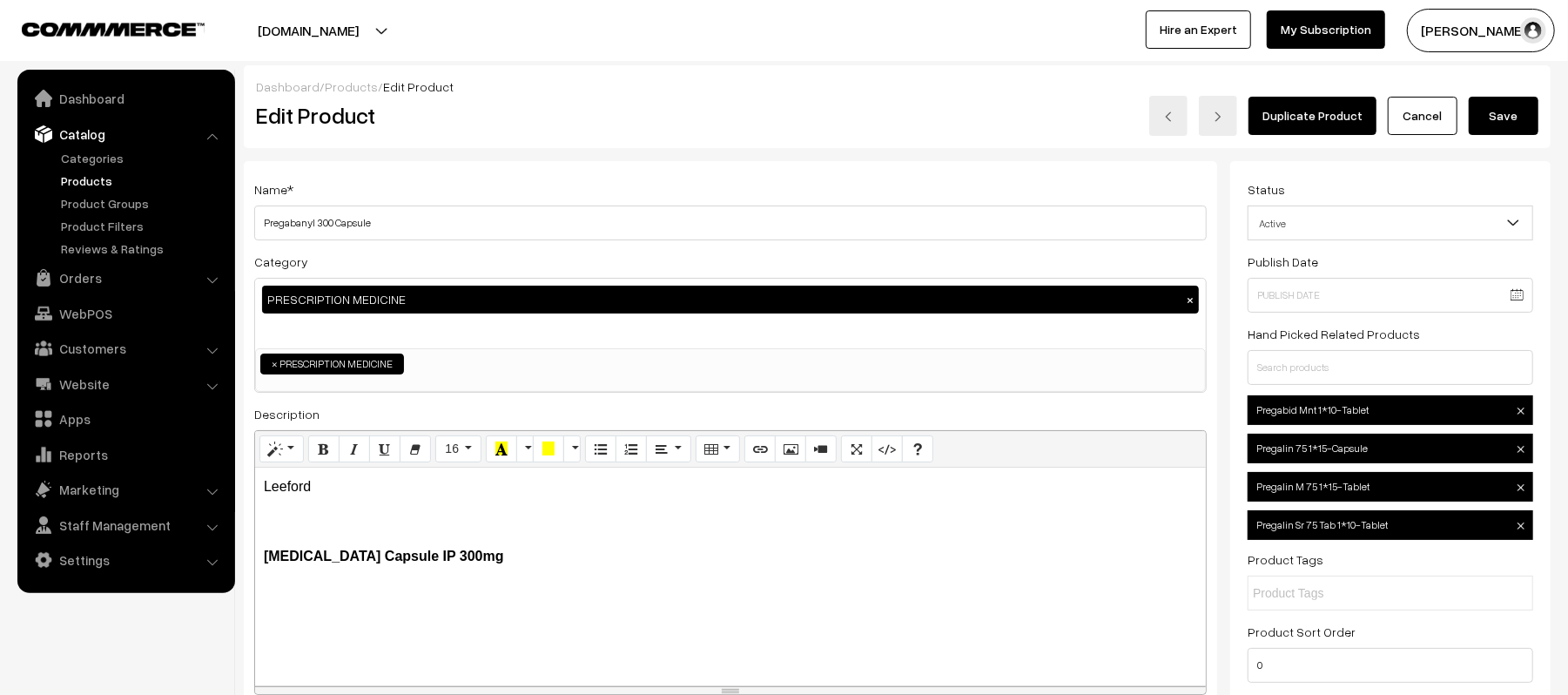
type input "0.12"
click at [1547, 112] on div "Duplicate Product Cancel Save" at bounding box center [1169, 116] width 763 height 40
click at [1531, 116] on button "Save" at bounding box center [1503, 116] width 69 height 39
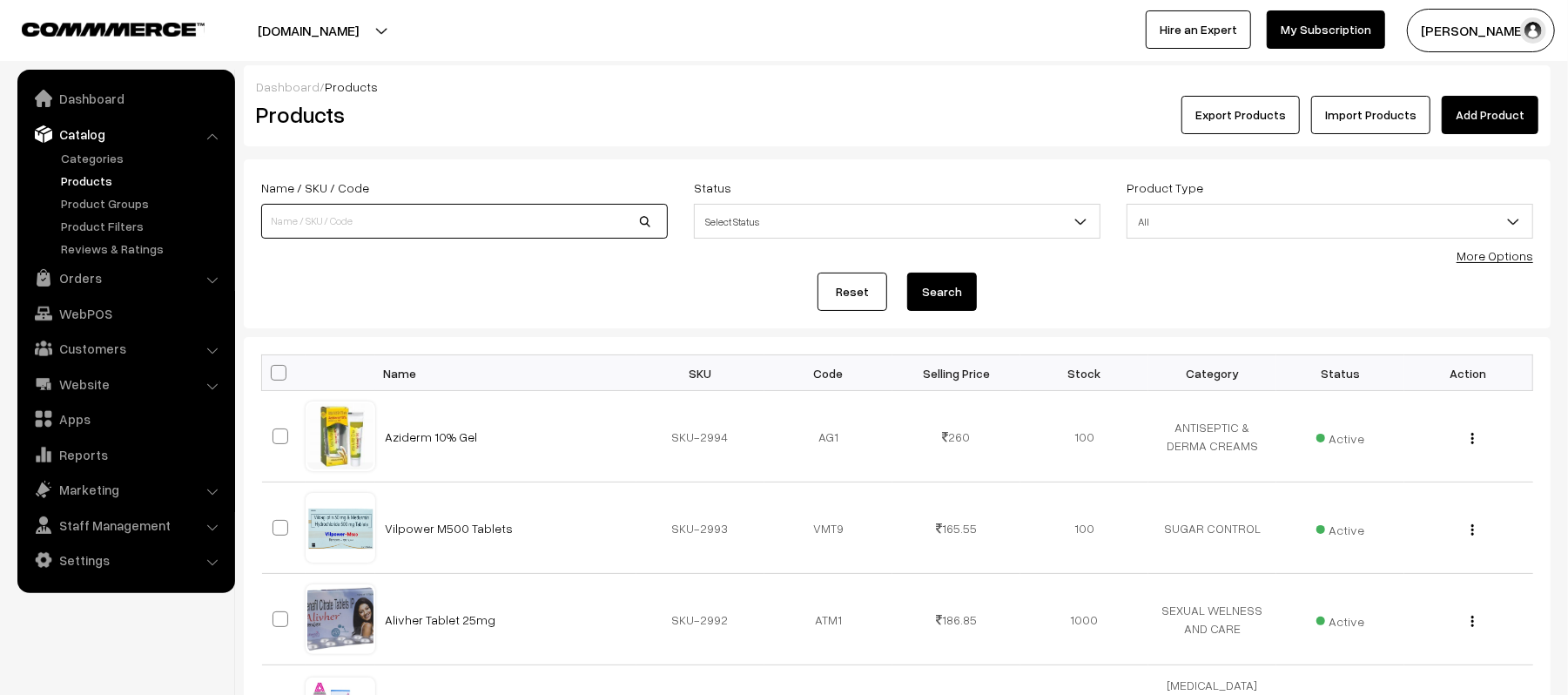
click at [352, 234] on input at bounding box center [464, 221] width 407 height 35
type input "ASCORIL"
click at [907, 272] on button "Search" at bounding box center [942, 292] width 69 height 39
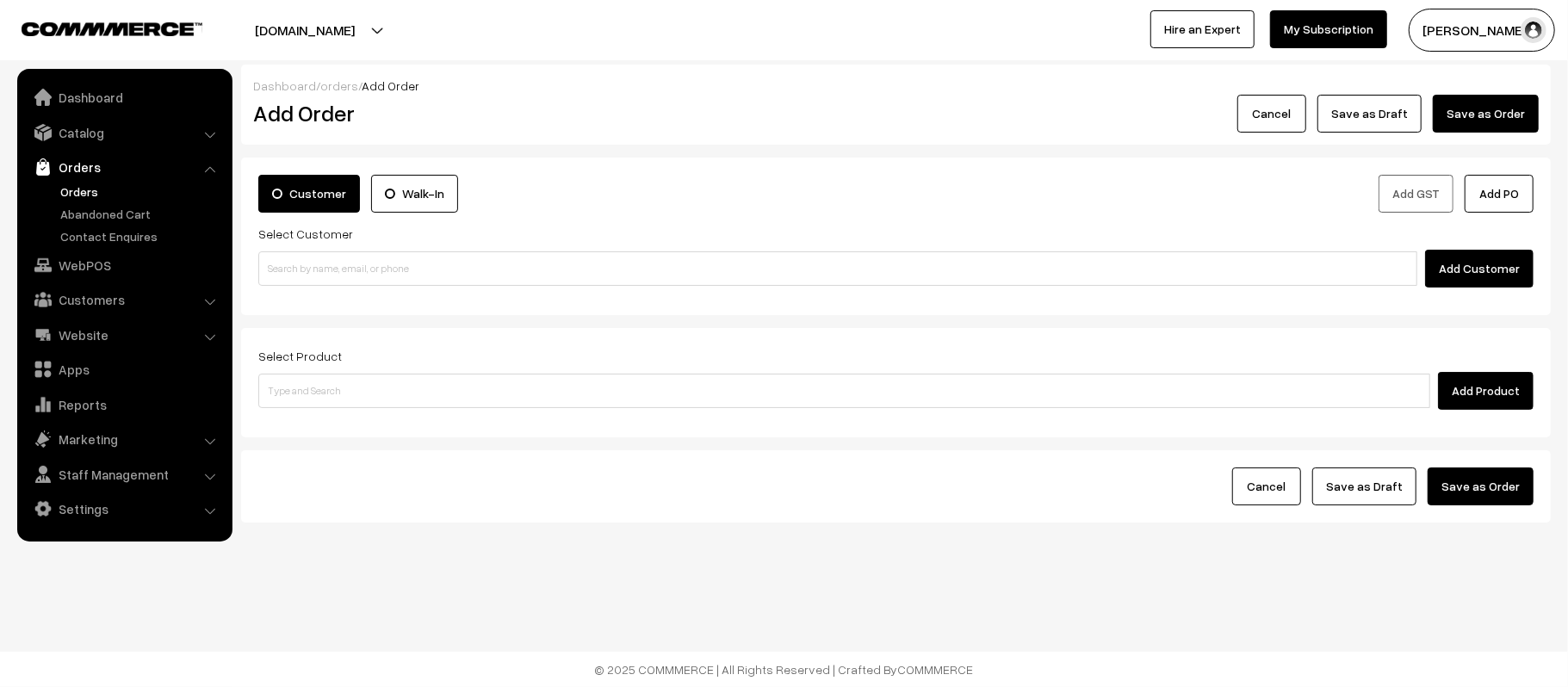
click at [76, 182] on link "Orders" at bounding box center [141, 191] width 170 height 18
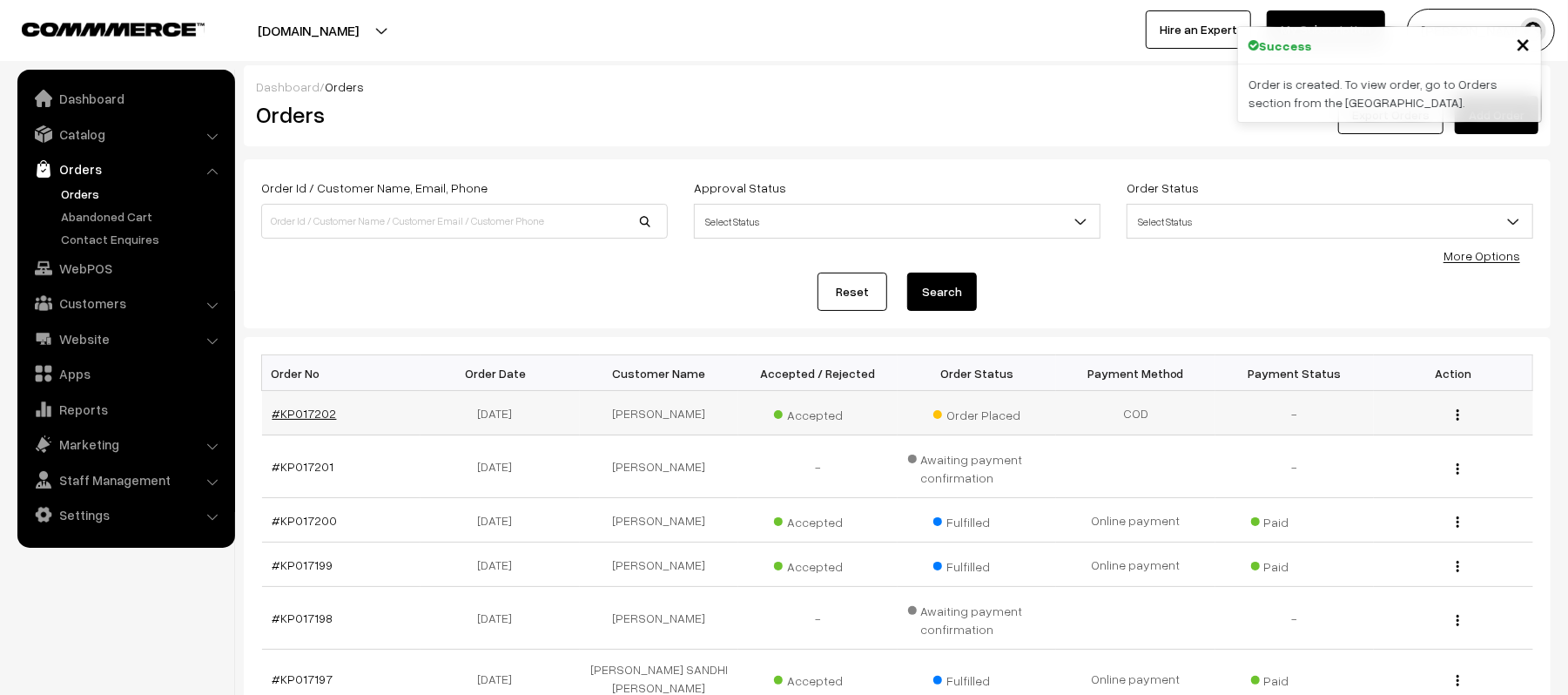
click at [278, 412] on link "#KP017202" at bounding box center [304, 413] width 64 height 15
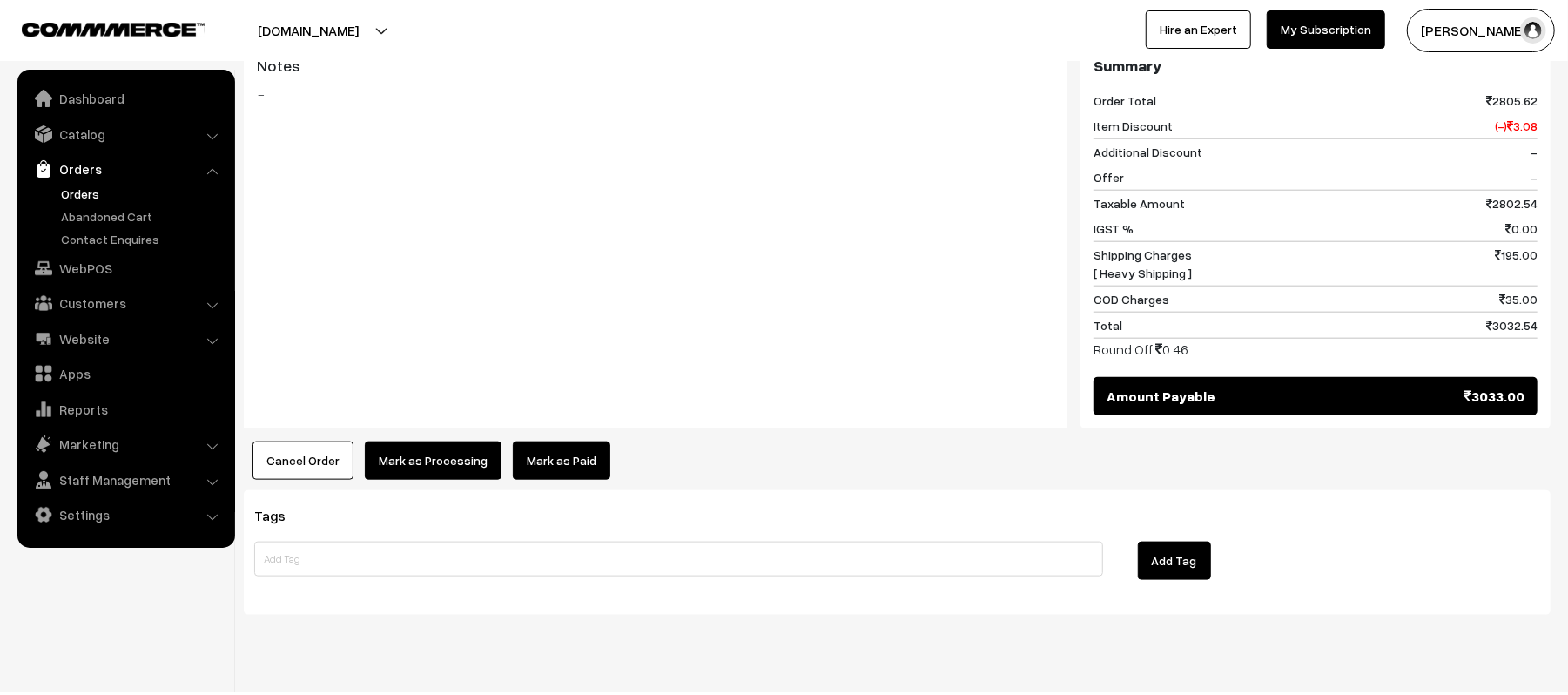
click at [402, 442] on button "Mark as Processing" at bounding box center [433, 461] width 137 height 39
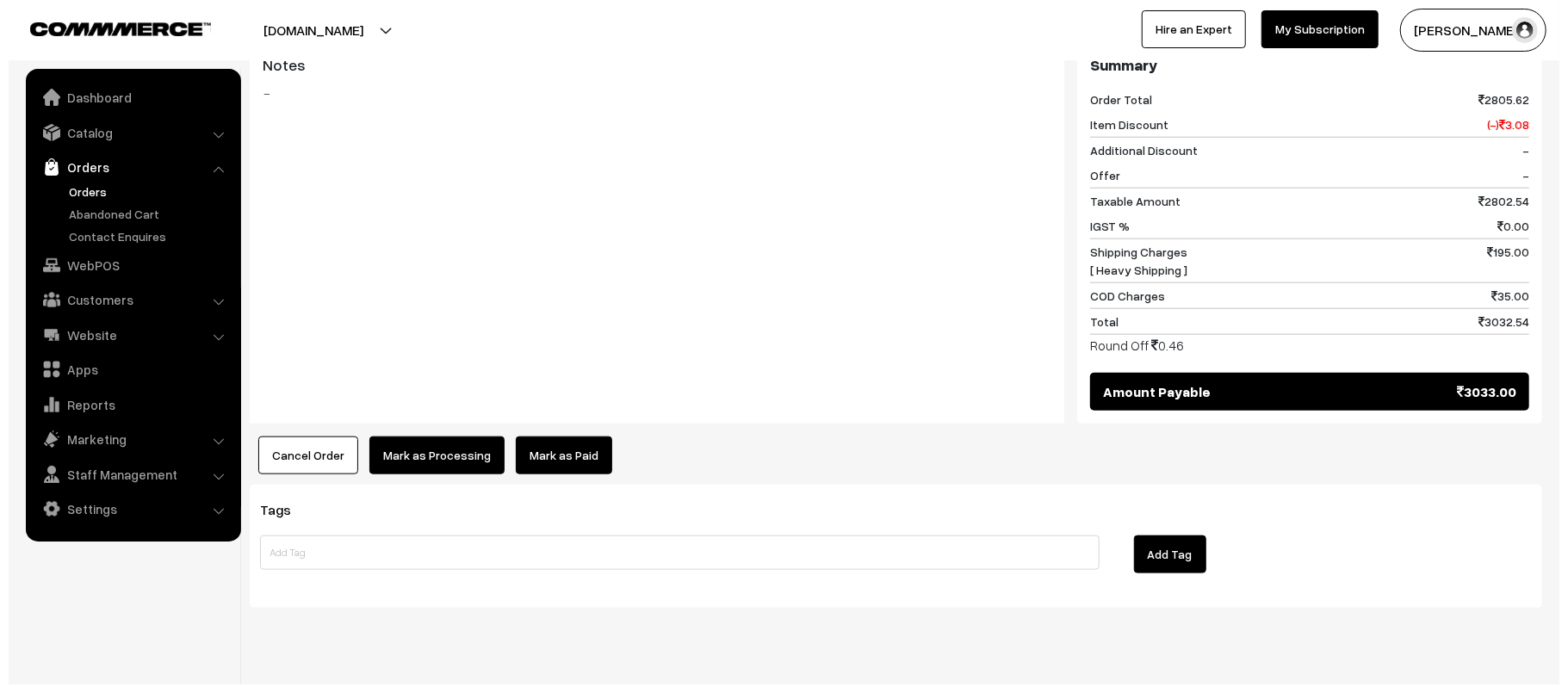
scroll to position [1242, 0]
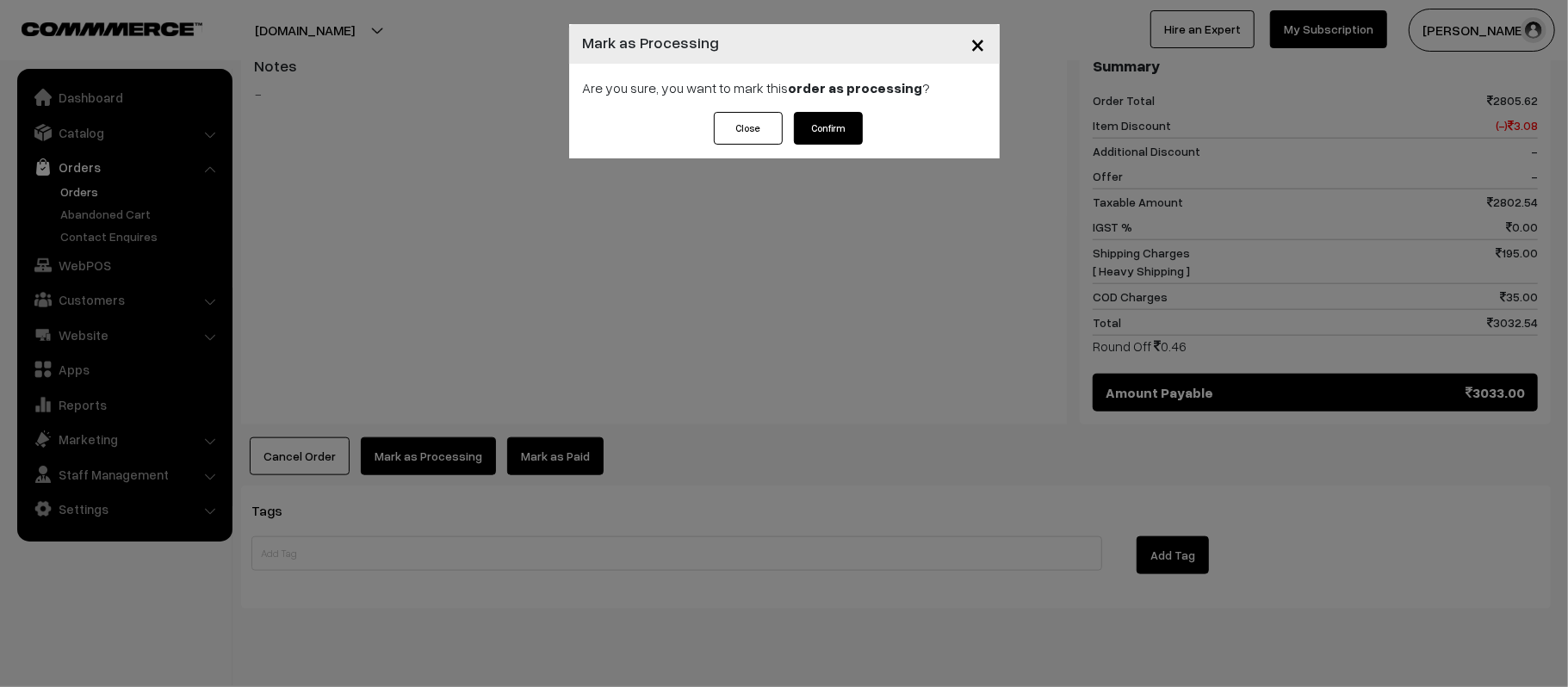
click at [822, 124] on button "Confirm" at bounding box center [828, 129] width 69 height 33
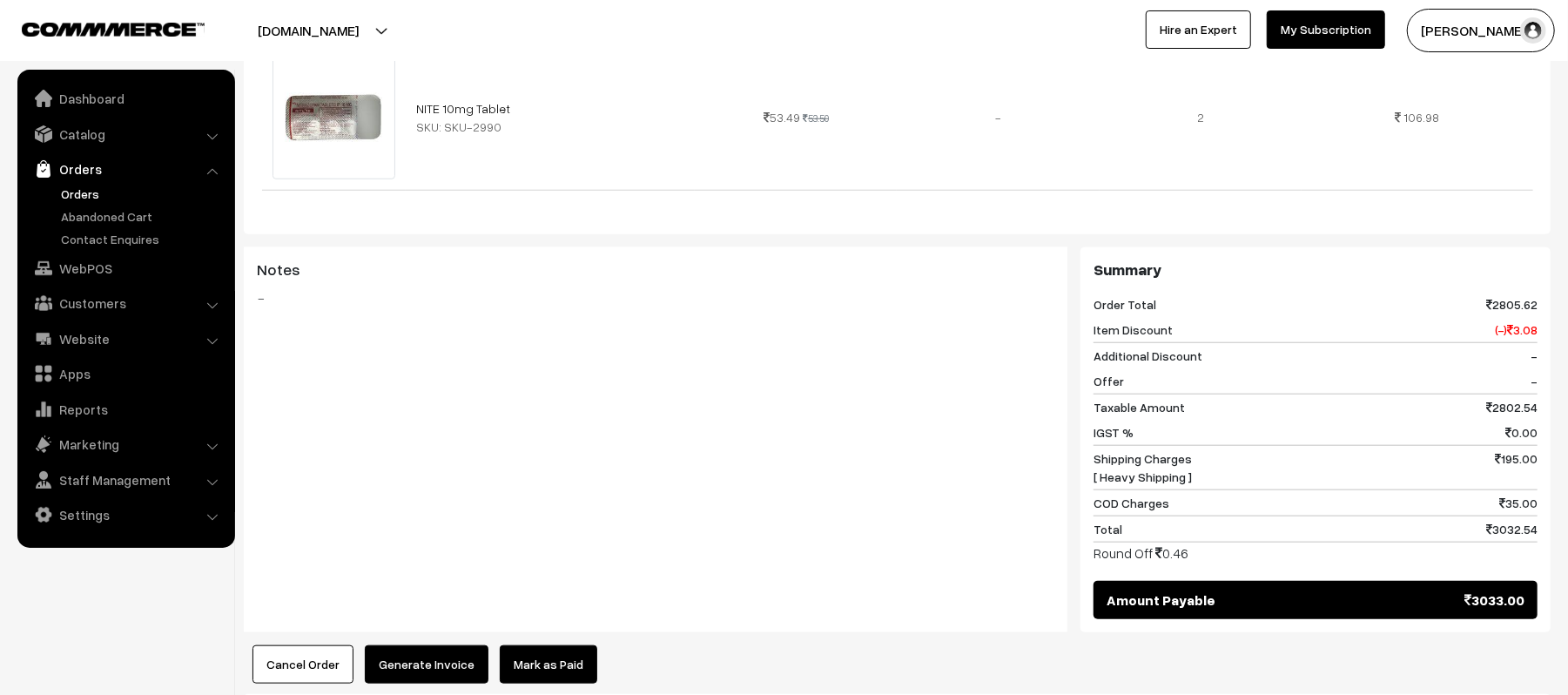
click at [397, 646] on button "Generate Invoice" at bounding box center [426, 665] width 124 height 39
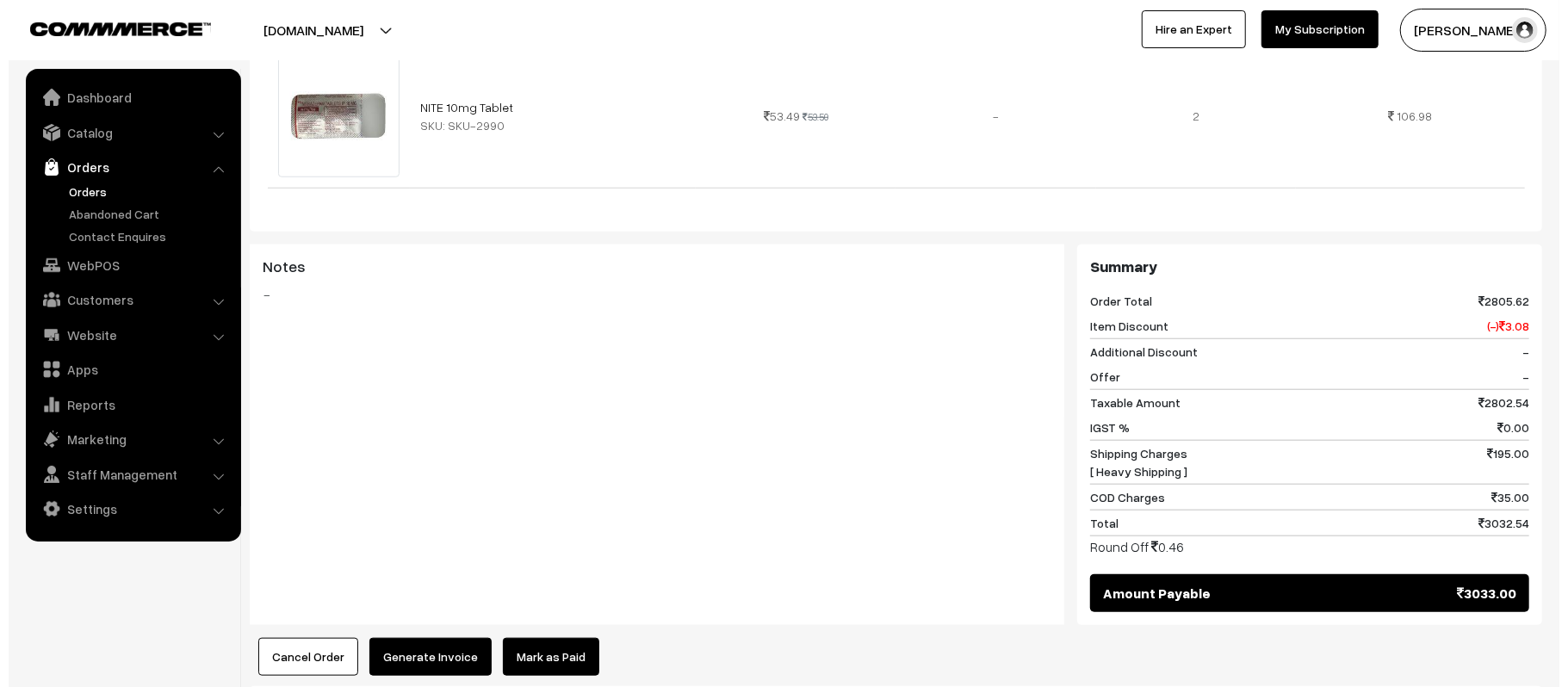
scroll to position [1037, 0]
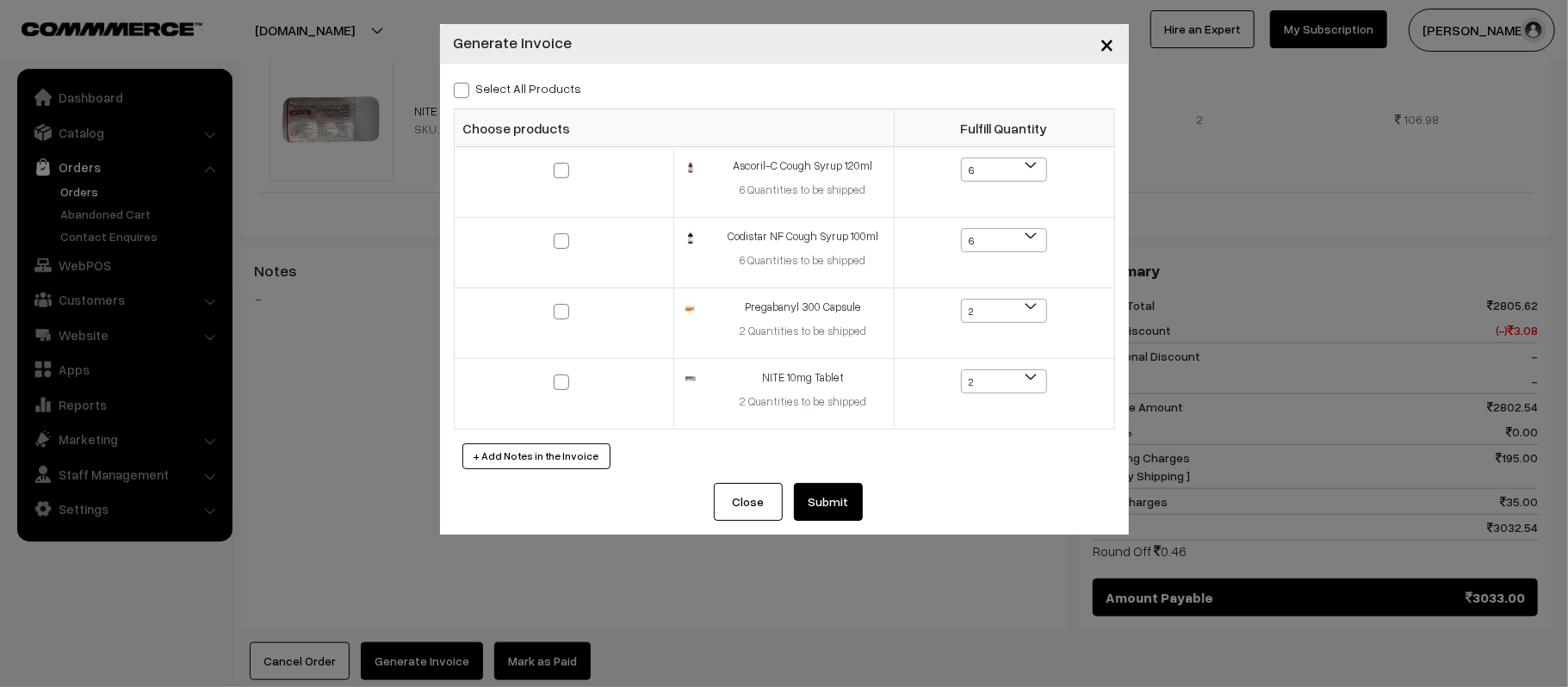
click at [462, 95] on span at bounding box center [461, 90] width 16 height 16
click at [462, 93] on input "Select All Products" at bounding box center [459, 87] width 11 height 11
checkbox input "true"
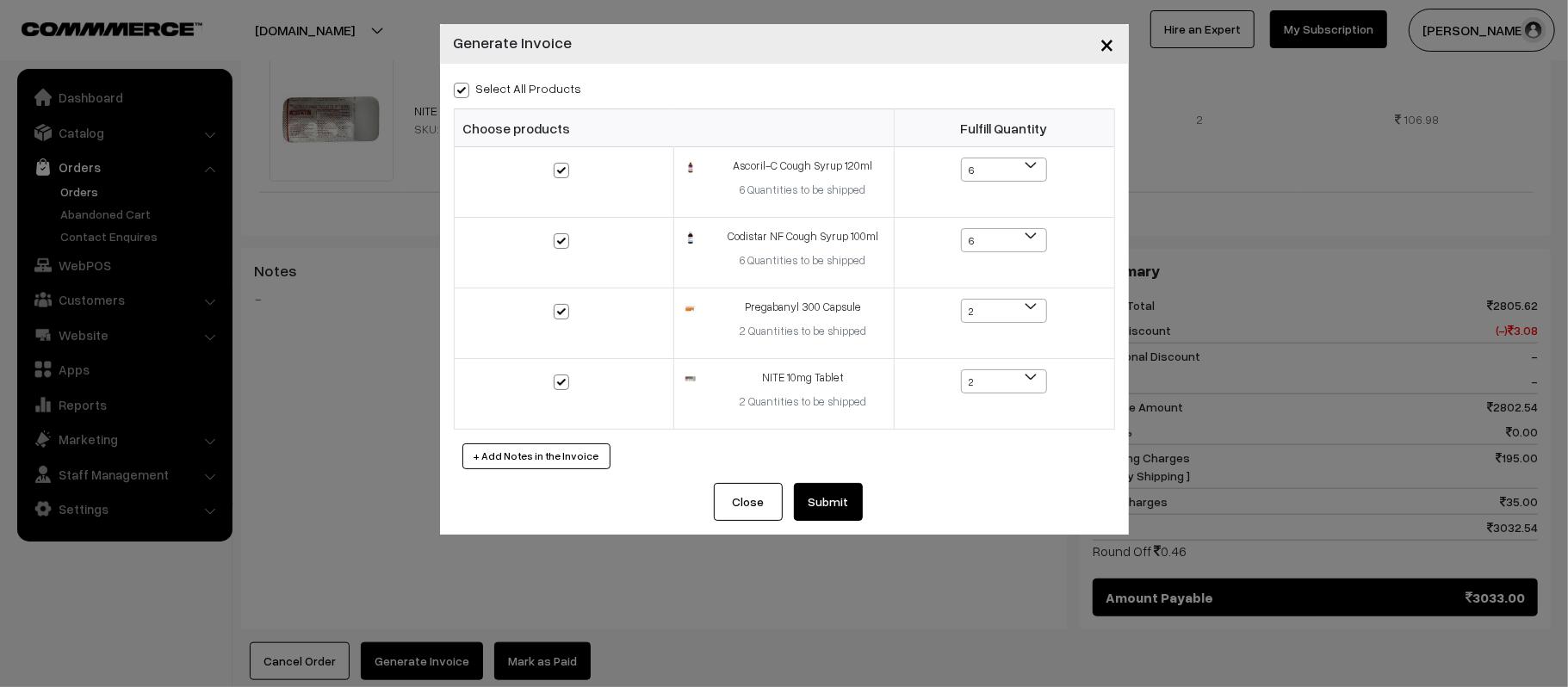
checkbox input "true"
click at [834, 506] on button "Submit" at bounding box center [828, 502] width 69 height 38
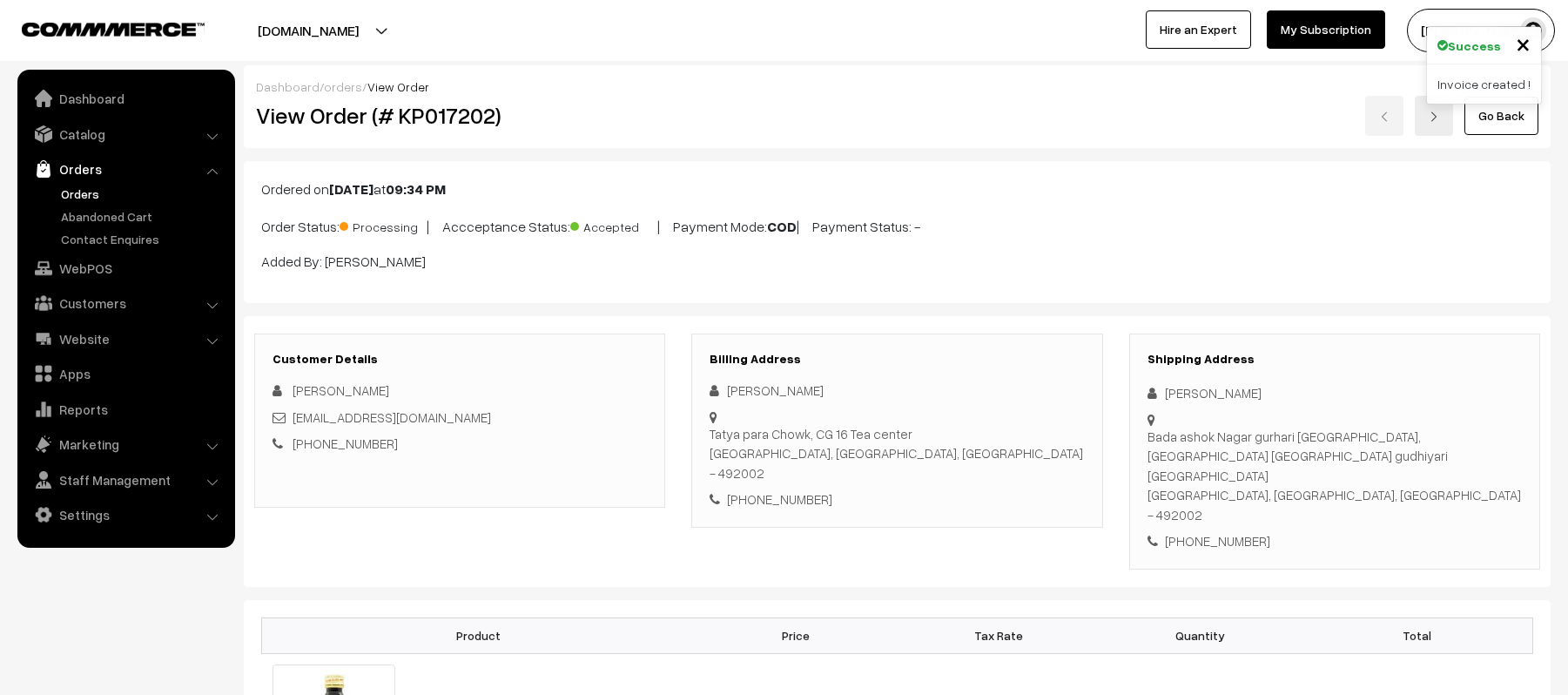
scroll to position [1687, 0]
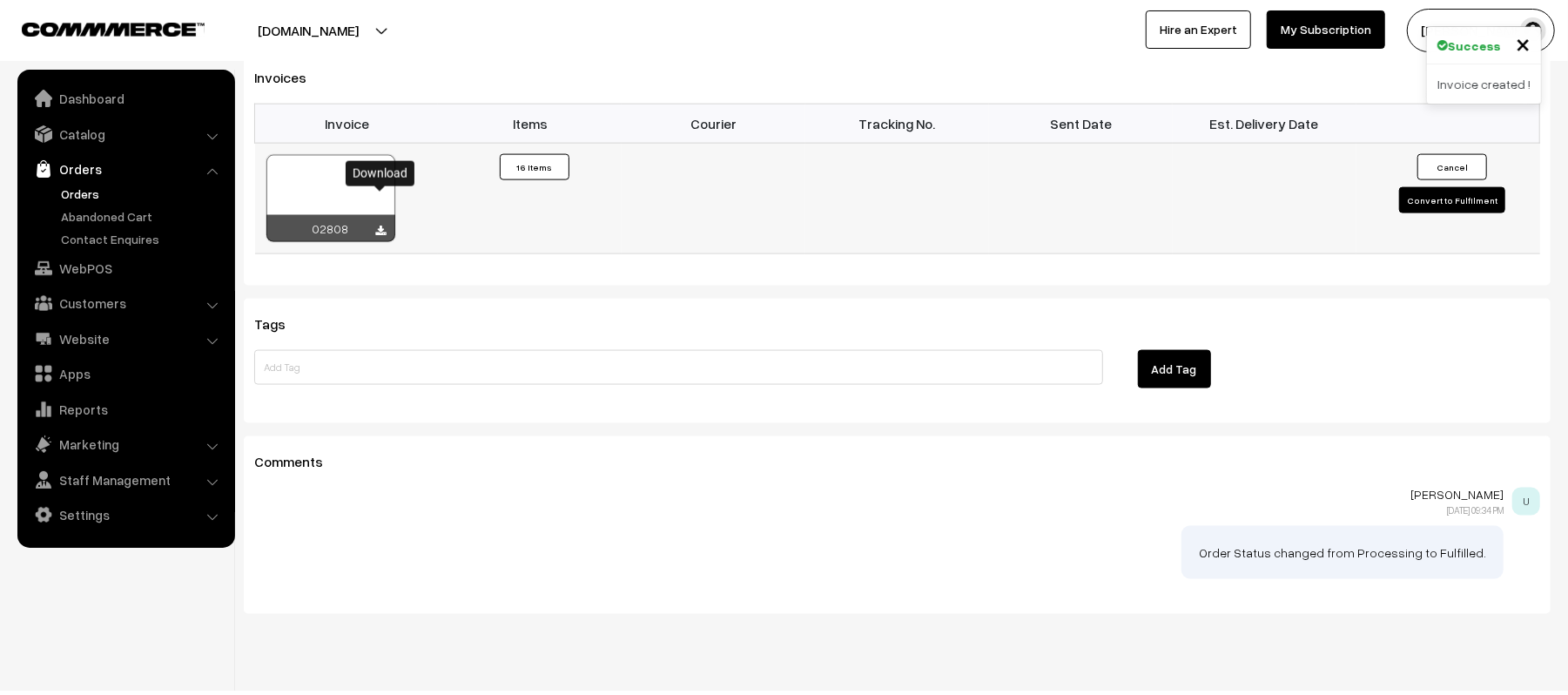
click at [376, 226] on icon at bounding box center [381, 231] width 11 height 11
click at [76, 192] on link "Orders" at bounding box center [142, 193] width 172 height 18
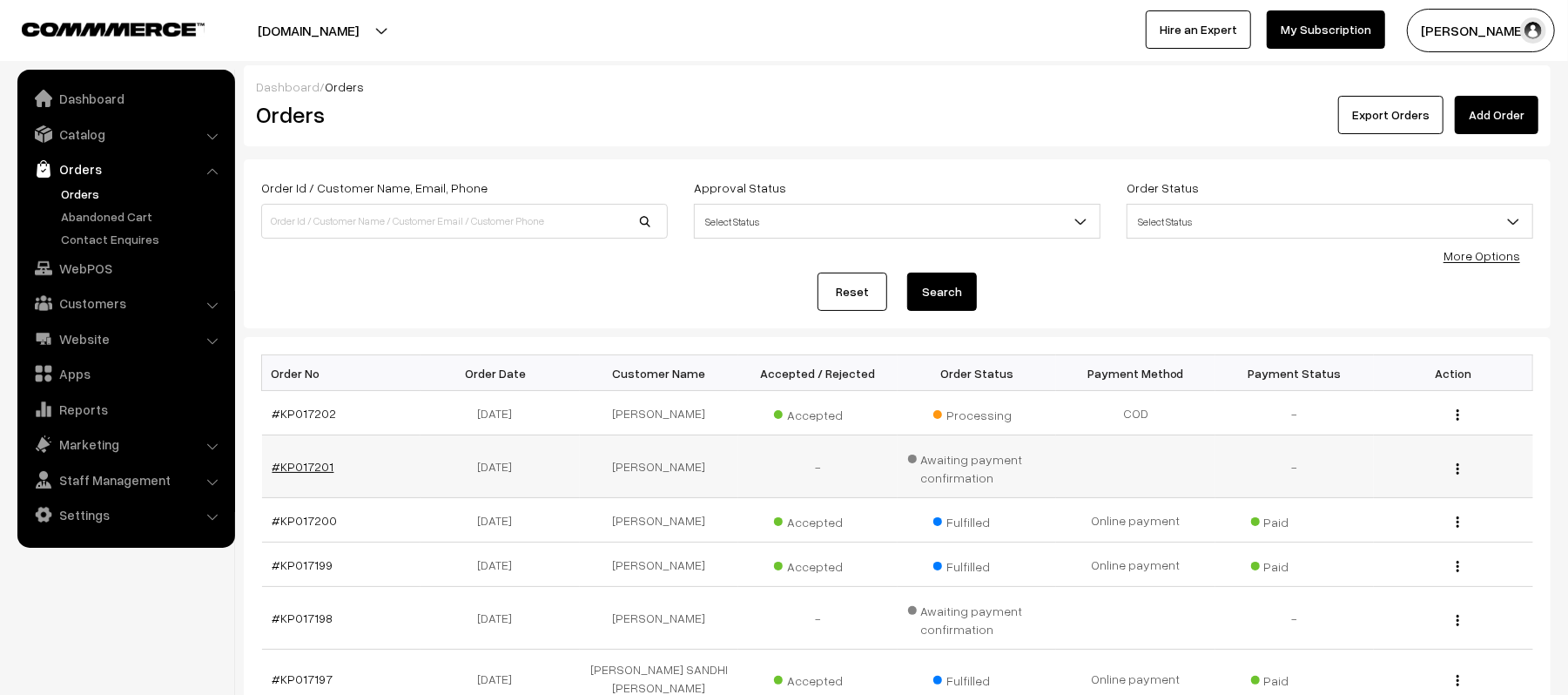
click at [301, 460] on link "#KP017201" at bounding box center [303, 466] width 61 height 15
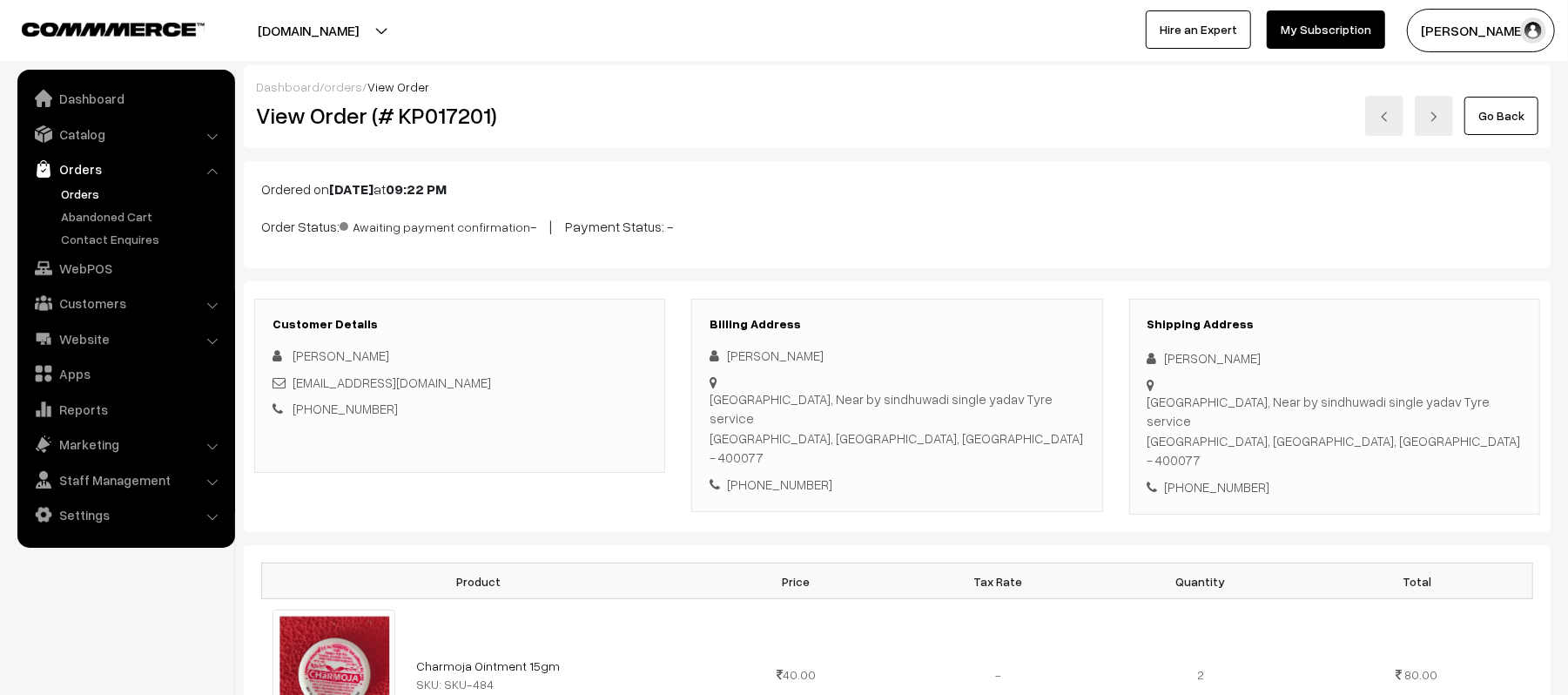
click at [67, 193] on link "Orders" at bounding box center [142, 193] width 172 height 18
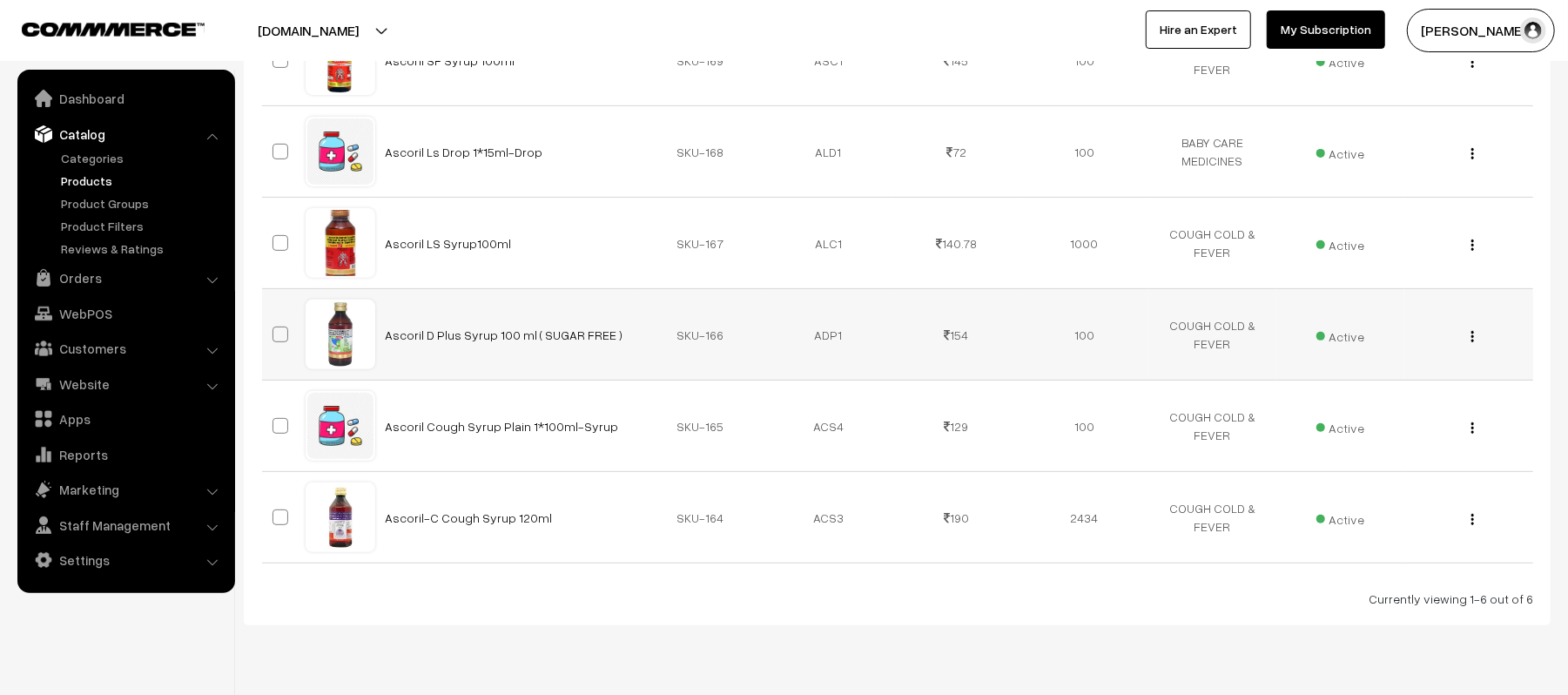
scroll to position [423, 0]
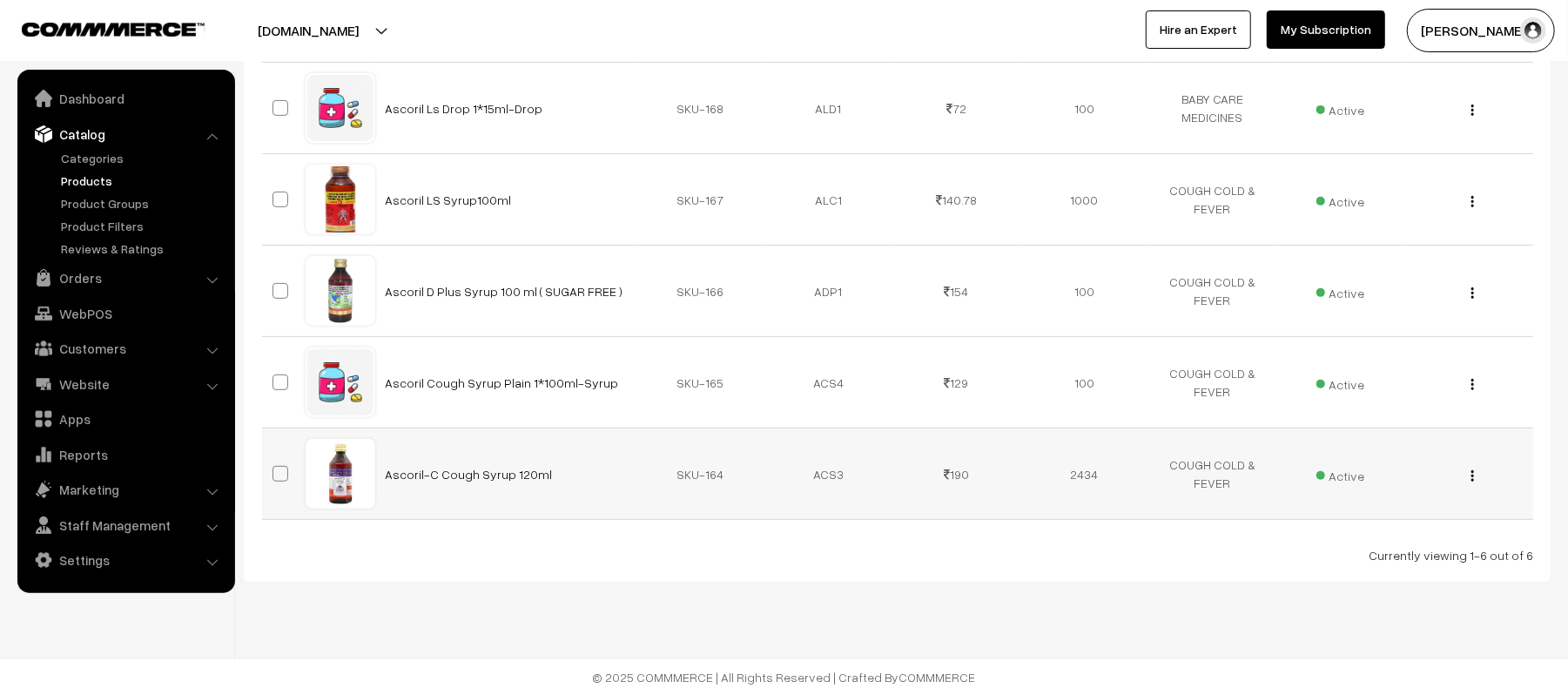
click at [506, 484] on td "Ascoril-C Cough Syrup 120ml" at bounding box center [505, 474] width 261 height 91
click at [506, 474] on link "Ascoril-C Cough Syrup 120ml" at bounding box center [469, 474] width 167 height 15
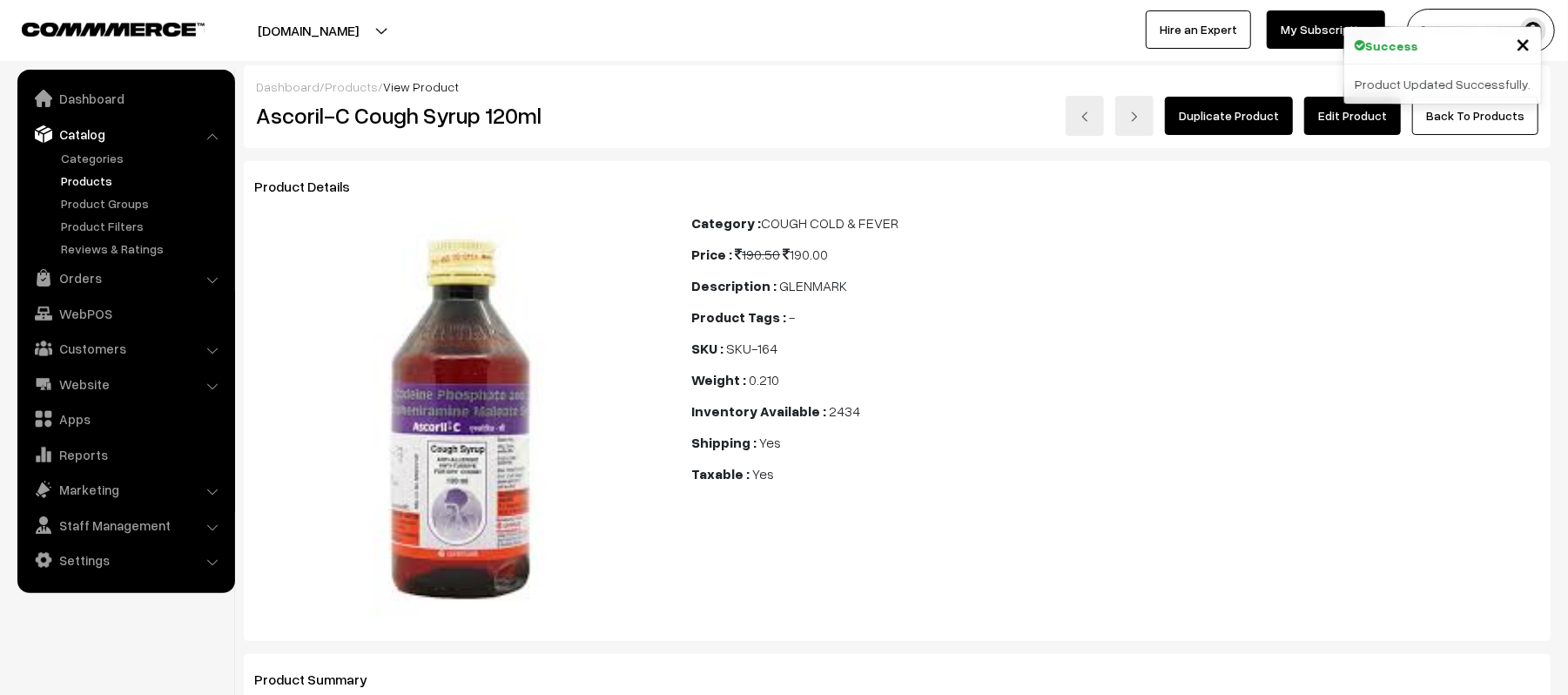
click at [1390, 119] on link "Edit Product" at bounding box center [1353, 116] width 97 height 39
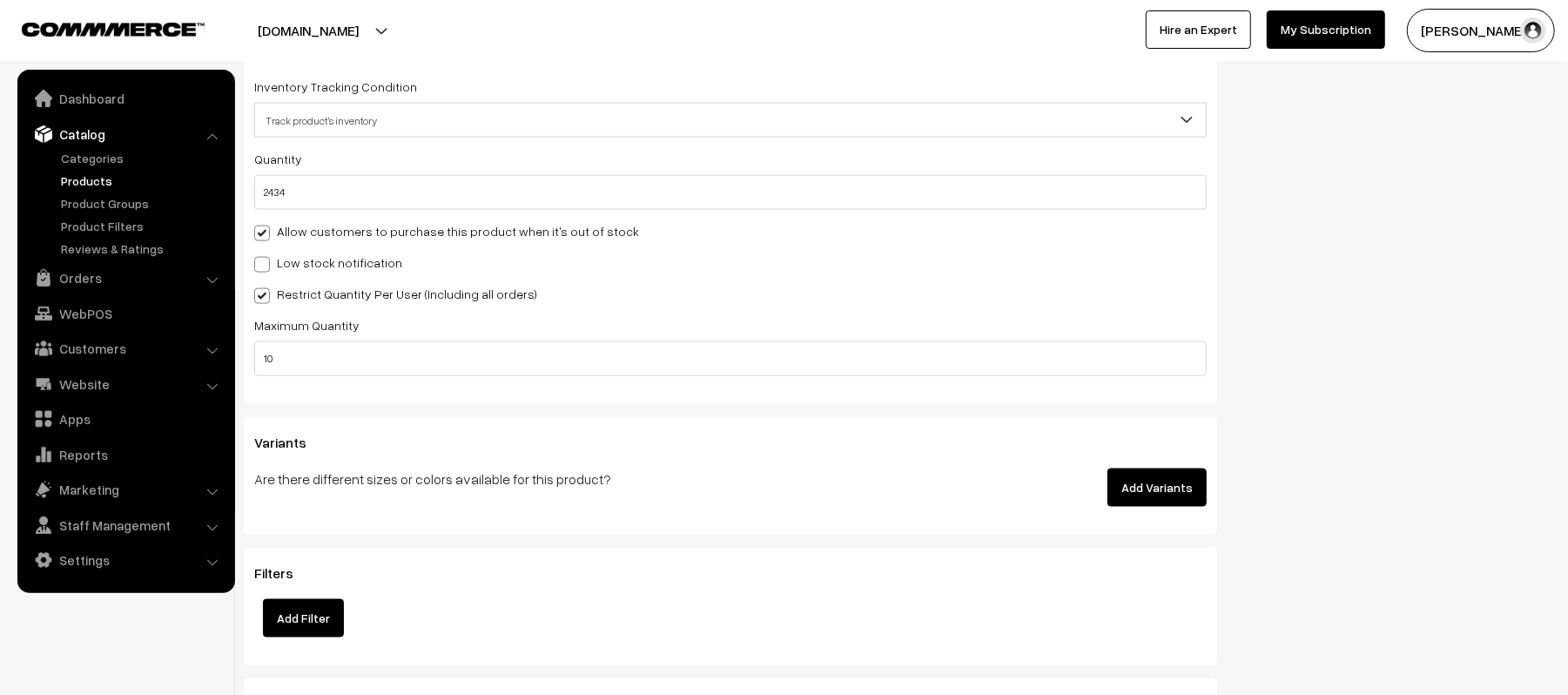
scroll to position [1742, 0]
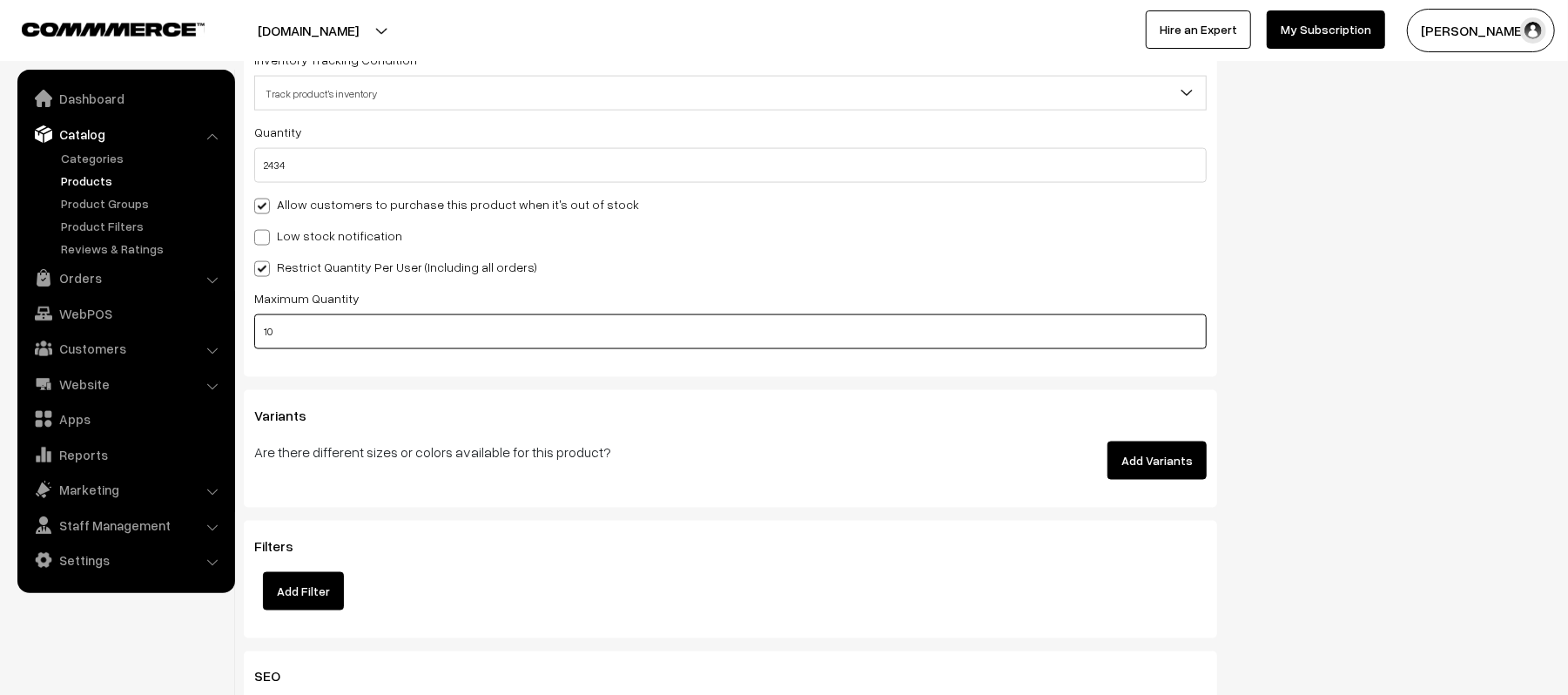
click at [387, 338] on input "10" at bounding box center [730, 332] width 953 height 35
type input "3"
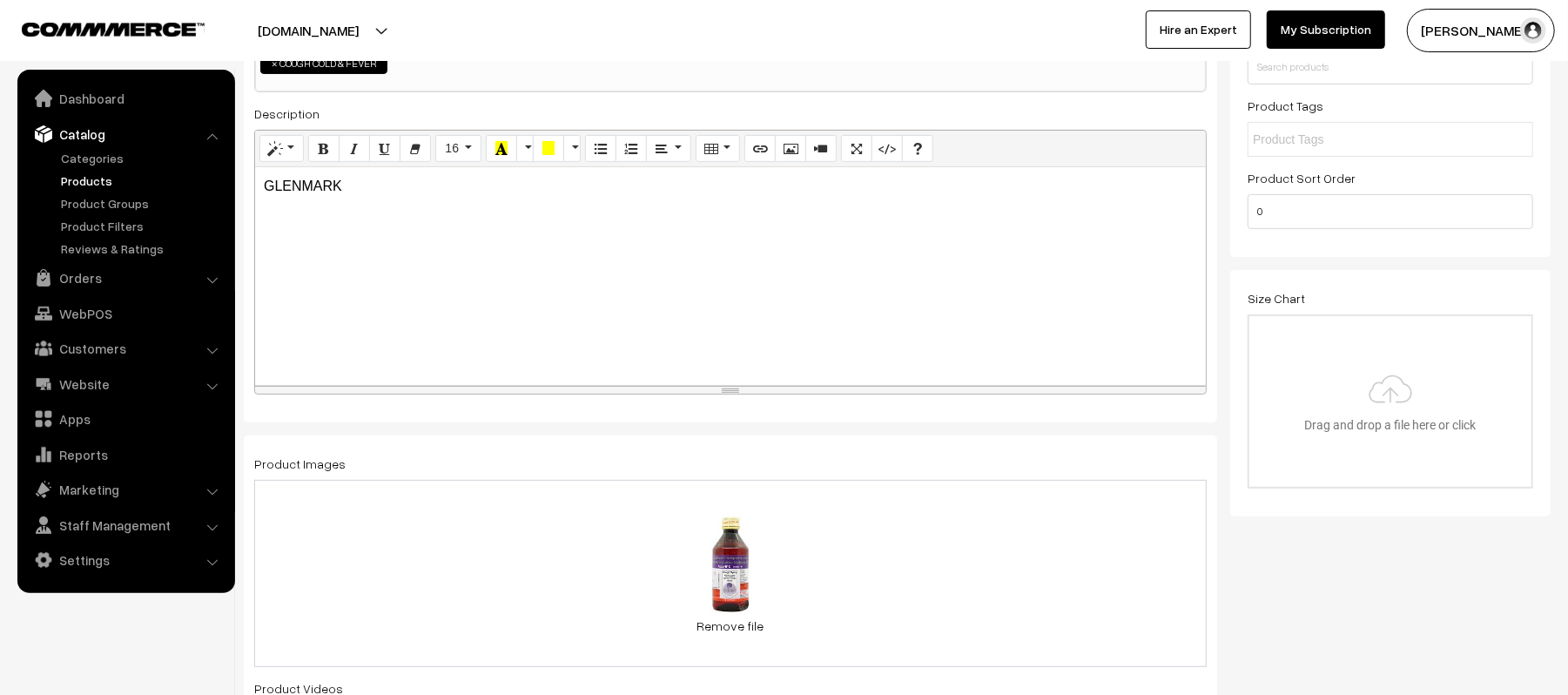
scroll to position [0, 0]
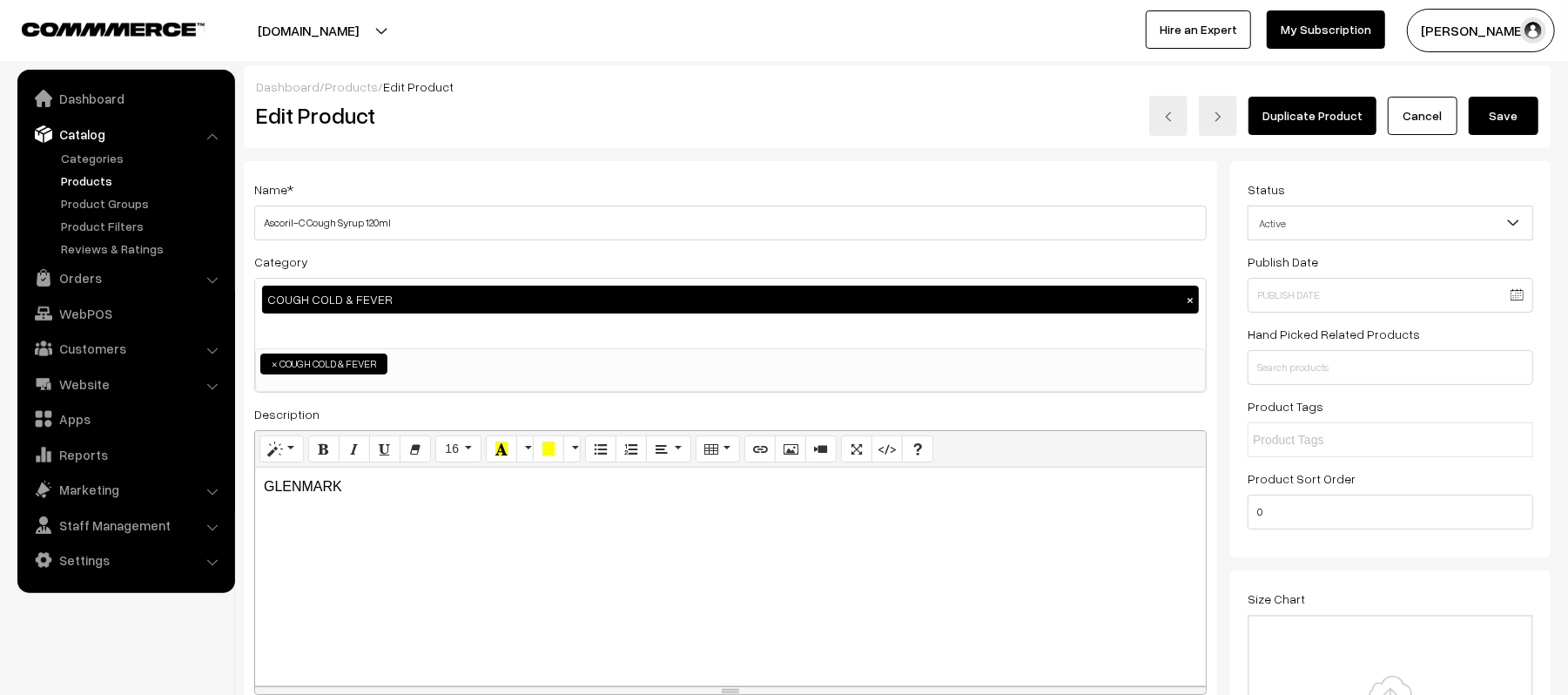
type input "4"
click at [1502, 130] on button "Save" at bounding box center [1503, 116] width 69 height 39
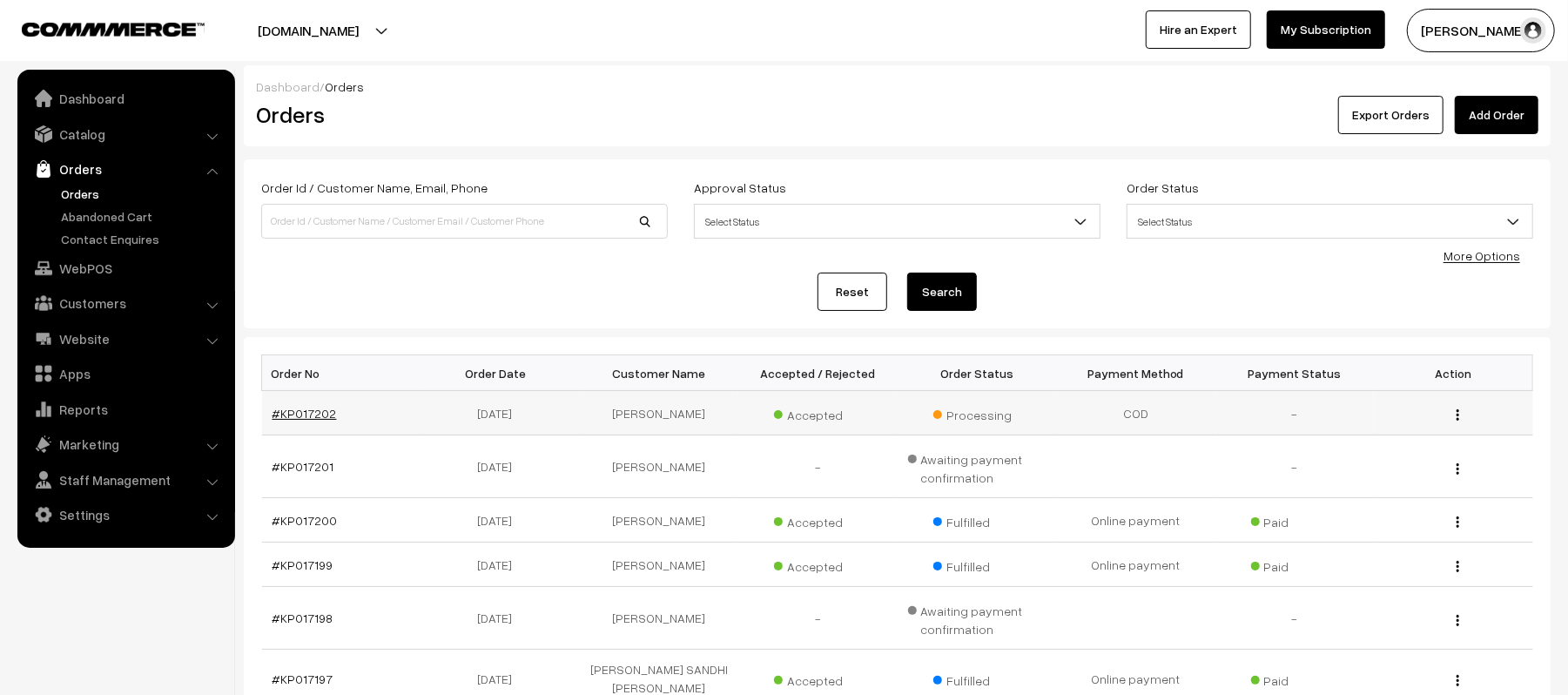
click at [284, 411] on link "#KP017202" at bounding box center [304, 413] width 64 height 15
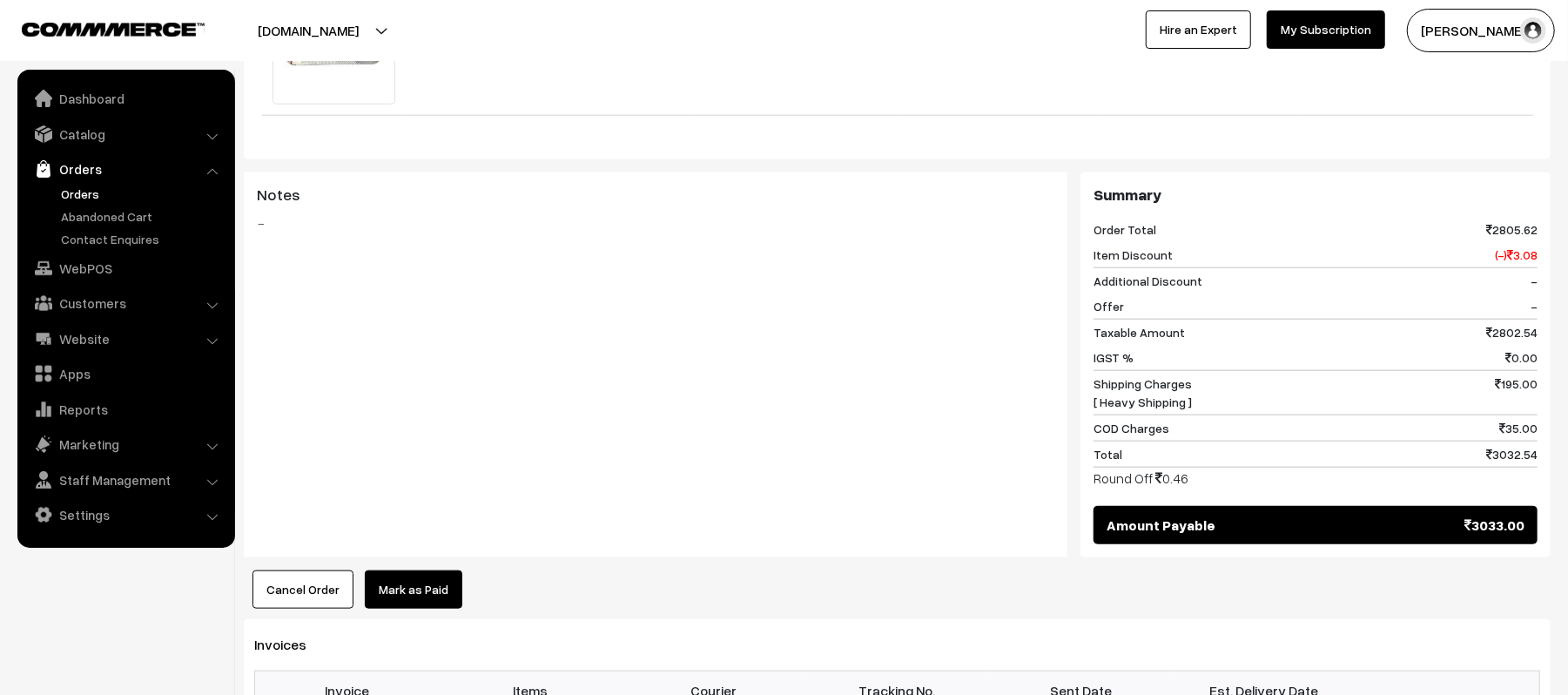
scroll to position [1161, 0]
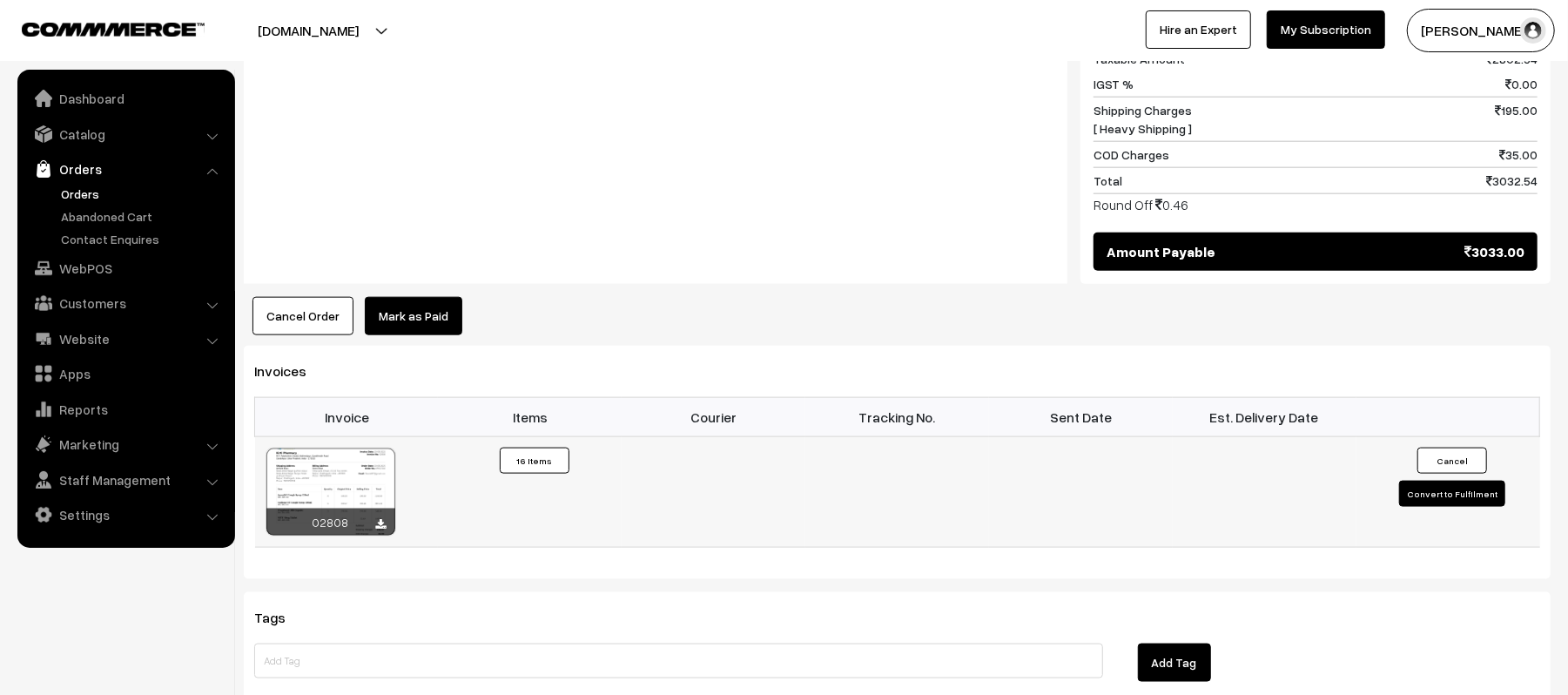
click at [1444, 481] on button "Convert to Fulfilment" at bounding box center [1452, 494] width 106 height 26
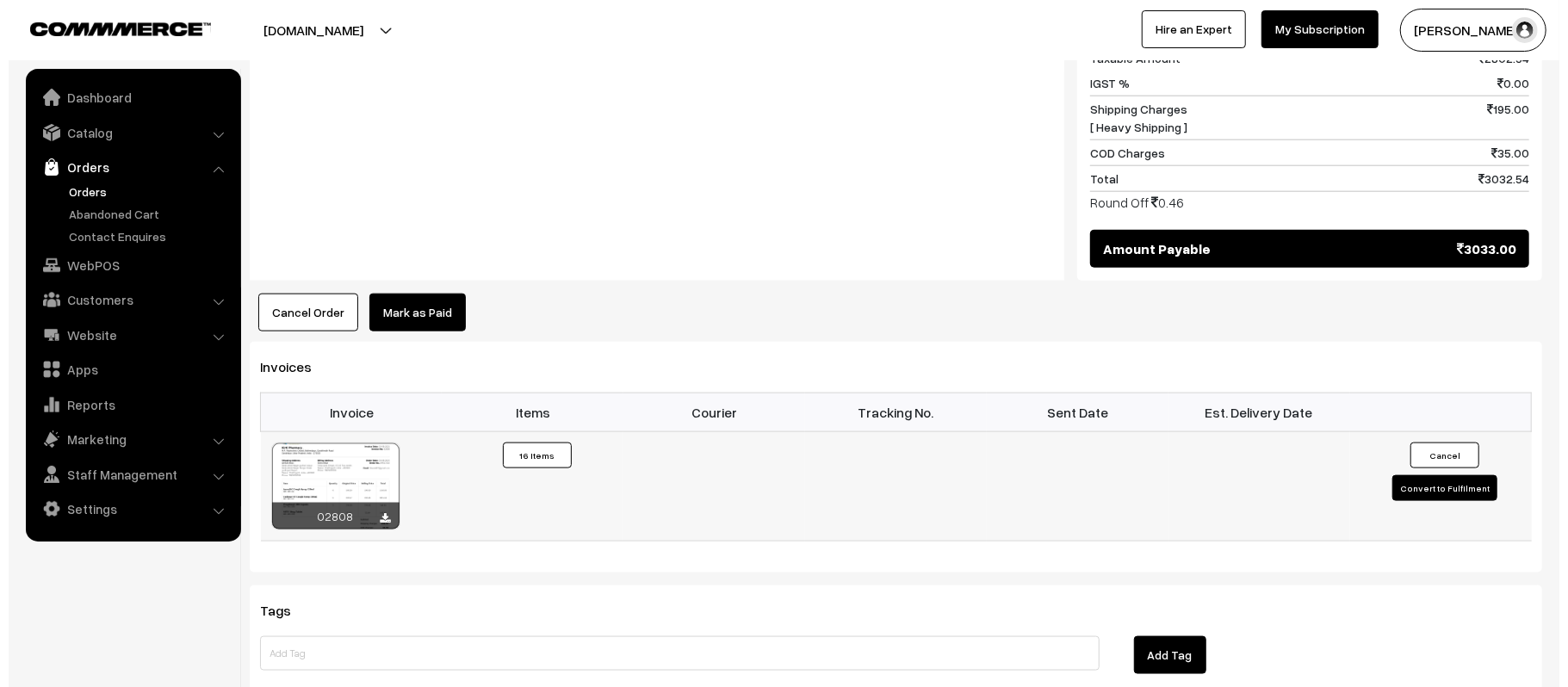
scroll to position [1384, 0]
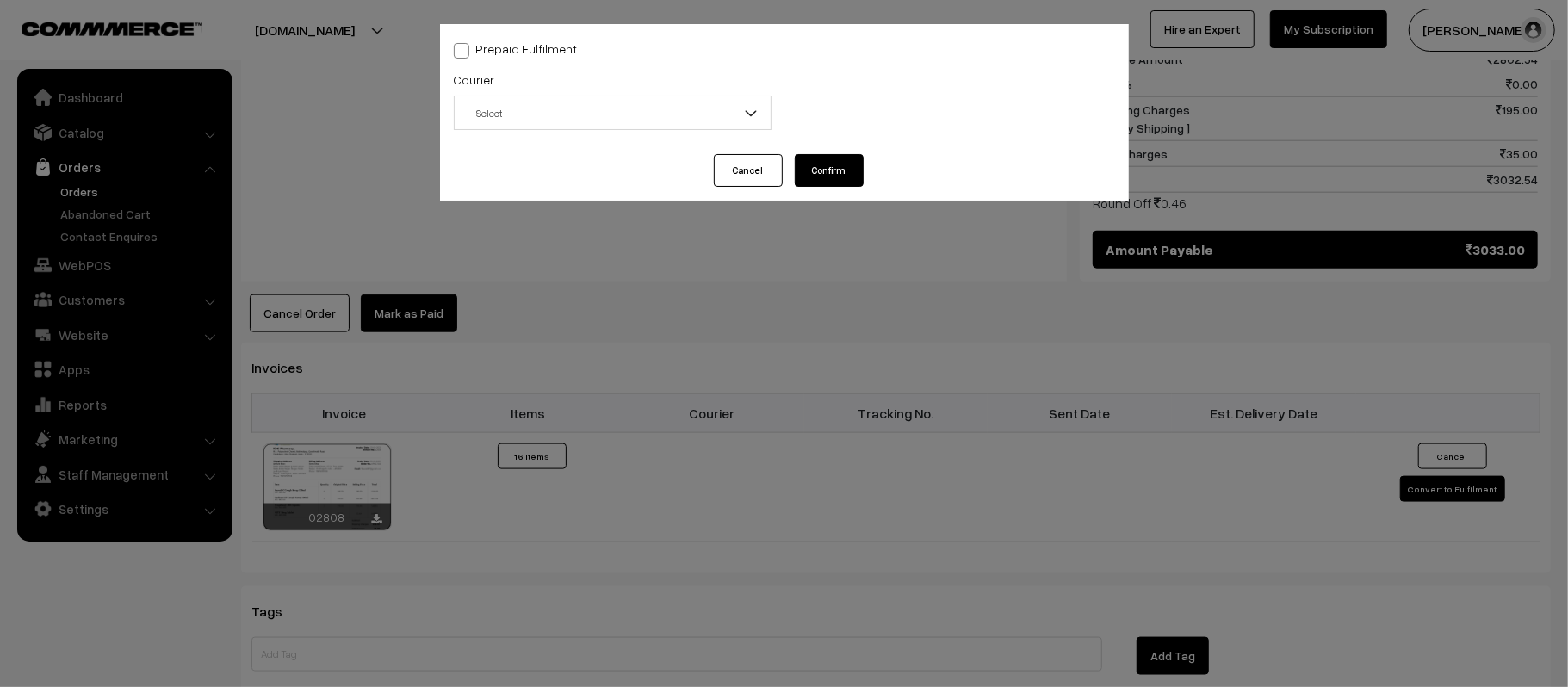
click at [532, 109] on span "-- Select --" at bounding box center [612, 113] width 316 height 30
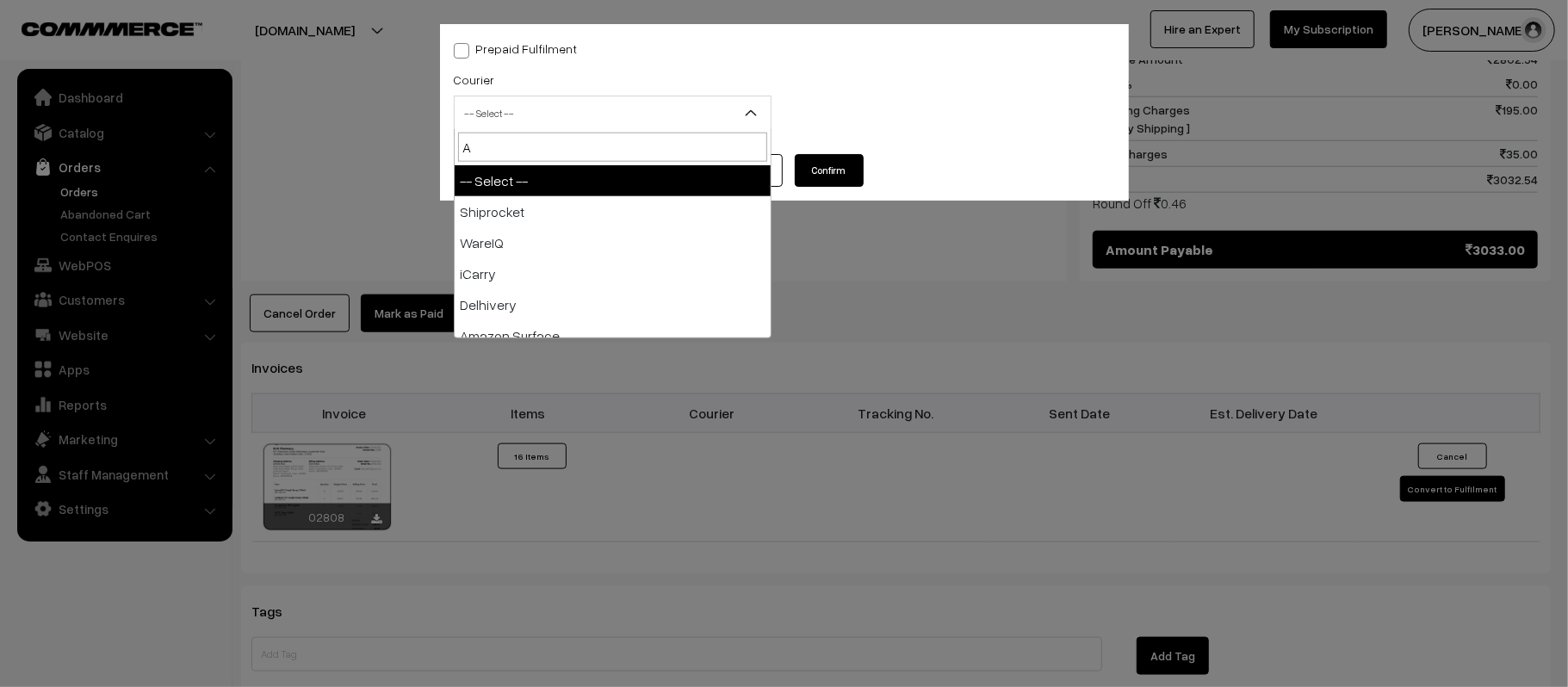
type input "AM"
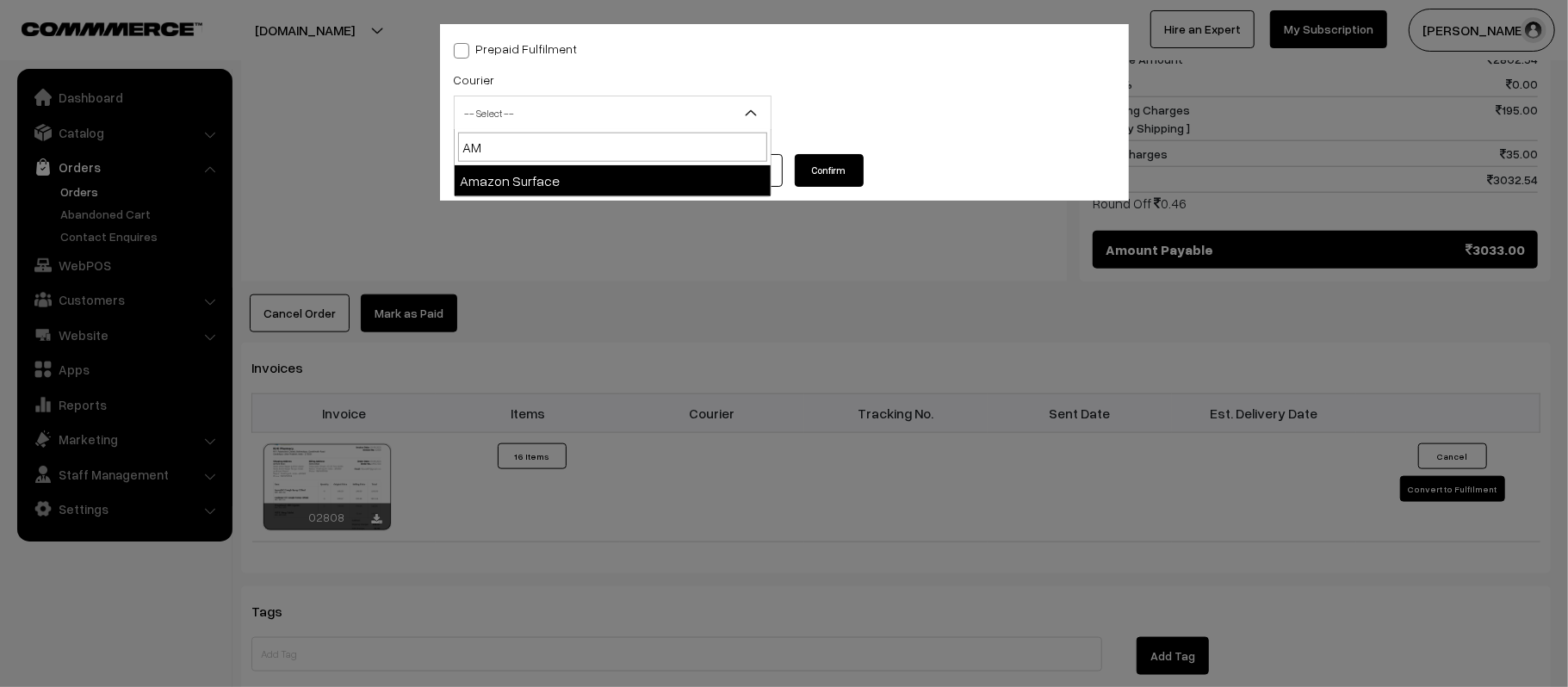
select select "5"
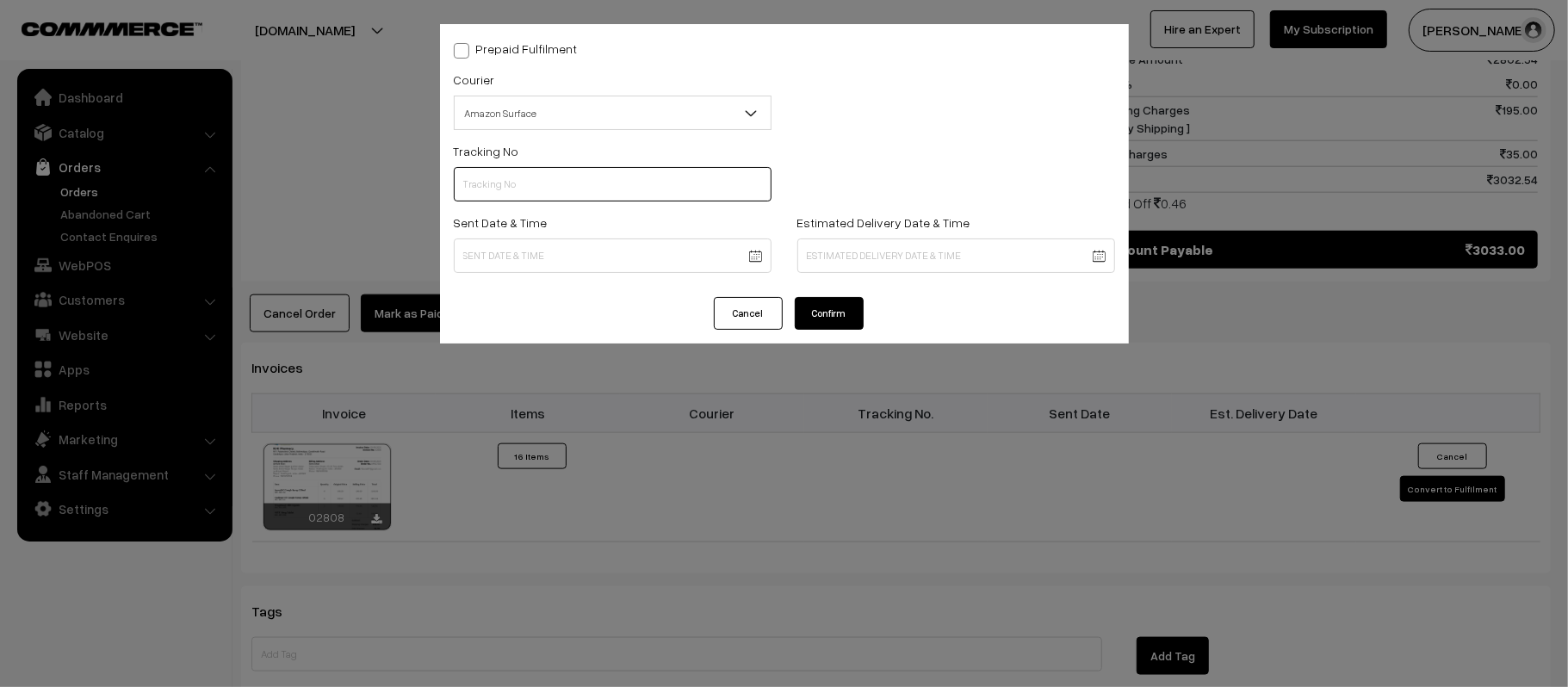
paste input "362910720981"
type input "362910720981"
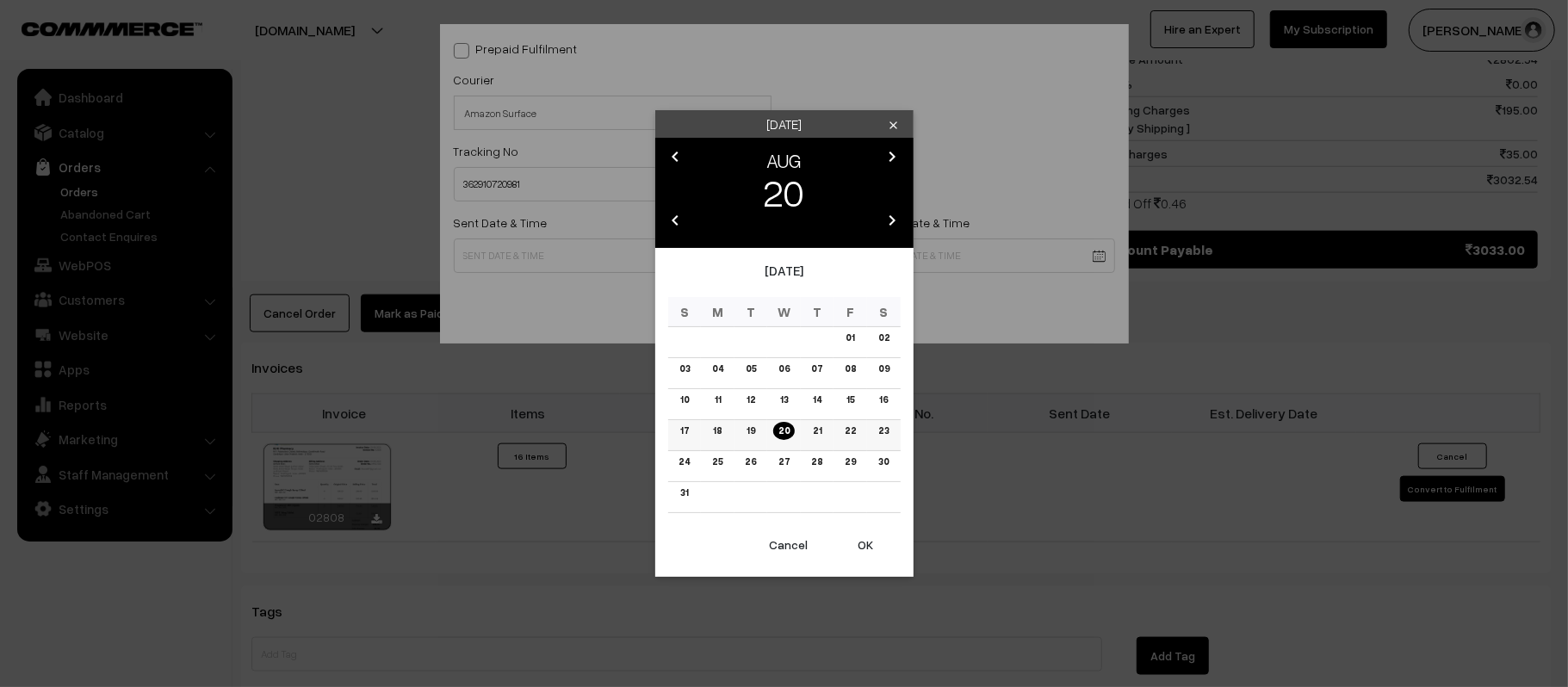
click at [822, 434] on link "21" at bounding box center [817, 431] width 19 height 18
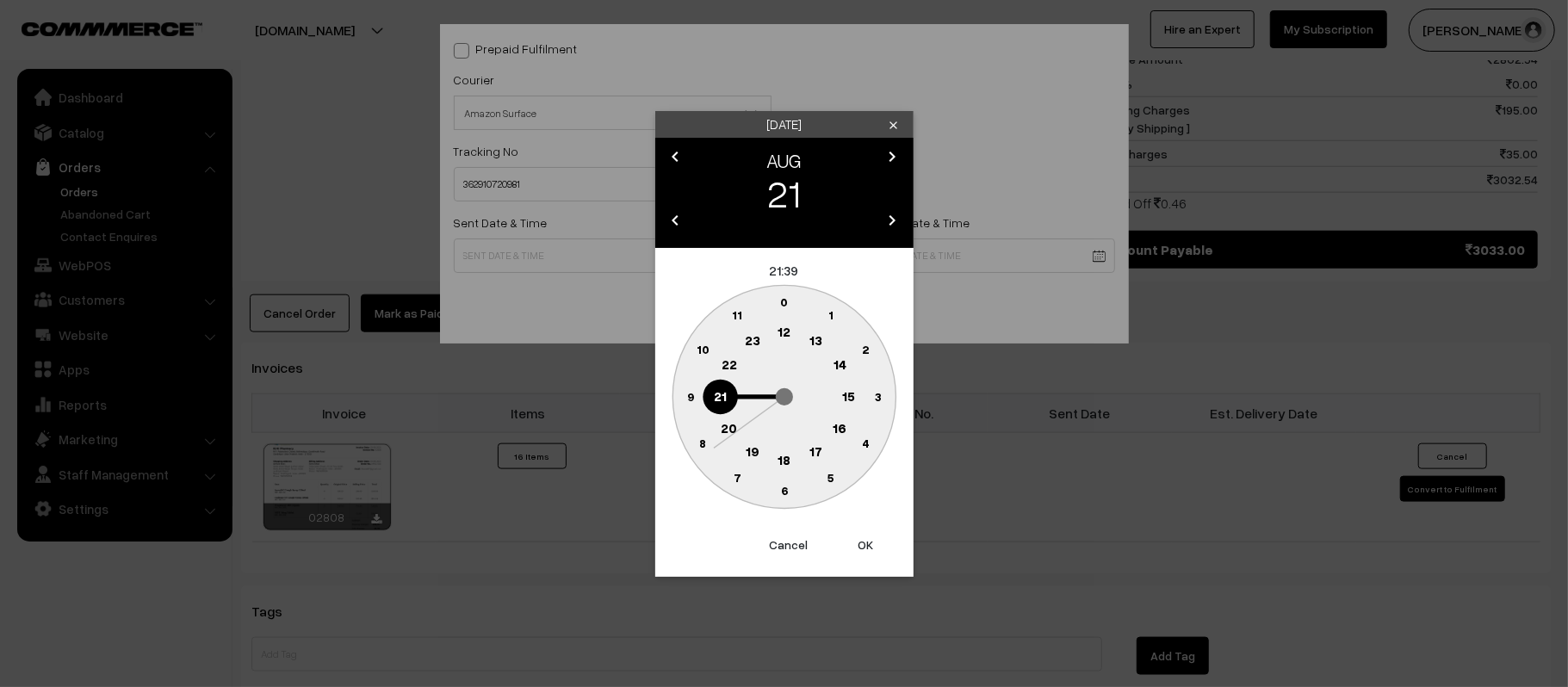
click at [786, 326] on text "12" at bounding box center [784, 332] width 13 height 16
click at [679, 384] on circle at bounding box center [690, 396] width 36 height 36
type input "21-08-2025 12:45"
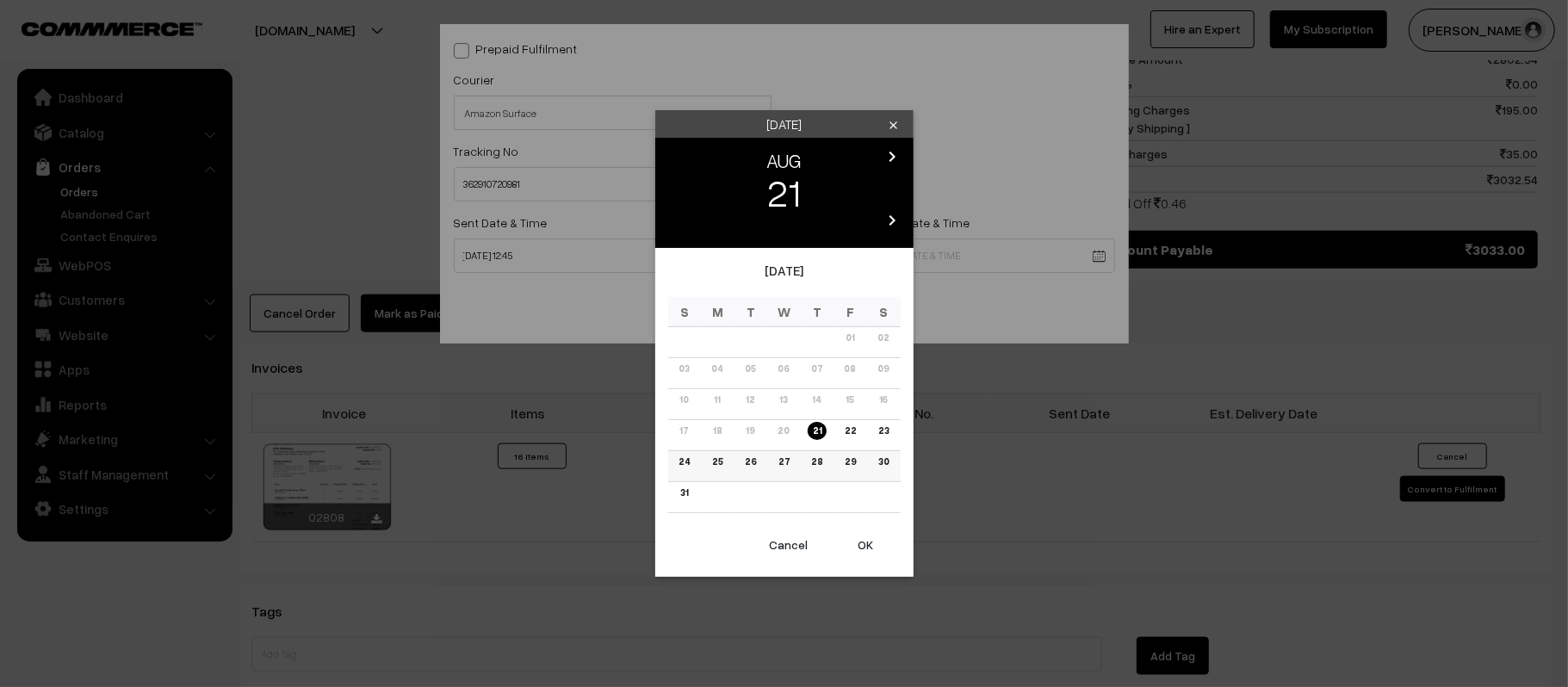
click at [784, 463] on link "27" at bounding box center [784, 461] width 22 height 18
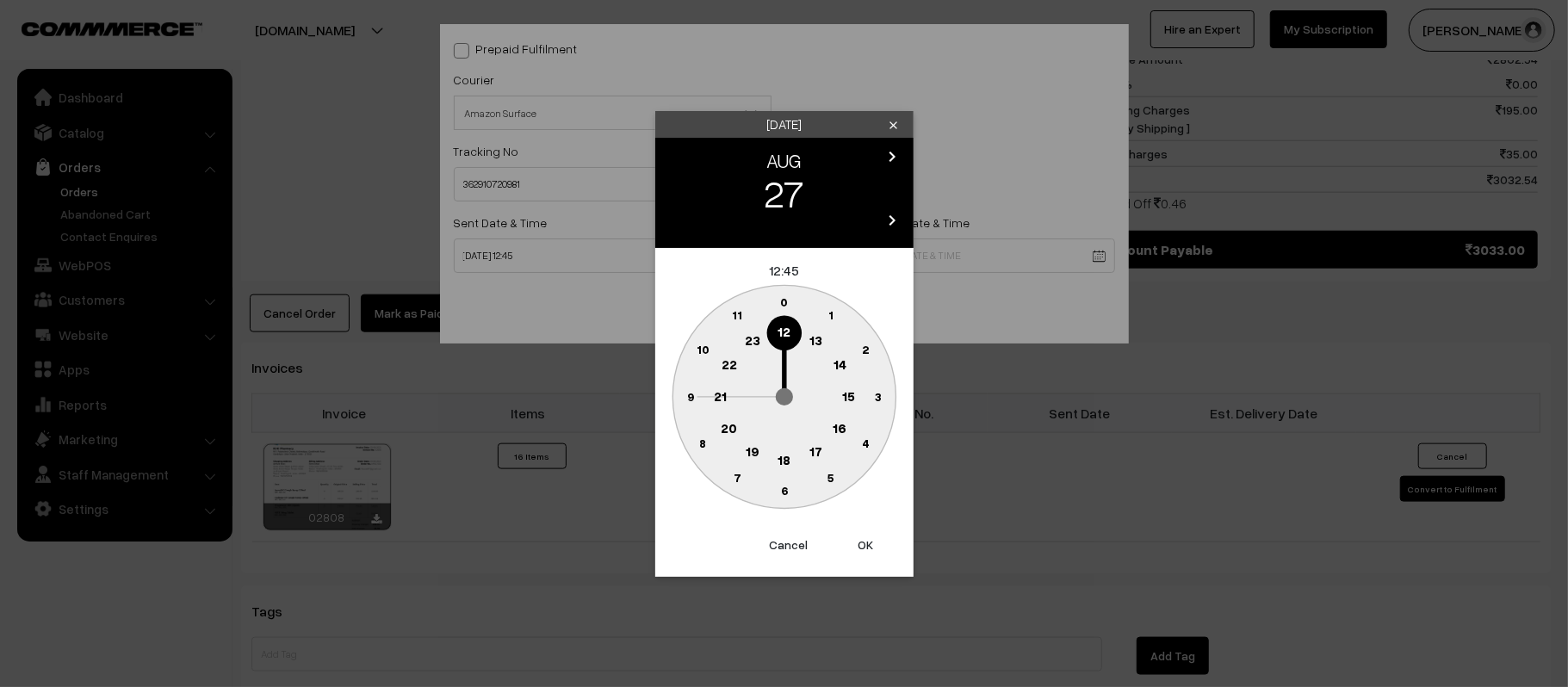
click at [720, 396] on text "21" at bounding box center [720, 395] width 13 height 16
click at [780, 486] on text "30" at bounding box center [784, 490] width 15 height 15
type input "27-08-2025 21:30"
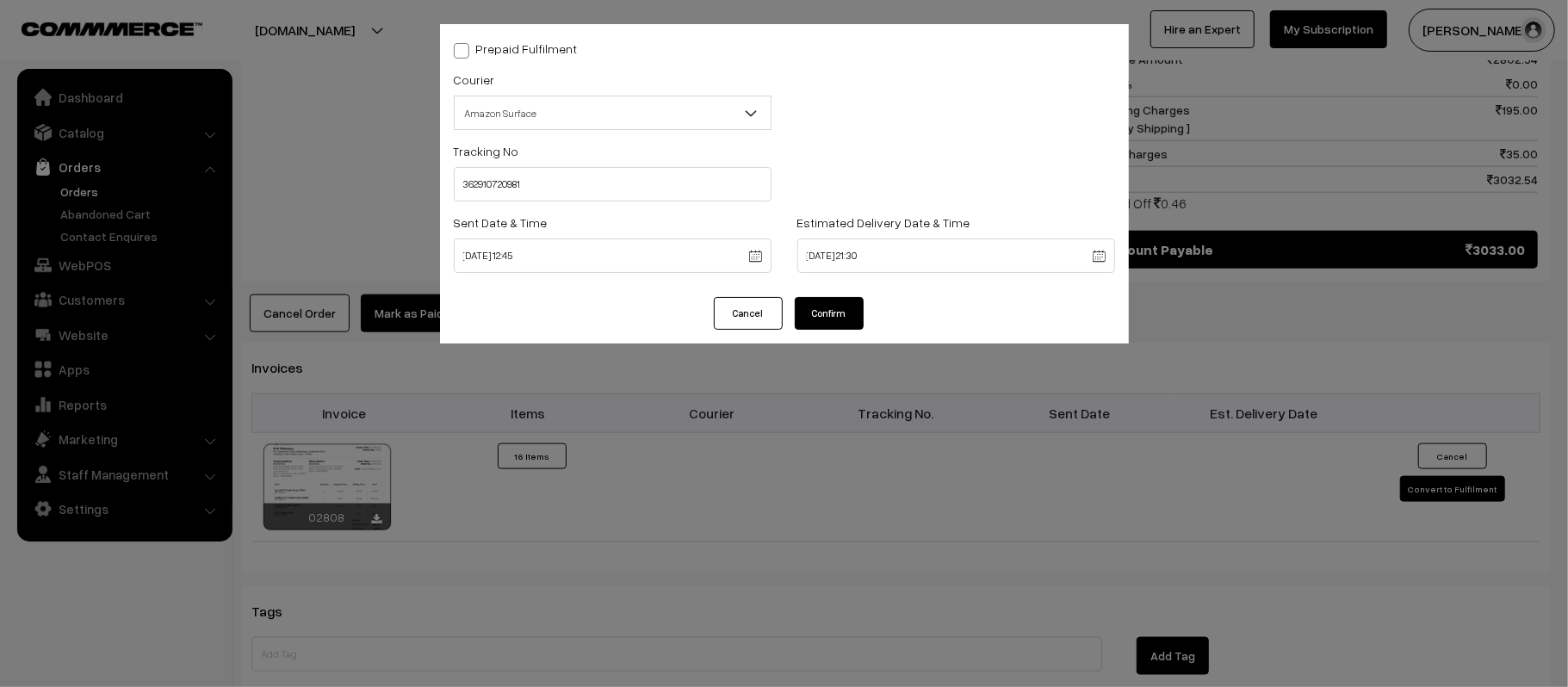
click at [834, 303] on button "Confirm" at bounding box center [829, 314] width 69 height 33
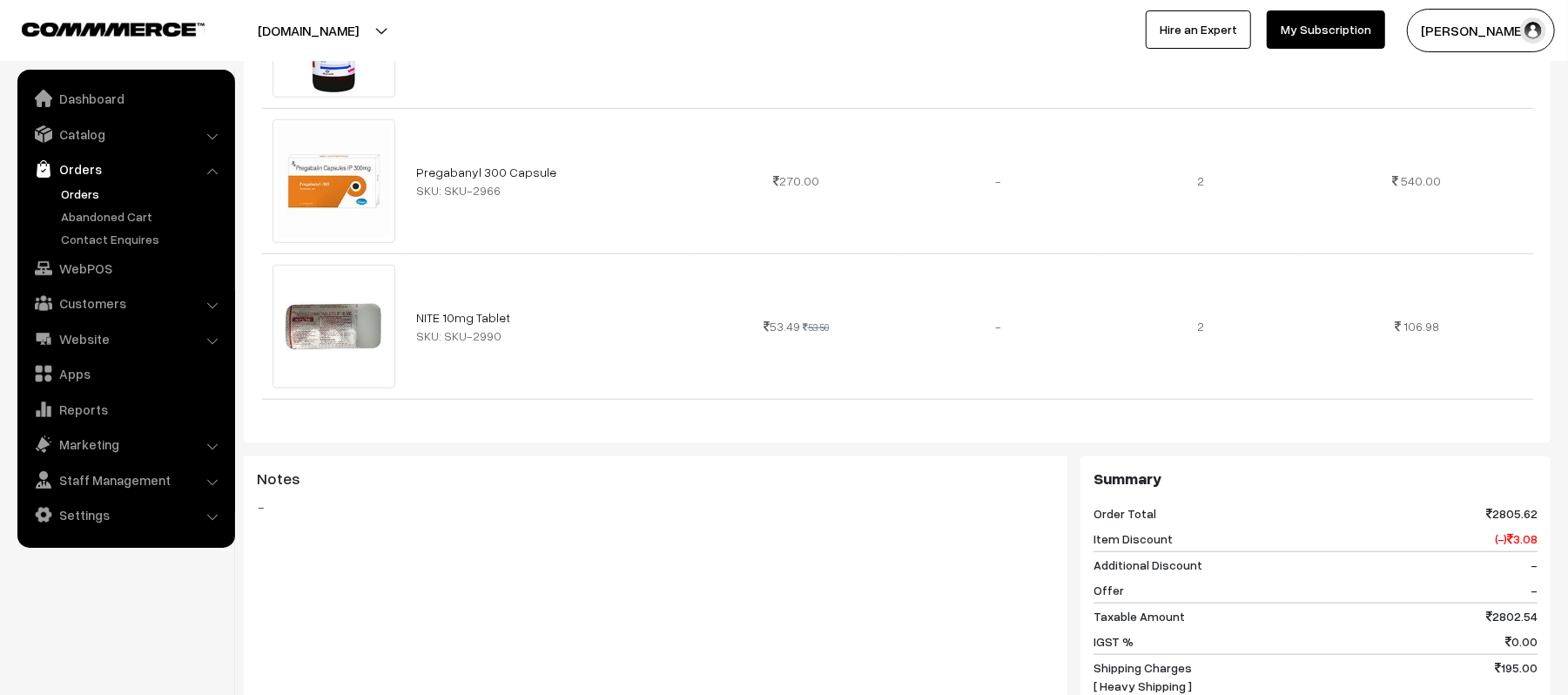
scroll to position [464, 0]
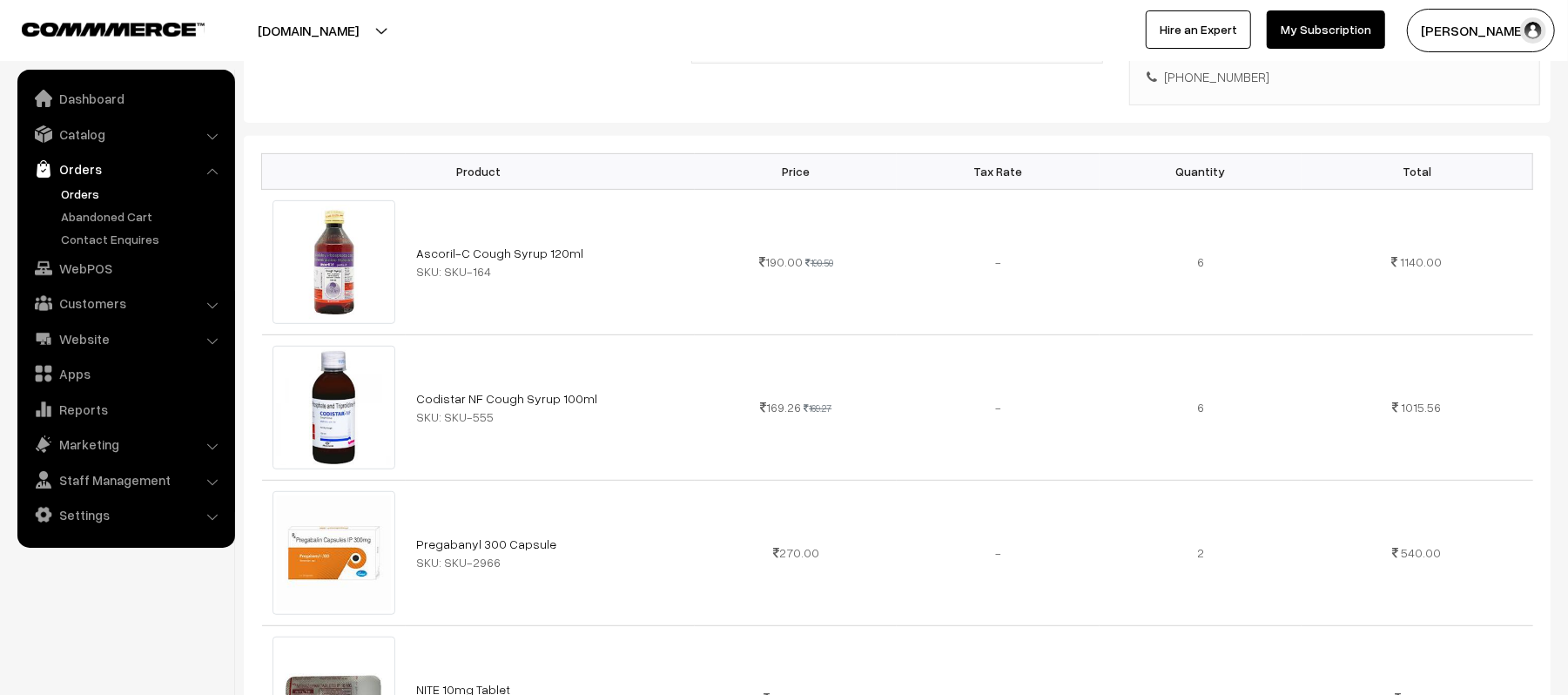
click at [76, 196] on link "Orders" at bounding box center [142, 193] width 172 height 18
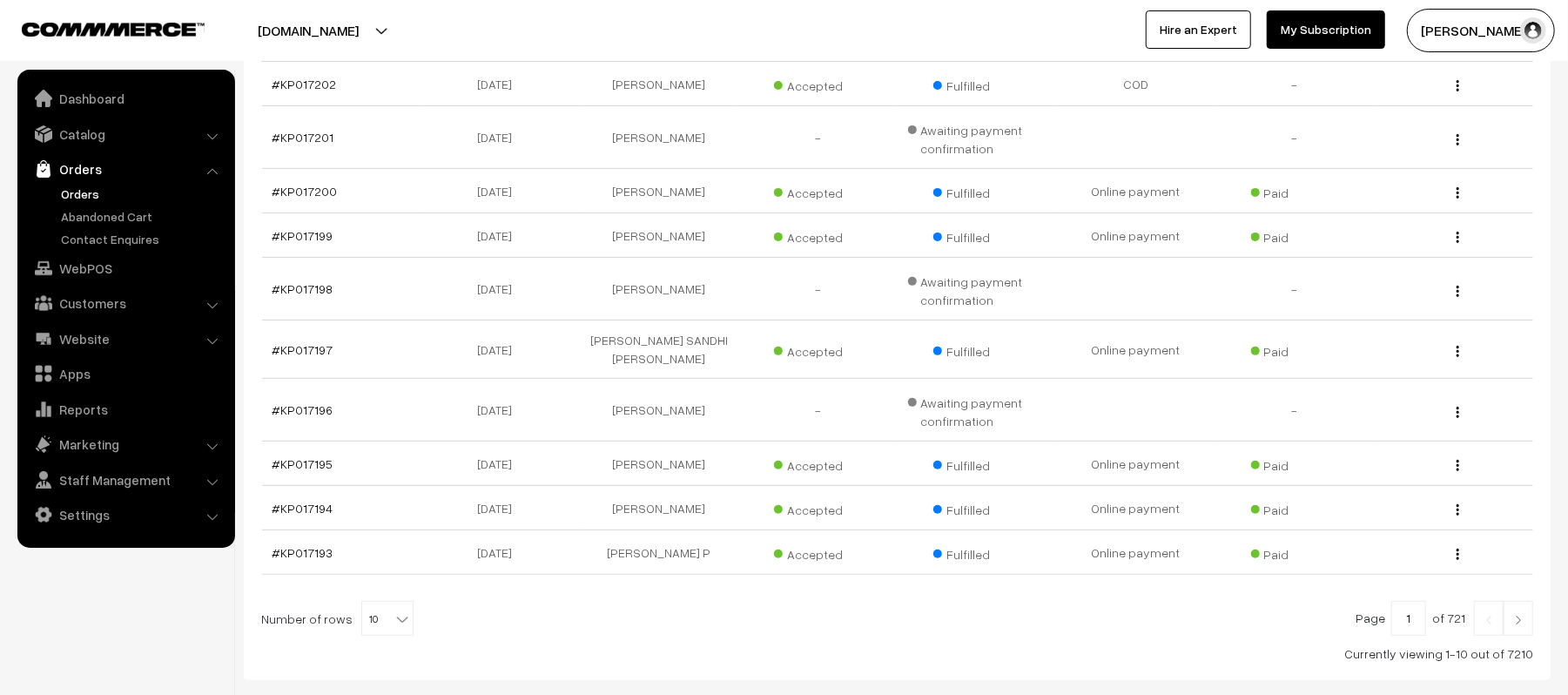
scroll to position [432, 0]
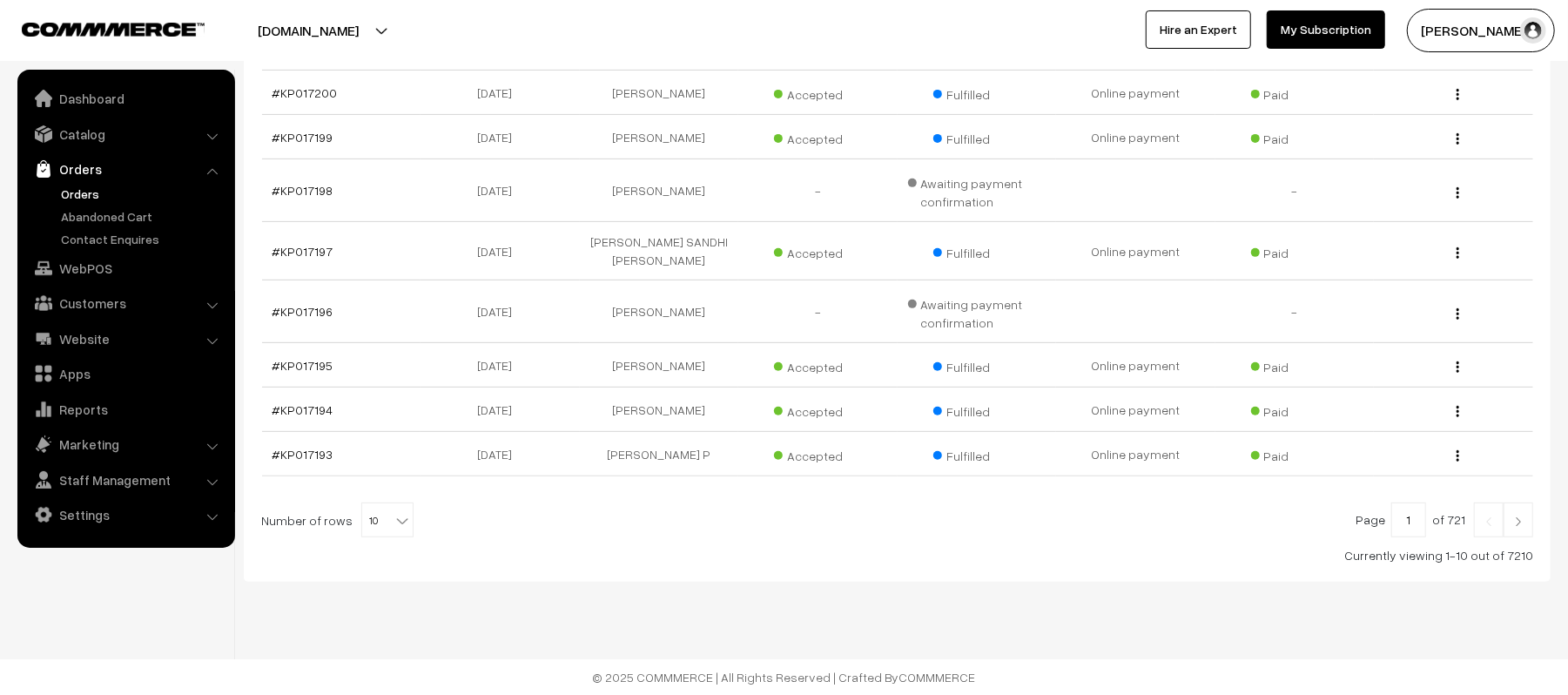
click at [1522, 525] on img at bounding box center [1519, 522] width 16 height 11
